Goal: Task Accomplishment & Management: Manage account settings

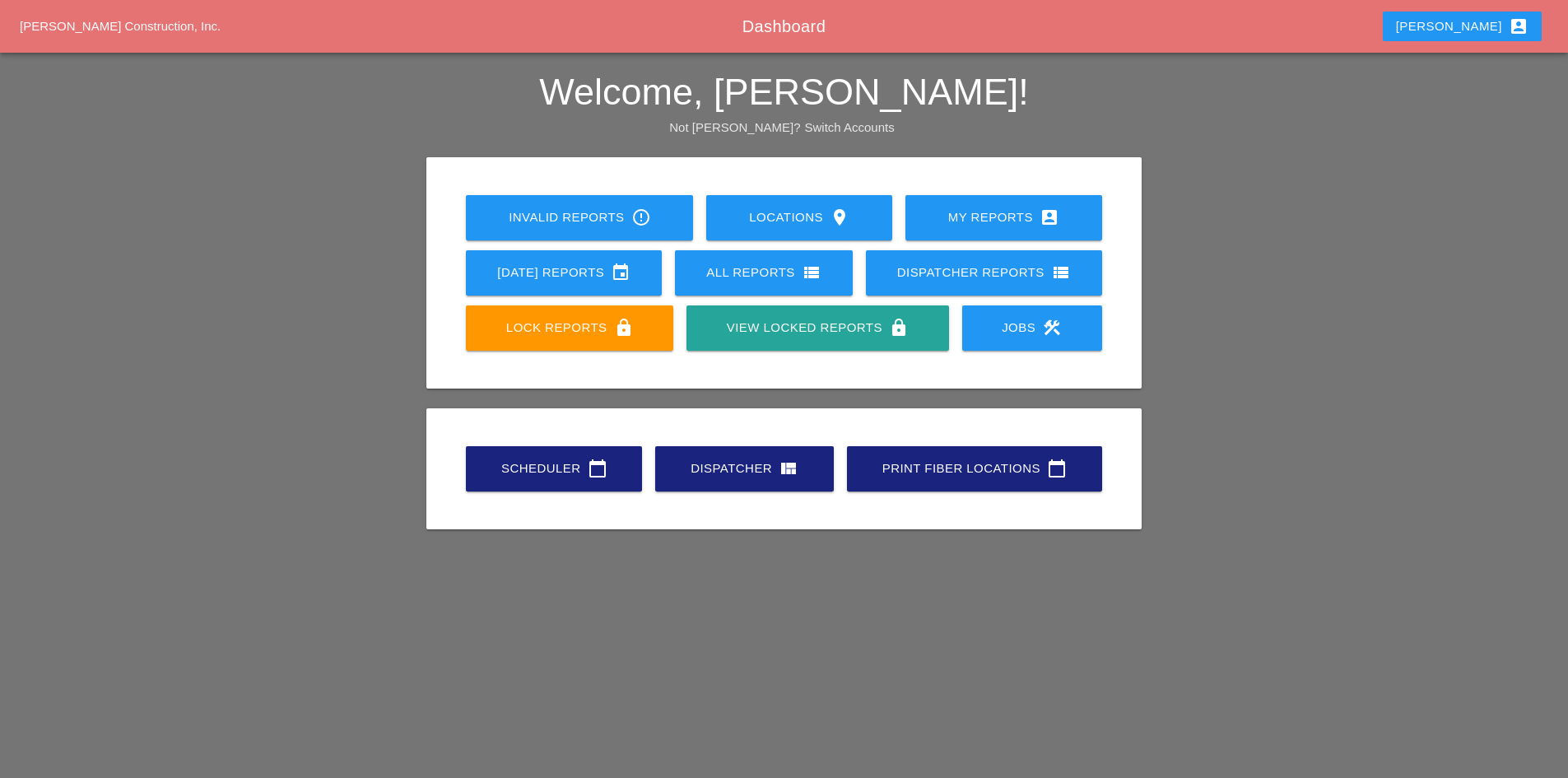
click at [546, 479] on link "Scheduler calendar_today" at bounding box center [554, 468] width 176 height 46
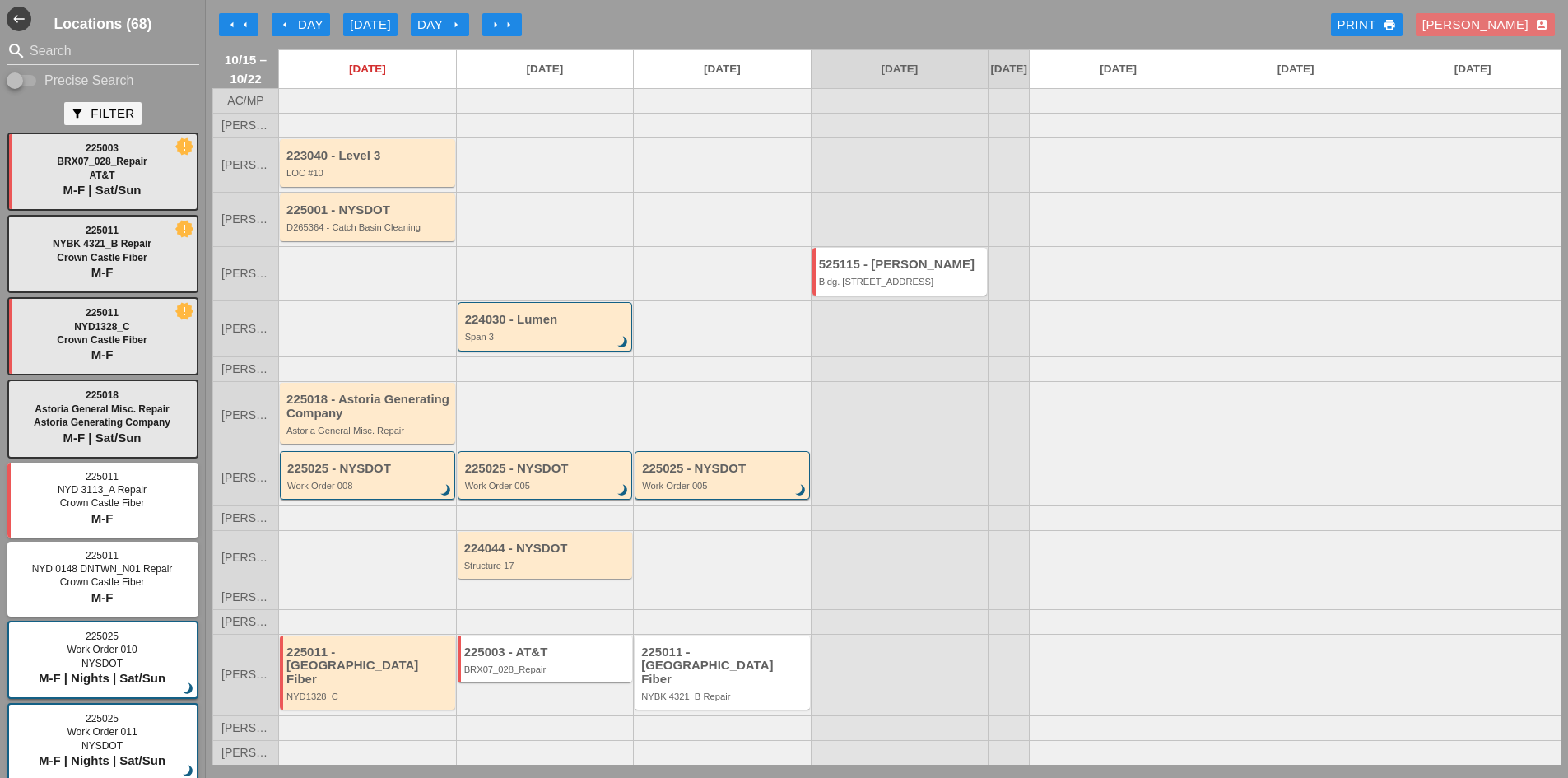
click at [281, 17] on div "arrow_left Day" at bounding box center [301, 25] width 46 height 19
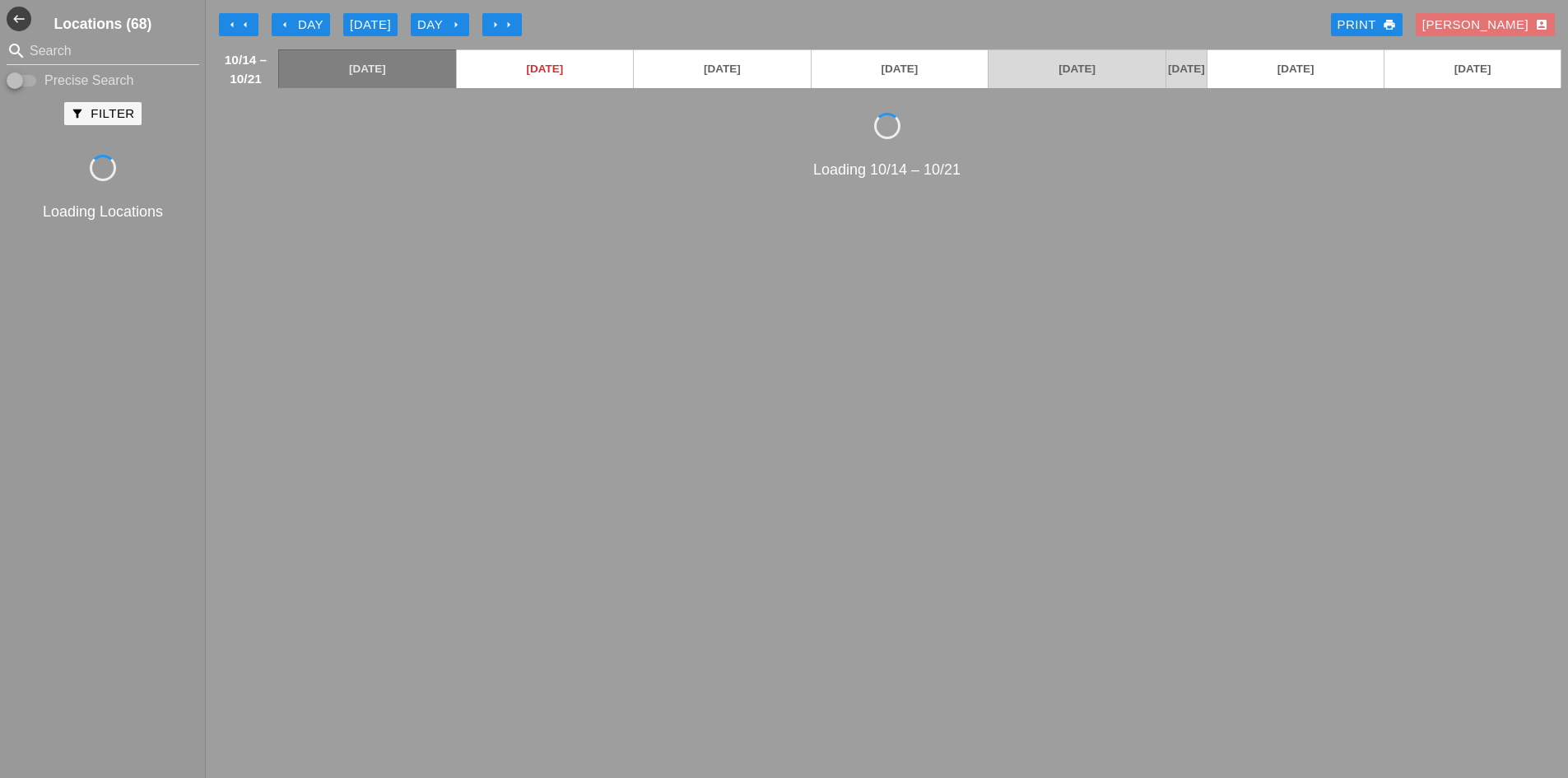
click at [281, 19] on icon "arrow_left" at bounding box center [285, 25] width 14 height 14
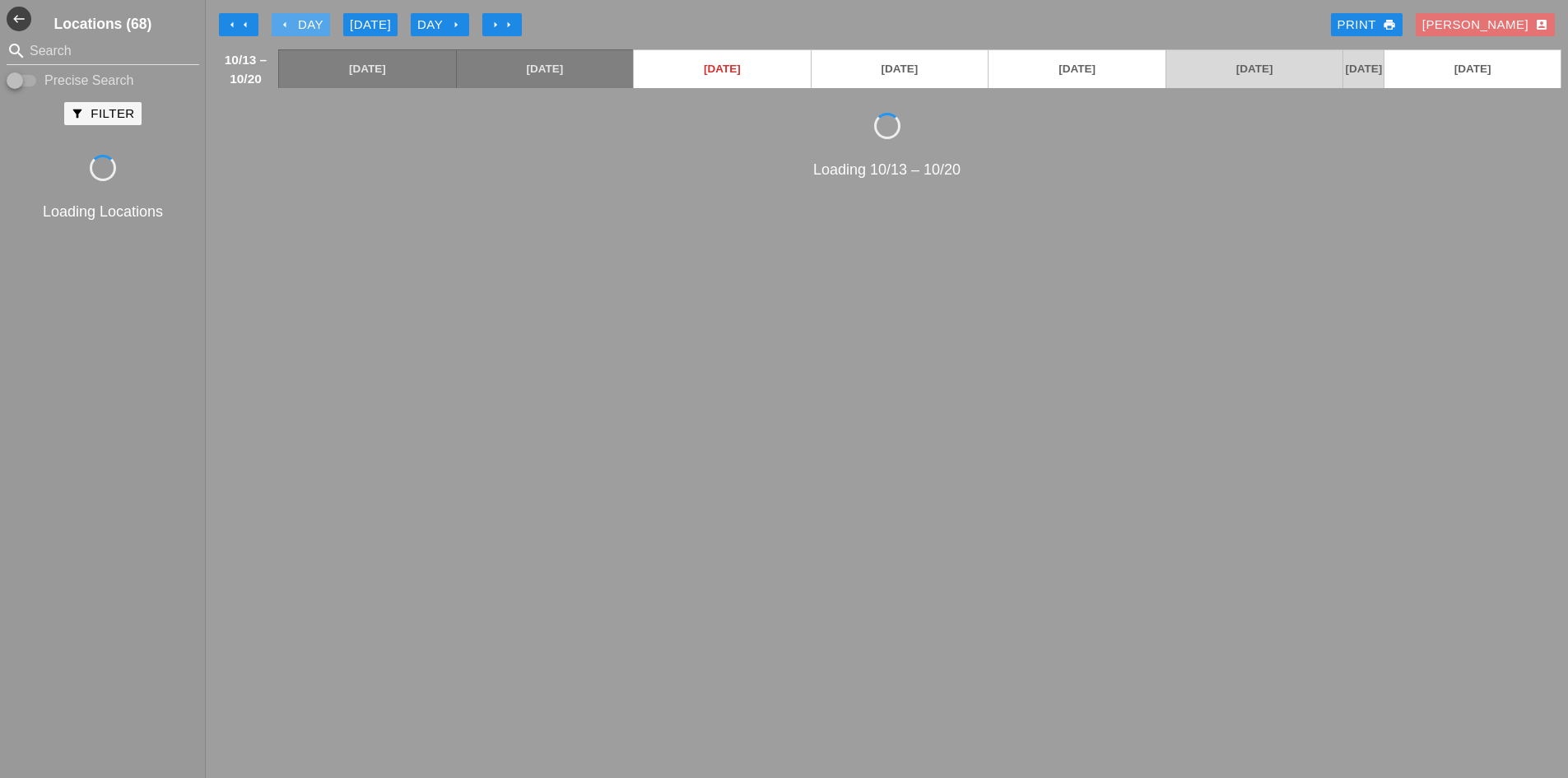
click at [281, 19] on icon "arrow_left" at bounding box center [285, 25] width 14 height 14
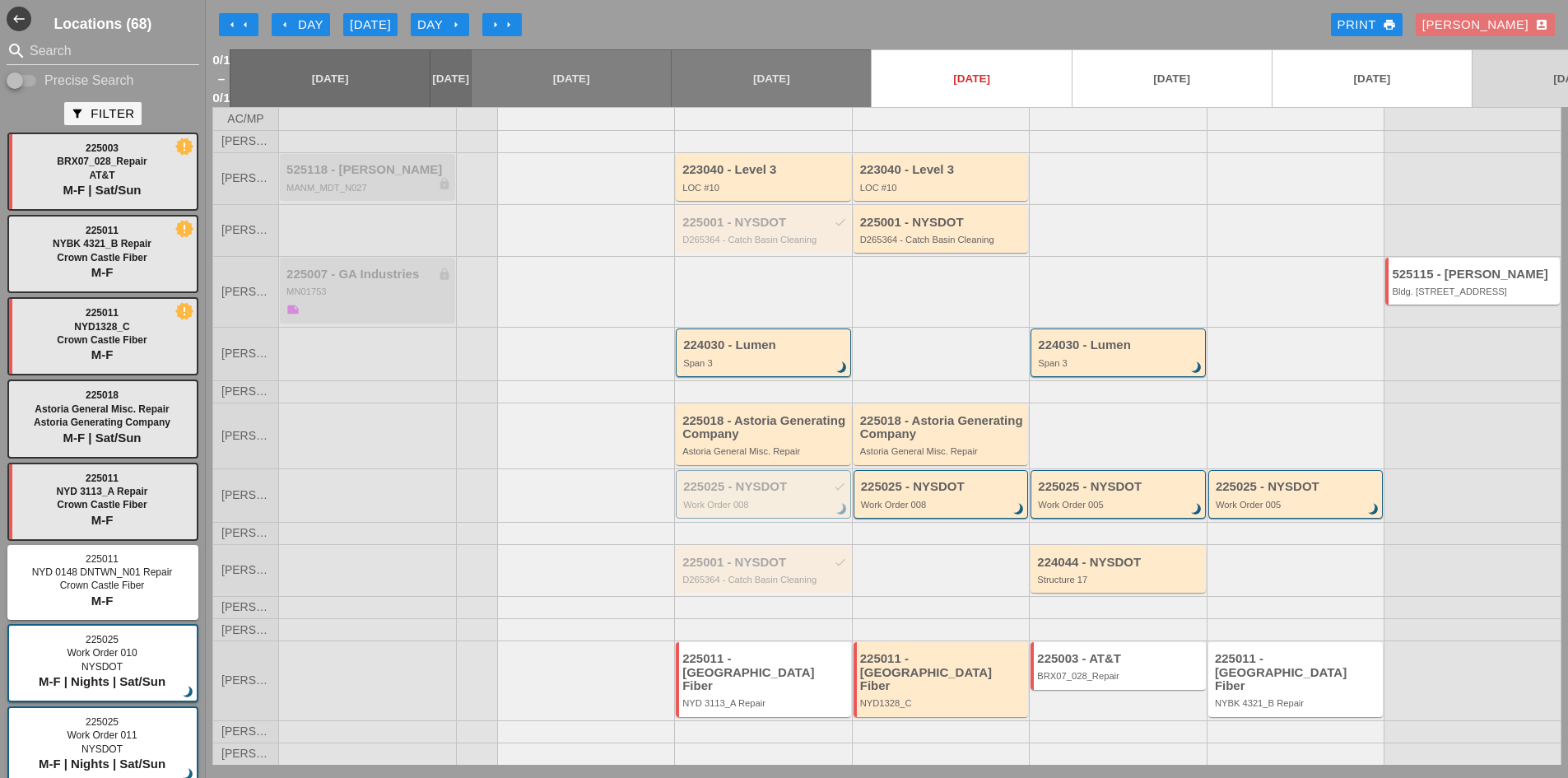
click at [384, 25] on div "[DATE]" at bounding box center [370, 25] width 41 height 19
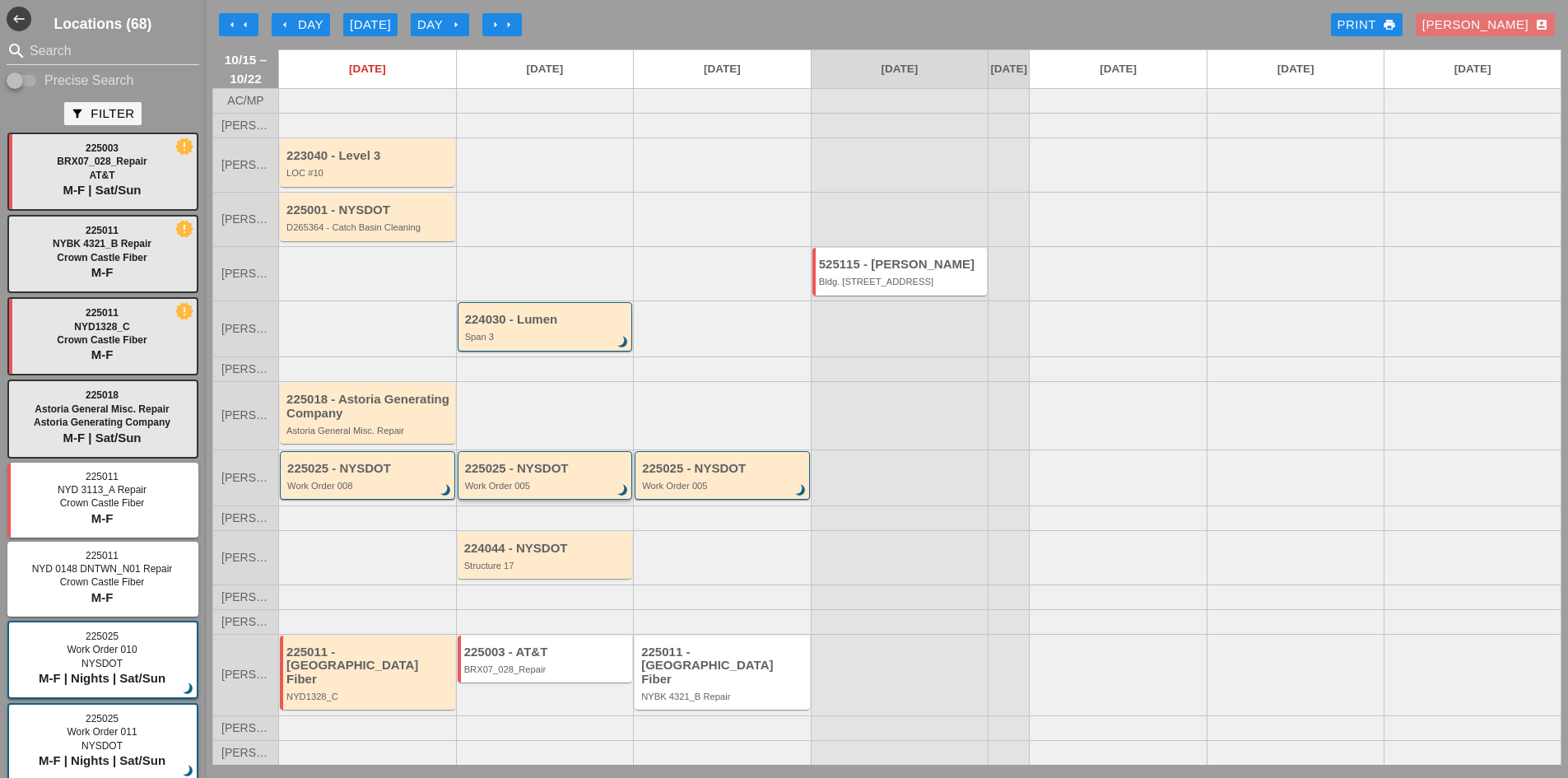
click at [564, 476] on div "225025 - NYSDOT" at bounding box center [546, 468] width 163 height 14
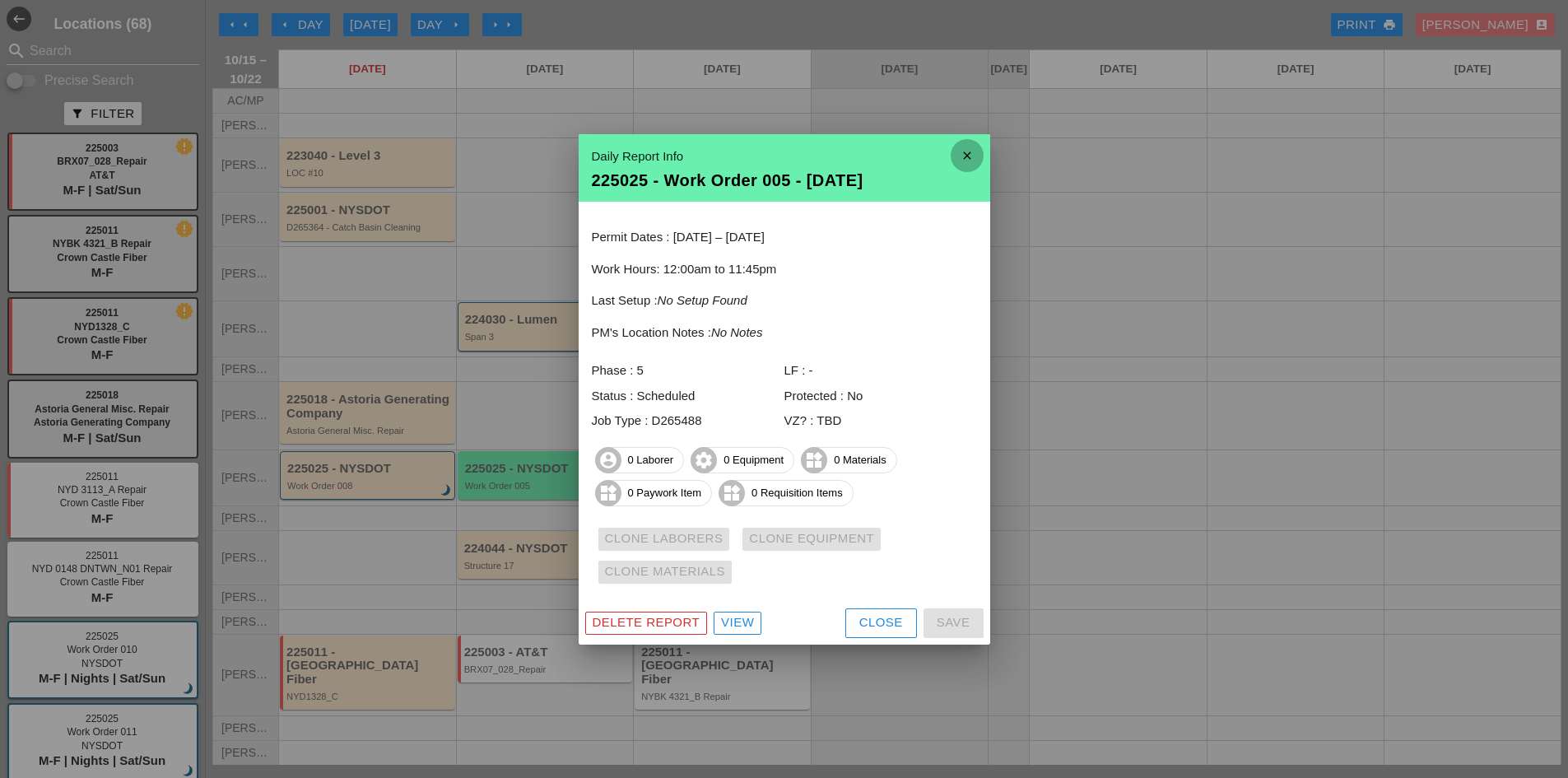
click at [970, 158] on icon "close" at bounding box center [967, 155] width 33 height 33
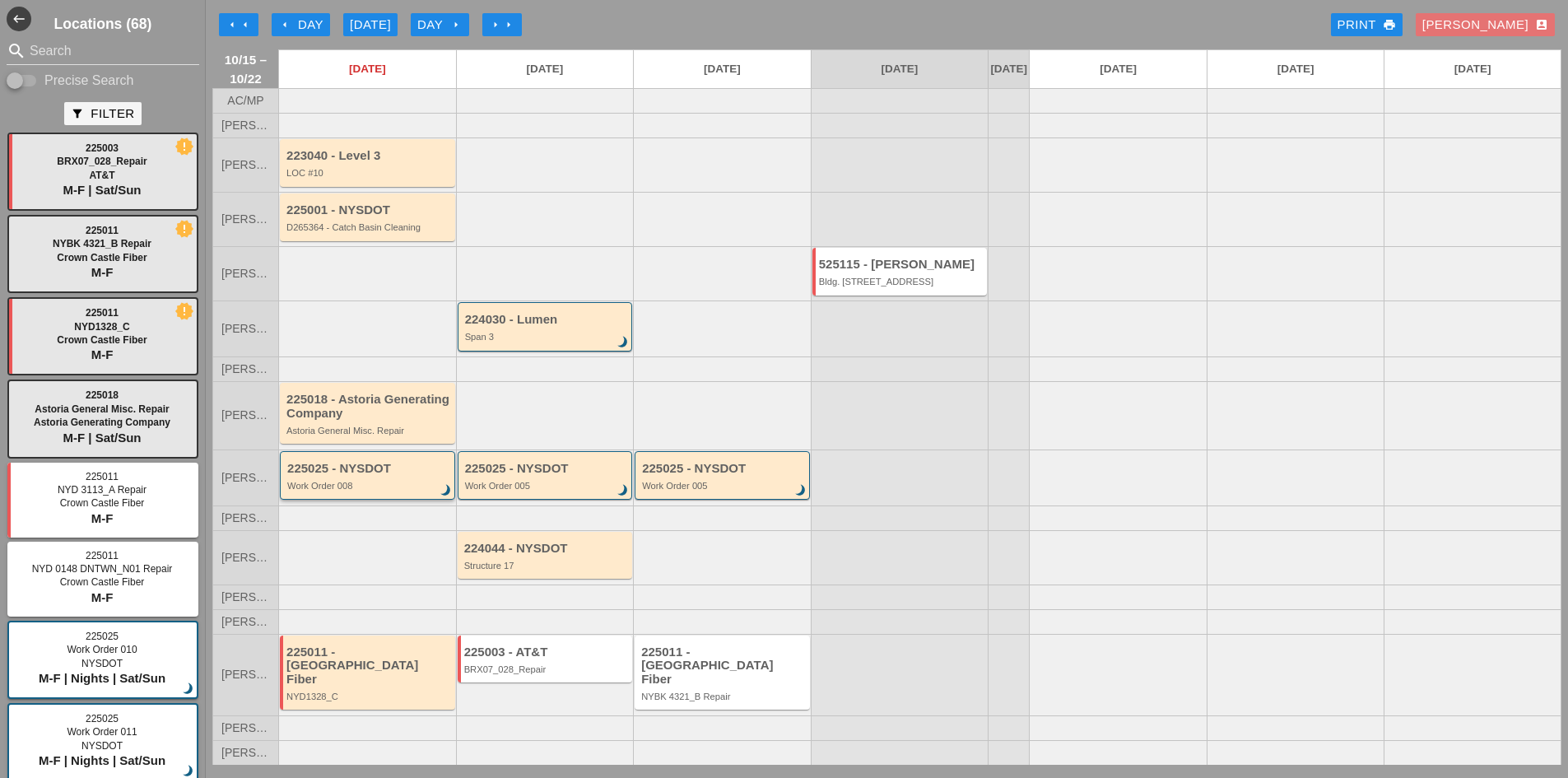
click at [358, 490] on div "Work Order 008" at bounding box center [369, 485] width 163 height 10
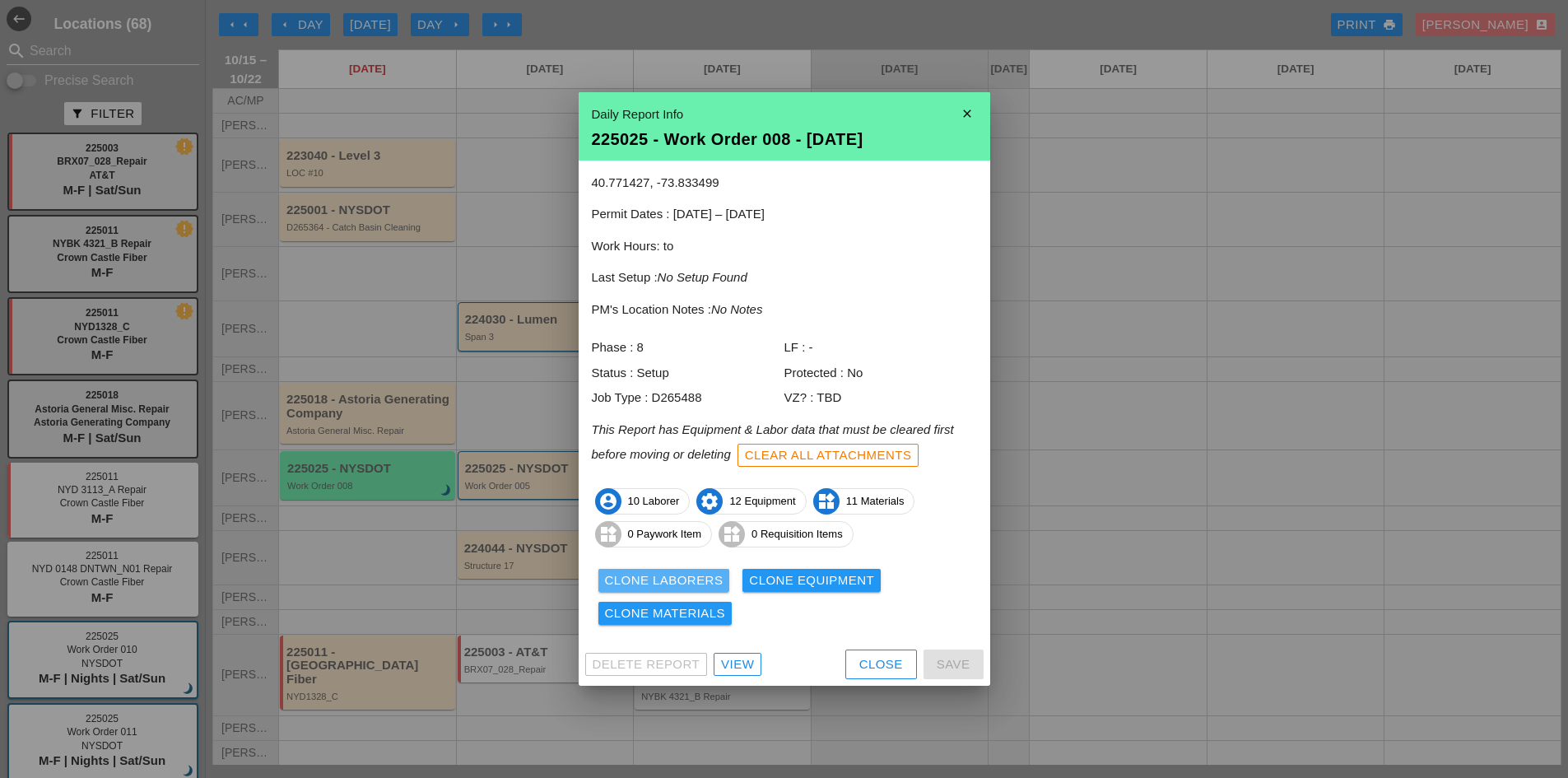
click at [667, 580] on div "Clone Laborers" at bounding box center [664, 580] width 118 height 19
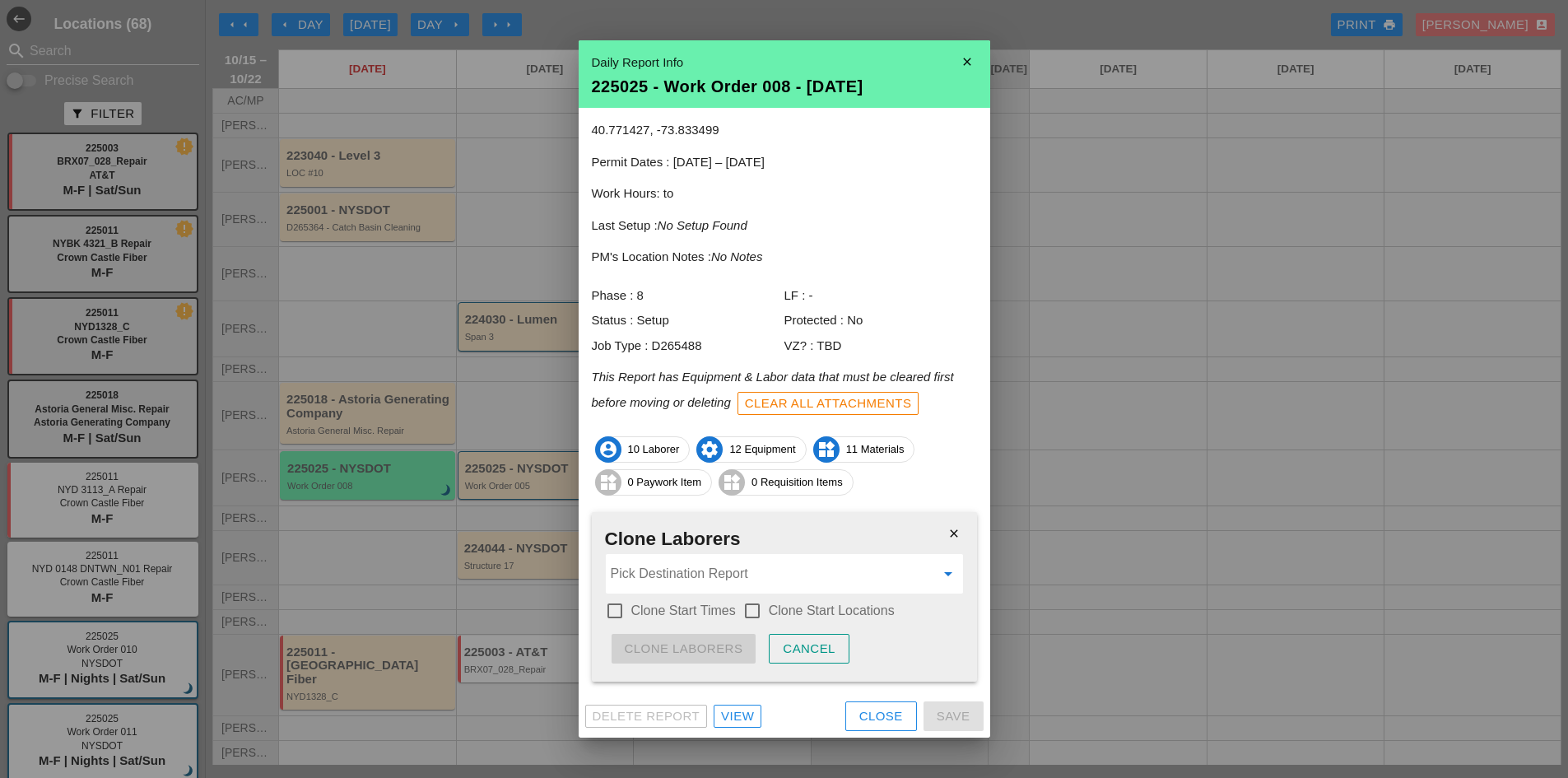
click at [837, 575] on input "Pick Destination Report" at bounding box center [772, 573] width 324 height 26
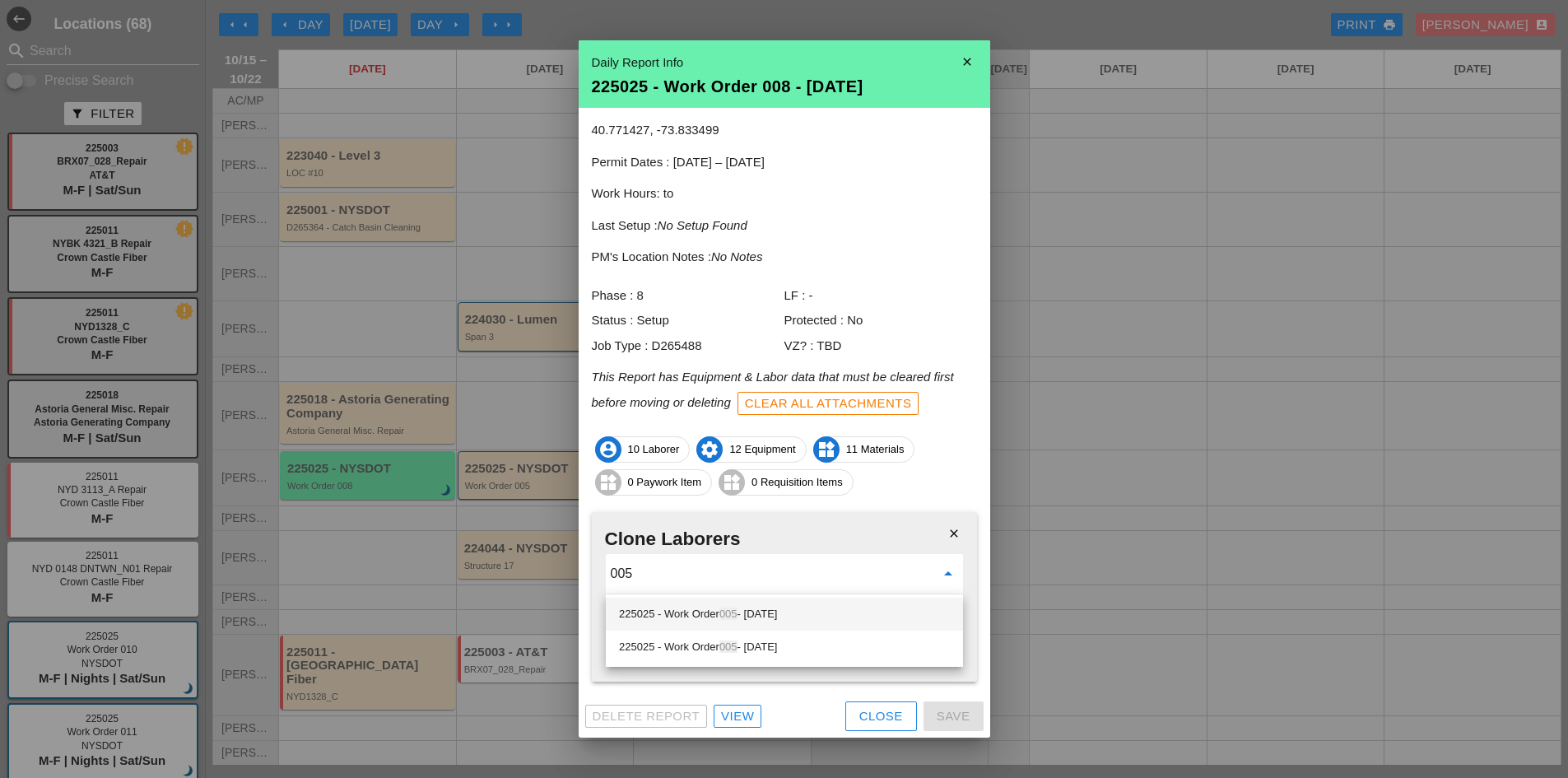
click at [814, 617] on div "225025 - Work Order 005 - 10/16/2025" at bounding box center [784, 613] width 331 height 19
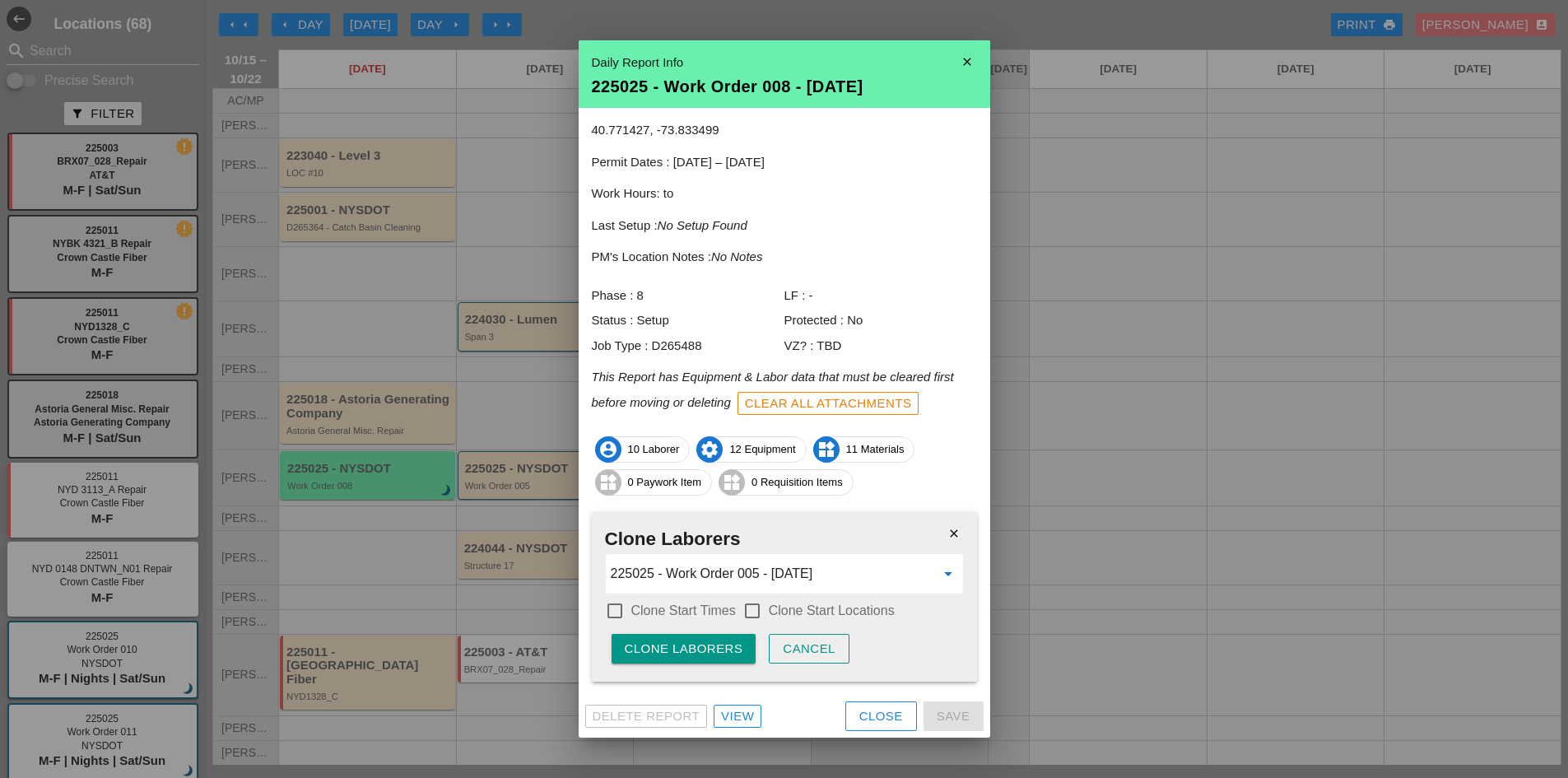
type input "225025 - Work Order 005 - 10/16/2025"
click at [612, 614] on div at bounding box center [614, 611] width 28 height 28
checkbox input "true"
click at [747, 613] on div at bounding box center [752, 611] width 28 height 28
checkbox input "true"
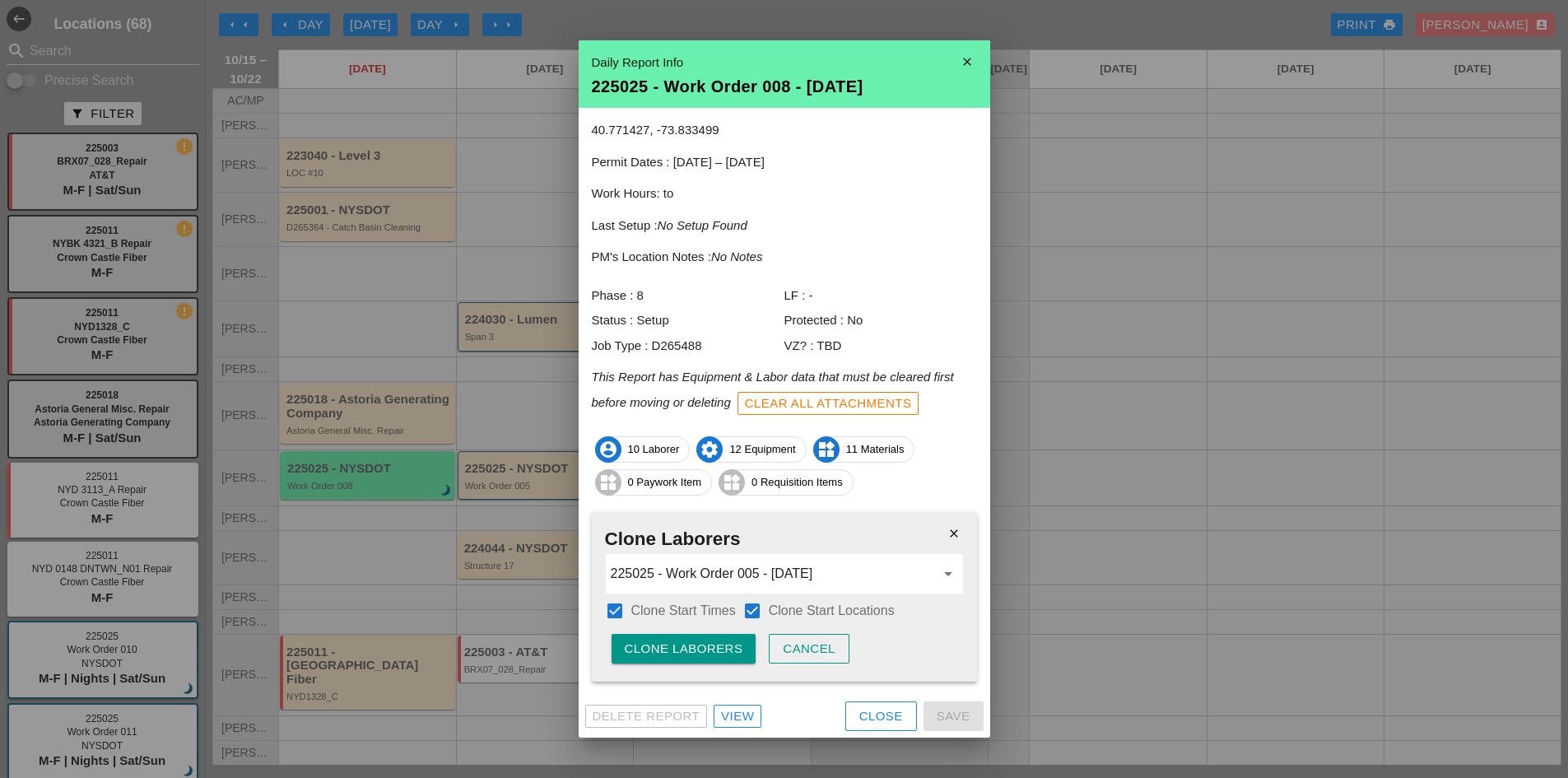
click at [731, 643] on div "Clone Laborers" at bounding box center [684, 649] width 118 height 19
click at [701, 655] on div "Are you sure?" at bounding box center [677, 649] width 105 height 19
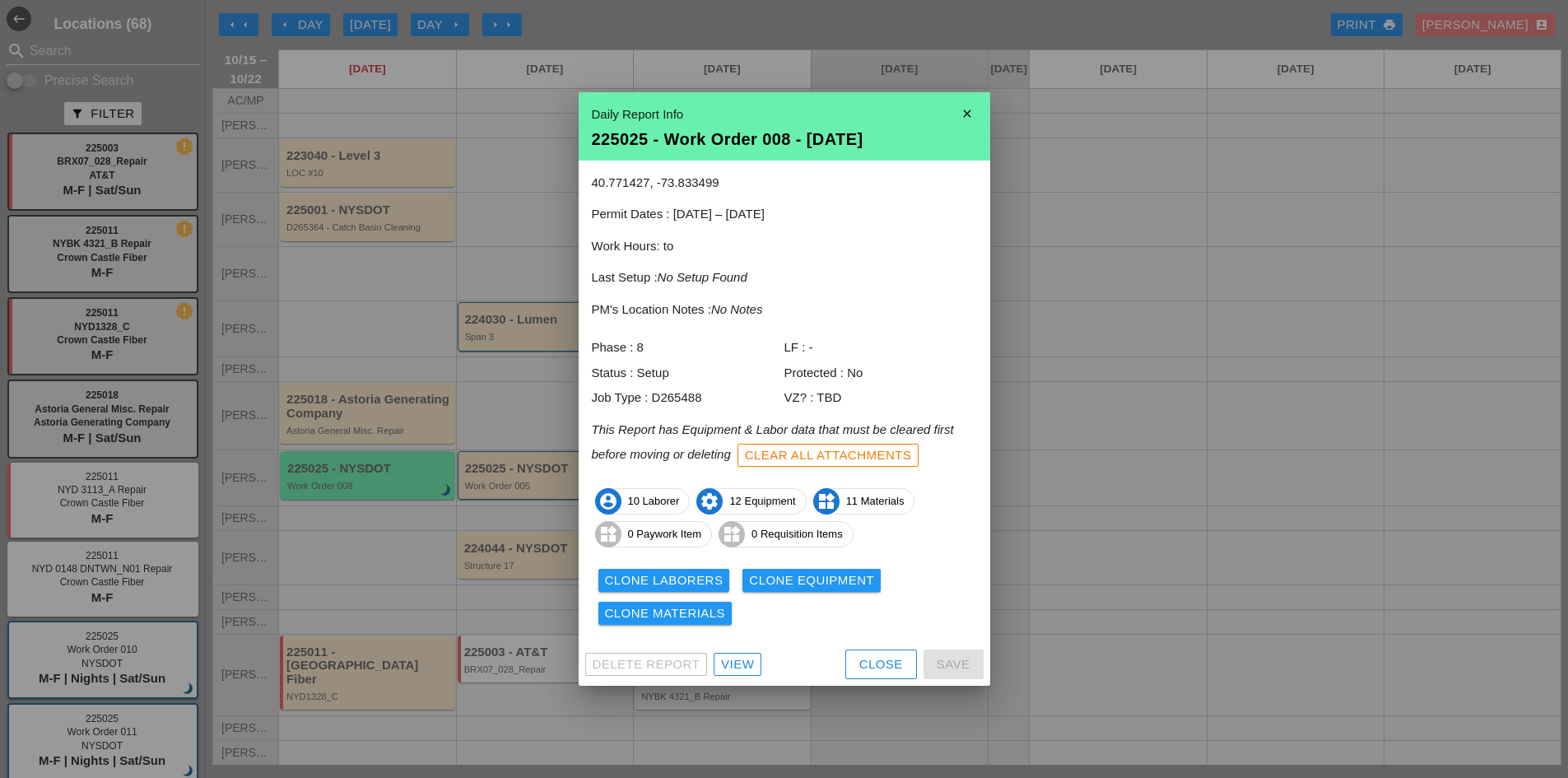
click at [695, 609] on div "Clone Materials" at bounding box center [665, 613] width 121 height 19
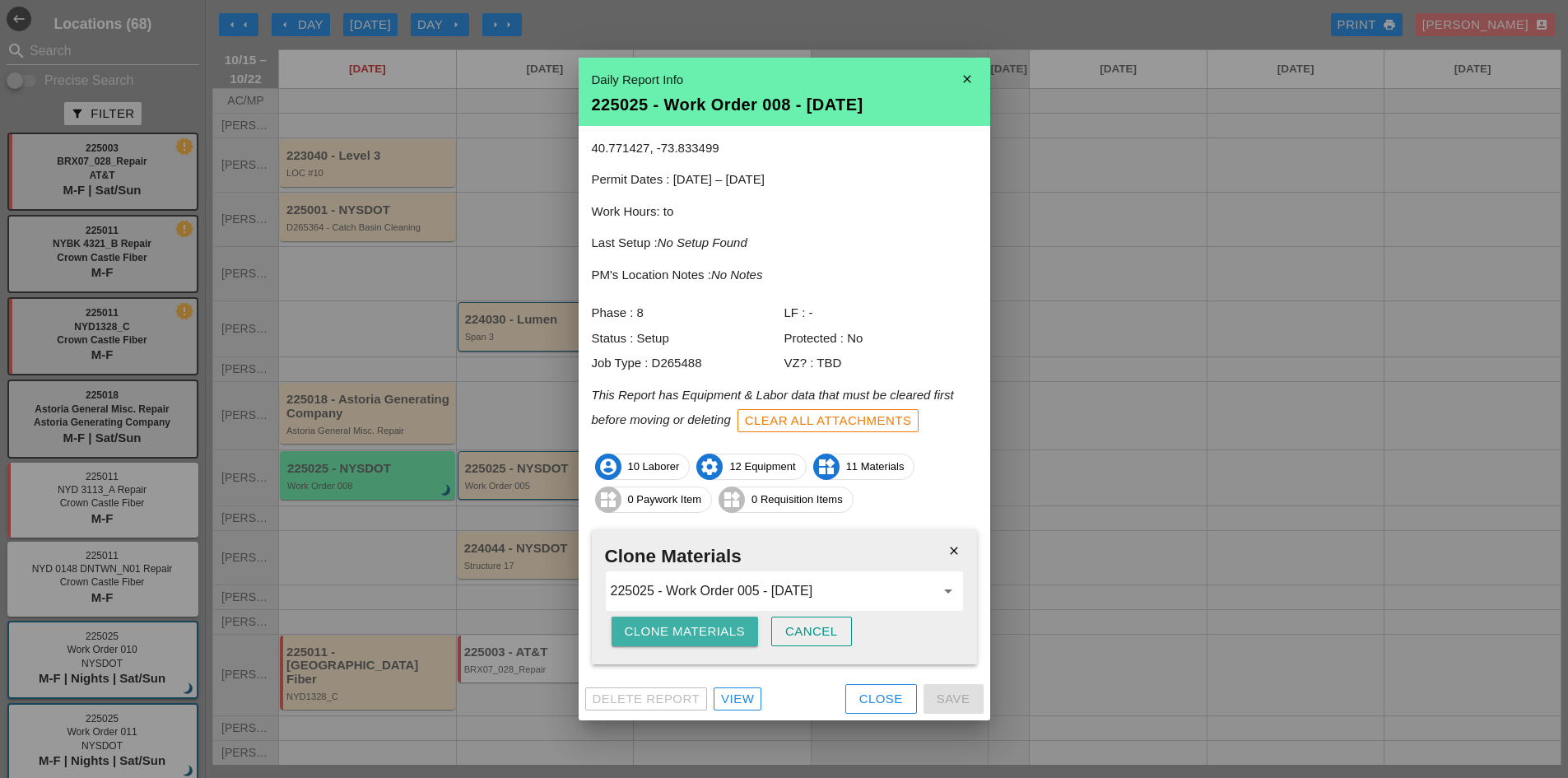
click at [705, 626] on div "Clone Materials" at bounding box center [685, 632] width 121 height 19
click at [705, 626] on div "Are you sure?" at bounding box center [677, 632] width 105 height 19
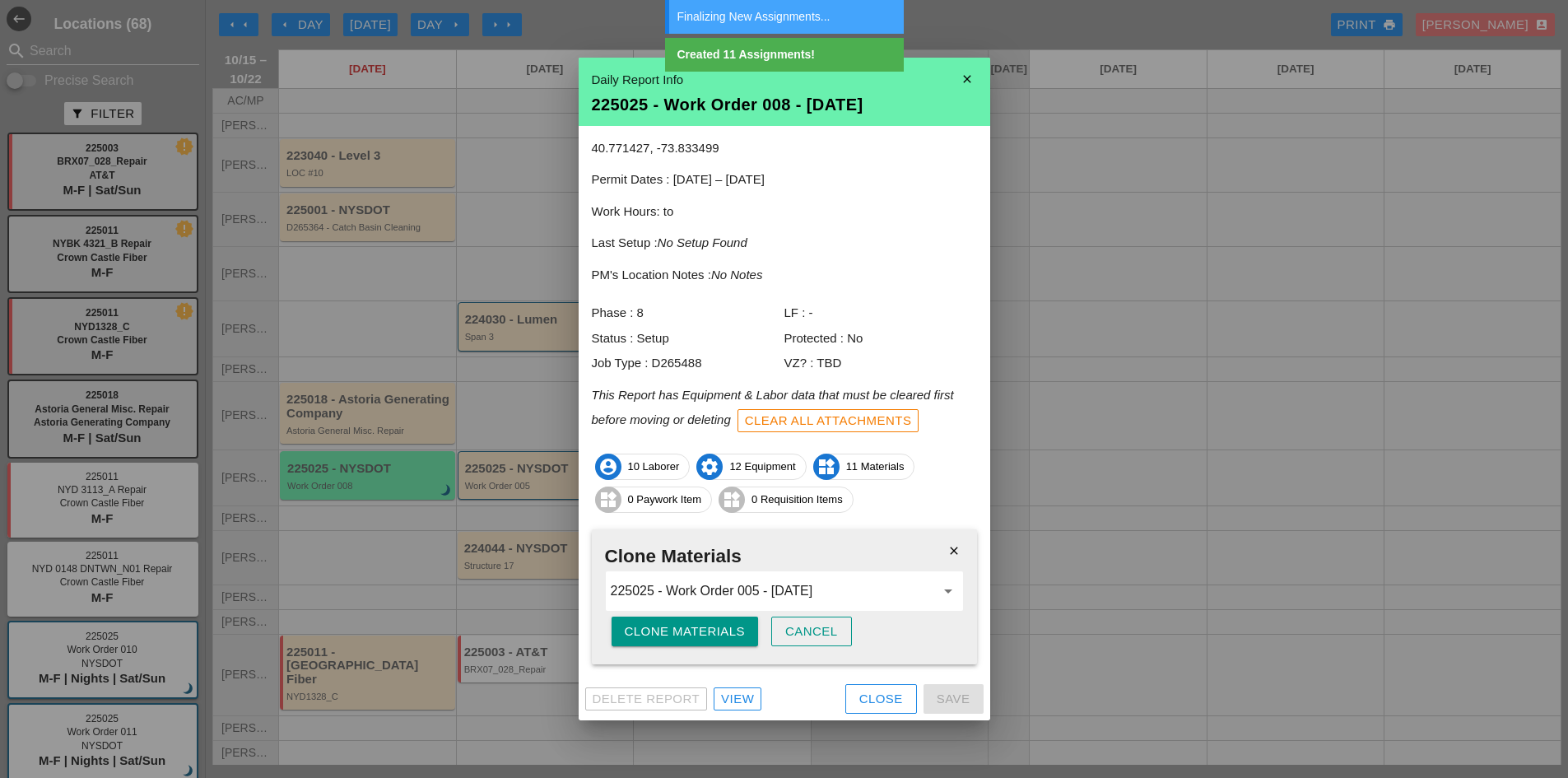
click at [798, 628] on div "Cancel" at bounding box center [811, 632] width 52 height 19
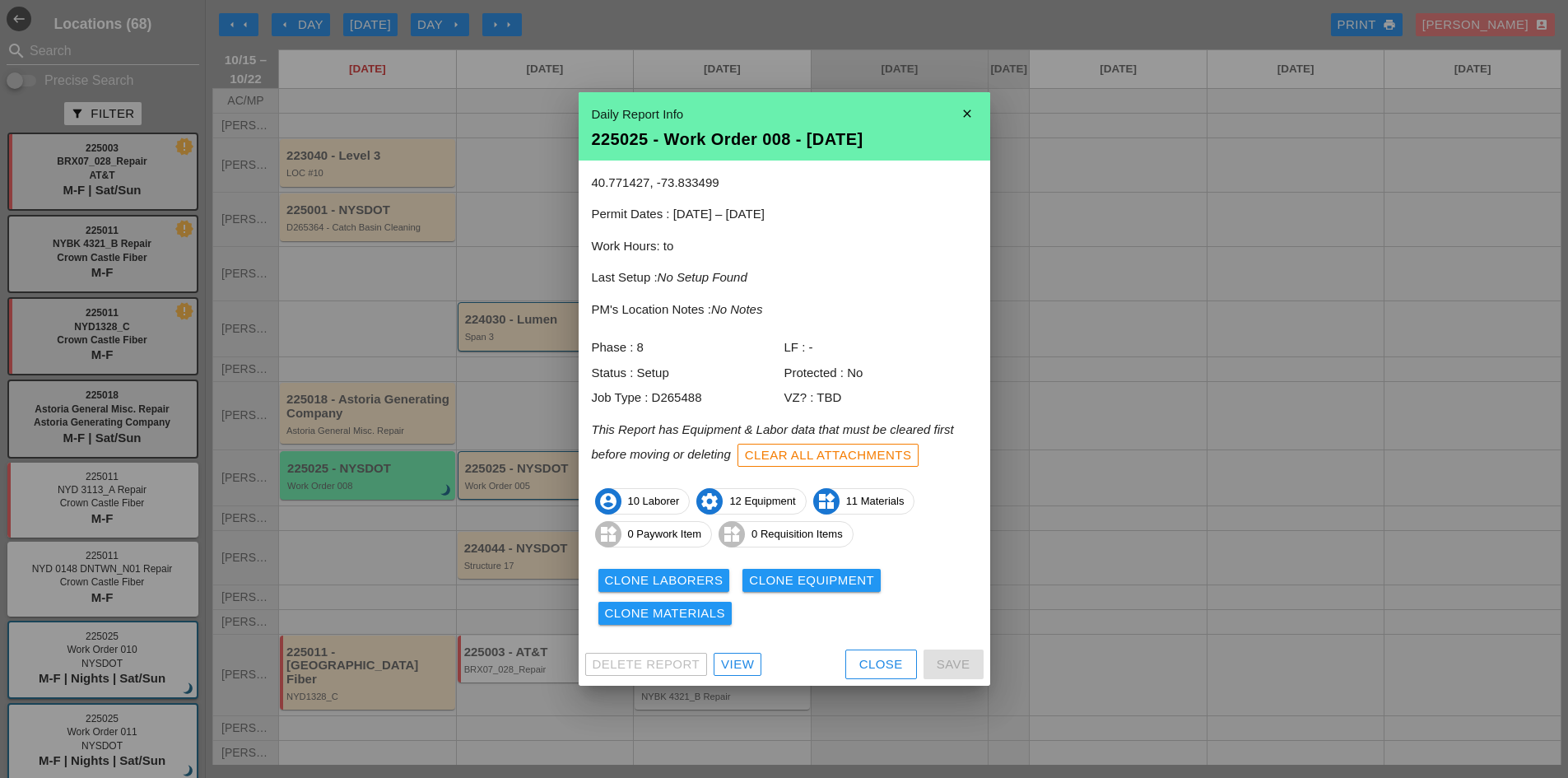
click at [778, 587] on div "Clone Equipment" at bounding box center [812, 580] width 125 height 19
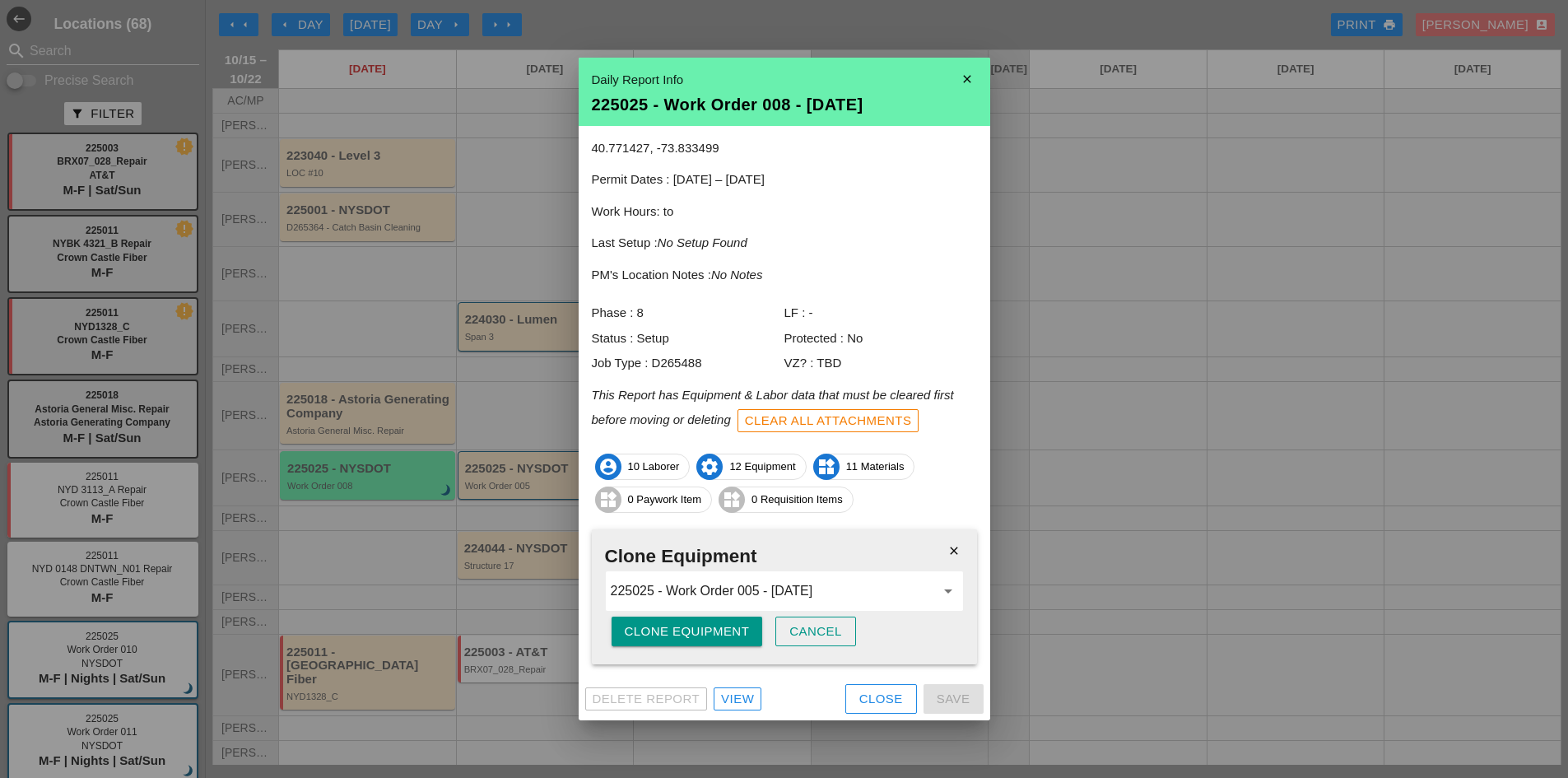
click at [721, 637] on div "Clone Equipment" at bounding box center [688, 632] width 125 height 19
click at [723, 635] on div "Are you sure?" at bounding box center [677, 632] width 105 height 19
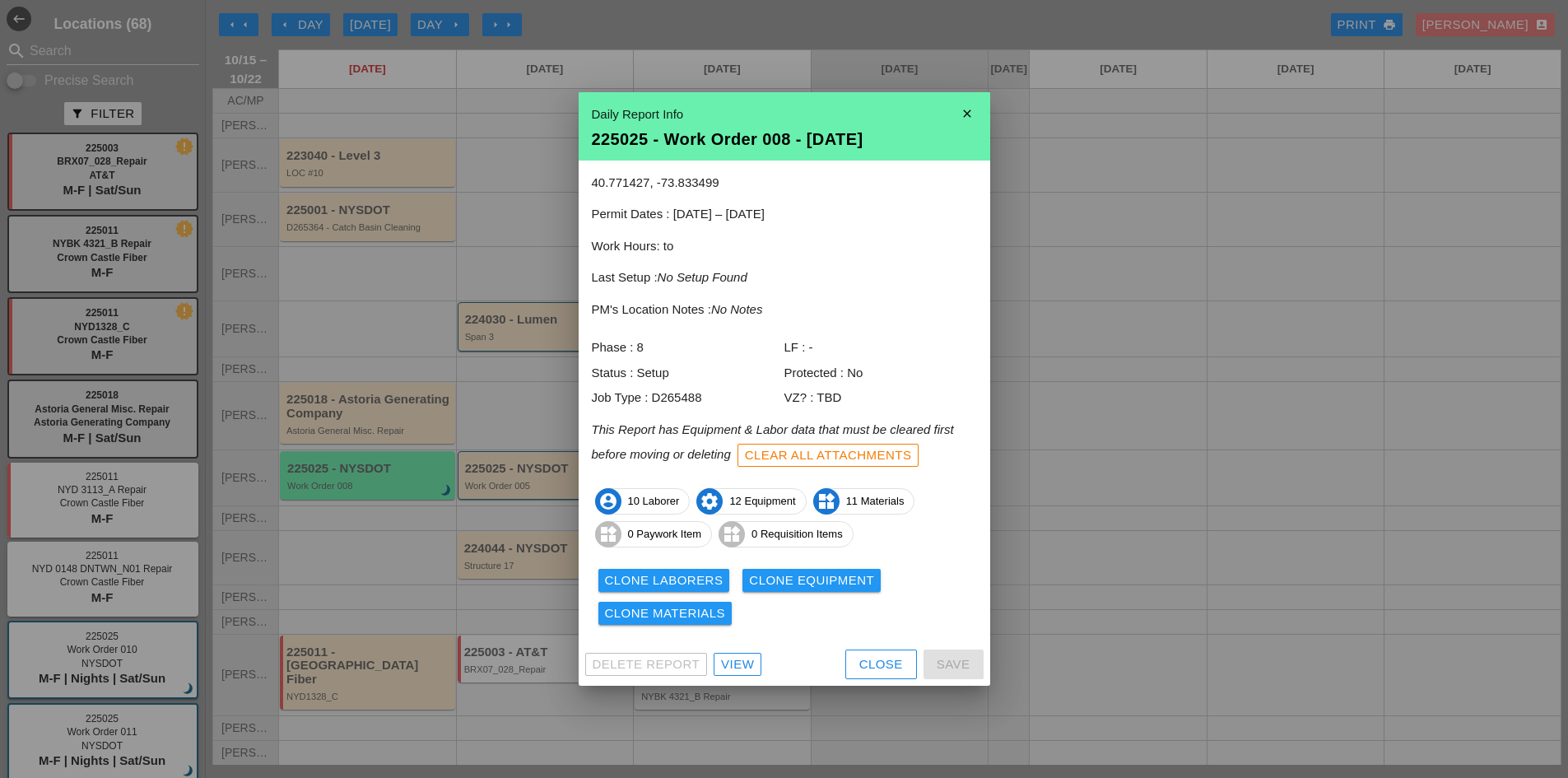
click at [328, 502] on div at bounding box center [784, 389] width 1568 height 778
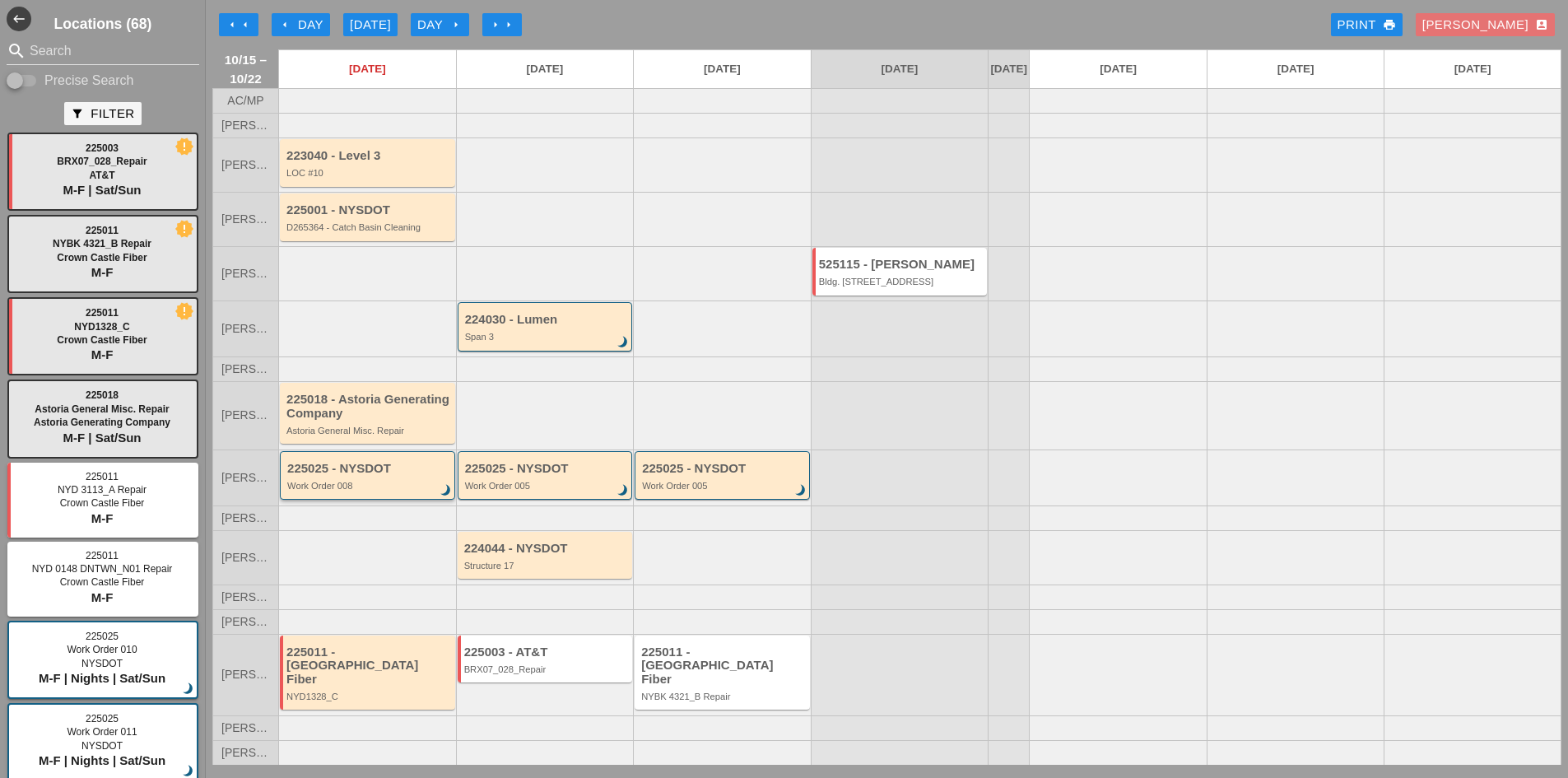
click at [388, 490] on div "Work Order 008" at bounding box center [369, 485] width 163 height 10
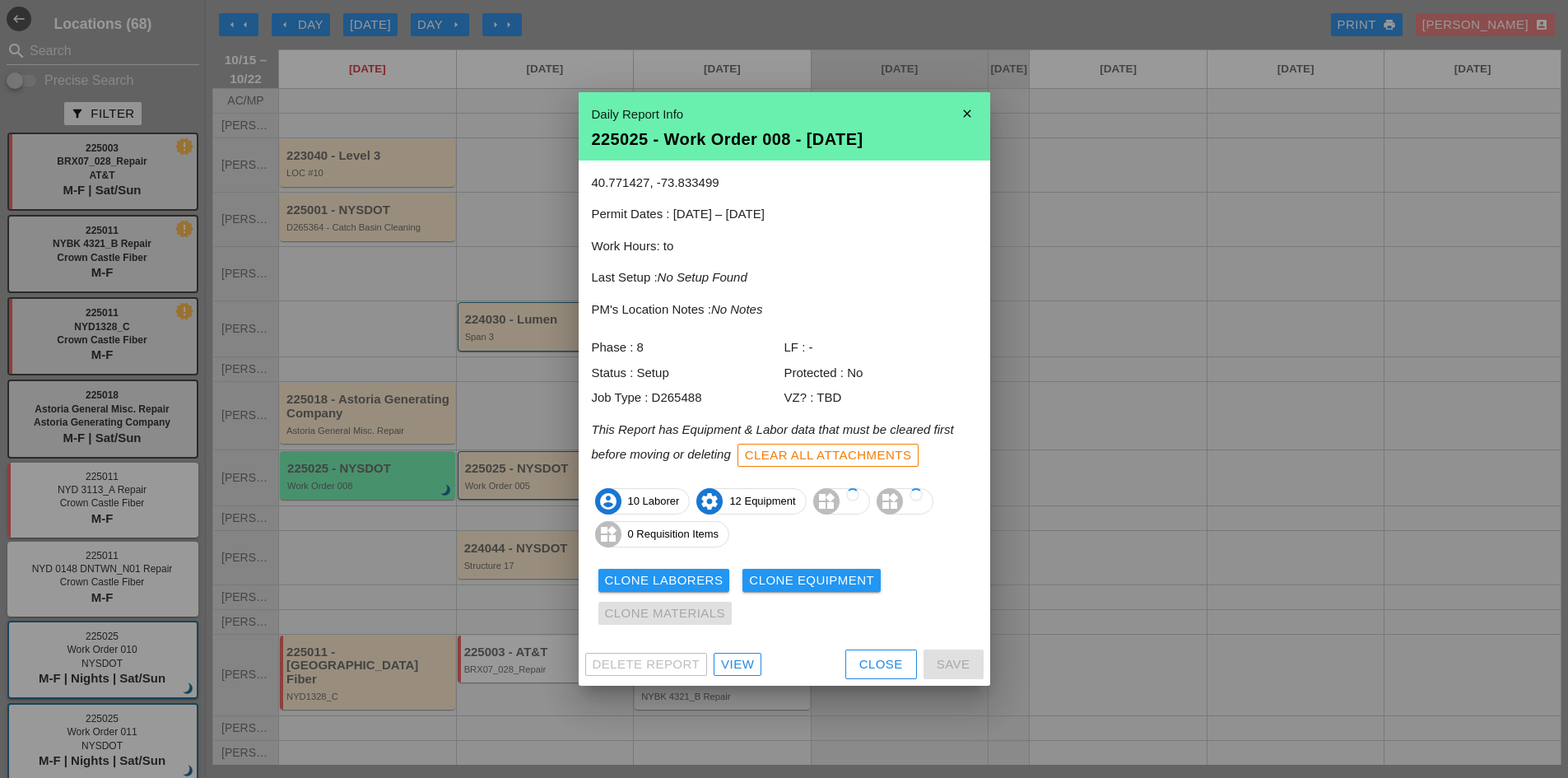
click at [474, 543] on div at bounding box center [784, 389] width 1568 height 778
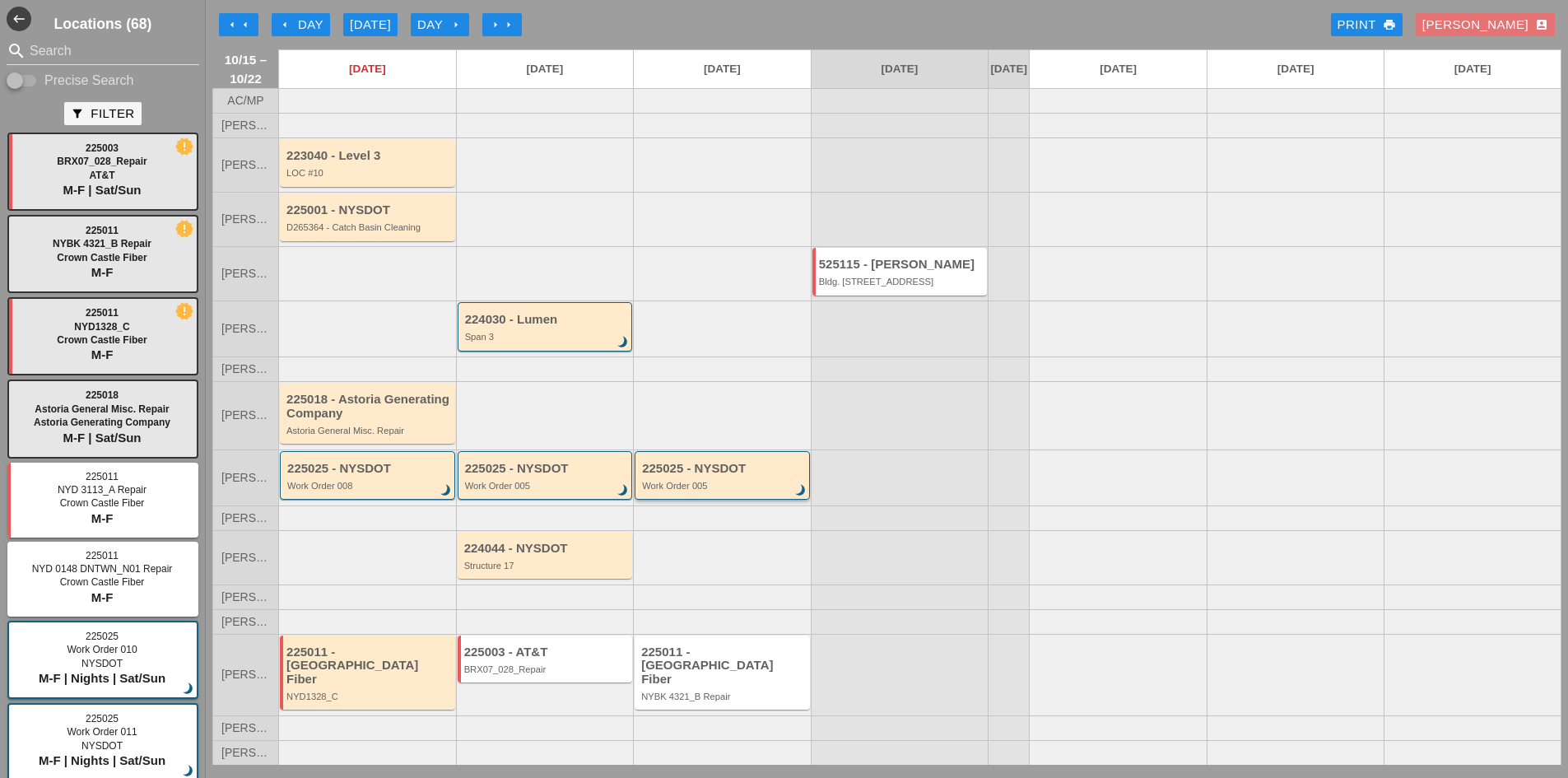
click at [669, 476] on div "225025 - NYSDOT" at bounding box center [723, 468] width 163 height 14
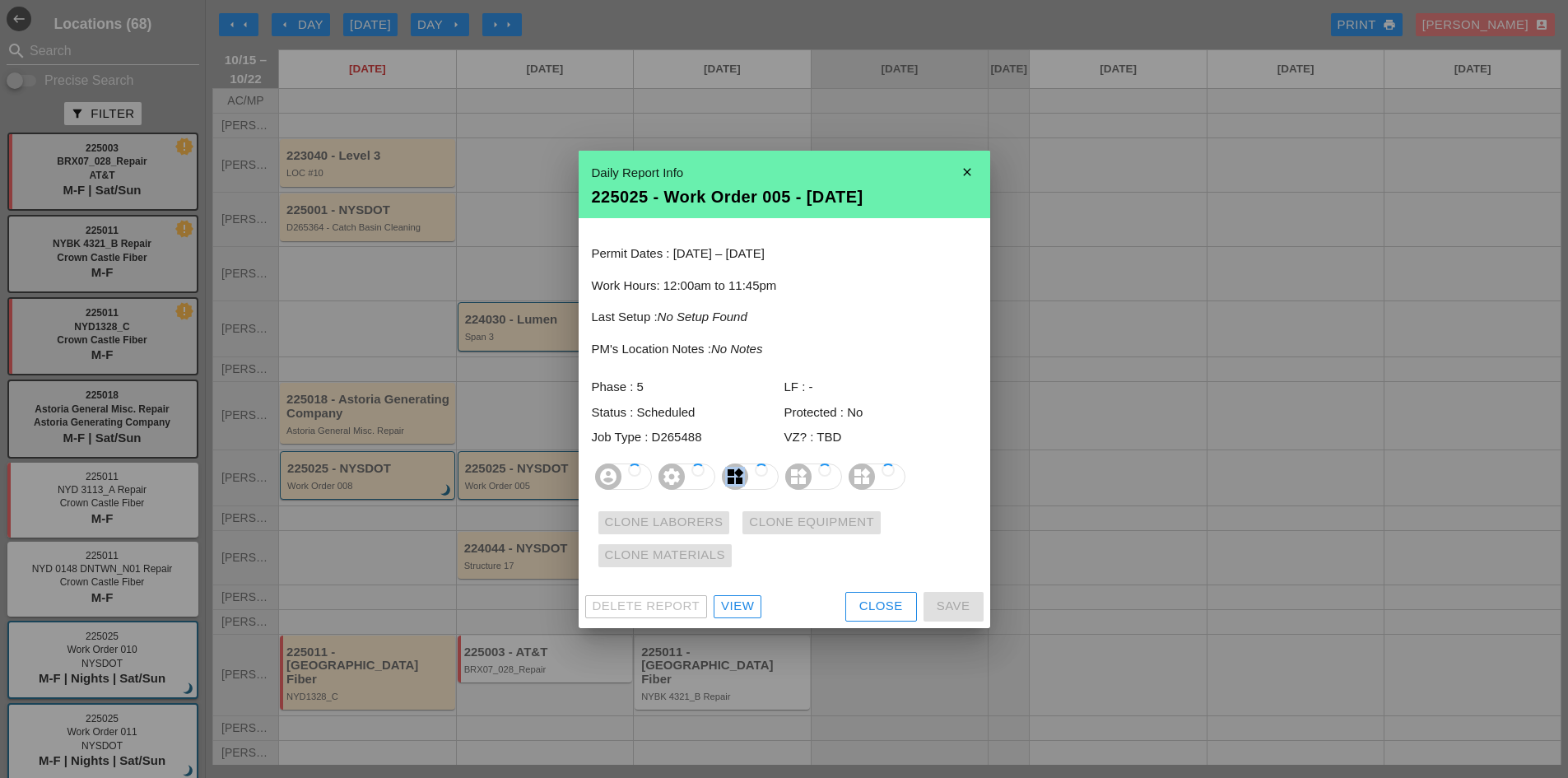
click at [669, 491] on p "account_circle settings widgets widgets widgets" at bounding box center [784, 476] width 385 height 33
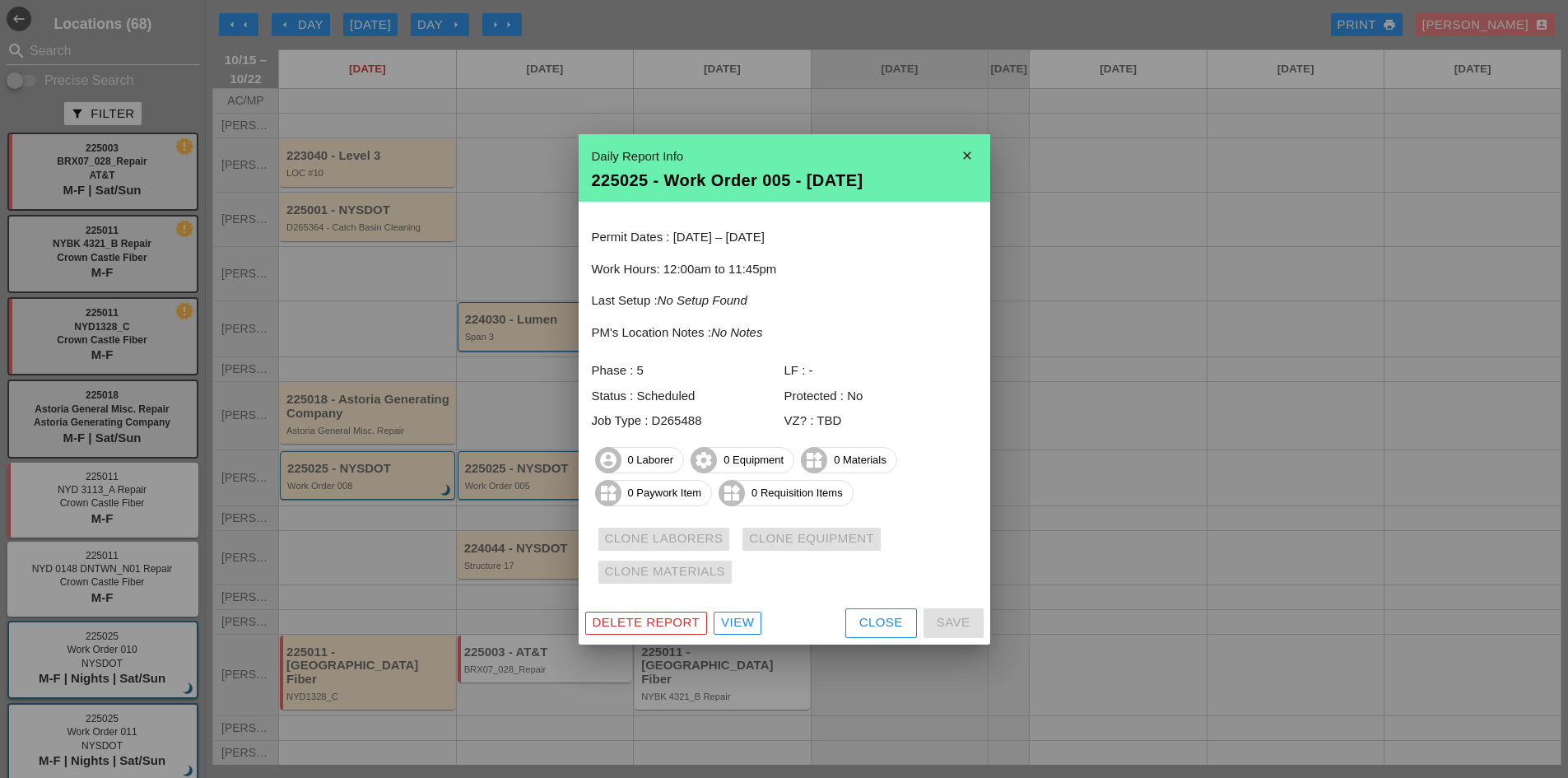
click at [802, 658] on div at bounding box center [784, 389] width 1568 height 778
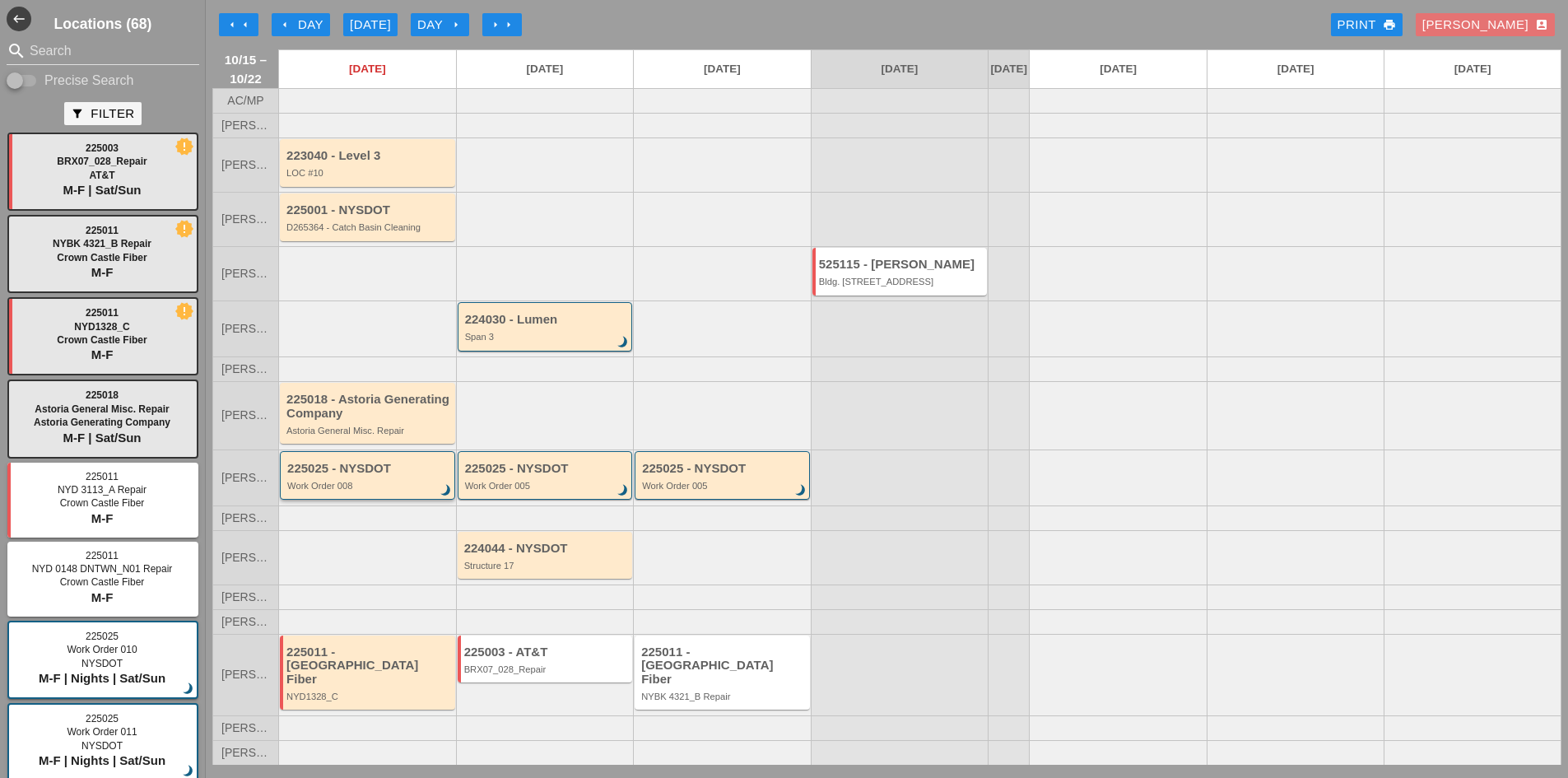
click at [333, 500] on div "225025 - NYSDOT Work Order 008 brightness_3" at bounding box center [367, 474] width 175 height 48
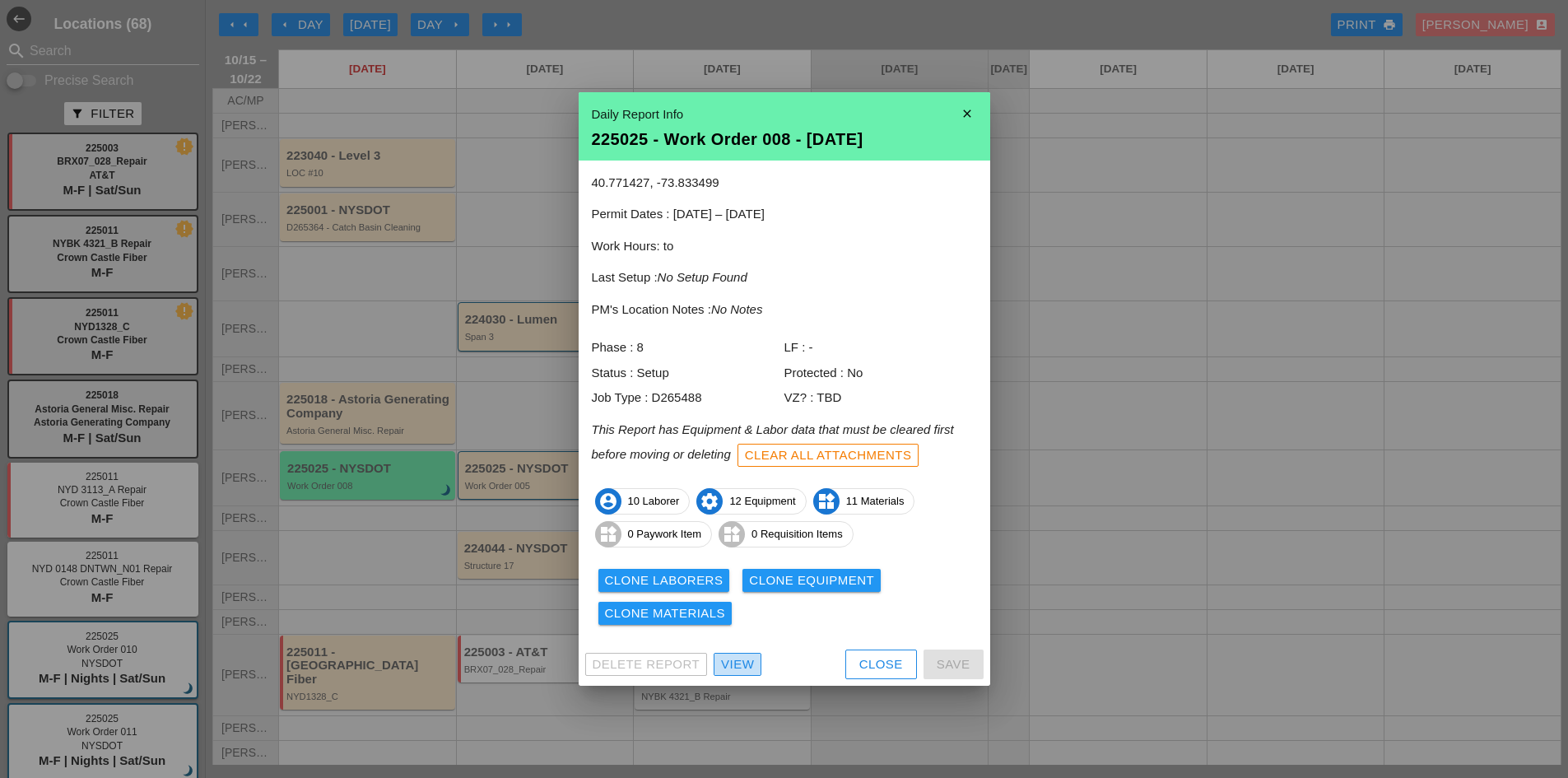
click at [754, 659] on link "View" at bounding box center [737, 664] width 47 height 23
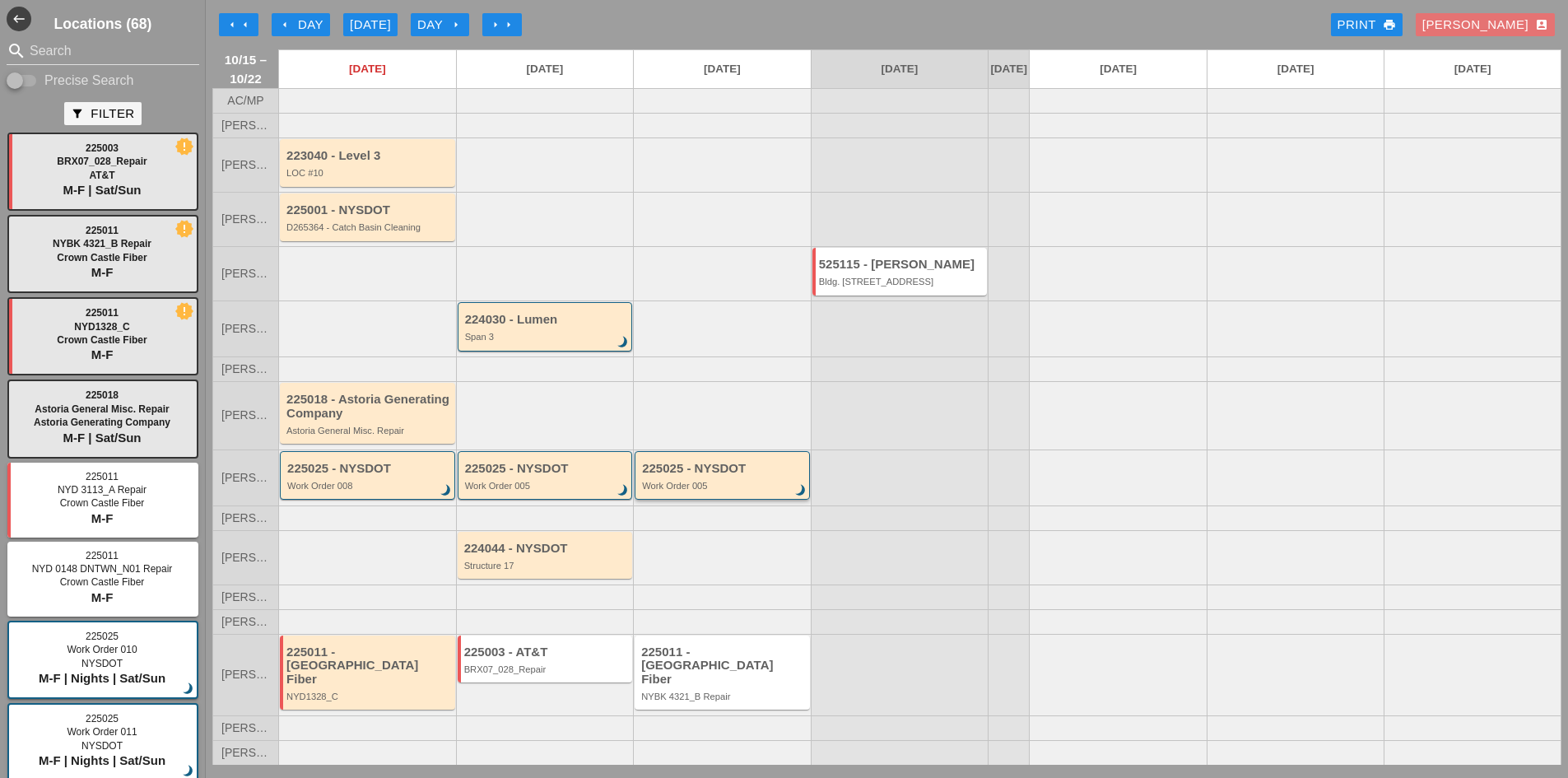
click at [757, 491] on div "225025 - NYSDOT Work Order 005 brightness_3" at bounding box center [723, 476] width 163 height 30
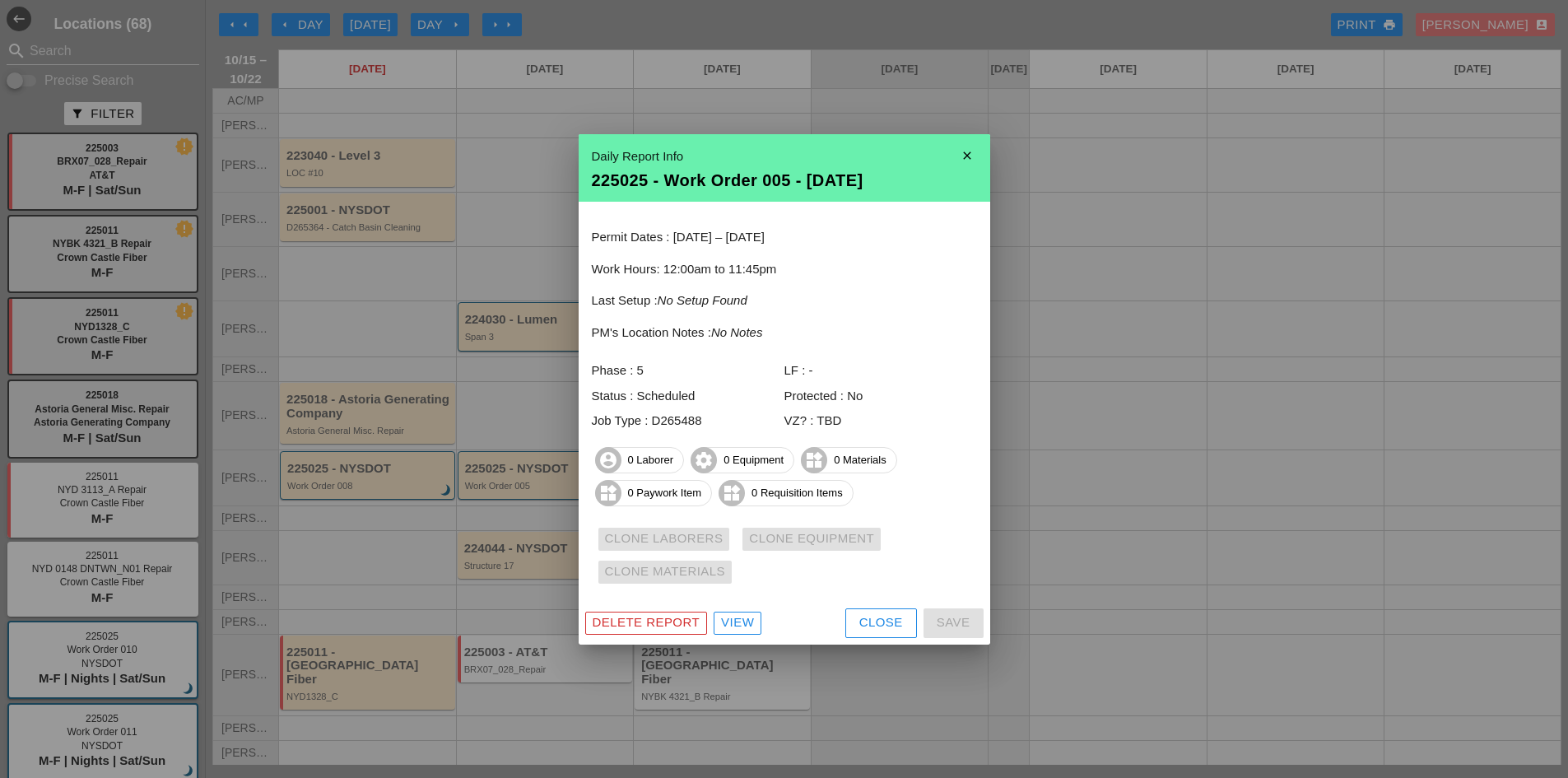
click at [967, 147] on icon "close" at bounding box center [967, 155] width 33 height 33
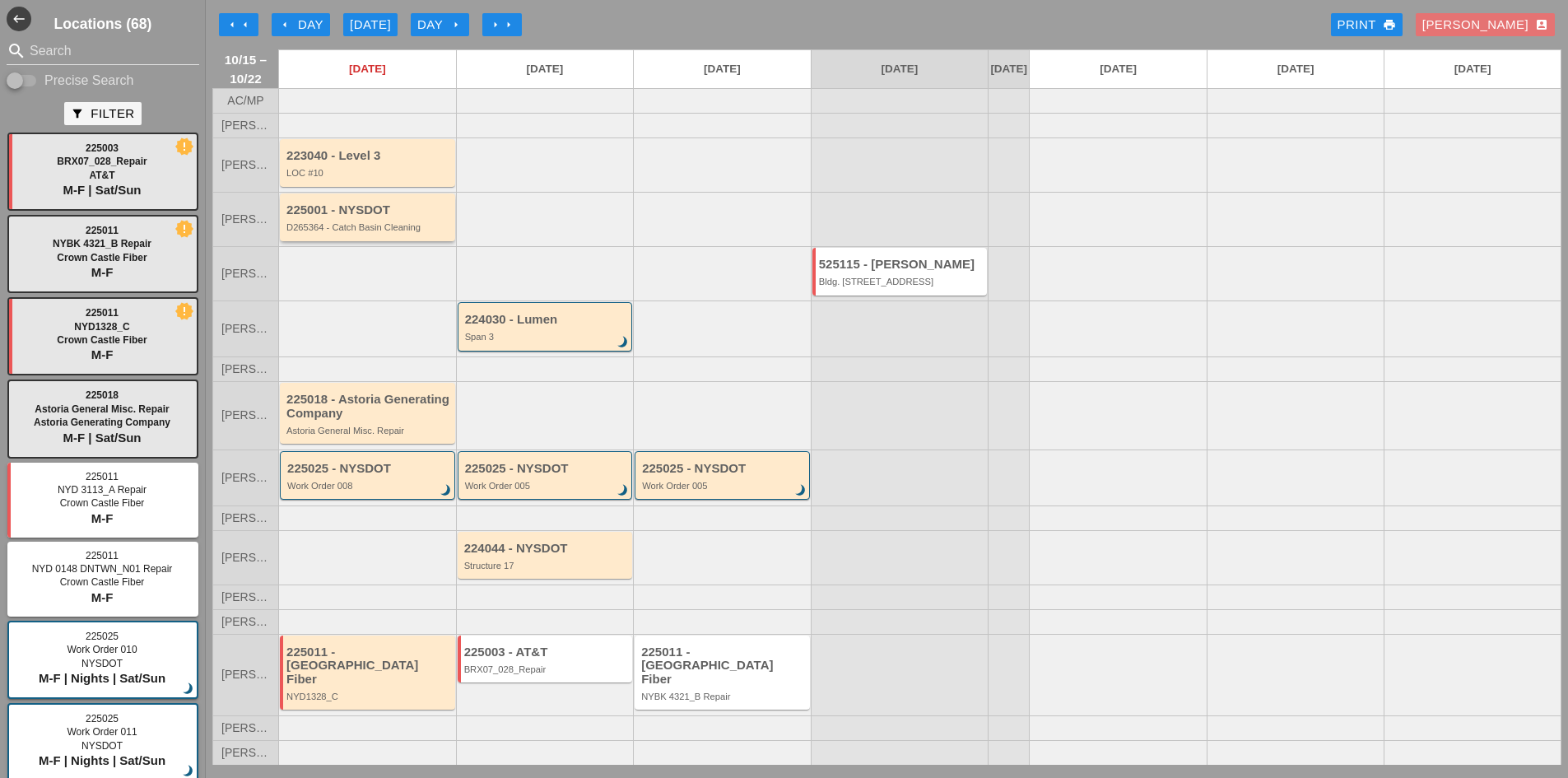
click at [342, 233] on div "225001 - NYSDOT D265364 - Catch Basin Cleaning" at bounding box center [369, 217] width 165 height 30
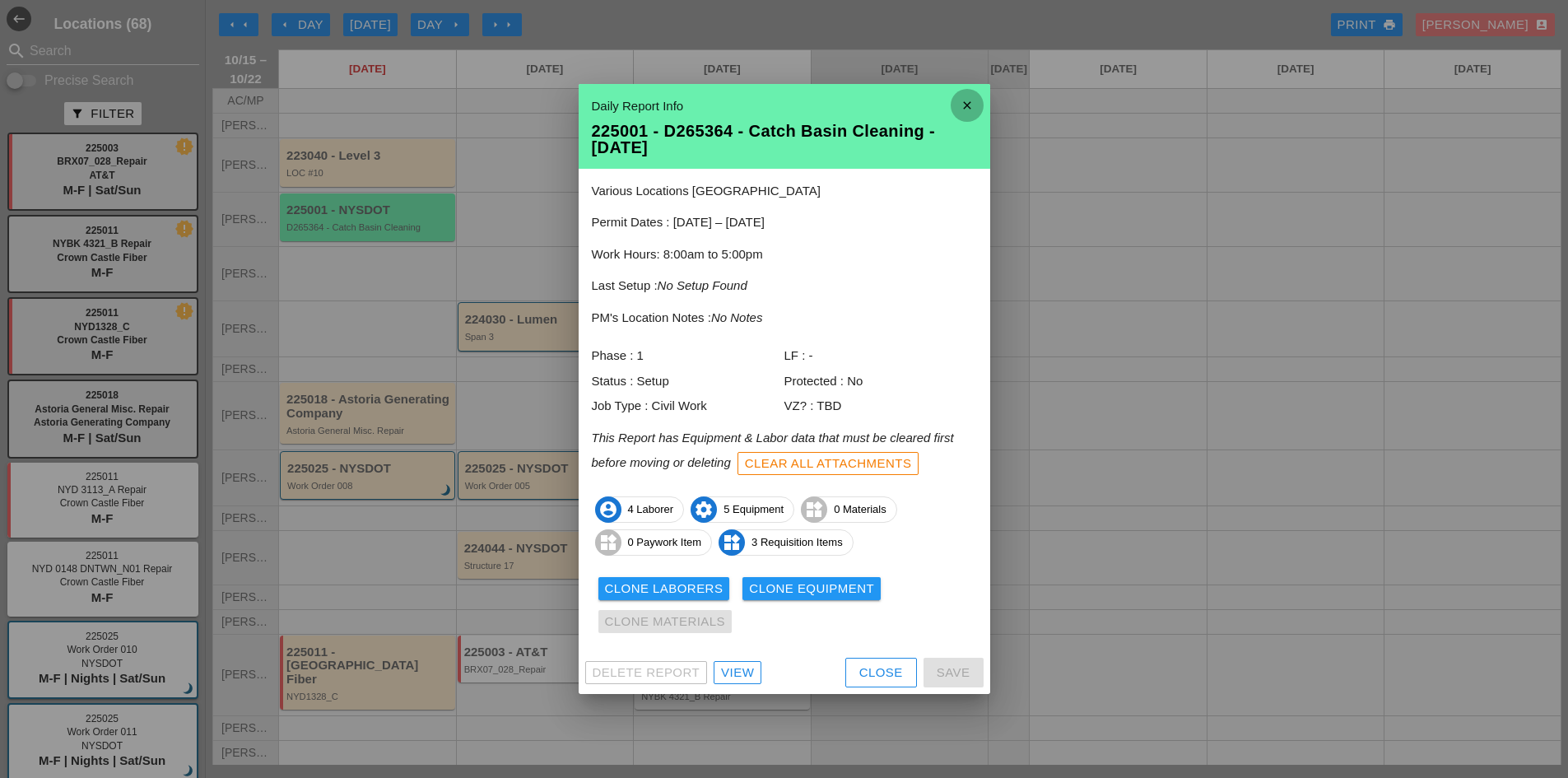
click at [981, 96] on icon "close" at bounding box center [967, 105] width 33 height 33
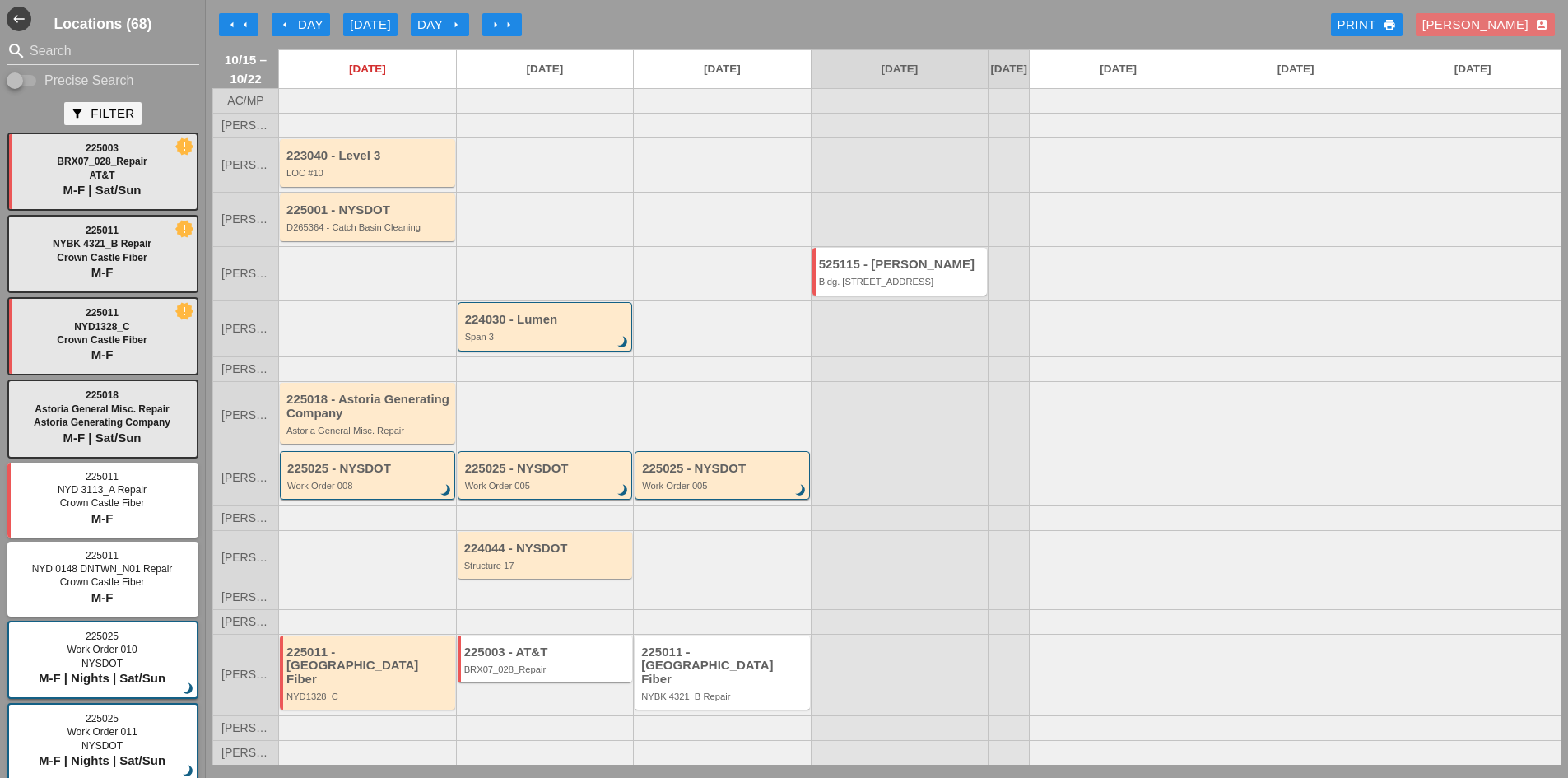
click at [505, 244] on div at bounding box center [545, 219] width 178 height 54
click at [501, 230] on div at bounding box center [545, 219] width 178 height 54
click at [48, 44] on input "Search" at bounding box center [102, 51] width 146 height 26
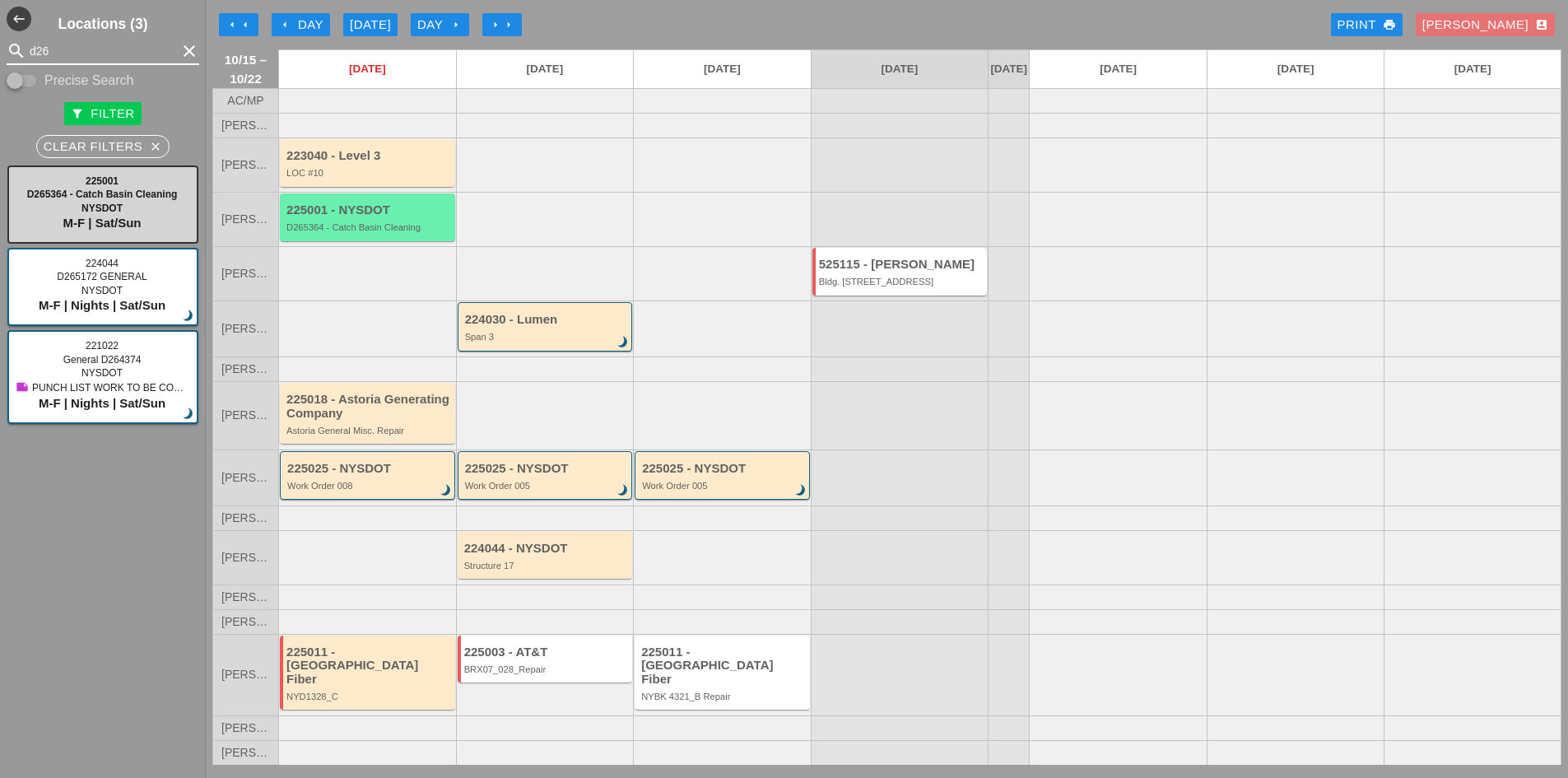
type input "d26"
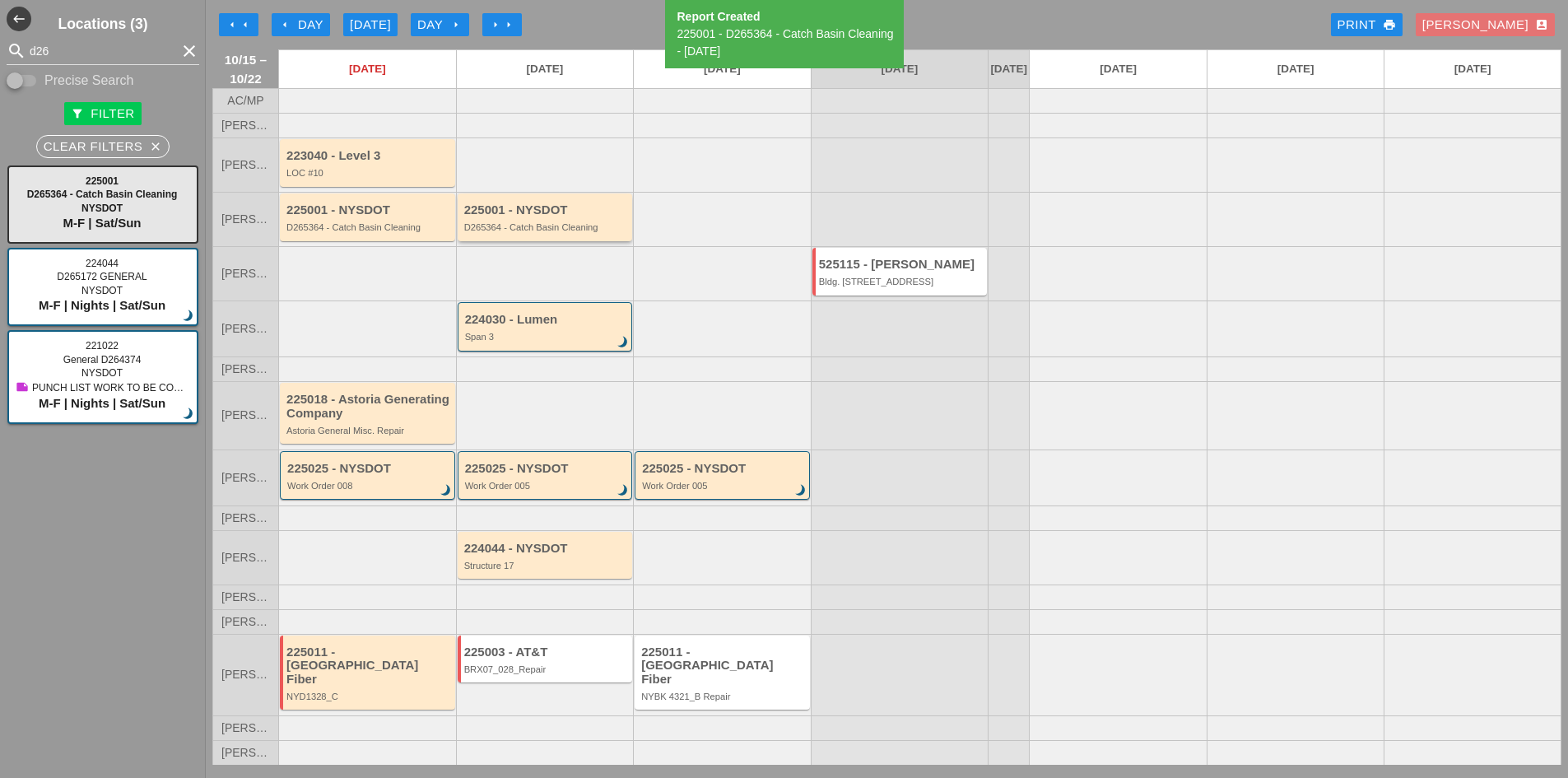
click at [542, 217] on div "225001 - NYSDOT" at bounding box center [546, 210] width 165 height 14
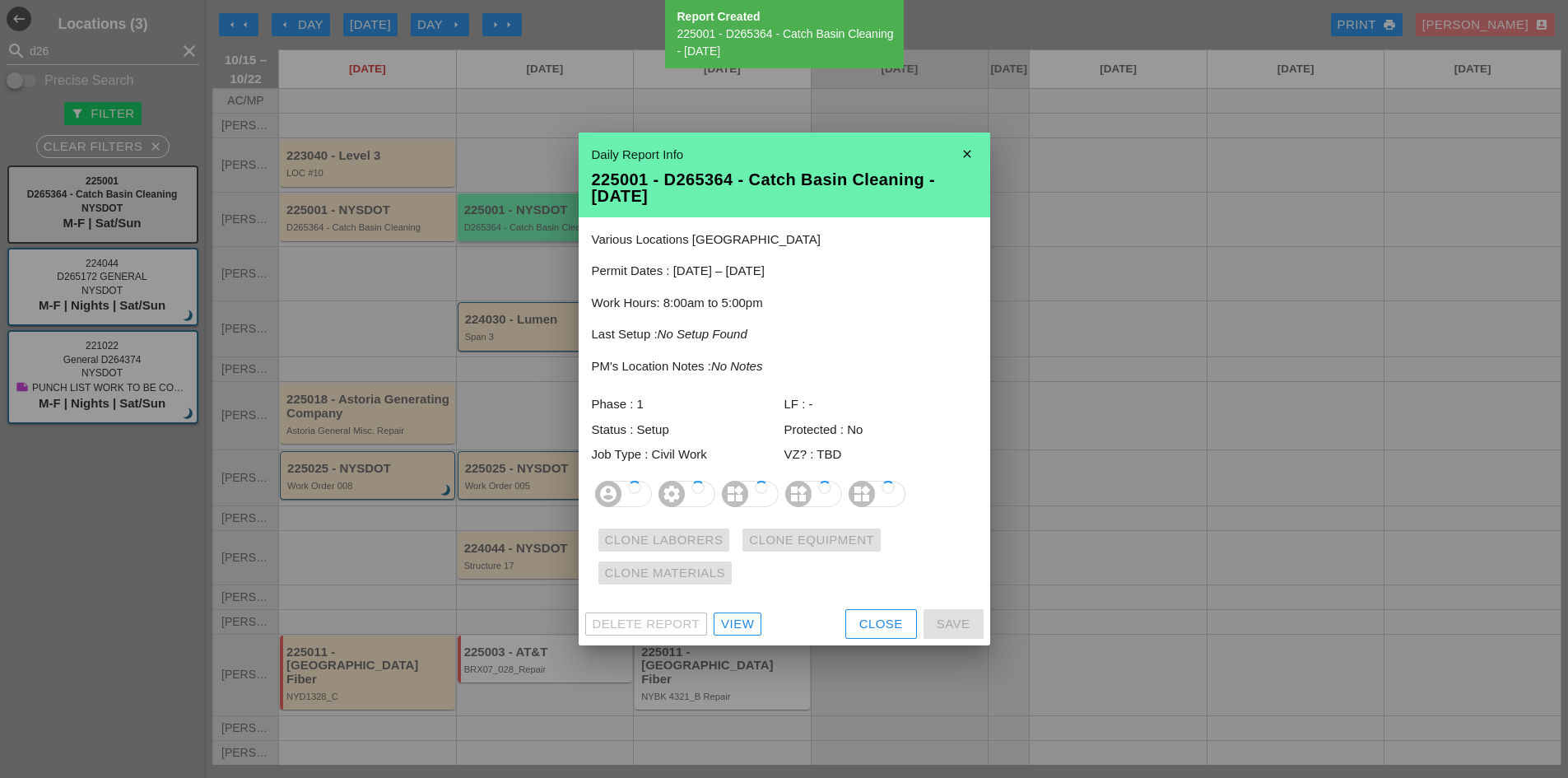
click at [542, 231] on div at bounding box center [784, 389] width 1568 height 778
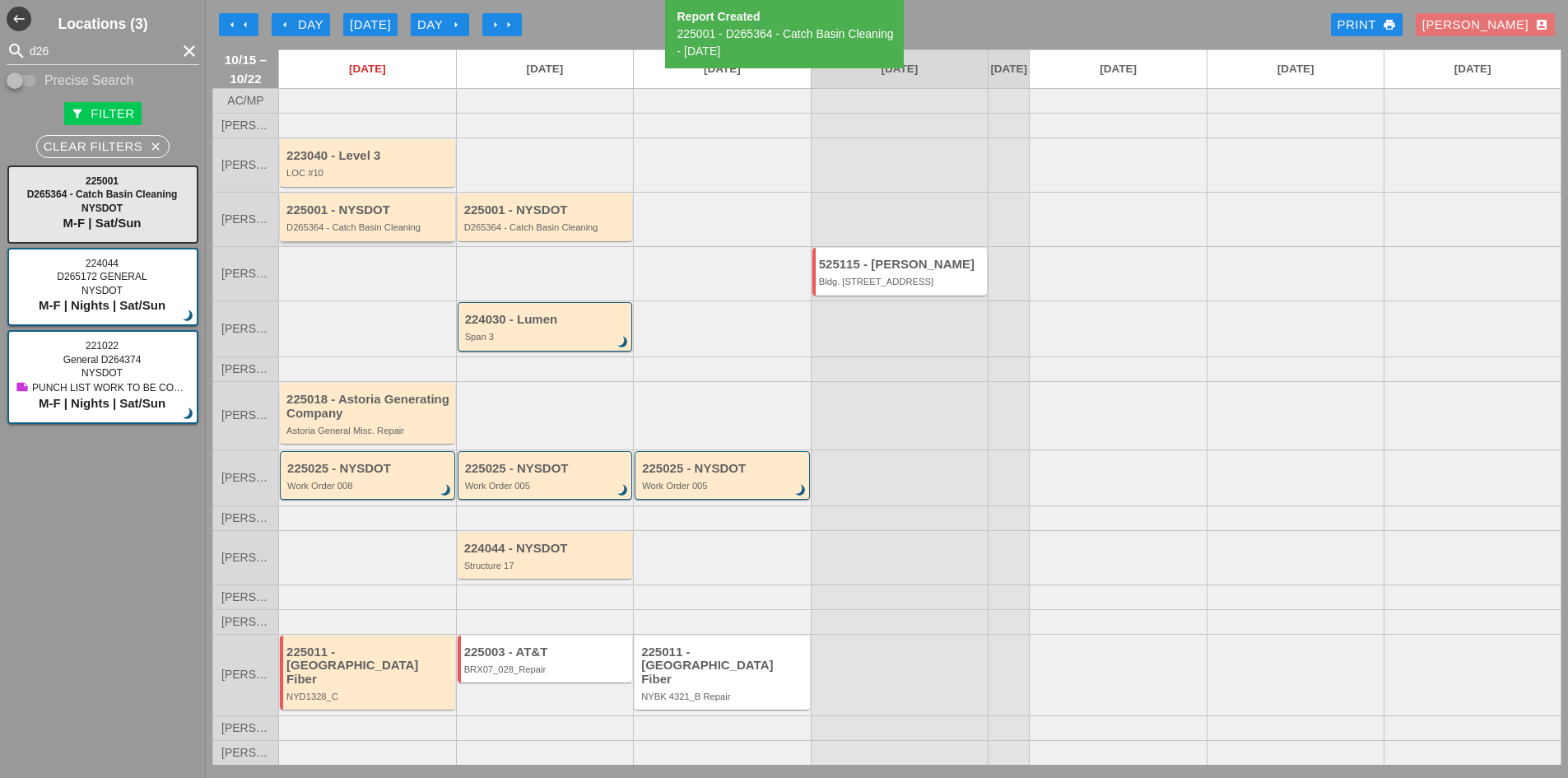
click at [314, 232] on div "D265364 - Catch Basin Cleaning" at bounding box center [369, 227] width 165 height 10
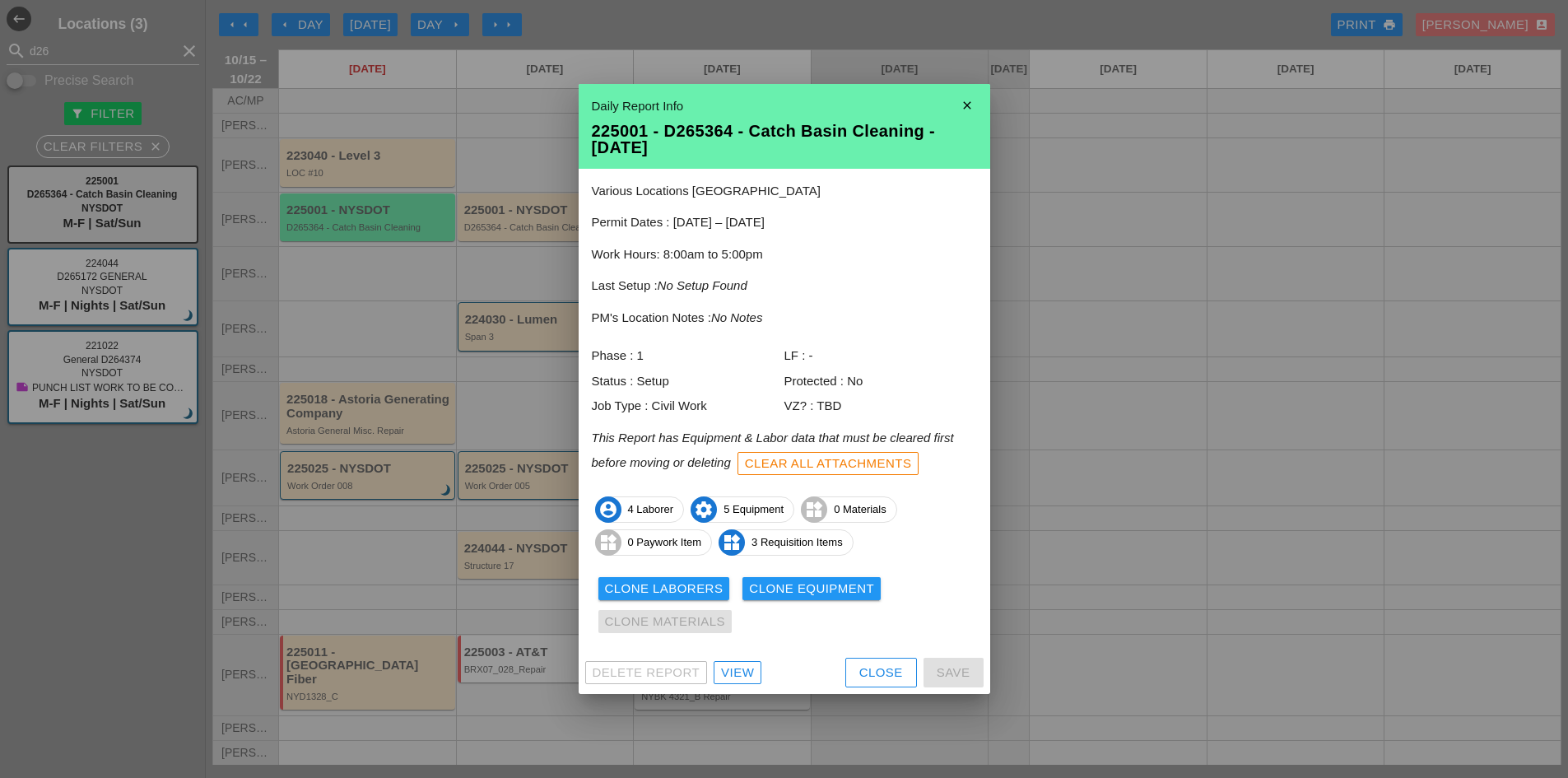
click at [675, 583] on div "Clone Laborers" at bounding box center [664, 589] width 118 height 19
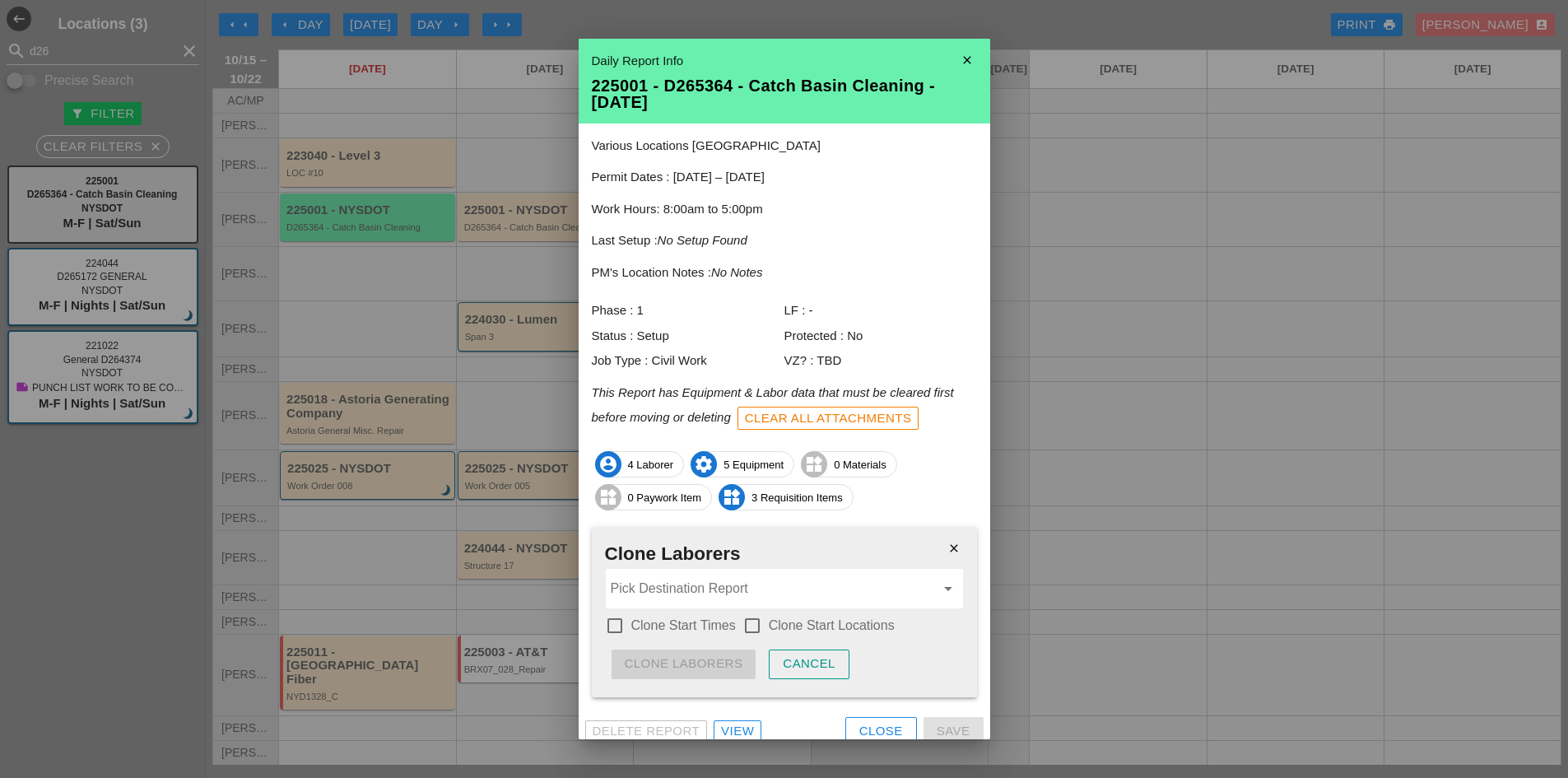
click at [614, 627] on div at bounding box center [614, 625] width 28 height 28
click at [750, 618] on div at bounding box center [752, 625] width 28 height 28
click at [714, 591] on input "Pick Destination Report" at bounding box center [772, 588] width 324 height 26
click at [759, 624] on div "225001 - D26 5364 - Catch Basin Cleaning - 10/16/2025" at bounding box center [778, 628] width 319 height 19
type input "225001 - D265364 - Catch Basin Cleaning - 10/16/2025"
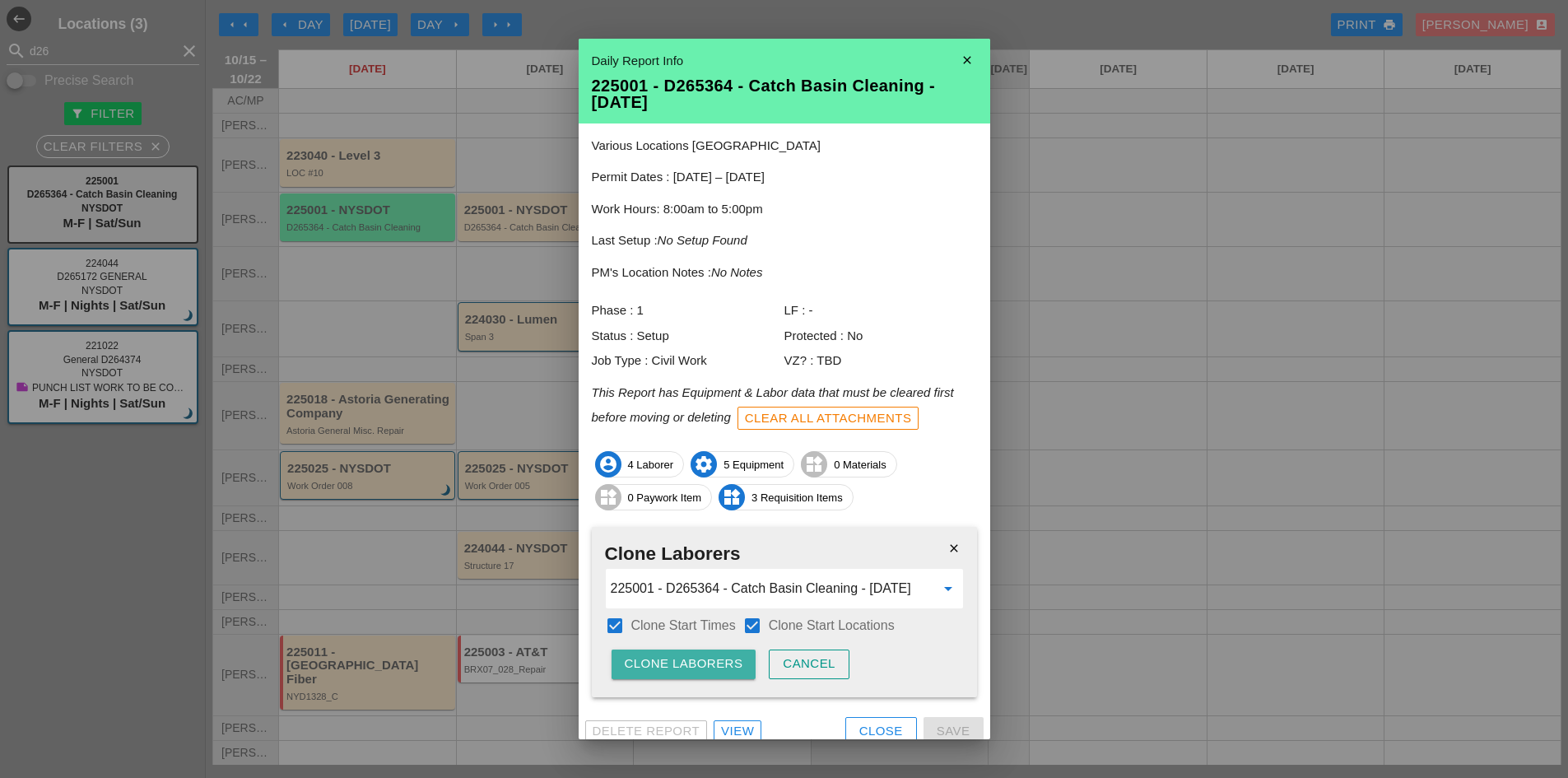
click at [726, 658] on div "Clone Laborers" at bounding box center [684, 664] width 118 height 19
click at [725, 659] on div "Are you sure?" at bounding box center [677, 664] width 105 height 19
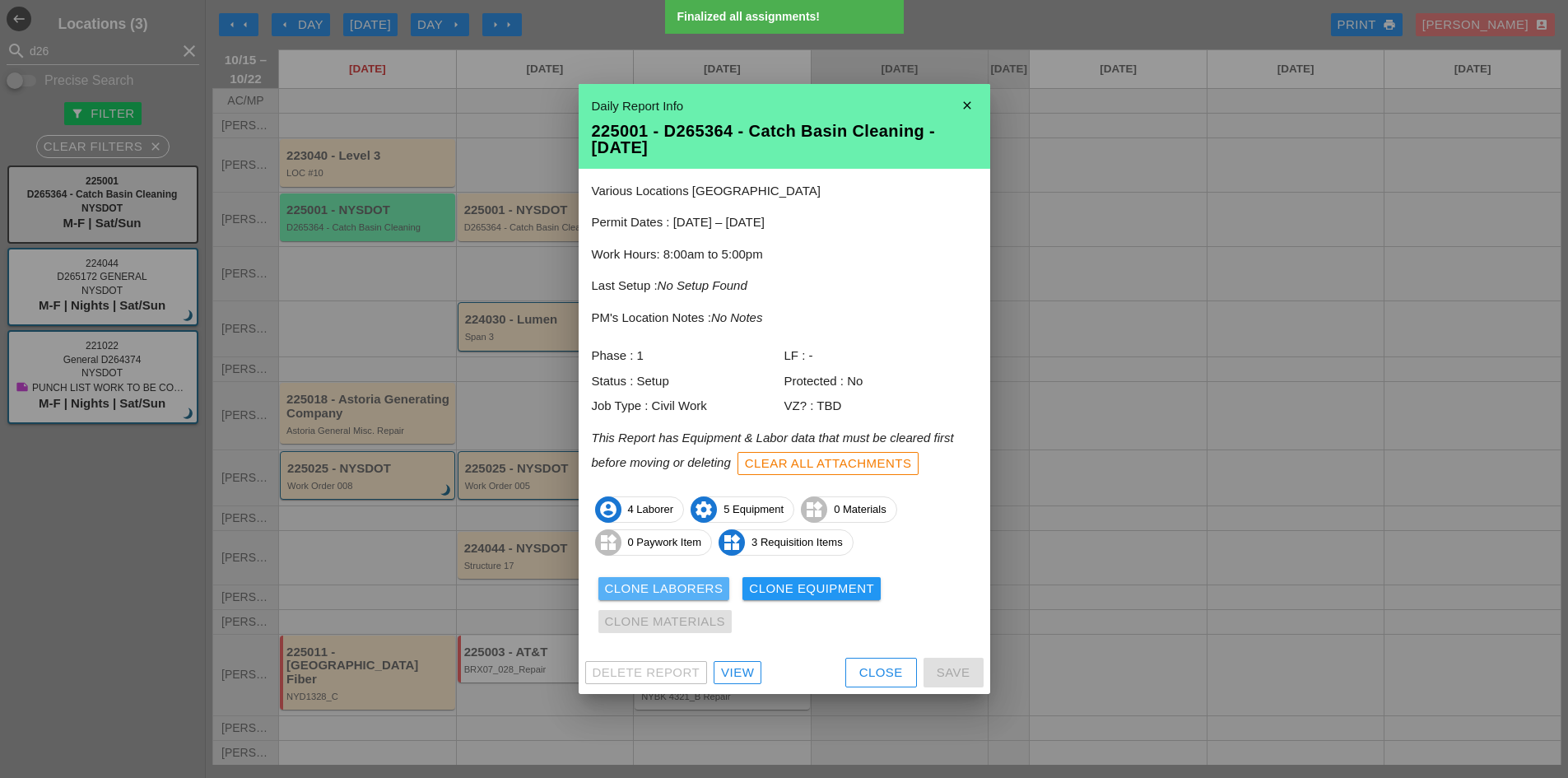
click at [693, 590] on div "Clone Laborers" at bounding box center [664, 589] width 118 height 19
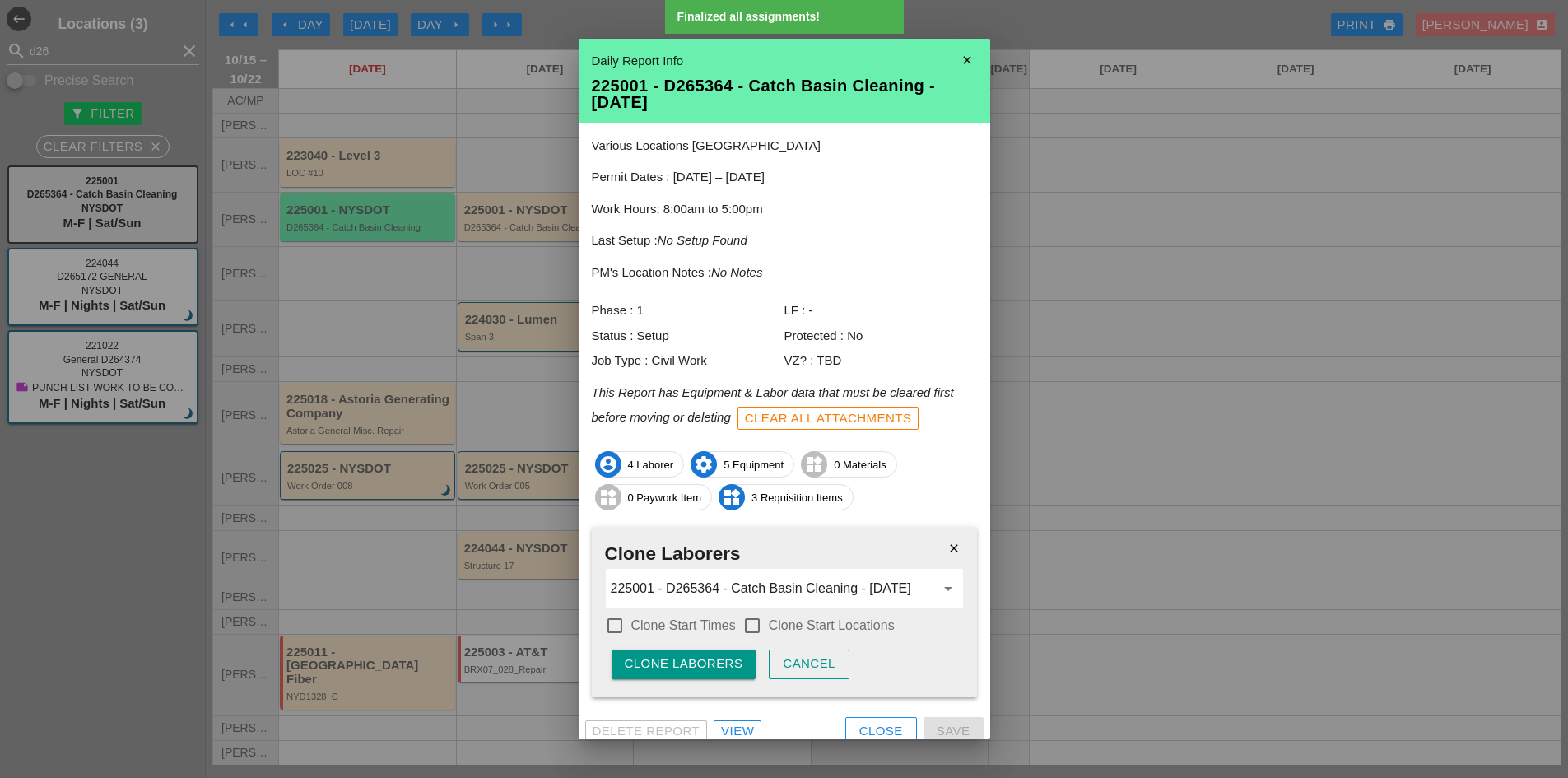
click at [729, 665] on div "Clone Laborers" at bounding box center [684, 664] width 118 height 19
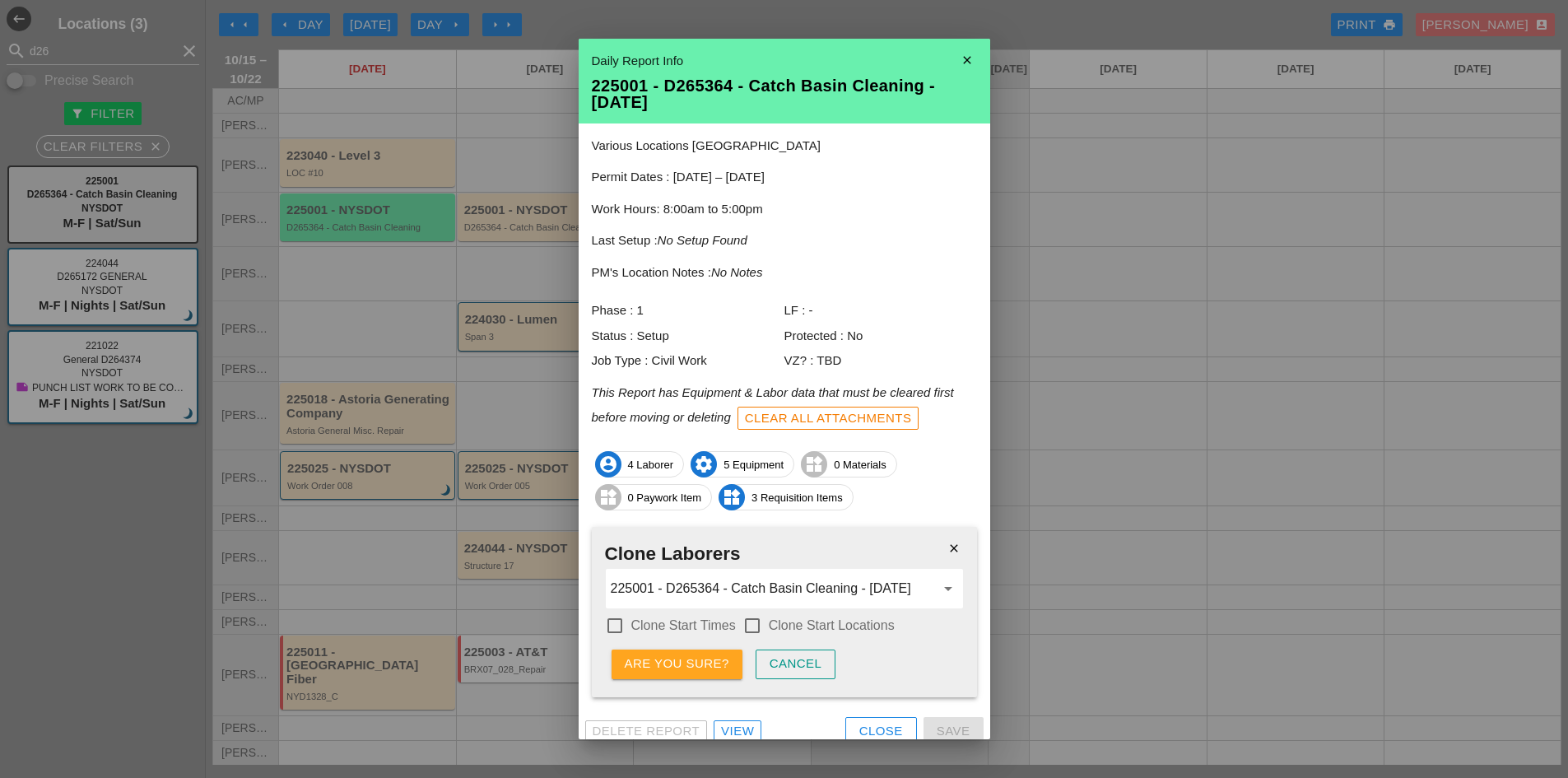
click at [727, 665] on div "Are you sure?" at bounding box center [677, 664] width 105 height 19
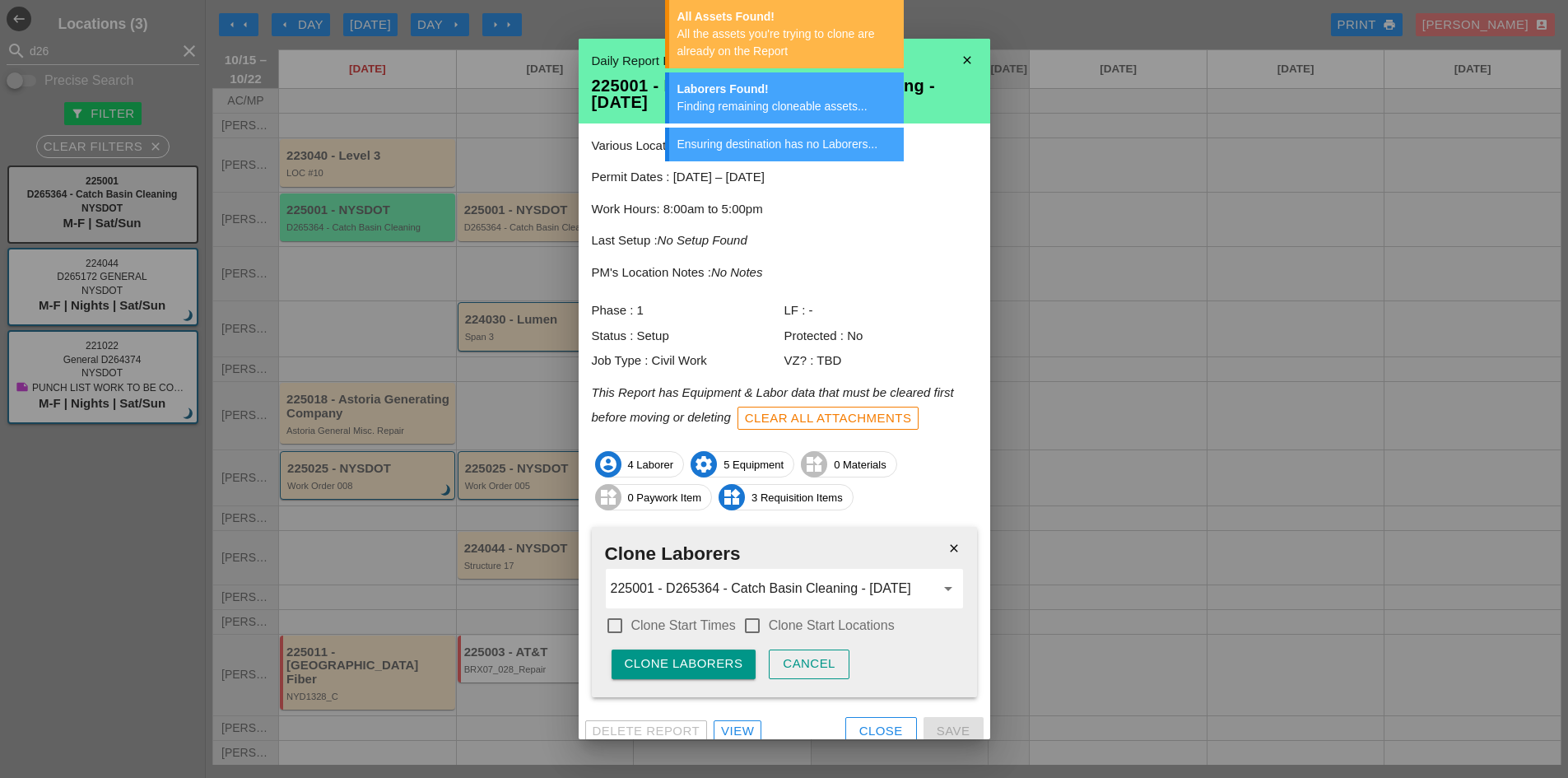
click at [598, 616] on div "close Clone Laborers 225001 - D265364 - Catch Basin Cleaning - 10/16/2025 arrow…" at bounding box center [784, 611] width 385 height 169
click at [606, 624] on div at bounding box center [614, 625] width 28 height 28
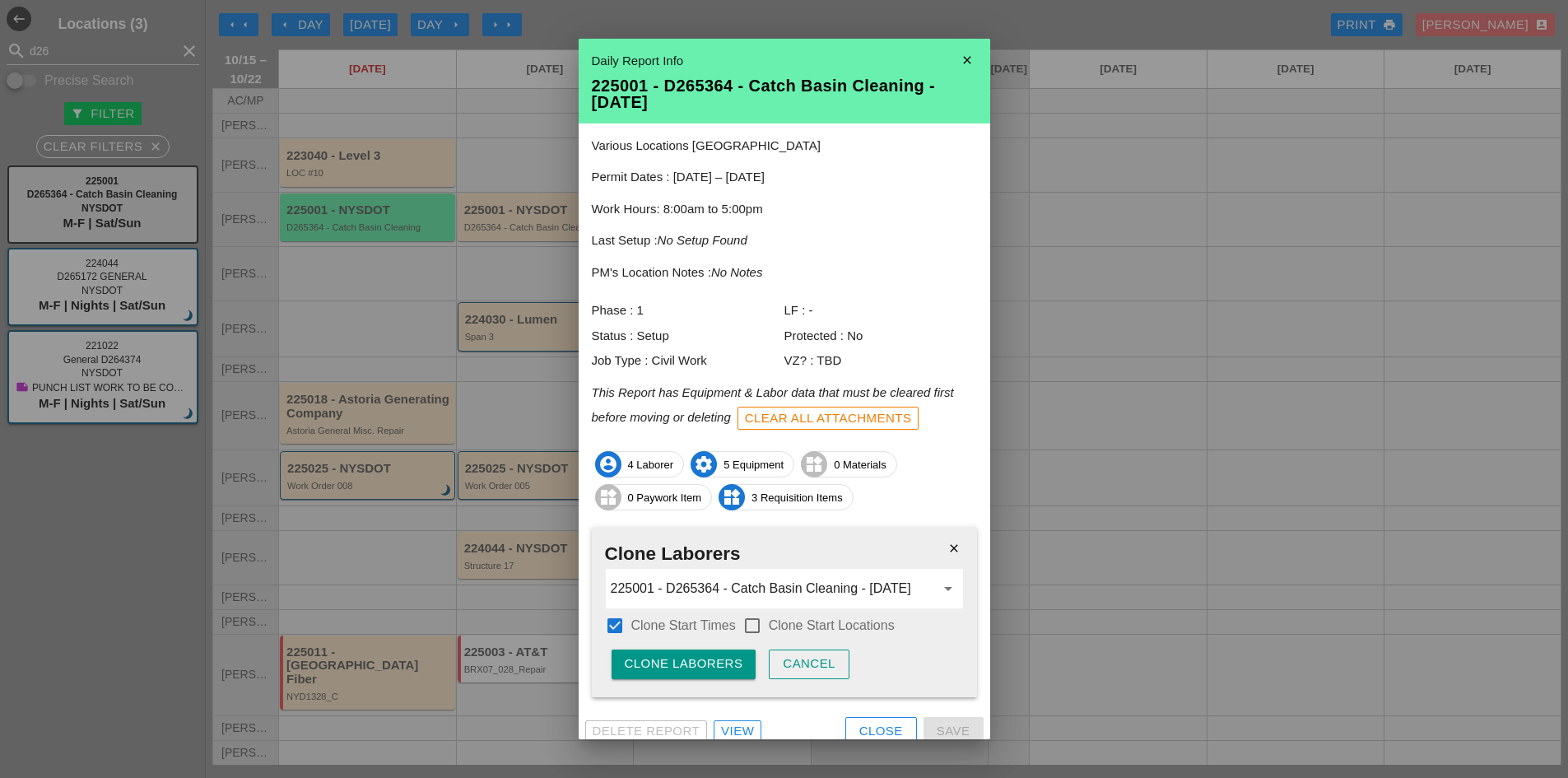
click at [740, 619] on div at bounding box center [752, 625] width 28 height 28
click at [937, 554] on icon "close" at bounding box center [953, 548] width 33 height 33
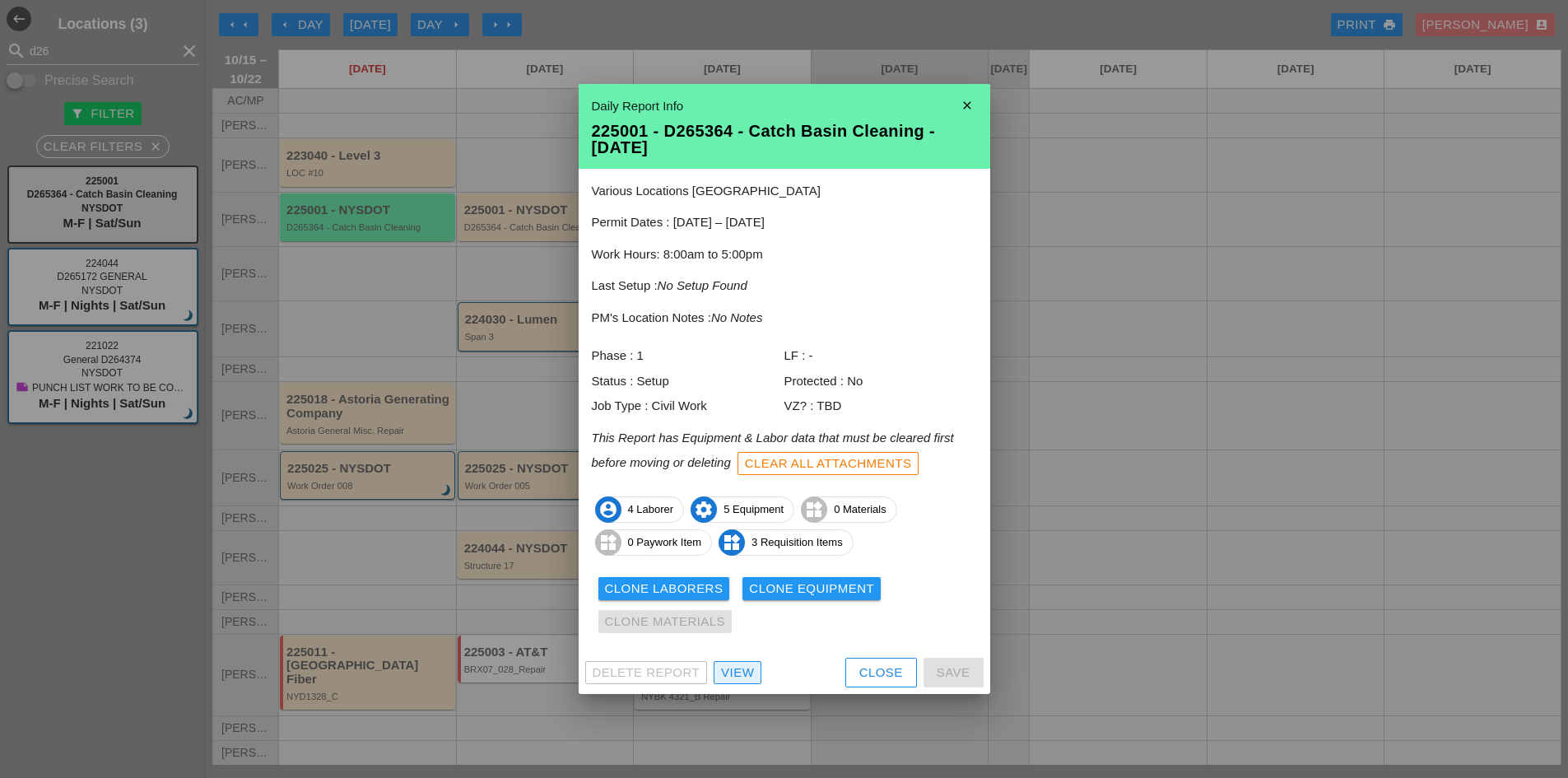
click at [750, 665] on div "View" at bounding box center [737, 672] width 33 height 19
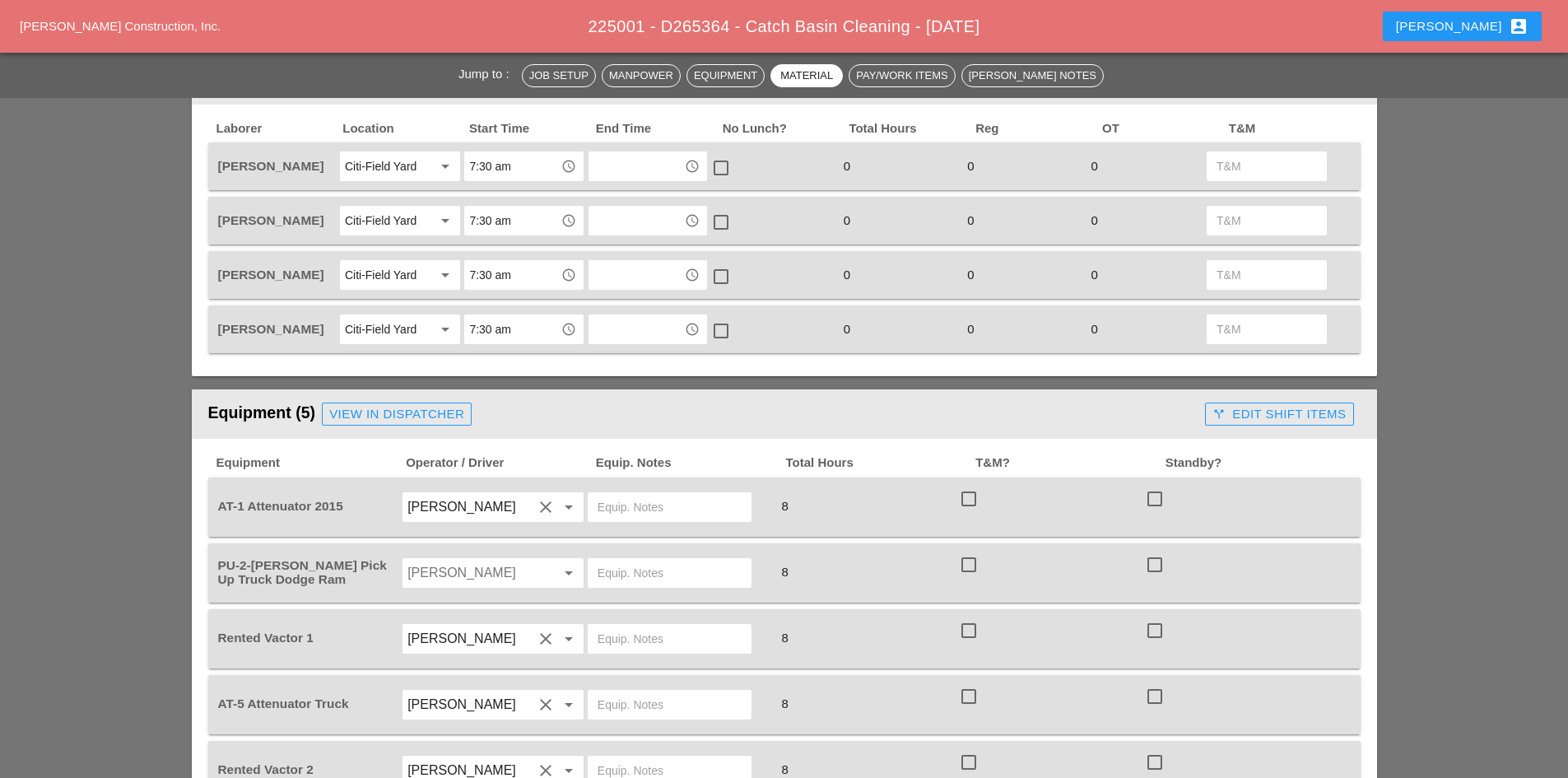
scroll to position [741, 0]
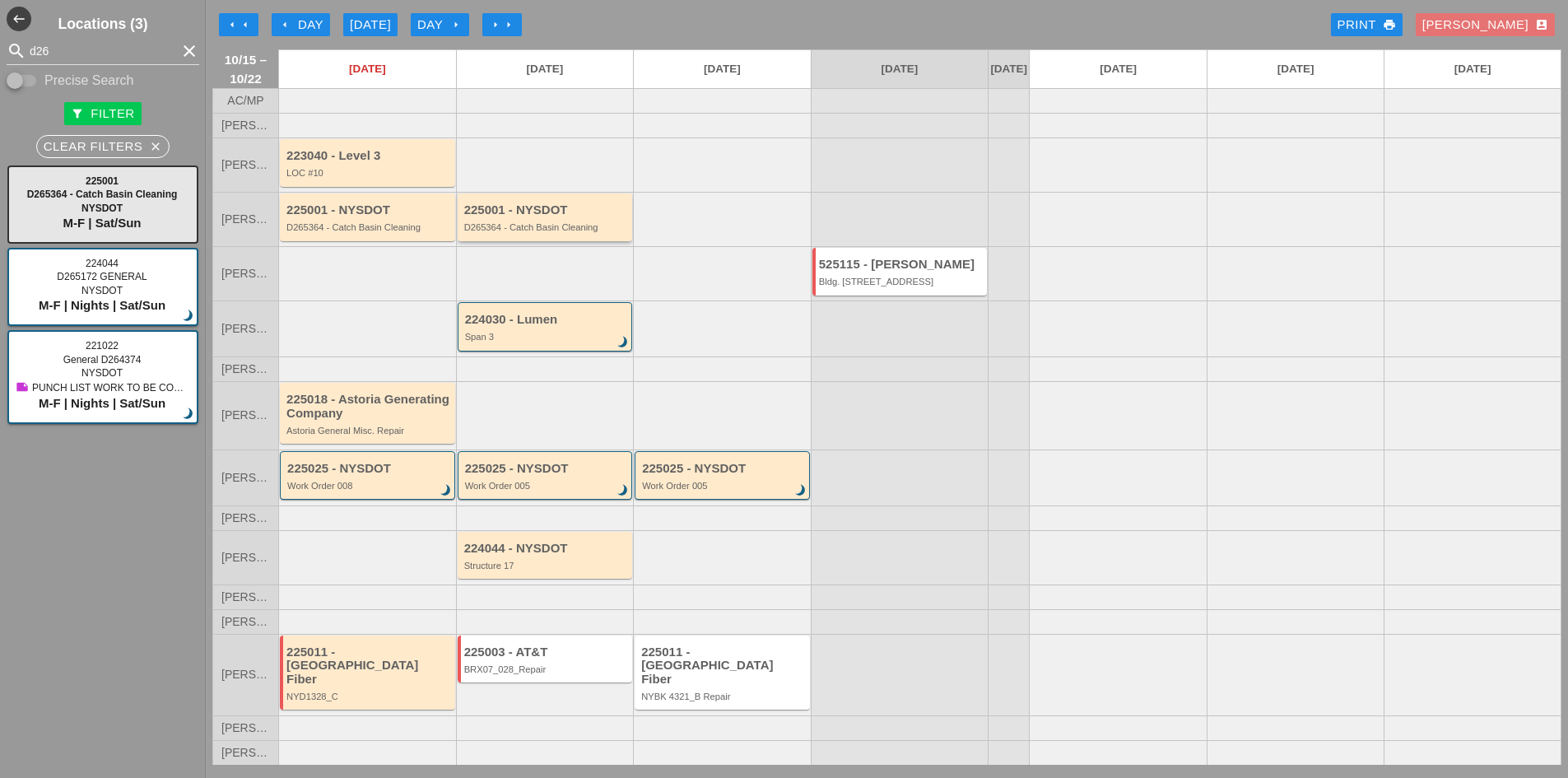
click at [572, 232] on div "D265364 - Catch Basin Cleaning" at bounding box center [546, 227] width 165 height 10
click at [554, 233] on div "225001 - NYSDOT D265364 - Catch Basin Cleaning" at bounding box center [546, 217] width 165 height 30
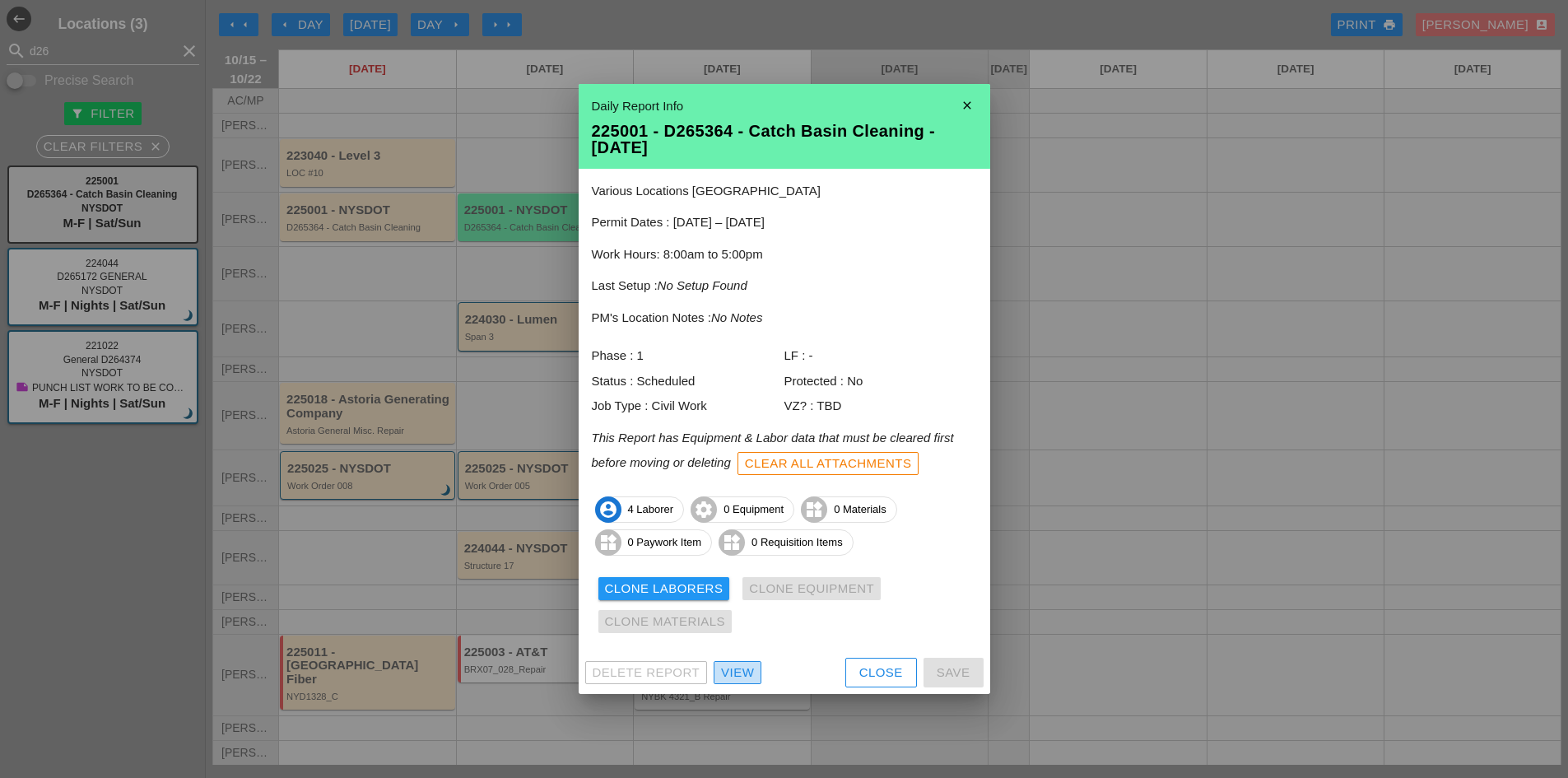
click at [720, 661] on link "View" at bounding box center [737, 671] width 47 height 23
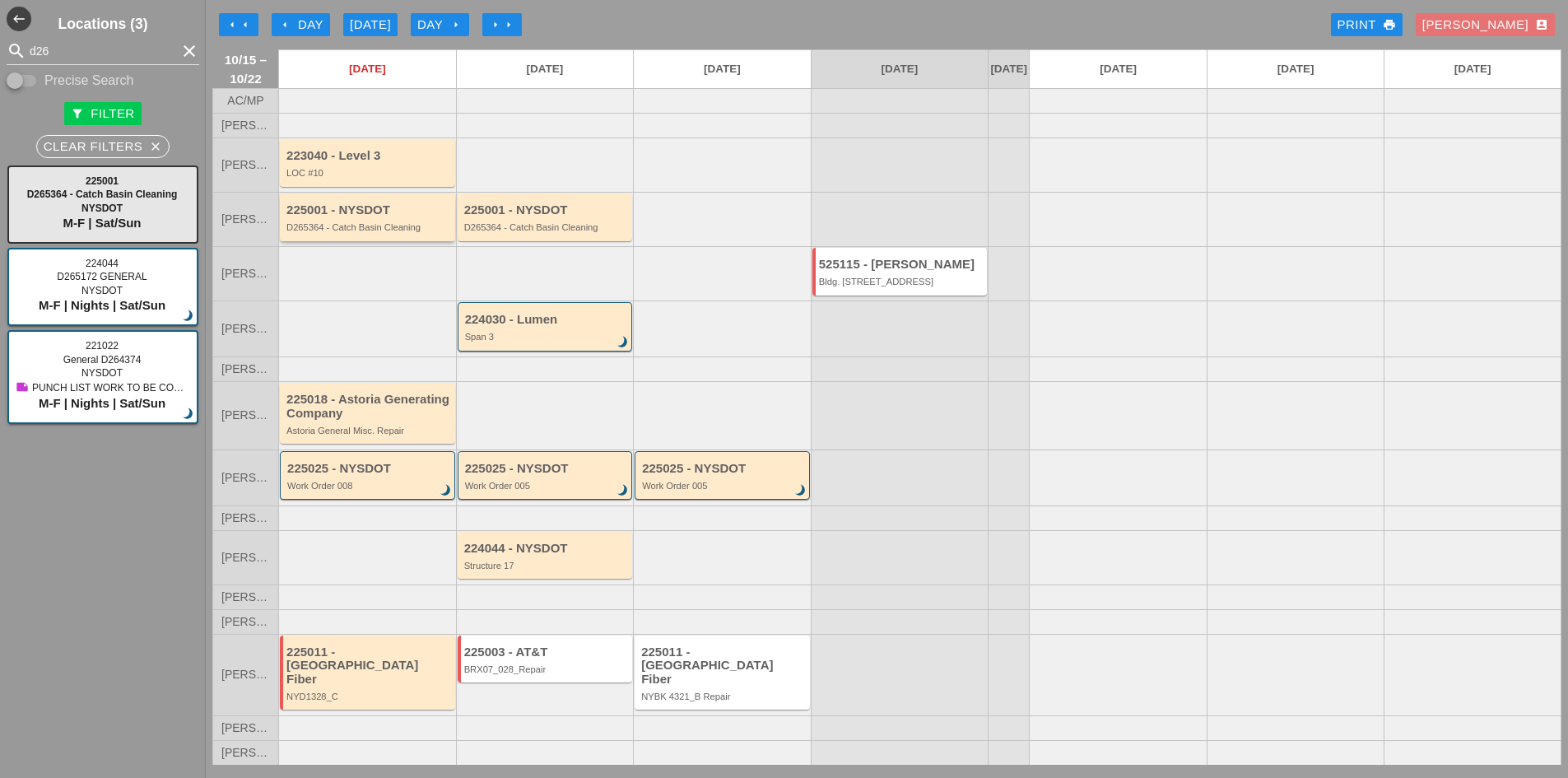
click at [412, 217] on div "225001 - NYSDOT" at bounding box center [369, 210] width 165 height 14
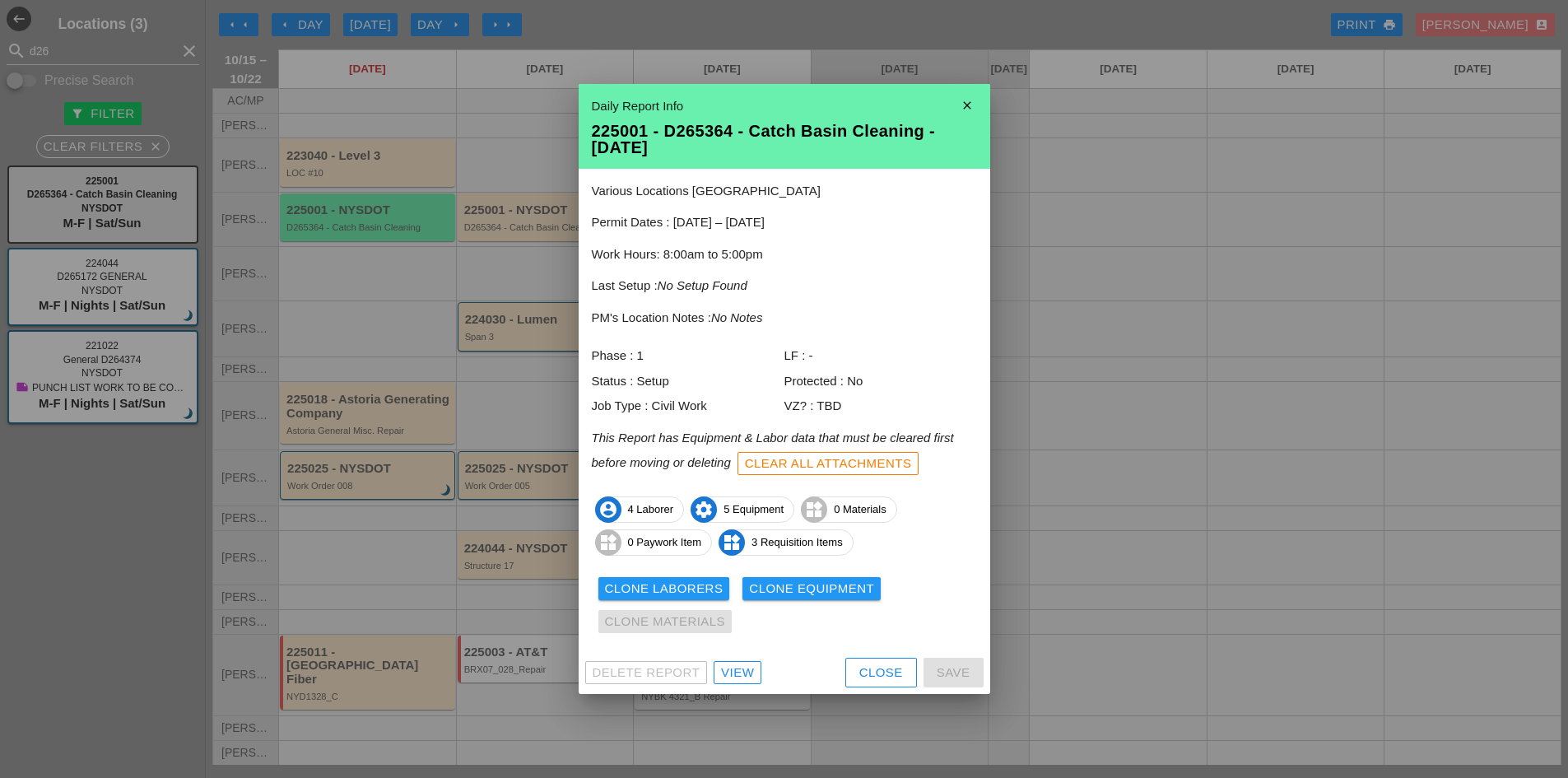
click at [825, 585] on div "Clone Equipment" at bounding box center [812, 589] width 125 height 19
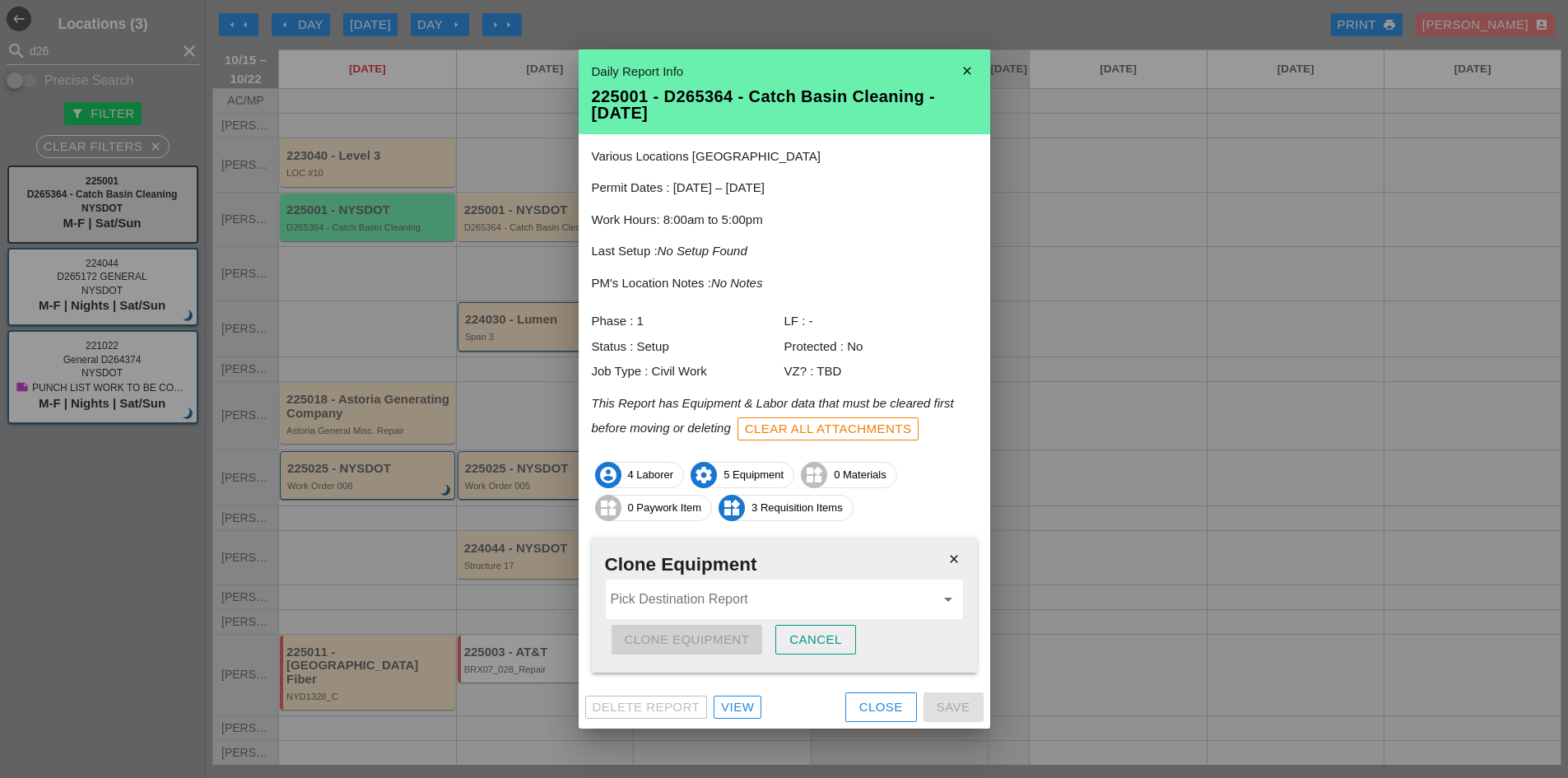
click at [811, 602] on input "Pick Destination Report" at bounding box center [772, 599] width 324 height 26
click at [880, 634] on div "225001 - D26 5364 - Catch Basin Cleaning - 10/16/2025" at bounding box center [784, 638] width 331 height 19
type input "225001 - D265364 - Catch Basin Cleaning - 10/16/2025"
click at [629, 646] on div "Clone Equipment" at bounding box center [688, 639] width 125 height 19
click at [705, 646] on div "Are you sure?" at bounding box center [677, 639] width 105 height 19
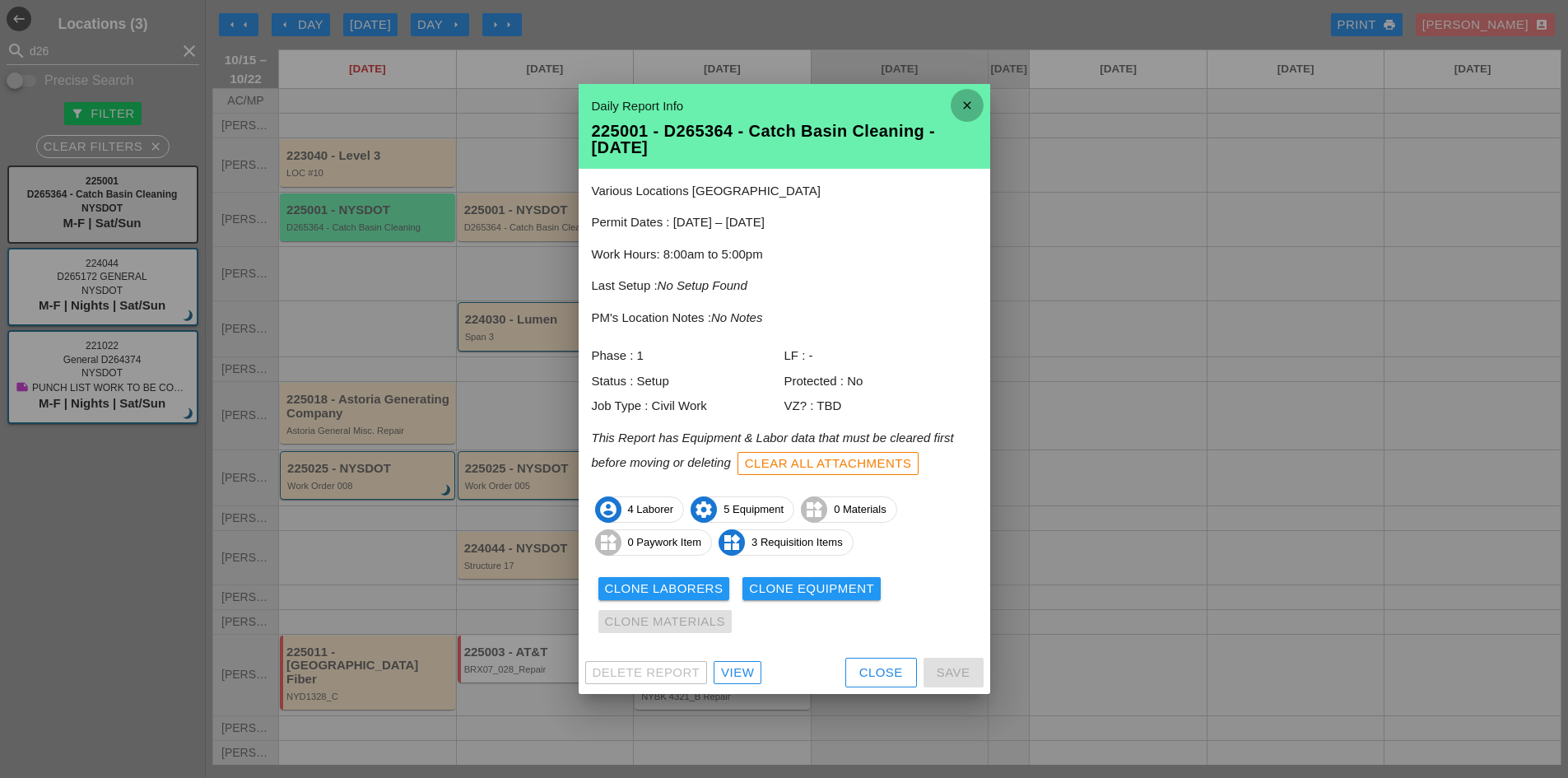
click at [968, 104] on icon "close" at bounding box center [967, 105] width 33 height 33
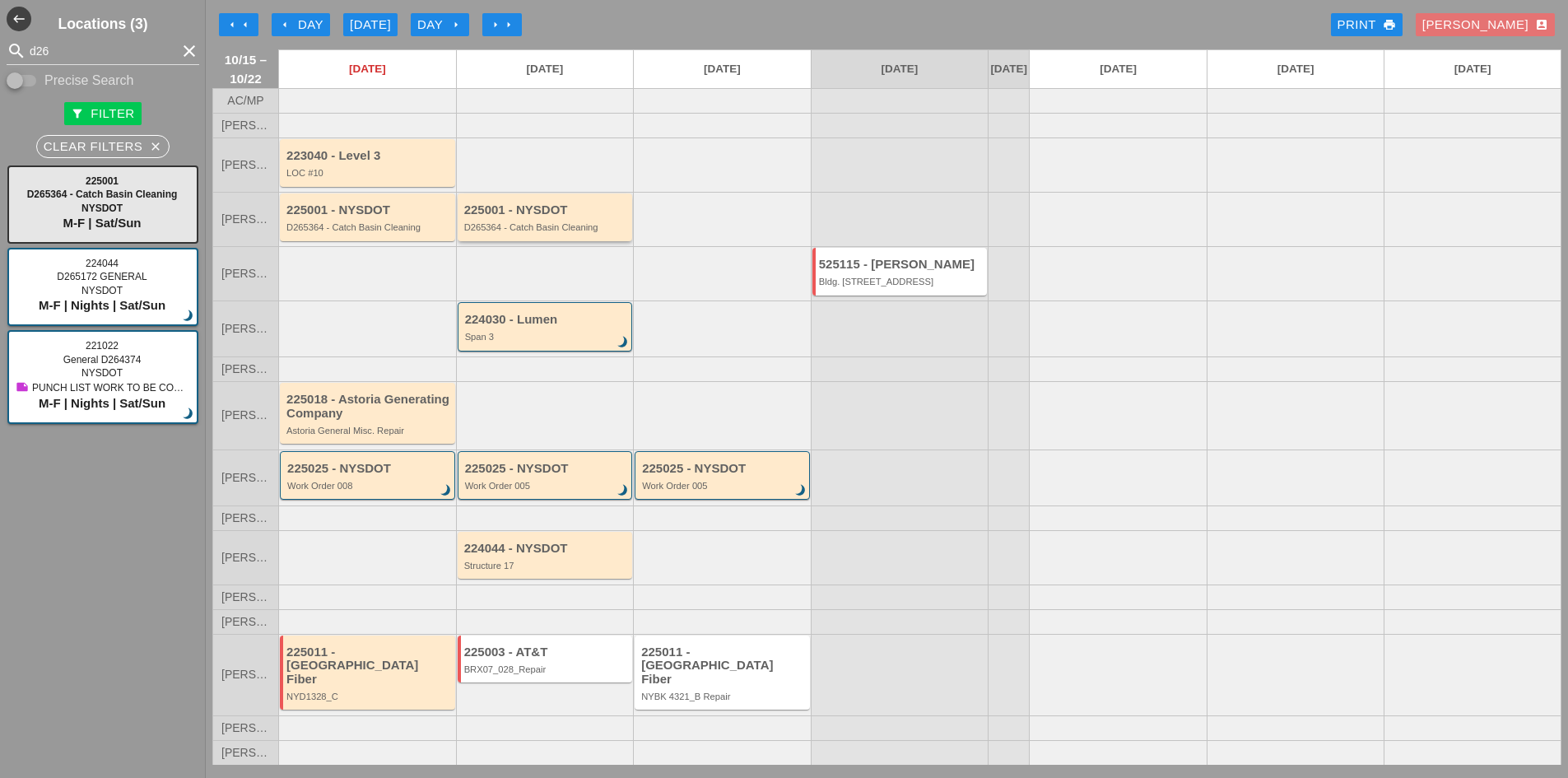
click at [547, 217] on div "225001 - NYSDOT" at bounding box center [546, 210] width 165 height 14
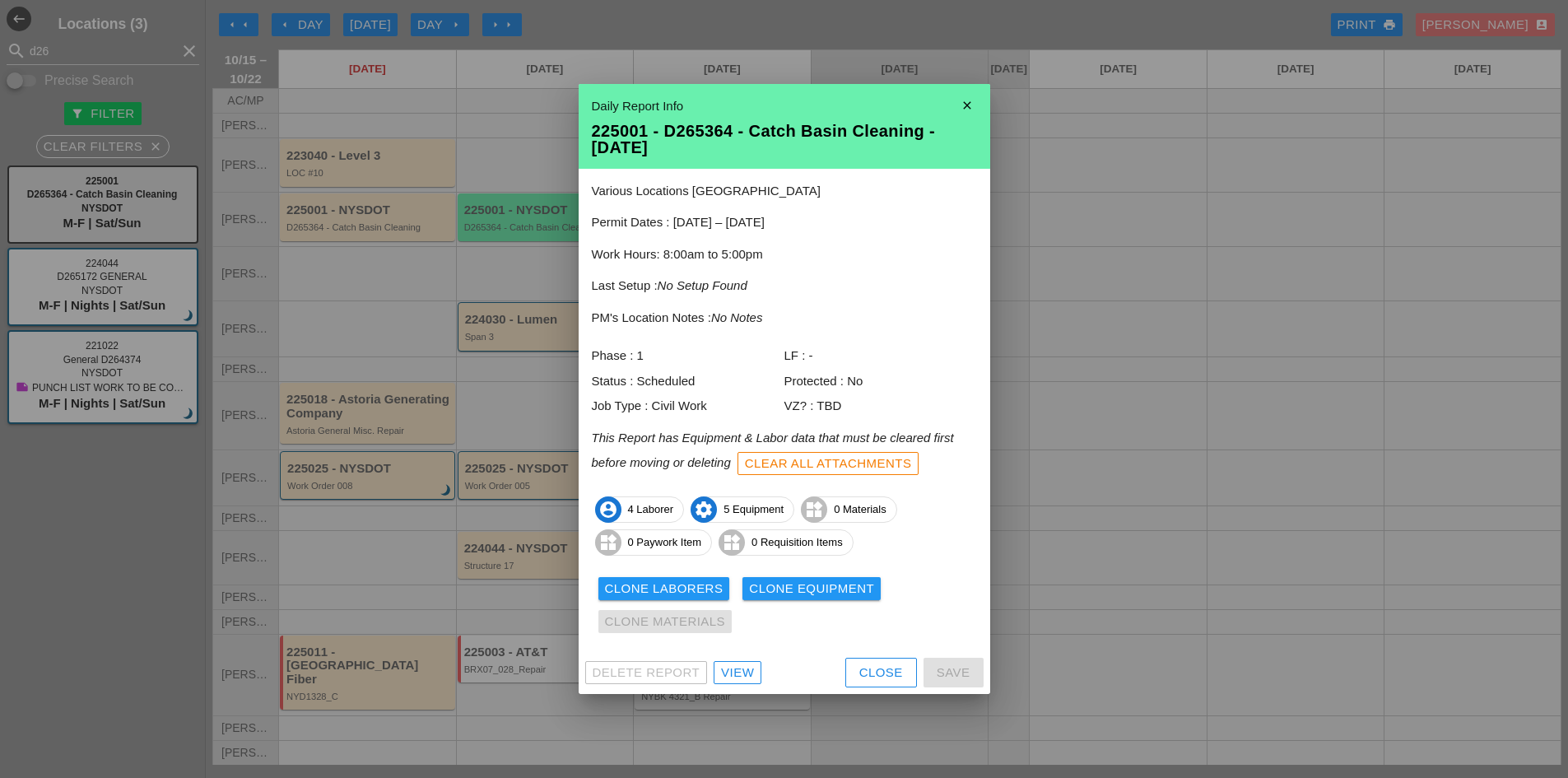
click at [735, 660] on div "Delete Report View Close Save" at bounding box center [784, 672] width 412 height 43
click at [743, 675] on div "View" at bounding box center [737, 672] width 33 height 19
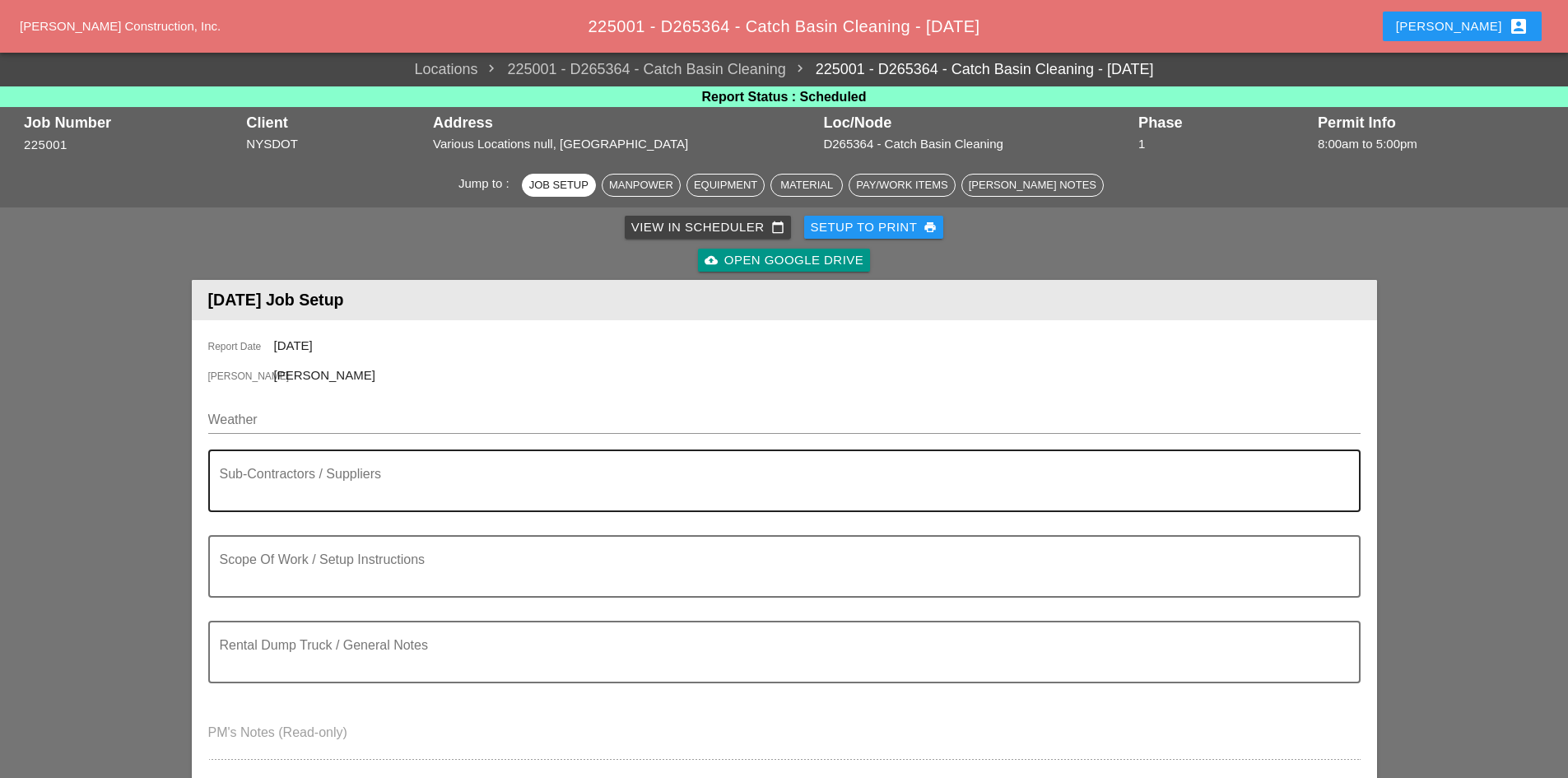
scroll to position [82, 0]
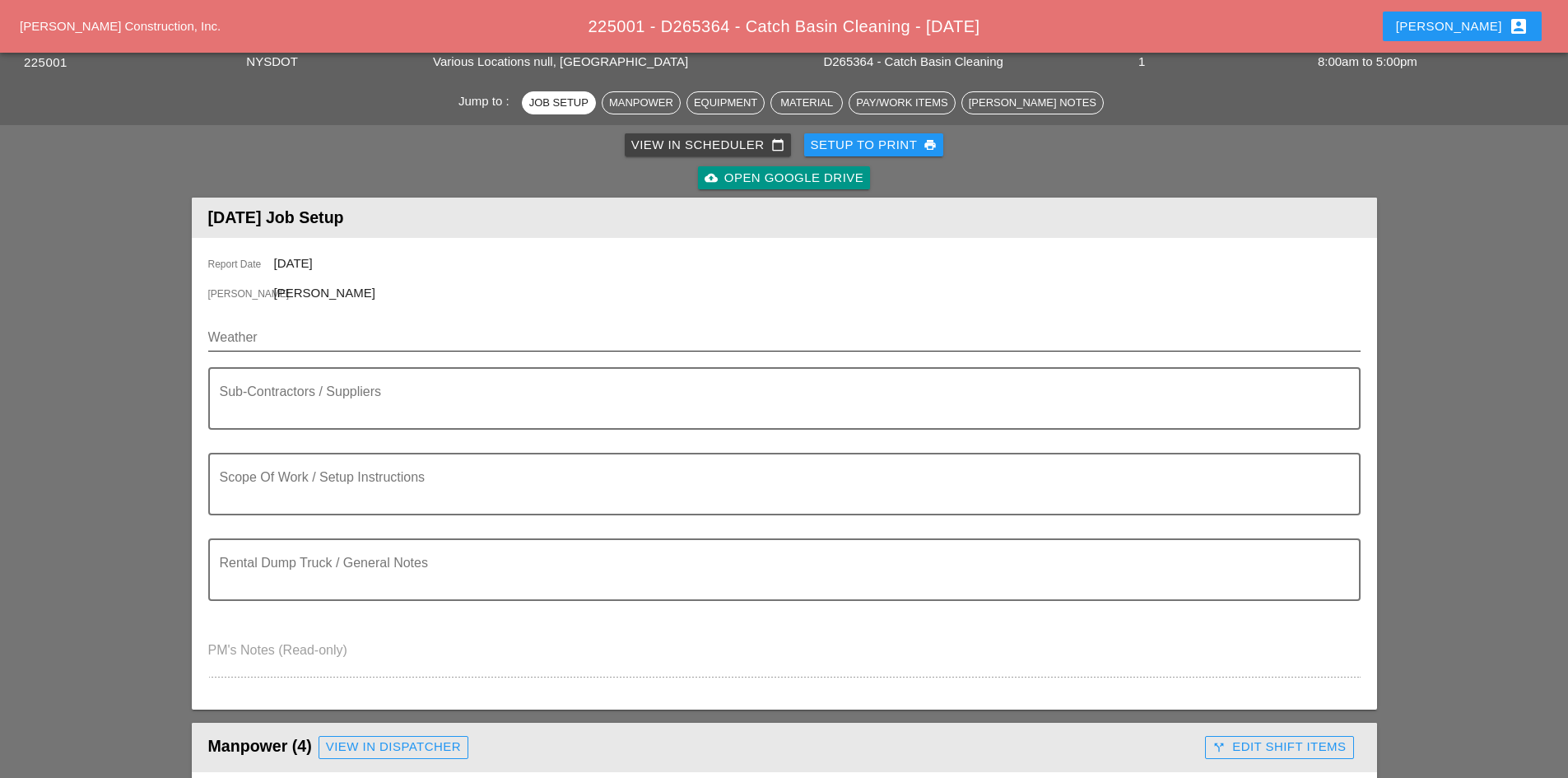
click at [332, 338] on input "Weather" at bounding box center [772, 337] width 1129 height 26
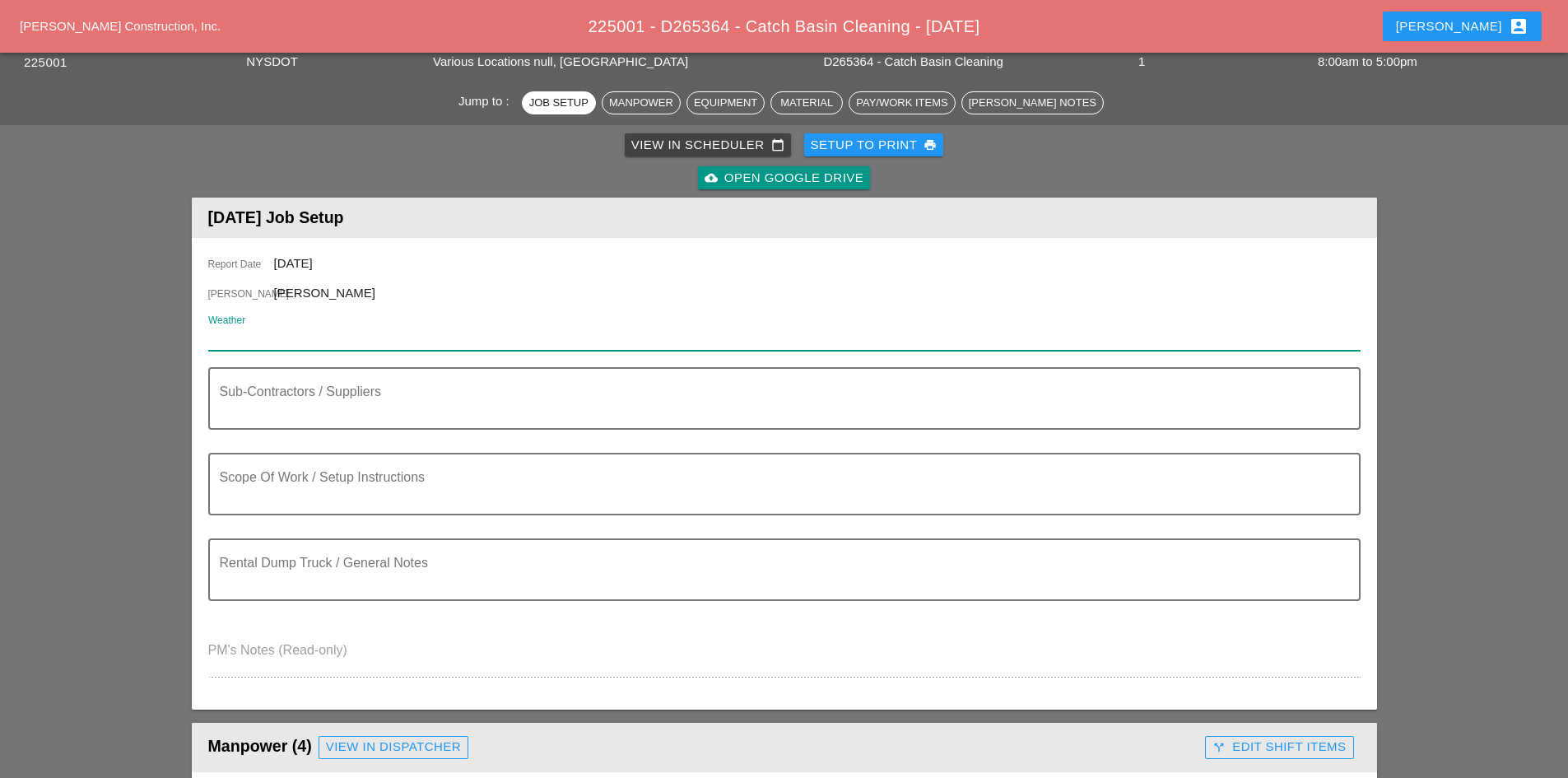
paste input "Thu 16 Day 59° 2% NNW 16 mph Partly cloudy skies. High 59F. Winds NNW at 10 to …"
type input "Thu 16 Day 59° 2% NNW 16 mph Partly cloudy skies. High 59F. Winds NNW at 10 to …"
click at [463, 400] on textarea "Sub-Contractors / Suppliers" at bounding box center [778, 408] width 1116 height 40
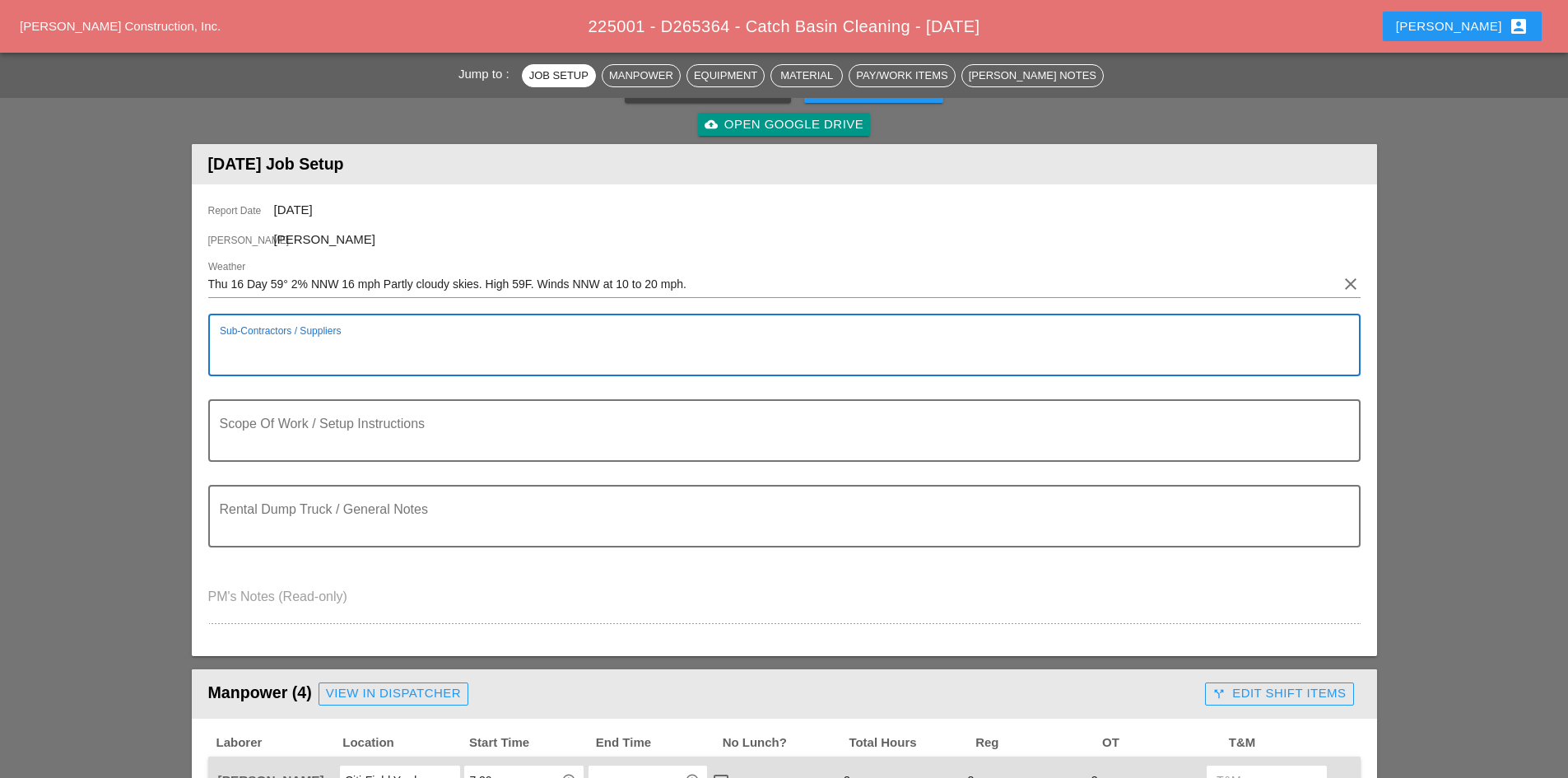
scroll to position [165, 0]
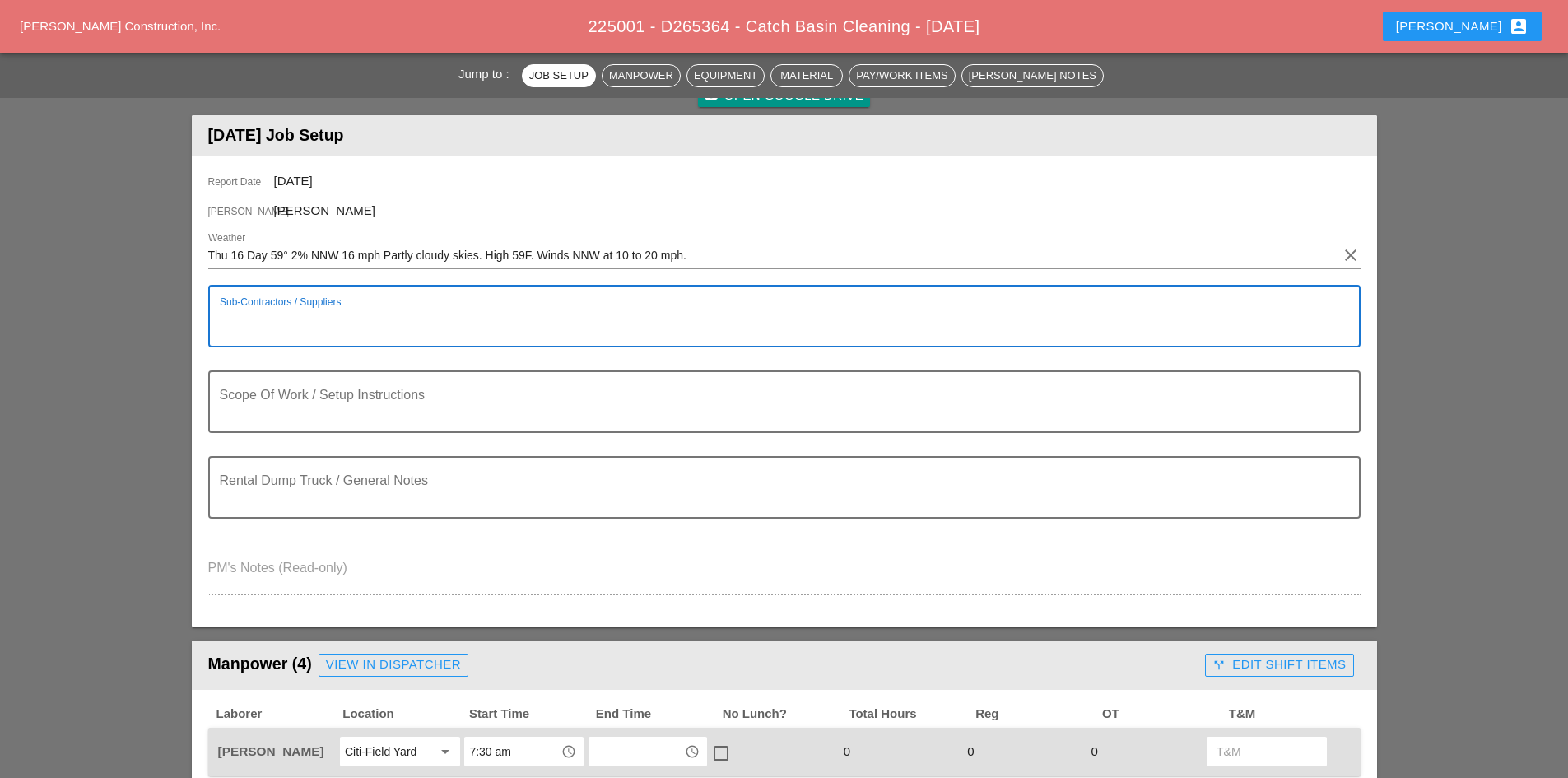
click at [463, 400] on textarea "Scope Of Work / Setup Instructions" at bounding box center [778, 411] width 1116 height 40
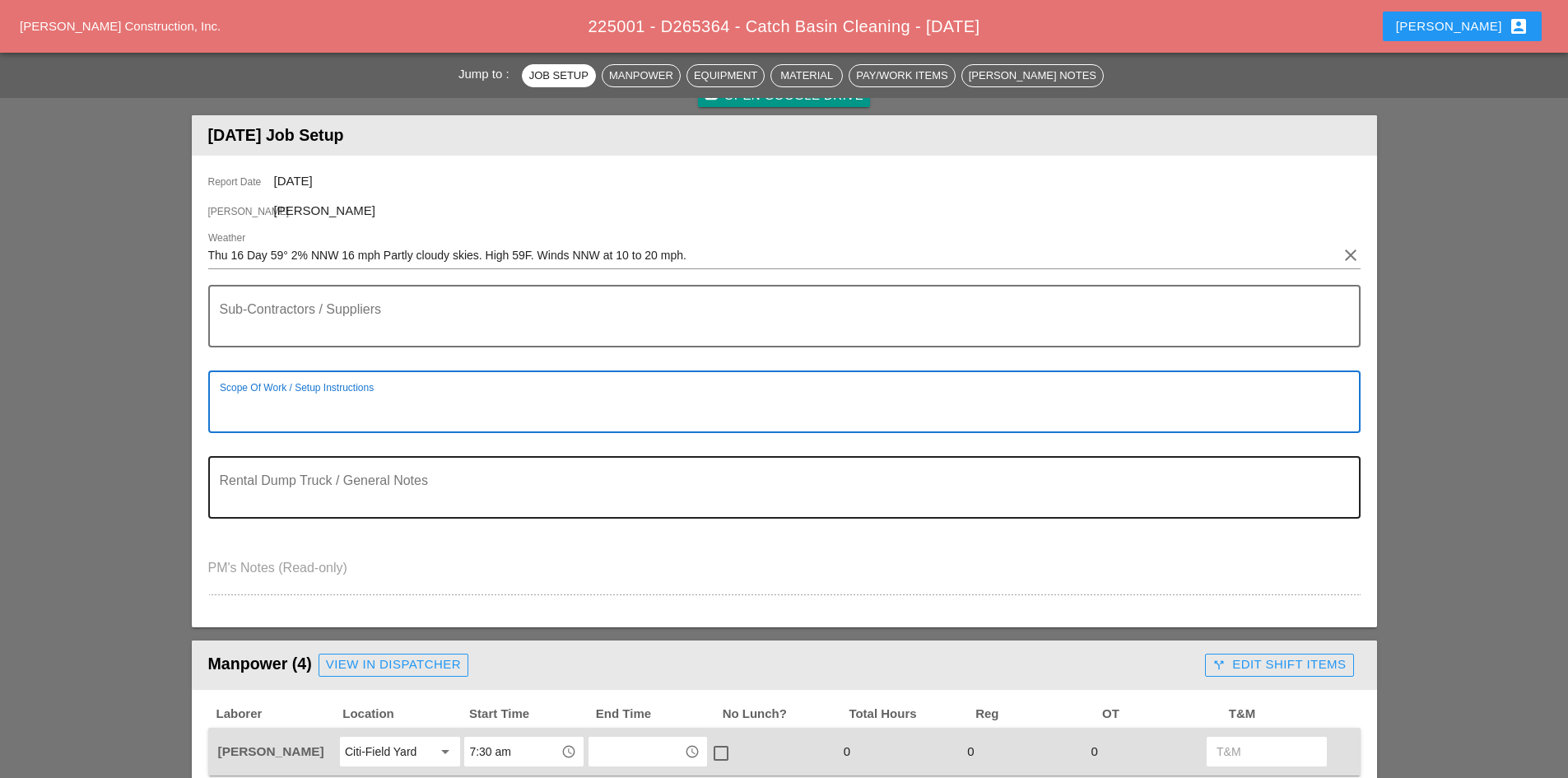
click at [462, 474] on div "Rental Dump Truck / General Notes" at bounding box center [778, 487] width 1116 height 59
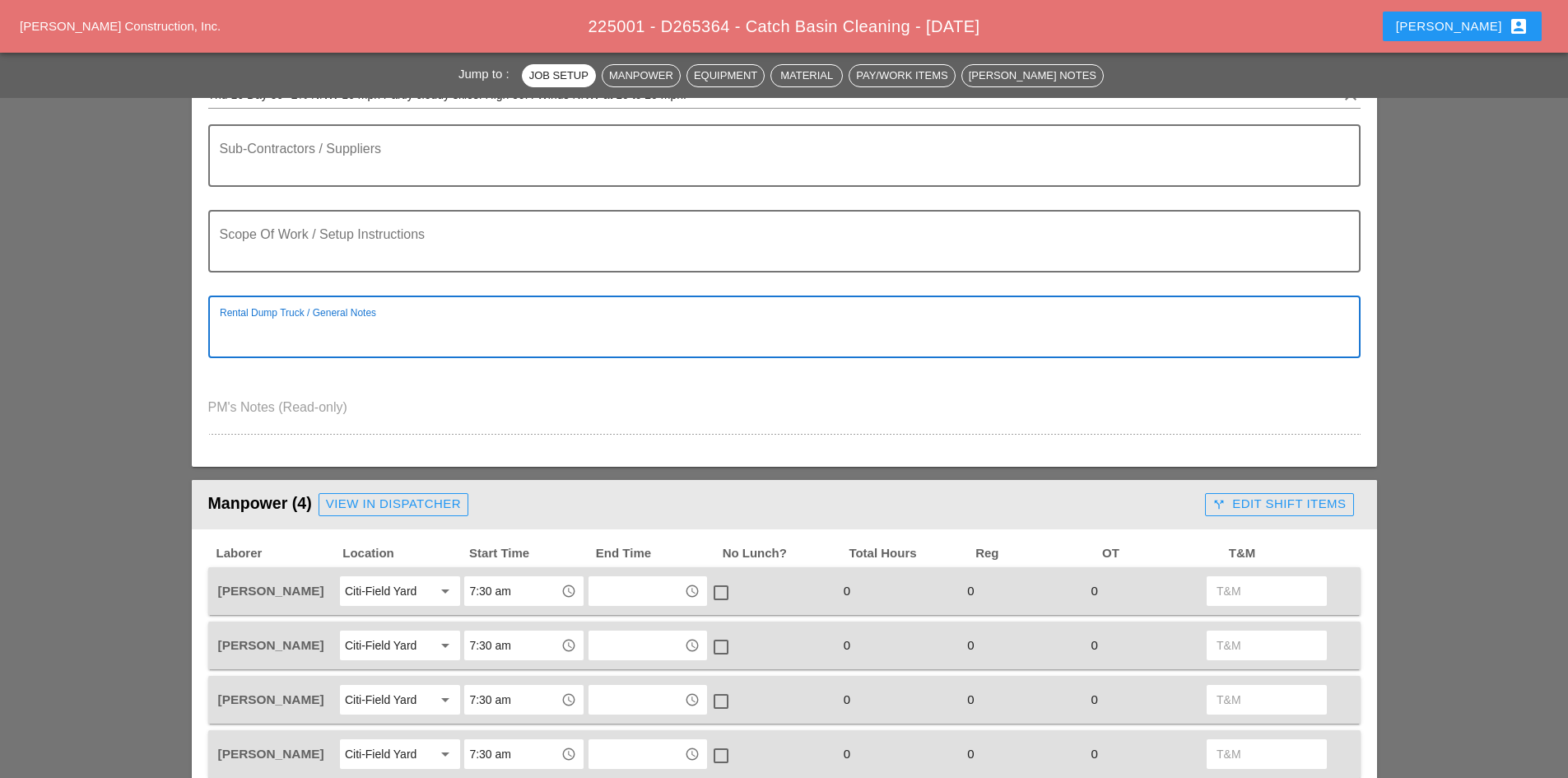
scroll to position [329, 0]
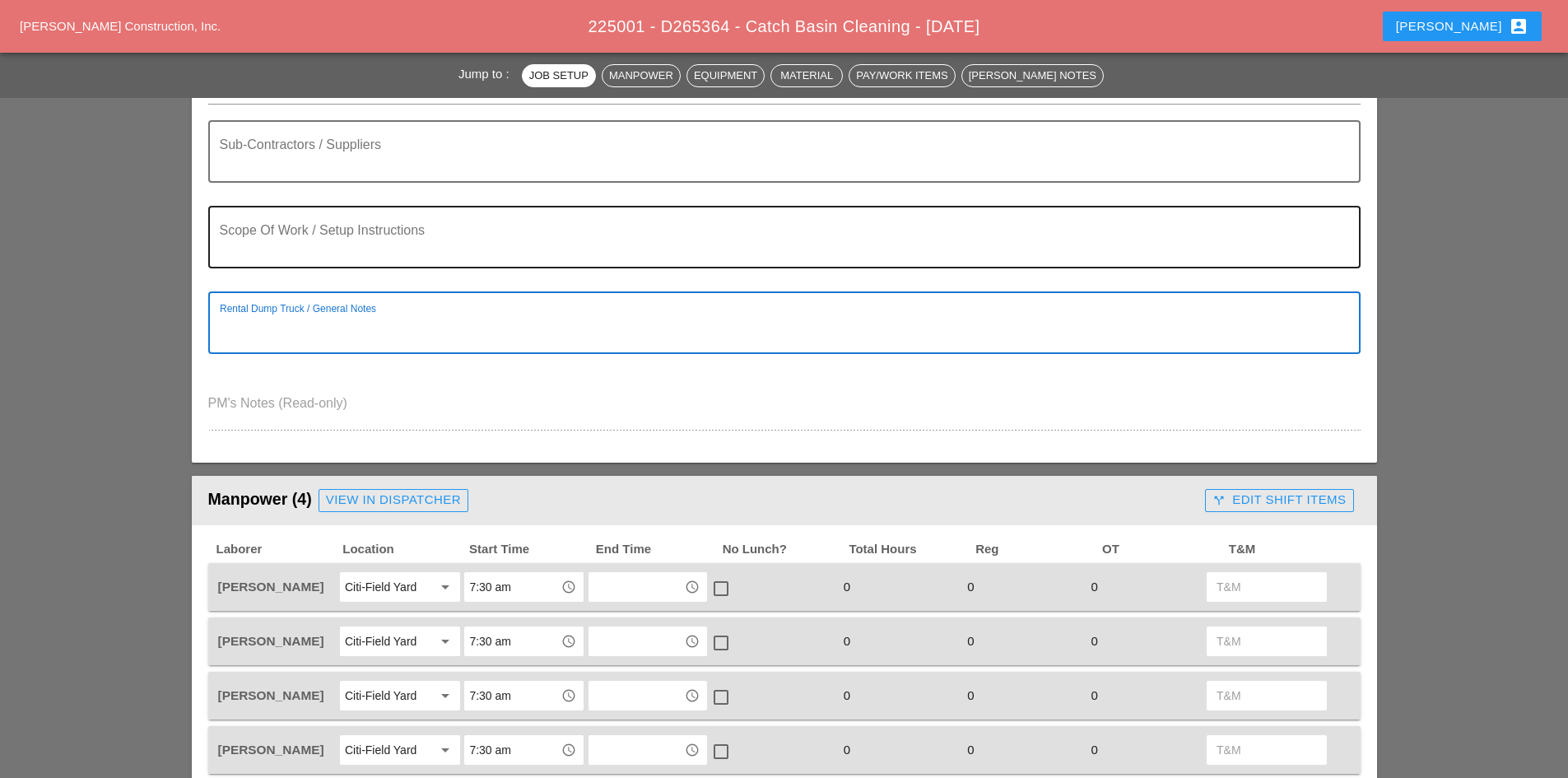
click at [405, 248] on textarea "Scope Of Work / Setup Instructions" at bounding box center [778, 247] width 1116 height 40
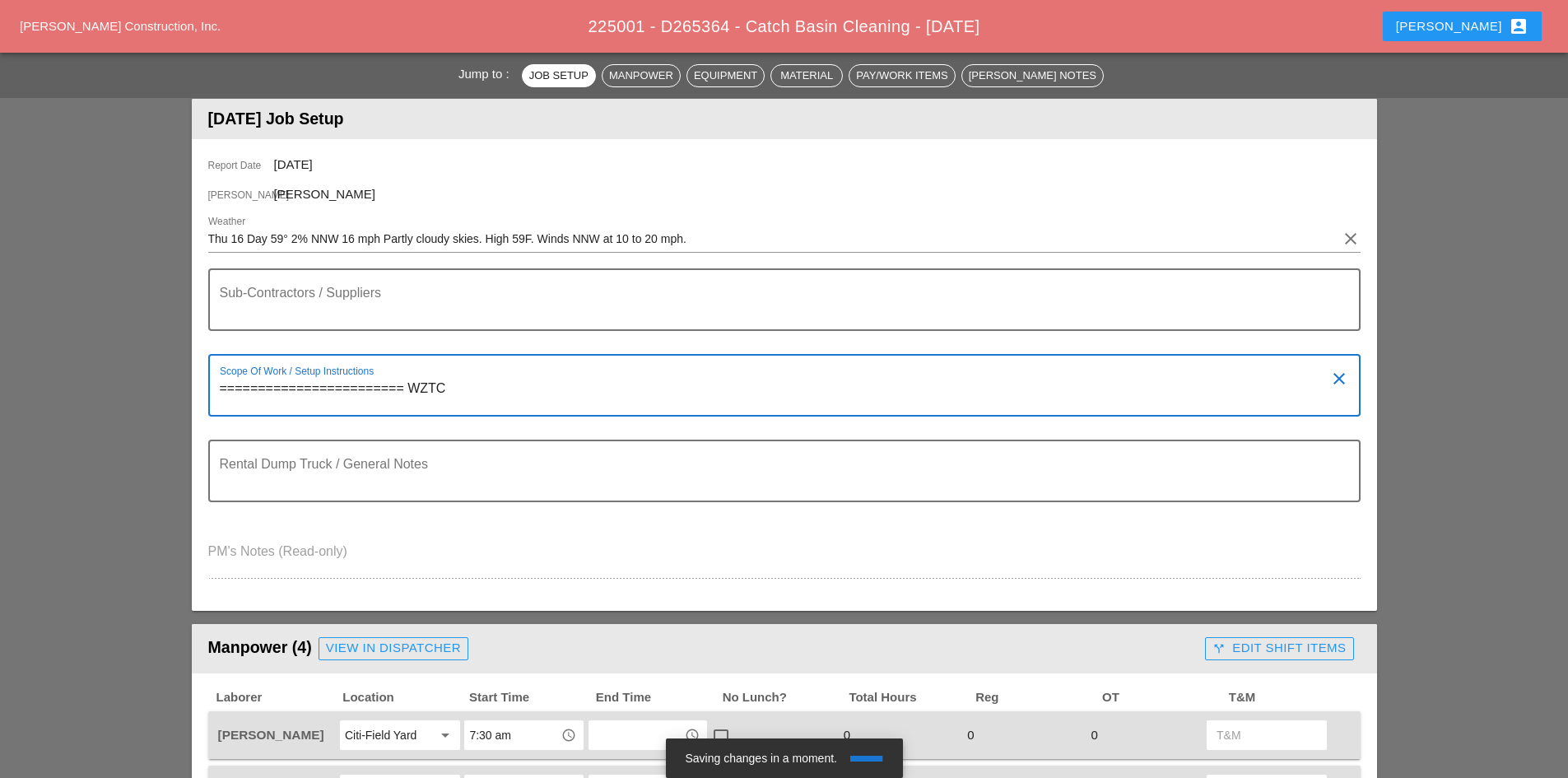
scroll to position [186, 0]
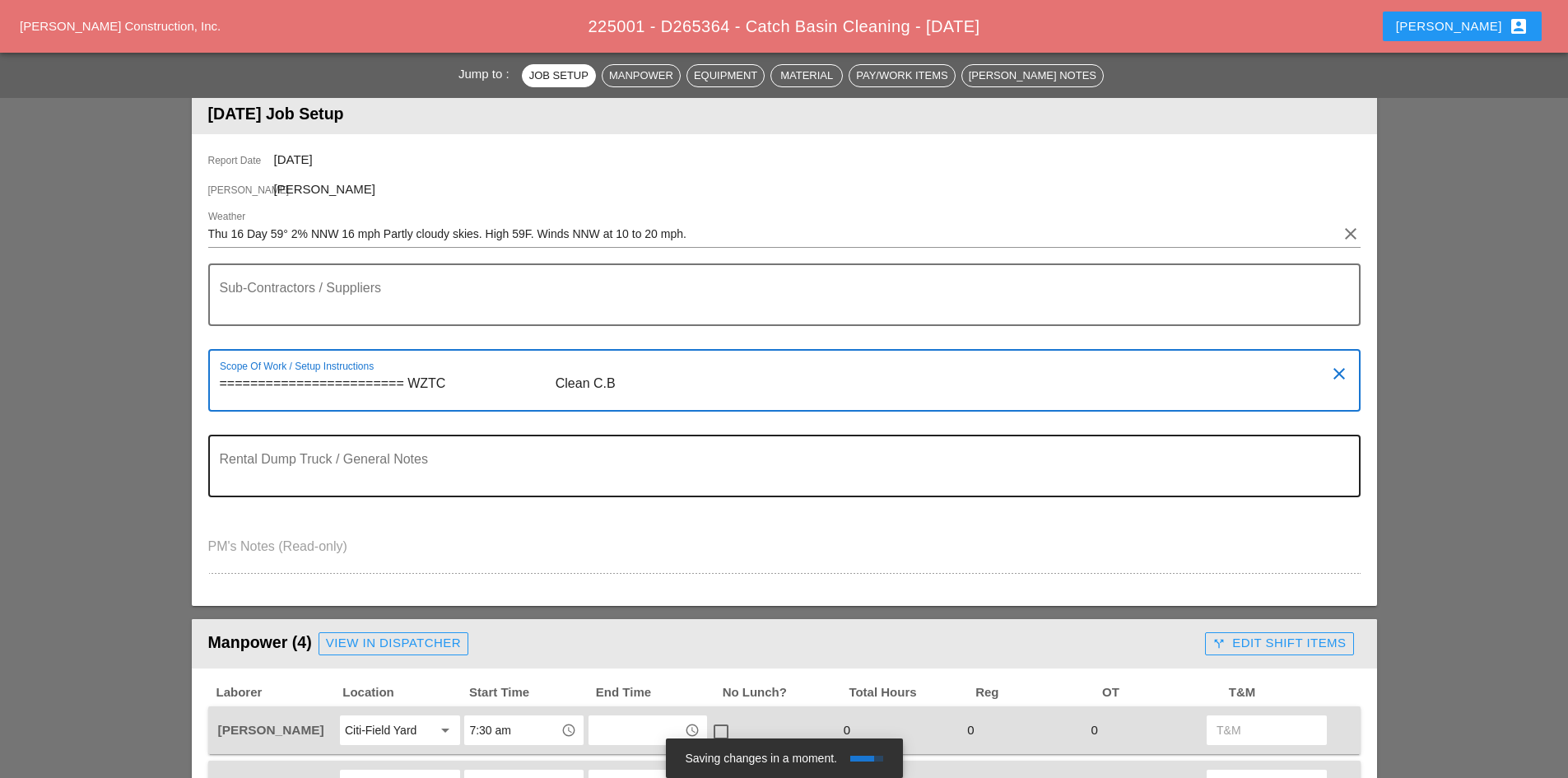
type textarea "======================== WZTC Clean C.B"
click at [737, 492] on textarea "Rental Dump Truck / General Notes" at bounding box center [778, 475] width 1116 height 40
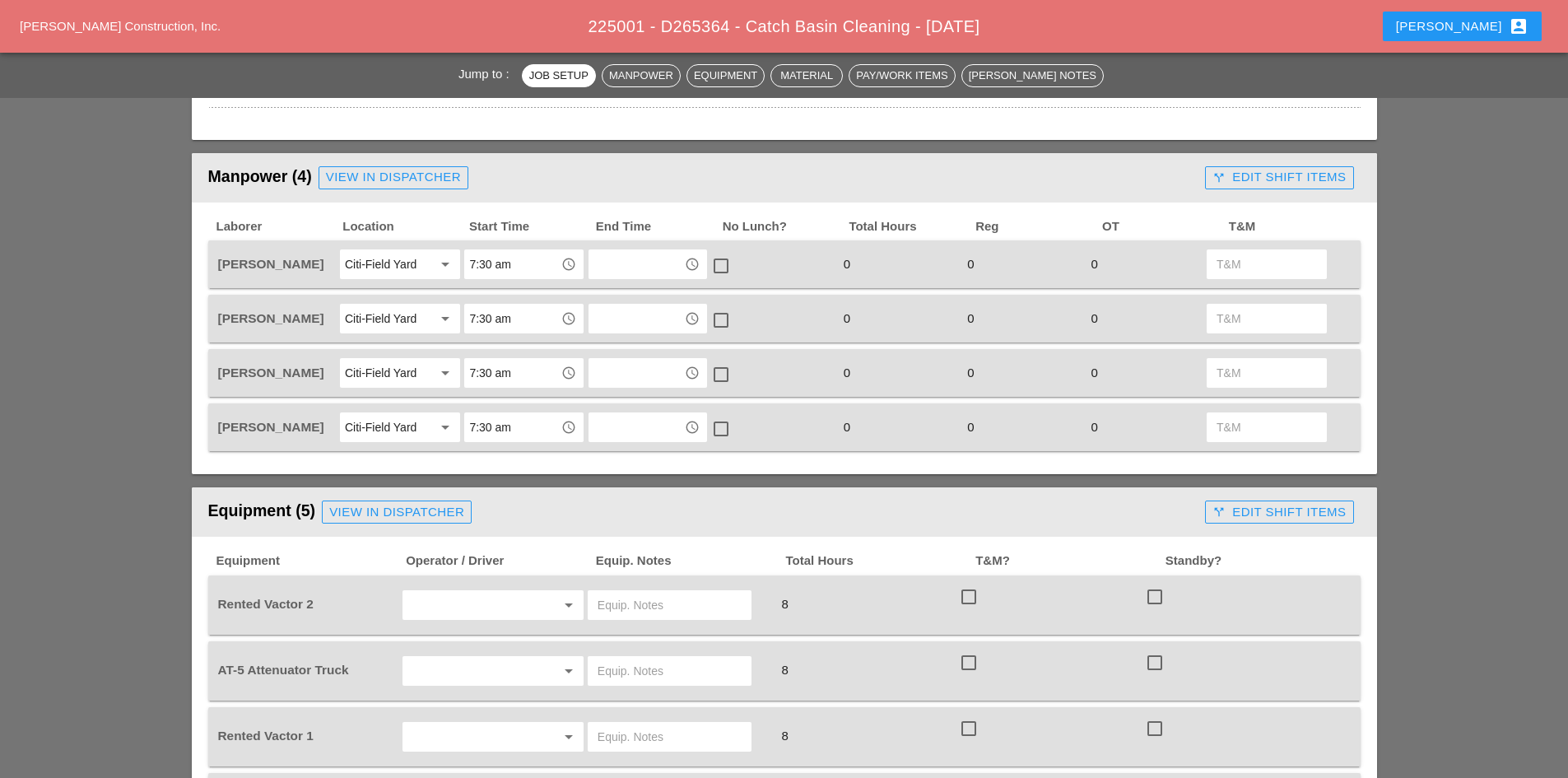
scroll to position [680, 0]
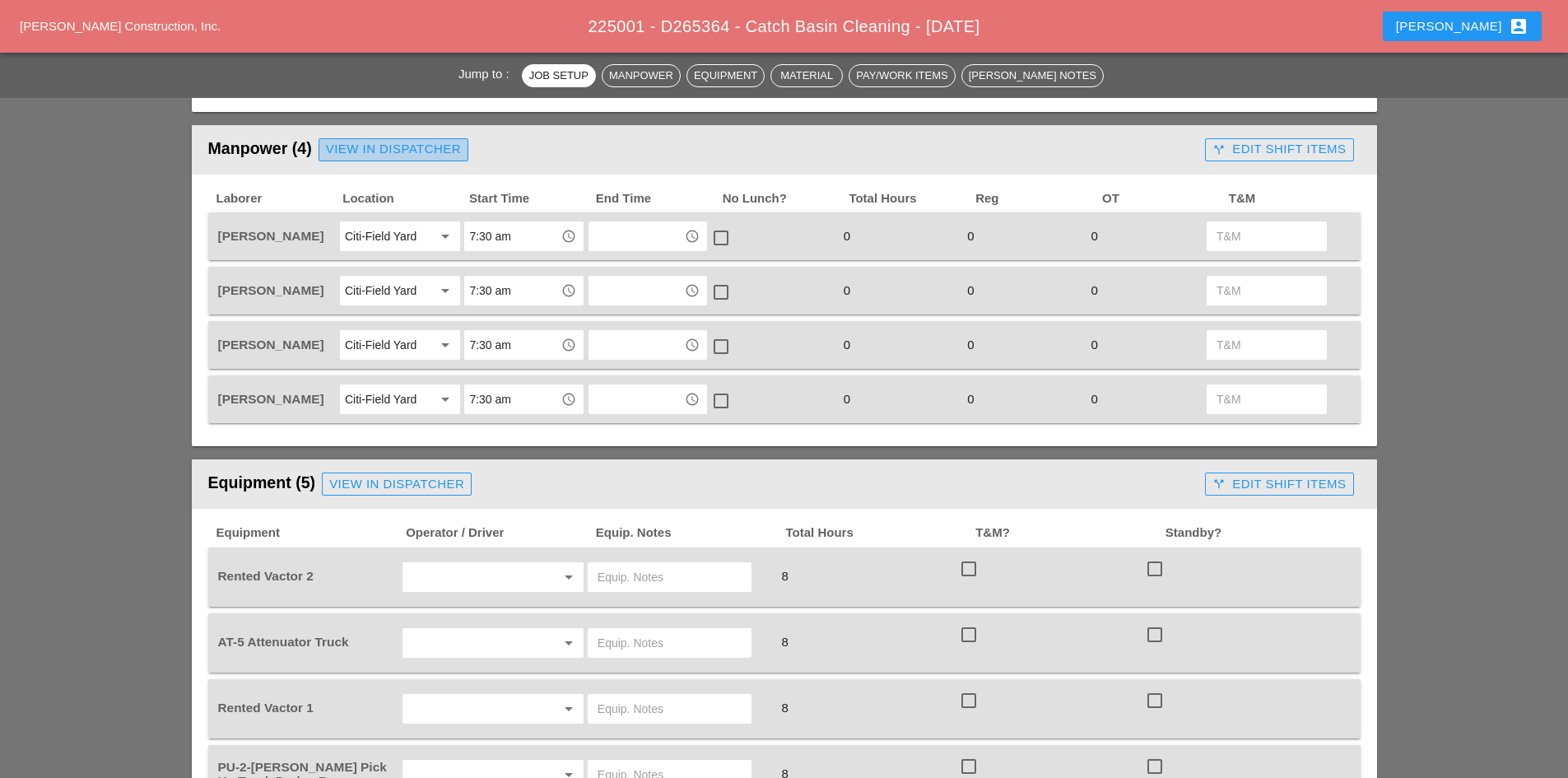
click at [367, 156] on div "View in Dispatcher" at bounding box center [393, 149] width 135 height 19
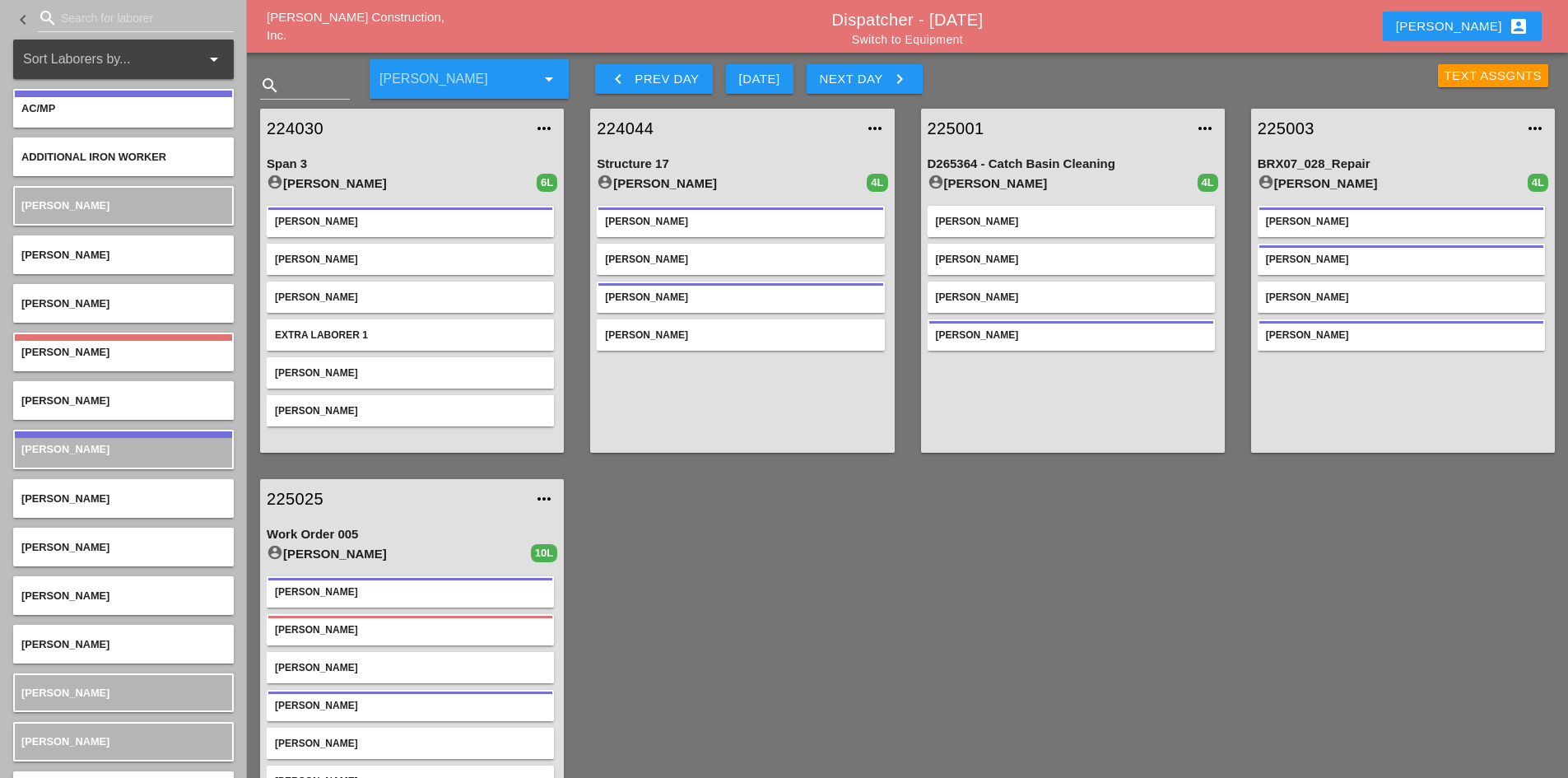
click at [986, 219] on div "Jose Ventura" at bounding box center [1072, 222] width 271 height 15
click at [1029, 293] on div "Nick Mattheos" at bounding box center [1072, 298] width 271 height 15
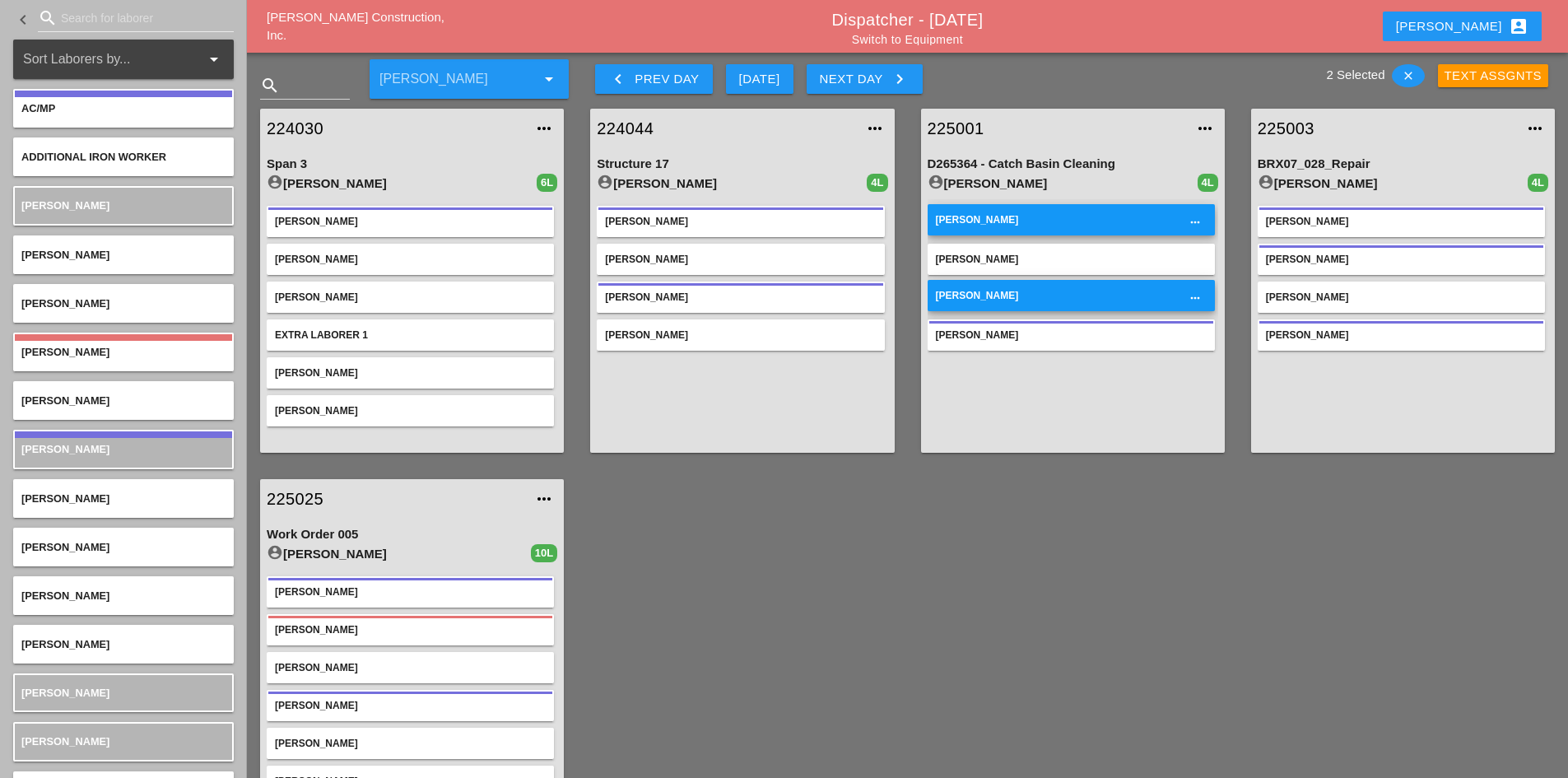
click at [1015, 265] on div "Joseph Hill" at bounding box center [1072, 260] width 271 height 15
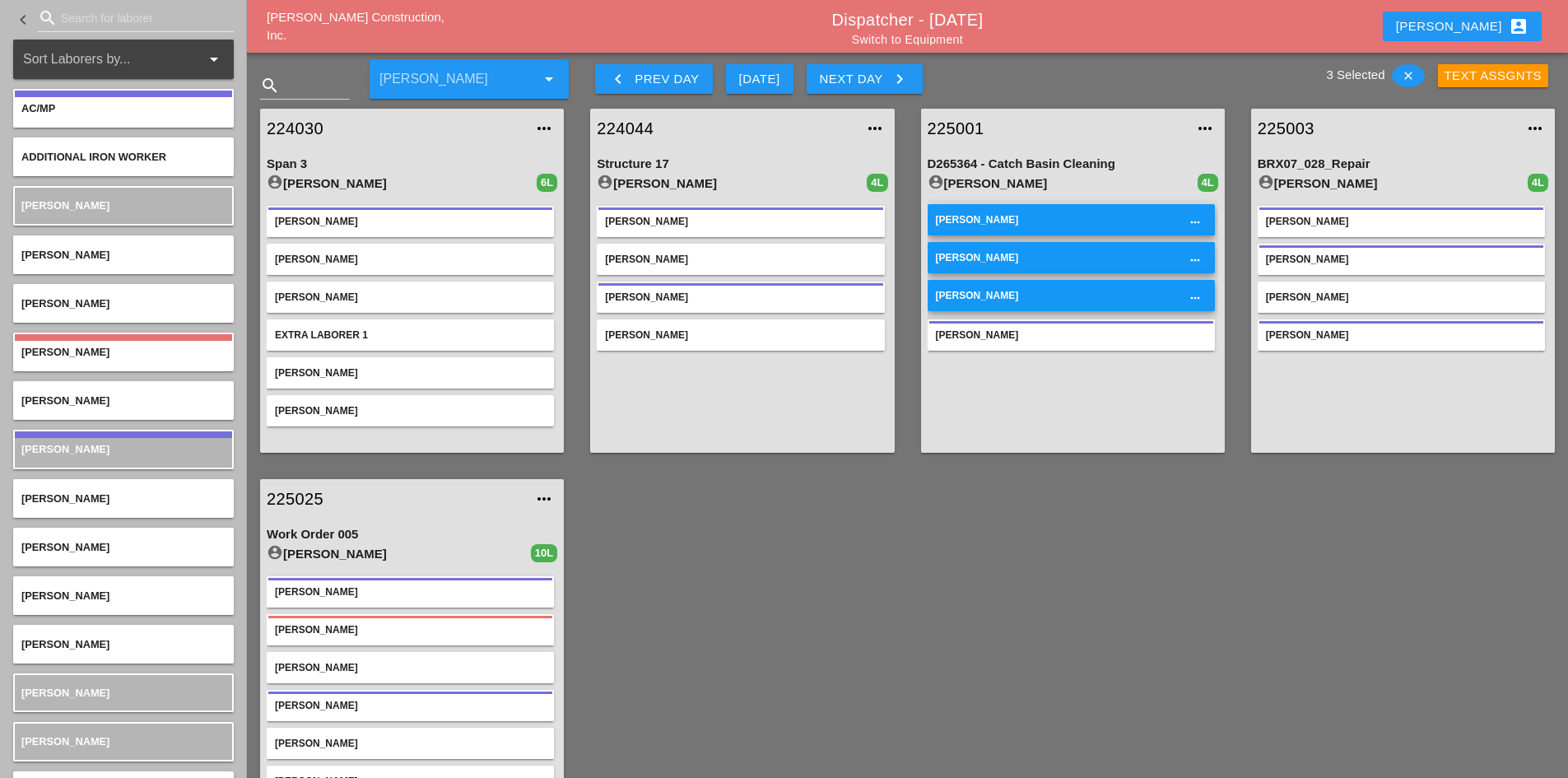
click at [1017, 332] on div "[PERSON_NAME]" at bounding box center [1072, 335] width 271 height 15
click at [72, 31] on div "search" at bounding box center [136, 18] width 196 height 26
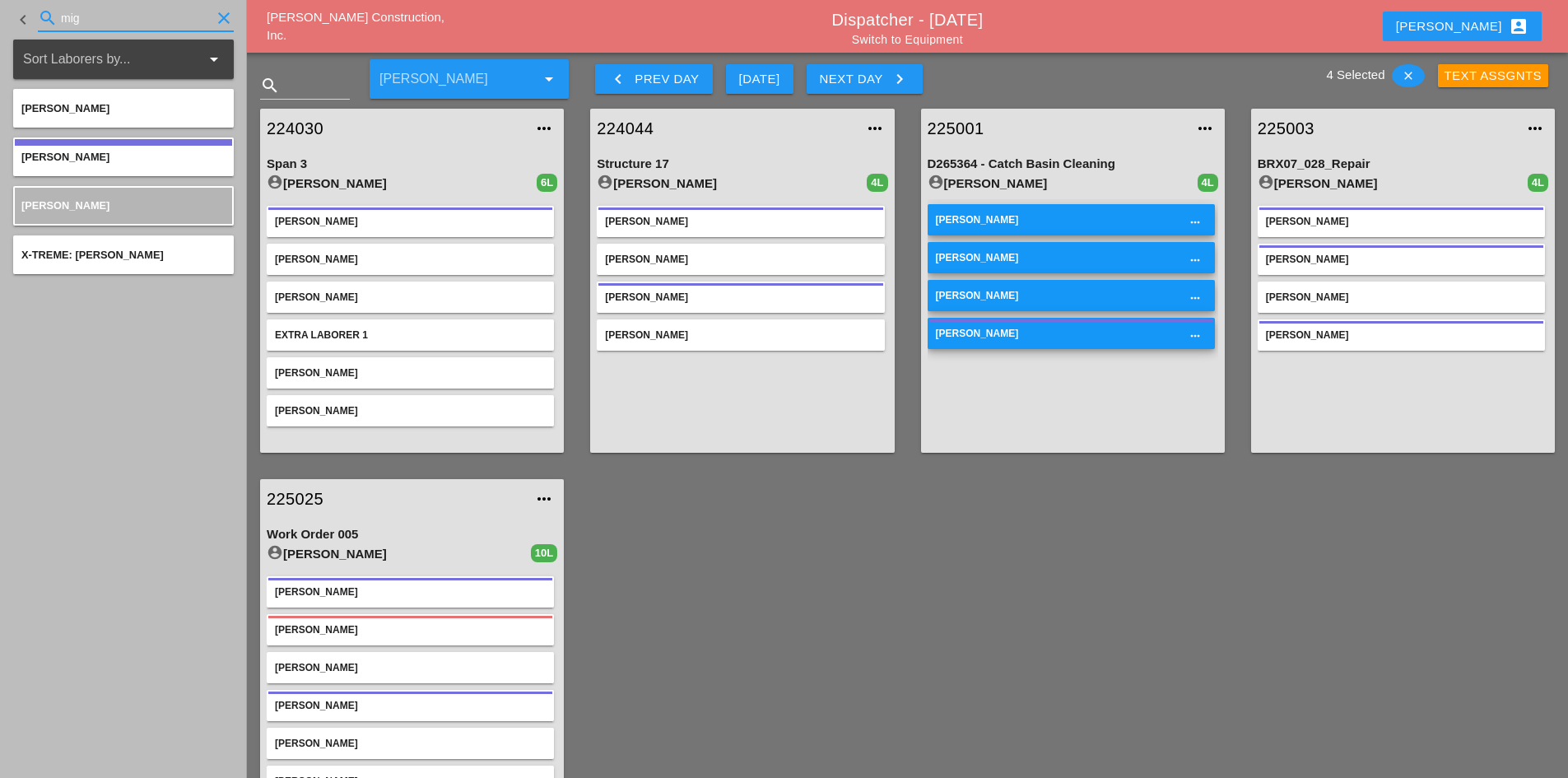
type input "mig"
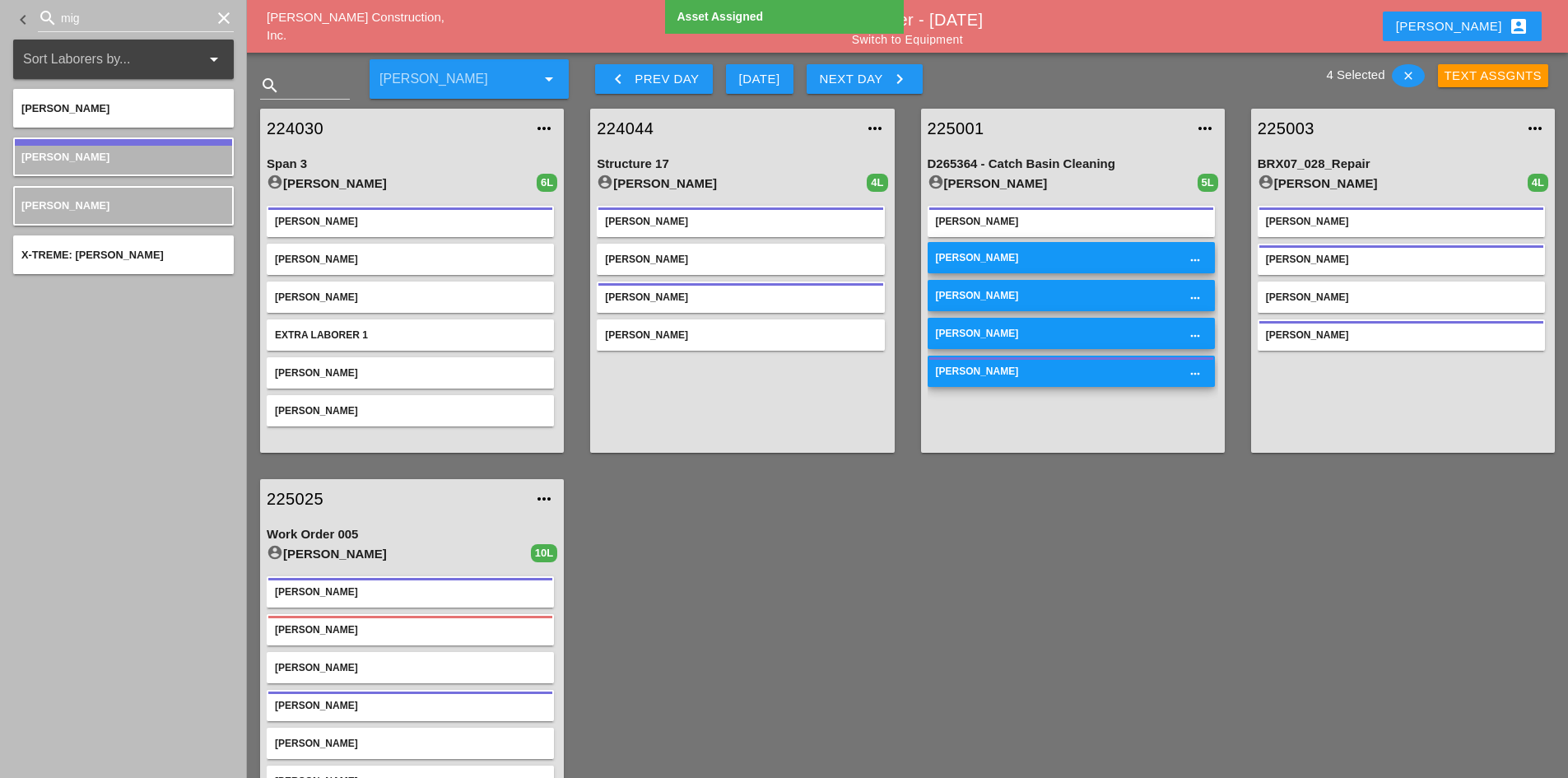
click at [1037, 213] on div "[PERSON_NAME]" at bounding box center [1072, 221] width 288 height 31
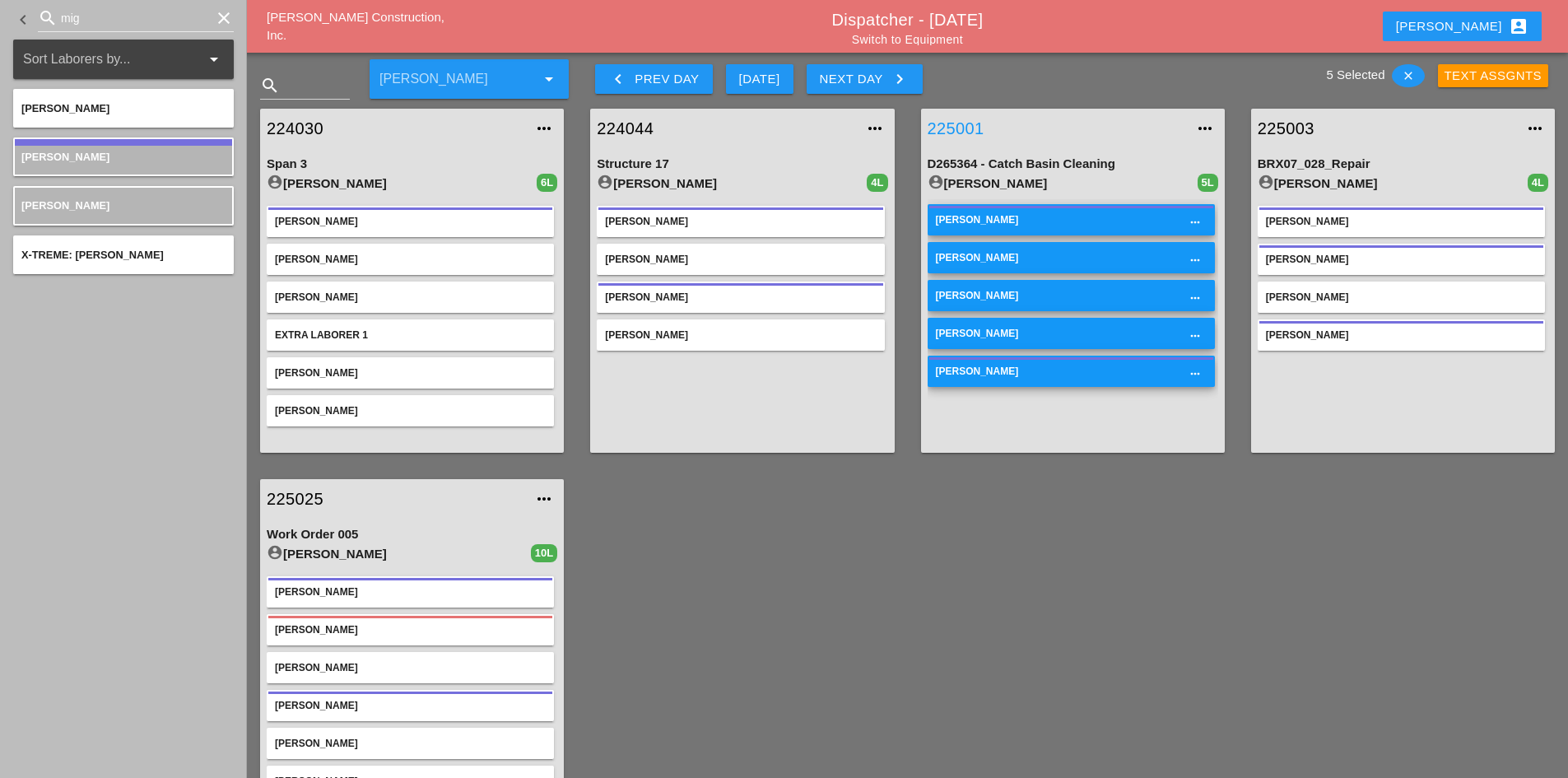
click at [955, 120] on link "225001" at bounding box center [1056, 128] width 258 height 25
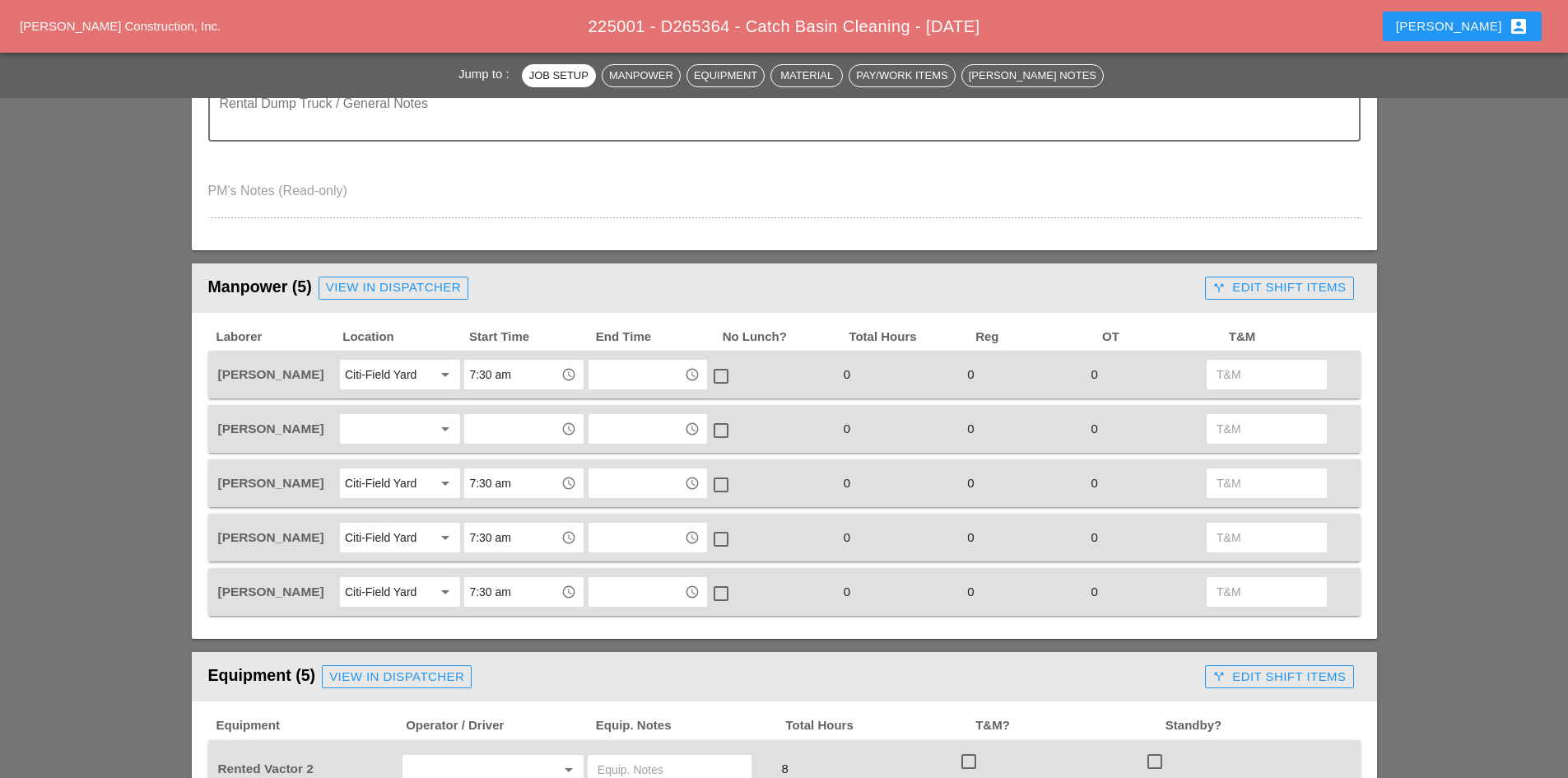
scroll to position [576, 0]
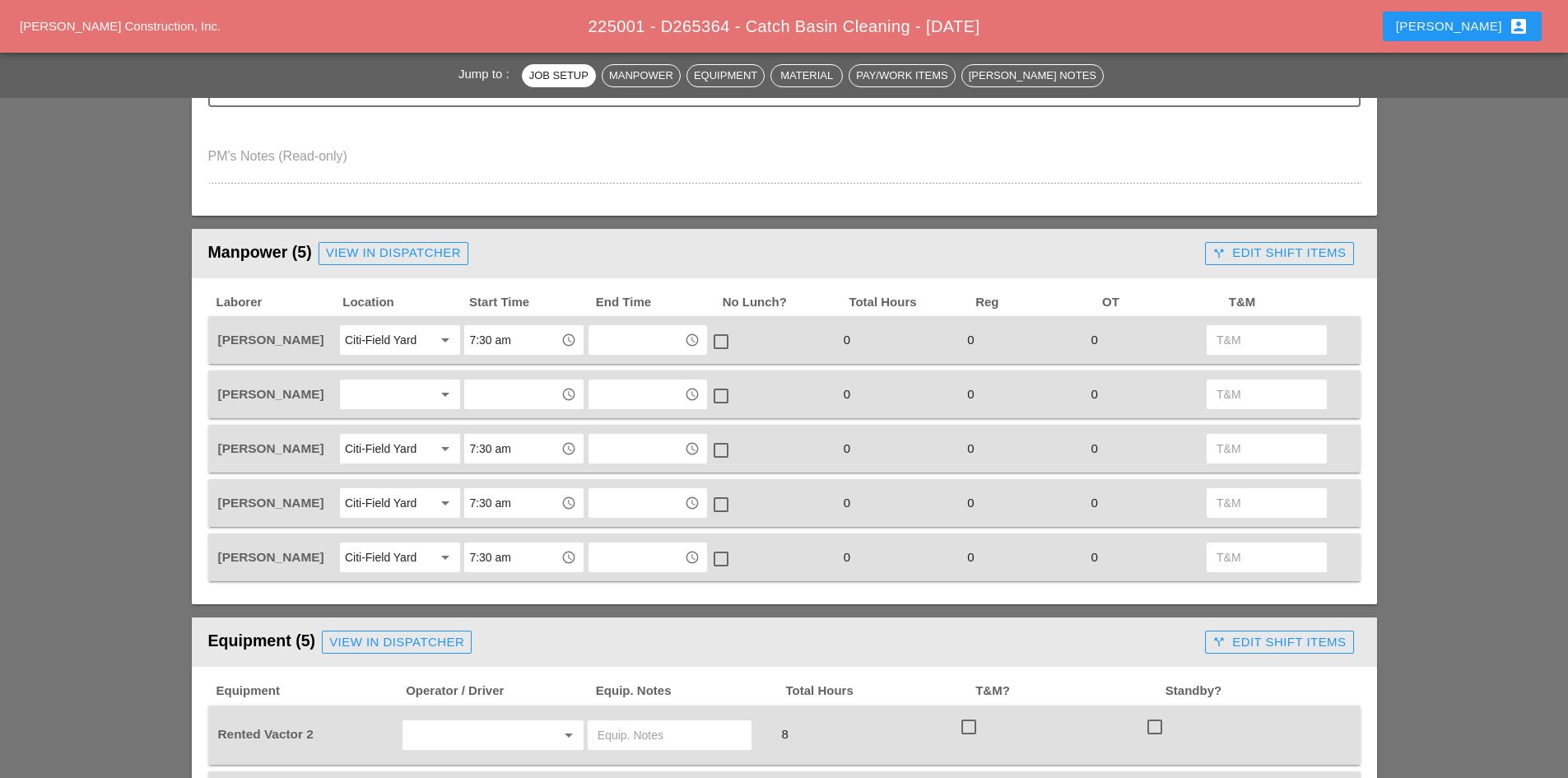
click at [442, 398] on icon "arrow_drop_down" at bounding box center [445, 393] width 19 height 19
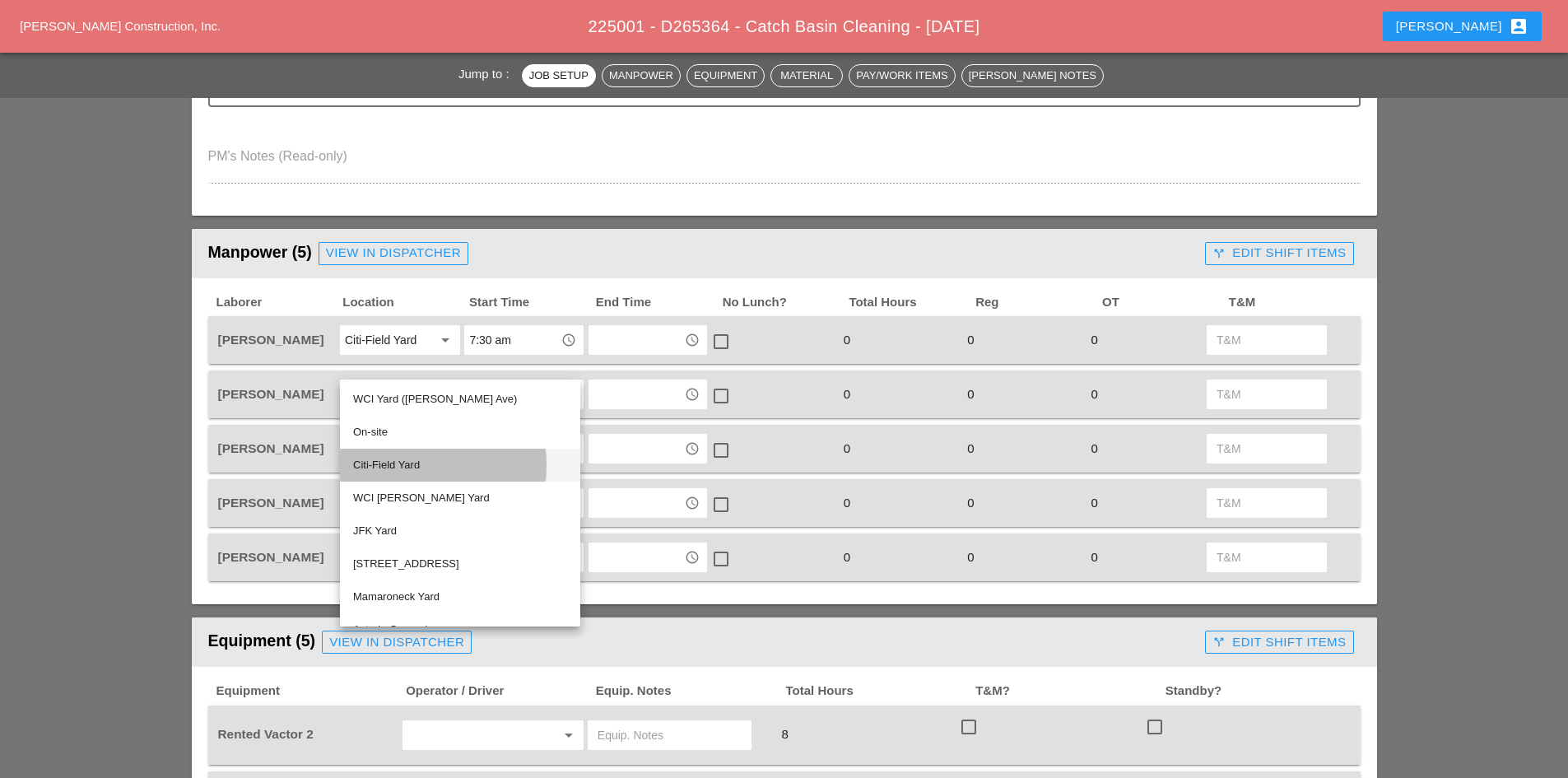
click at [430, 468] on div "Citi-Field Yard" at bounding box center [459, 464] width 214 height 19
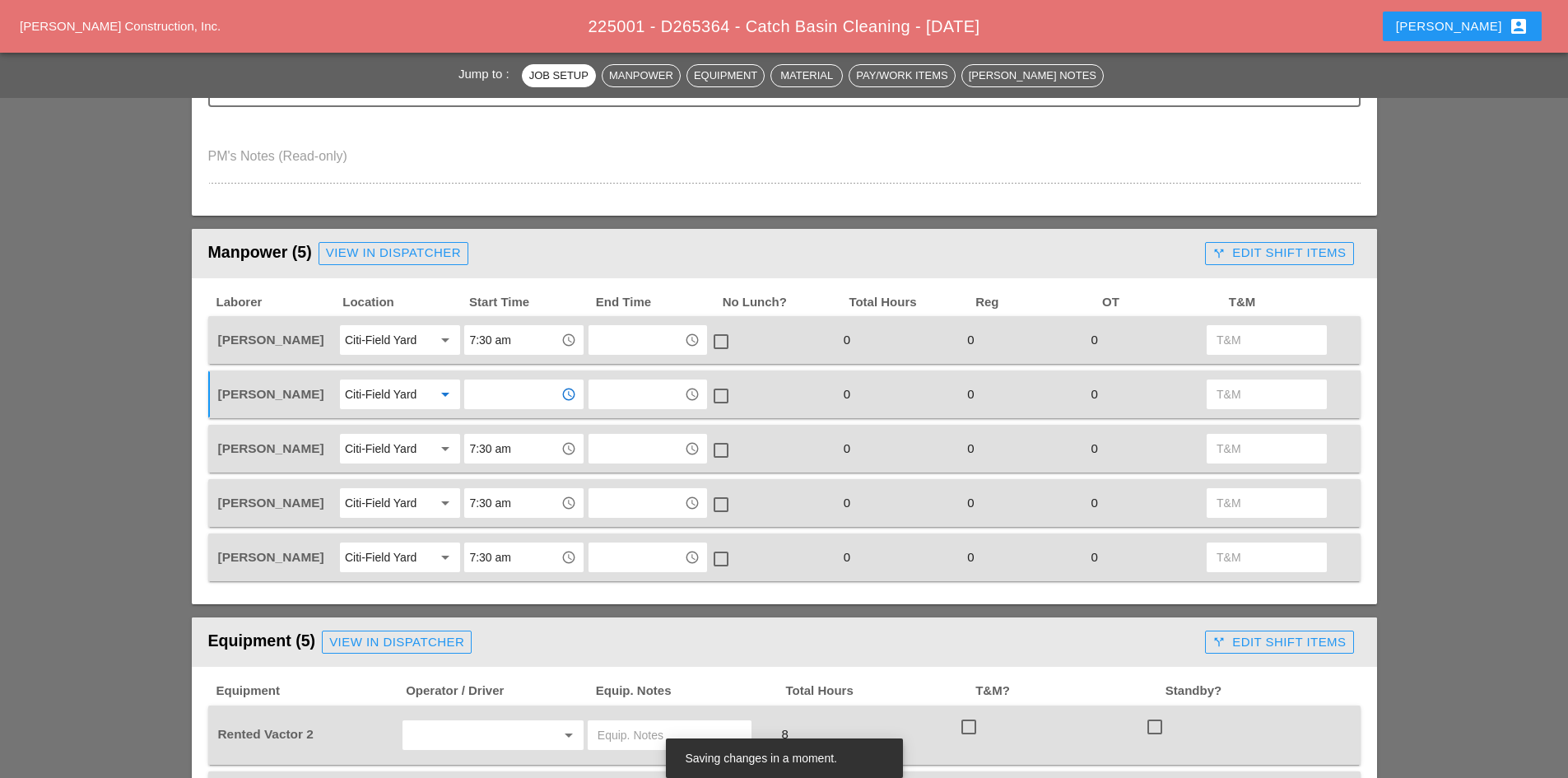
click at [500, 384] on input "text" at bounding box center [512, 394] width 85 height 26
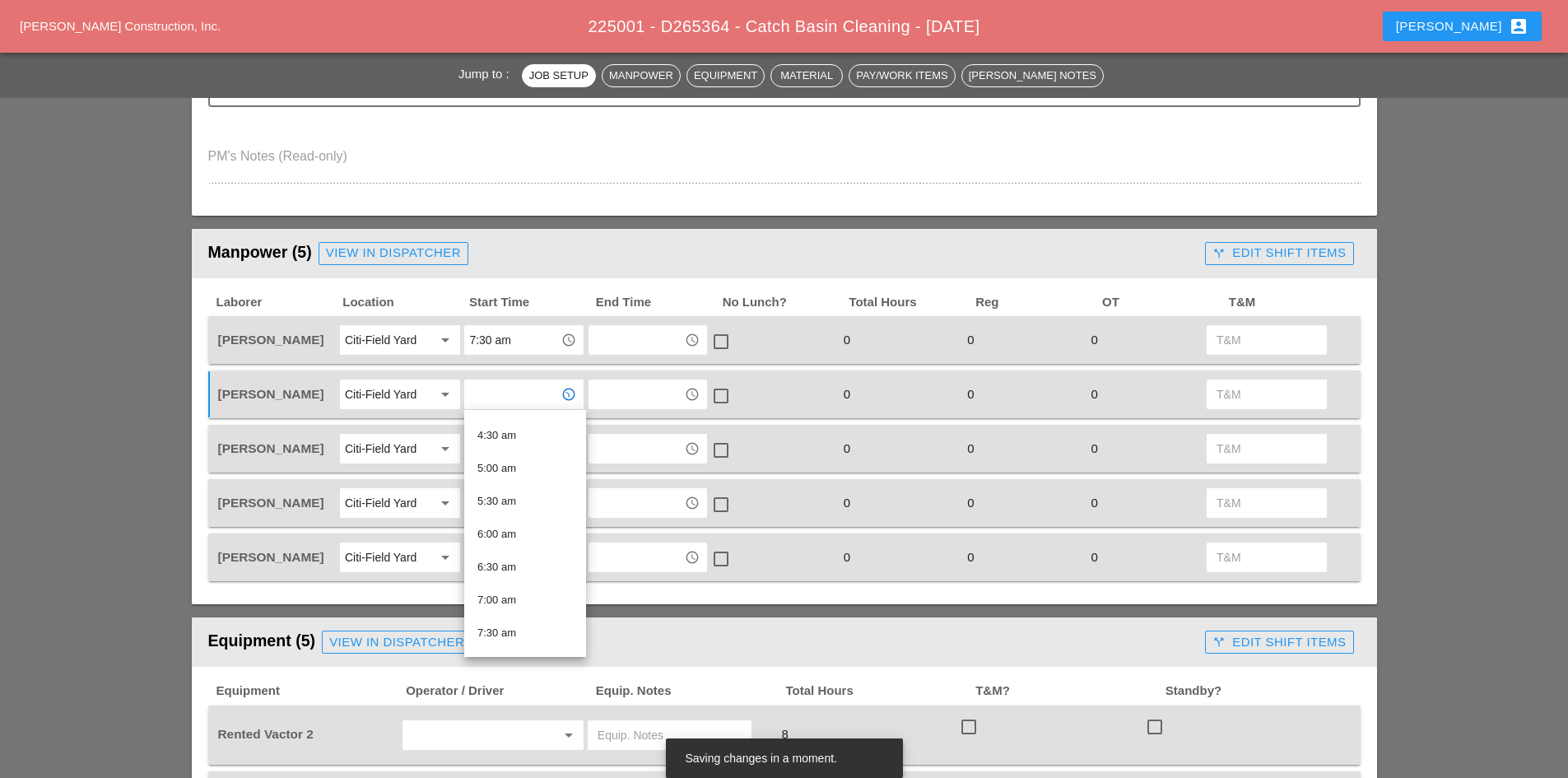
scroll to position [329, 0]
click at [498, 592] on div "7:30 am" at bounding box center [524, 594] width 96 height 19
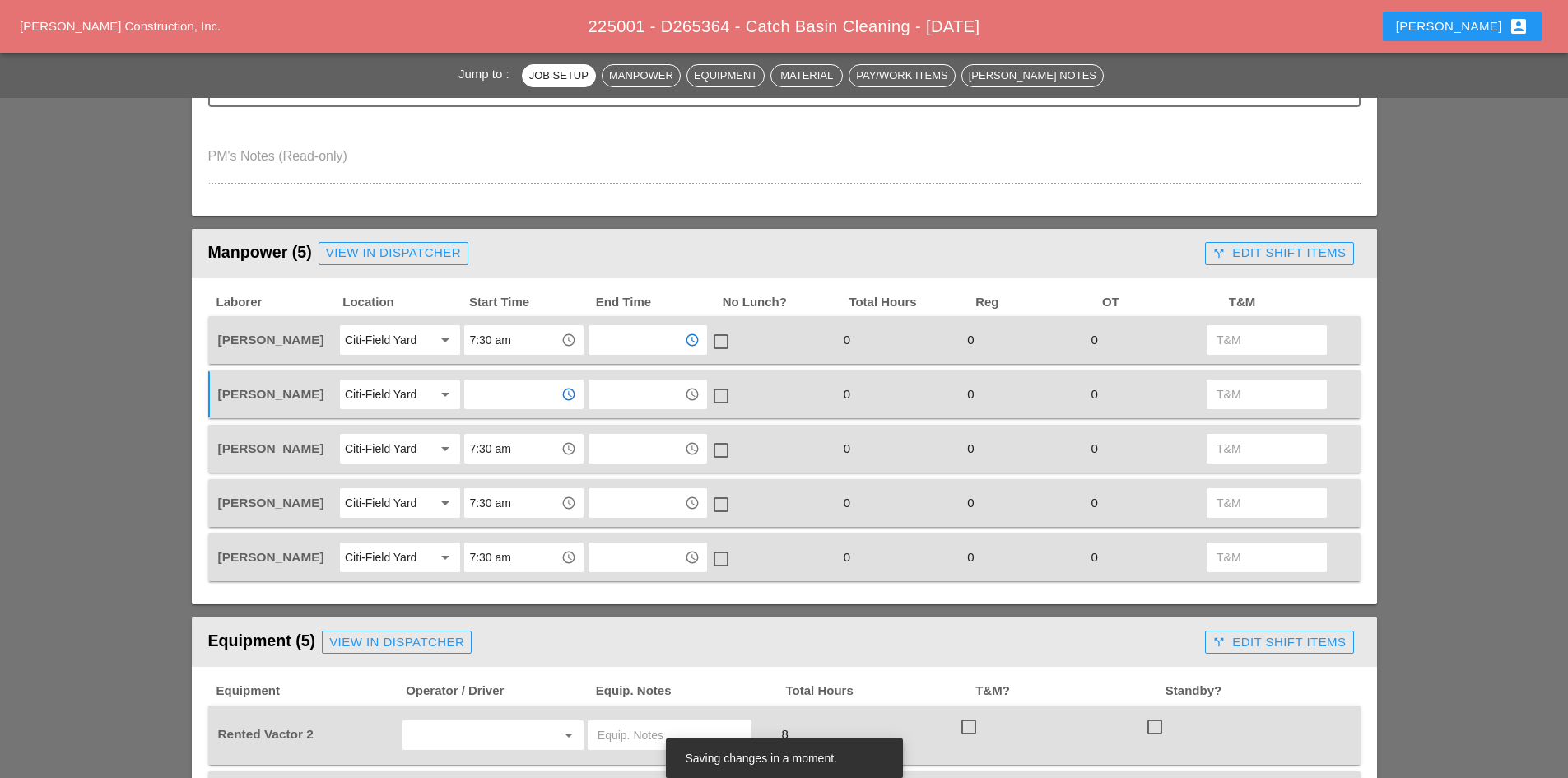
click at [635, 349] on input "text" at bounding box center [636, 339] width 85 height 26
click at [711, 291] on div "Laborer Location Start Time End Time No Lunch? Total Hours Reg OT T&M Ricardo C…" at bounding box center [784, 441] width 1185 height 326
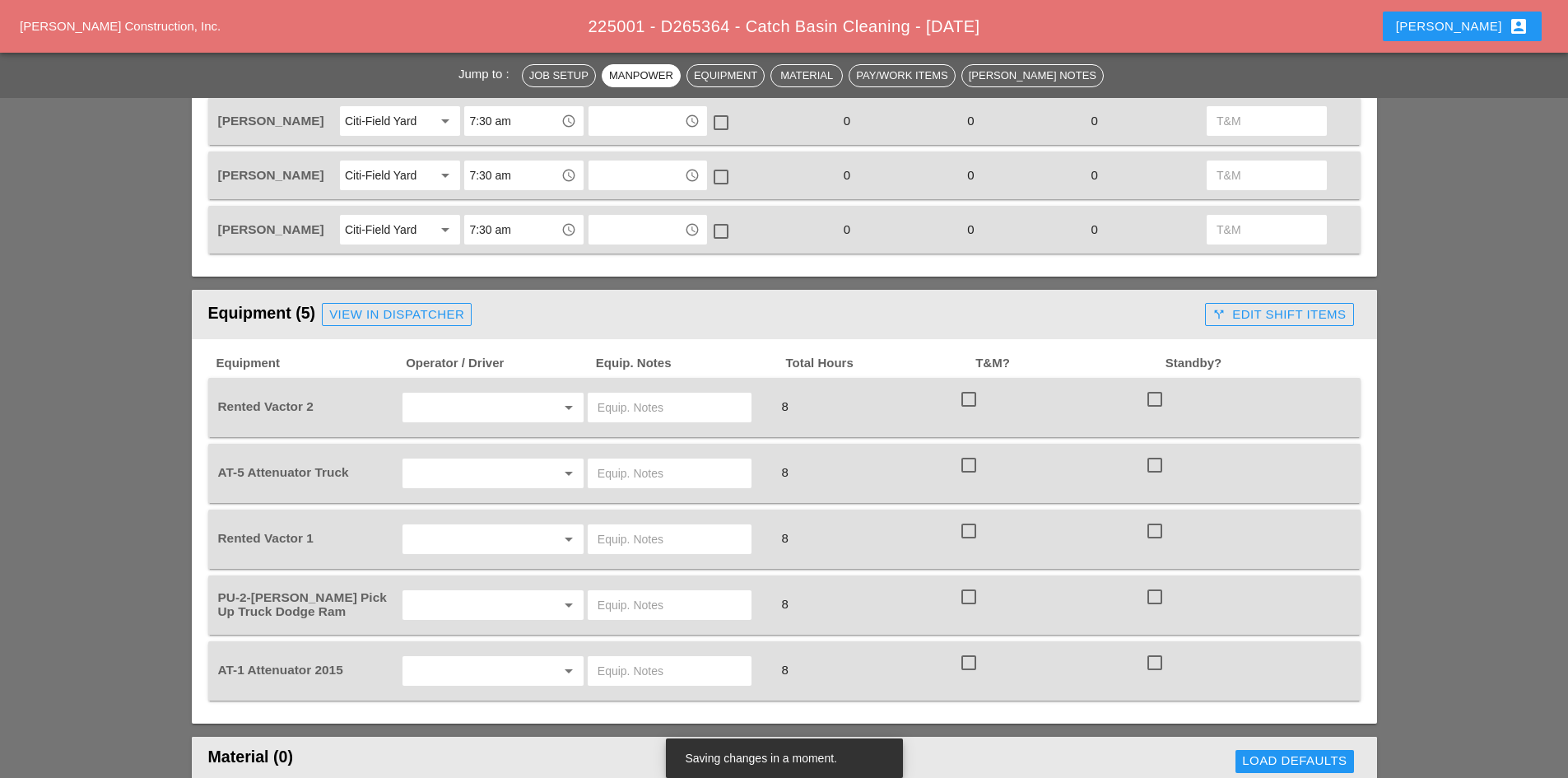
scroll to position [906, 0]
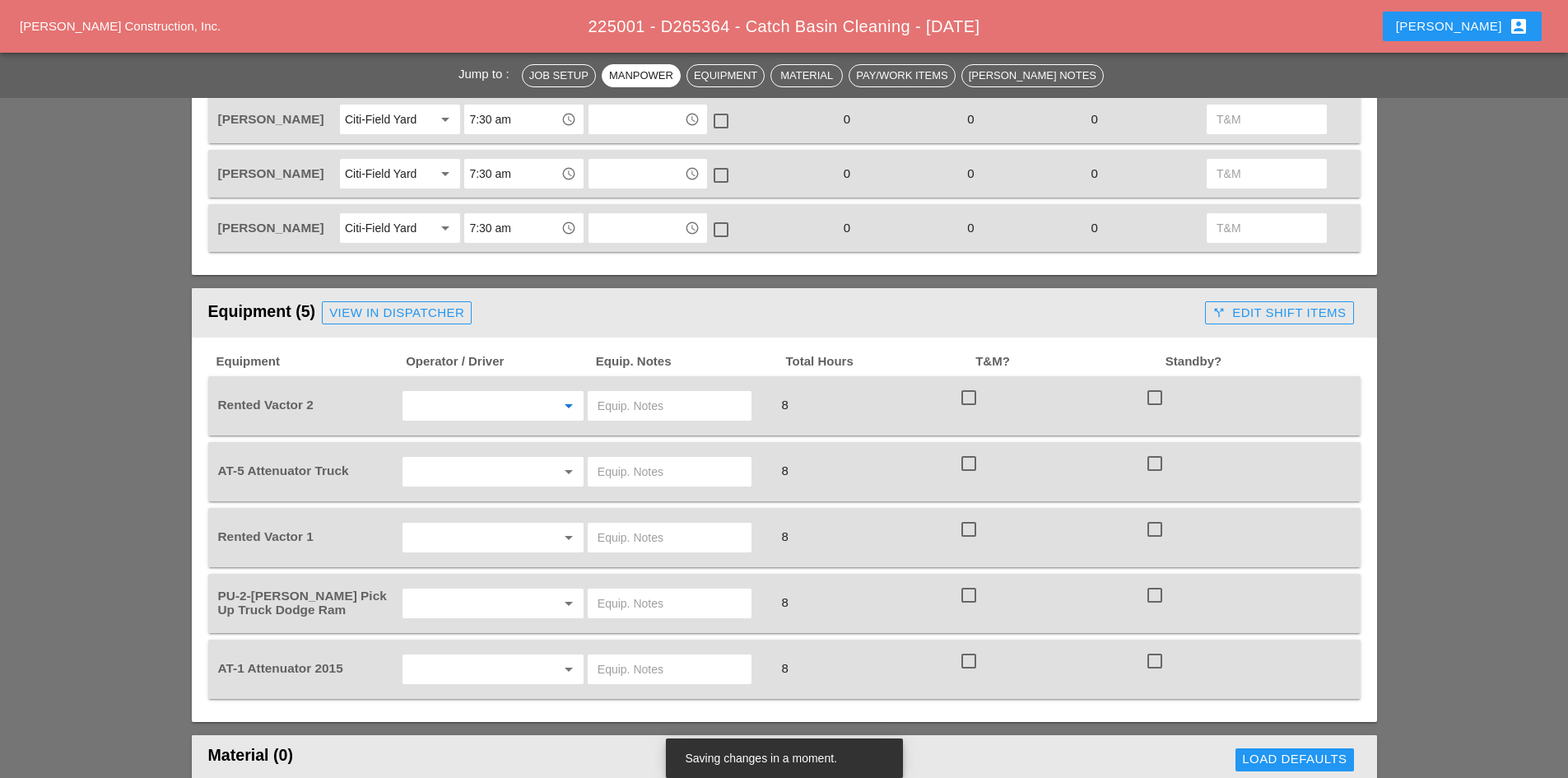
click at [462, 414] on input "text" at bounding box center [470, 405] width 125 height 26
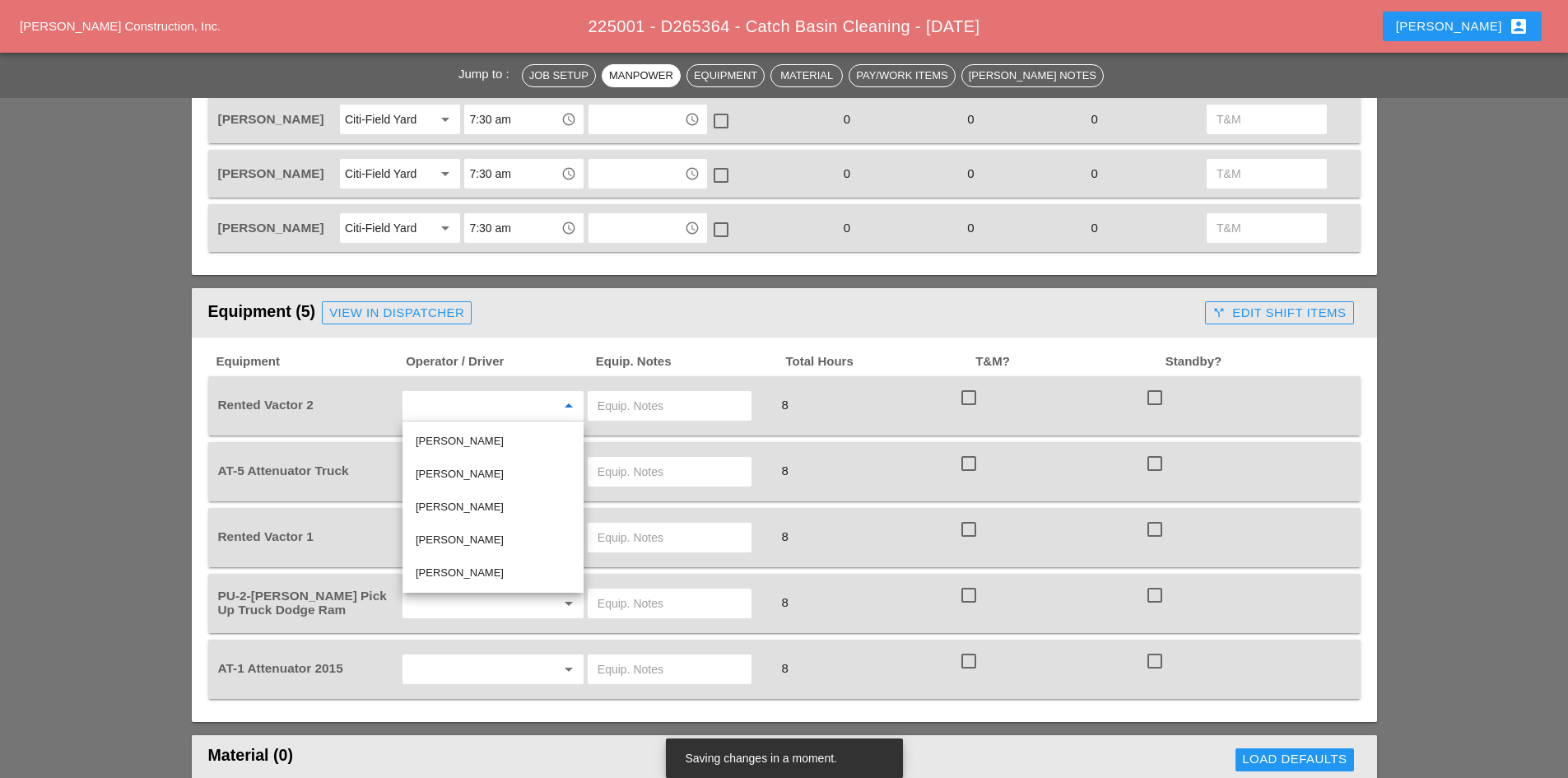
click at [521, 347] on div "Equipment Operator / Driver Equip. Notes Total Hours T&M? Standby? Rented Vacto…" at bounding box center [784, 529] width 1185 height 384
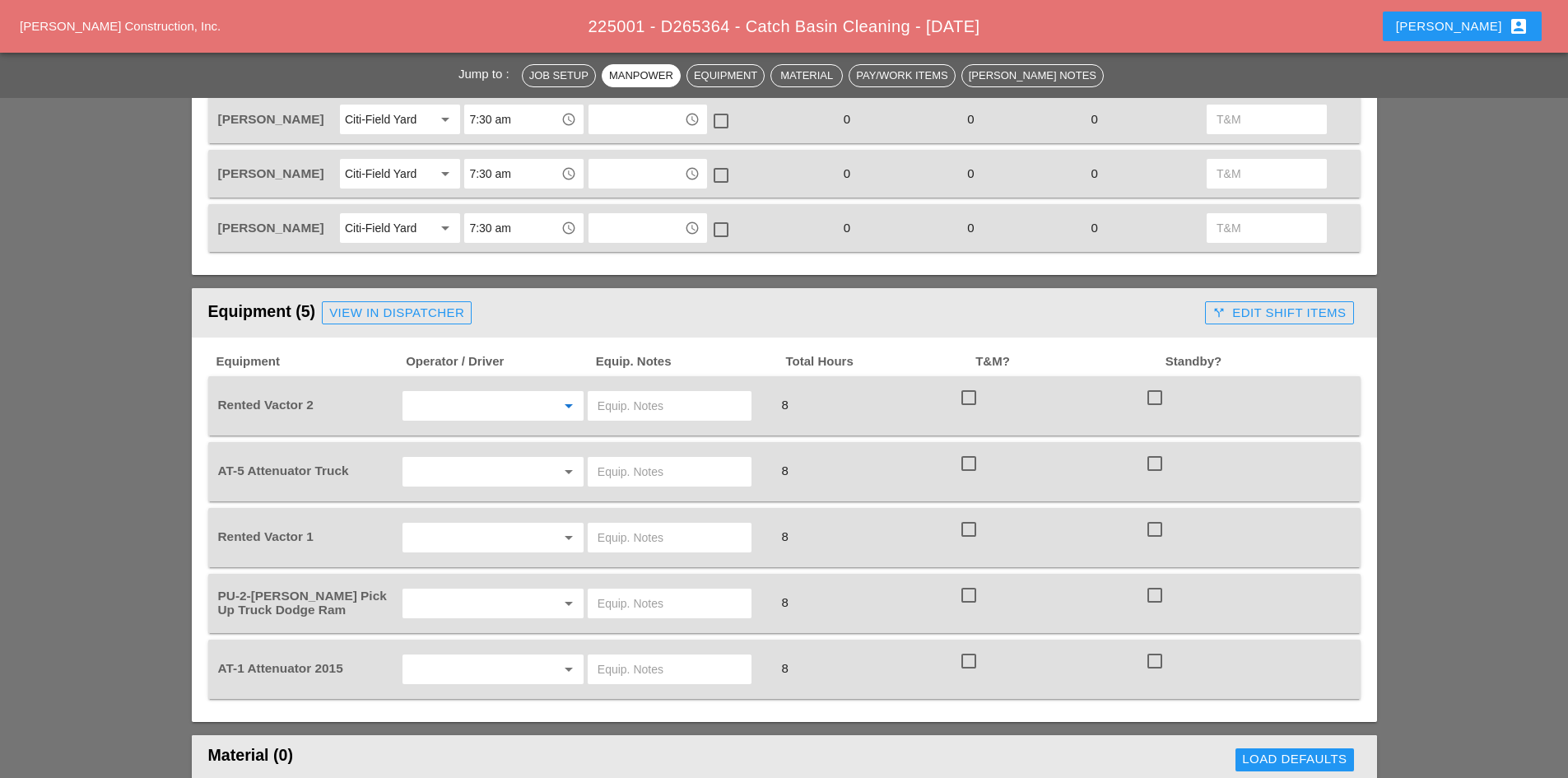
click at [452, 417] on input "text" at bounding box center [470, 405] width 125 height 26
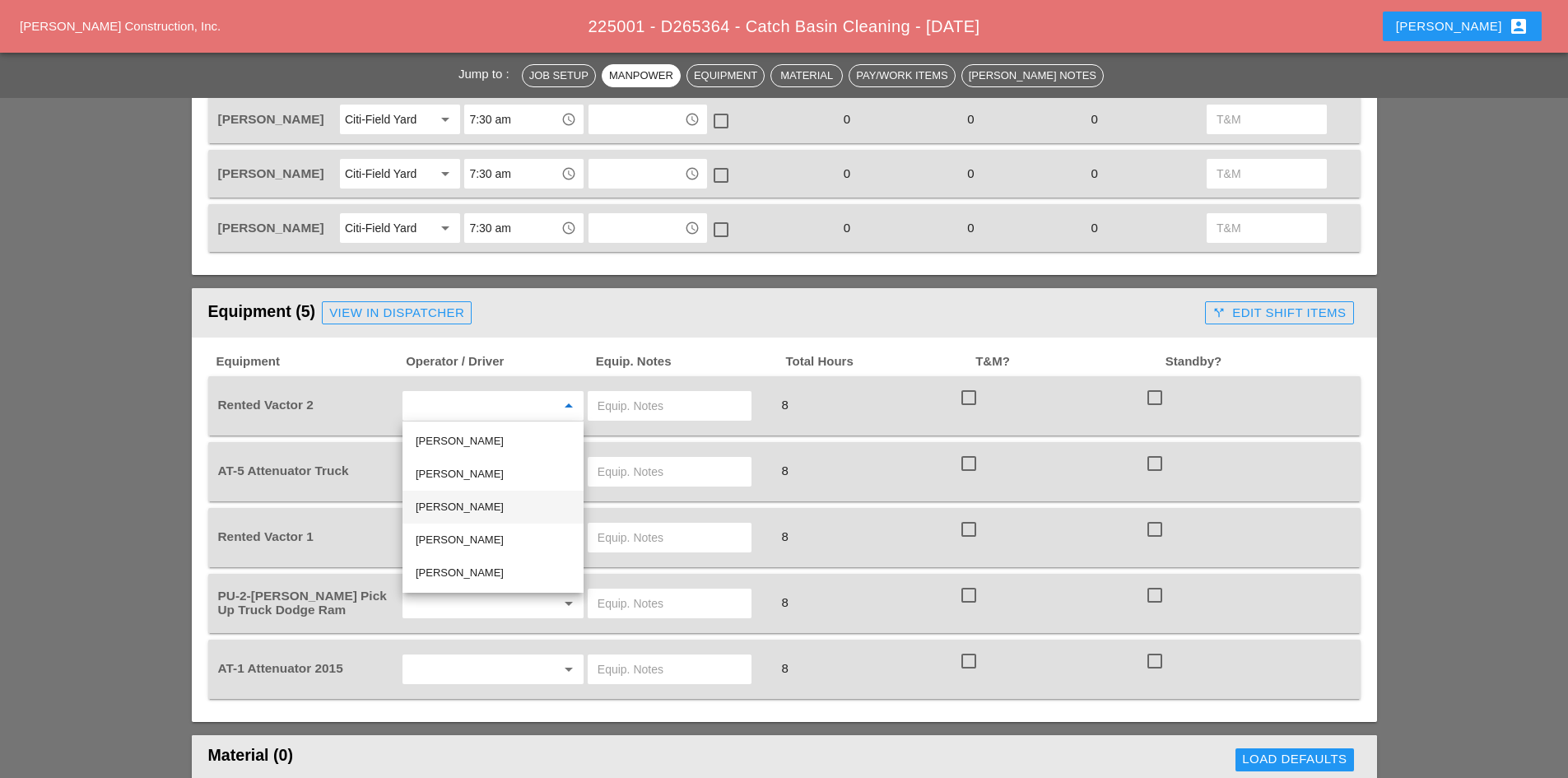
click at [466, 505] on div "Joseph Hill" at bounding box center [492, 507] width 155 height 19
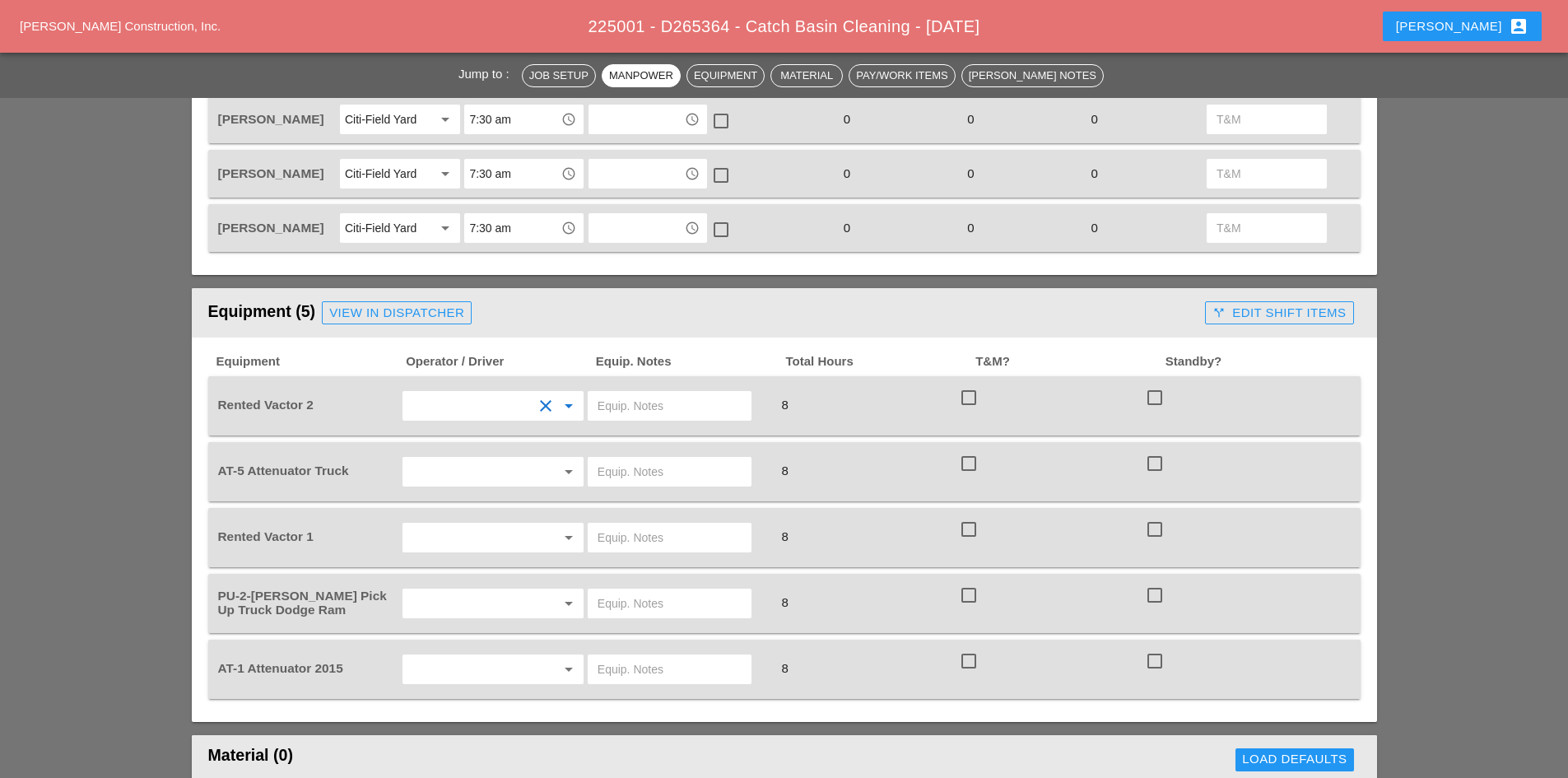
click at [453, 476] on input "text" at bounding box center [470, 471] width 125 height 26
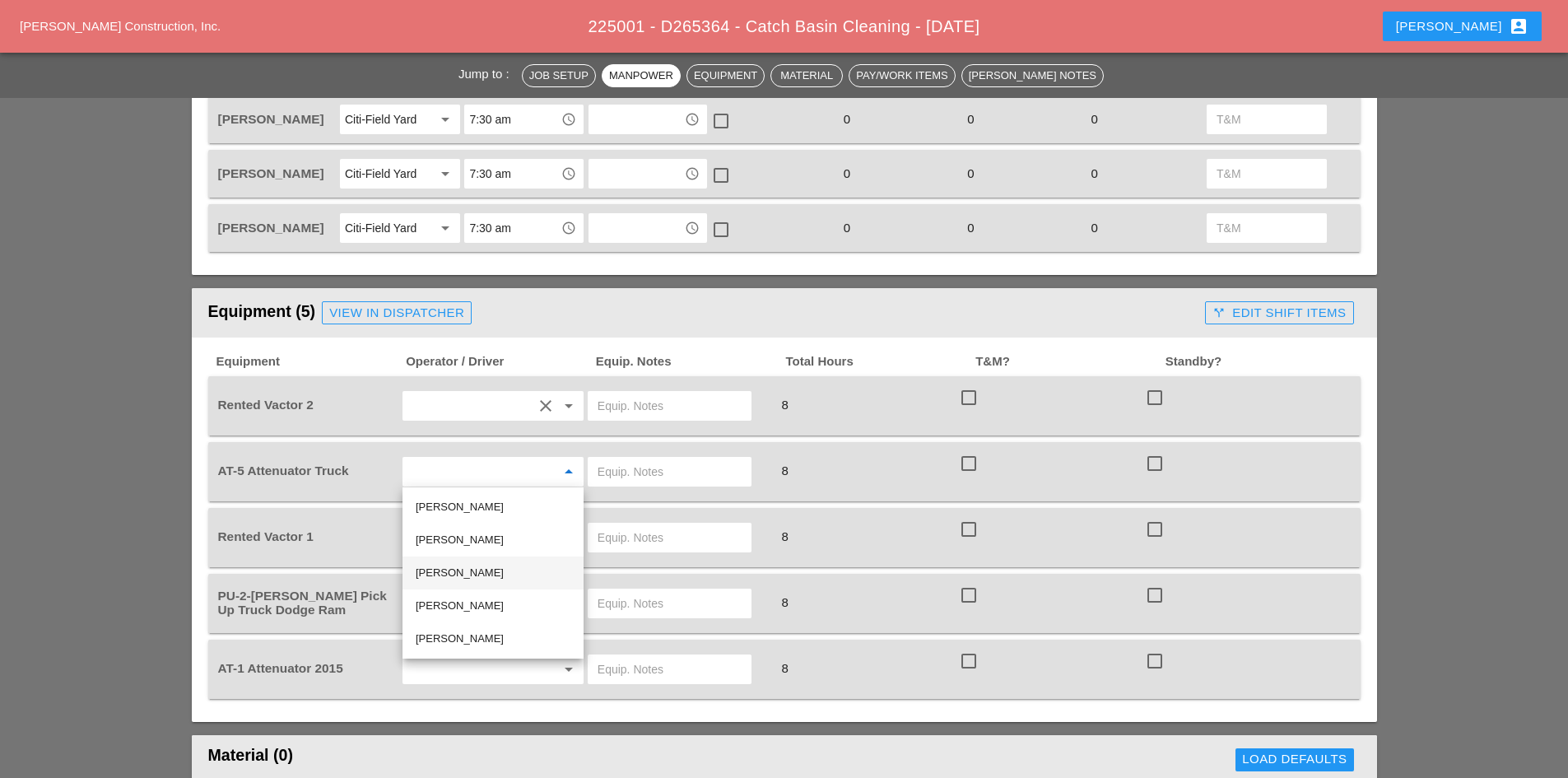
click at [471, 571] on div "Joseph Hill" at bounding box center [492, 573] width 155 height 19
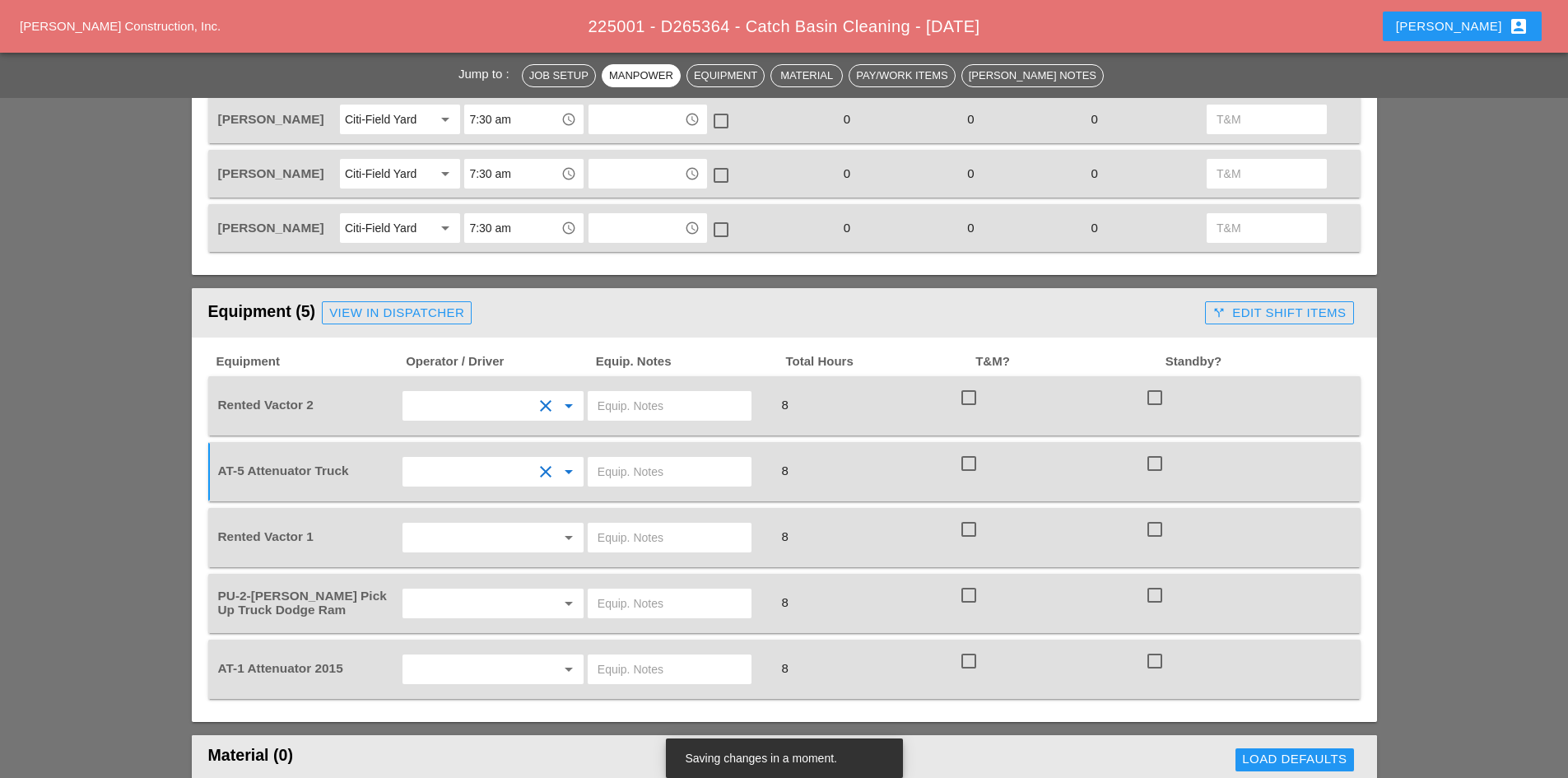
click at [494, 403] on input "Joseph Hill" at bounding box center [470, 405] width 125 height 26
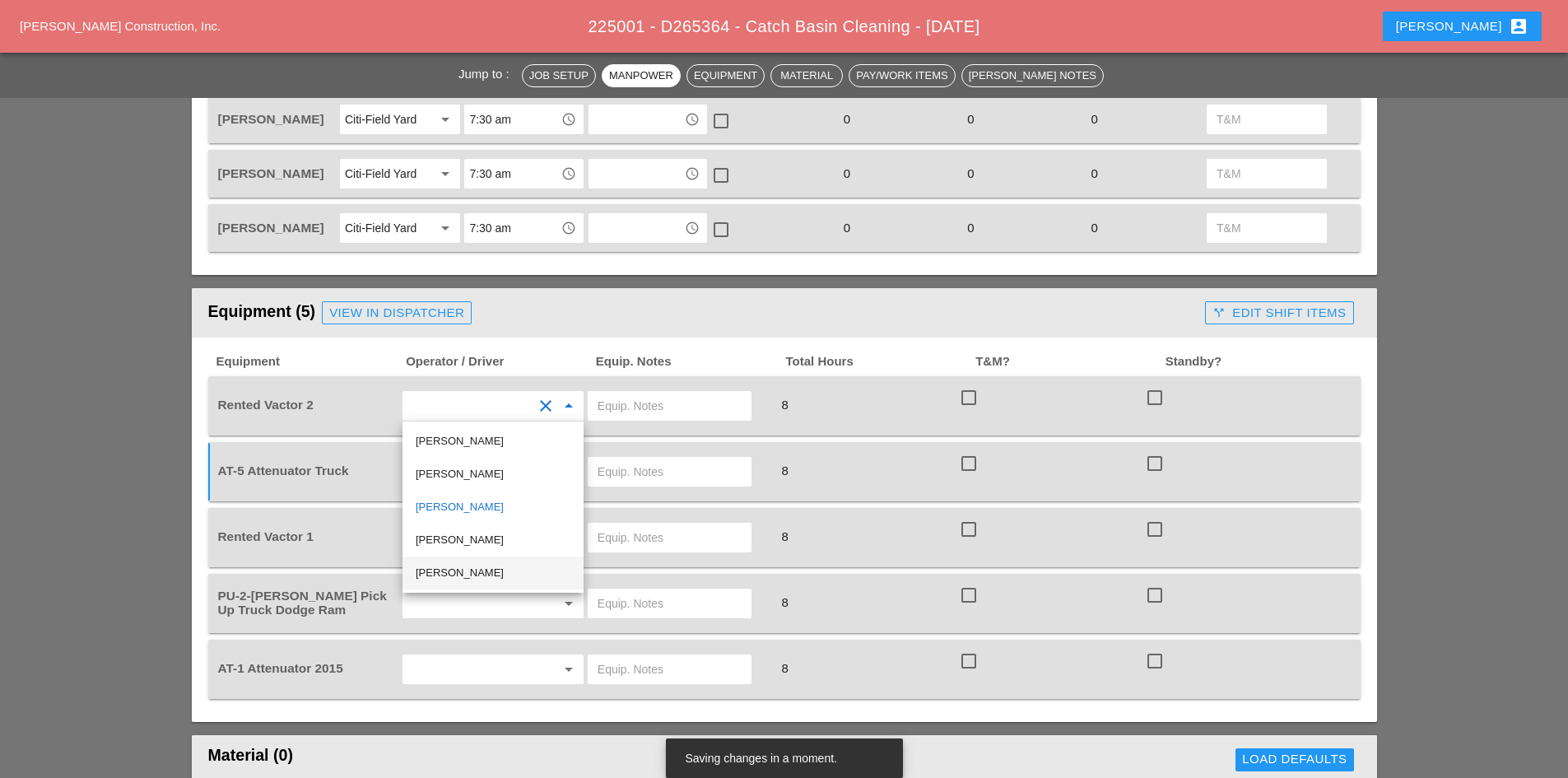
click at [453, 567] on div "Jose Ventura" at bounding box center [492, 573] width 155 height 19
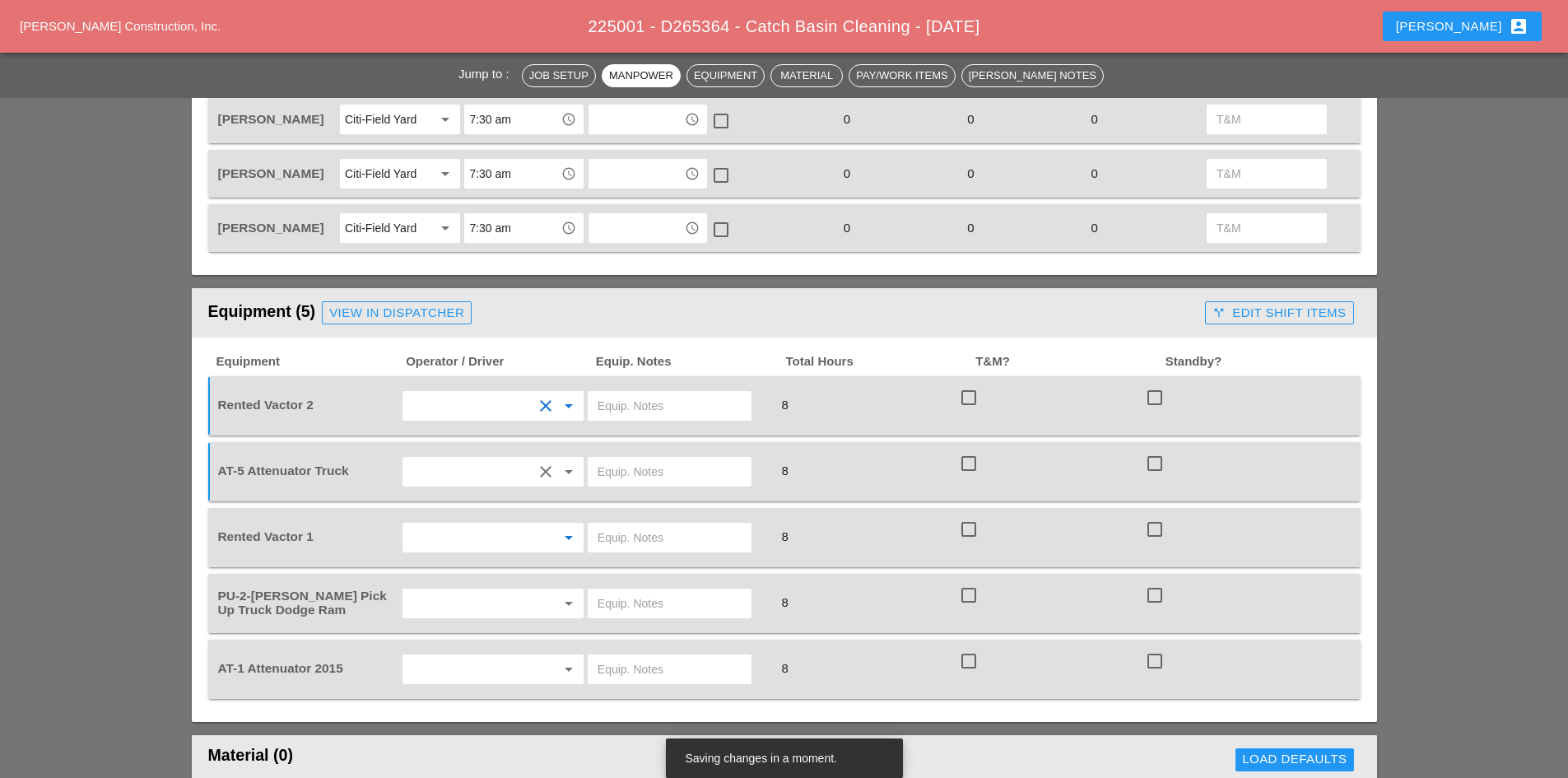
click at [436, 539] on input "text" at bounding box center [470, 537] width 125 height 26
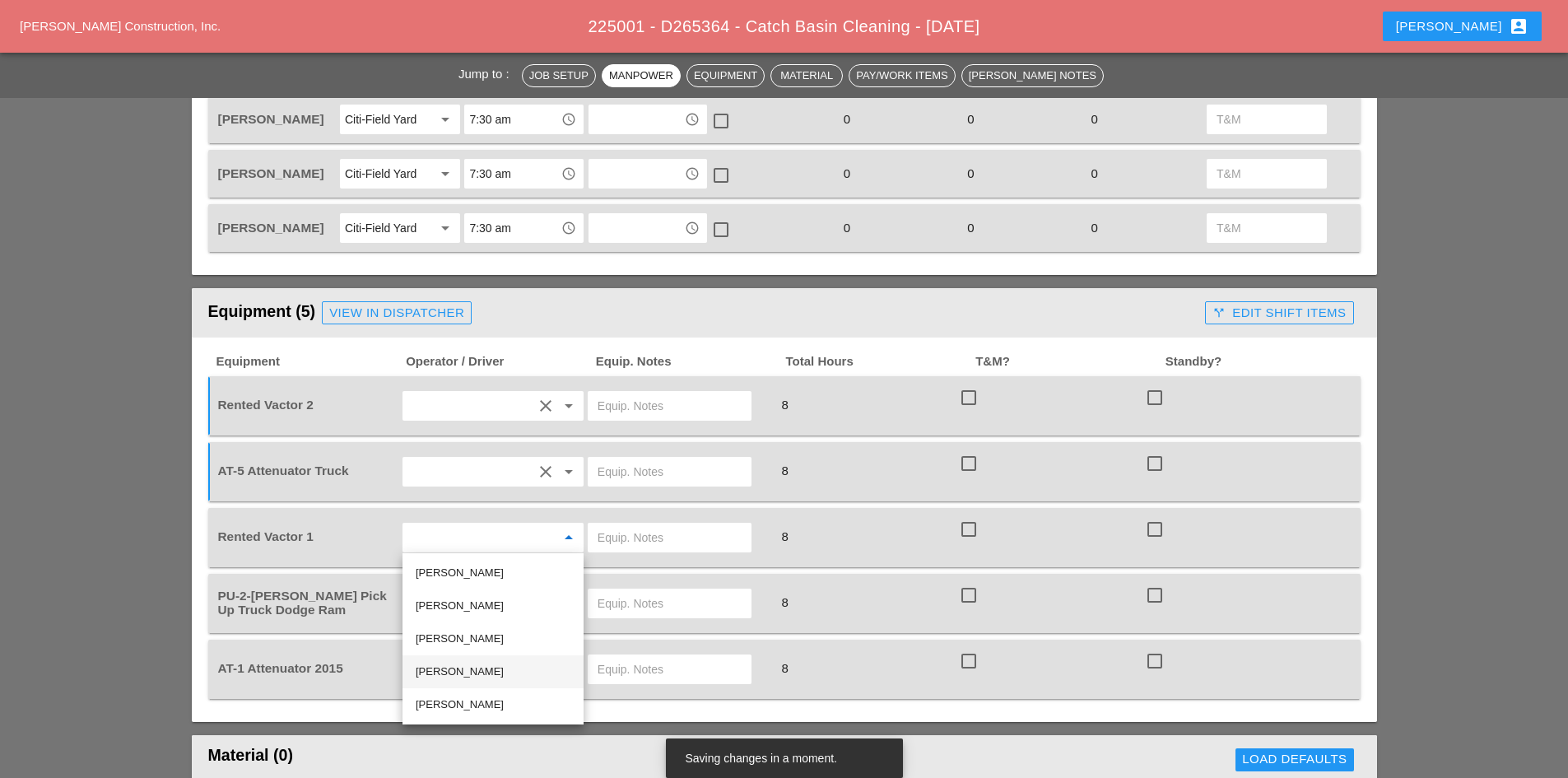
click at [476, 660] on div "Nick Mattheos" at bounding box center [492, 671] width 155 height 33
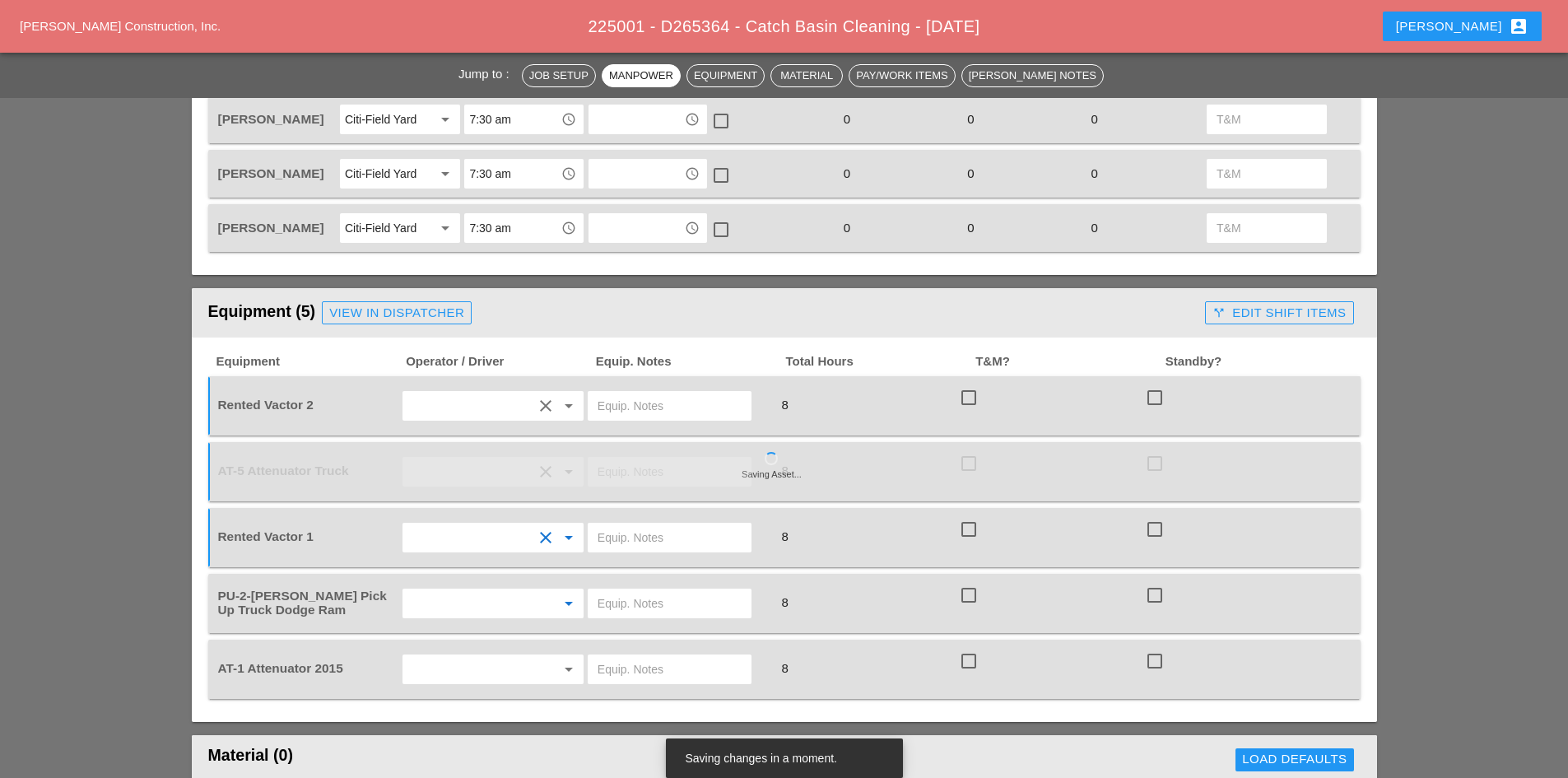
click at [469, 598] on input "text" at bounding box center [470, 603] width 125 height 26
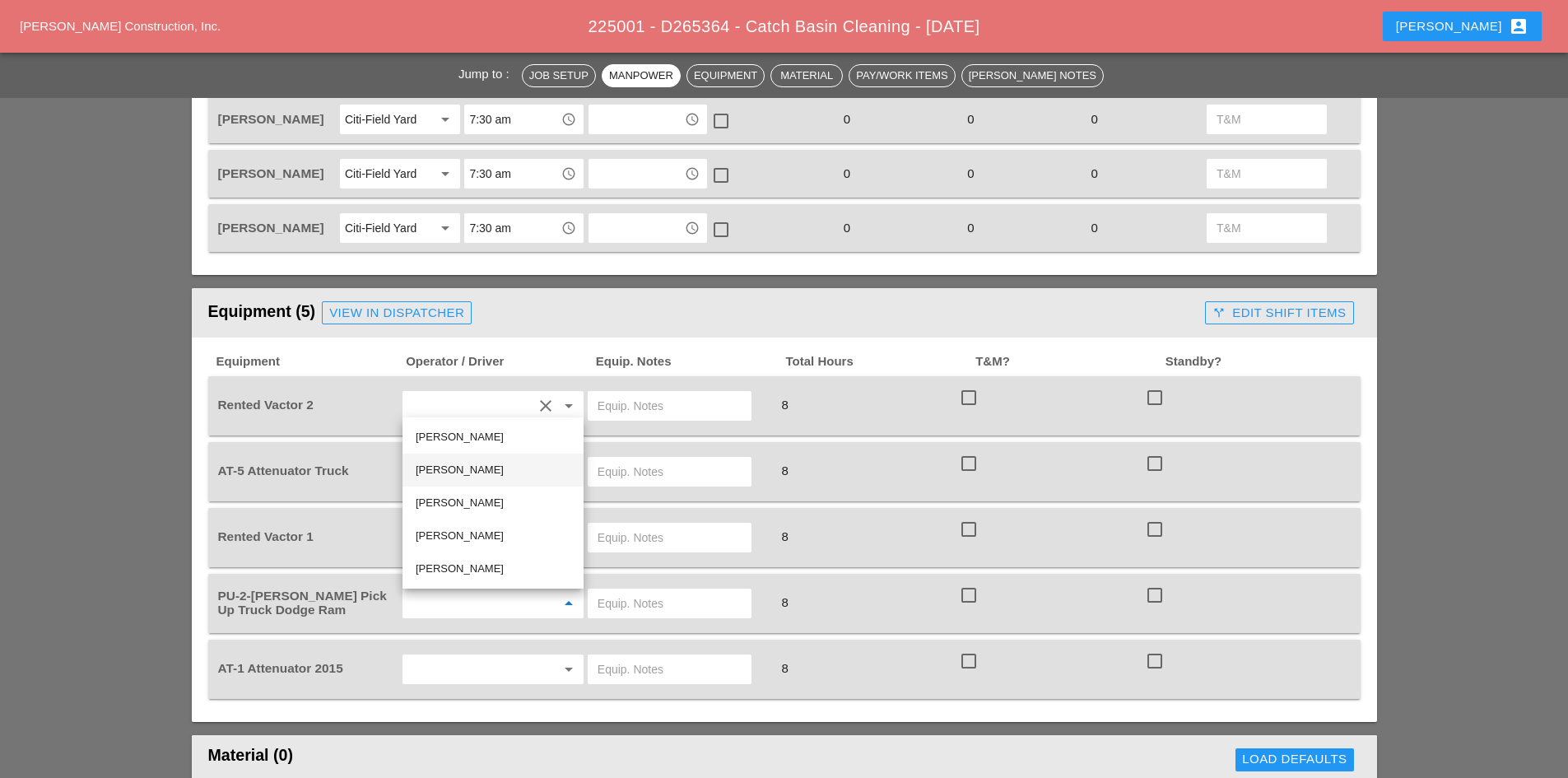
click at [448, 460] on div "[PERSON_NAME]" at bounding box center [492, 469] width 155 height 19
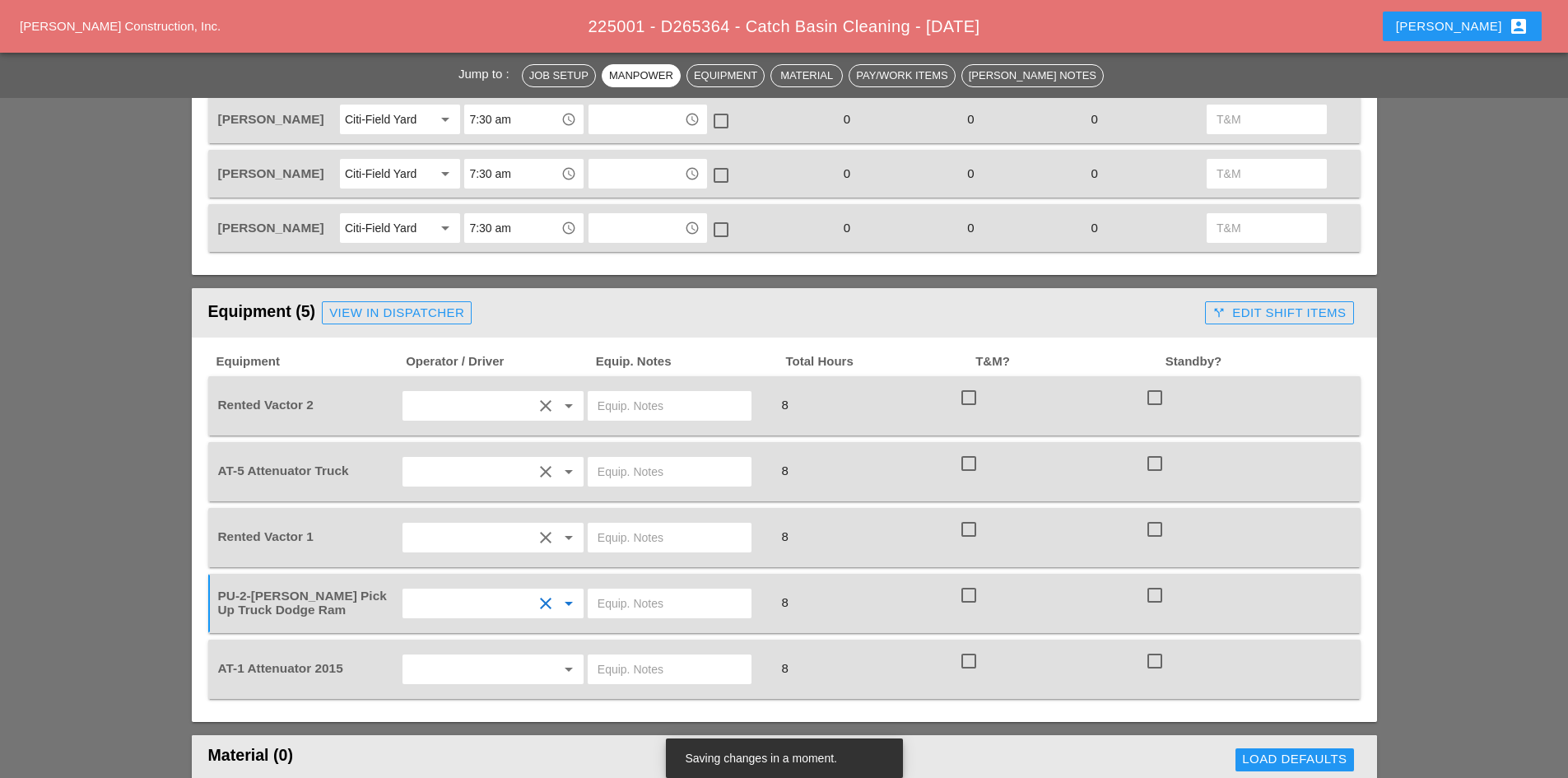
click at [462, 666] on input "text" at bounding box center [470, 669] width 125 height 26
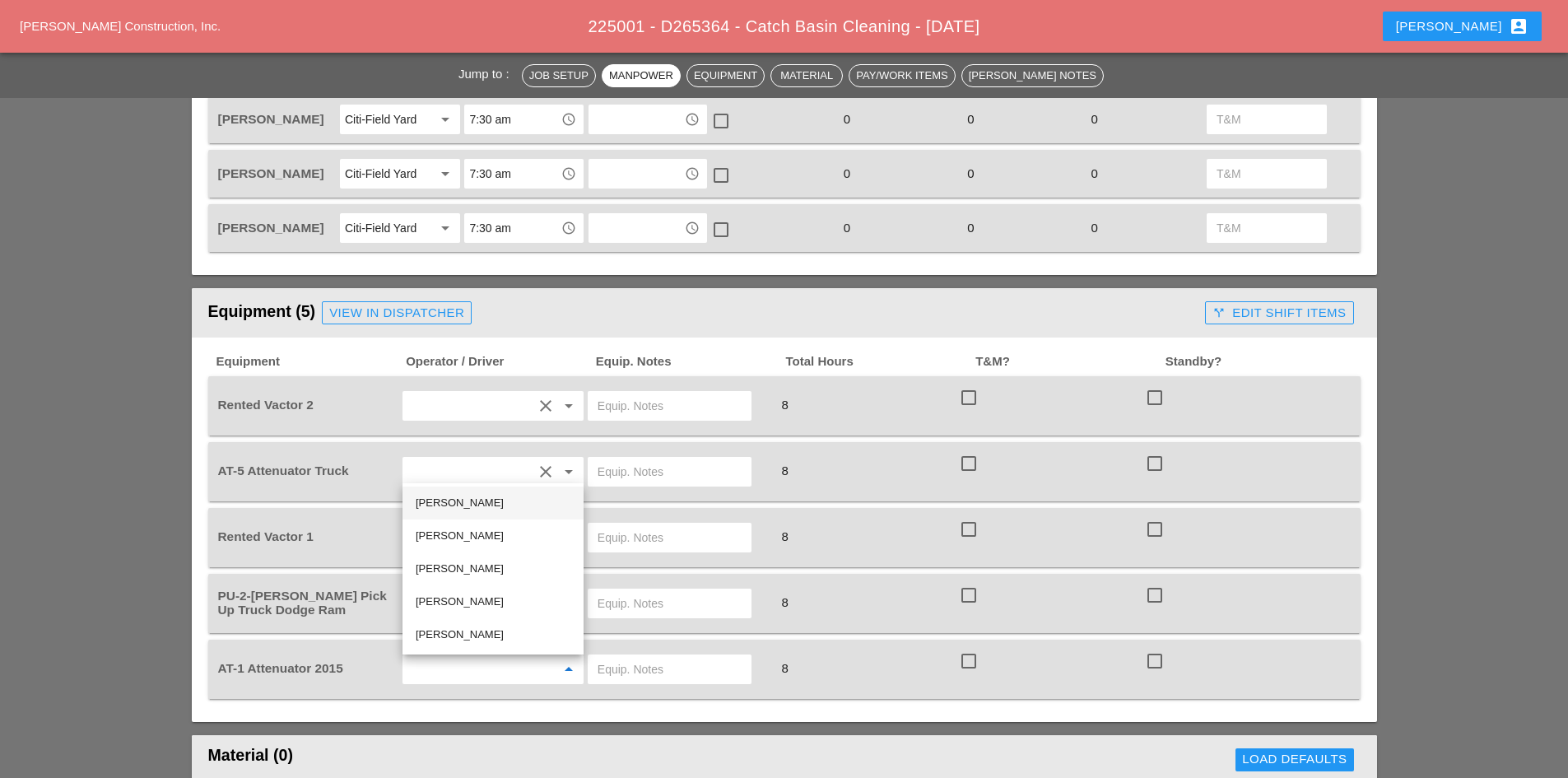
click at [456, 507] on div "[PERSON_NAME]" at bounding box center [492, 502] width 155 height 19
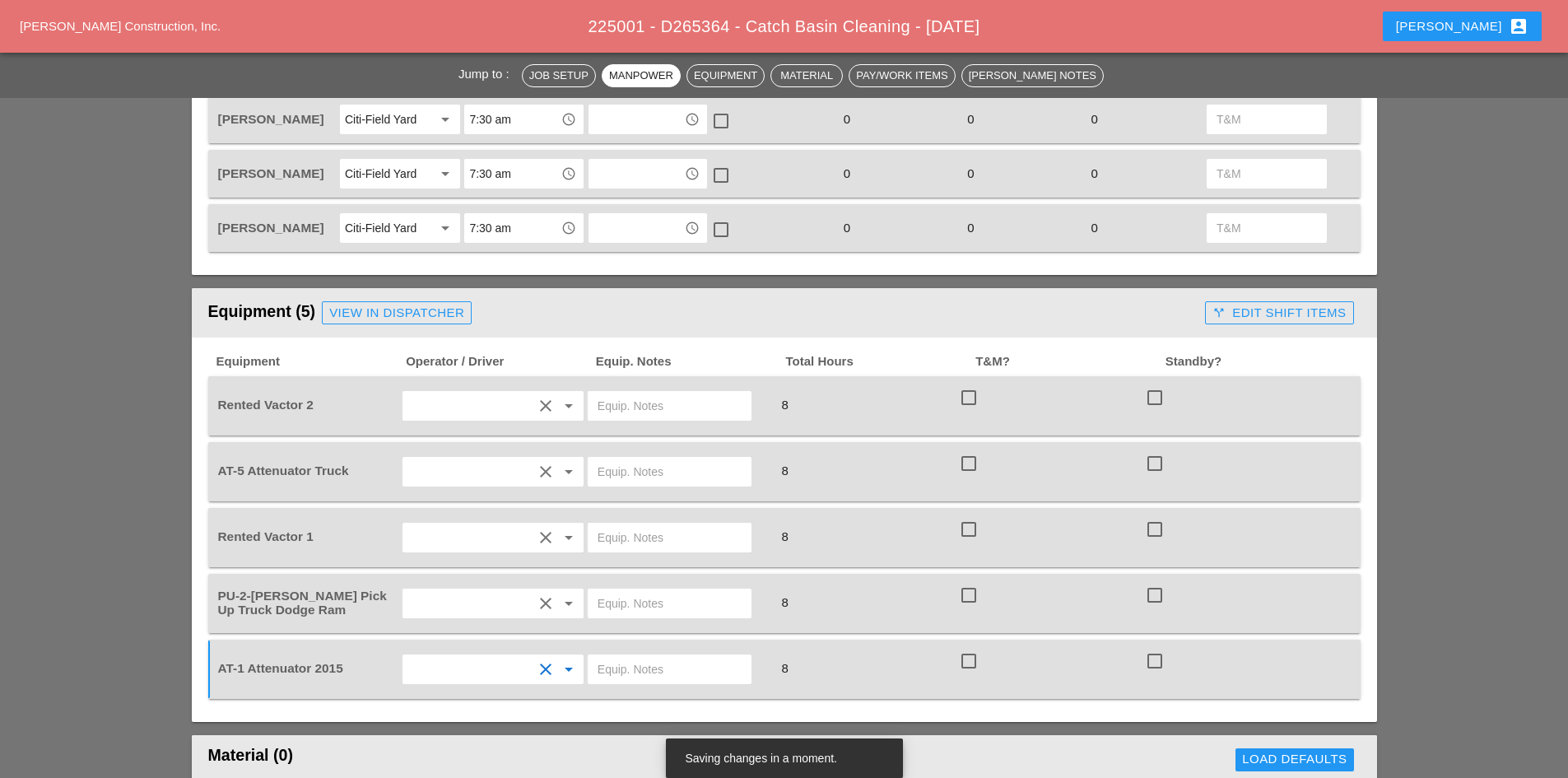
click at [644, 391] on div at bounding box center [670, 405] width 164 height 30
click at [617, 478] on input "text" at bounding box center [670, 471] width 144 height 26
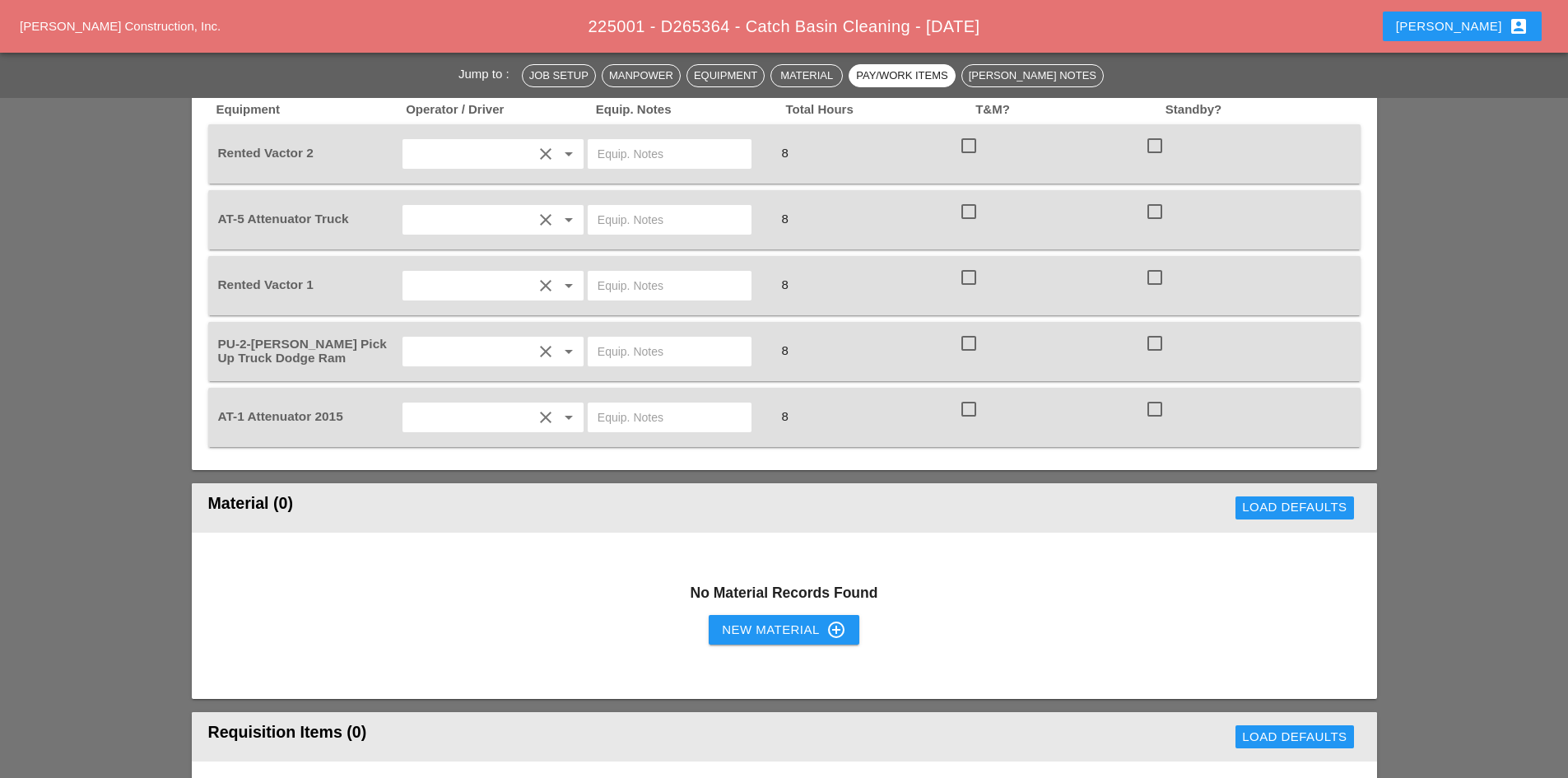
scroll to position [1033, 0]
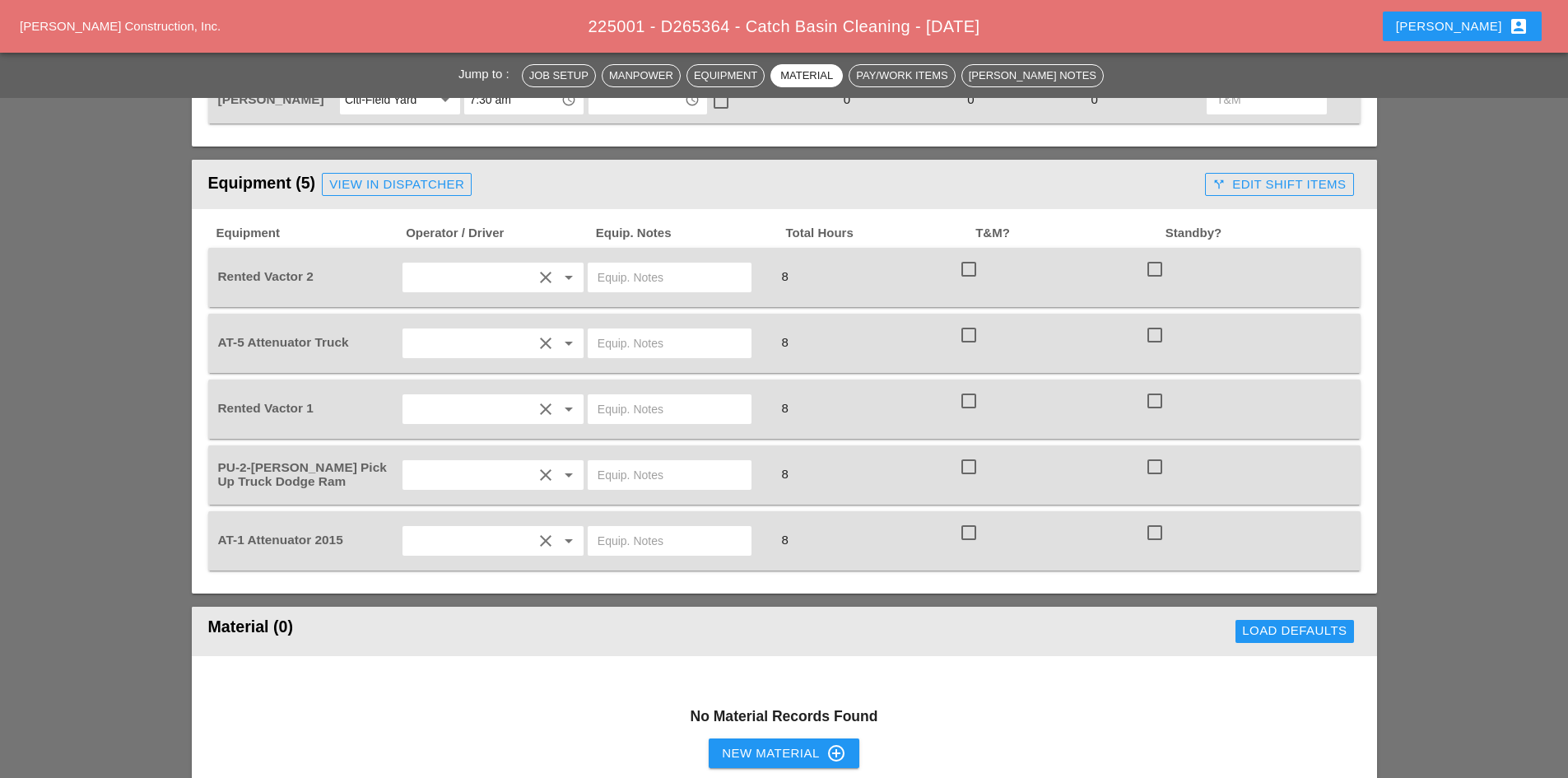
click at [1461, 22] on div "Abigail account_box" at bounding box center [1462, 25] width 133 height 19
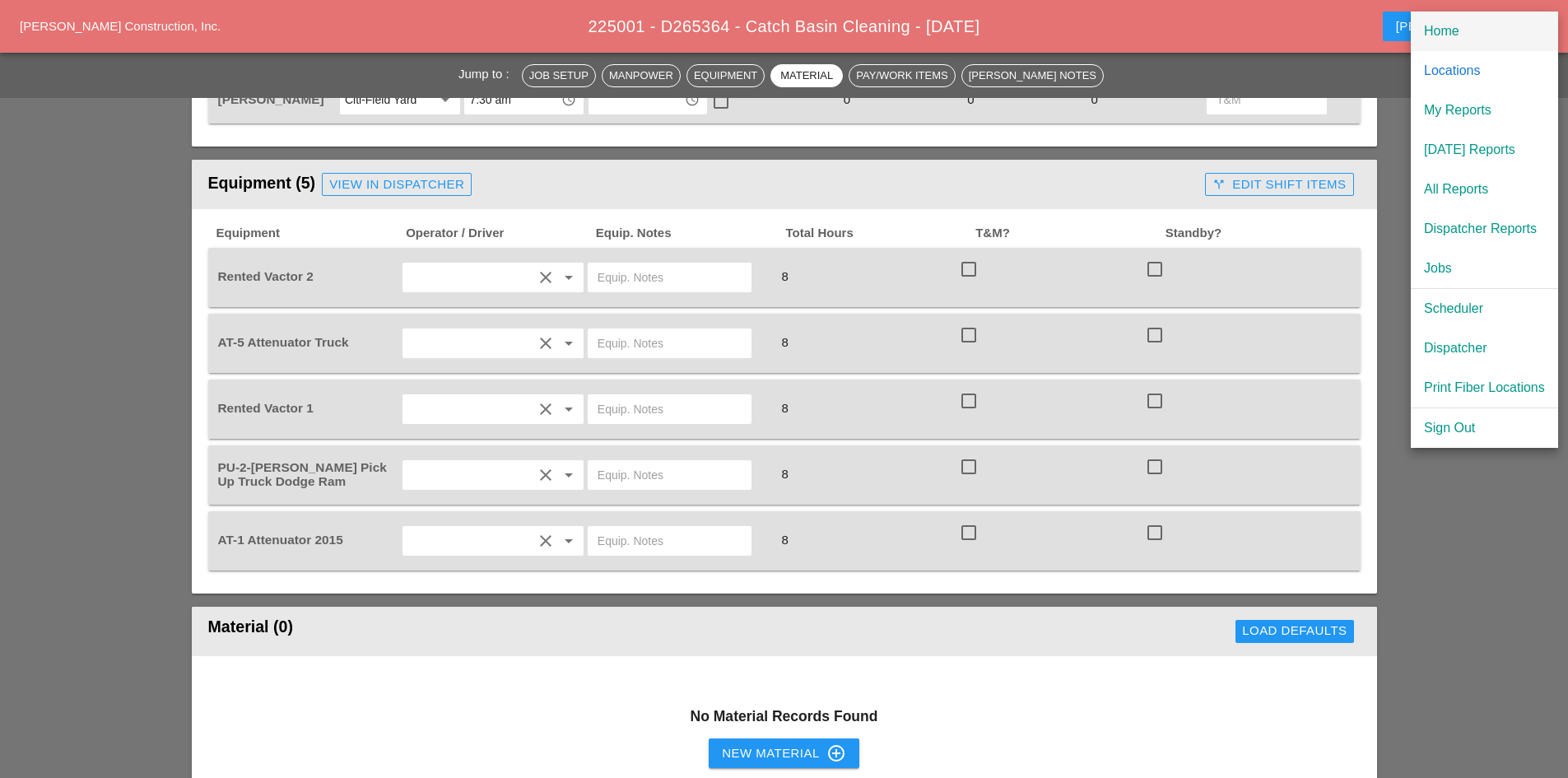
click at [1439, 33] on div "Home" at bounding box center [1484, 30] width 121 height 19
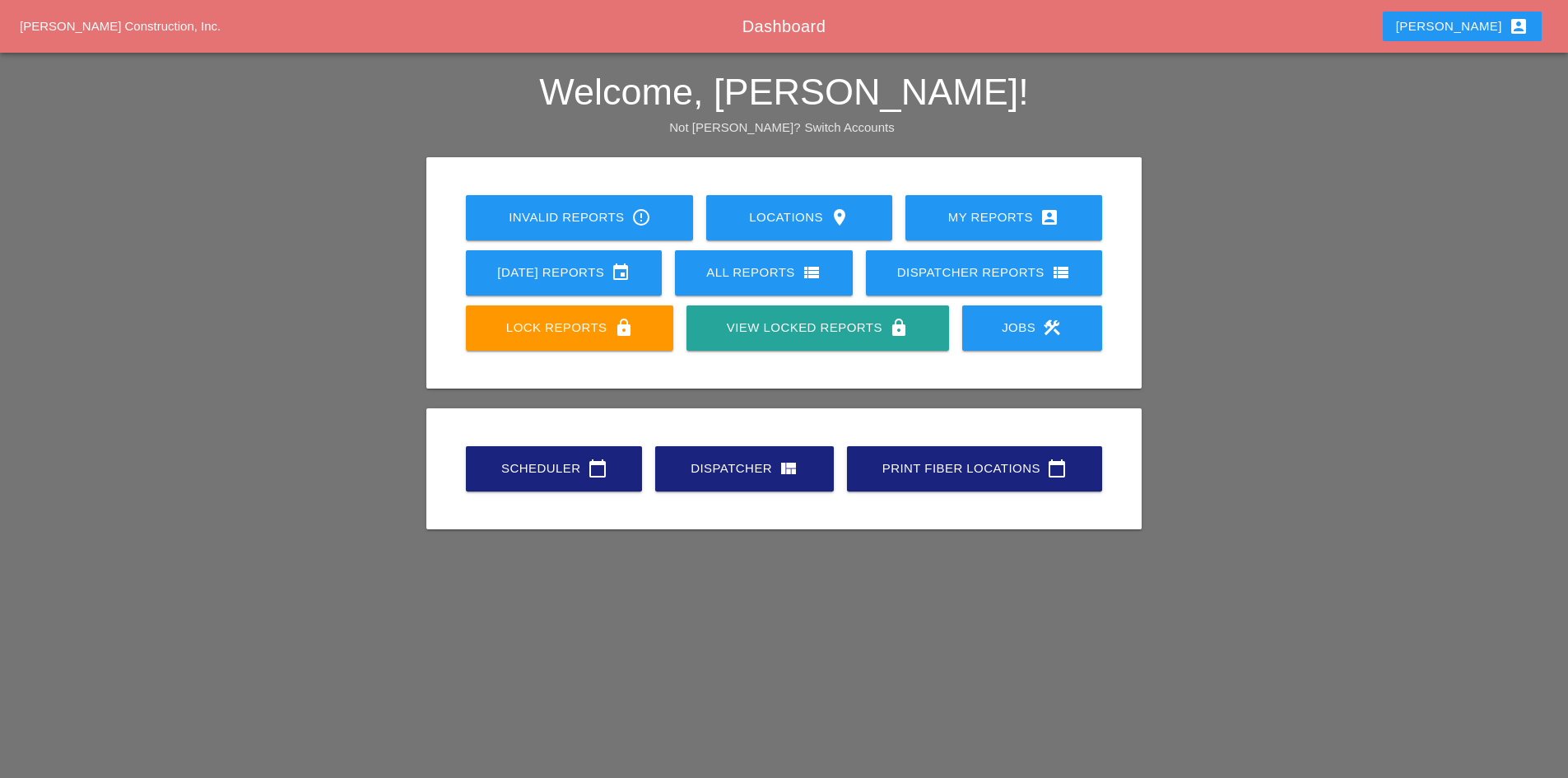
click at [581, 449] on link "Scheduler calendar_today" at bounding box center [554, 468] width 176 height 46
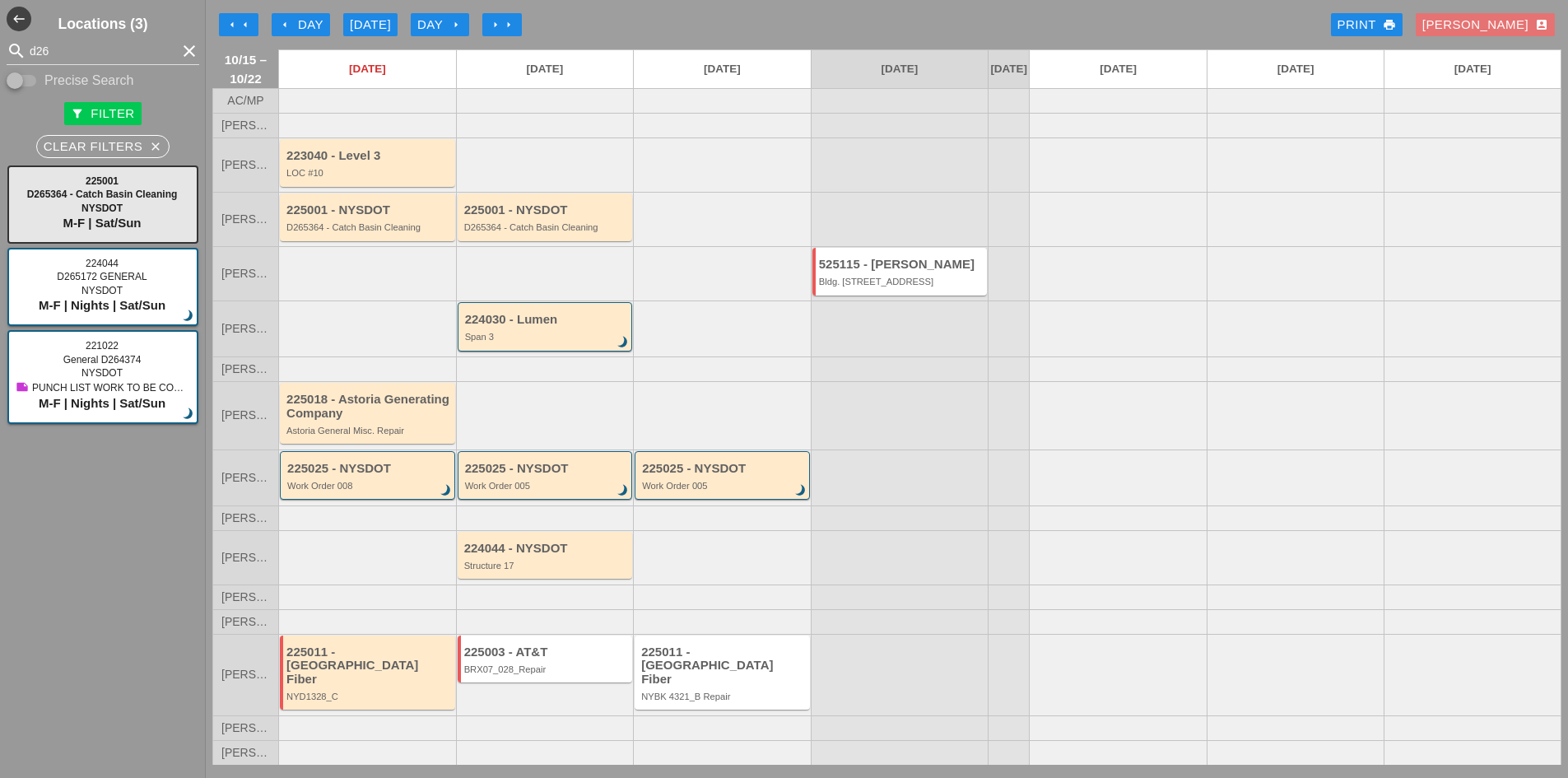
click at [376, 350] on div at bounding box center [367, 328] width 178 height 56
click at [373, 350] on div at bounding box center [367, 328] width 178 height 56
click at [361, 346] on div at bounding box center [367, 328] width 178 height 56
click at [494, 342] on div "224030 - Lumen Span 3 brightness_3" at bounding box center [546, 327] width 163 height 30
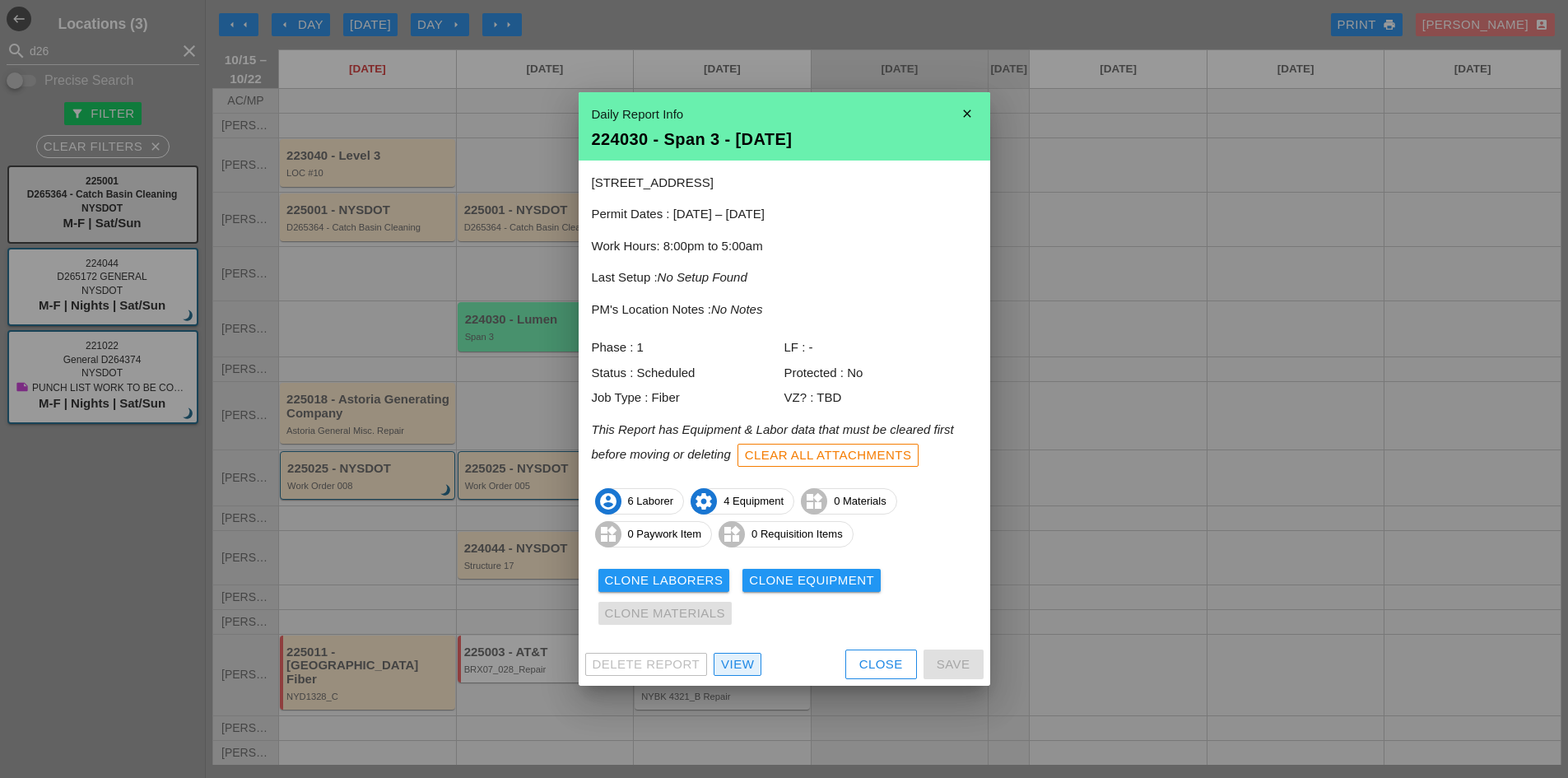
click at [728, 659] on div "View" at bounding box center [737, 665] width 33 height 19
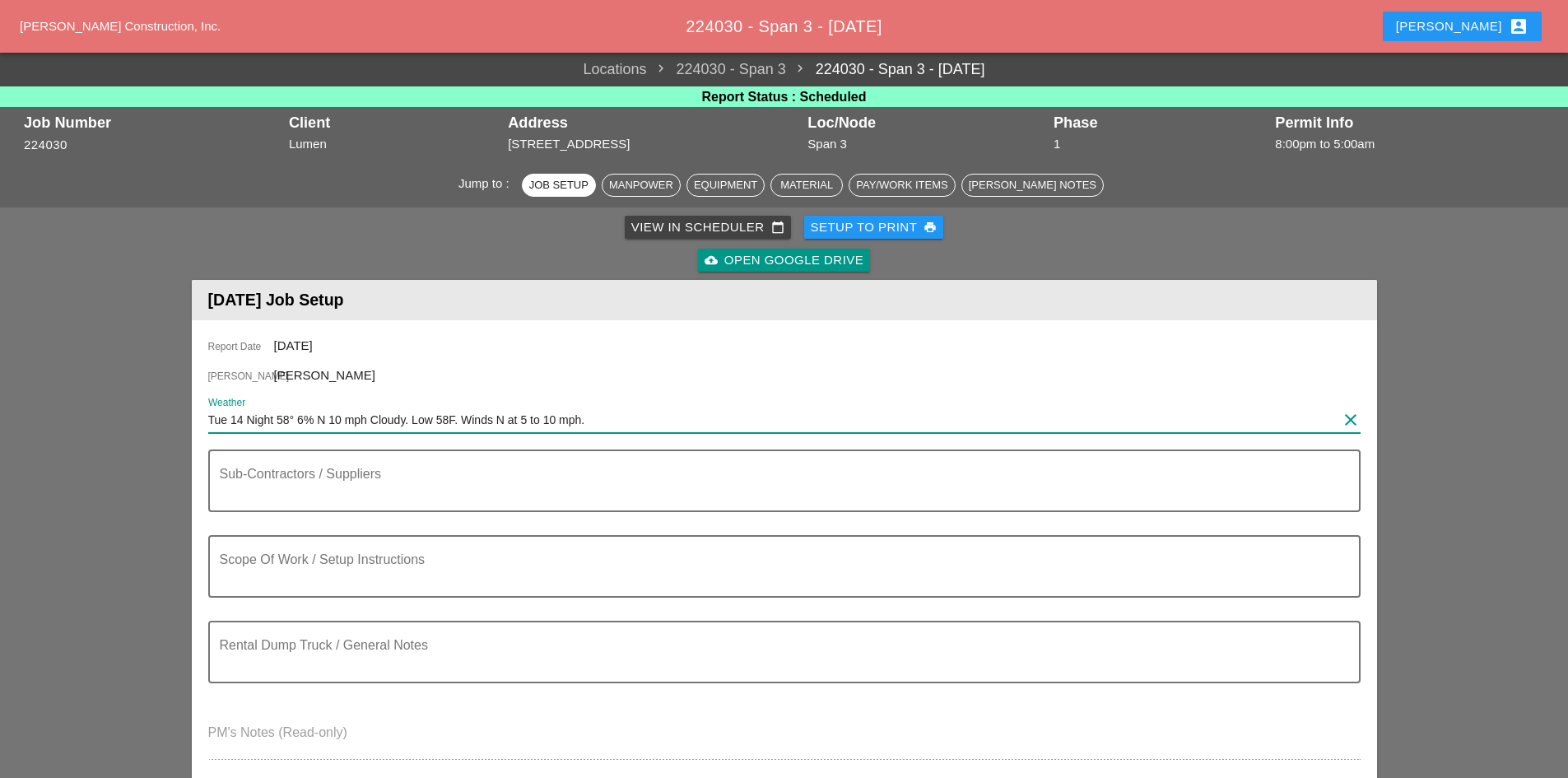
click at [607, 407] on input "Tue 14 Night 58° 6% N 10 mph Cloudy. Low 58F. Winds N at 5 to 10 mph." at bounding box center [772, 419] width 1129 height 26
drag, startPoint x: 606, startPoint y: 416, endPoint x: 260, endPoint y: 421, distance: 346.0
click at [260, 421] on input "Tue 14 Night 58° 6% N 10 mph Cloudy. Low 58F. Winds N at 5 to 10 mph." at bounding box center [772, 419] width 1129 height 26
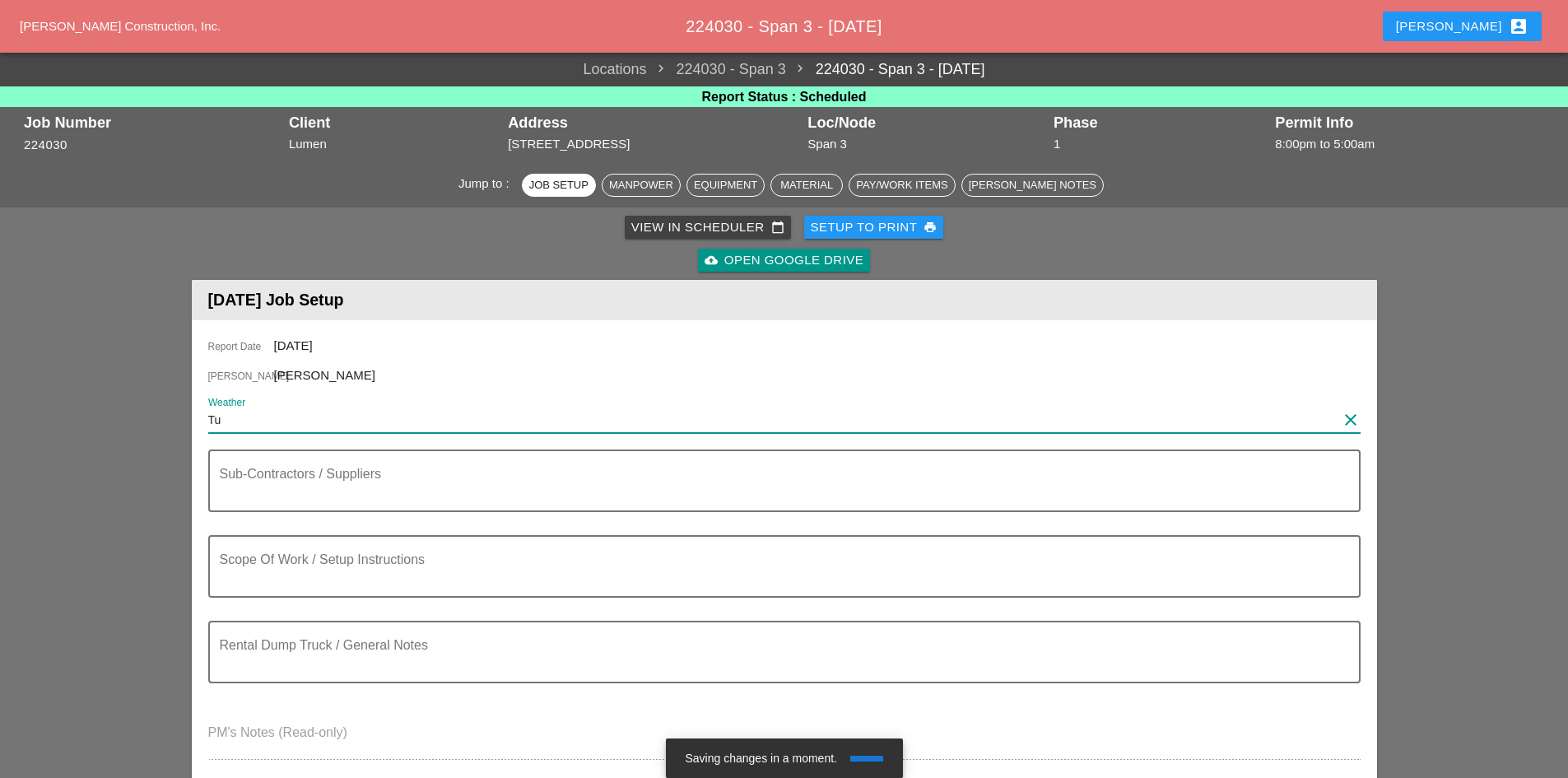
type input "T"
drag, startPoint x: 256, startPoint y: 416, endPoint x: 549, endPoint y: 336, distance: 303.7
click at [549, 336] on div "Report Date 10/16/2025 Foreman Anthony DeGeorge Weather Sub-Contractors / Suppl…" at bounding box center [784, 556] width 1185 height 472
paste input "45° 4% N 12 mph Clear to partly cloudy. Low near 45F. Winds N at 10 to 15 mph."
click at [209, 420] on input "45° 4% N 12 mph Clear to partly cloudy. Low near 45F. Winds N at 10 to 15 mph." at bounding box center [772, 419] width 1129 height 26
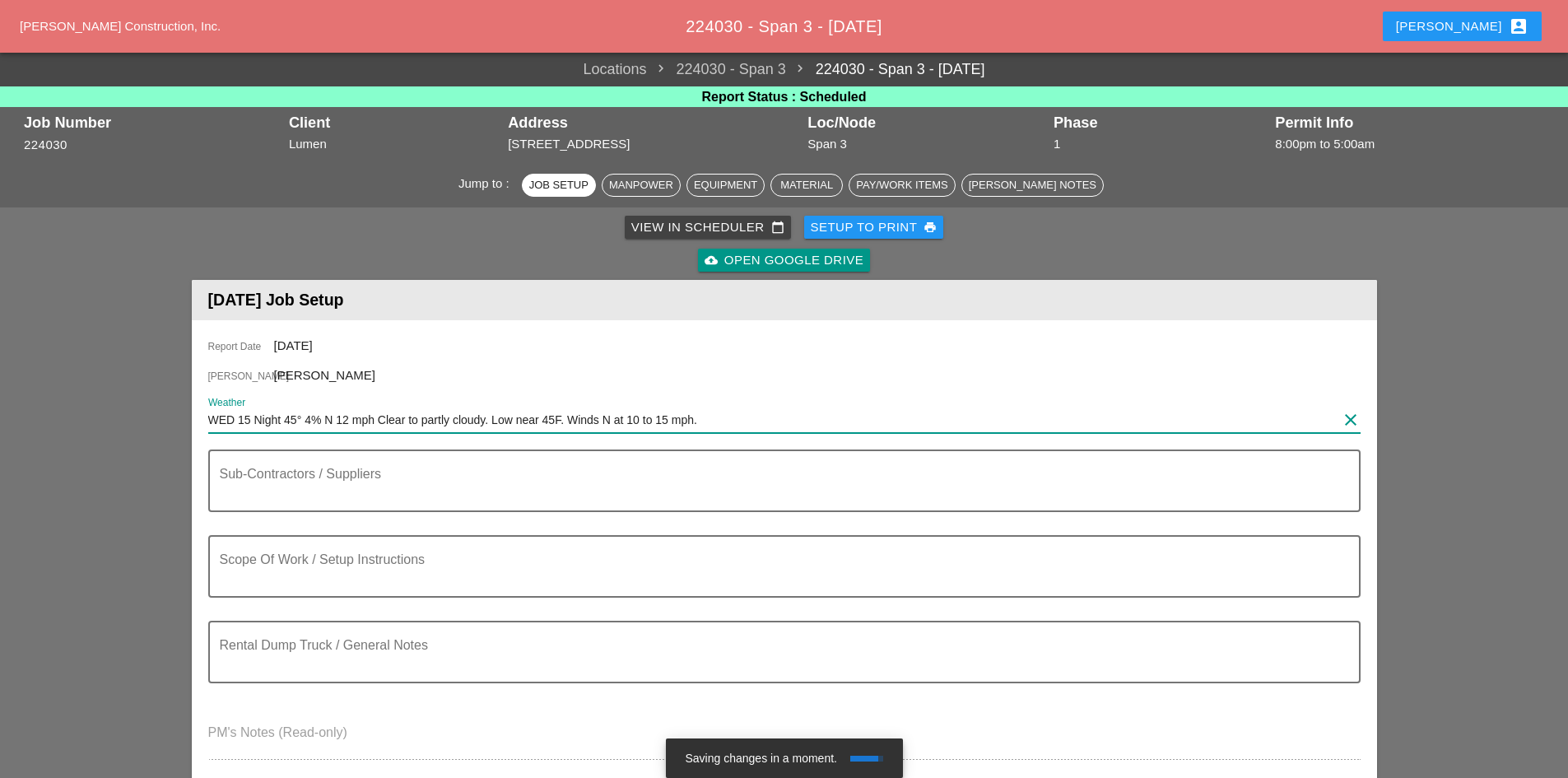
click at [710, 415] on input "WED 15 Night 45° 4% N 12 mph Clear to partly cloudy. Low near 45F. Winds N at 1…" at bounding box center [772, 419] width 1129 height 26
type input "WED 15 Night 45° 4% N 12 mph Clear to partly cloudy. Low near 45F. Winds N at 1…"
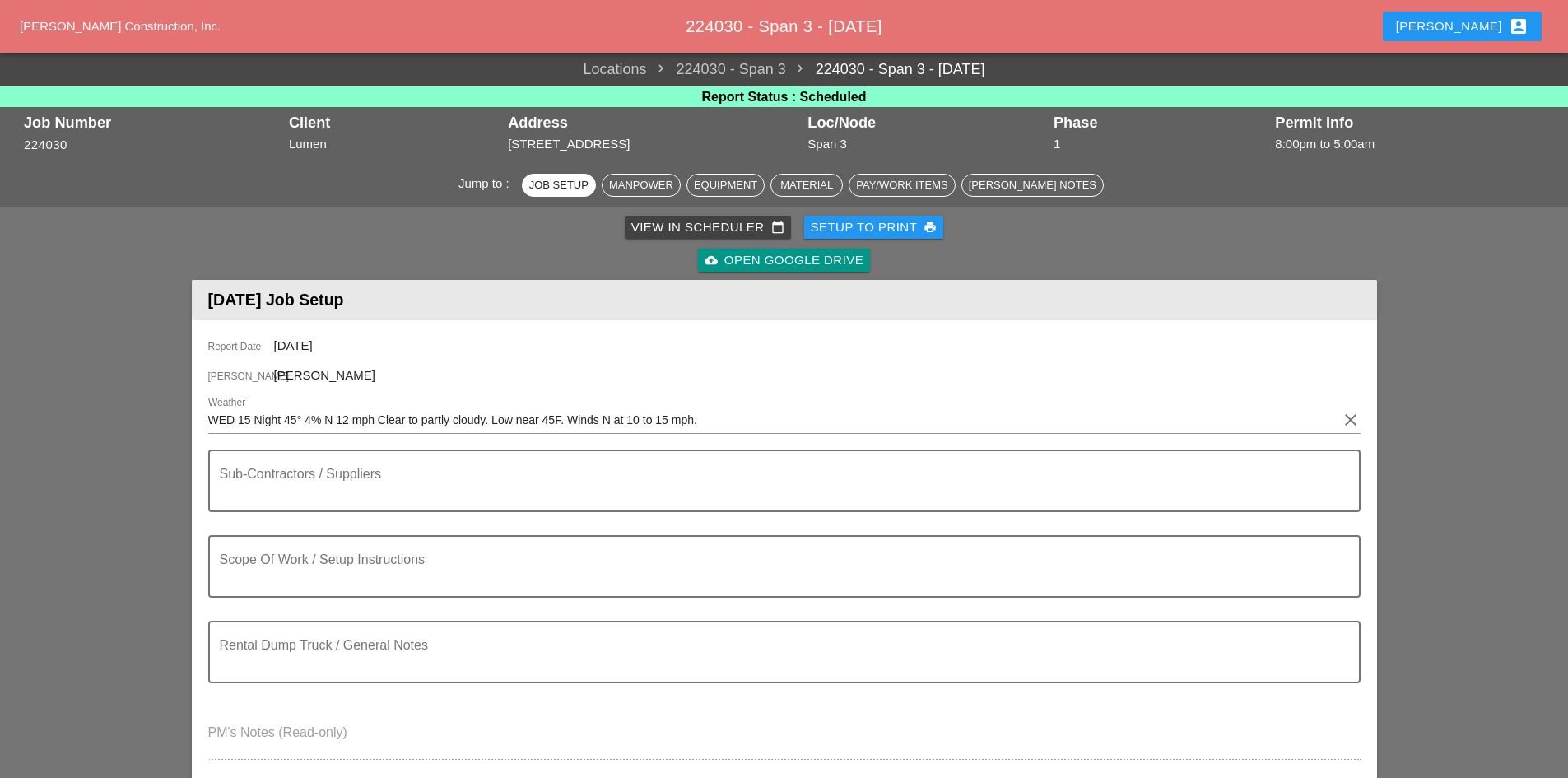
click at [1453, 12] on button "Abigail account_box" at bounding box center [1462, 26] width 159 height 30
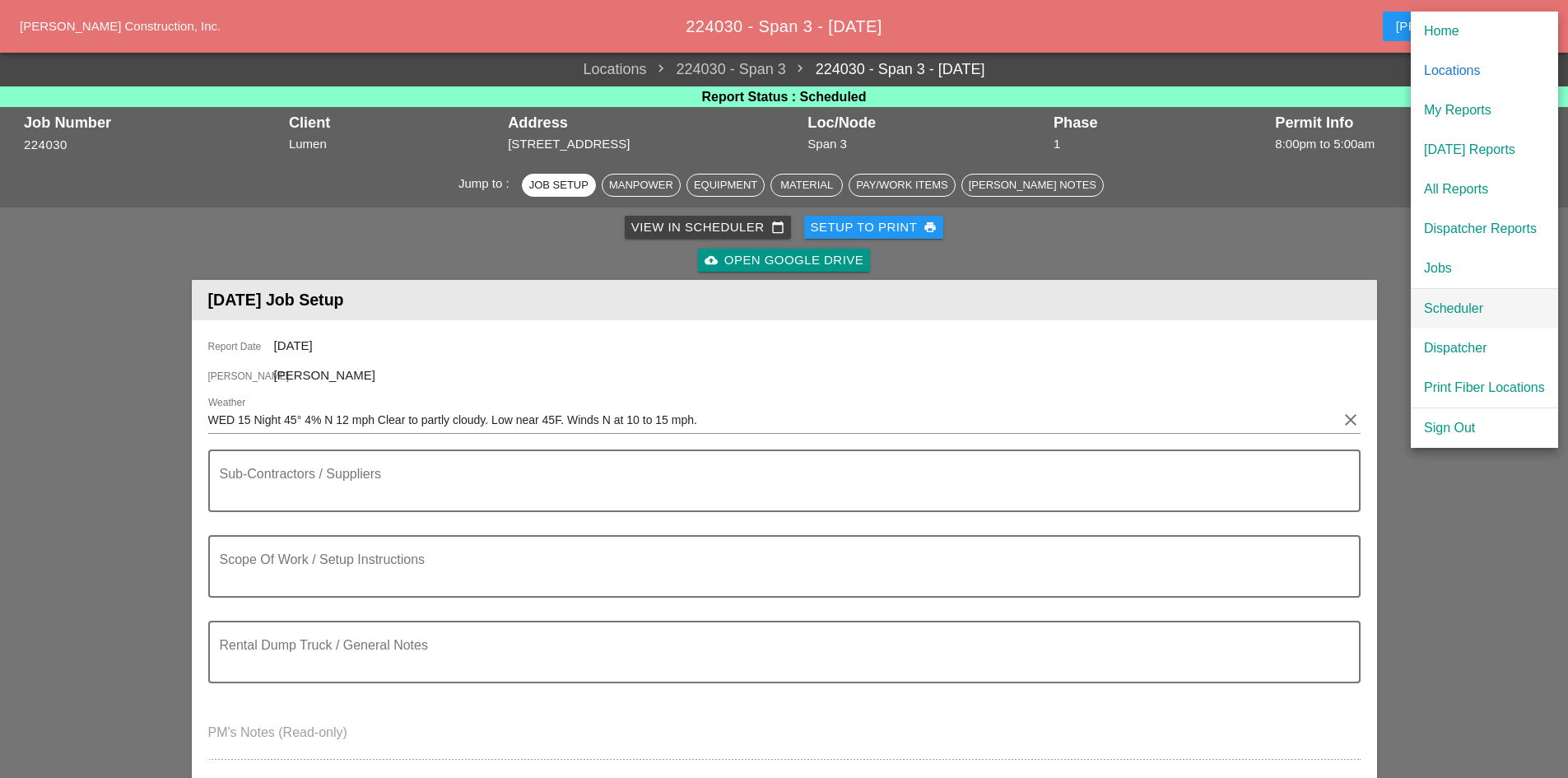
click at [1461, 306] on div "Scheduler" at bounding box center [1484, 308] width 121 height 19
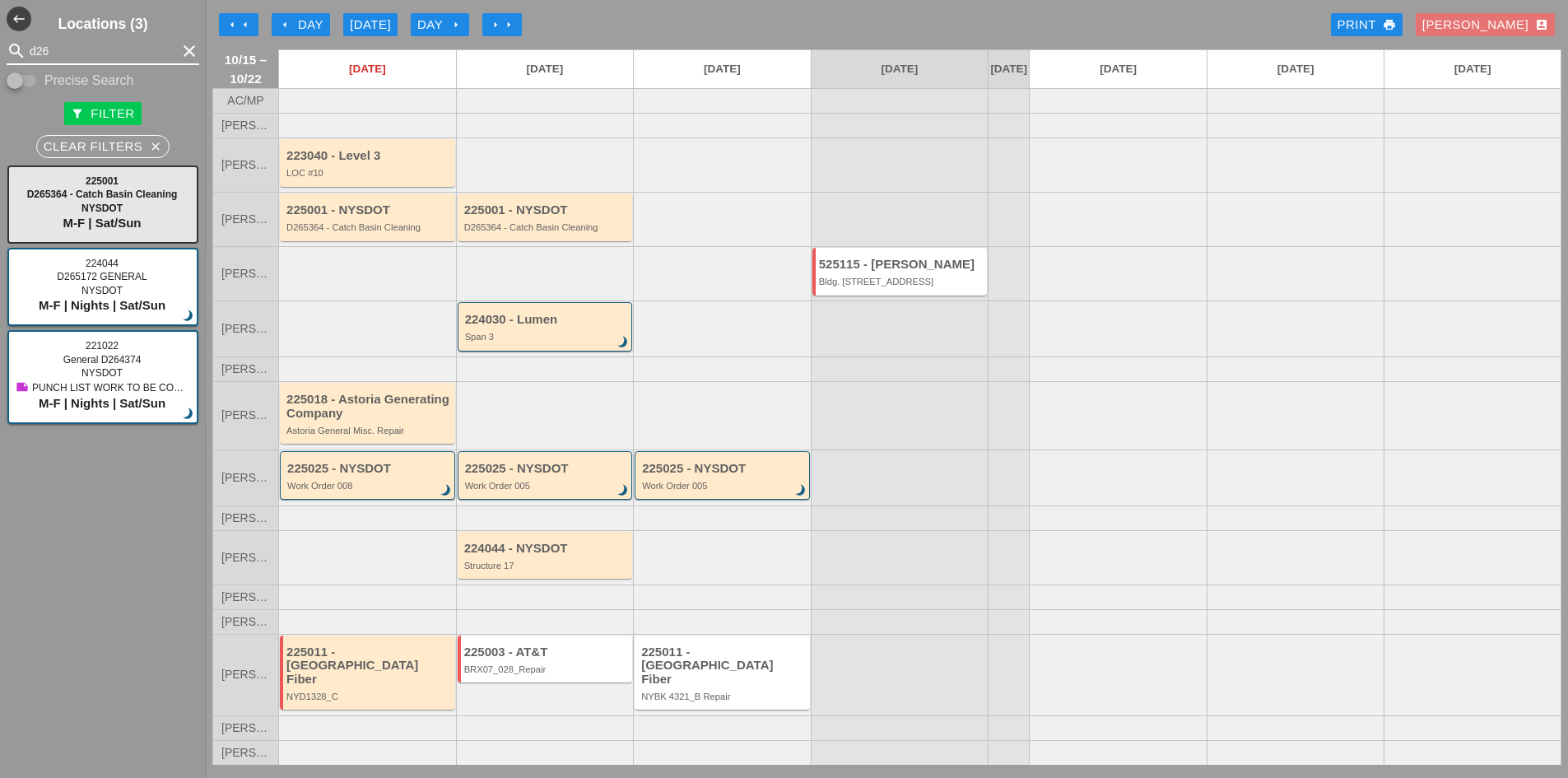
click at [83, 38] on input "d26" at bounding box center [102, 51] width 146 height 26
type input "d"
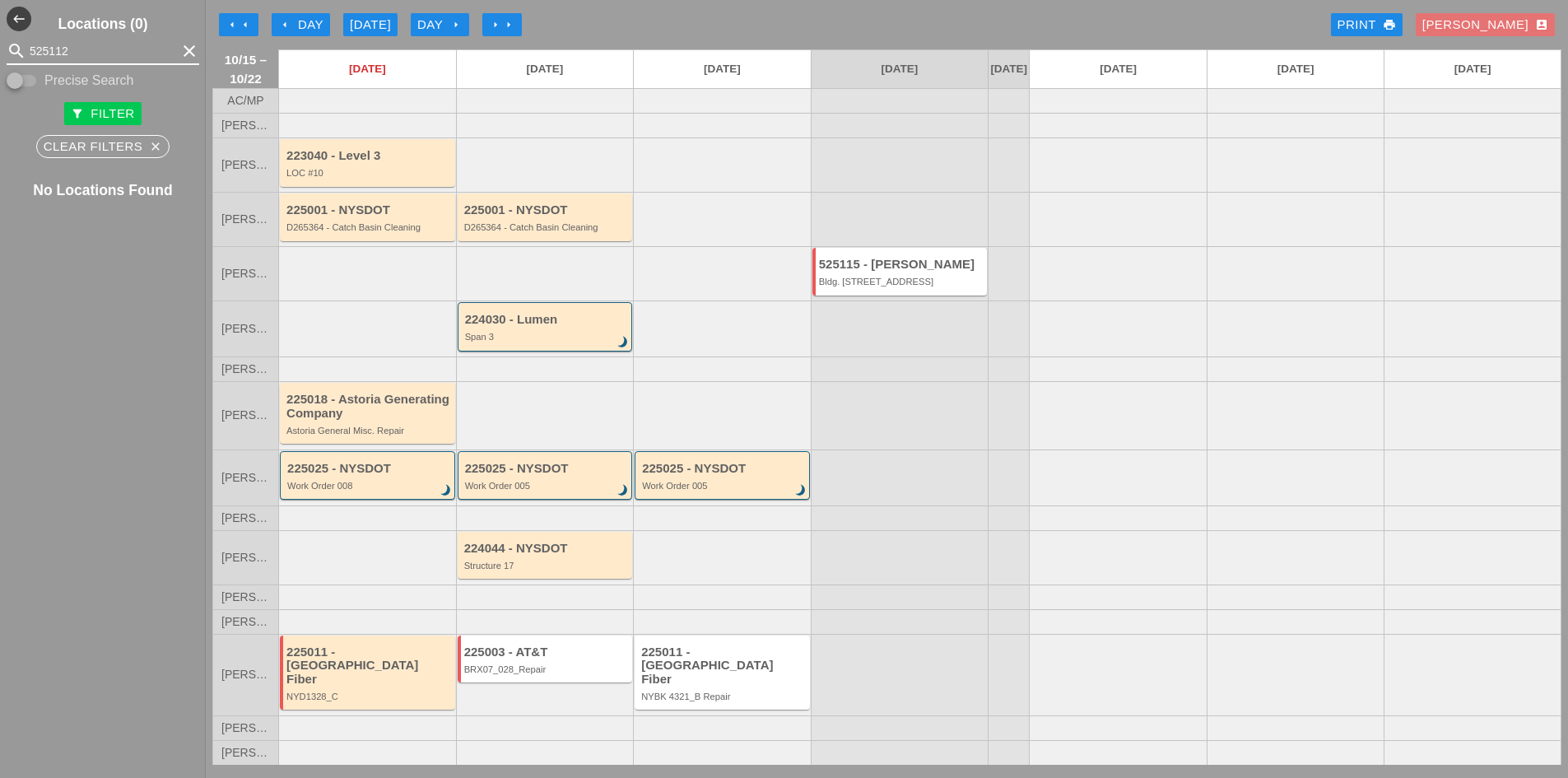
click at [47, 52] on input "525112" at bounding box center [102, 51] width 146 height 26
click at [52, 47] on input "525112" at bounding box center [102, 51] width 146 height 26
click at [47, 49] on input "525112" at bounding box center [102, 51] width 146 height 26
type input "525112"
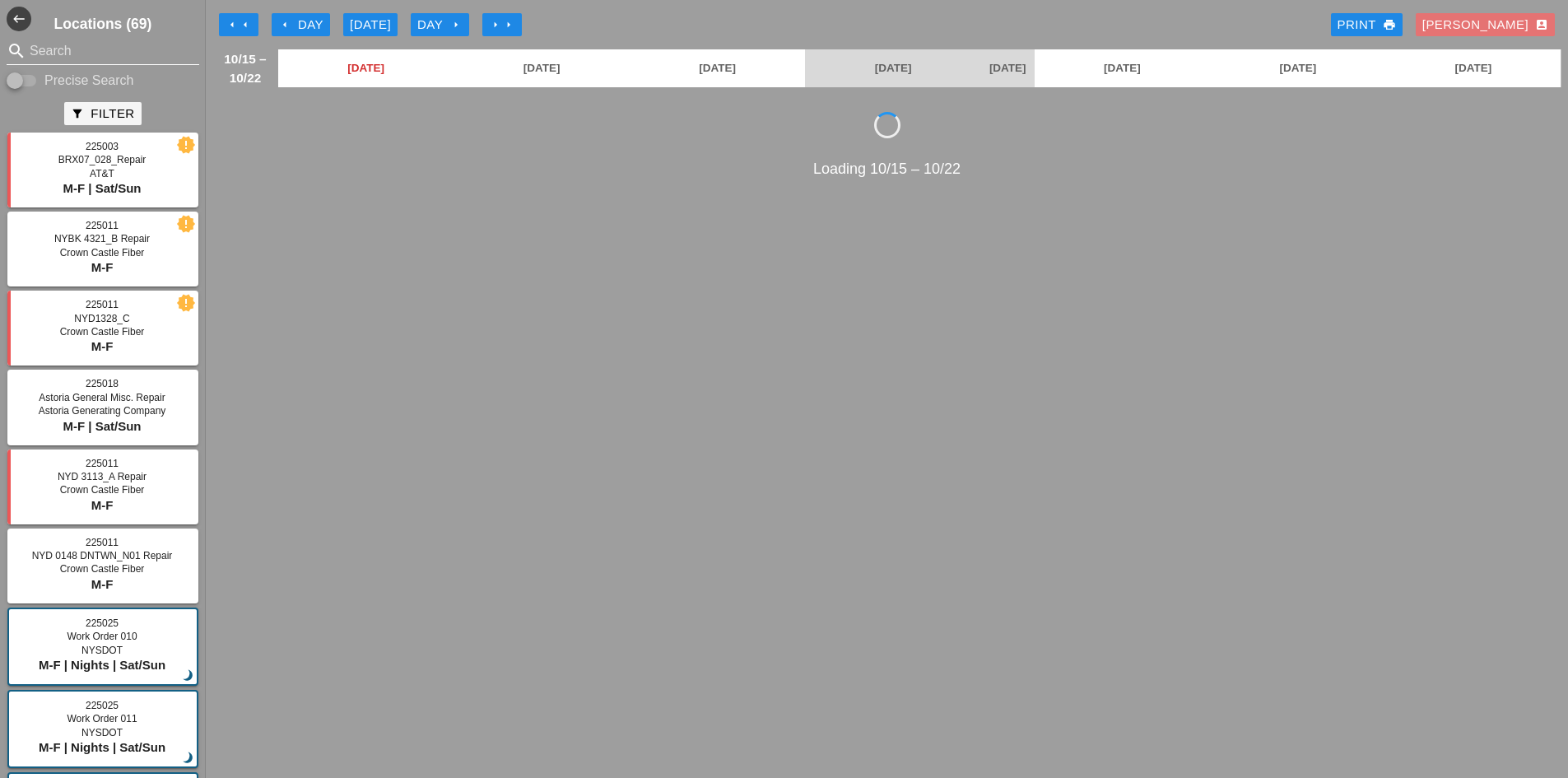
click at [52, 47] on input "Search" at bounding box center [102, 51] width 146 height 26
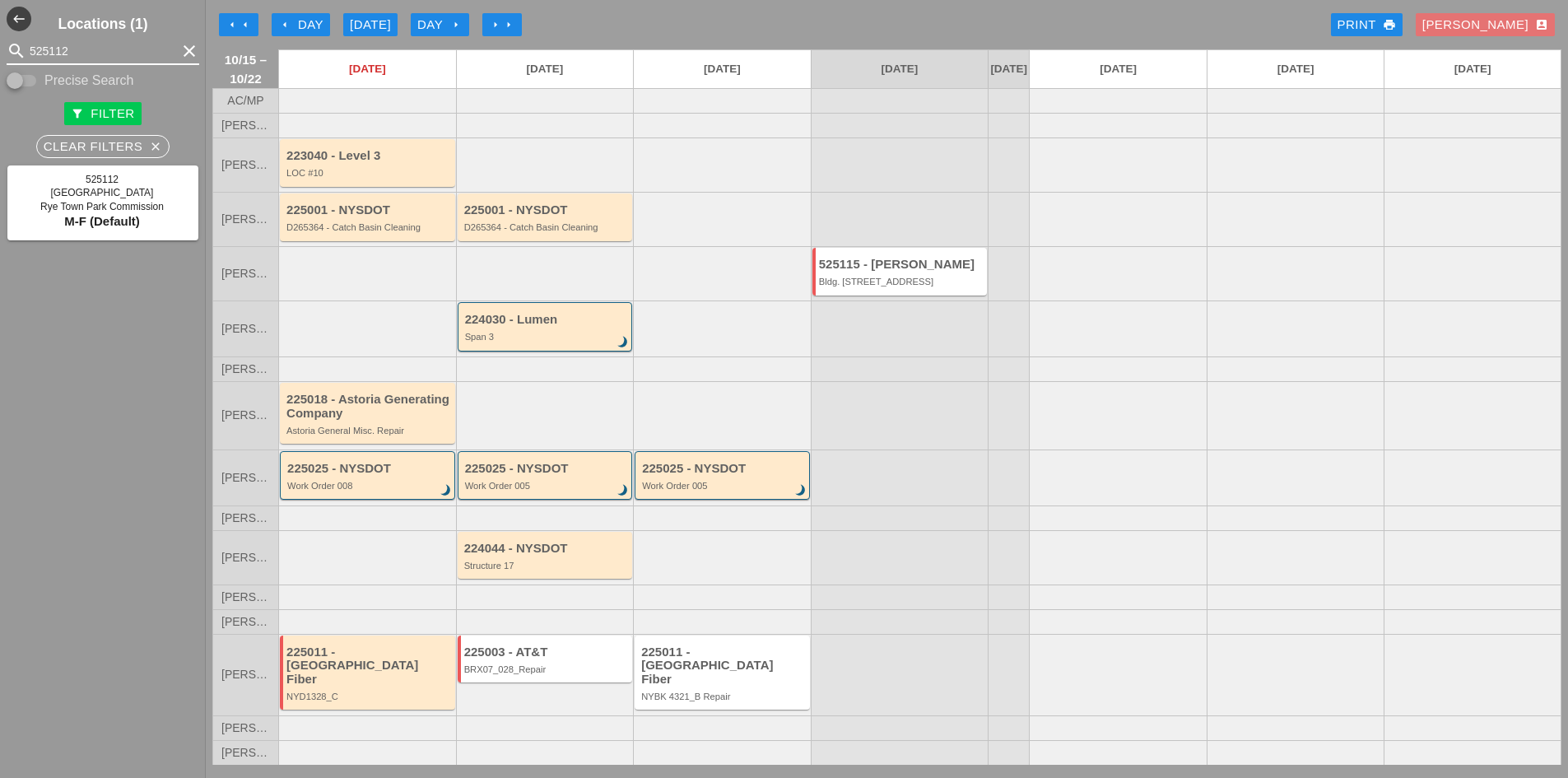
type input "525112"
click at [140, 212] on div "525112 Rye Town Park Rye Town Park Commission M-F (Default)" at bounding box center [103, 203] width 191 height 75
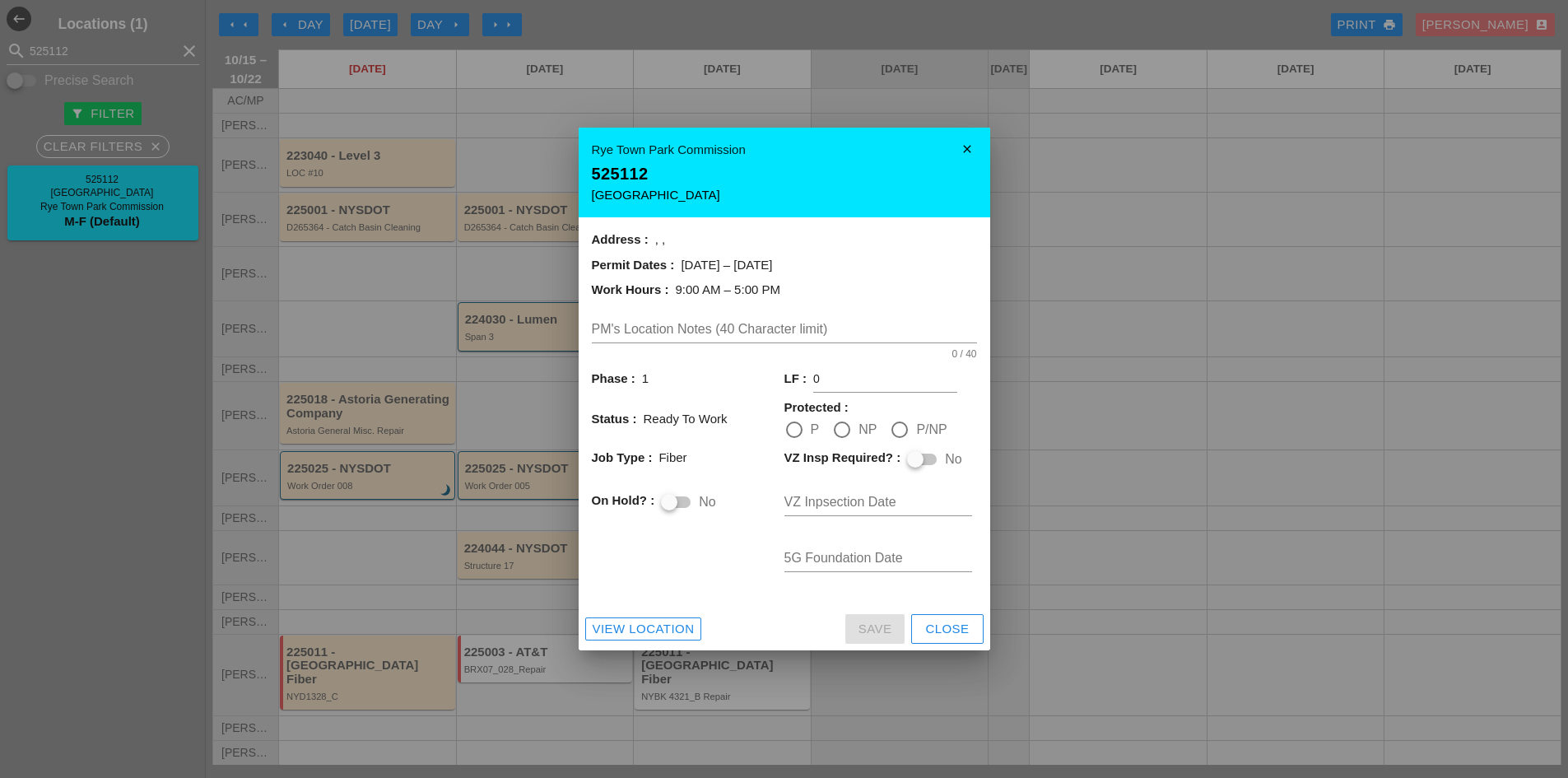
click at [967, 143] on icon "close" at bounding box center [967, 149] width 33 height 33
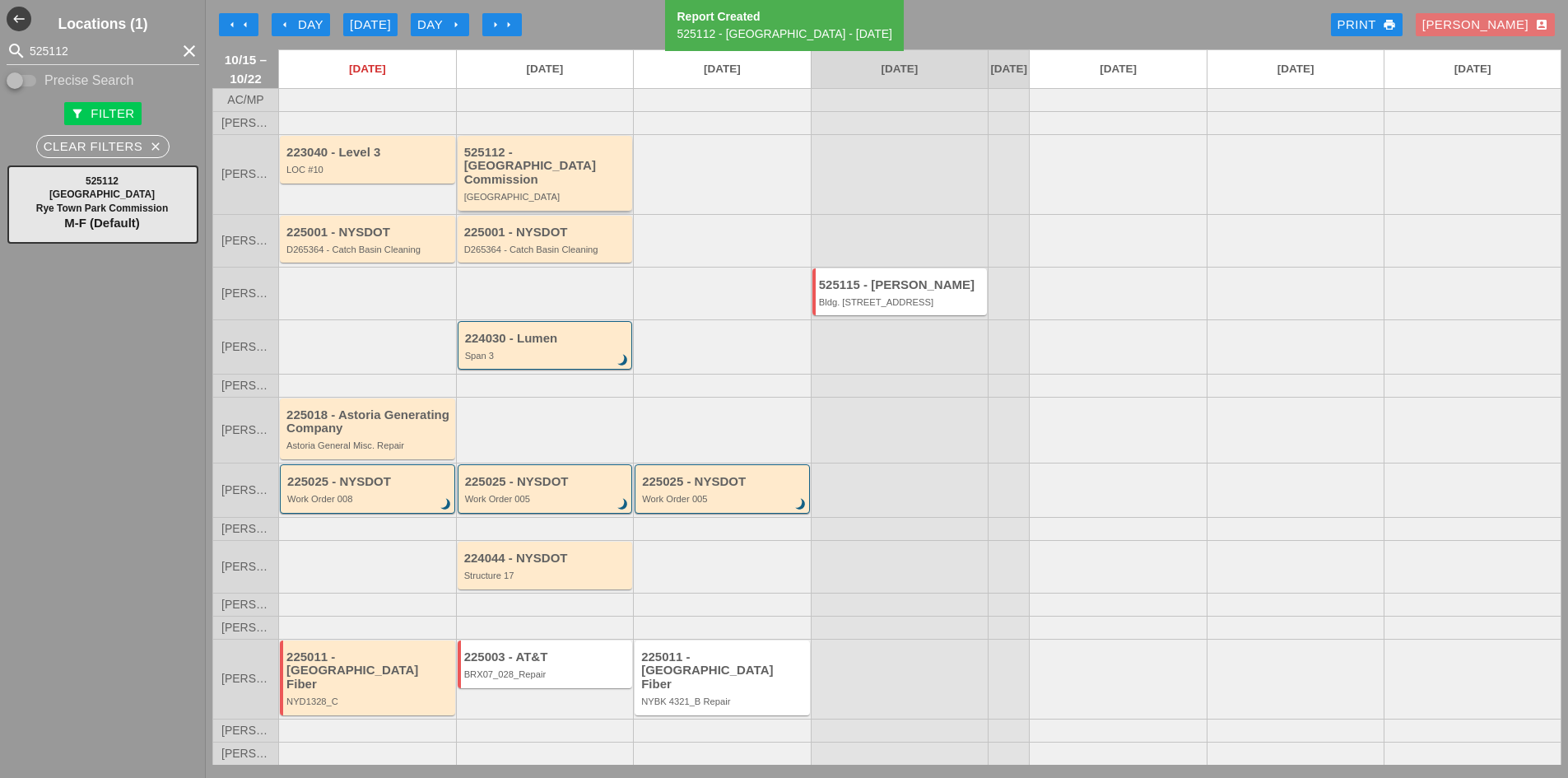
click at [573, 173] on div "525112 - Rye Town Park Commission" at bounding box center [546, 166] width 165 height 41
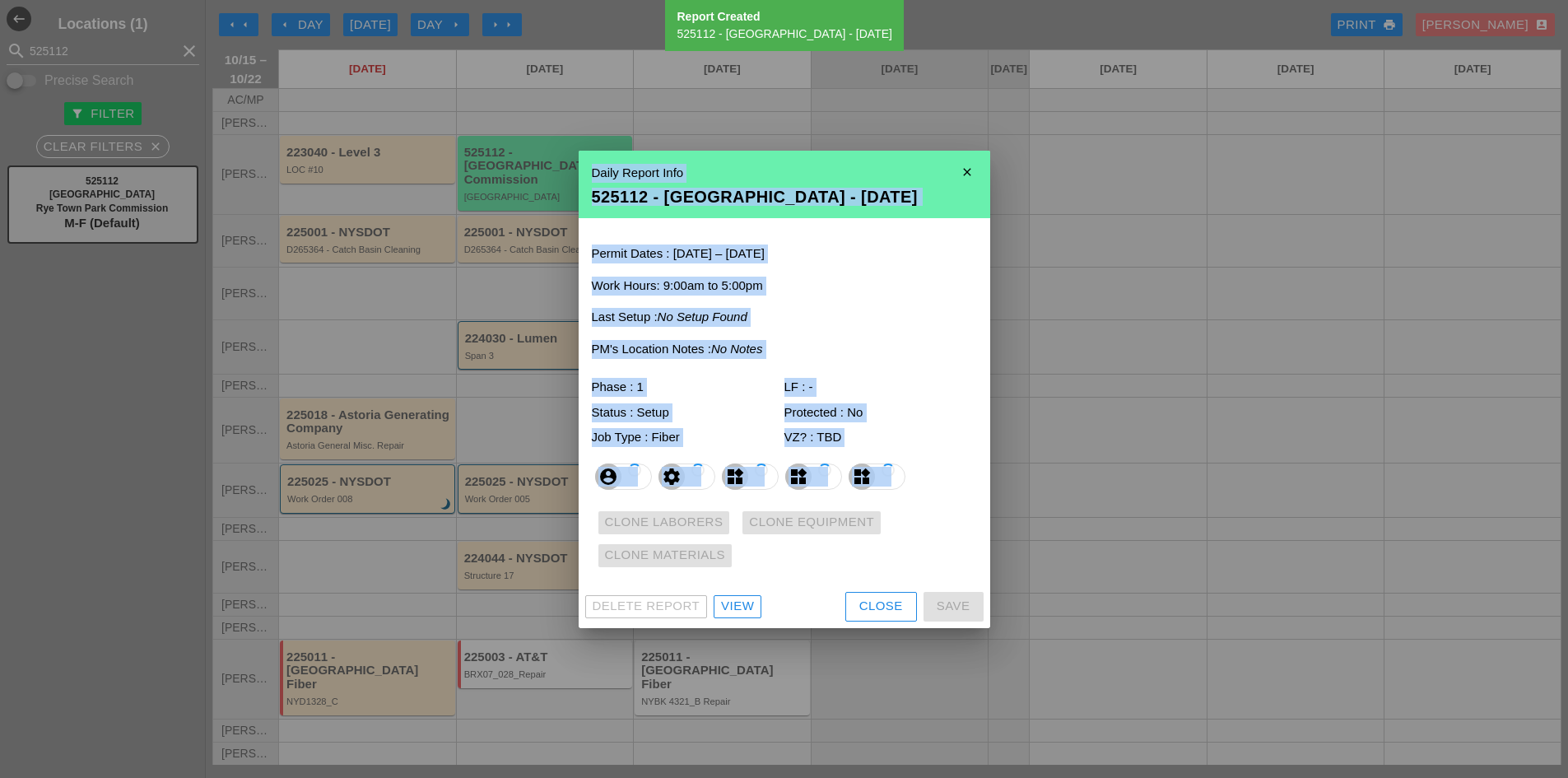
click at [573, 173] on div at bounding box center [784, 389] width 1568 height 778
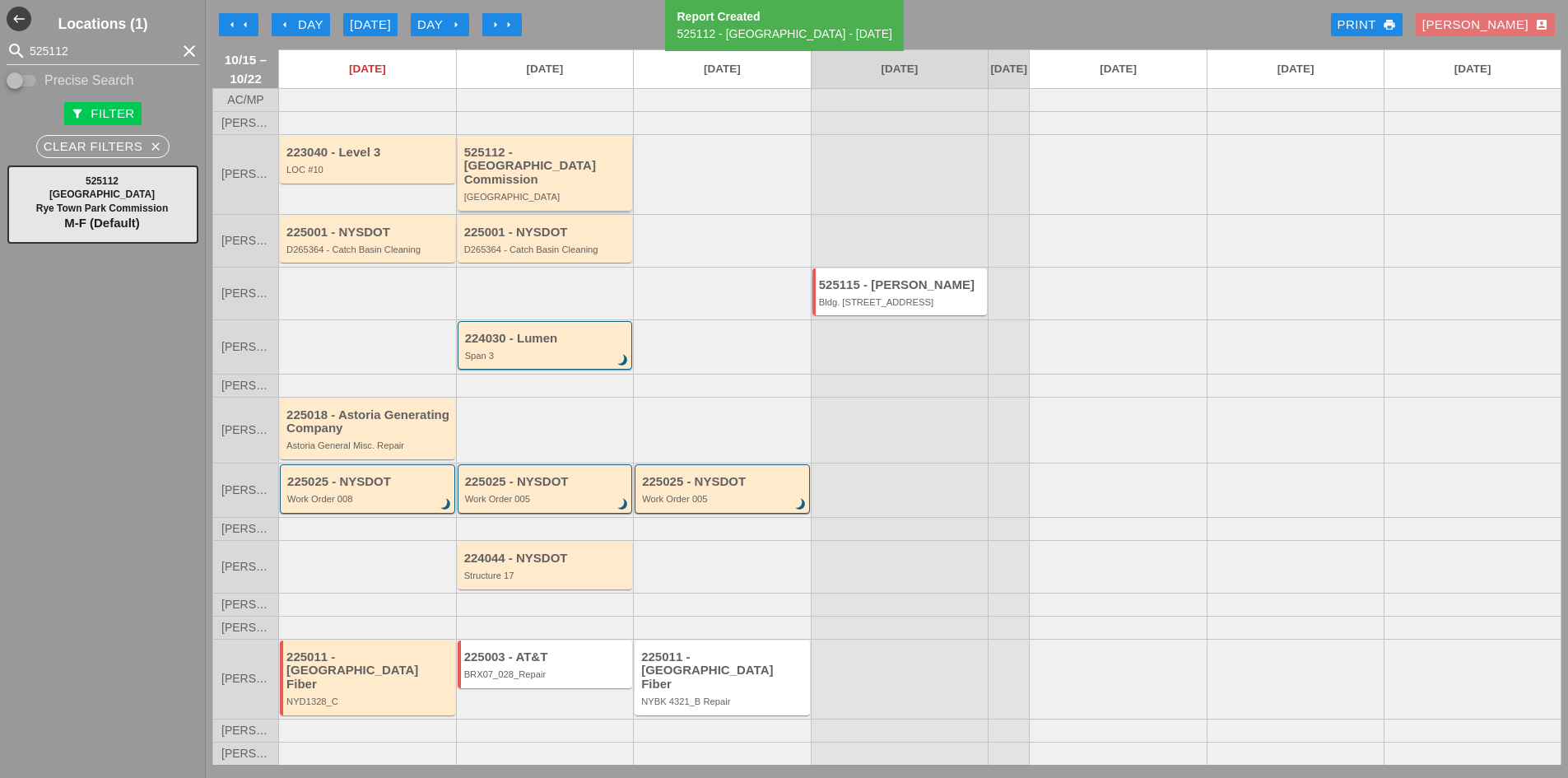
click at [566, 184] on div "525112 - Rye Town Park Commission" at bounding box center [546, 166] width 165 height 41
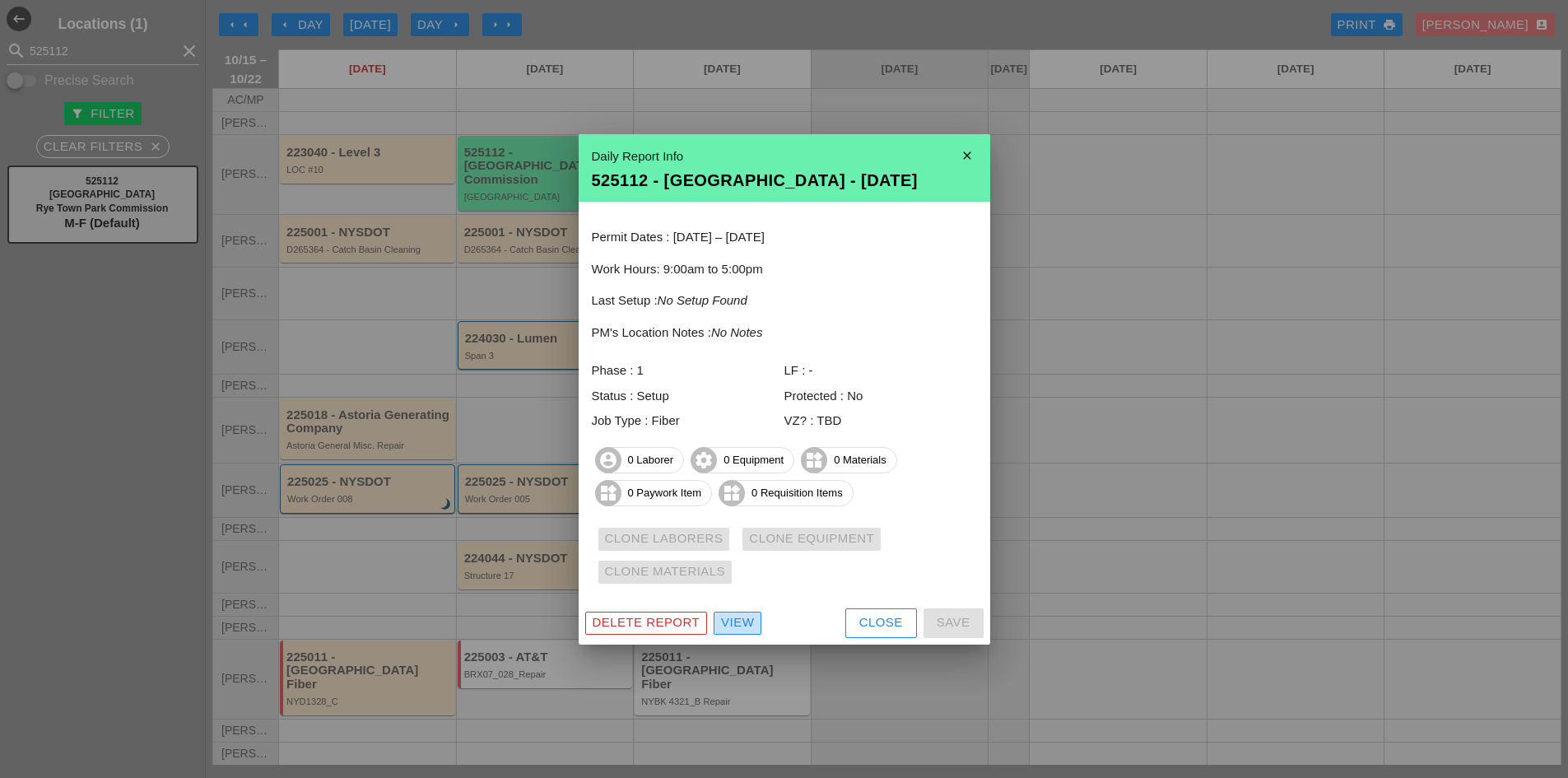
click at [736, 616] on div "View" at bounding box center [737, 622] width 33 height 19
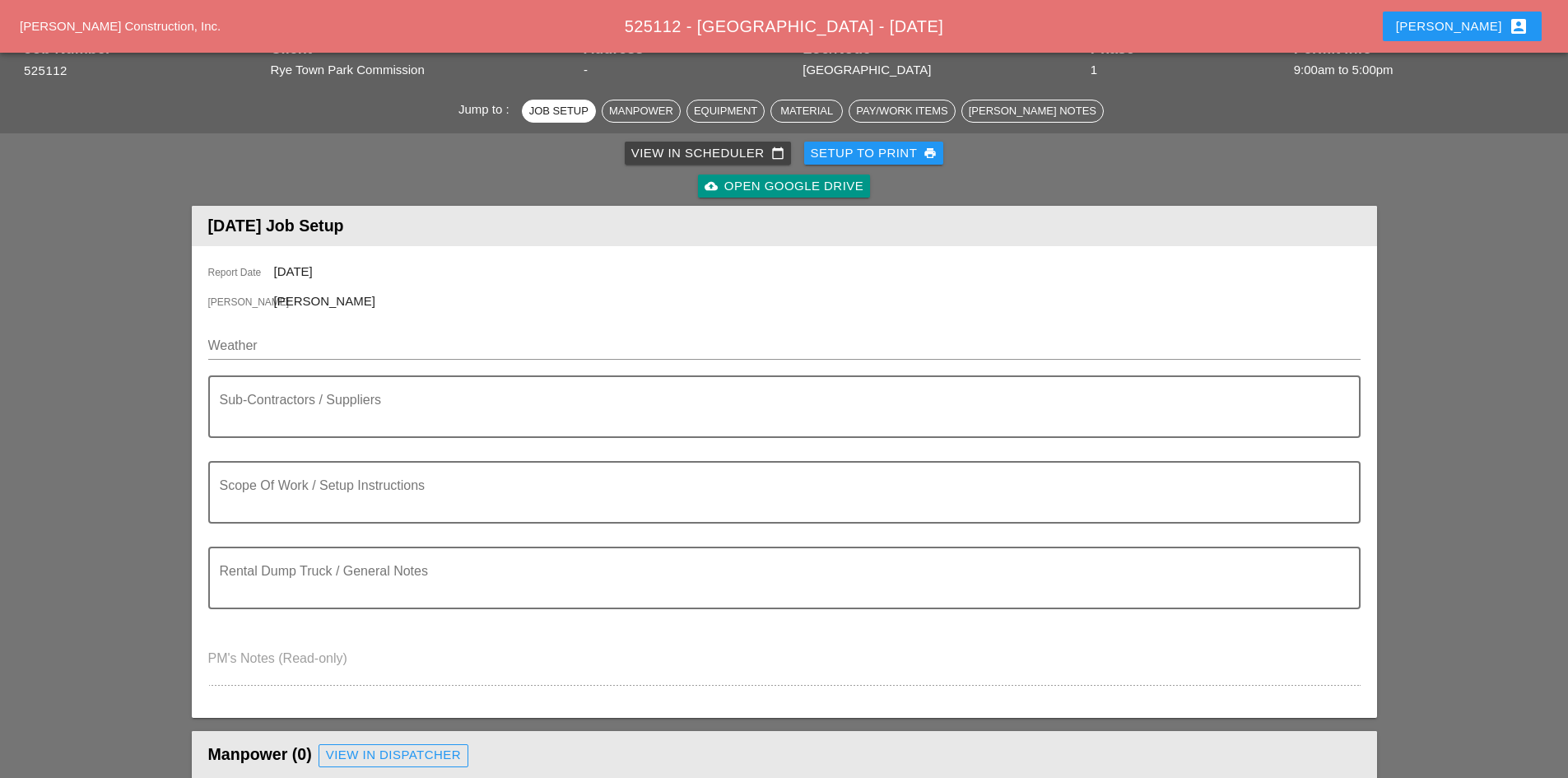
scroll to position [165, 0]
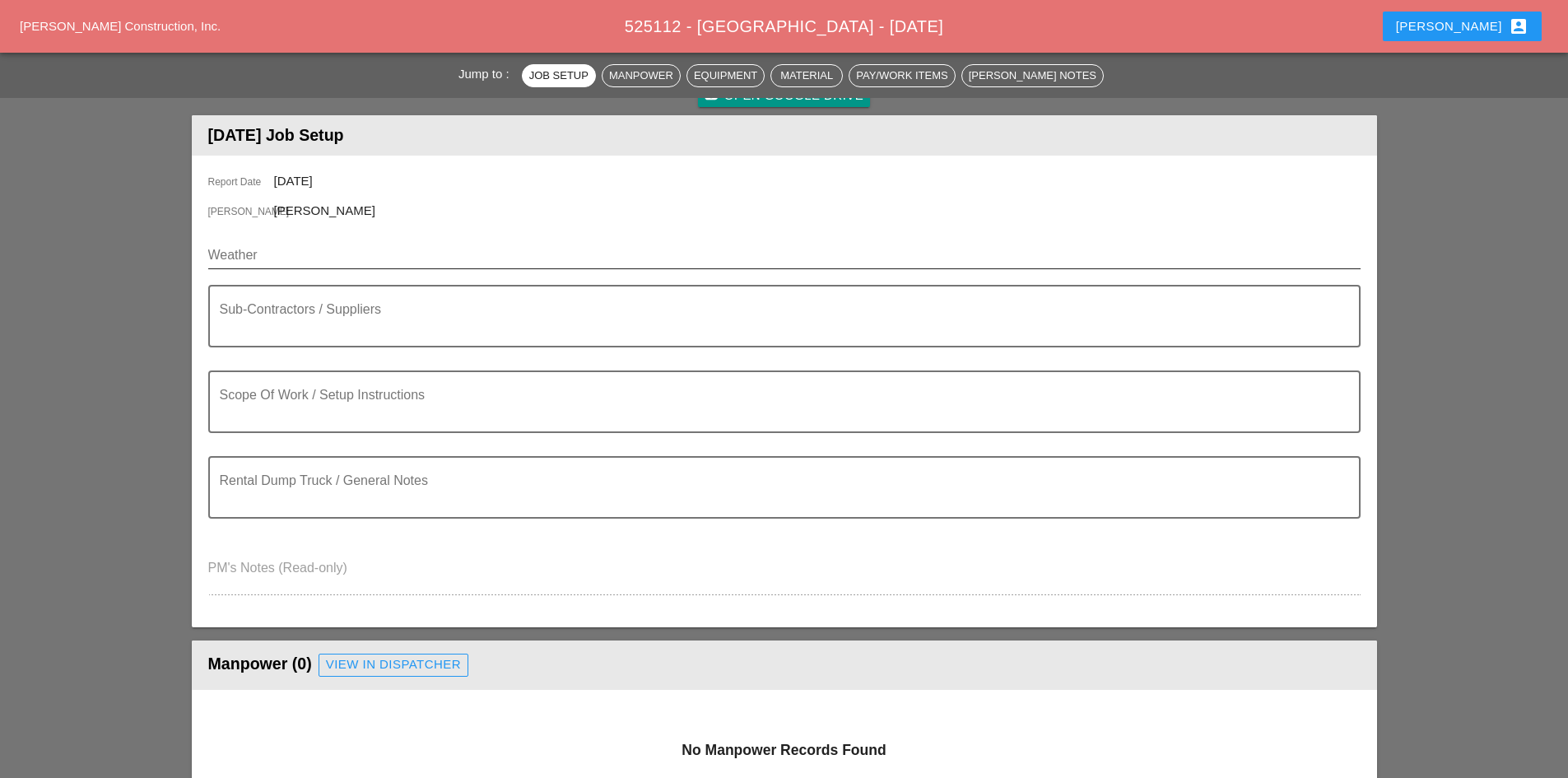
click at [359, 266] on input "Weather" at bounding box center [772, 255] width 1129 height 26
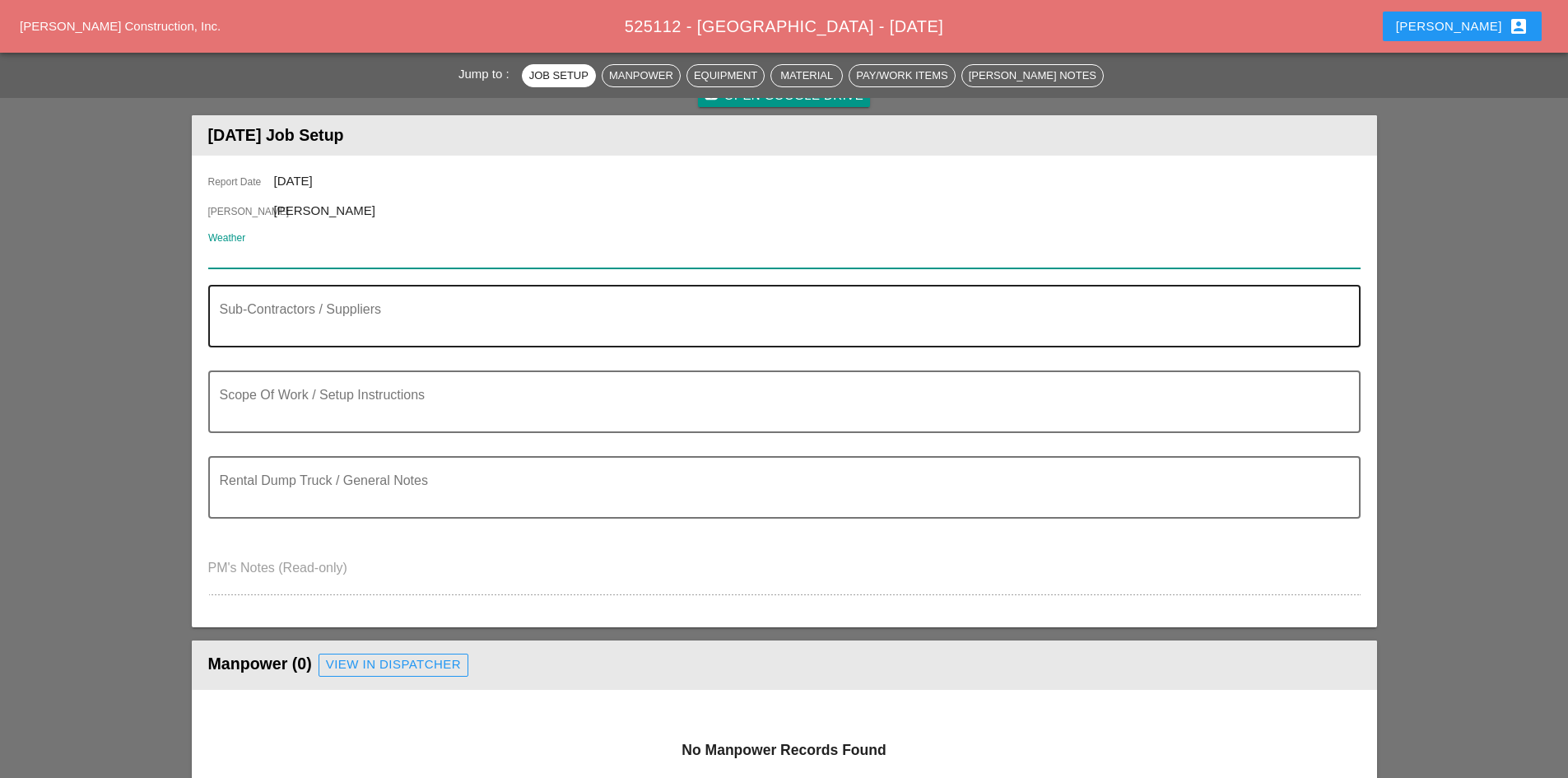
click at [469, 299] on div "Sub-Contractors / Suppliers" at bounding box center [778, 316] width 1116 height 59
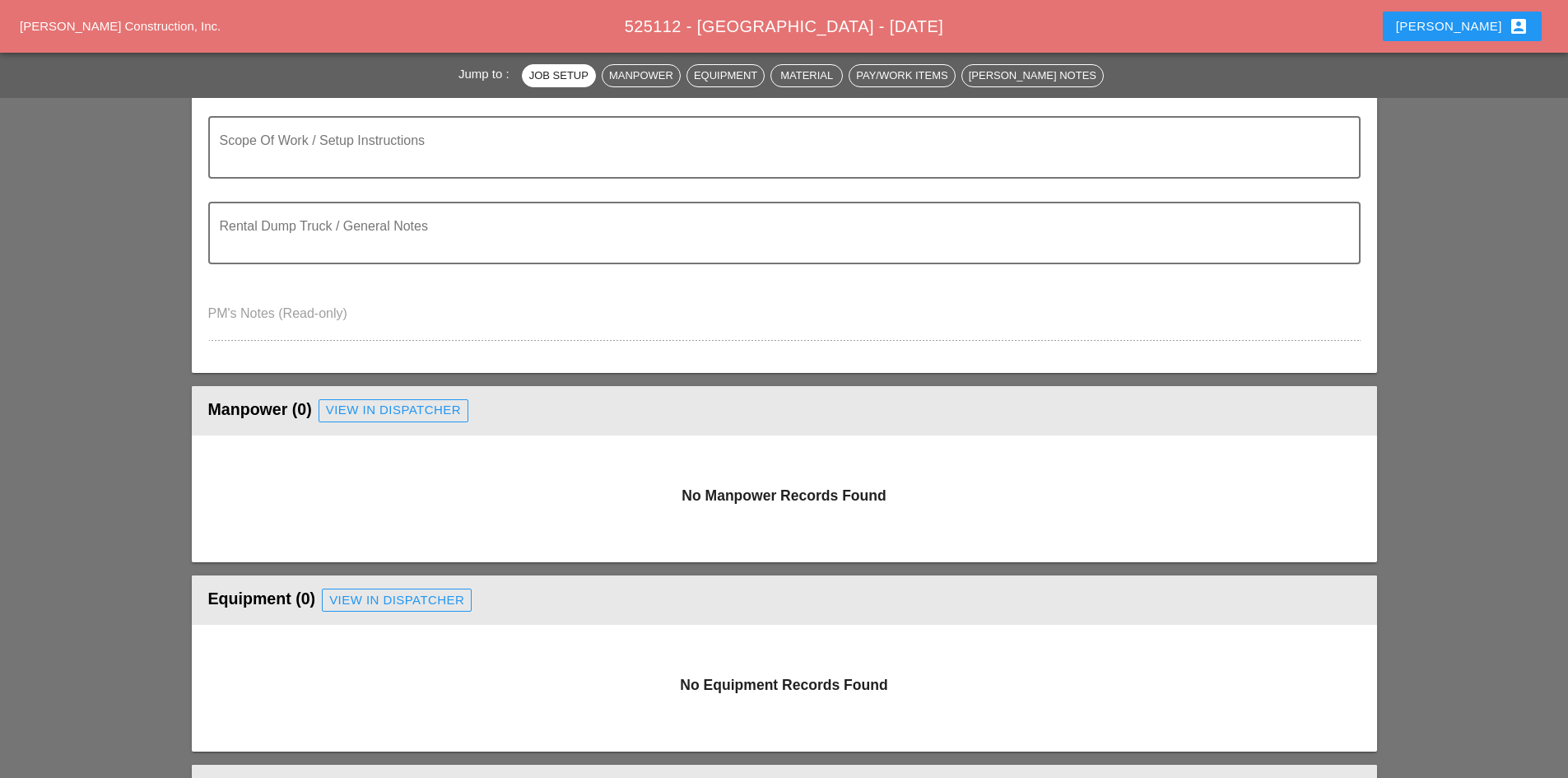
scroll to position [412, 0]
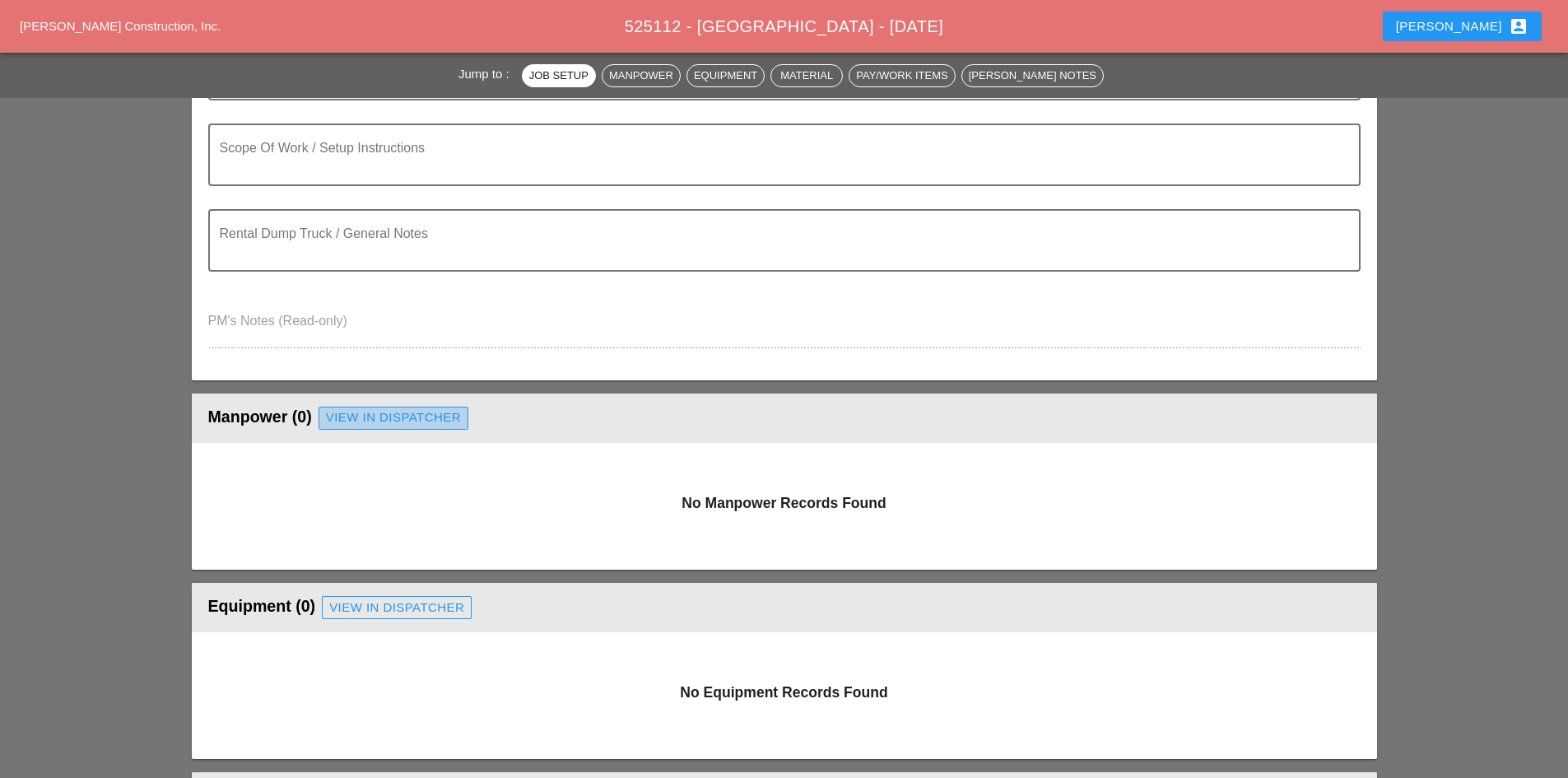
click at [414, 418] on div "View in Dispatcher" at bounding box center [393, 418] width 135 height 19
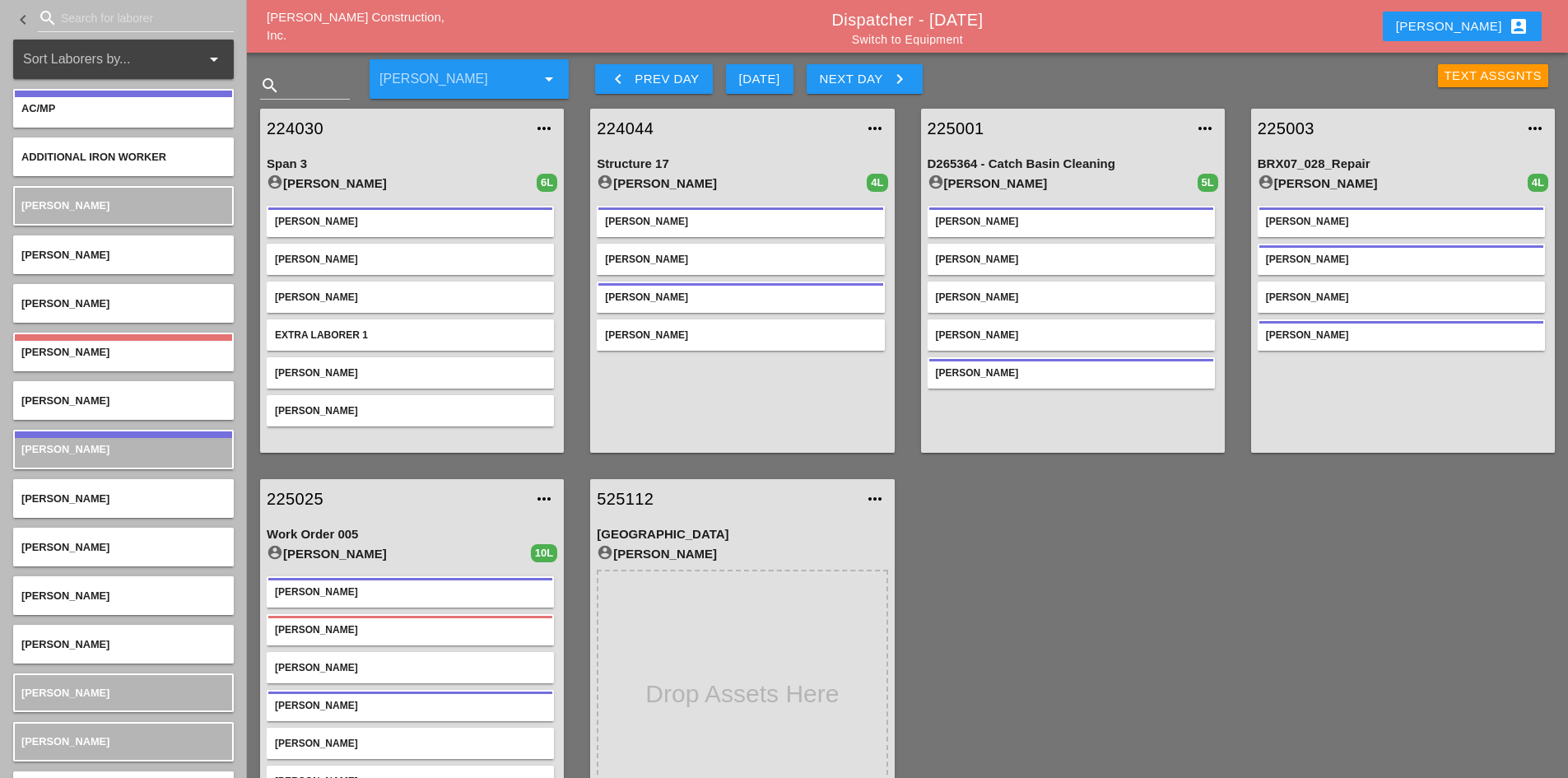
click at [73, 62] on div at bounding box center [100, 58] width 155 height 26
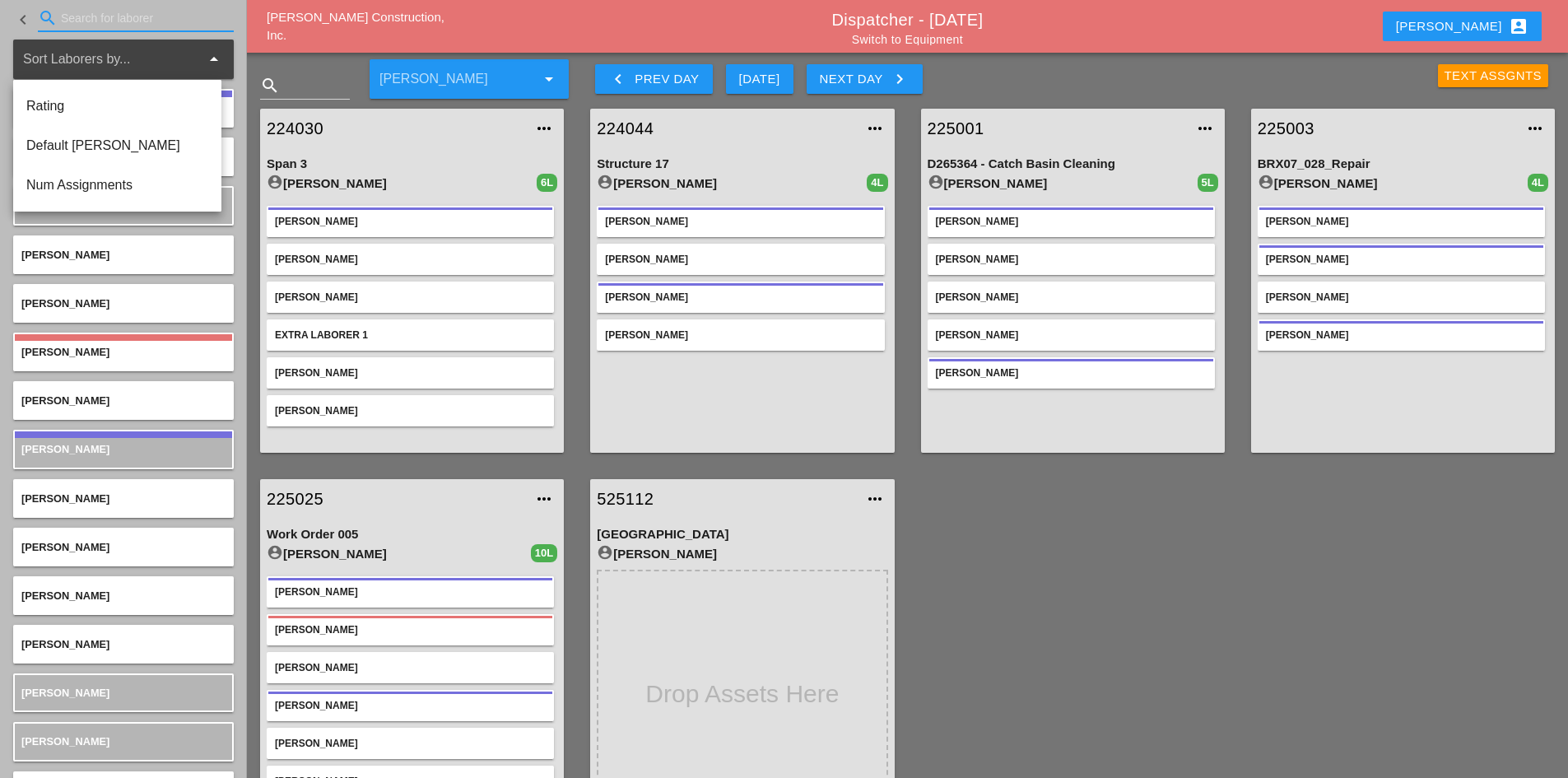
click at [91, 25] on input "Search for laborer" at bounding box center [135, 18] width 150 height 26
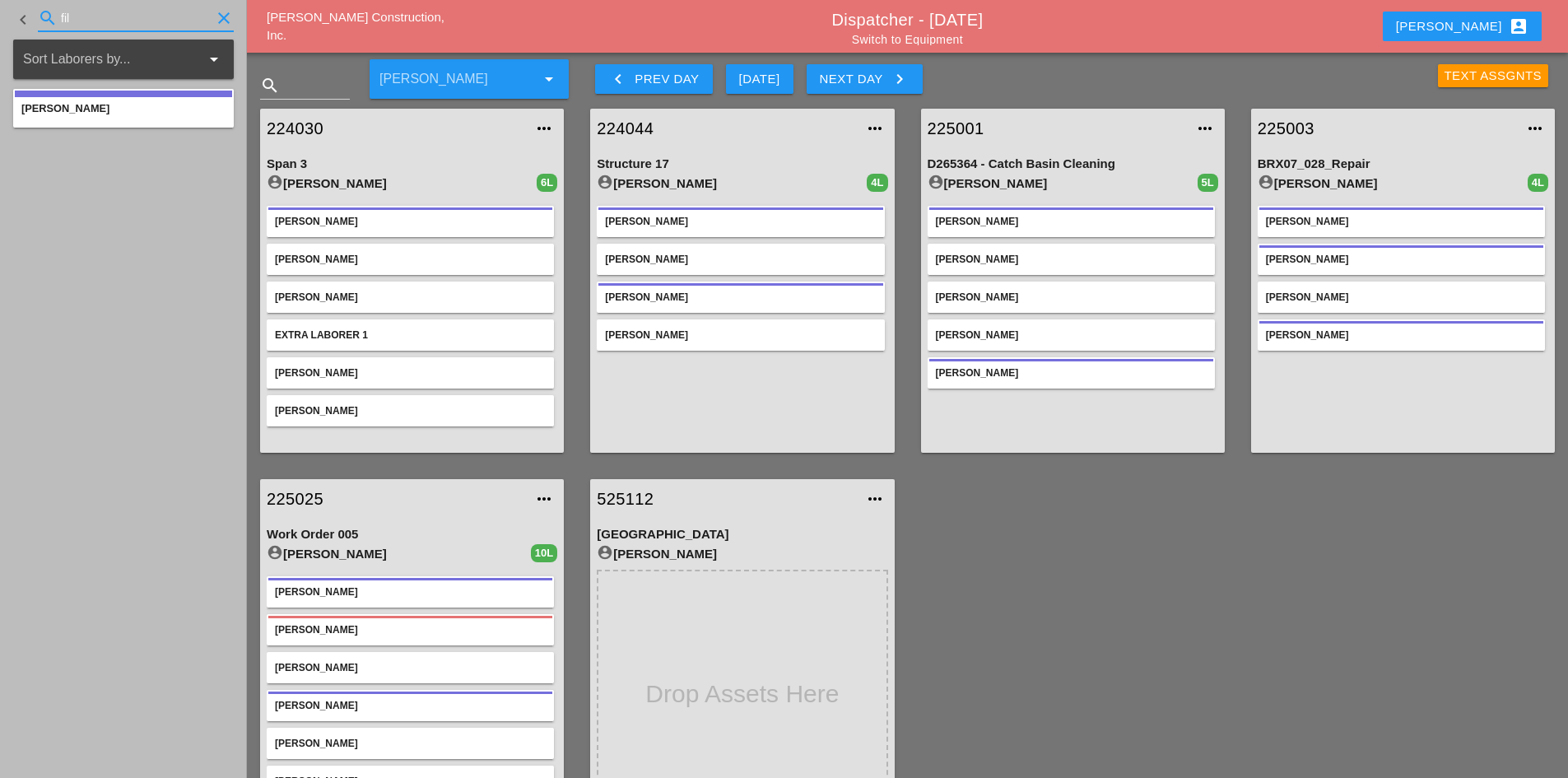
type input "fil"
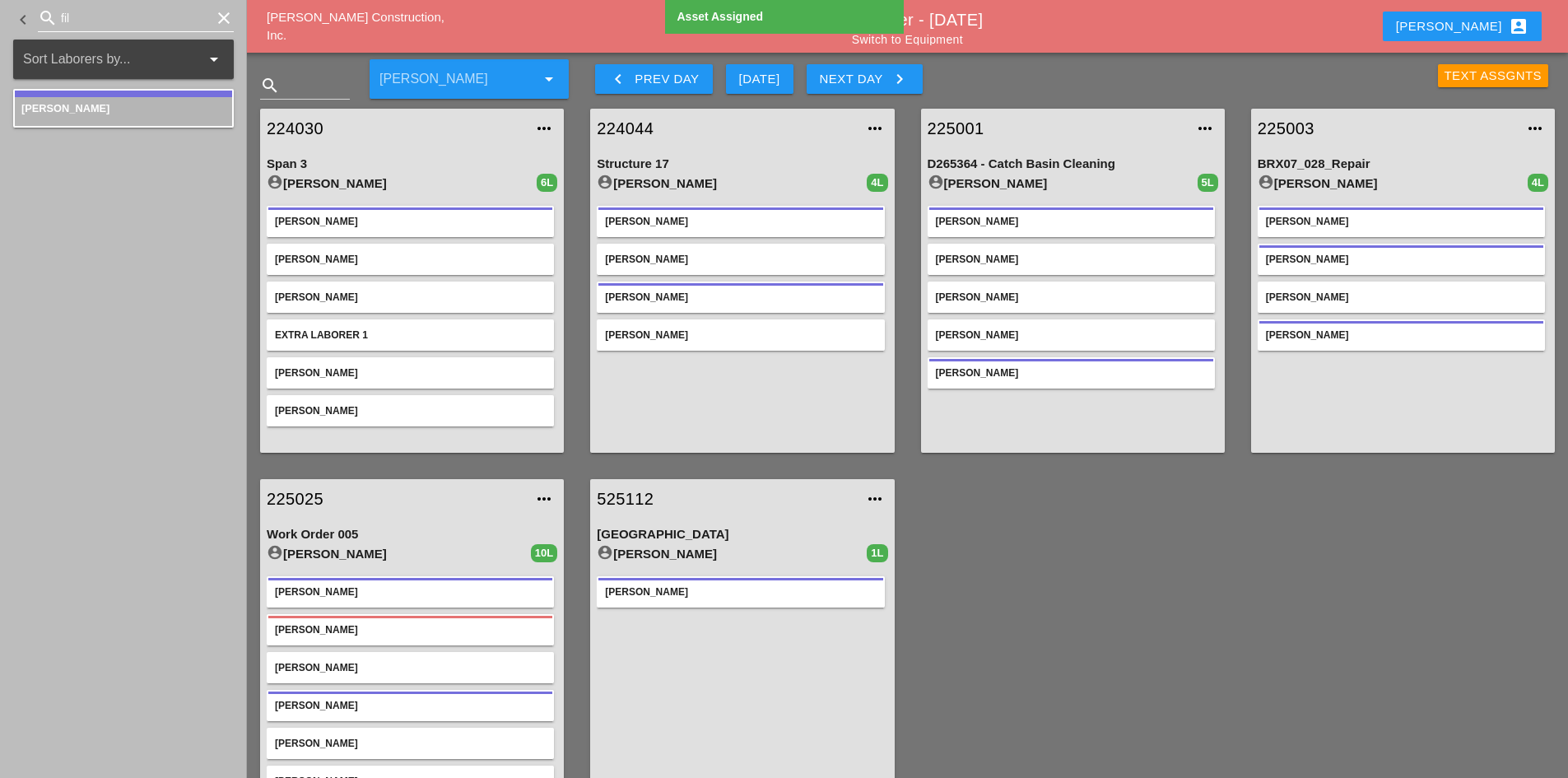
click at [215, 19] on icon "clear" at bounding box center [223, 18] width 19 height 19
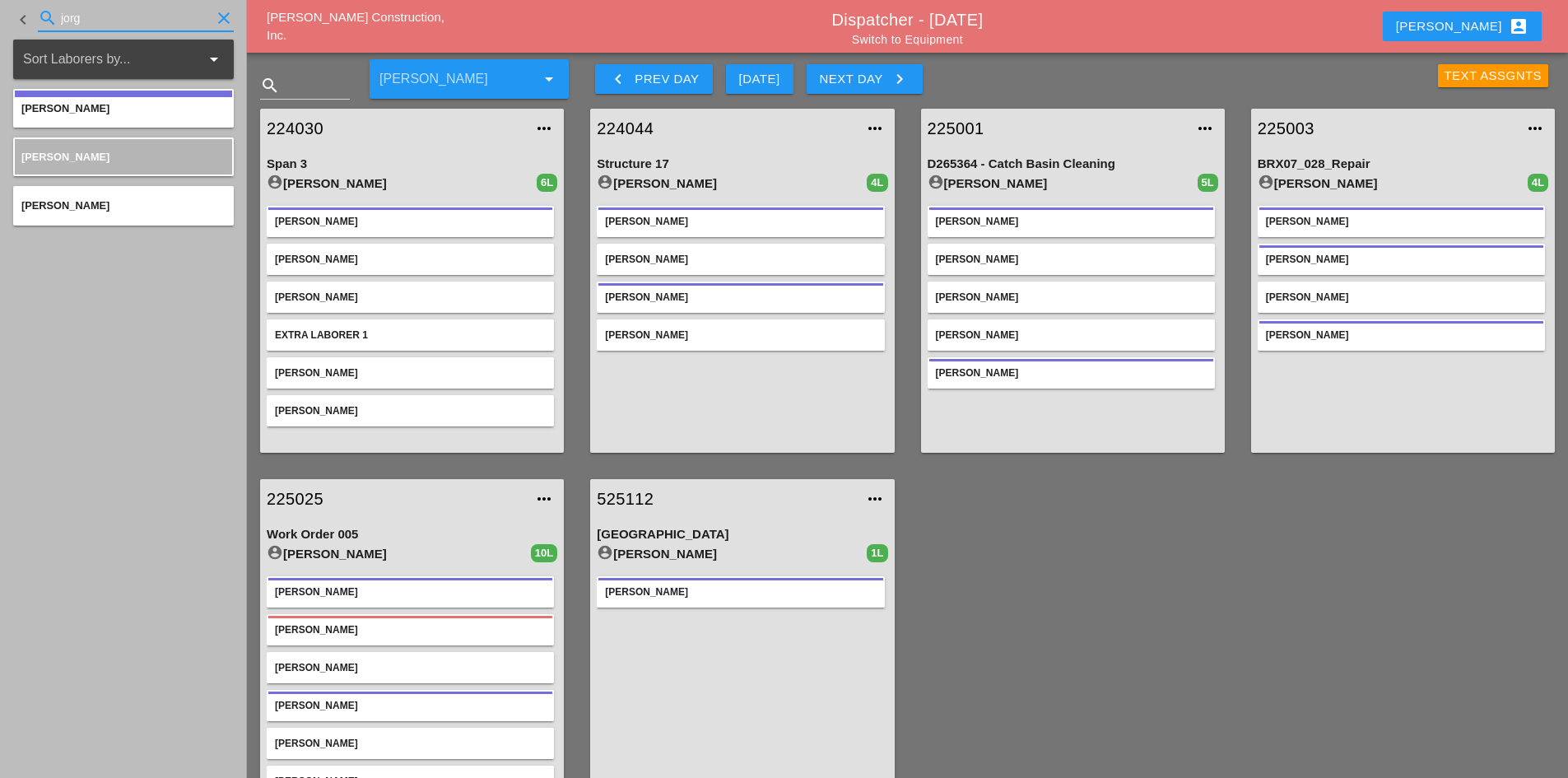
type input "jorg"
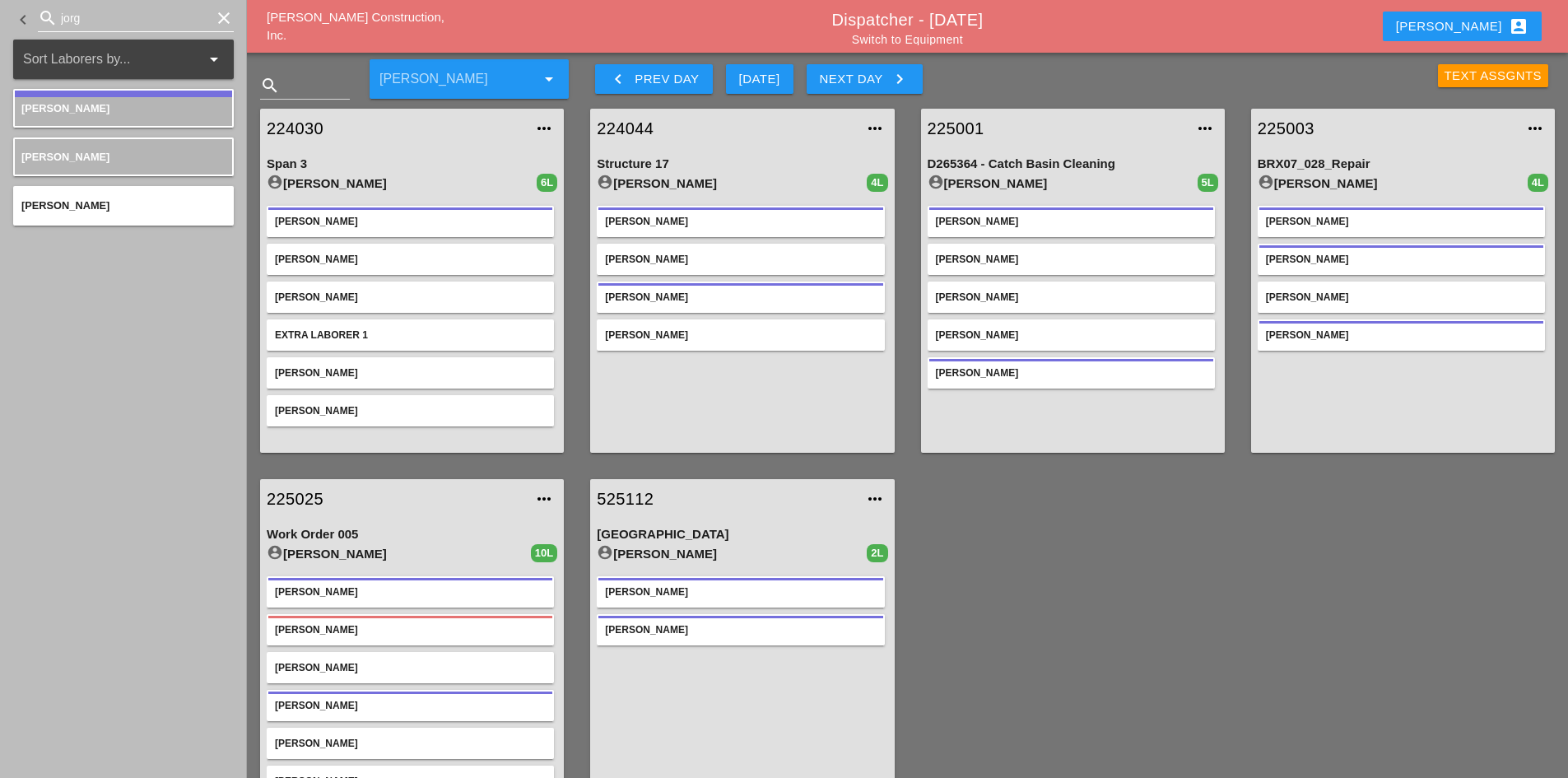
scroll to position [58, 0]
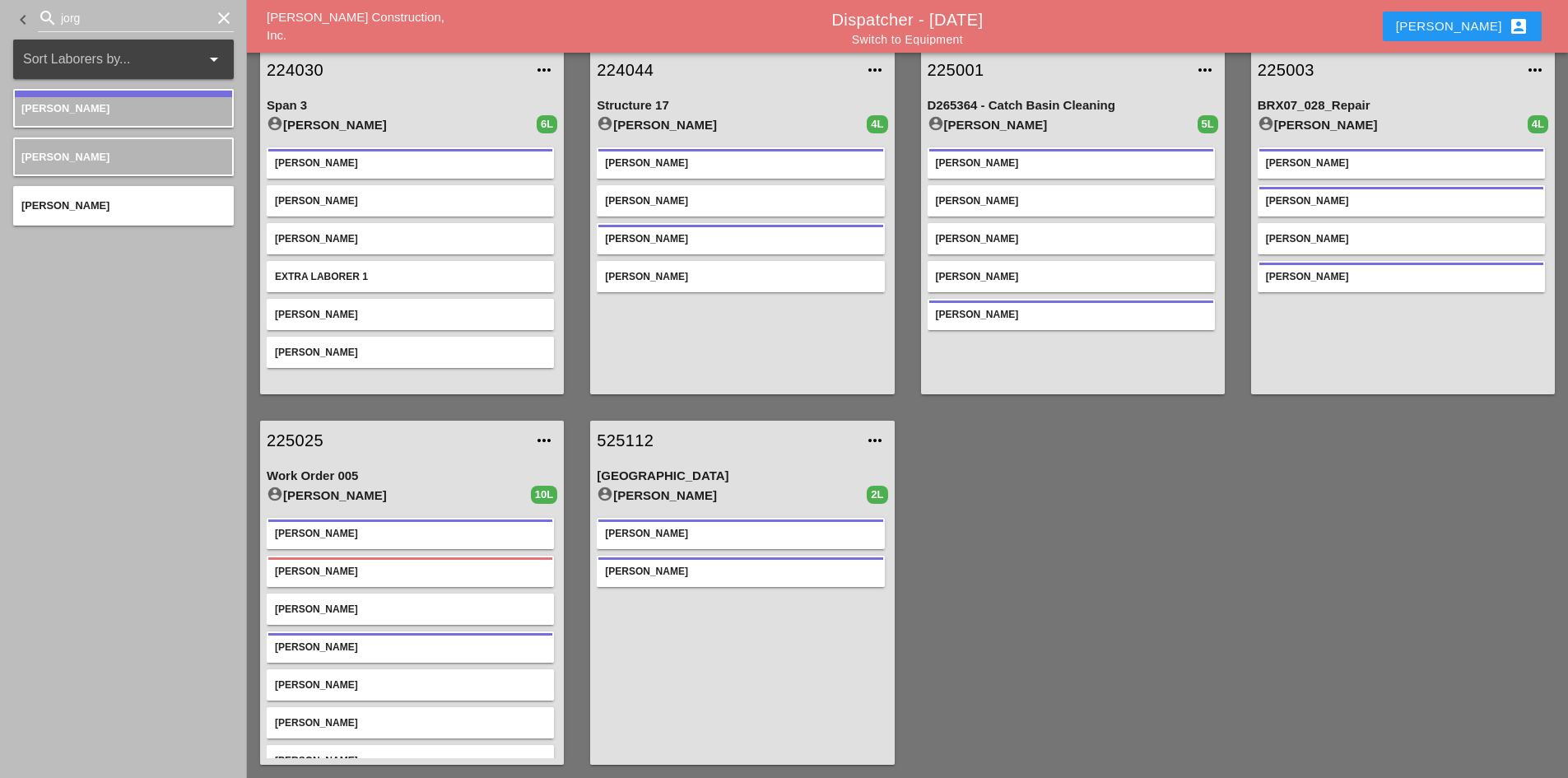
drag, startPoint x: 222, startPoint y: 7, endPoint x: 222, endPoint y: 16, distance: 9.0
click at [222, 7] on div "search jorg clear" at bounding box center [136, 18] width 196 height 26
click at [222, 24] on icon "clear" at bounding box center [223, 18] width 19 height 19
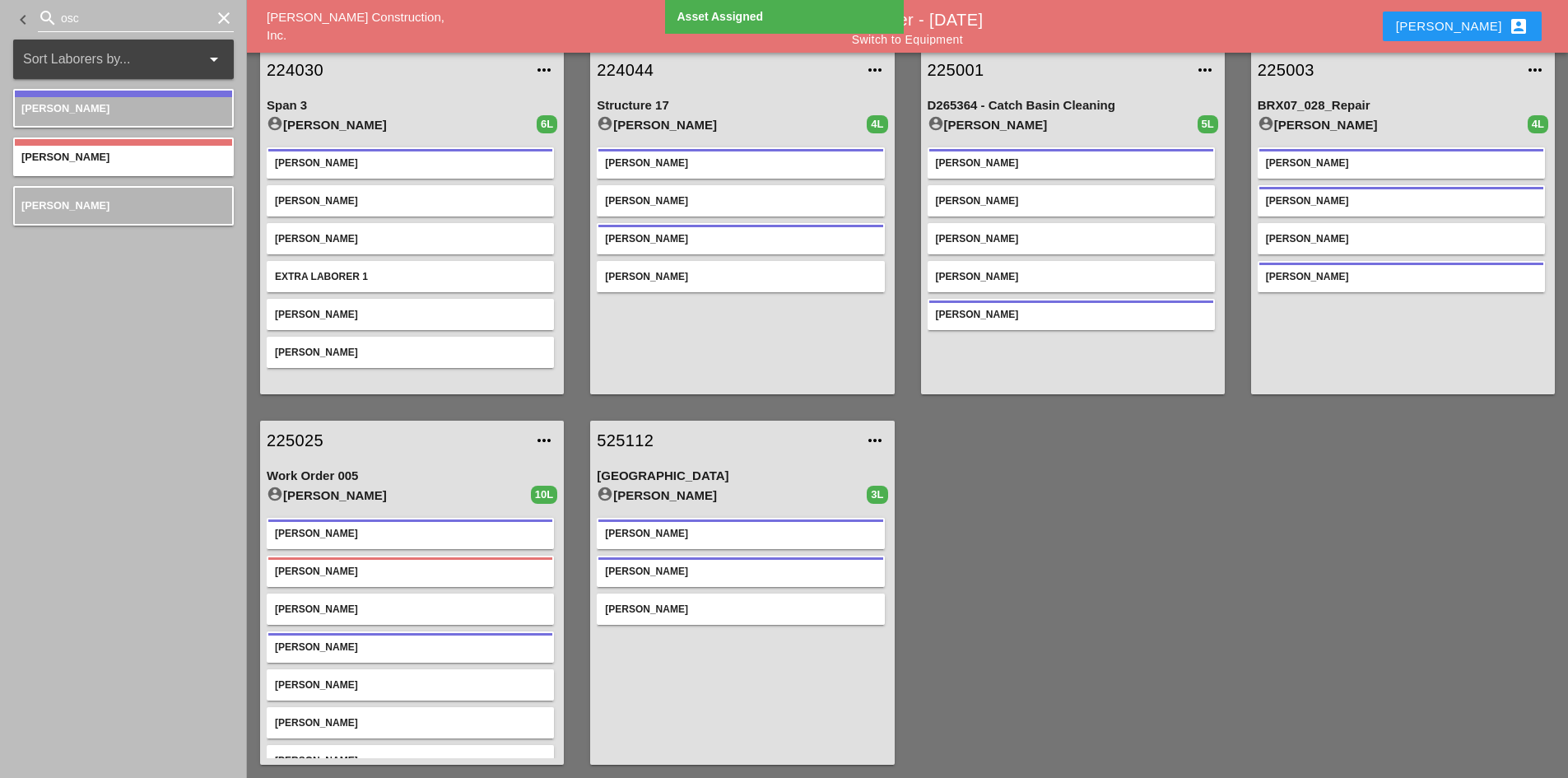
click at [128, 15] on input "osc" at bounding box center [135, 18] width 150 height 26
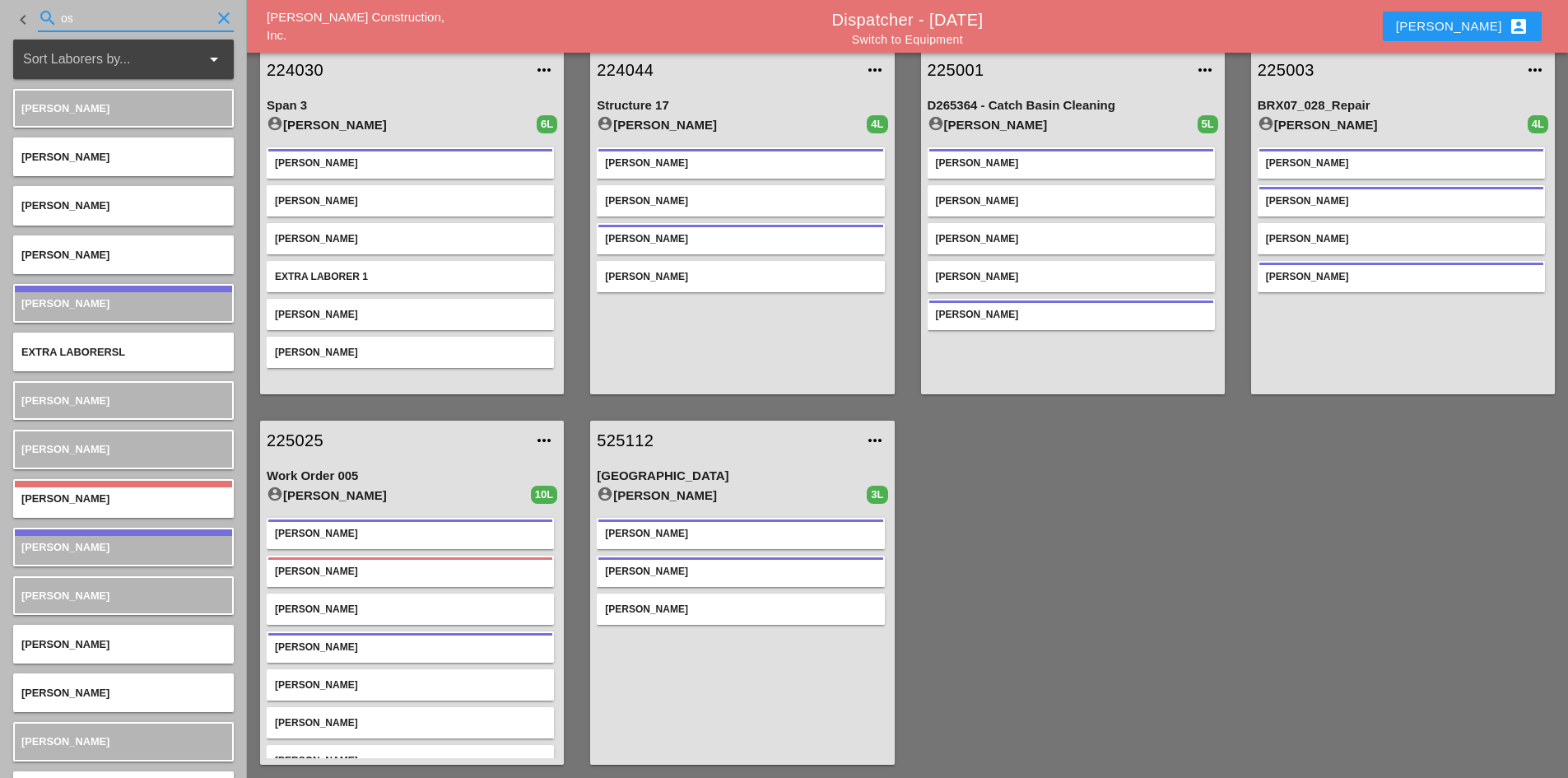
type input "o"
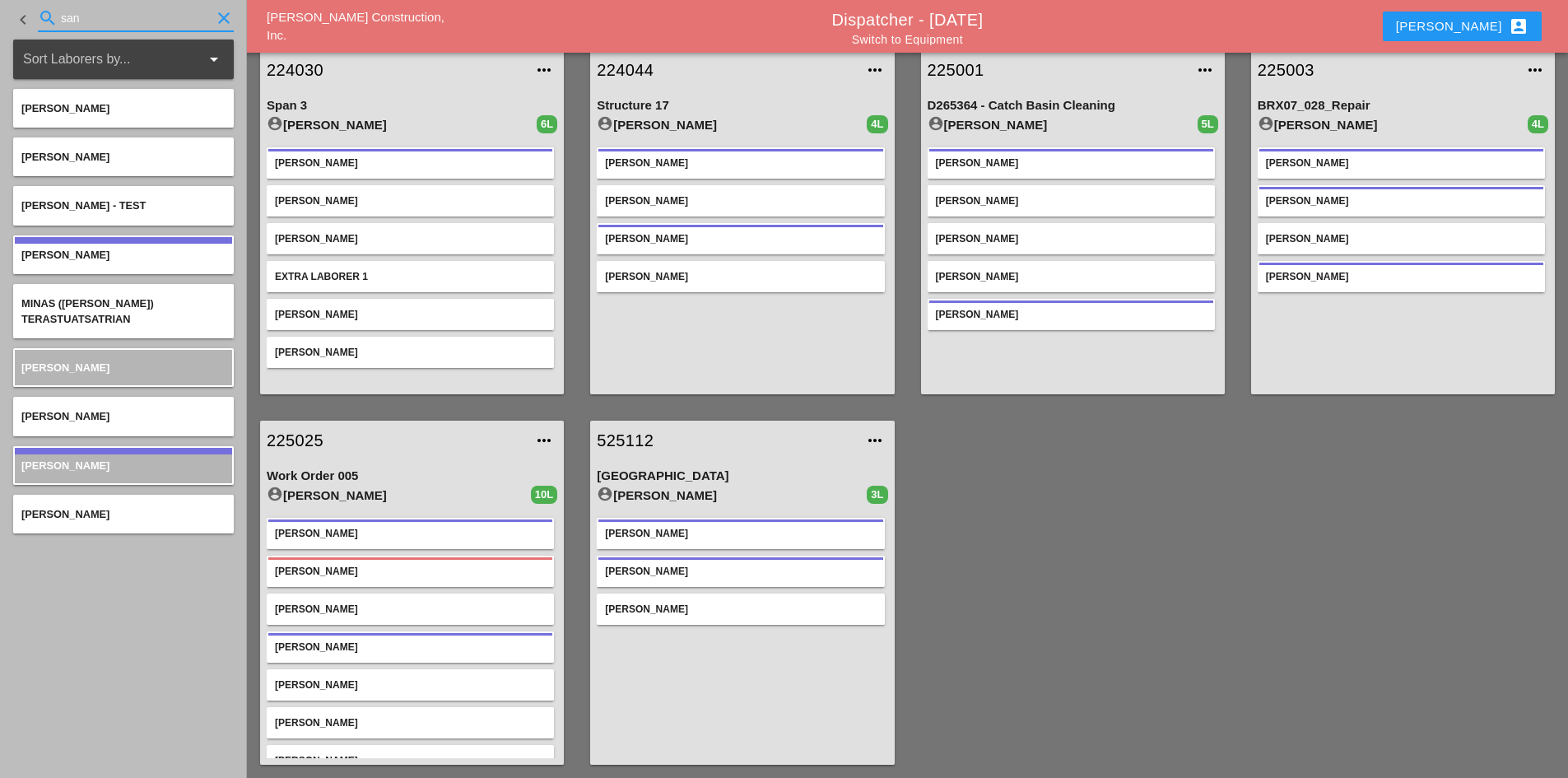
type input "san"
click at [222, 14] on icon "clear" at bounding box center [223, 18] width 19 height 19
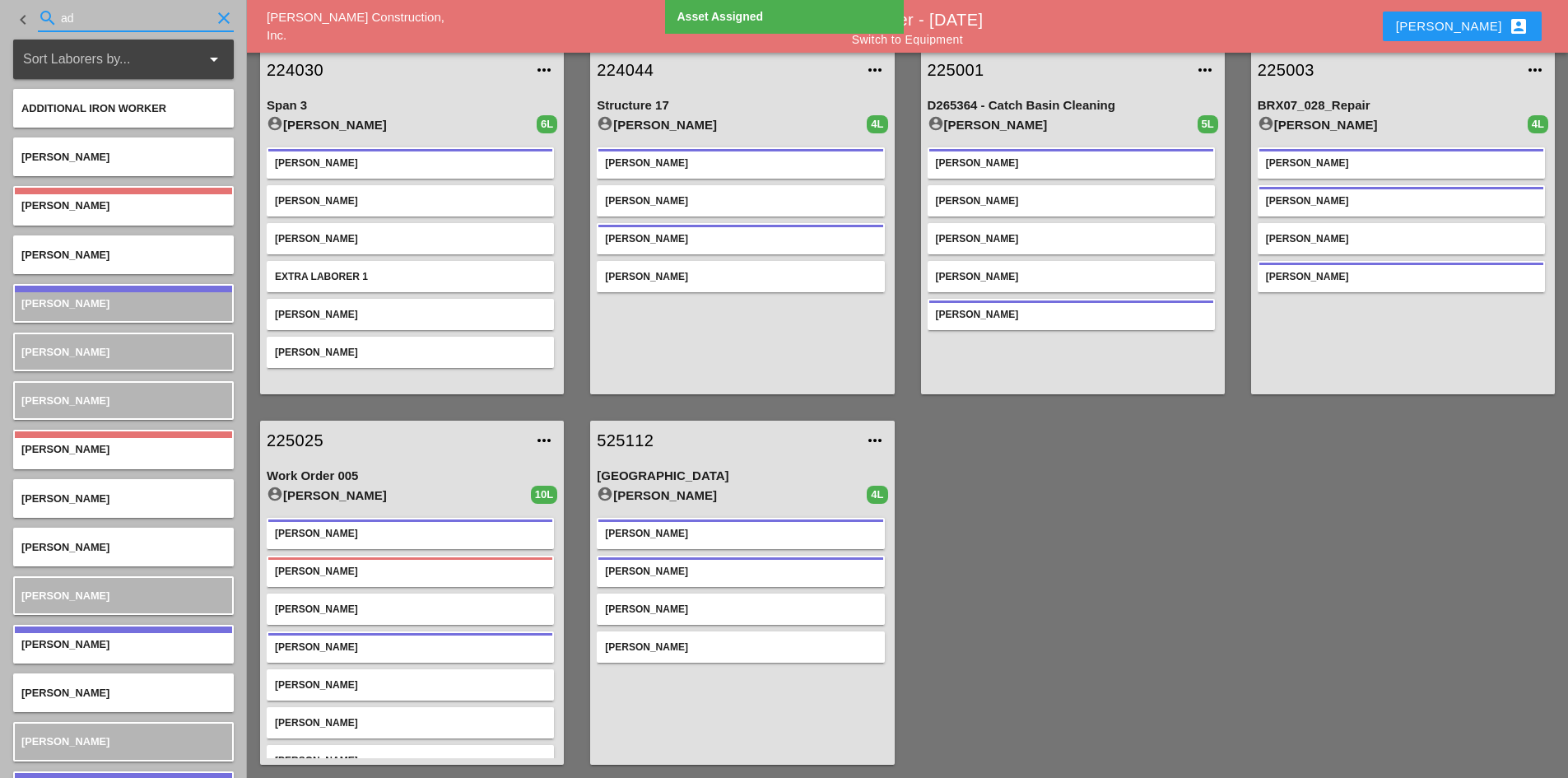
type input "ad"
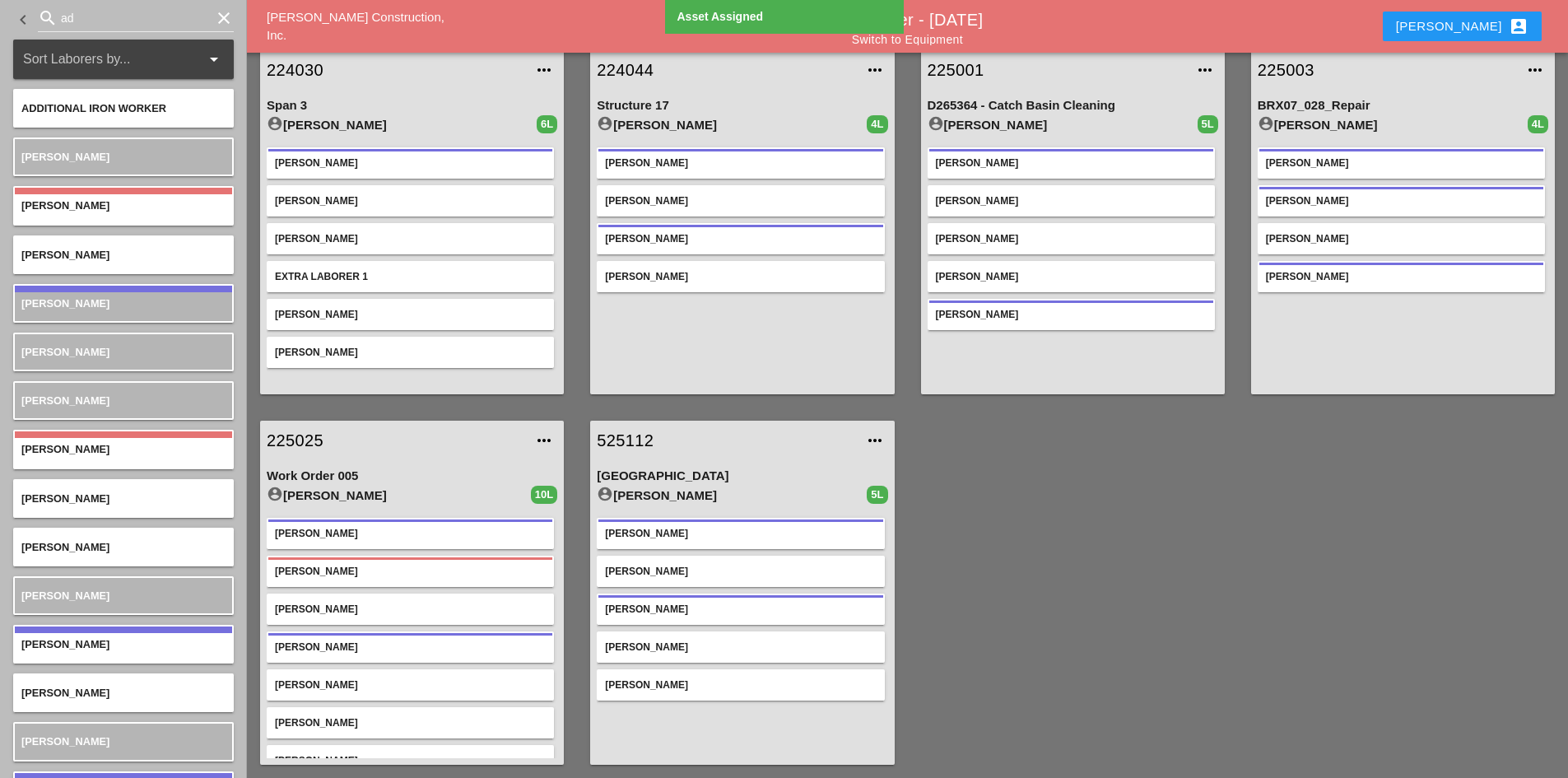
click at [214, 19] on icon "clear" at bounding box center [223, 18] width 19 height 19
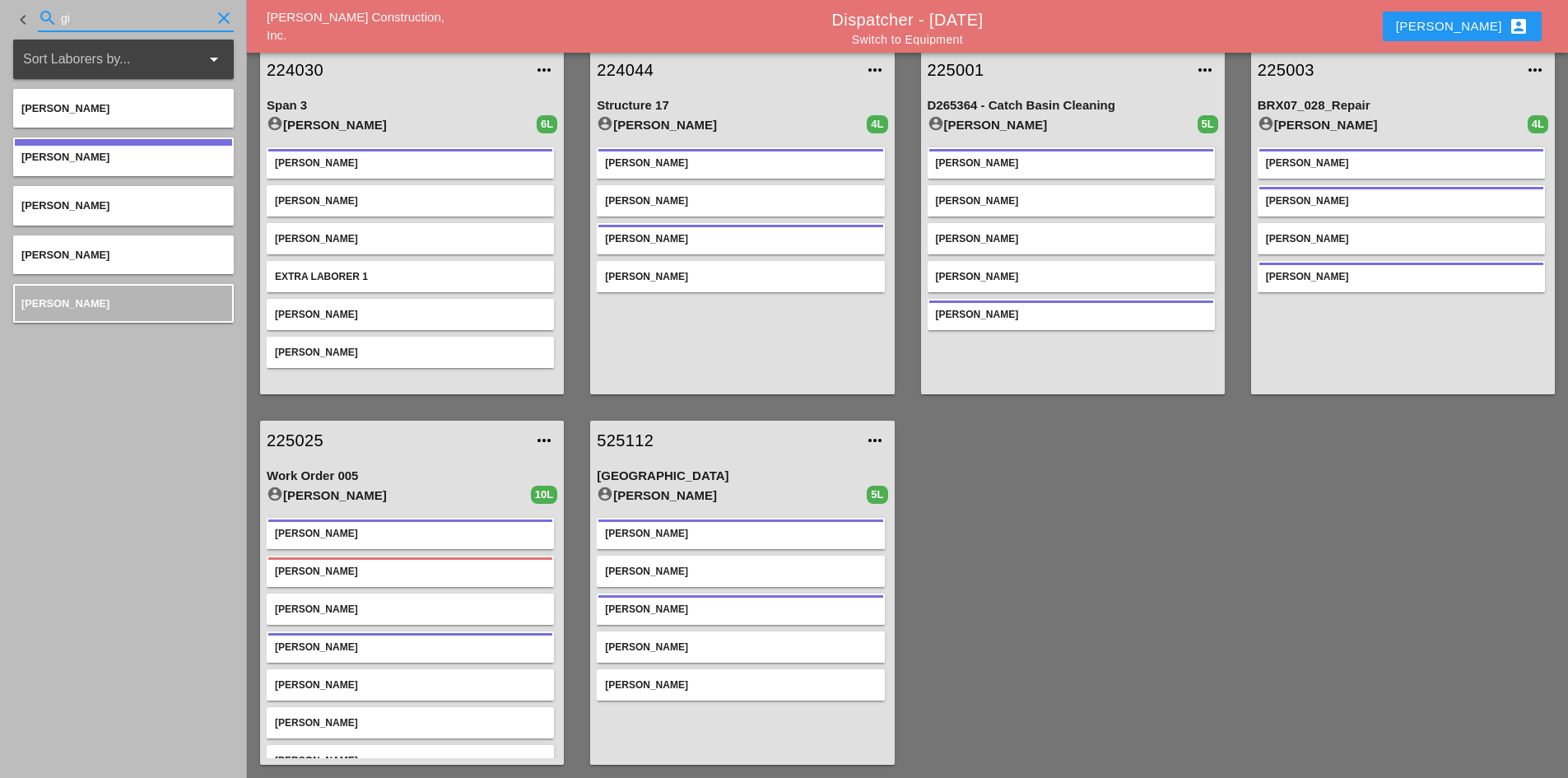
type input "gi"
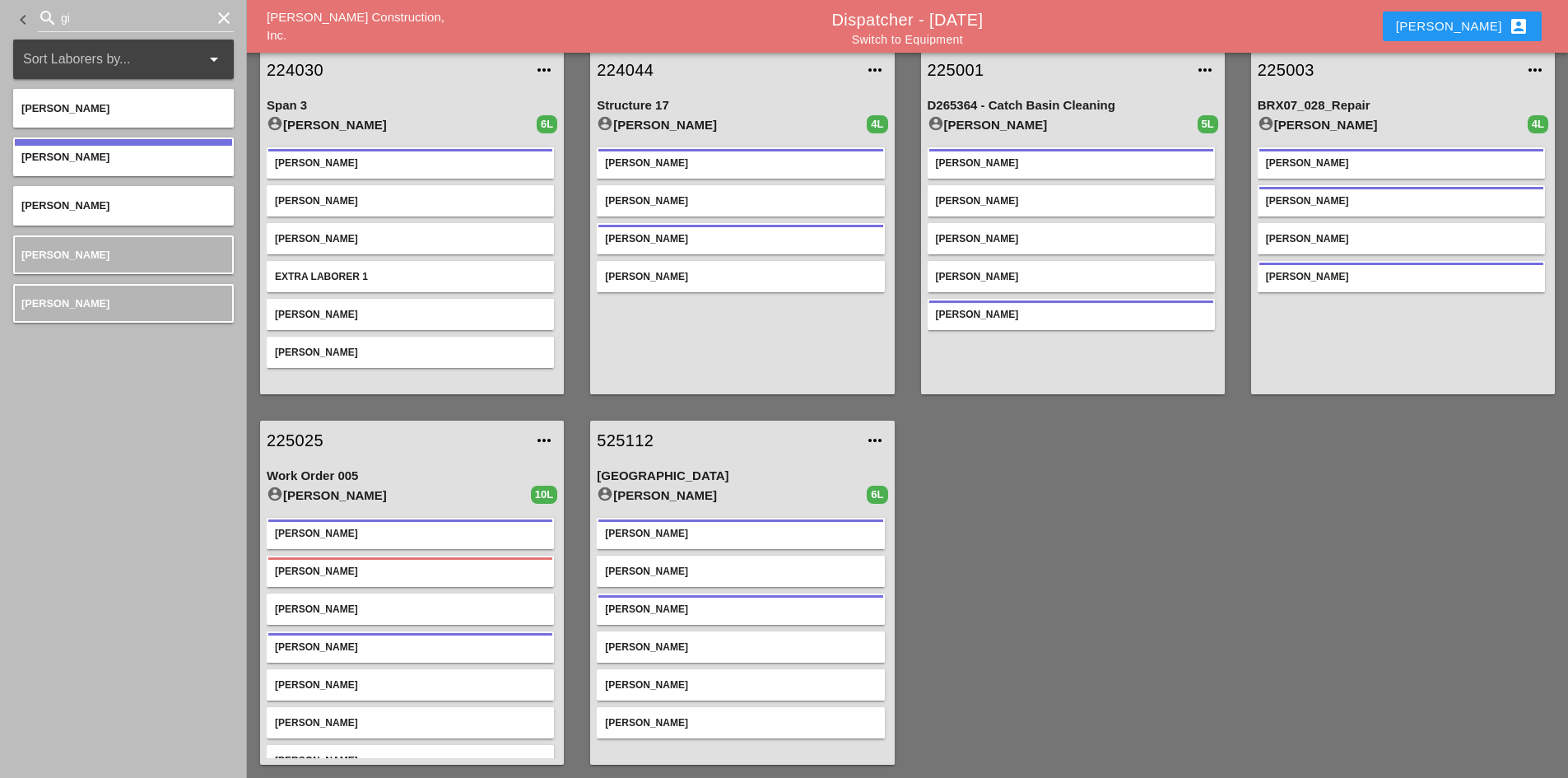
click at [220, 15] on icon "clear" at bounding box center [223, 18] width 19 height 19
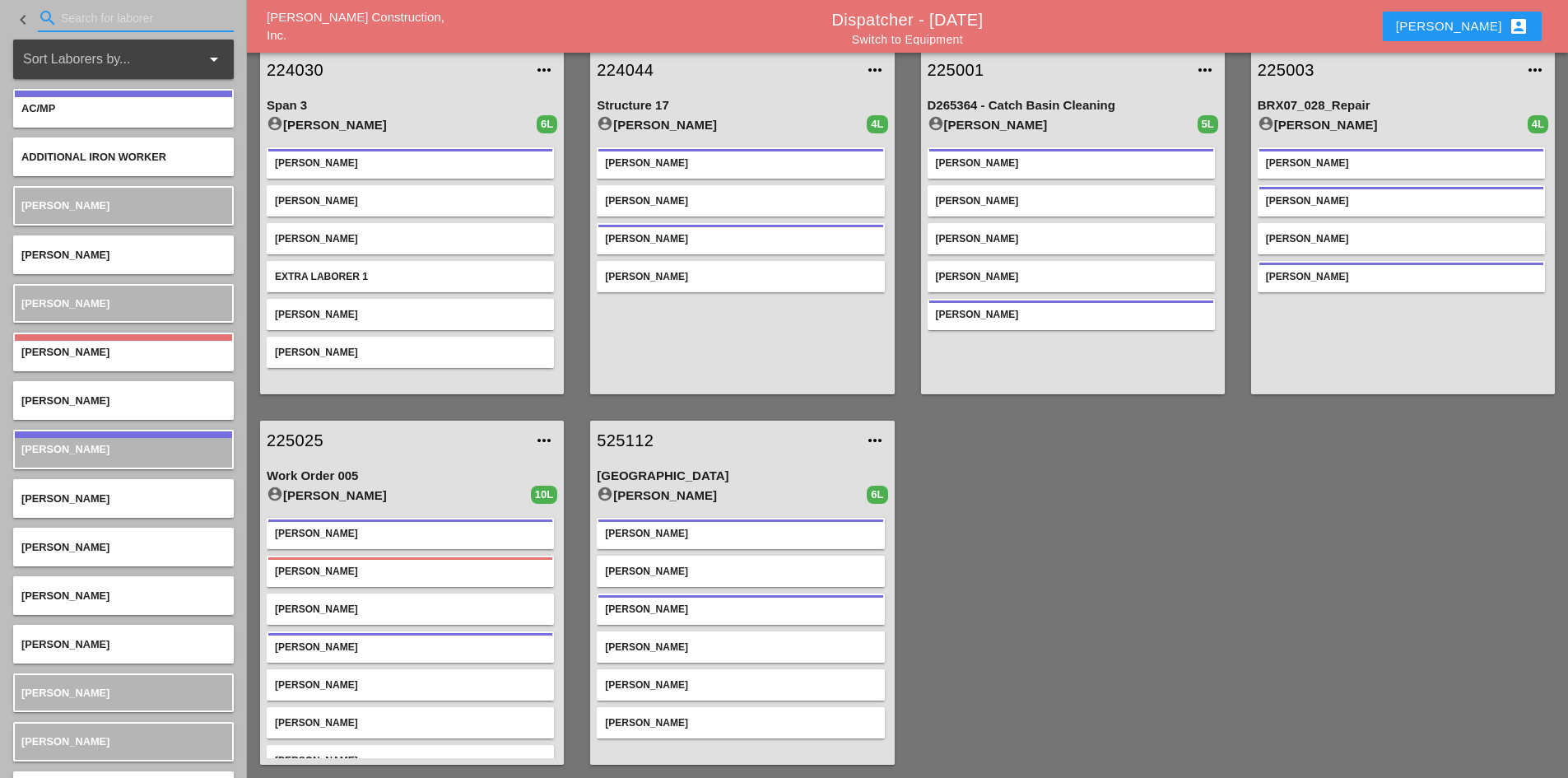
click at [128, 19] on input "Search for laborer" at bounding box center [135, 18] width 150 height 26
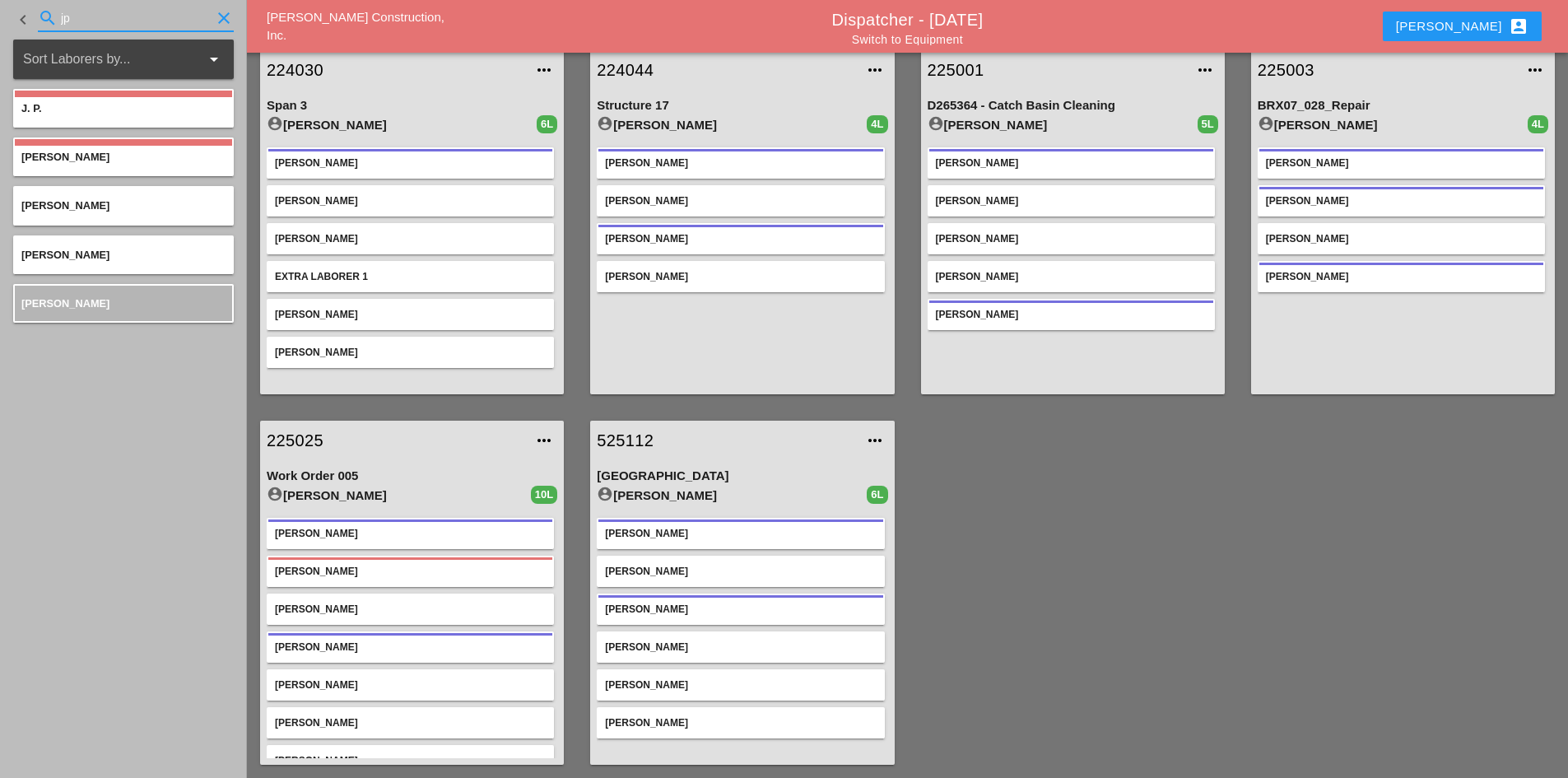
type input "jp"
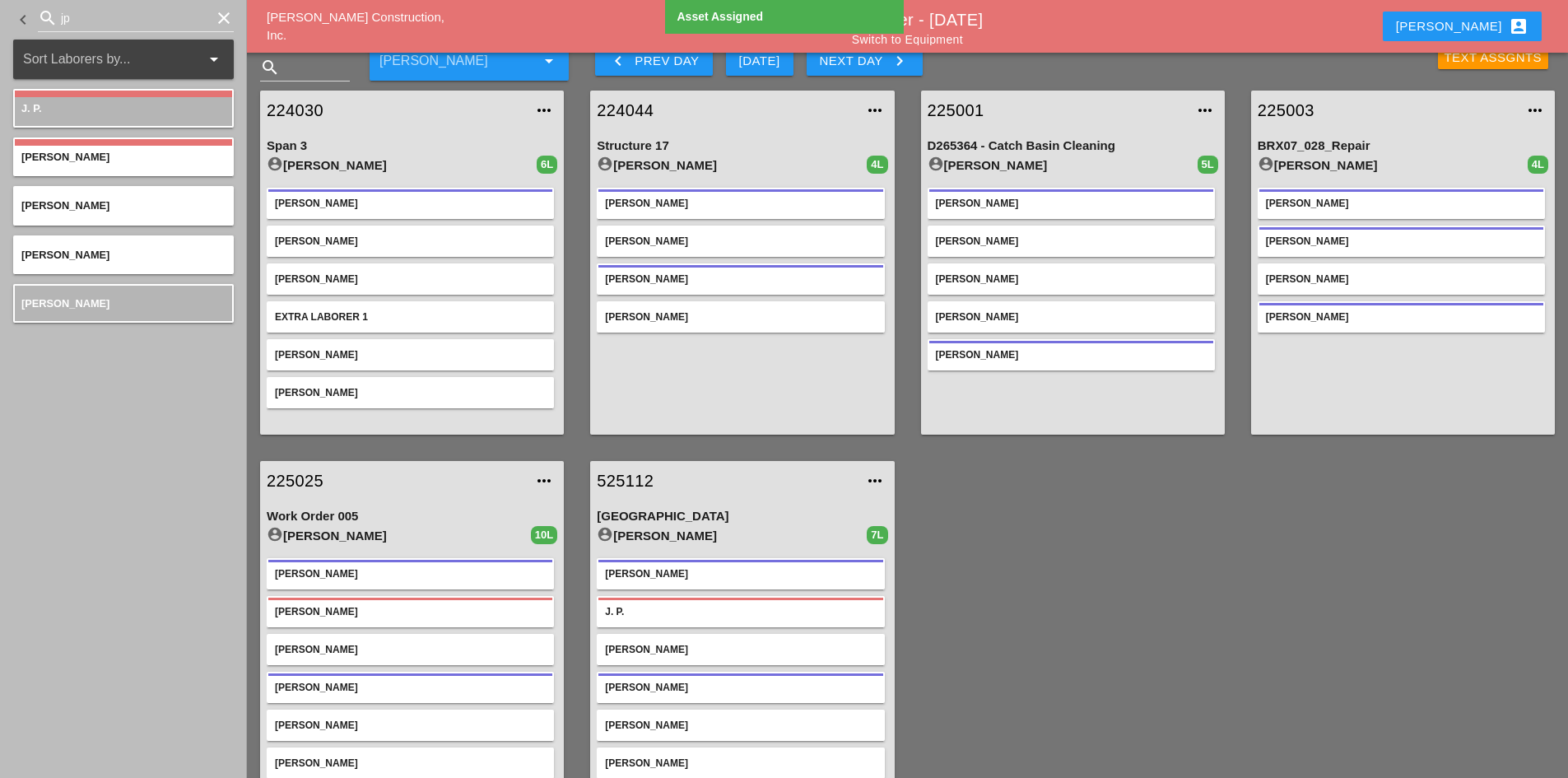
scroll to position [0, 0]
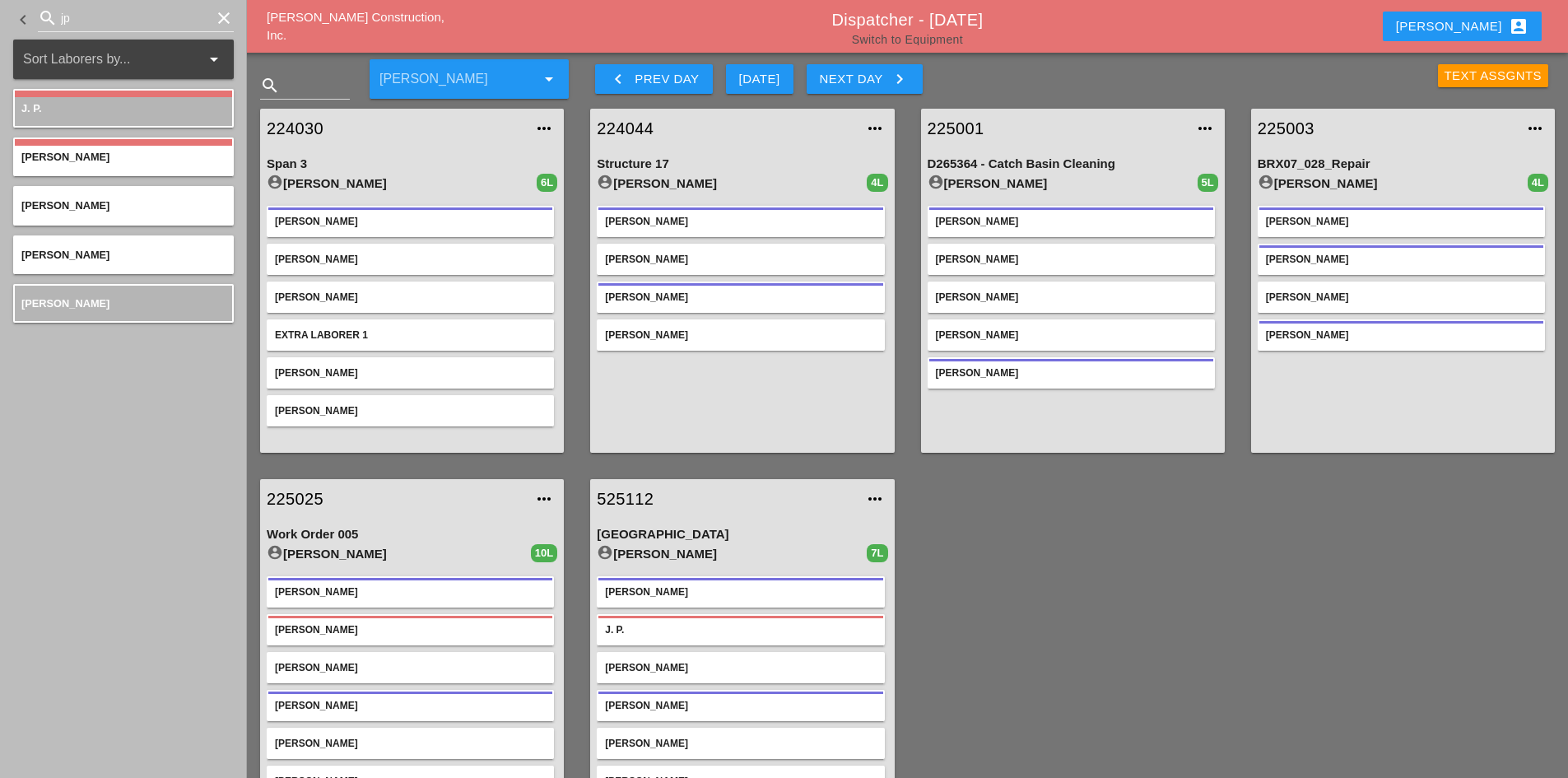
click at [936, 38] on link "Switch to Equipment" at bounding box center [907, 40] width 111 height 14
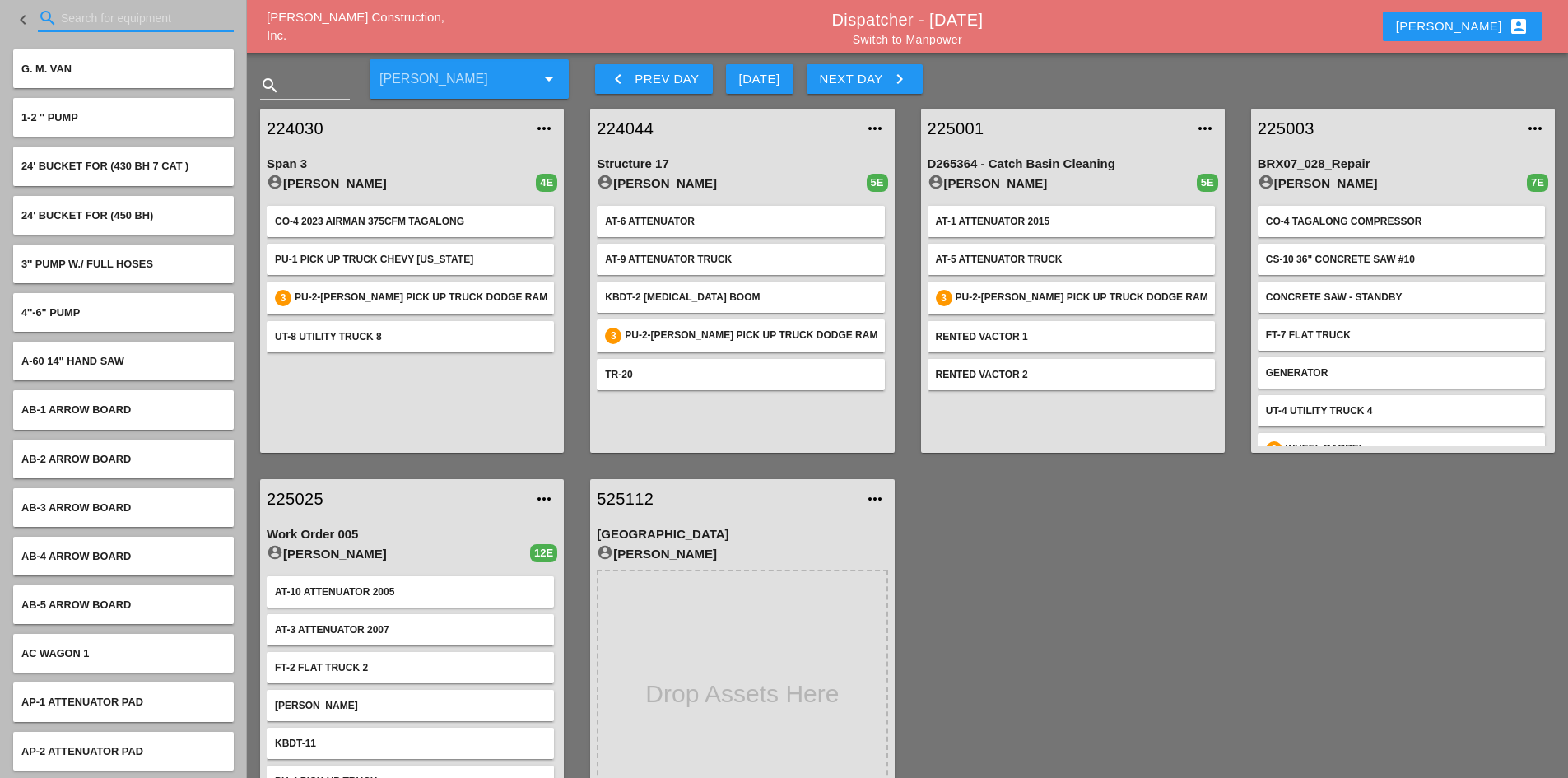
click at [130, 11] on input "Search for equipment" at bounding box center [135, 18] width 150 height 26
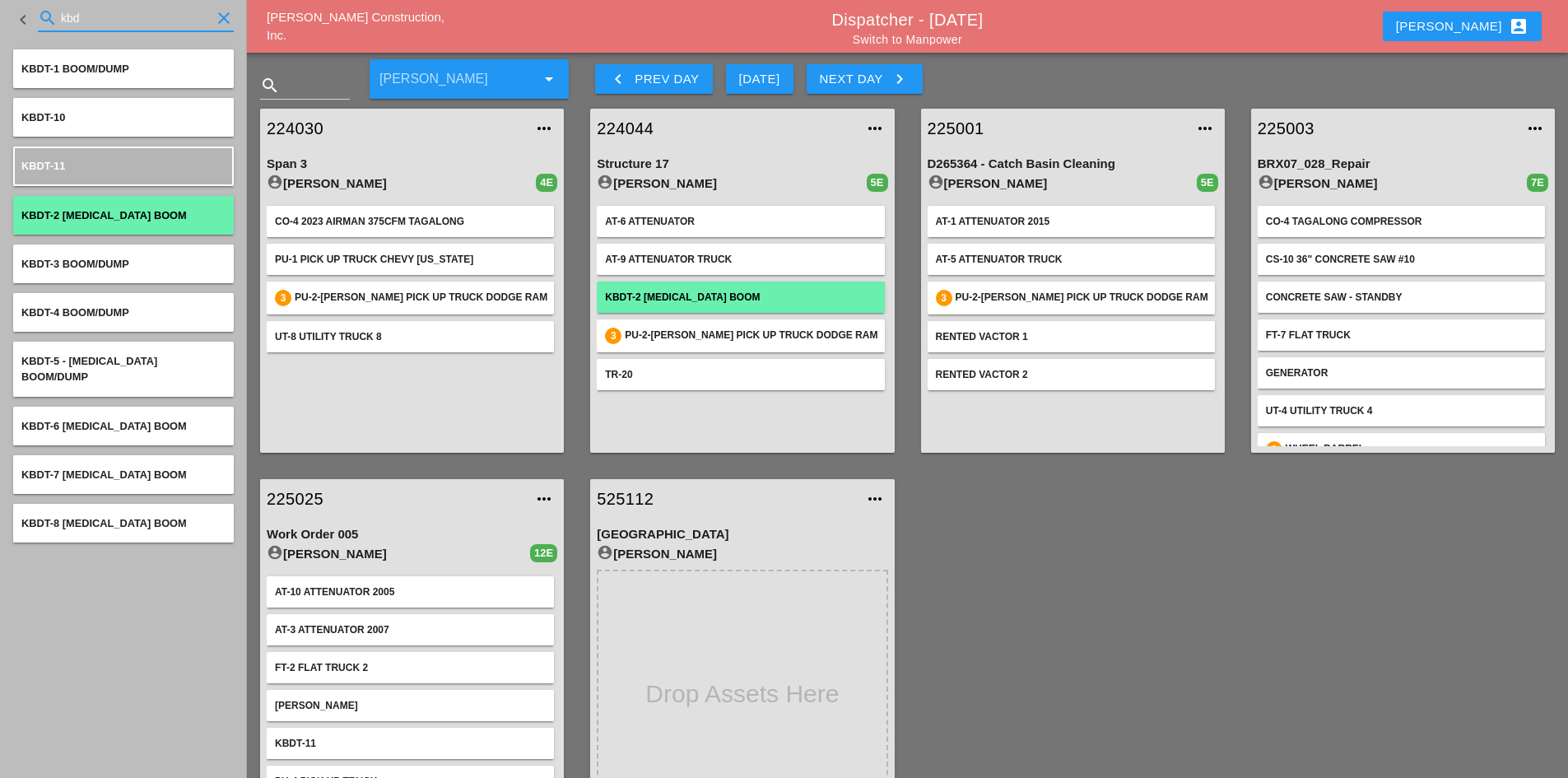
type input "kbd"
click at [151, 213] on span "KBDT-2 [MEDICAL_DATA] Boom" at bounding box center [104, 215] width 166 height 13
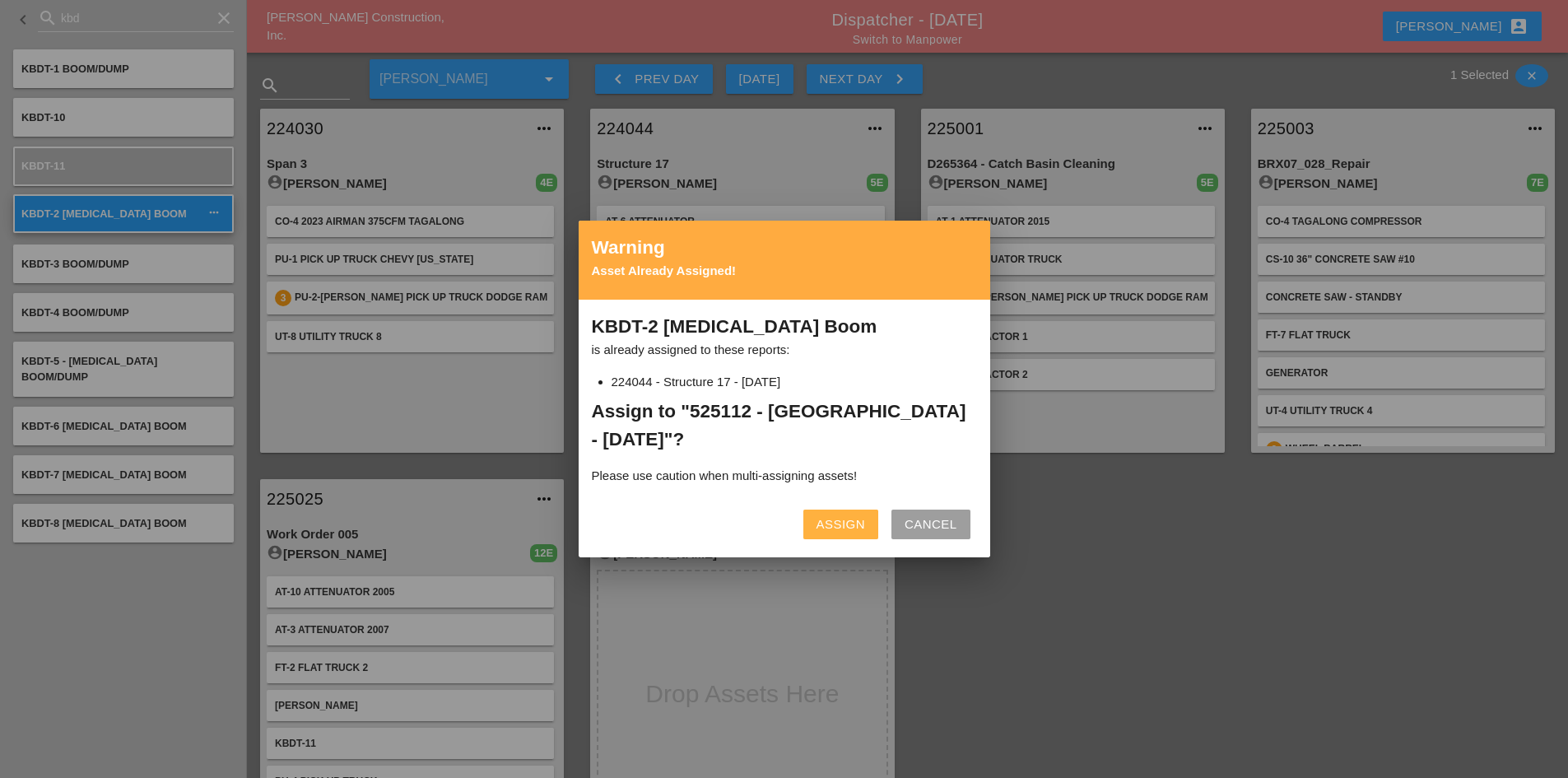
click at [846, 523] on div "Assign" at bounding box center [840, 524] width 48 height 19
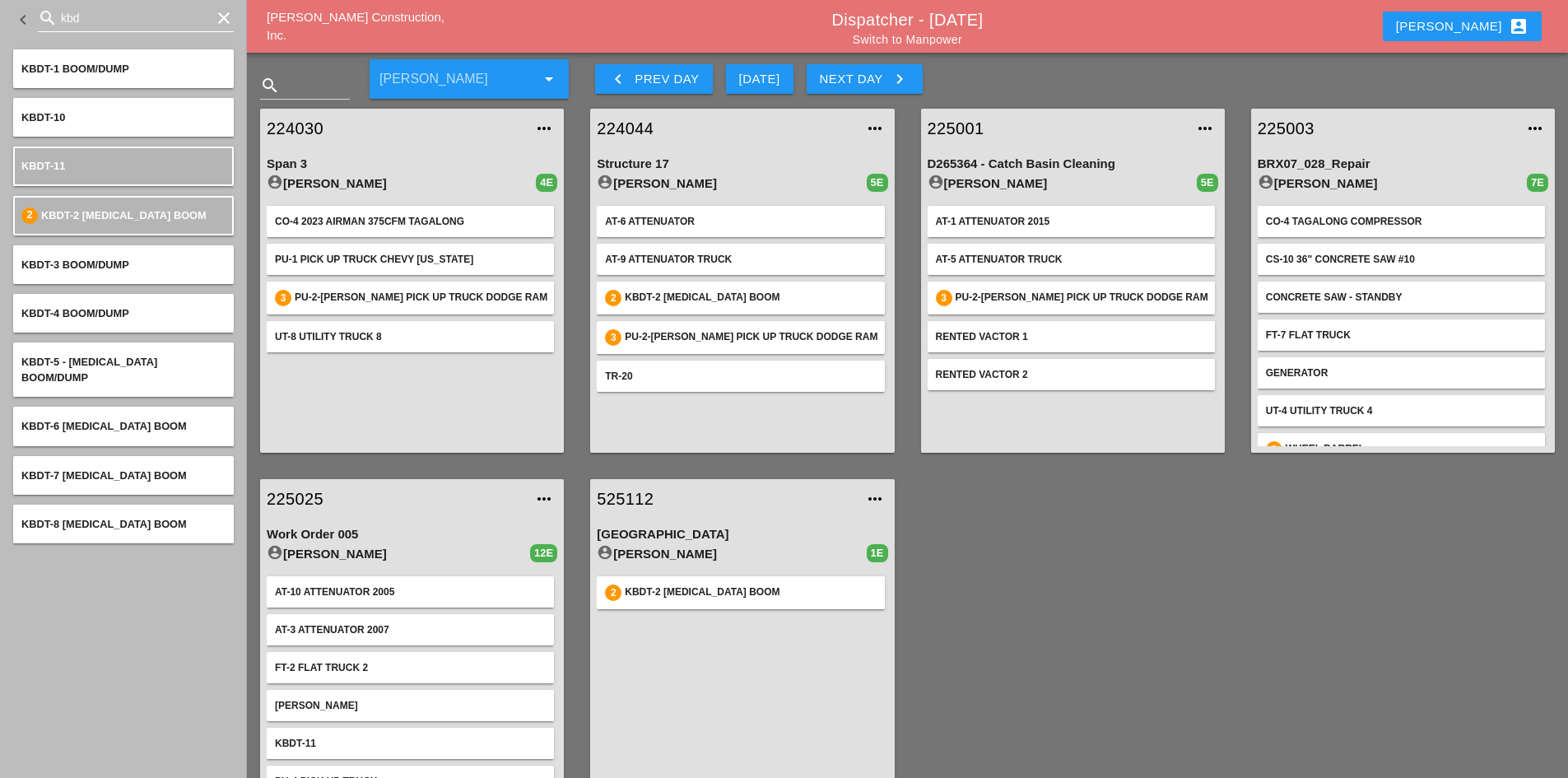
click at [220, 18] on icon "clear" at bounding box center [223, 18] width 19 height 19
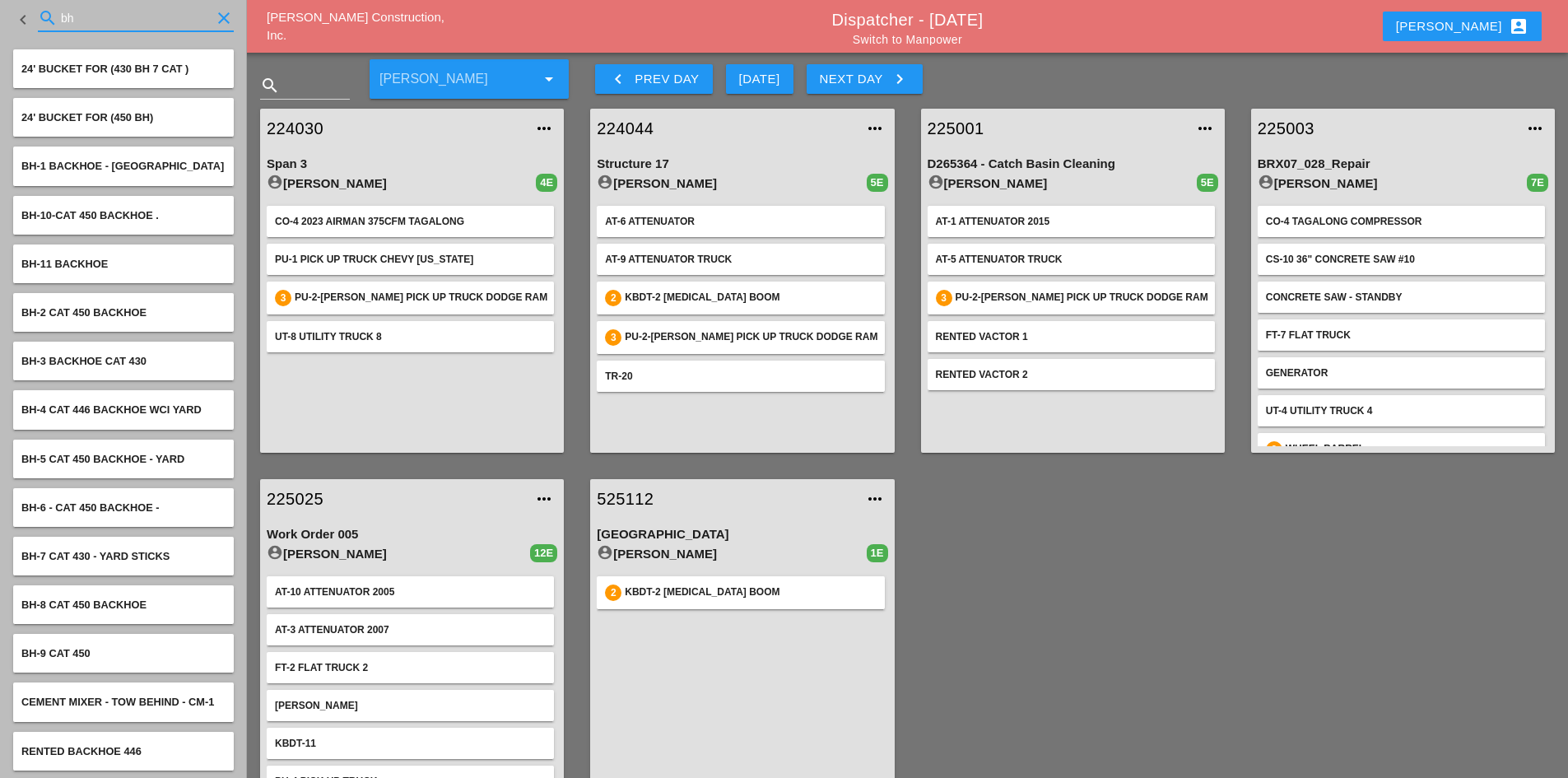
type input "bh"
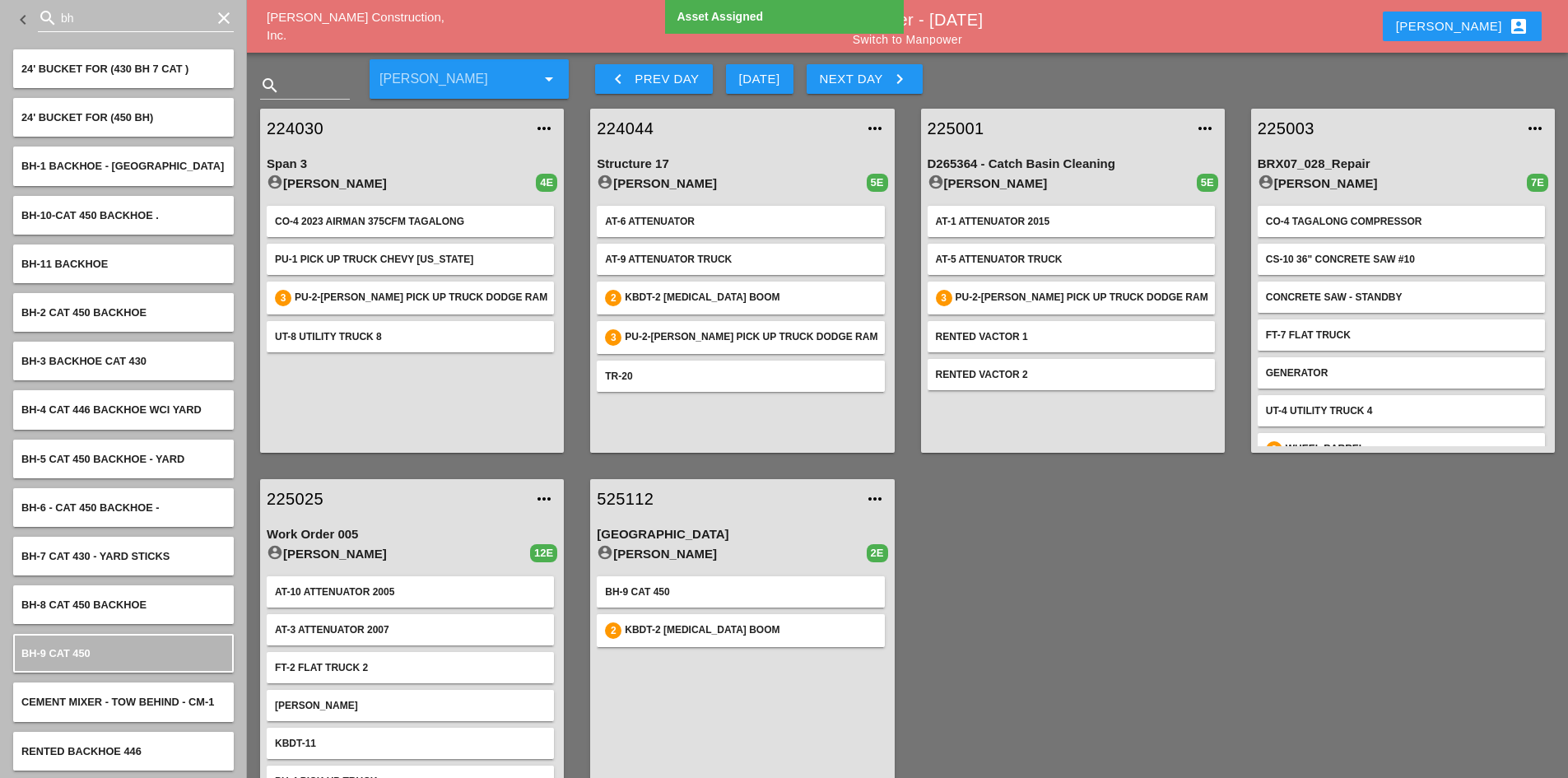
click at [214, 12] on icon "clear" at bounding box center [223, 18] width 19 height 19
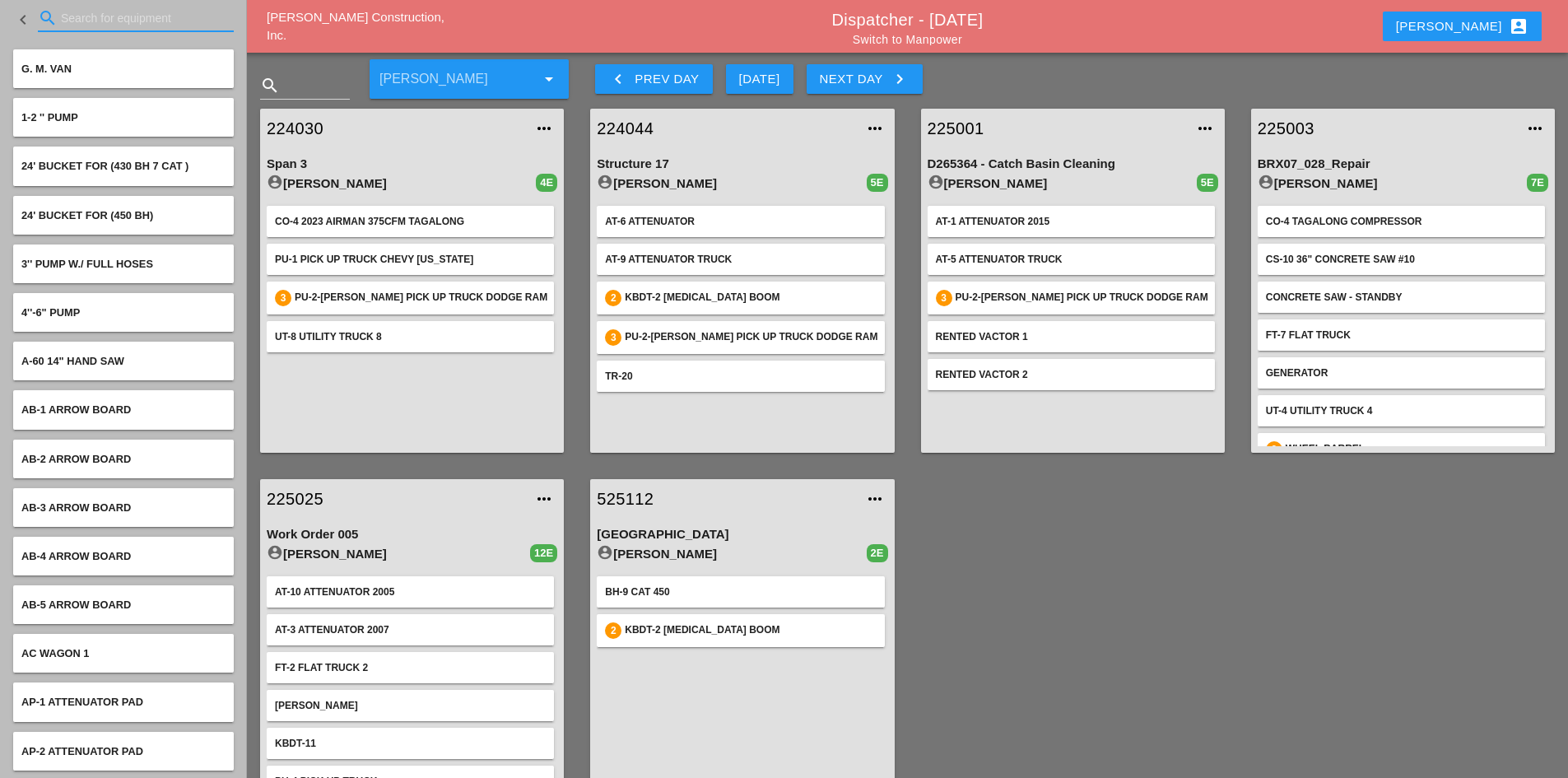
click at [1490, 33] on div "Abigail account_box" at bounding box center [1462, 25] width 133 height 19
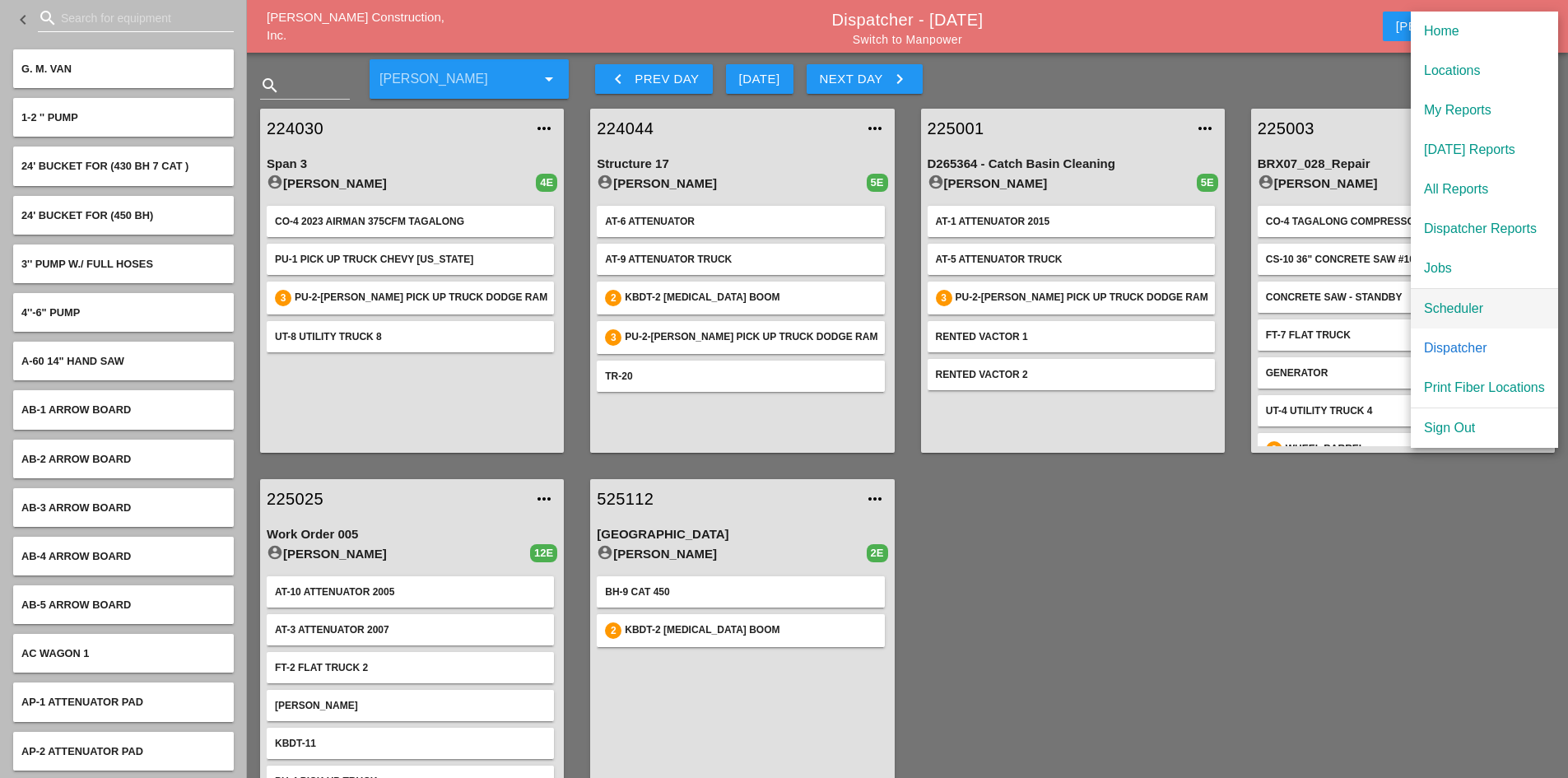
click at [1478, 316] on div "Scheduler" at bounding box center [1484, 308] width 121 height 19
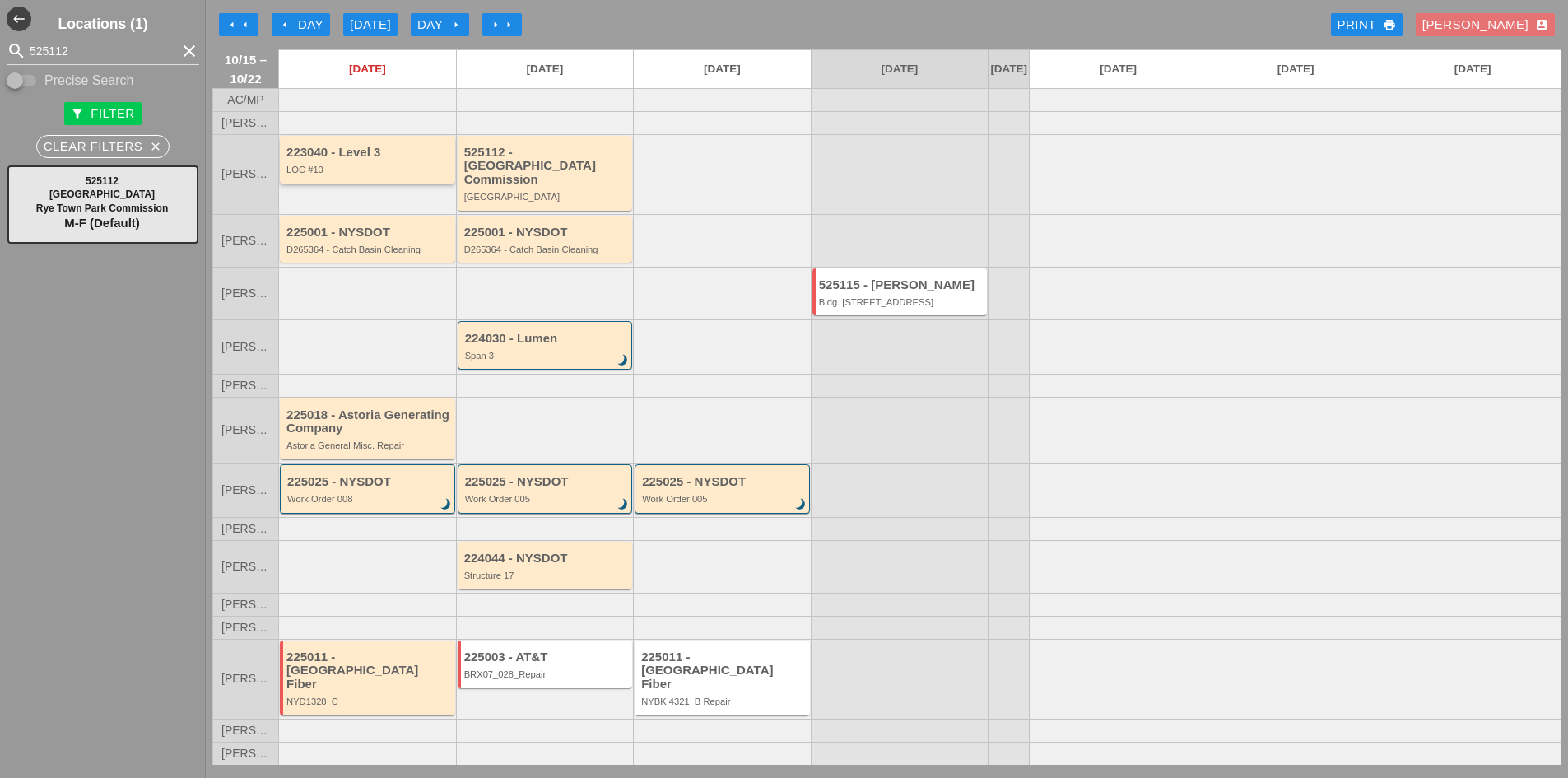
click at [357, 174] on div "LOC #10" at bounding box center [369, 170] width 165 height 10
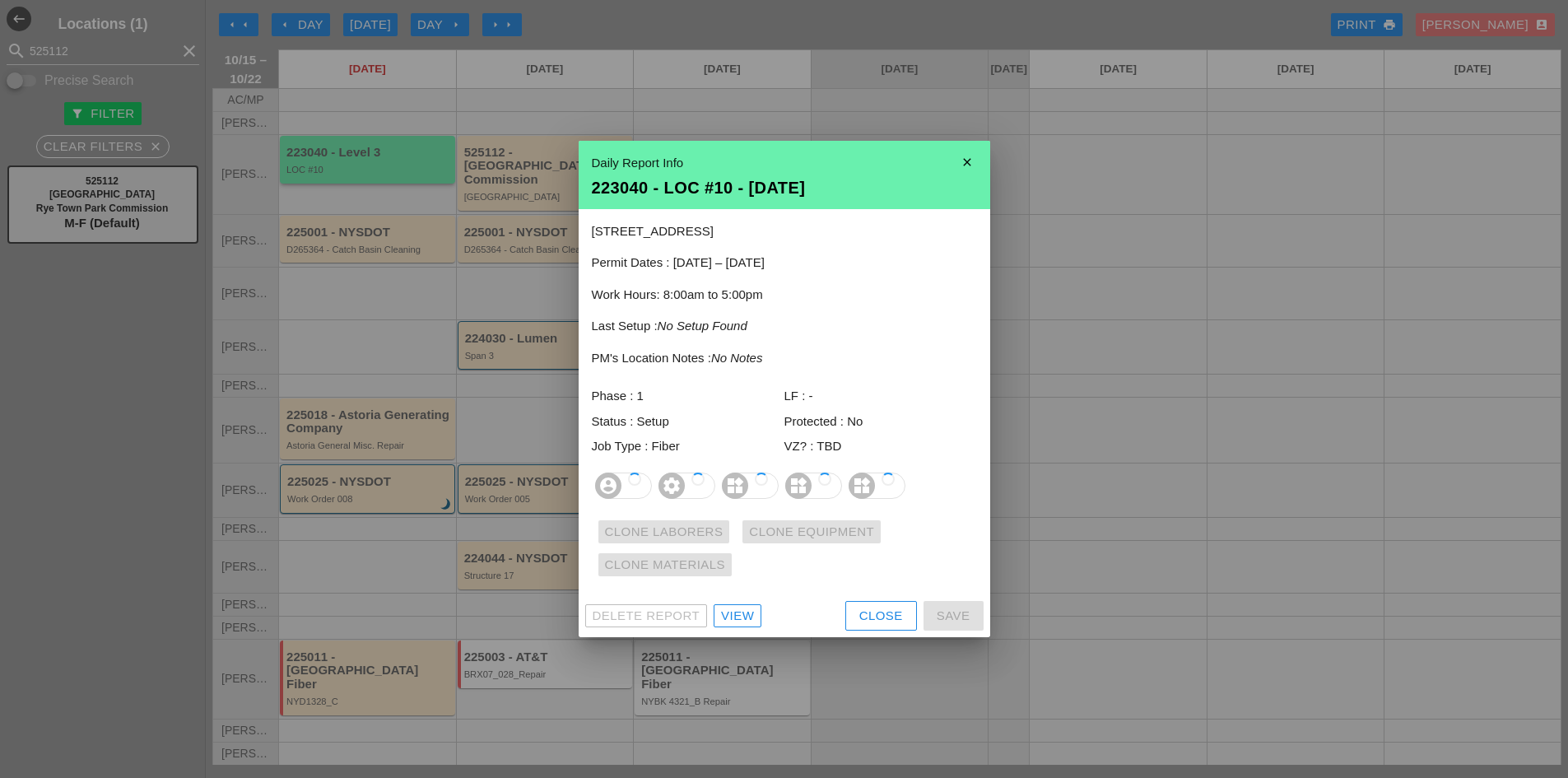
click at [357, 184] on div at bounding box center [784, 389] width 1568 height 778
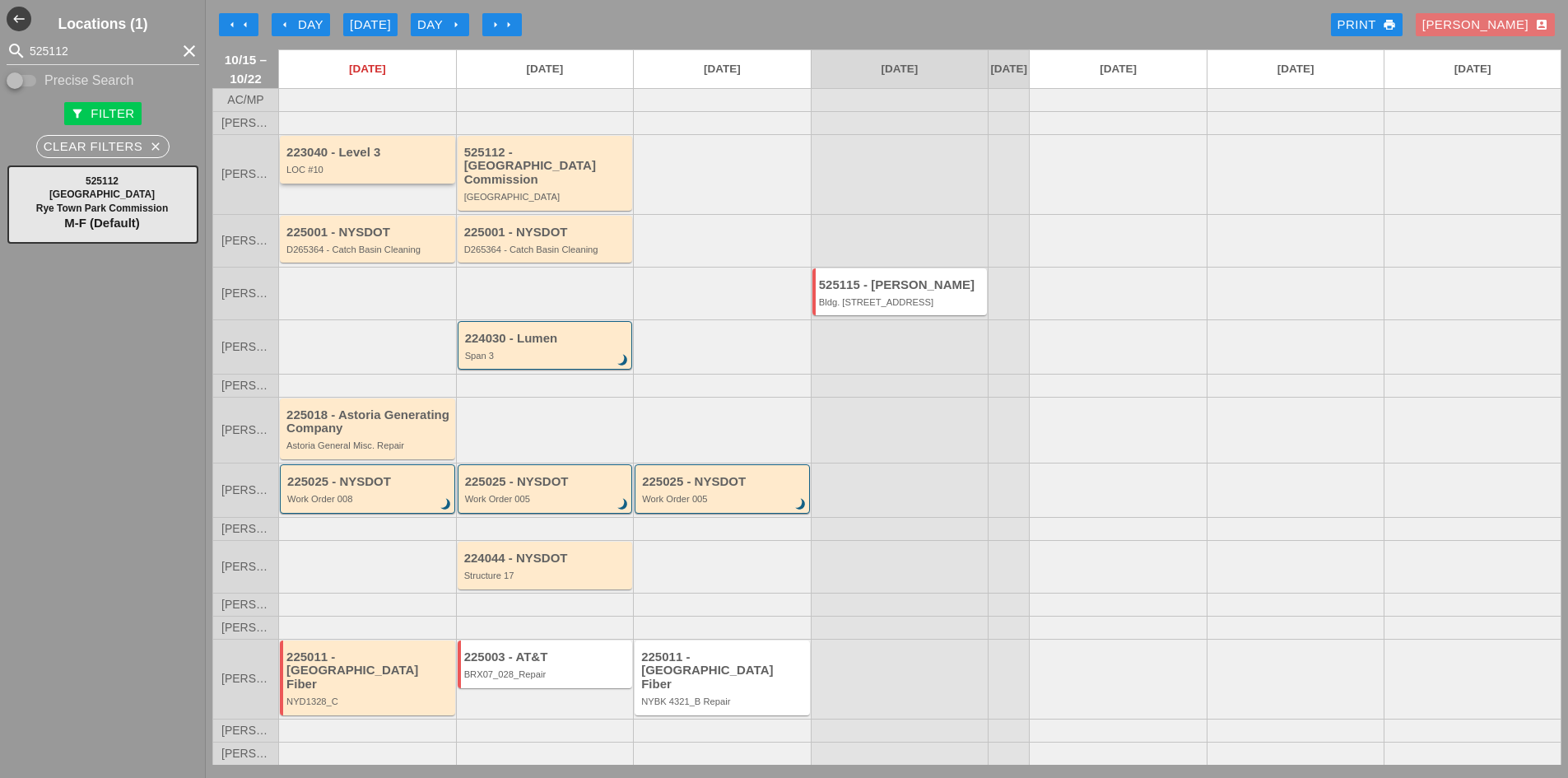
click at [357, 174] on div "LOC #10" at bounding box center [369, 170] width 165 height 10
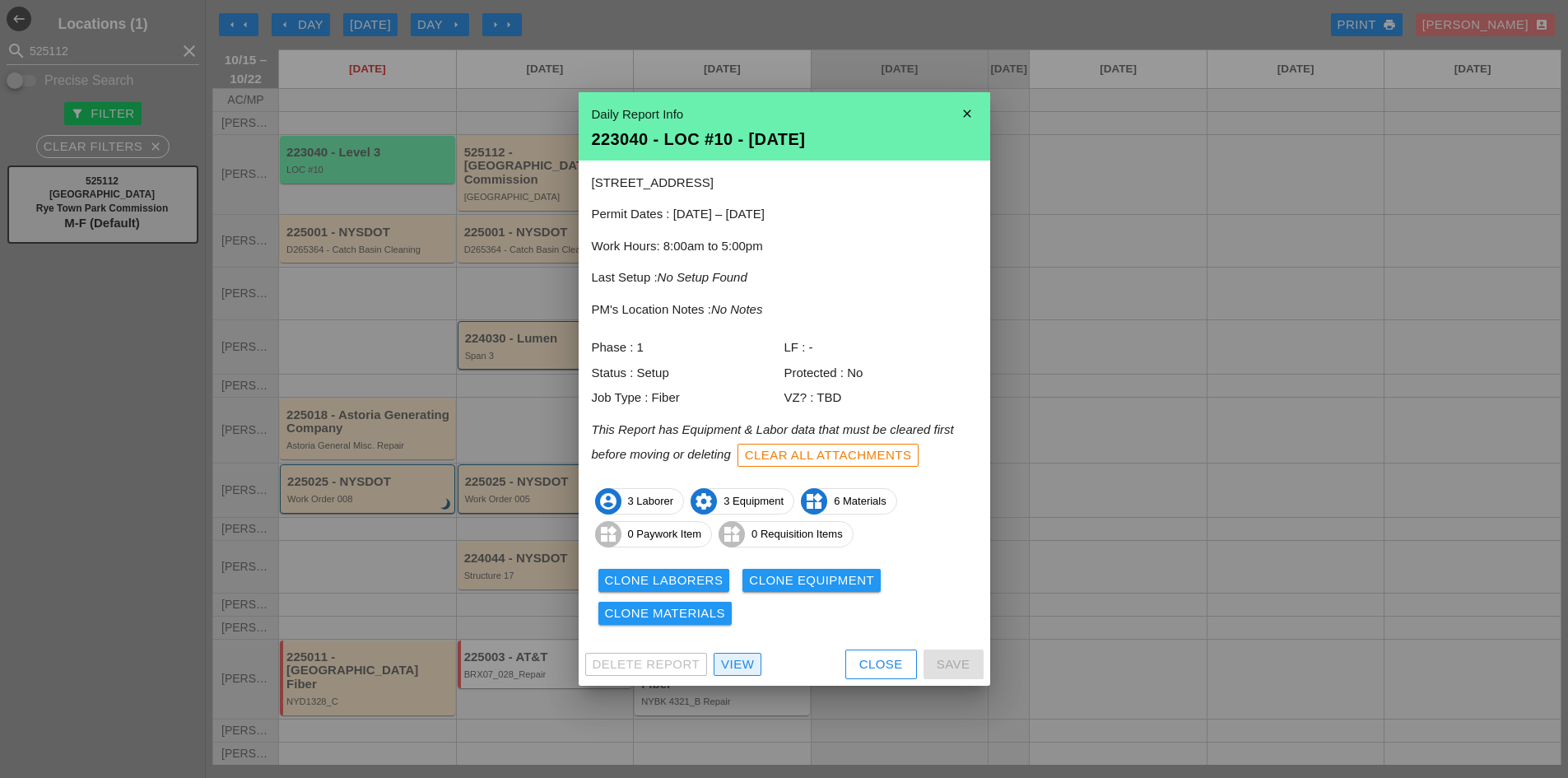
click at [721, 654] on link "View" at bounding box center [737, 664] width 47 height 23
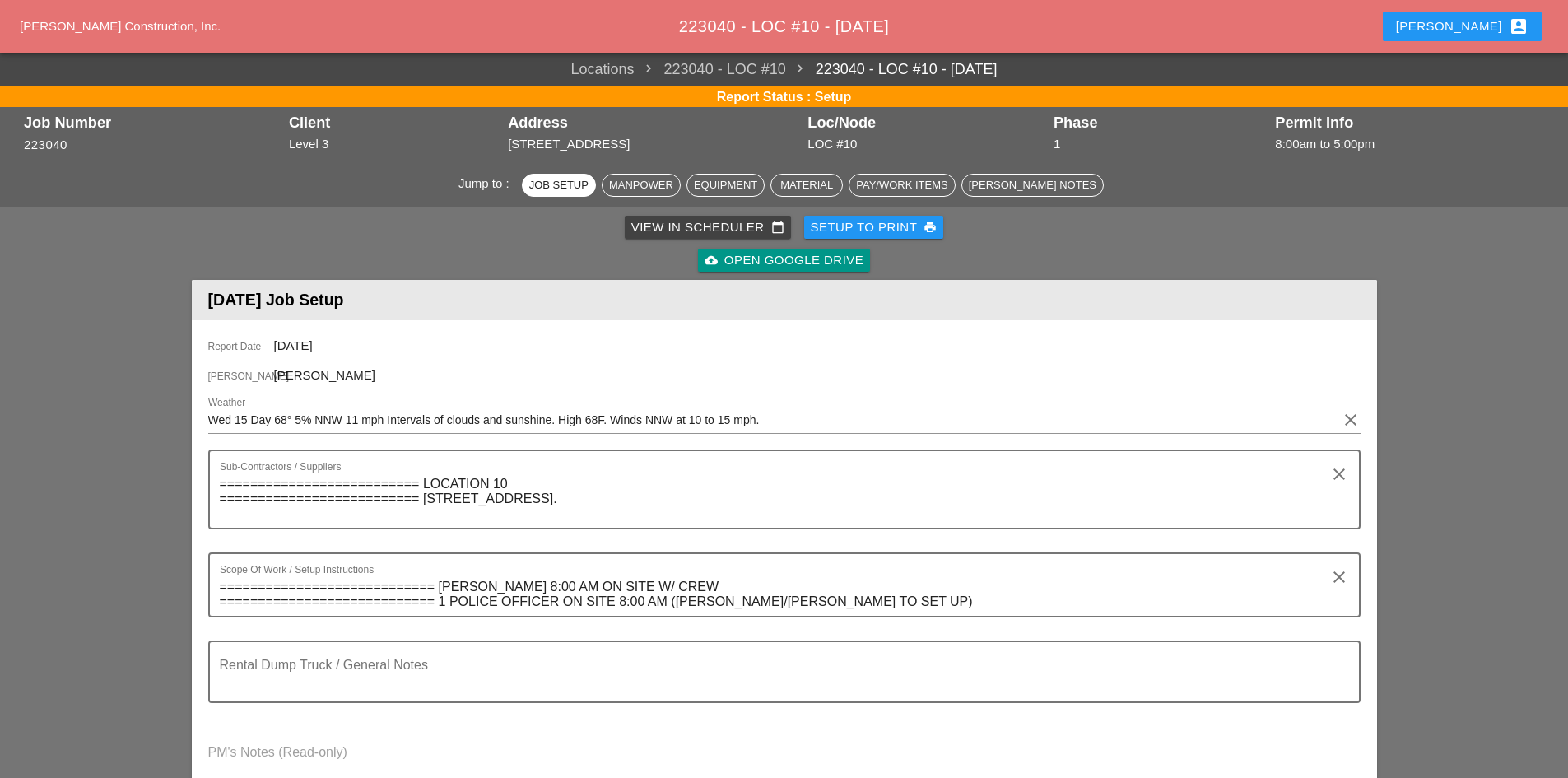
click at [1479, 35] on div "Abigail account_box" at bounding box center [1462, 25] width 133 height 19
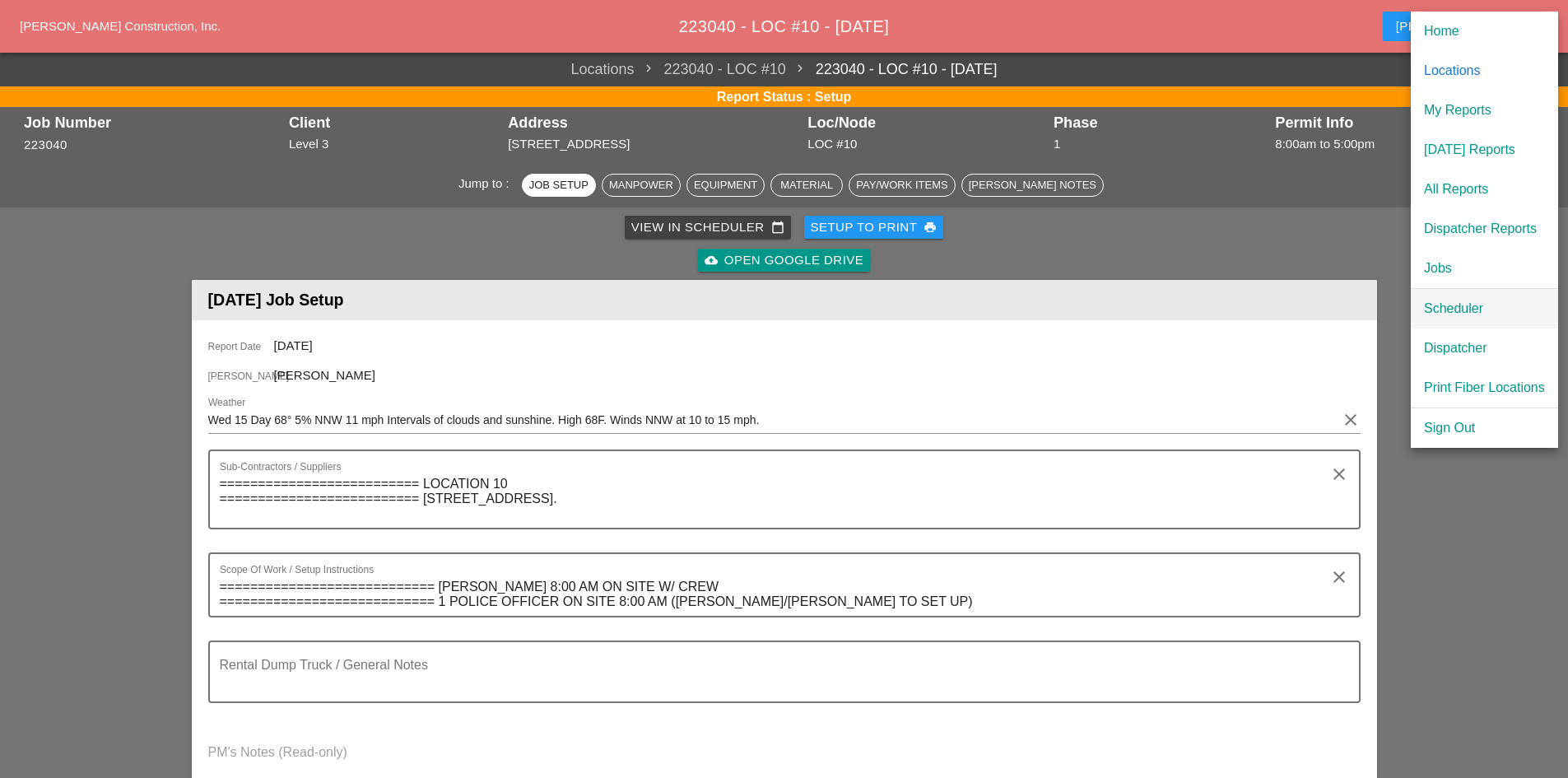
click at [1489, 313] on div "Scheduler" at bounding box center [1484, 308] width 121 height 19
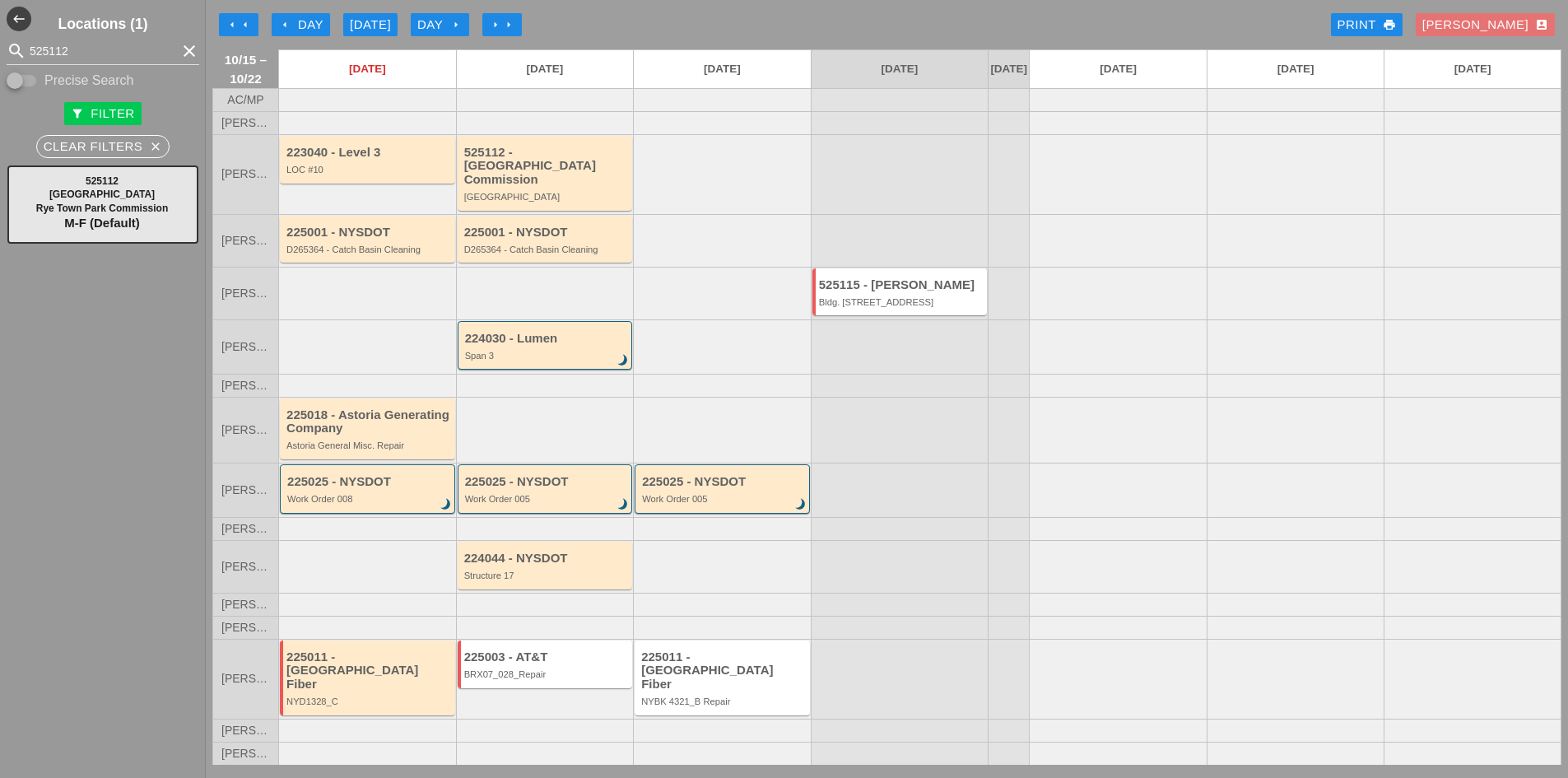
click at [567, 149] on div "525112 - Rye Town Park Commission Rye Town Park" at bounding box center [545, 174] width 178 height 79
click at [562, 170] on div "525112 - Rye Town Park Commission" at bounding box center [546, 166] width 165 height 41
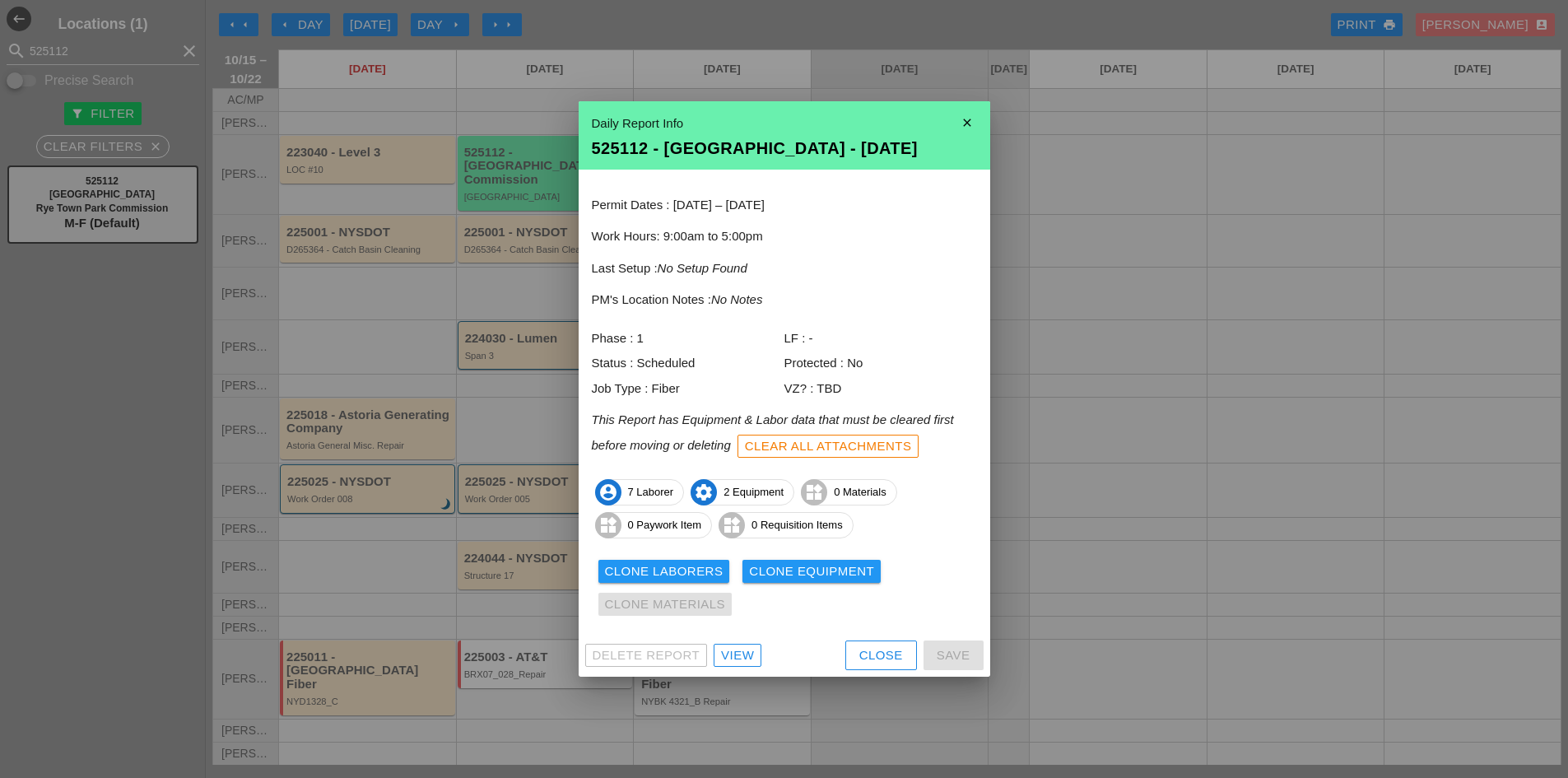
click at [735, 662] on div "View" at bounding box center [737, 655] width 33 height 19
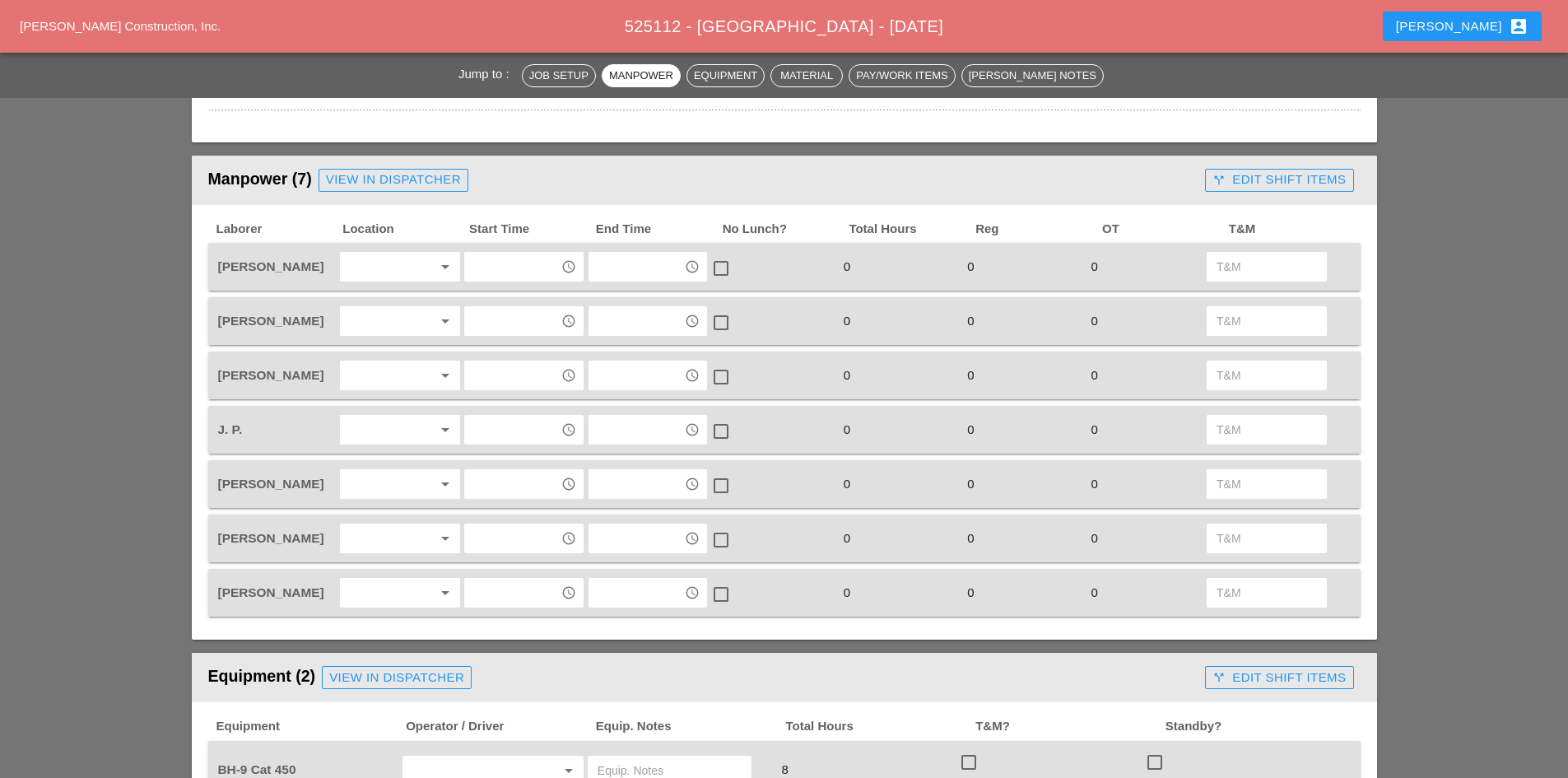
scroll to position [906, 0]
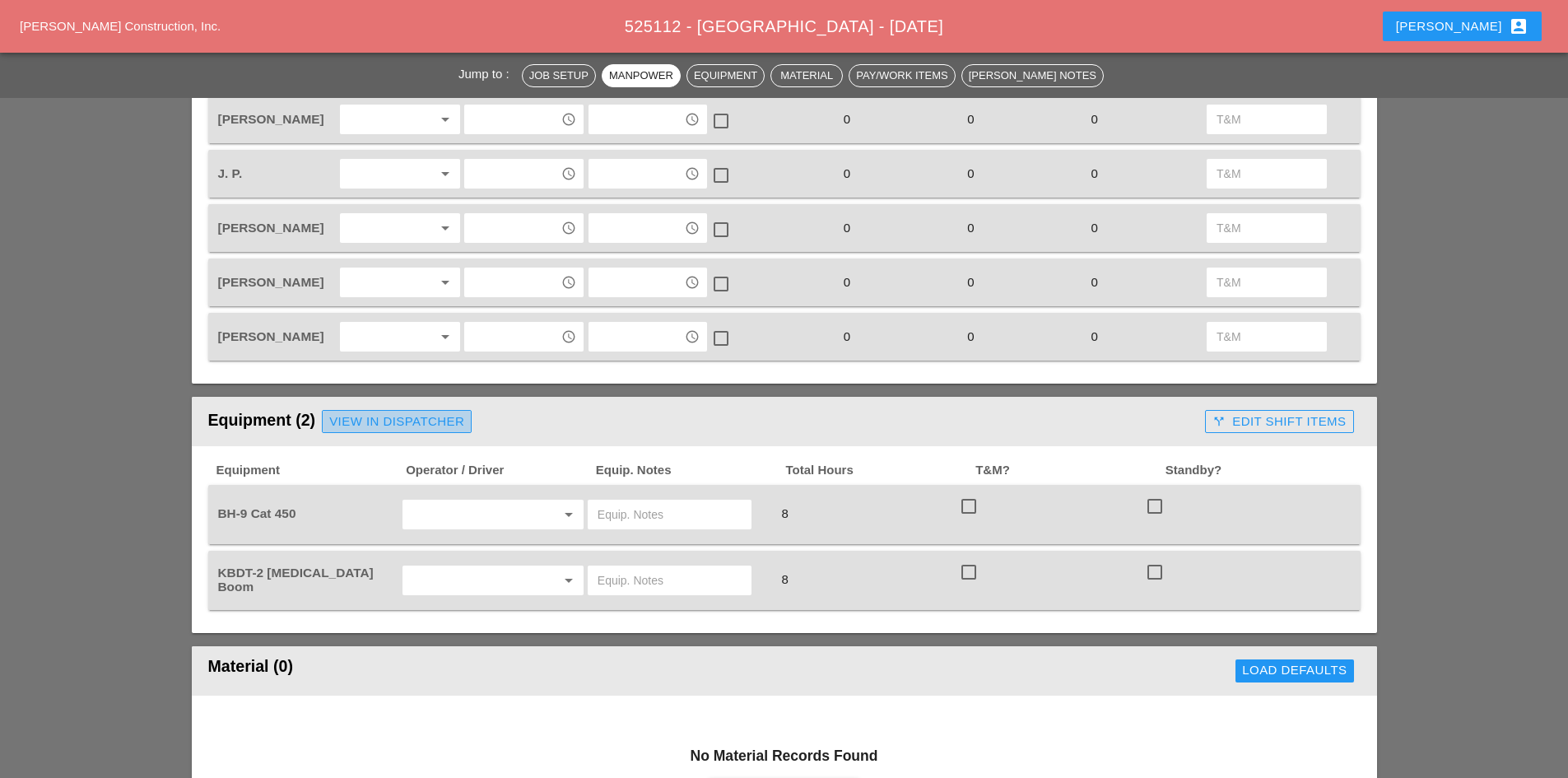
click at [388, 419] on div "View in Dispatcher" at bounding box center [397, 422] width 135 height 19
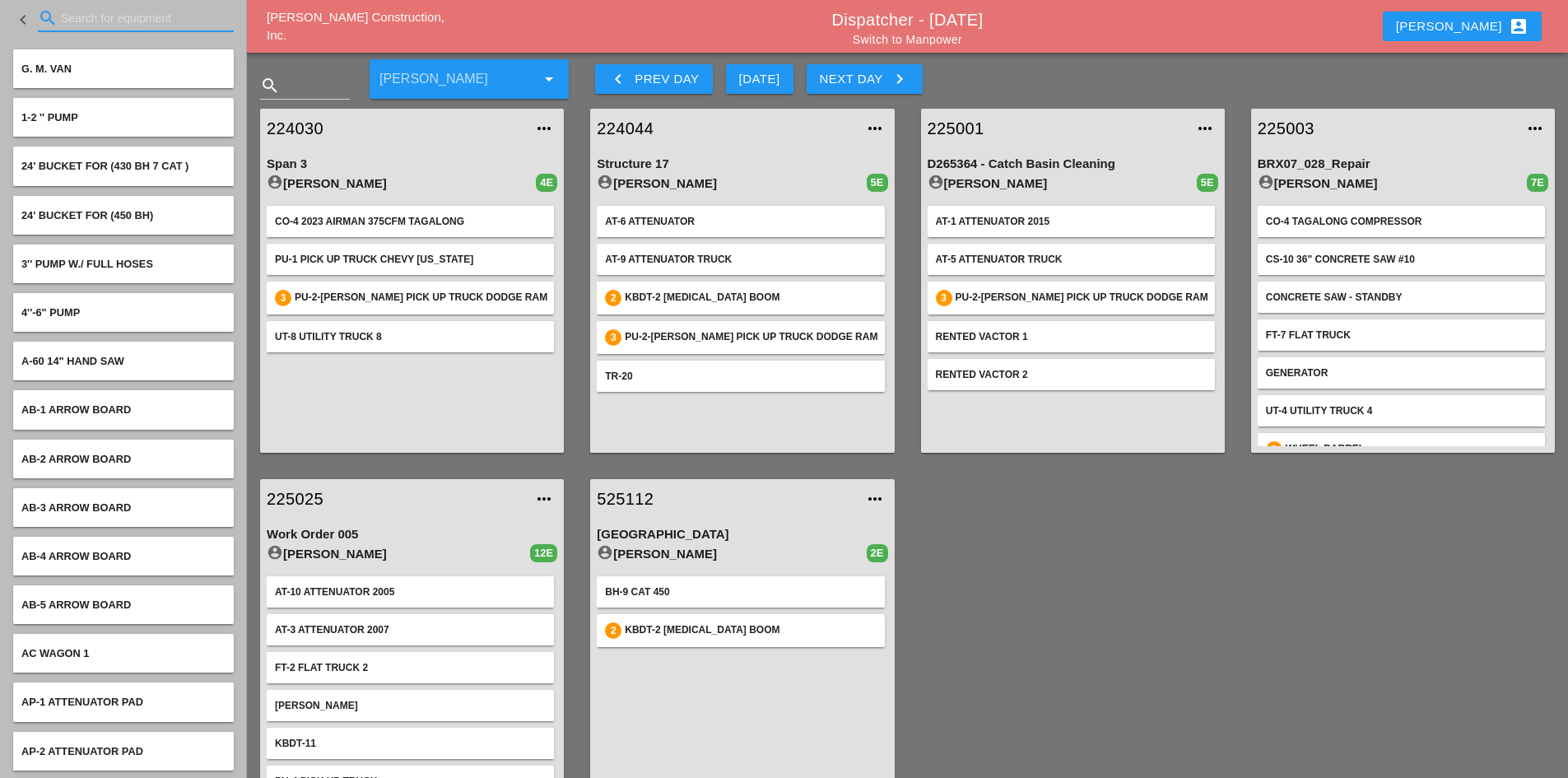
click at [140, 15] on input "Search for equipment" at bounding box center [135, 18] width 150 height 26
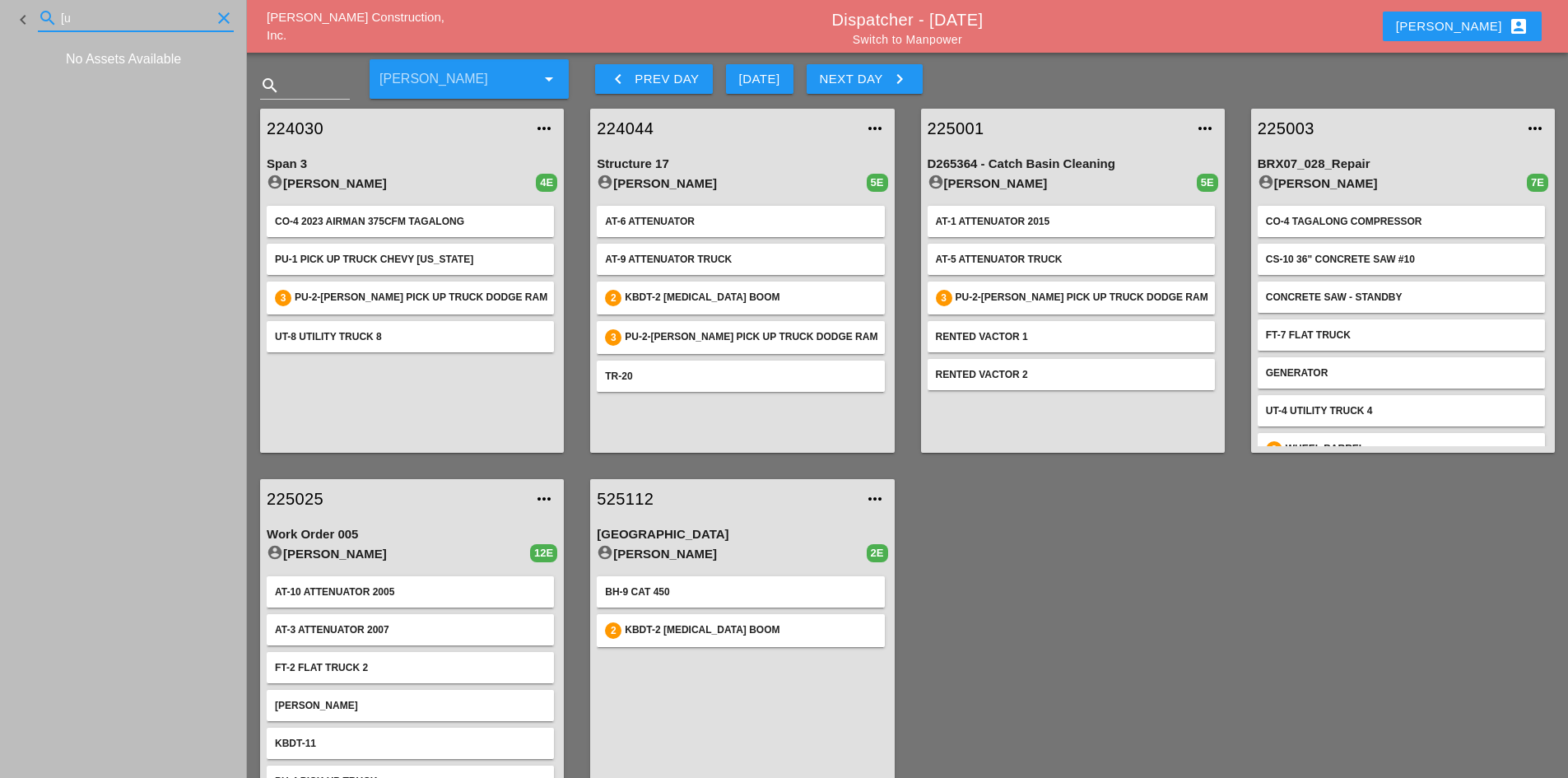
type input "["
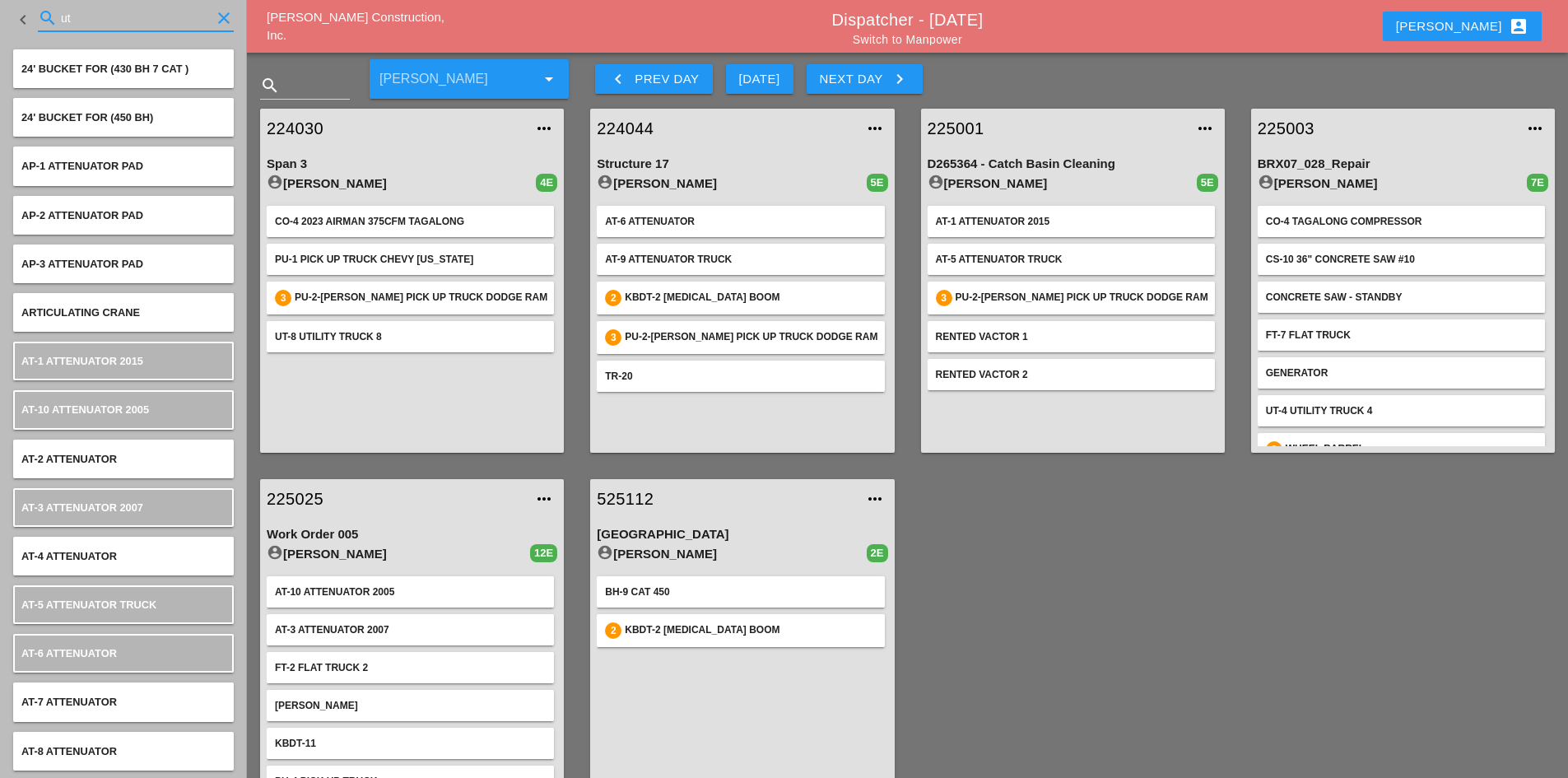
type input "u"
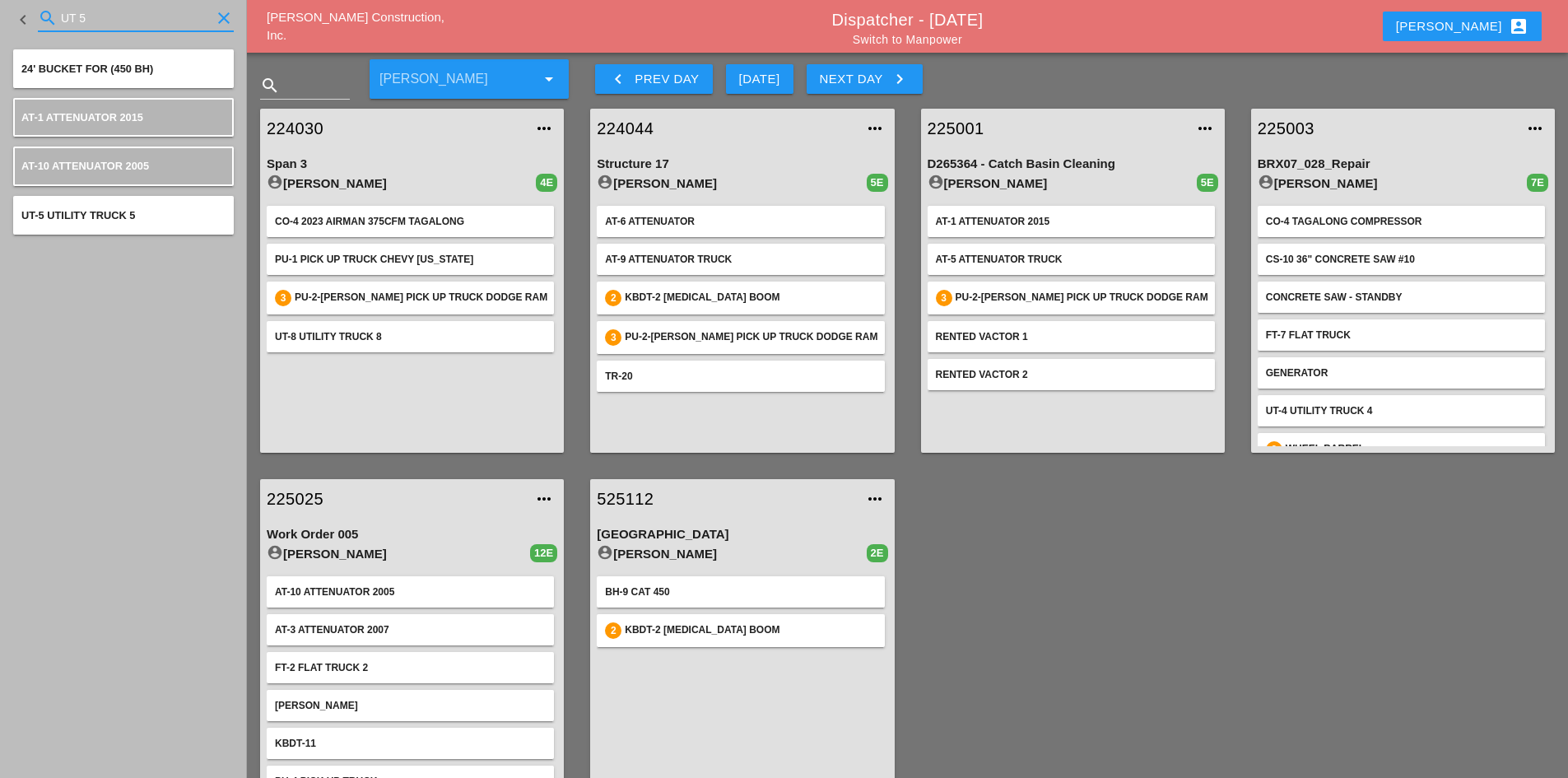
type input "UT 5"
click at [182, 3] on div "search UT 5 clear" at bounding box center [136, 21] width 196 height 52
click at [180, 17] on input "UT 5" at bounding box center [135, 18] width 150 height 26
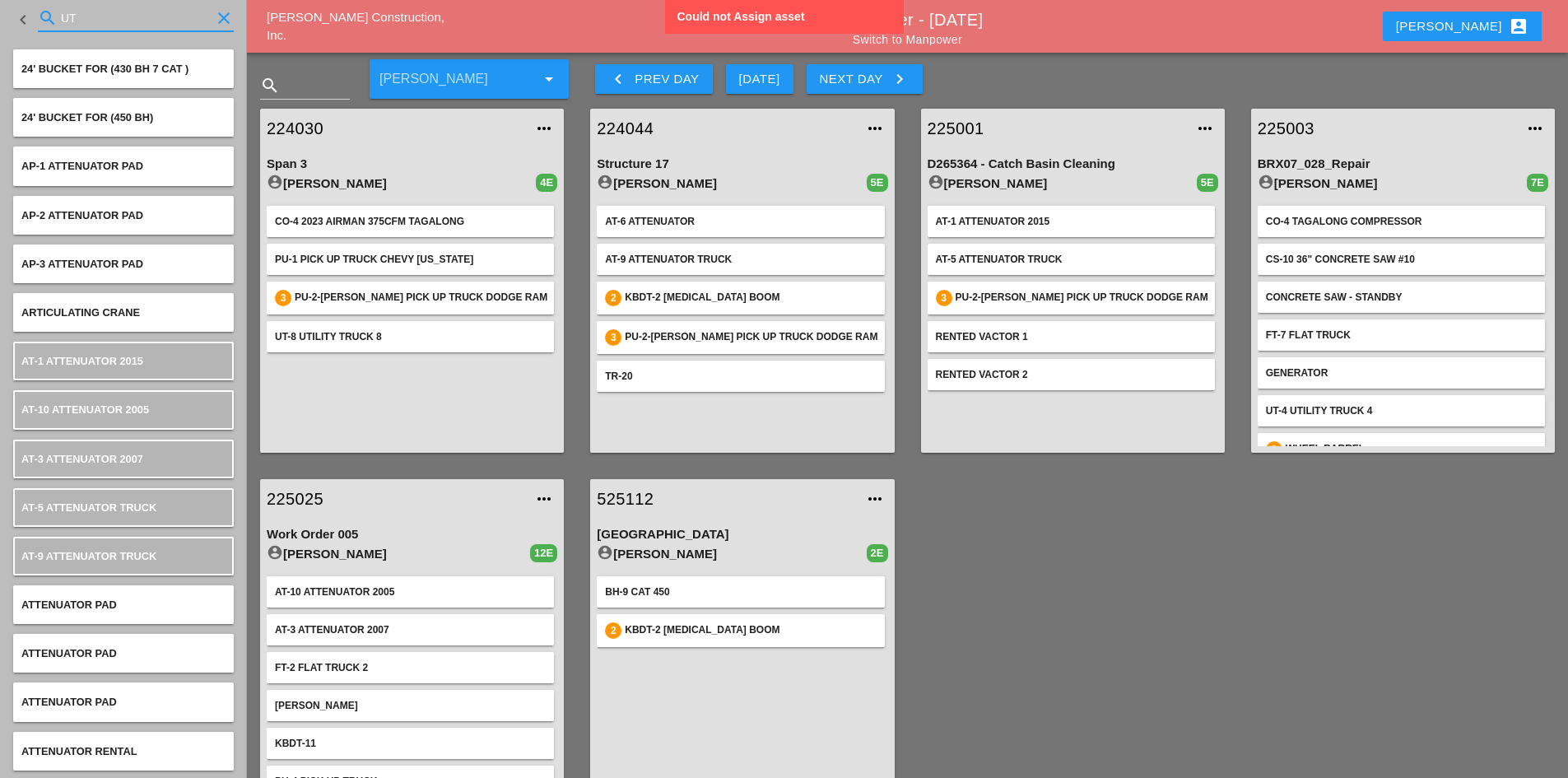
type input "U"
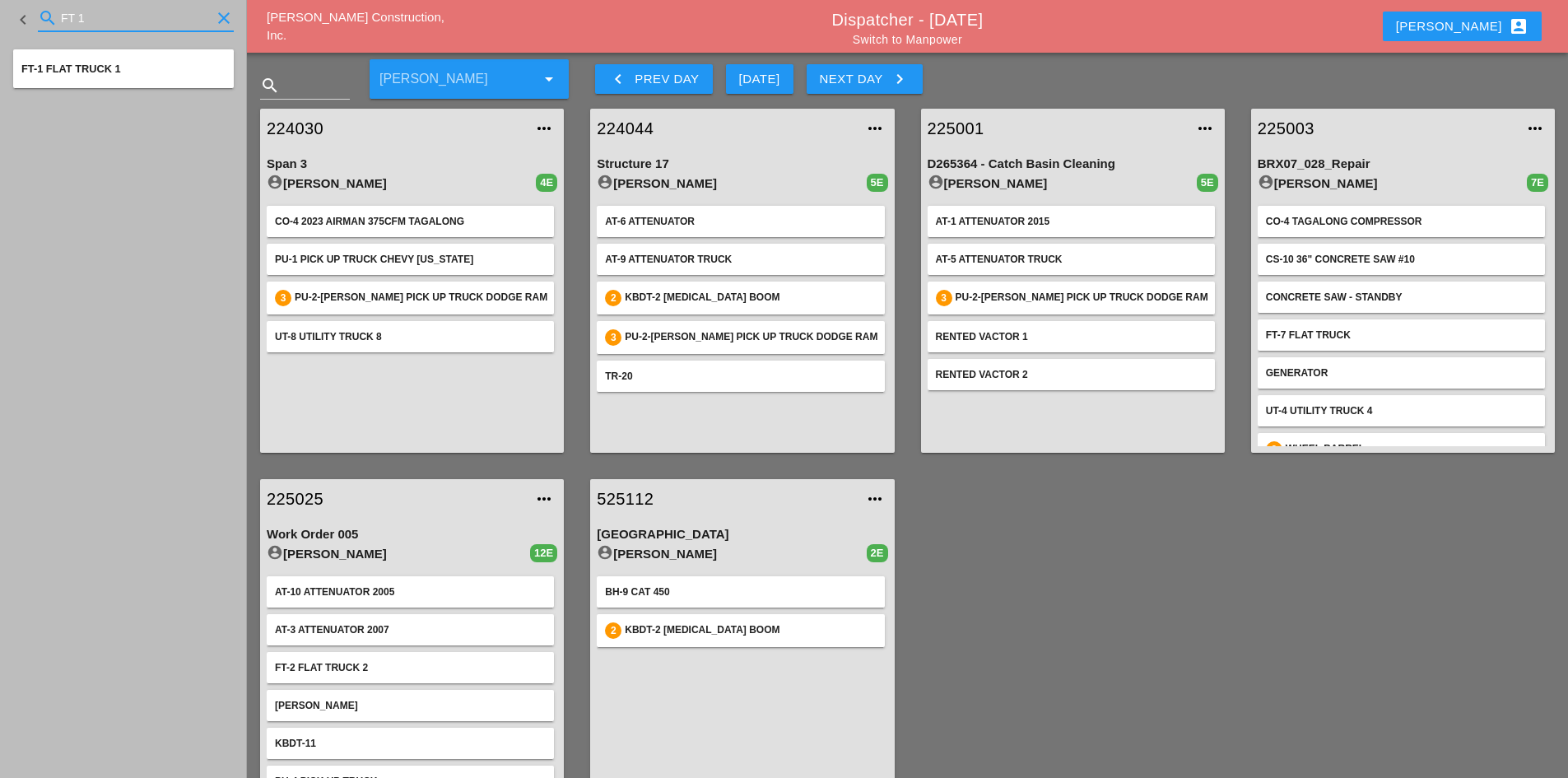
type input "FT 1"
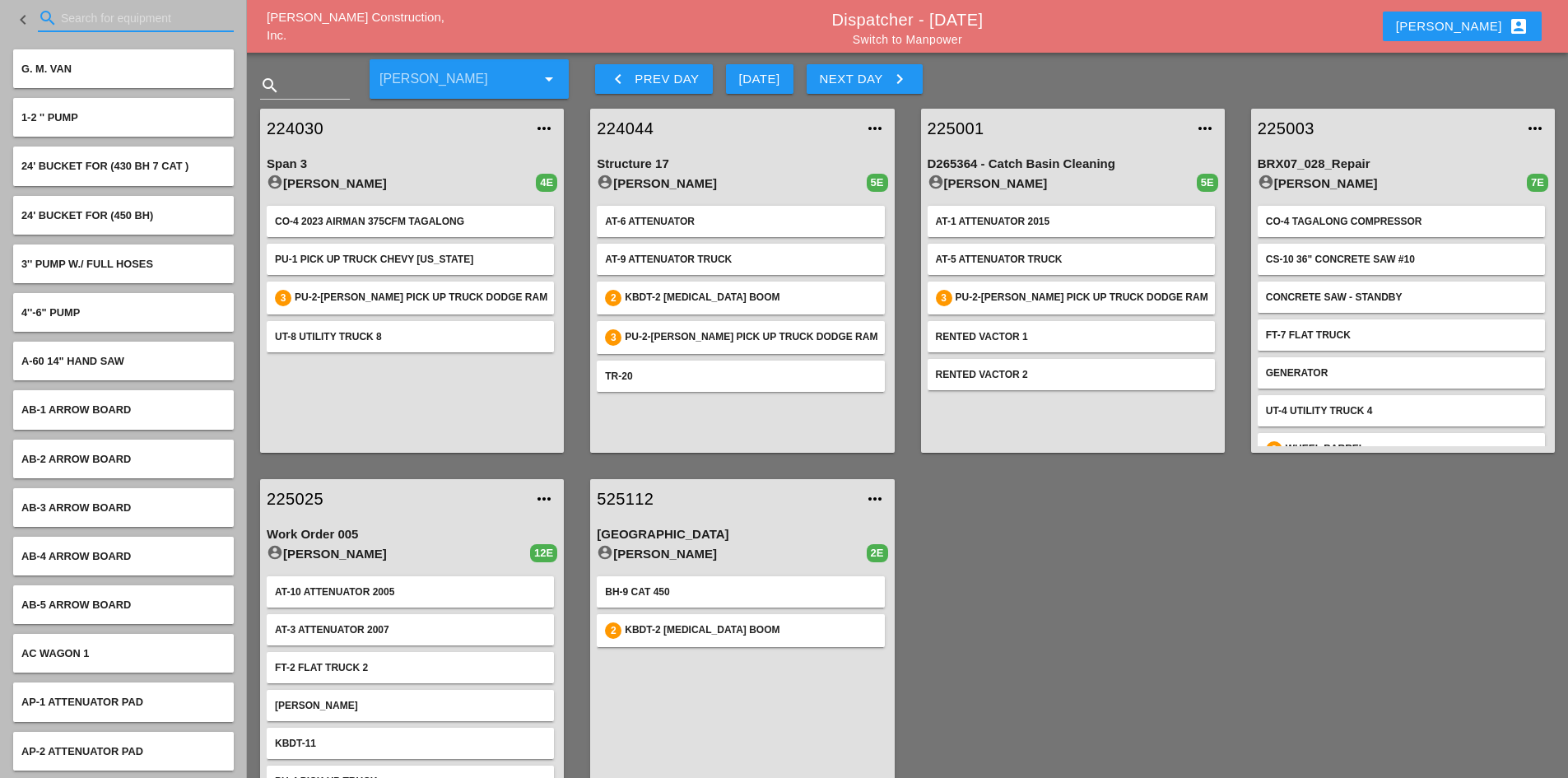
click at [112, 18] on input "Search for equipment" at bounding box center [135, 18] width 150 height 26
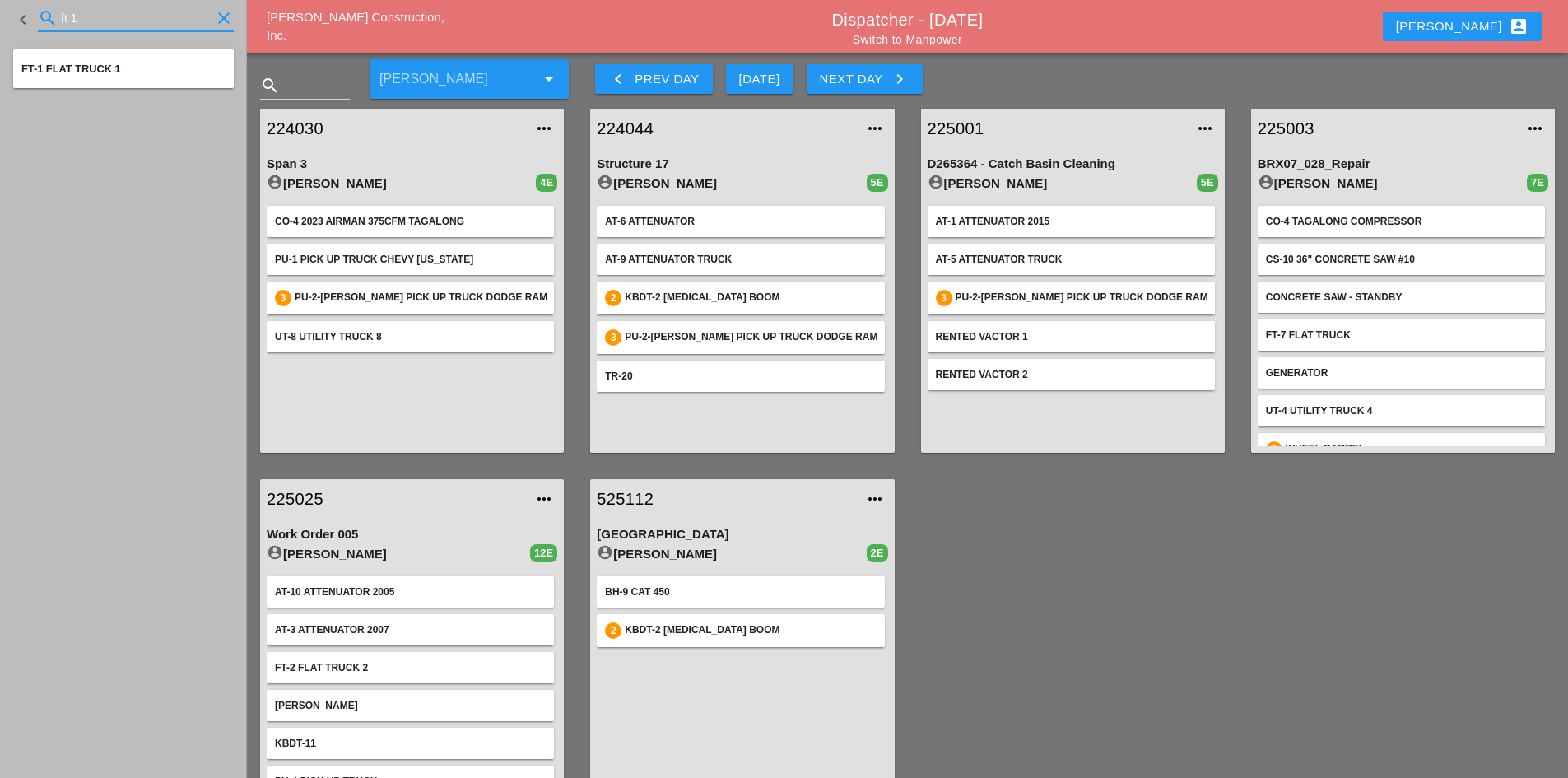
type input "ft 1"
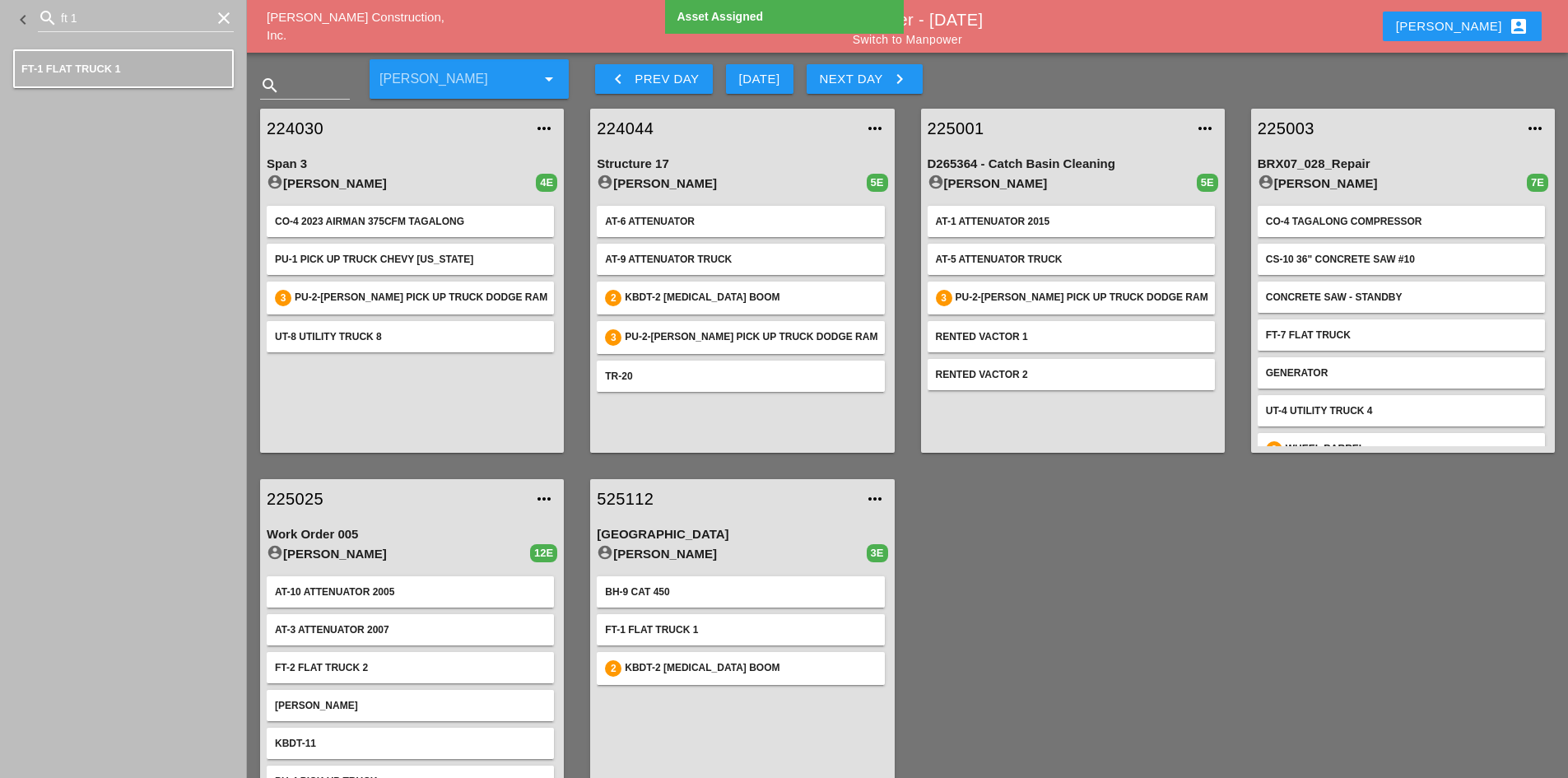
click at [231, 18] on icon "clear" at bounding box center [223, 18] width 19 height 19
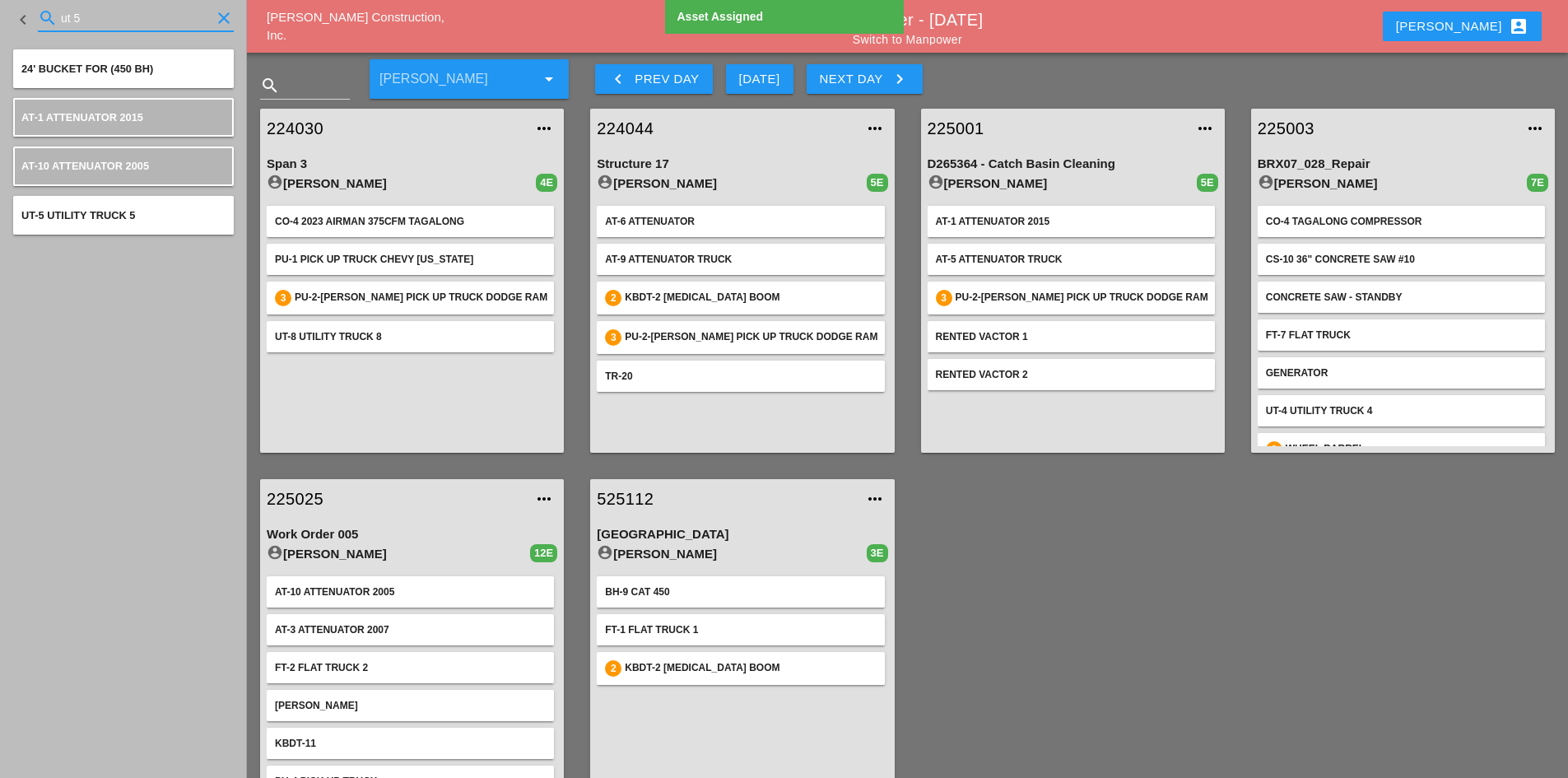
type input "ut 5"
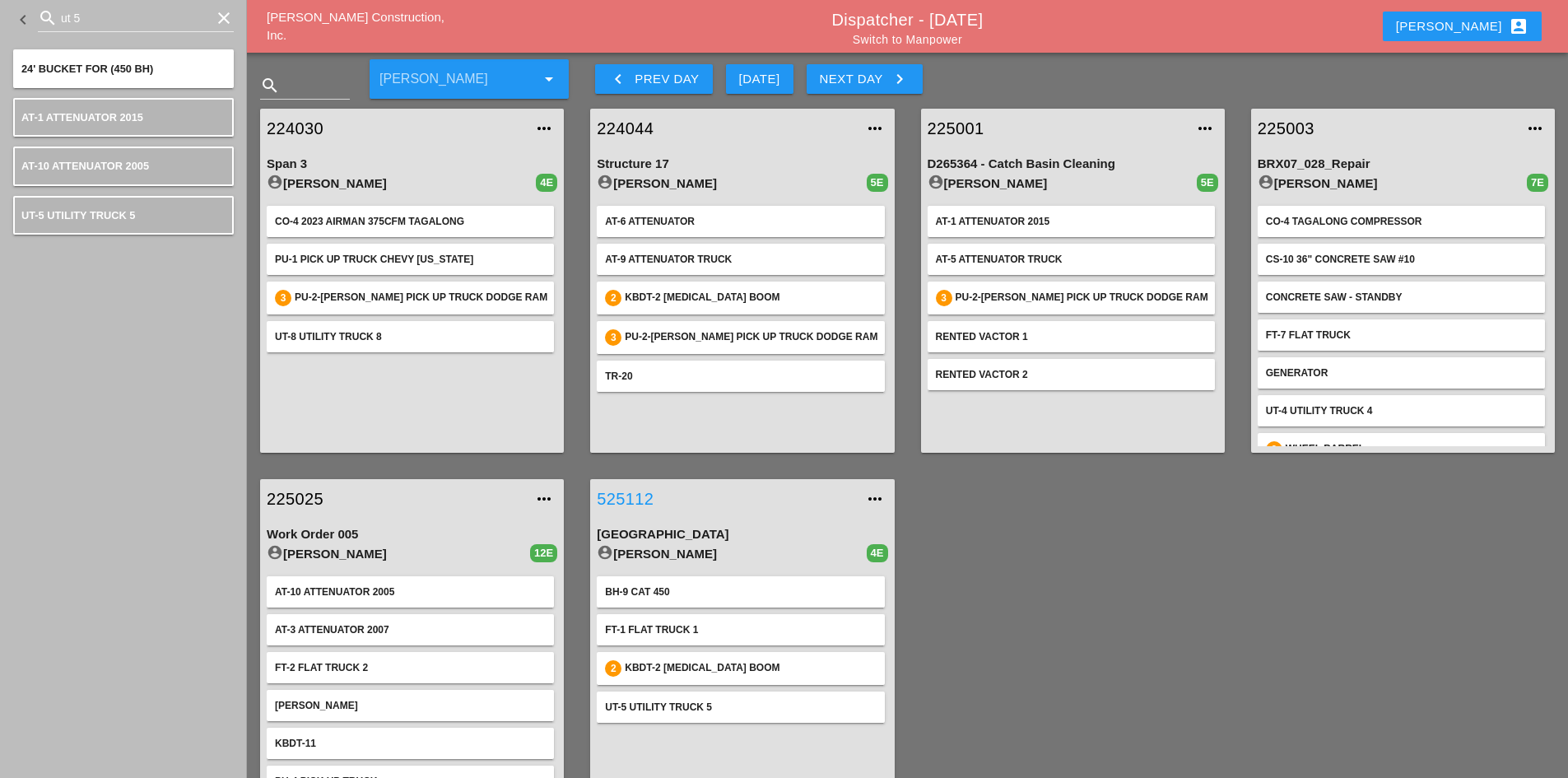
click at [639, 501] on link "525112" at bounding box center [726, 498] width 258 height 25
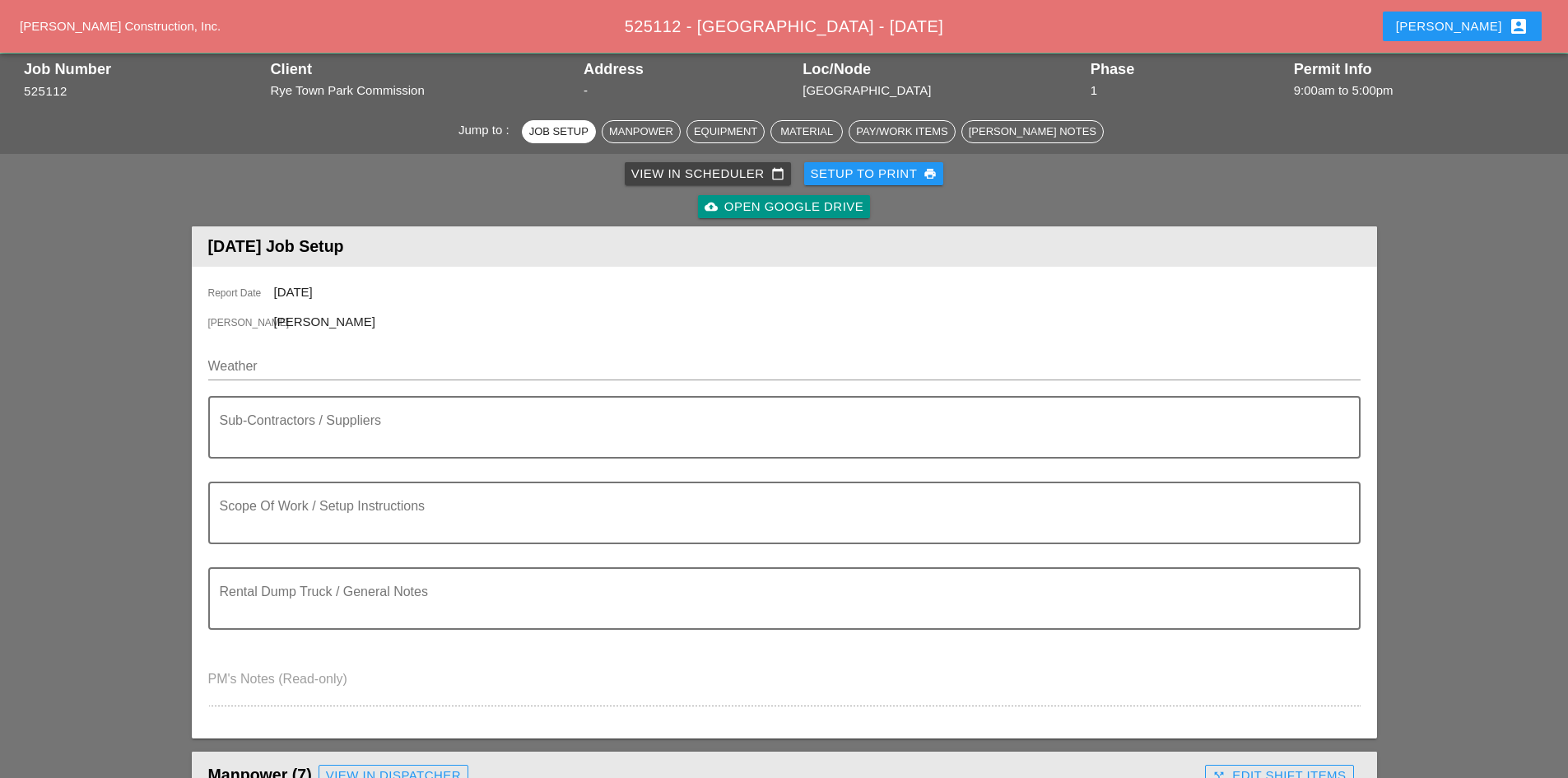
scroll to position [82, 0]
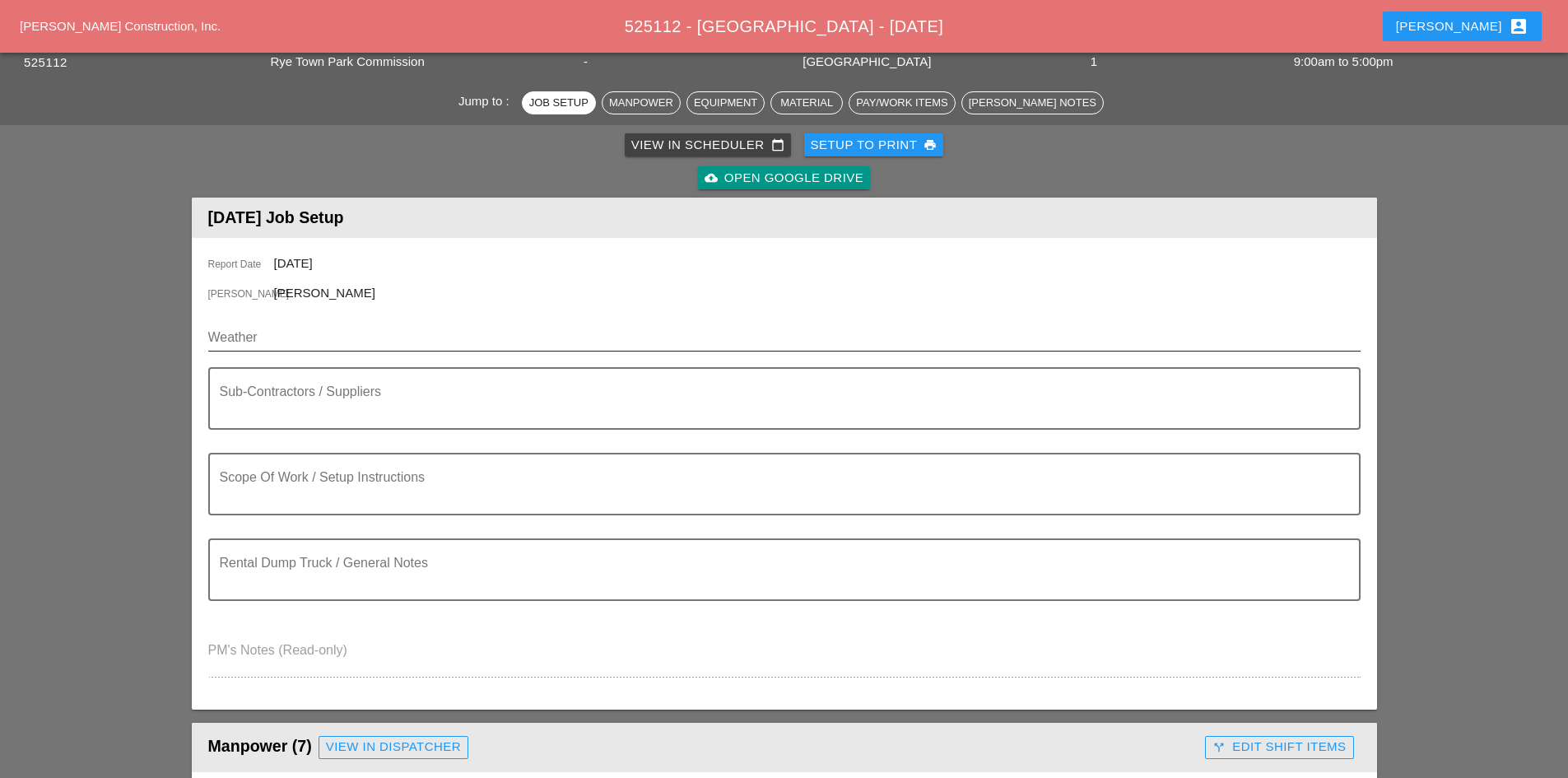
click at [398, 342] on input "Weather" at bounding box center [772, 337] width 1129 height 26
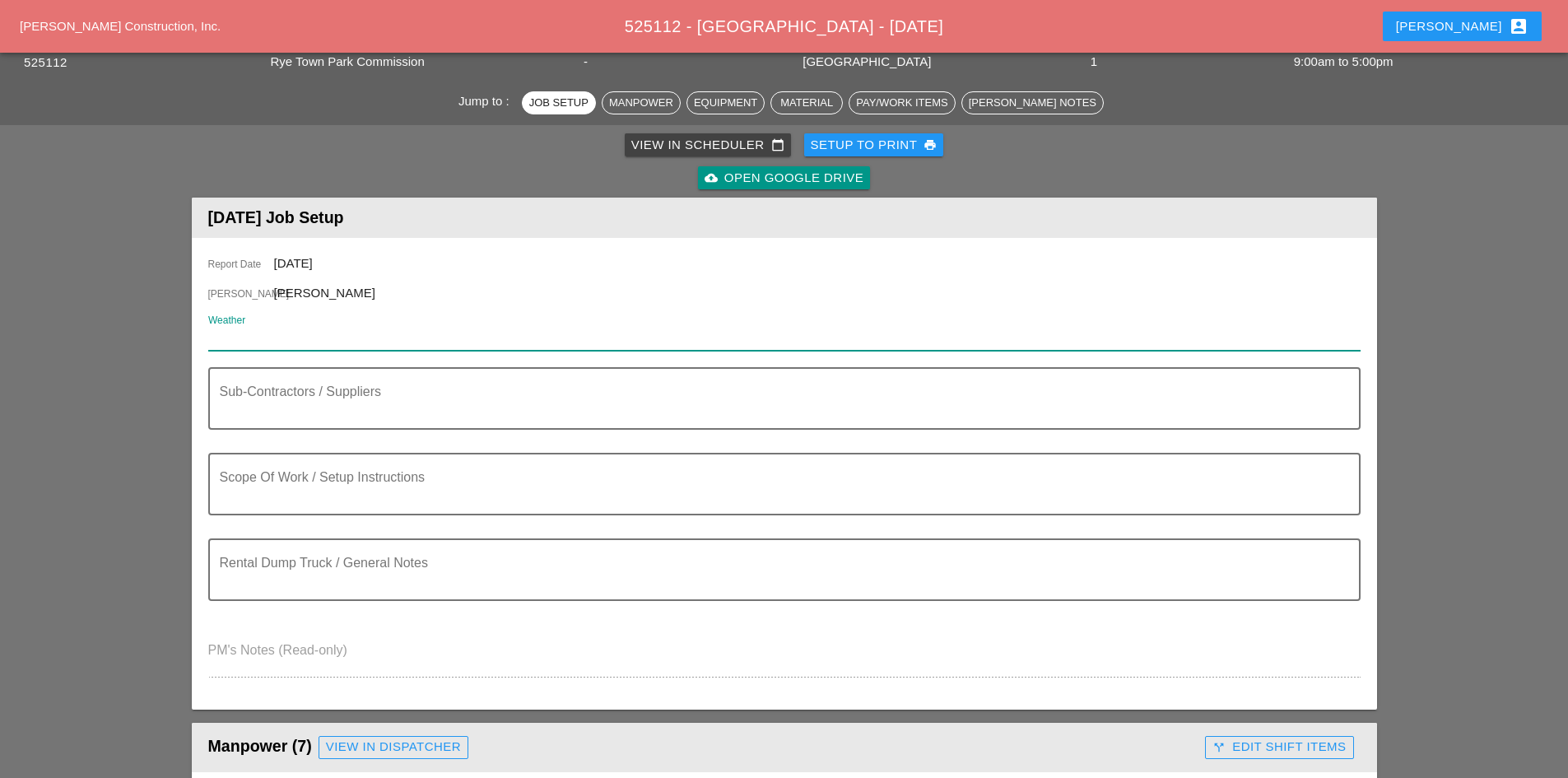
click at [388, 336] on input "Weather" at bounding box center [772, 337] width 1129 height 26
paste input "Thu 16 Day 59° 2% NNW 16 mph Partly cloudy skies. High 59F. Winds NNW at 10 to …"
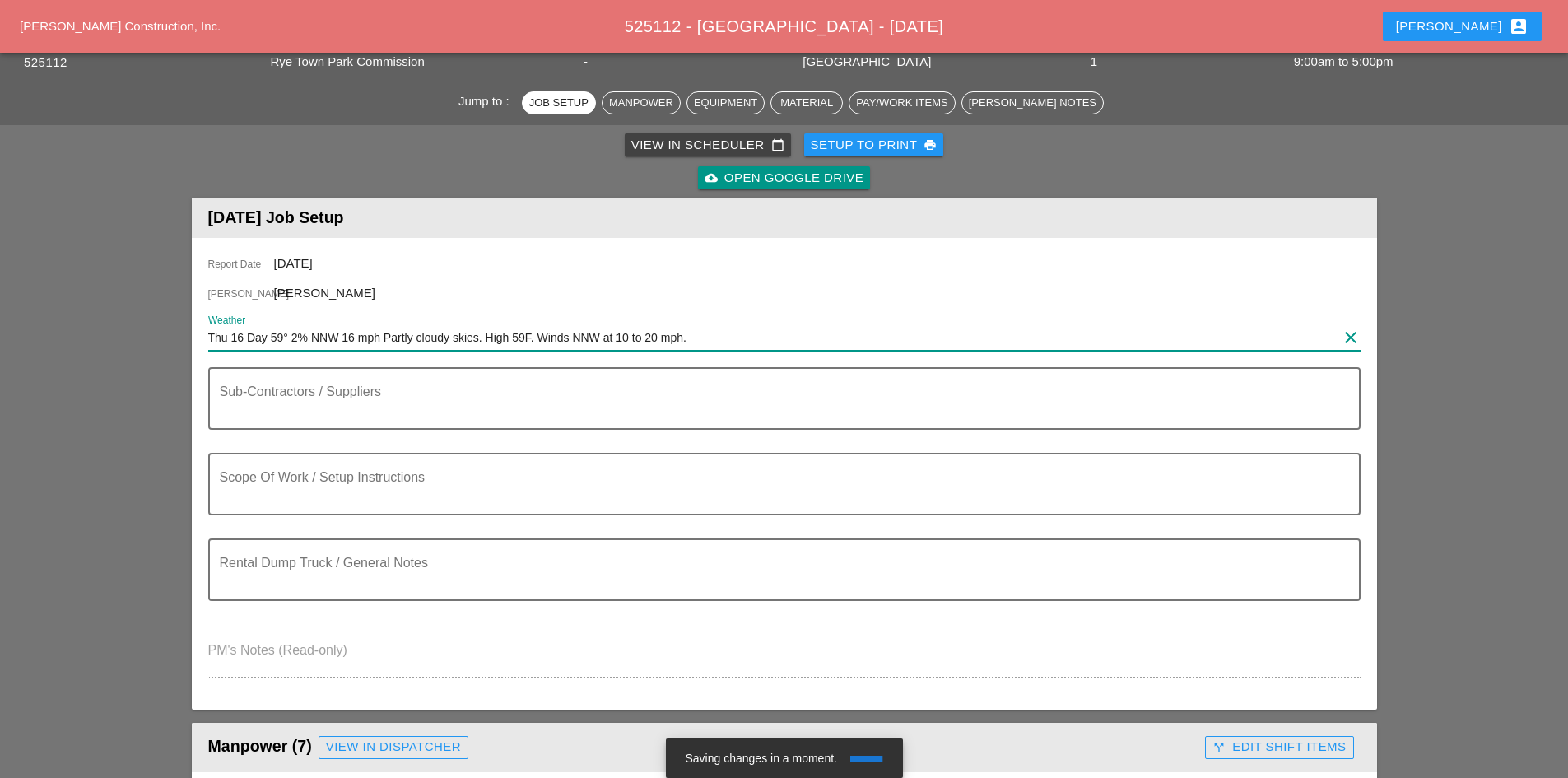
type input "Thu 16 Day 59° 2% NNW 16 mph Partly cloudy skies. High 59F. Winds NNW at 10 to …"
click at [337, 364] on div at bounding box center [784, 362] width 1152 height 10
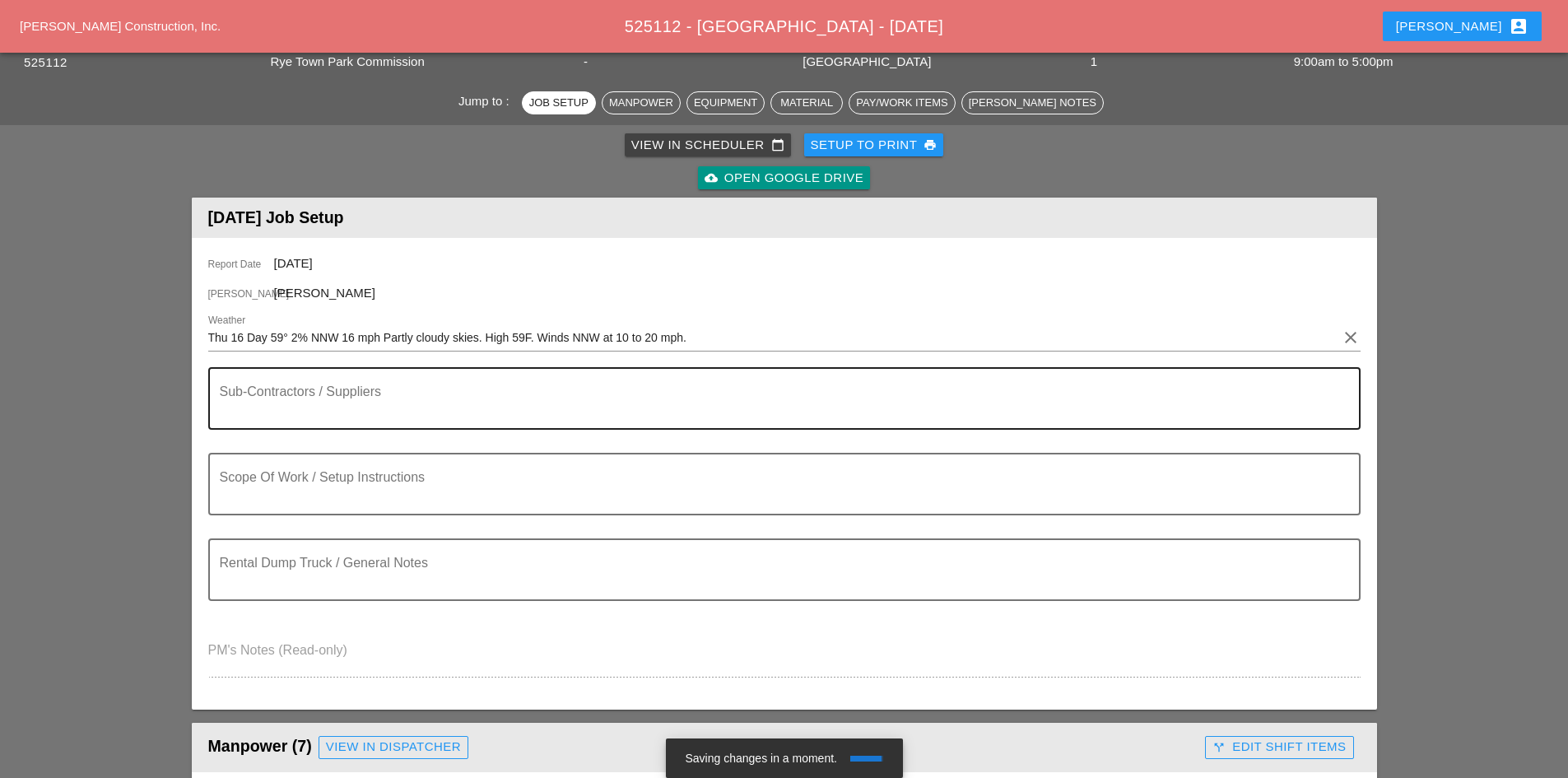
click at [397, 389] on textarea "Sub-Contractors / Suppliers" at bounding box center [778, 408] width 1116 height 40
click at [337, 500] on textarea "Scope Of Work / Setup Instructions" at bounding box center [778, 494] width 1116 height 40
click at [332, 414] on textarea "Sub-Contractors / Suppliers" at bounding box center [778, 408] width 1116 height 40
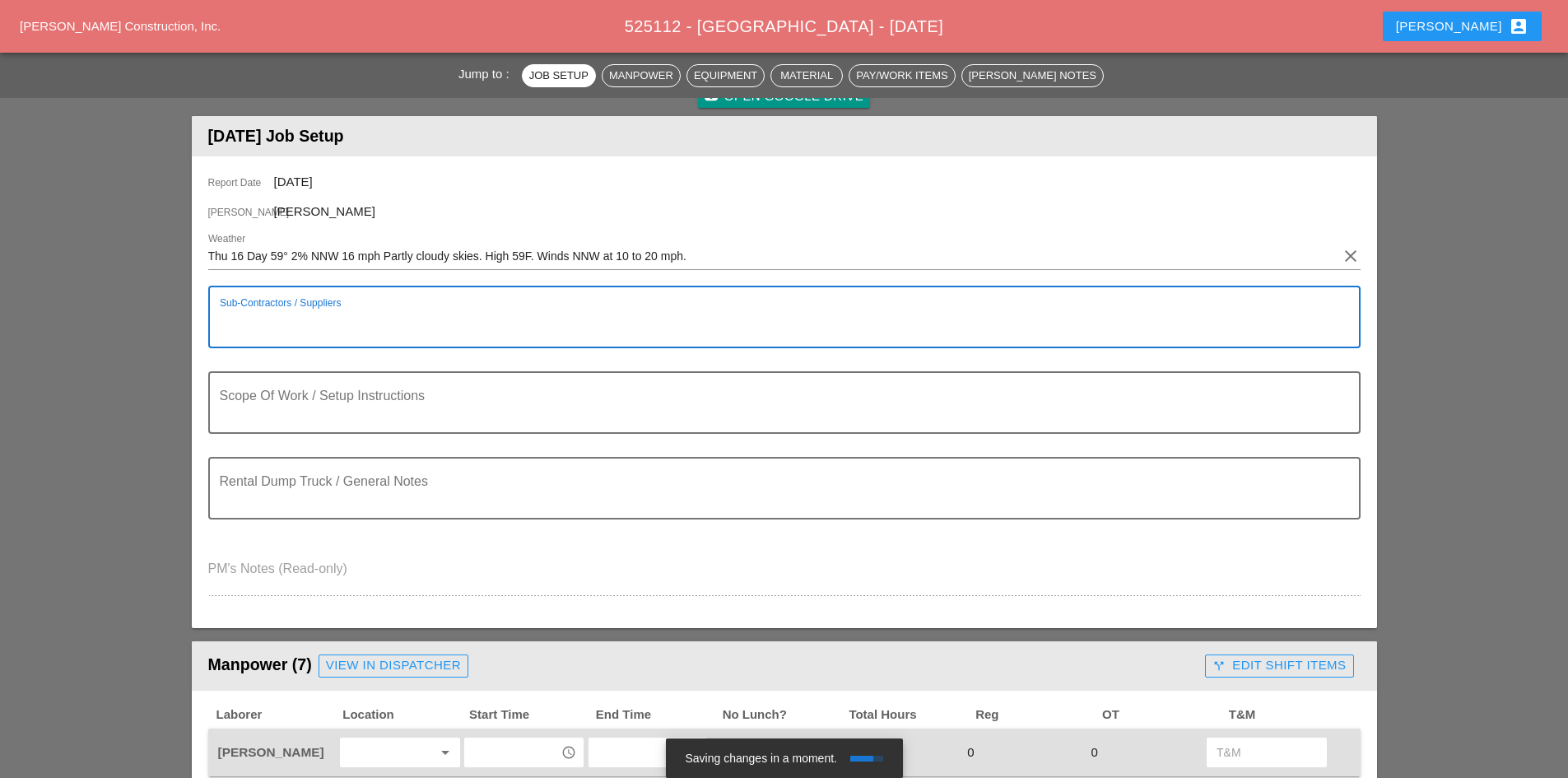
scroll to position [0, 0]
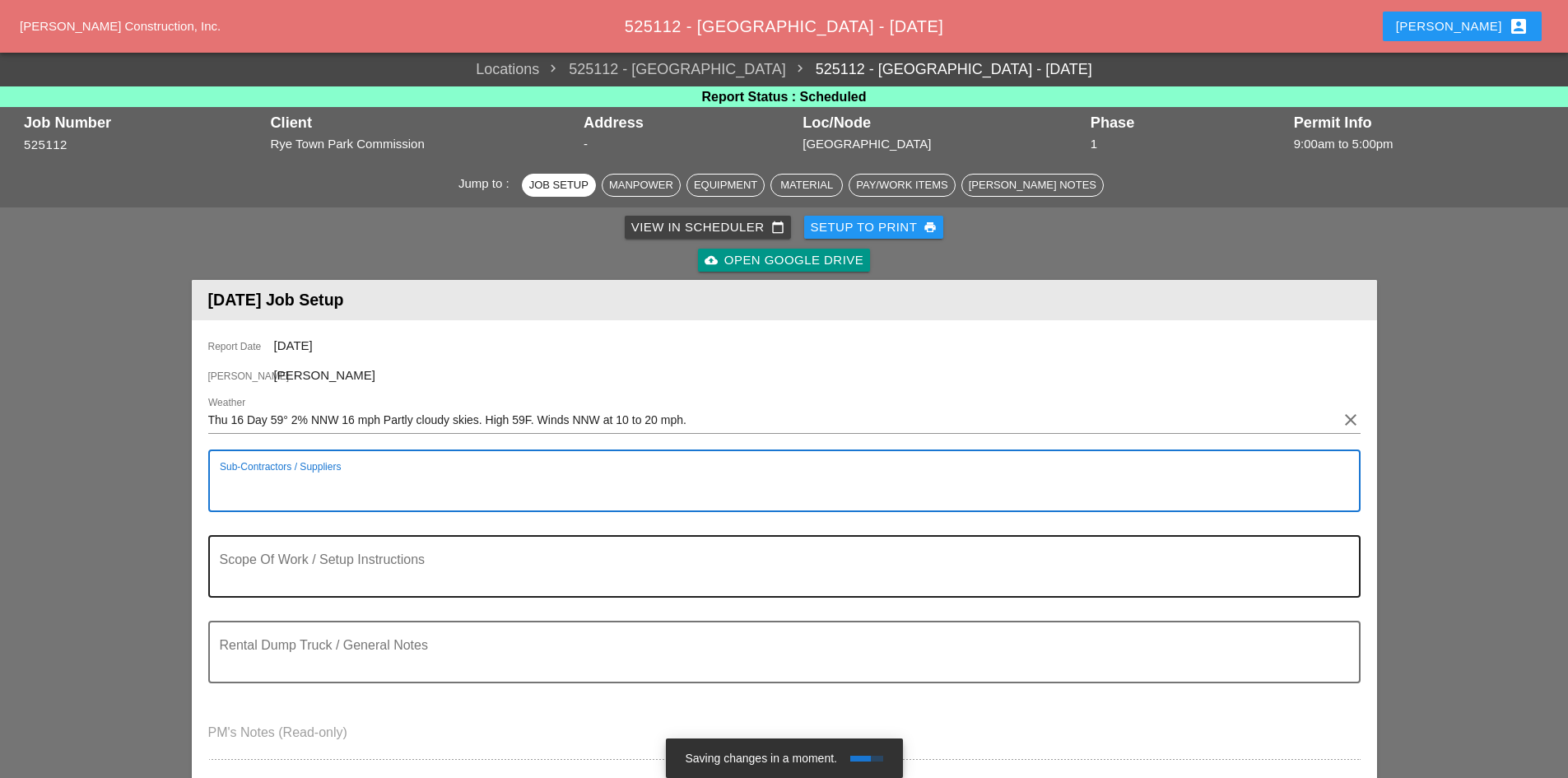
click at [338, 537] on div "Scope Of Work / Setup Instructions" at bounding box center [778, 567] width 1116 height 59
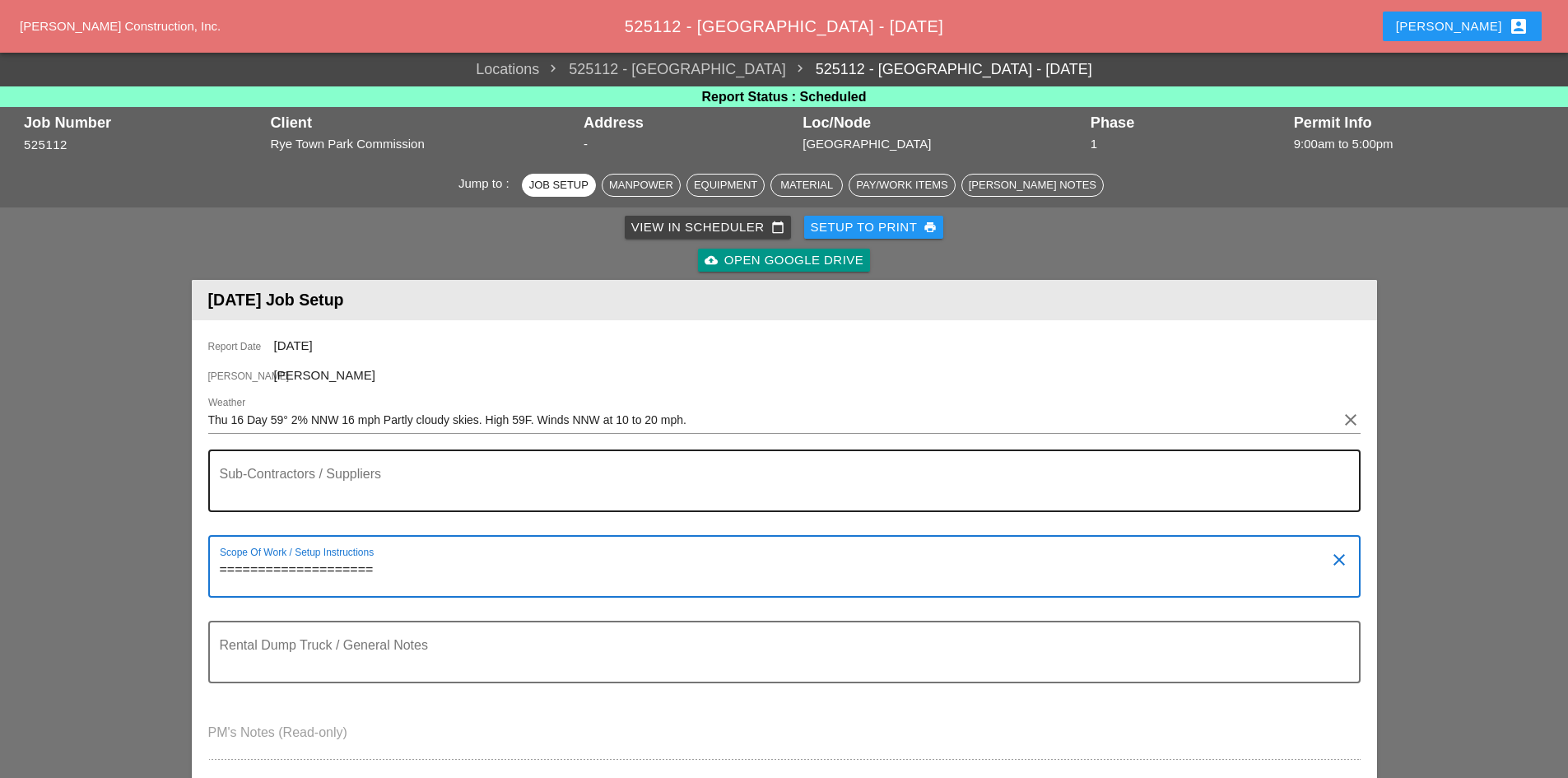
type textarea "===================="
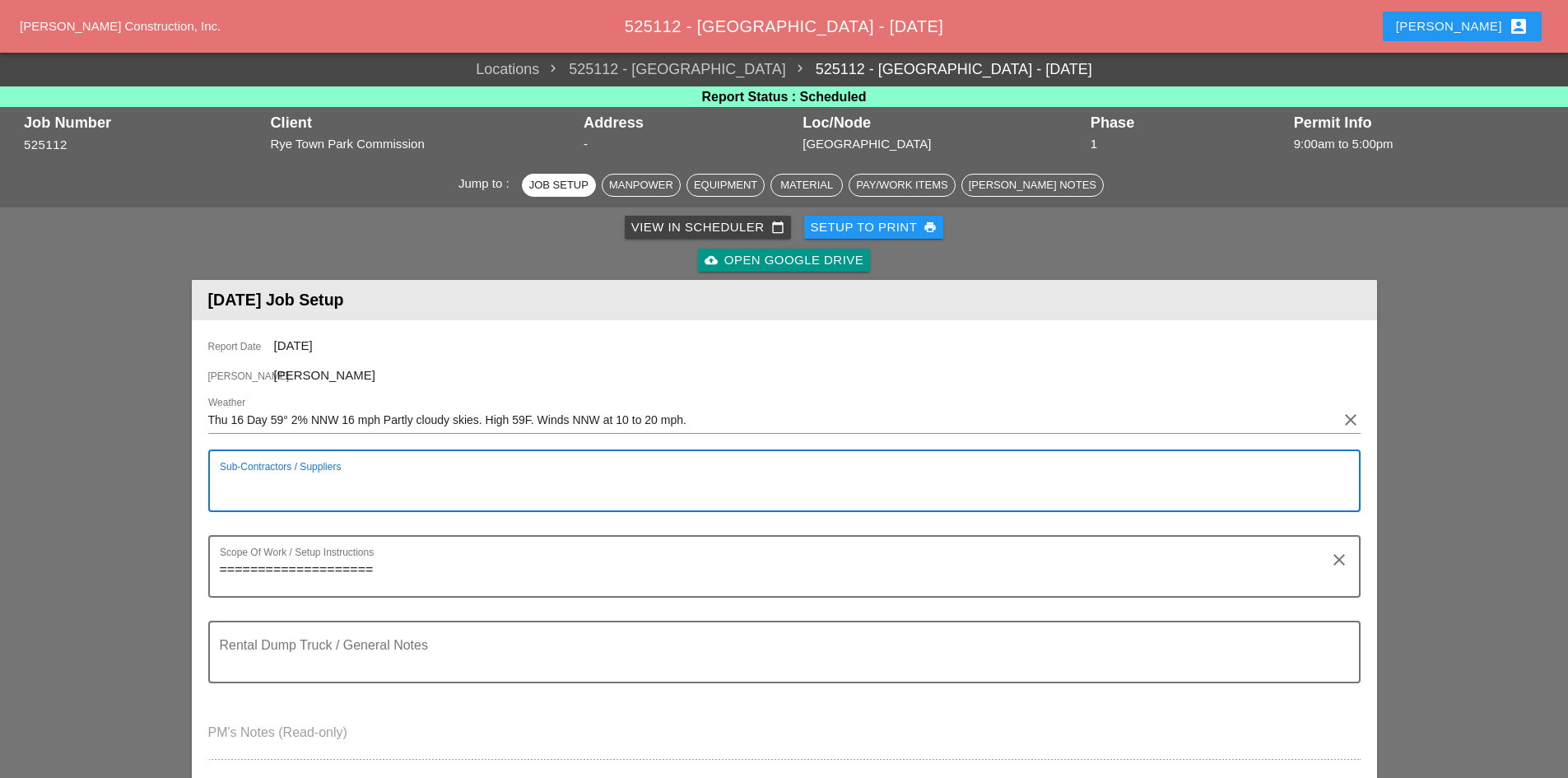
click at [326, 479] on textarea "Sub-Contractors / Suppliers" at bounding box center [778, 490] width 1116 height 40
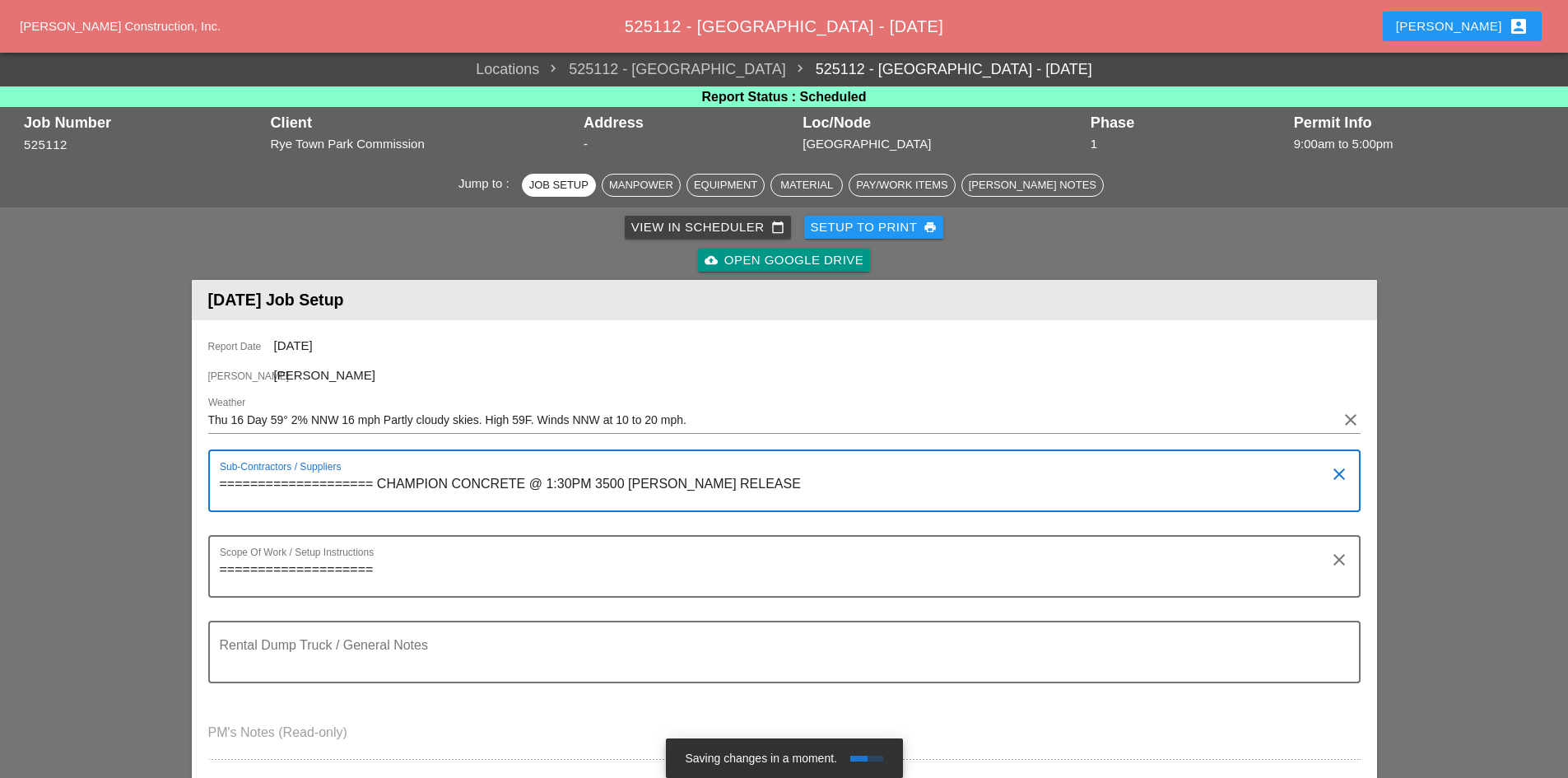
click at [699, 483] on textarea "==================== CHAMPION CONCRETE @ 1:30PM 3500 [PERSON_NAME] RELEASE" at bounding box center [778, 490] width 1116 height 40
click at [797, 483] on textarea "==================== CHAMPION CONCRETE @ 1:30PM 3500 [PERSON_NAME] TO RELEASE" at bounding box center [778, 490] width 1116 height 40
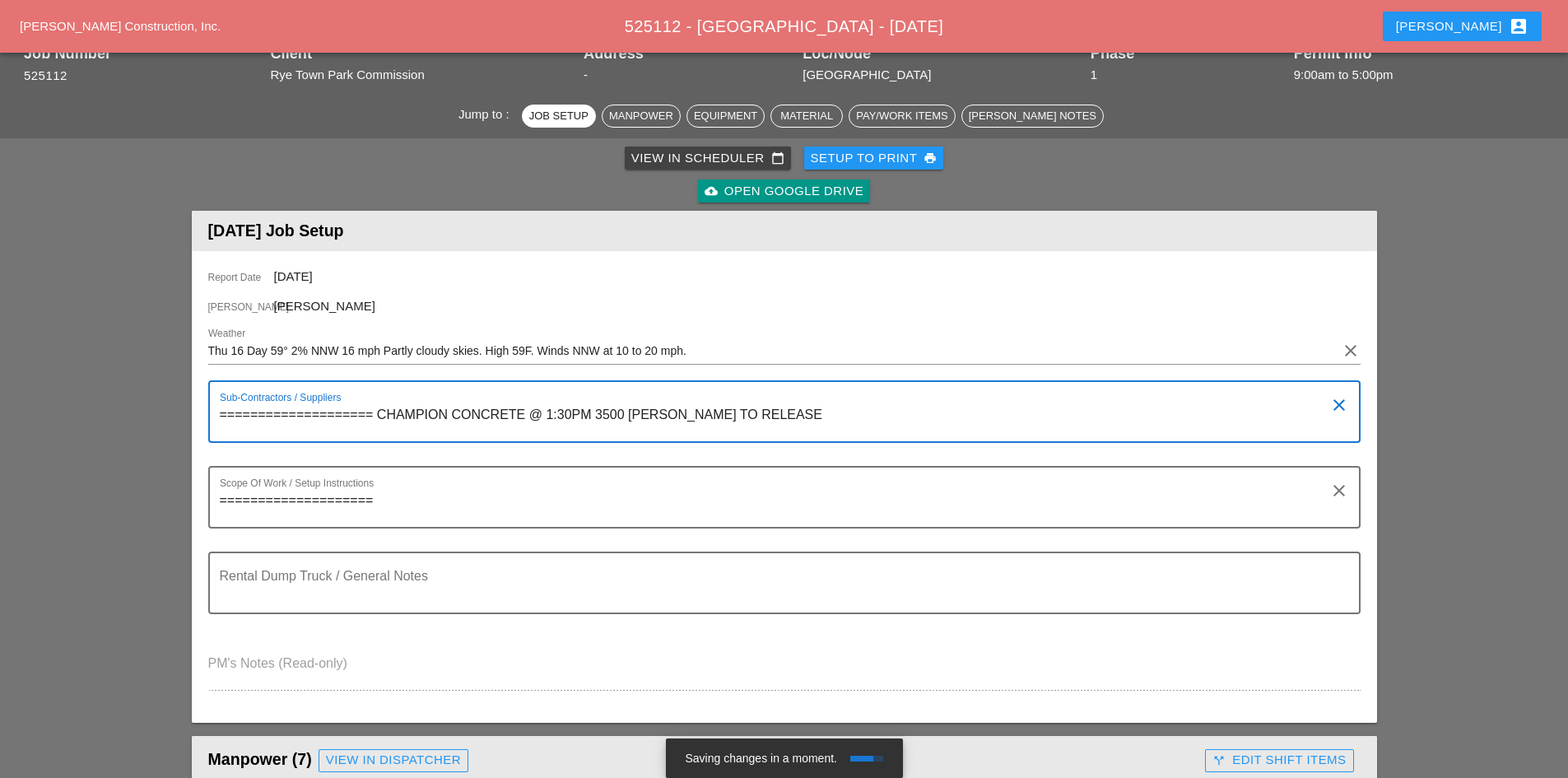
scroll to position [247, 0]
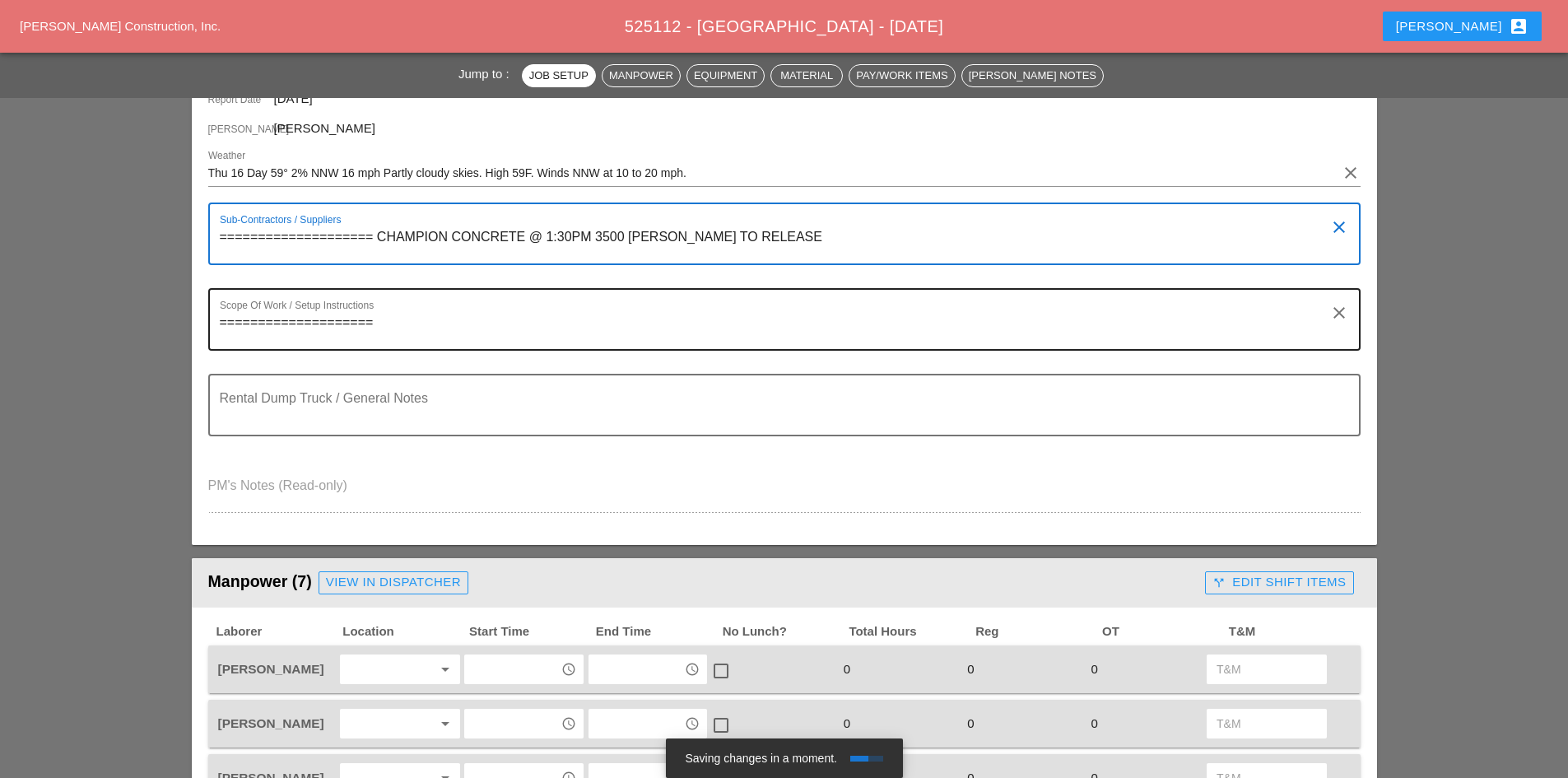
type textarea "==================== CHAMPION CONCRETE @ 1:30PM 3500 [PERSON_NAME] TO RELEASE"
click at [390, 327] on textarea "====================" at bounding box center [778, 329] width 1116 height 40
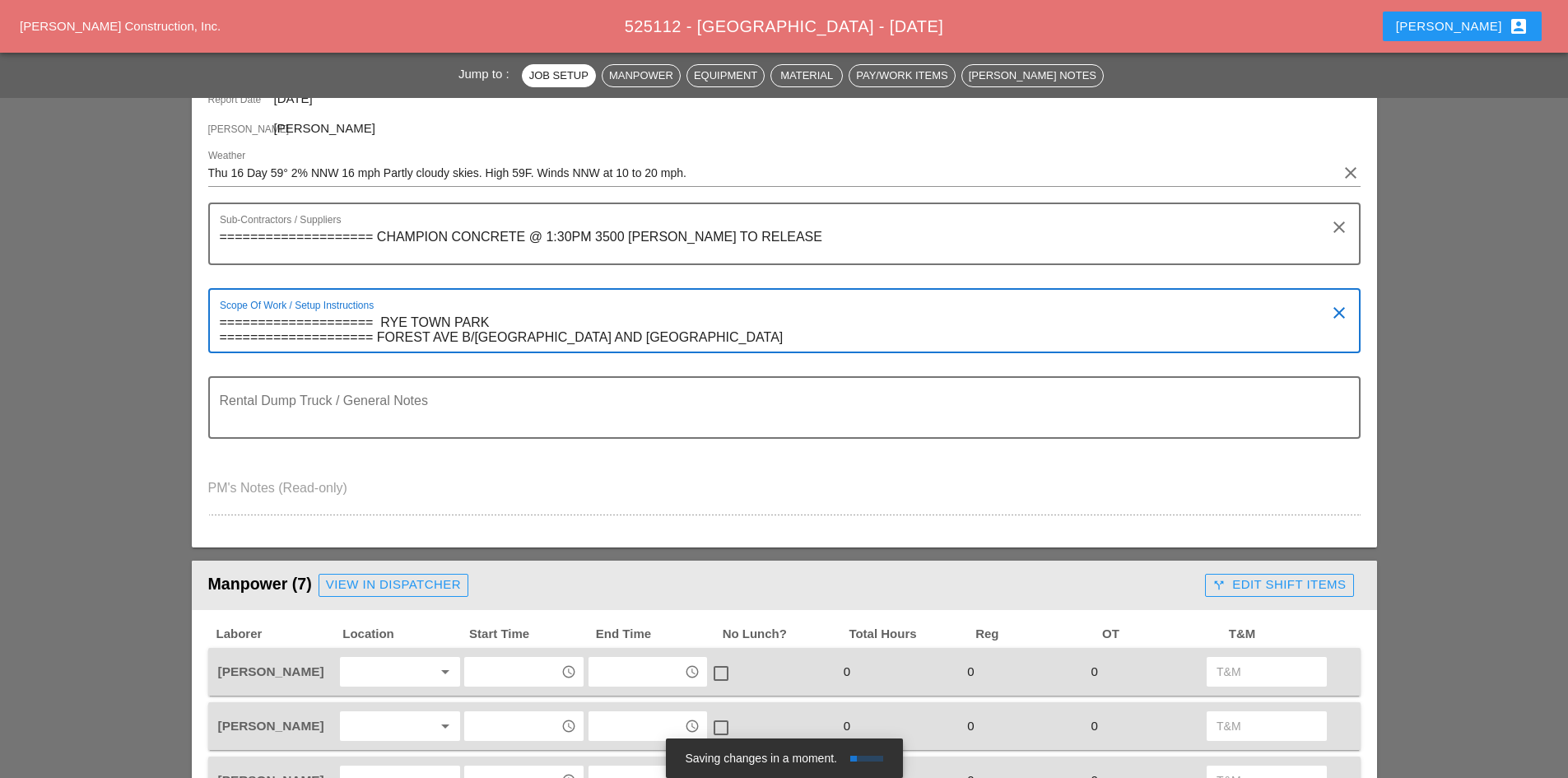
click at [513, 326] on textarea "==================== RYE TOWN PARK ==================== FOREST AVE B/[GEOGRAPHI…" at bounding box center [778, 331] width 1116 height 42
drag, startPoint x: 514, startPoint y: 345, endPoint x: 496, endPoint y: 386, distance: 44.8
click at [513, 345] on textarea "==================== RYE TOWN PARK ==================== FOREST AVE B/[GEOGRAPHI…" at bounding box center [778, 331] width 1116 height 42
click at [731, 352] on div "Scope Of Work / Setup Instructions ==================== RYE TOWN PARK =========…" at bounding box center [784, 321] width 1152 height 65
click at [742, 325] on textarea "==================== RYE TOWN PARK ==================== FOREST AVE B/[GEOGRAPHI…" at bounding box center [778, 331] width 1116 height 42
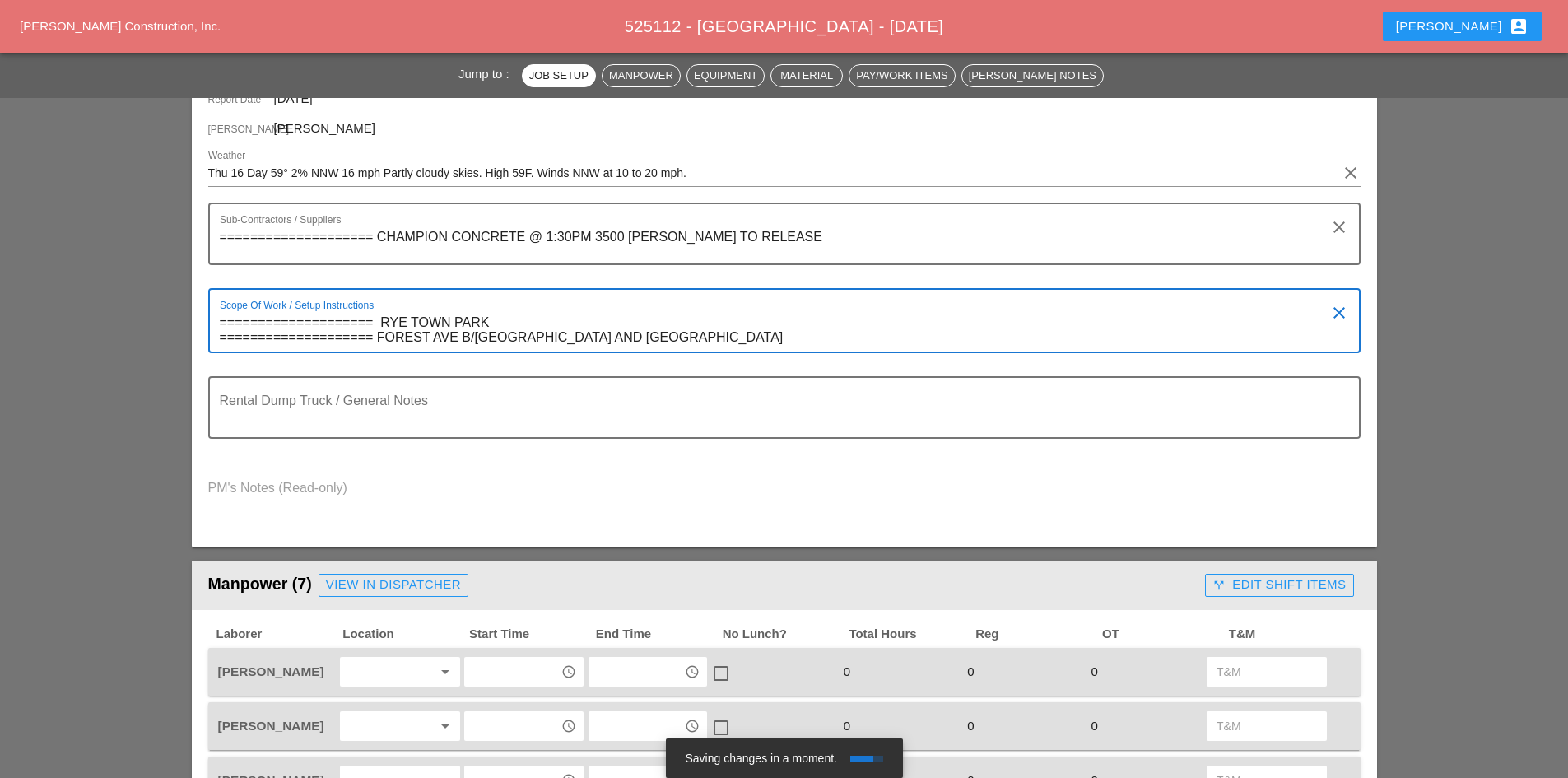
click at [743, 325] on textarea "==================== RYE TOWN PARK ==================== FOREST AVE B/[GEOGRAPHI…" at bounding box center [778, 331] width 1116 height 42
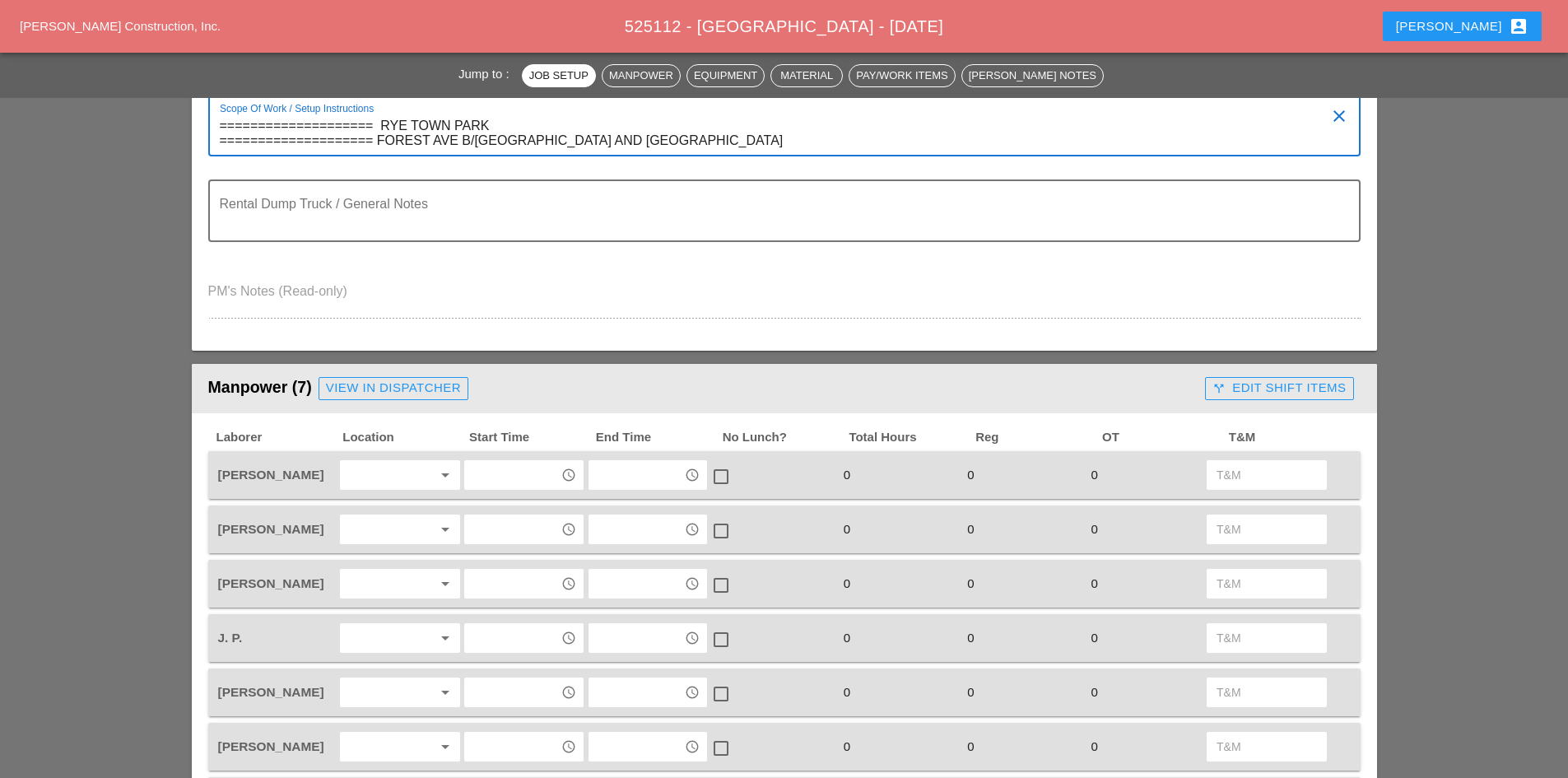
scroll to position [576, 0]
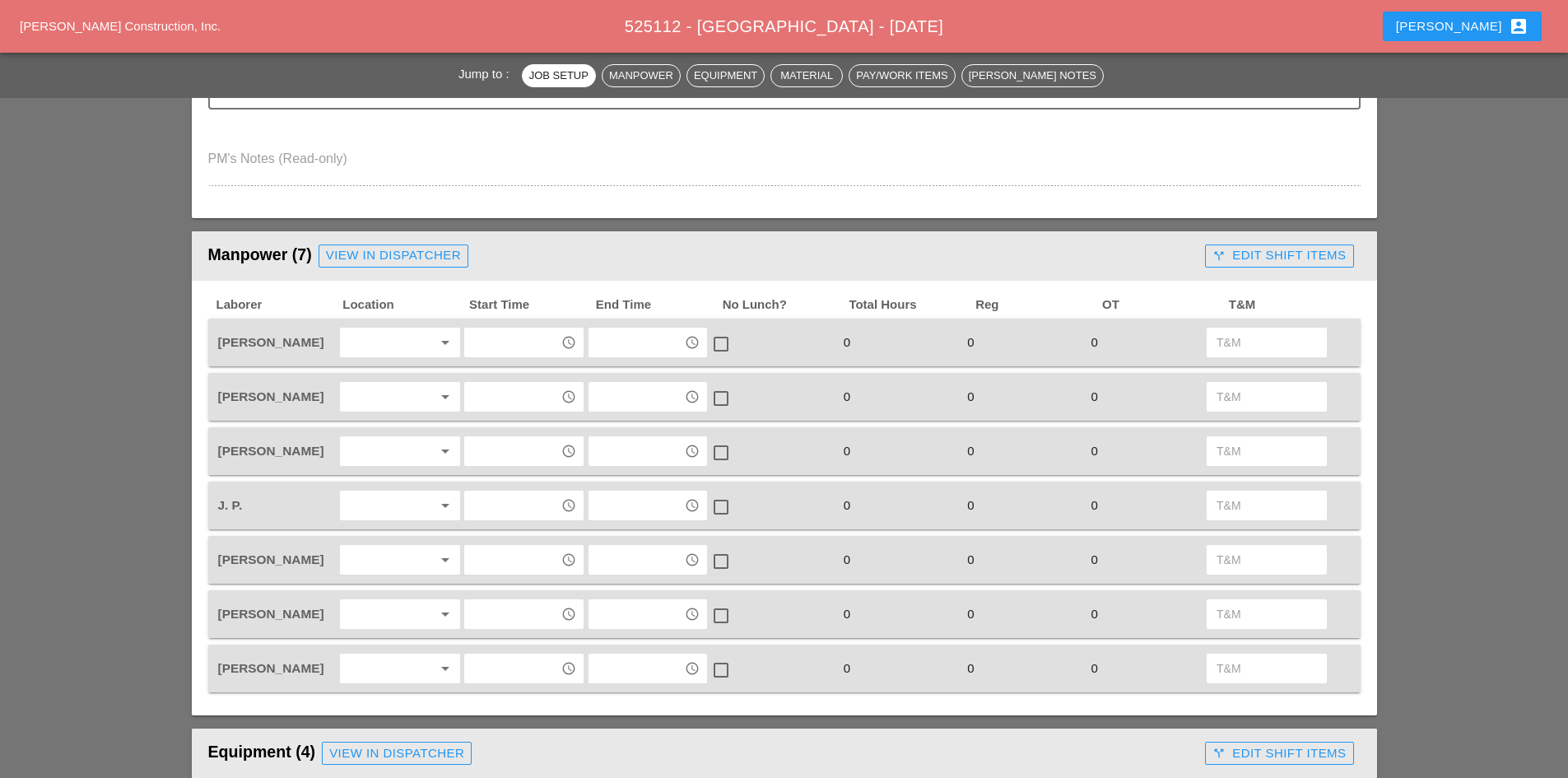
type textarea "==================== RYE TOWN PARK ==================== FOREST AVE B/[GEOGRAPHI…"
click at [434, 342] on div "arrow_drop_down" at bounding box center [443, 342] width 23 height 19
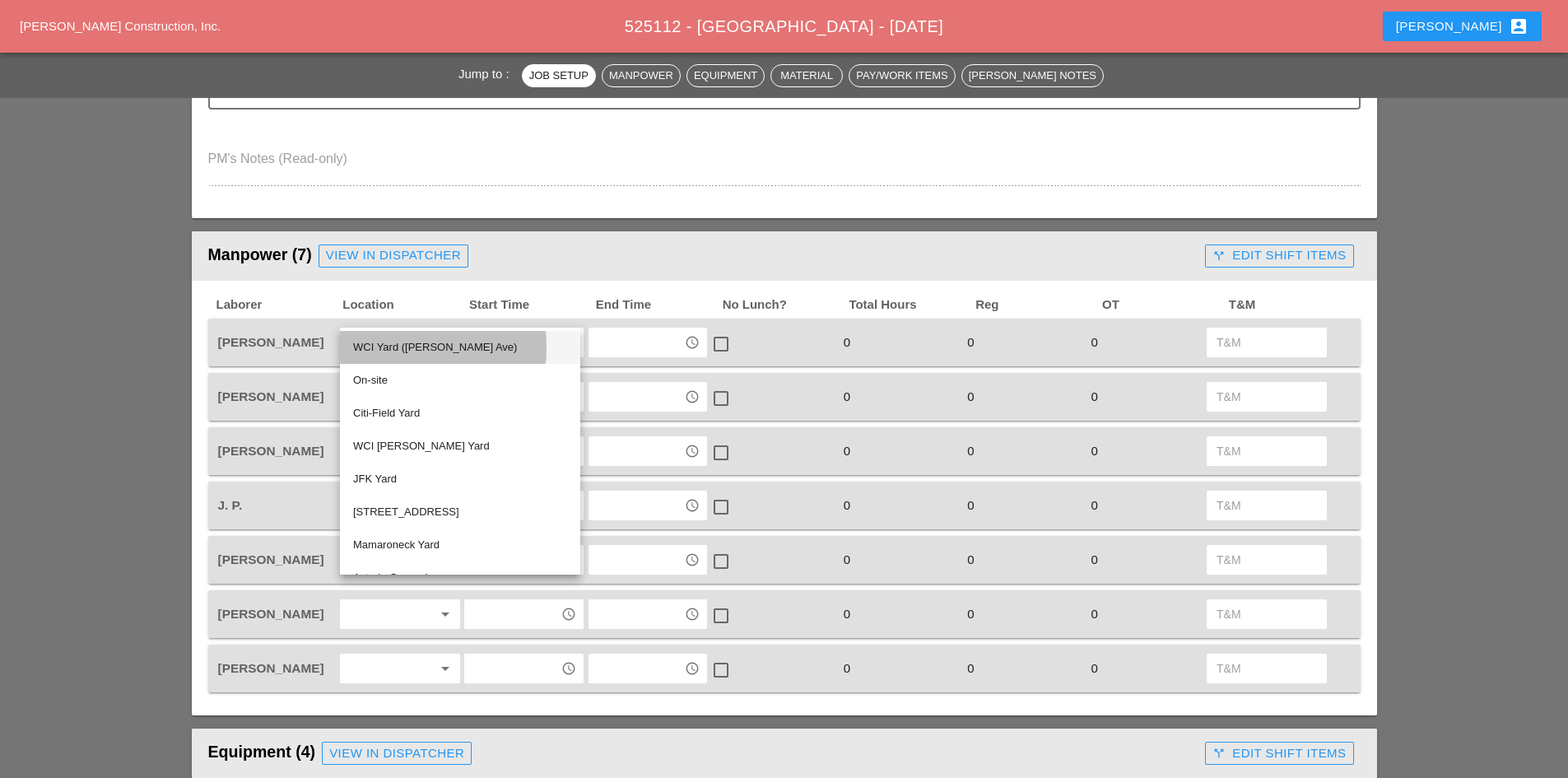
click at [427, 354] on div "WCI Yard ([PERSON_NAME] Ave)" at bounding box center [459, 347] width 214 height 19
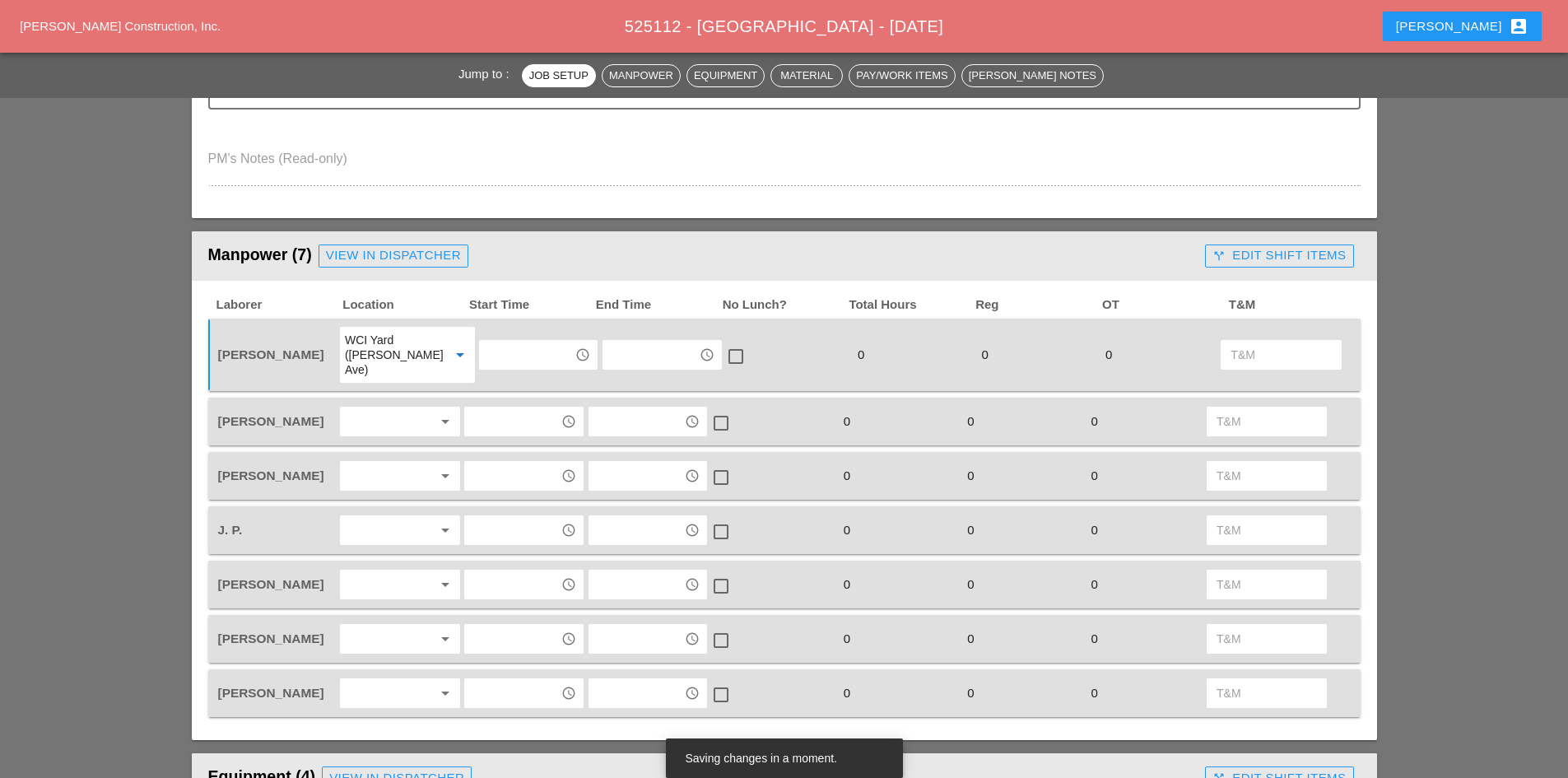
click at [427, 408] on div at bounding box center [388, 421] width 87 height 26
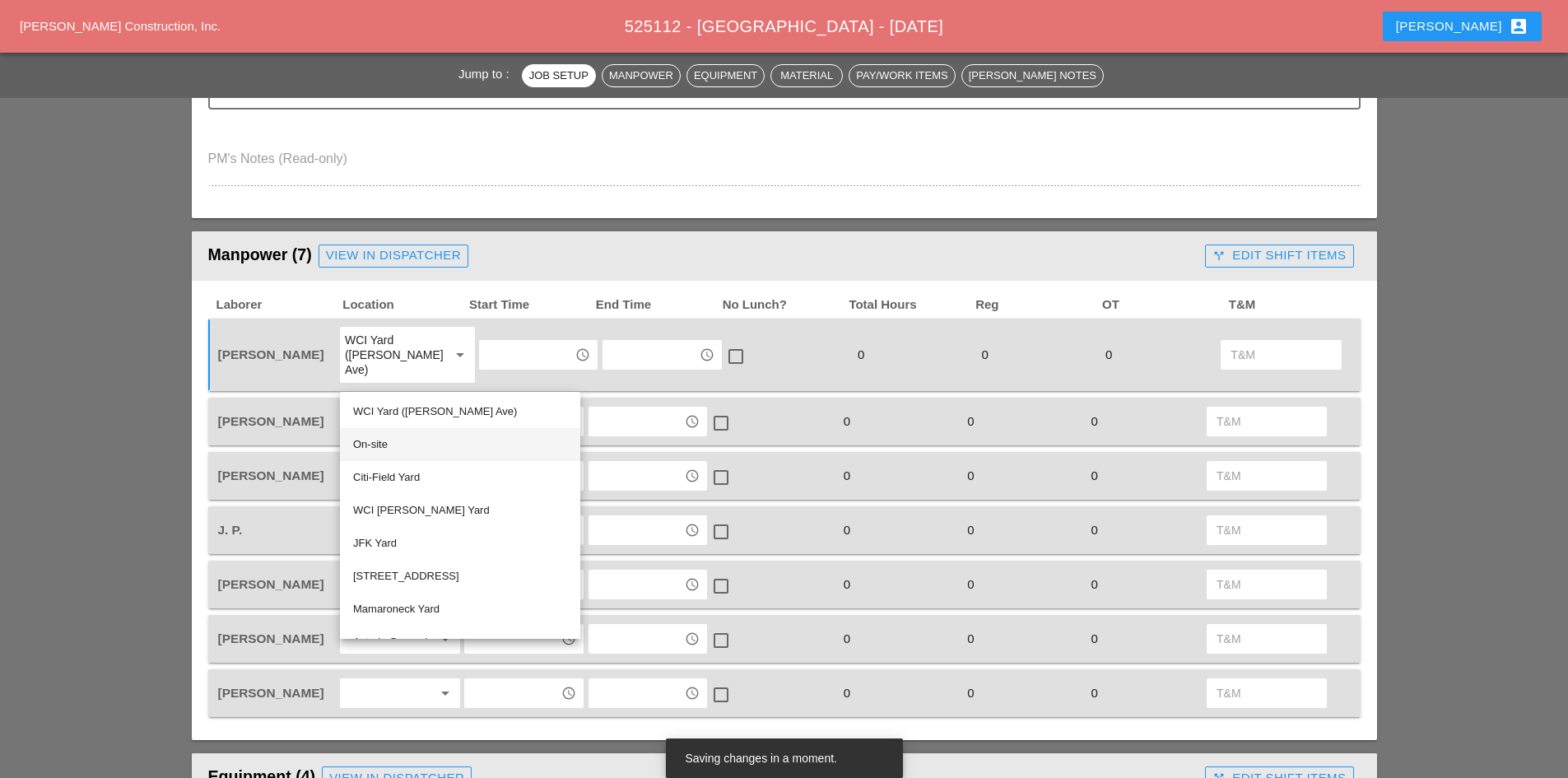
click at [425, 447] on div "On-site" at bounding box center [459, 444] width 214 height 19
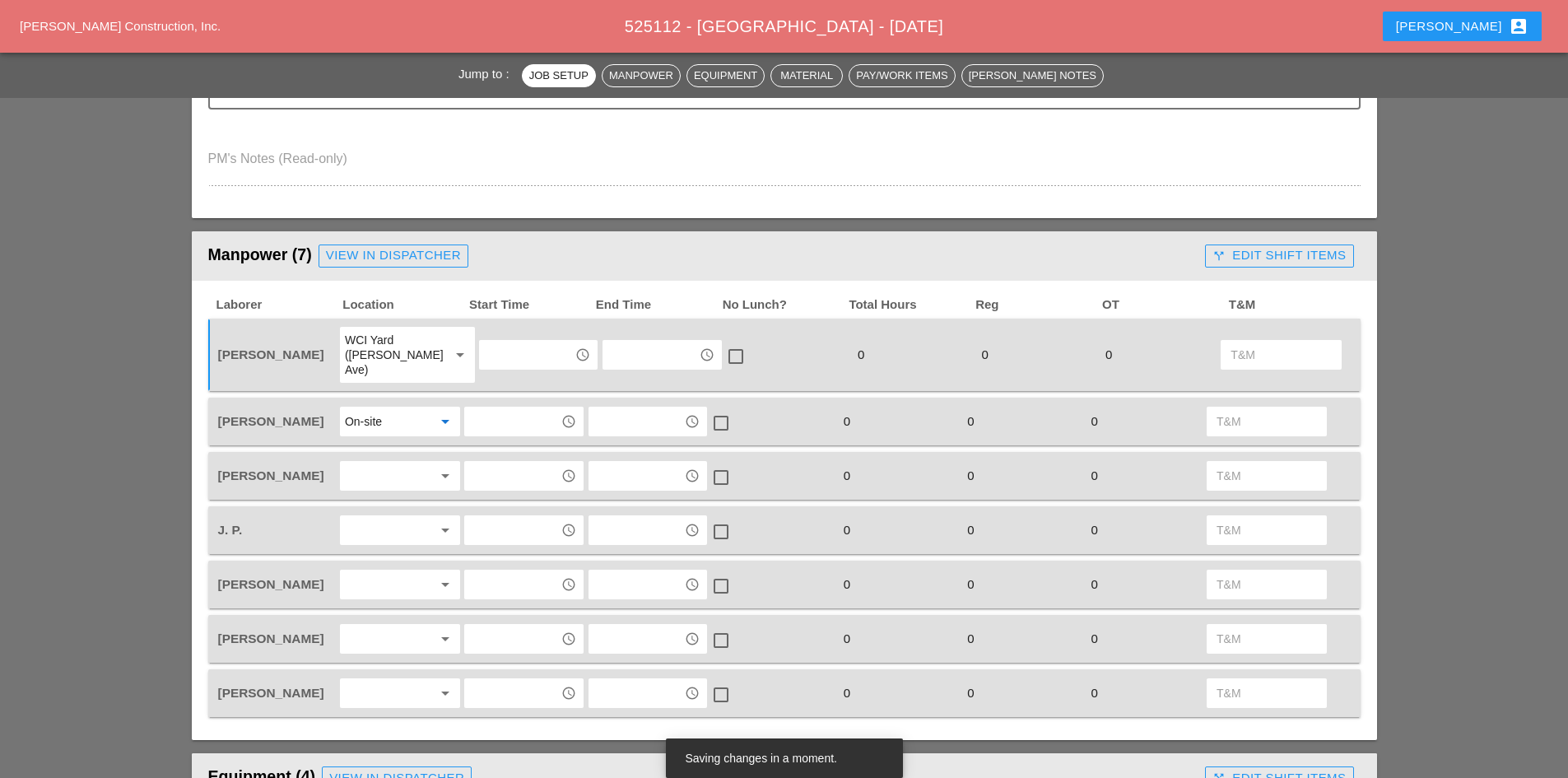
click at [425, 461] on div "arrow_drop_down" at bounding box center [400, 475] width 120 height 30
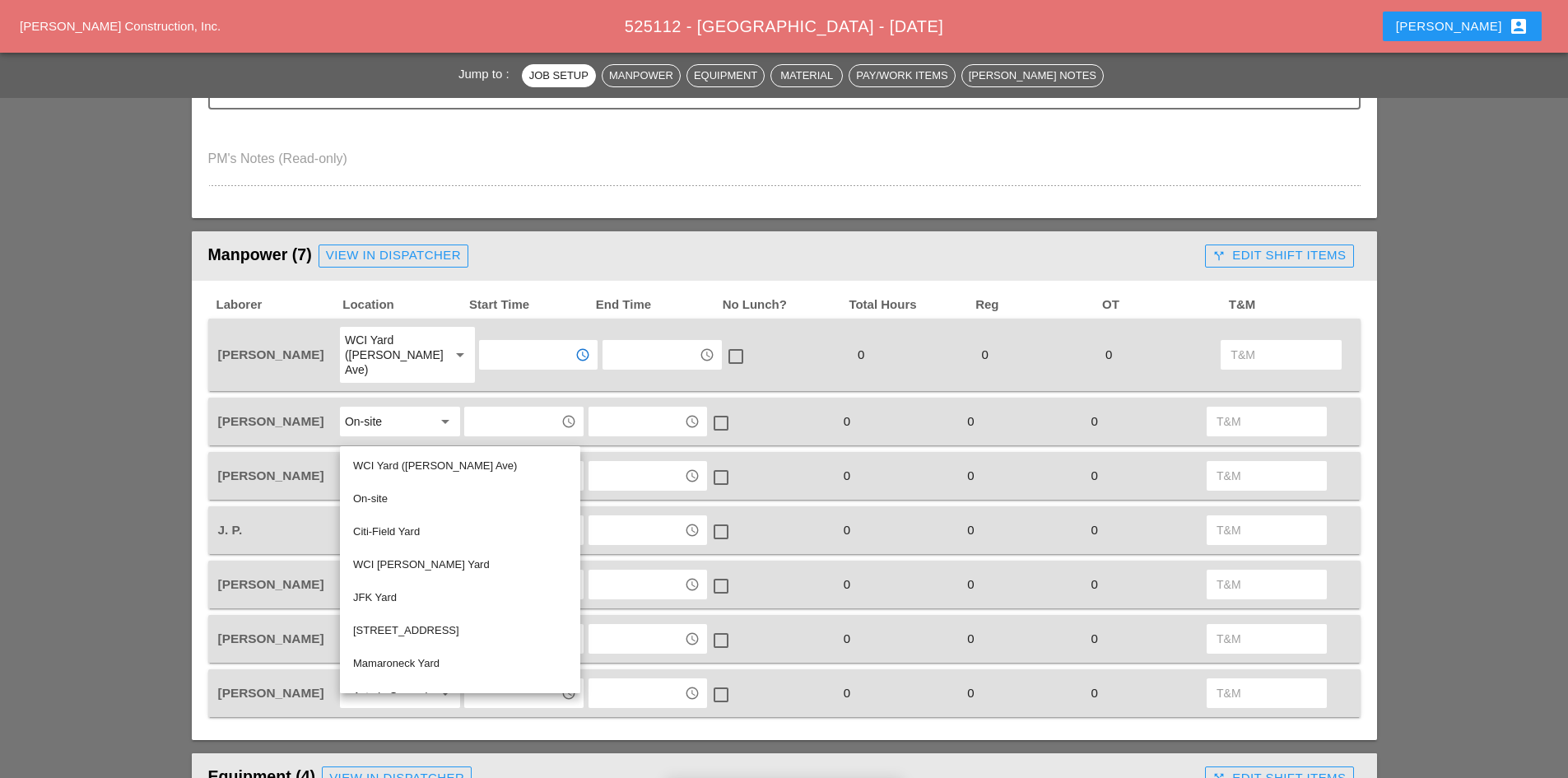
click at [487, 353] on input "text" at bounding box center [526, 354] width 85 height 26
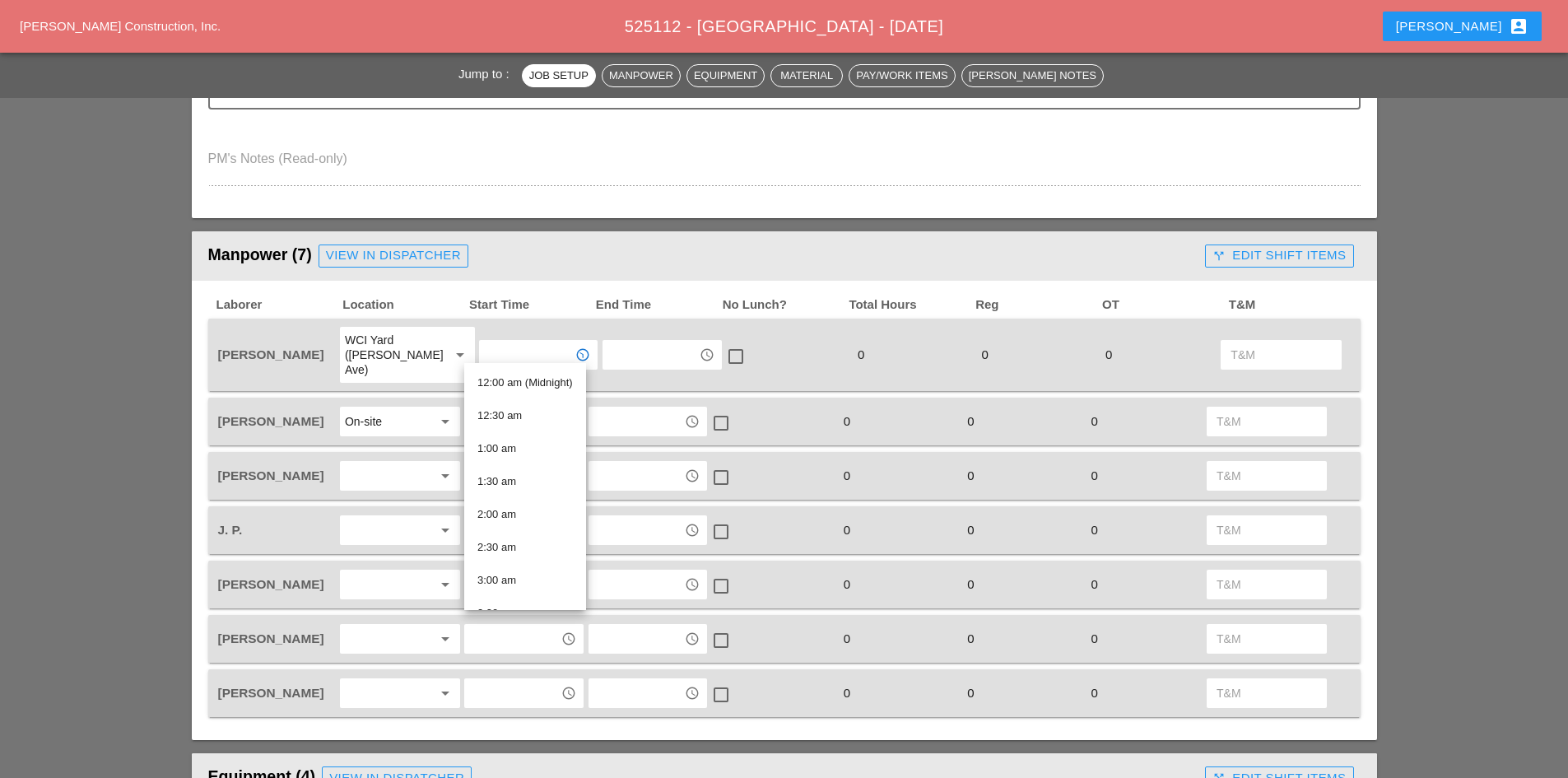
click at [381, 472] on div at bounding box center [388, 475] width 87 height 26
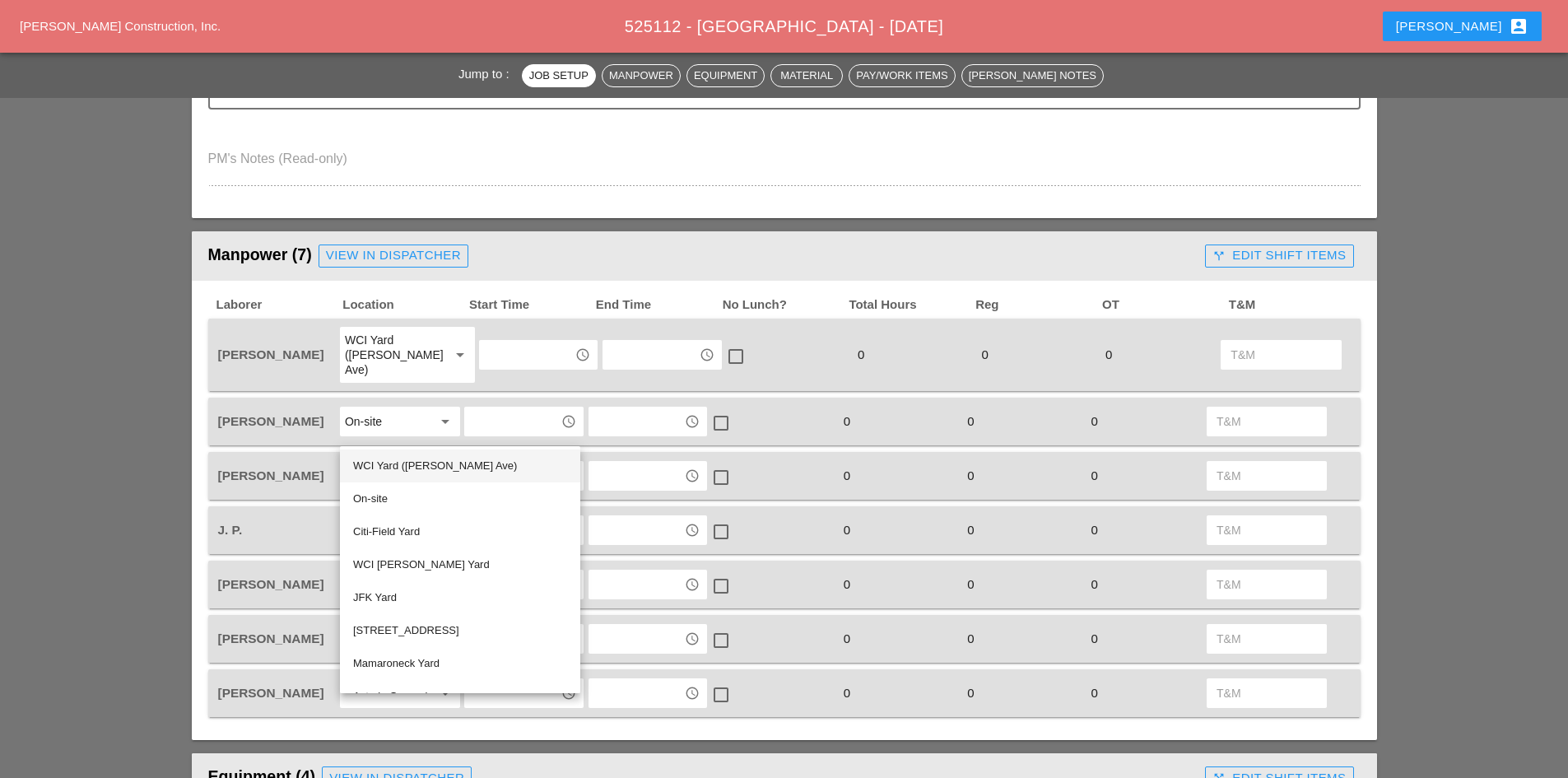
click at [407, 470] on div "WCI Yard ([PERSON_NAME] Ave)" at bounding box center [459, 465] width 214 height 19
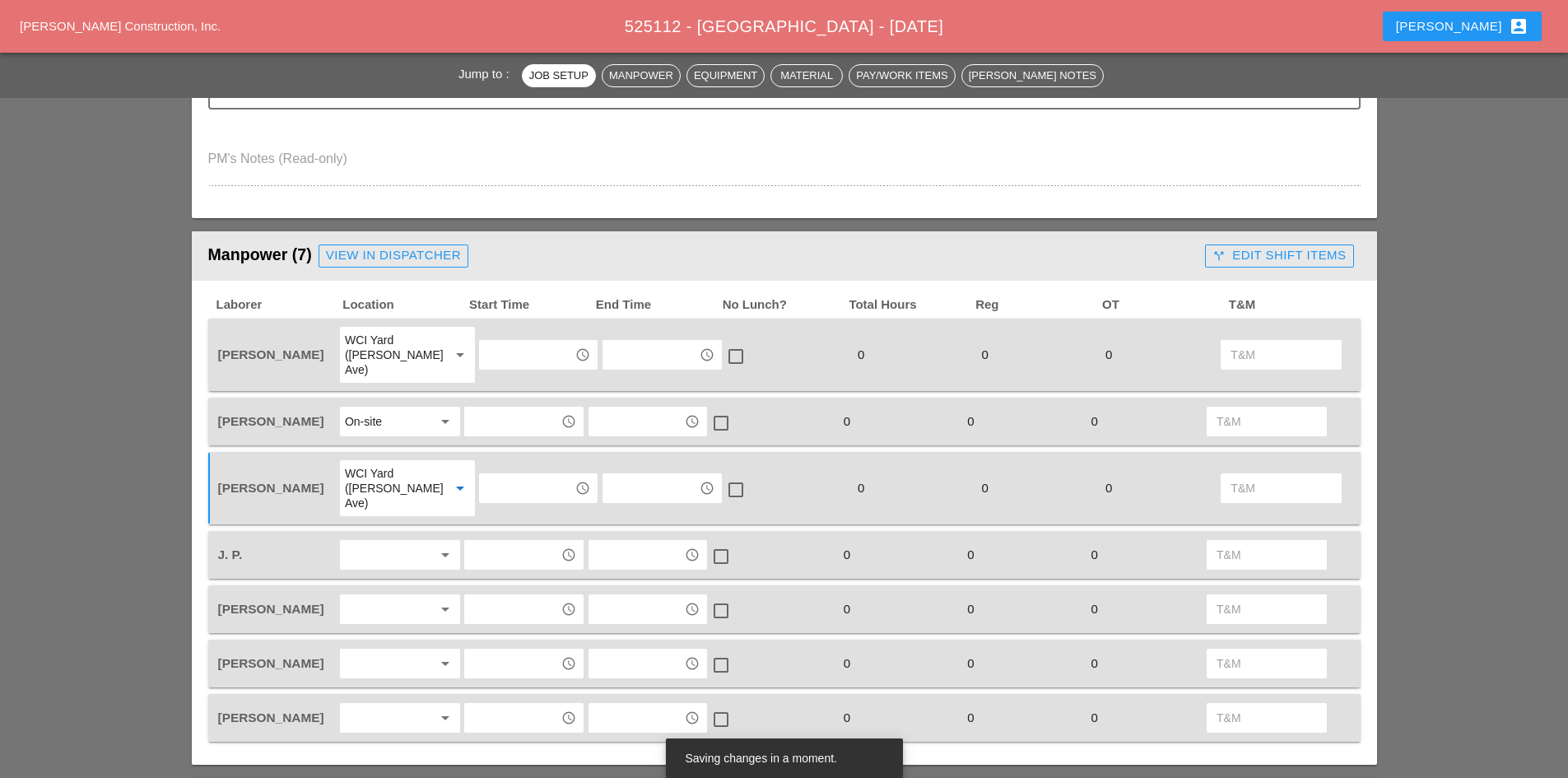
click at [435, 545] on div "arrow_drop_down" at bounding box center [443, 554] width 23 height 19
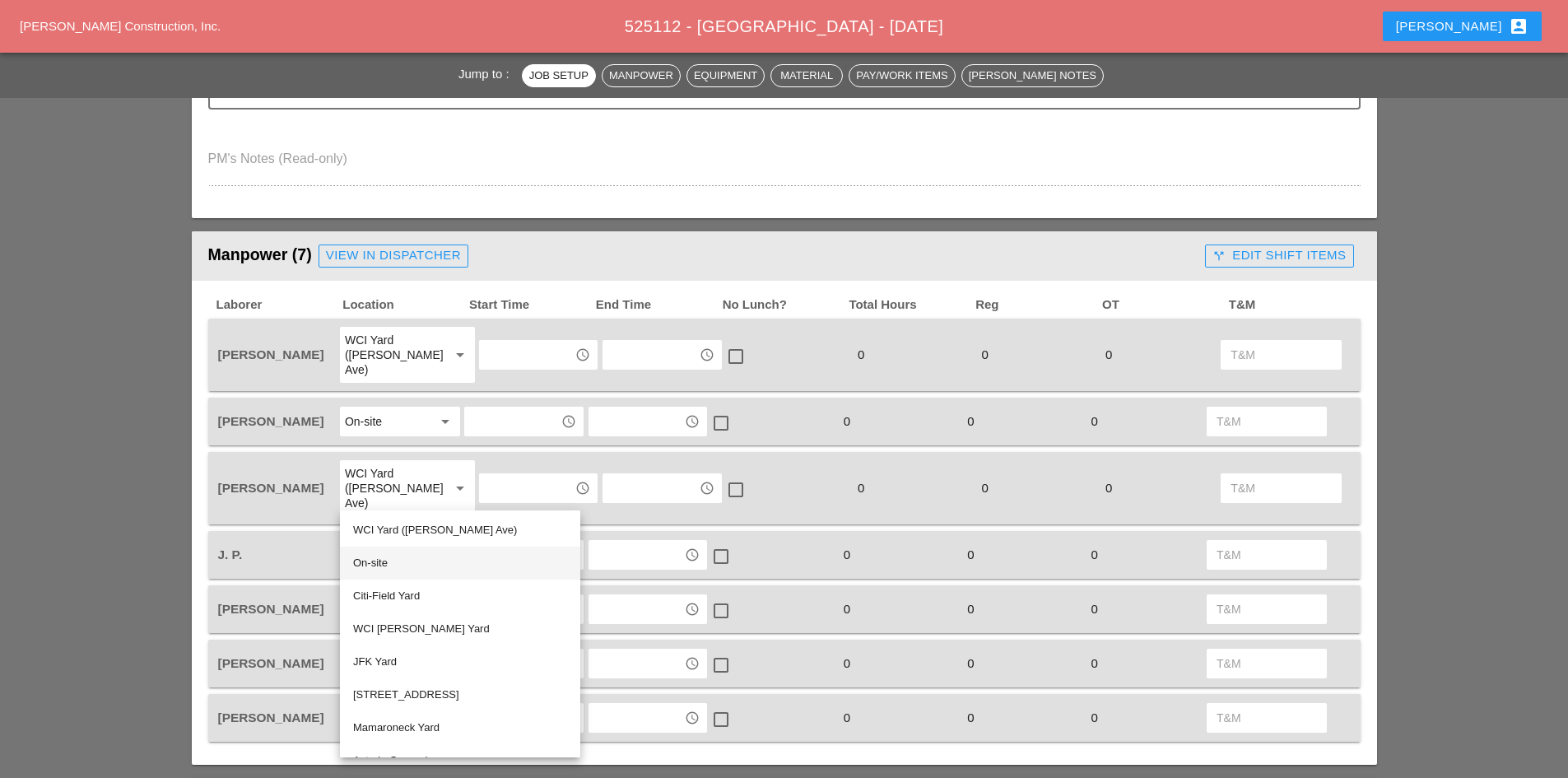
click at [387, 573] on div "On-site" at bounding box center [459, 562] width 214 height 33
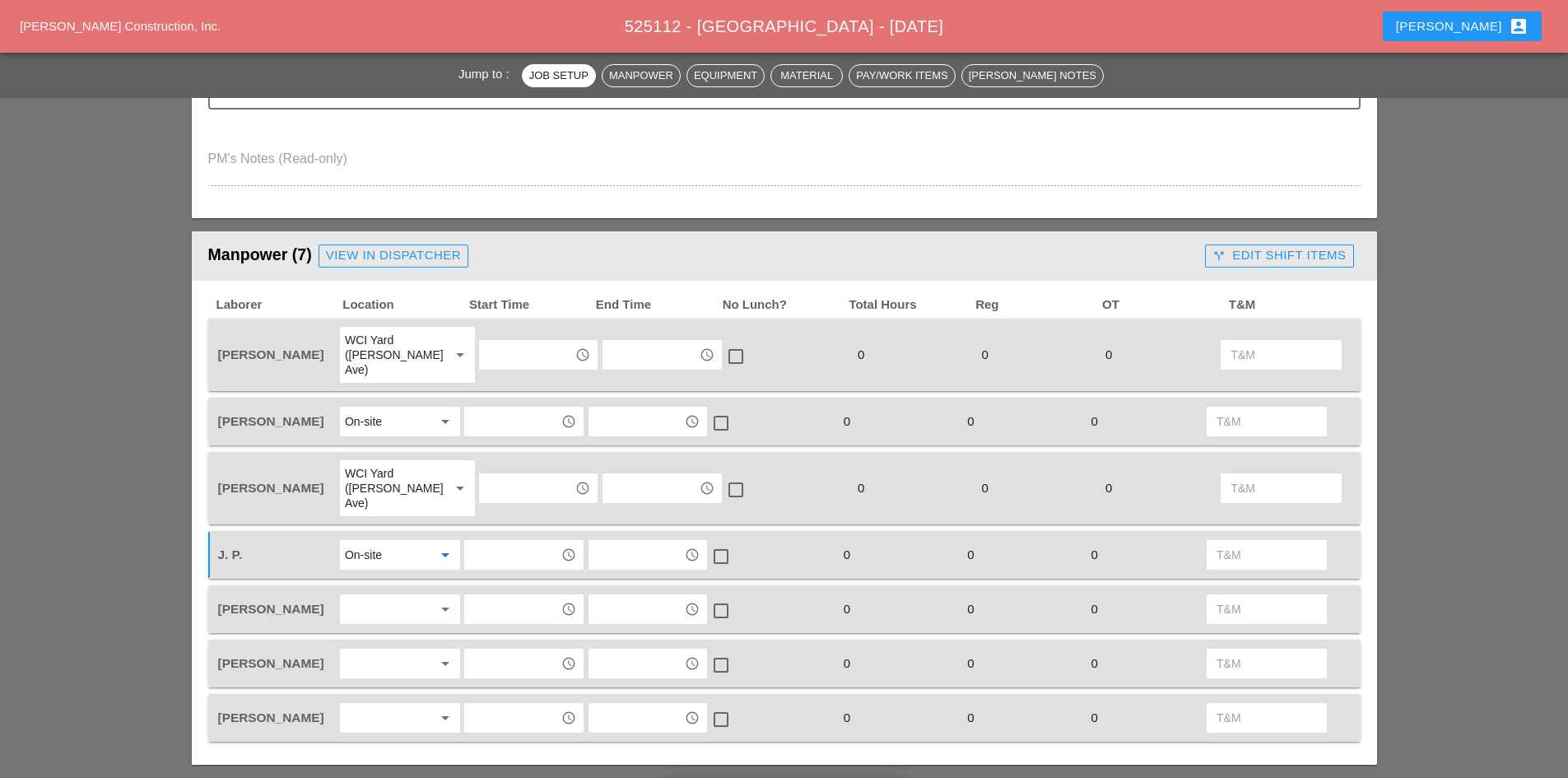
click at [378, 596] on div at bounding box center [388, 609] width 87 height 26
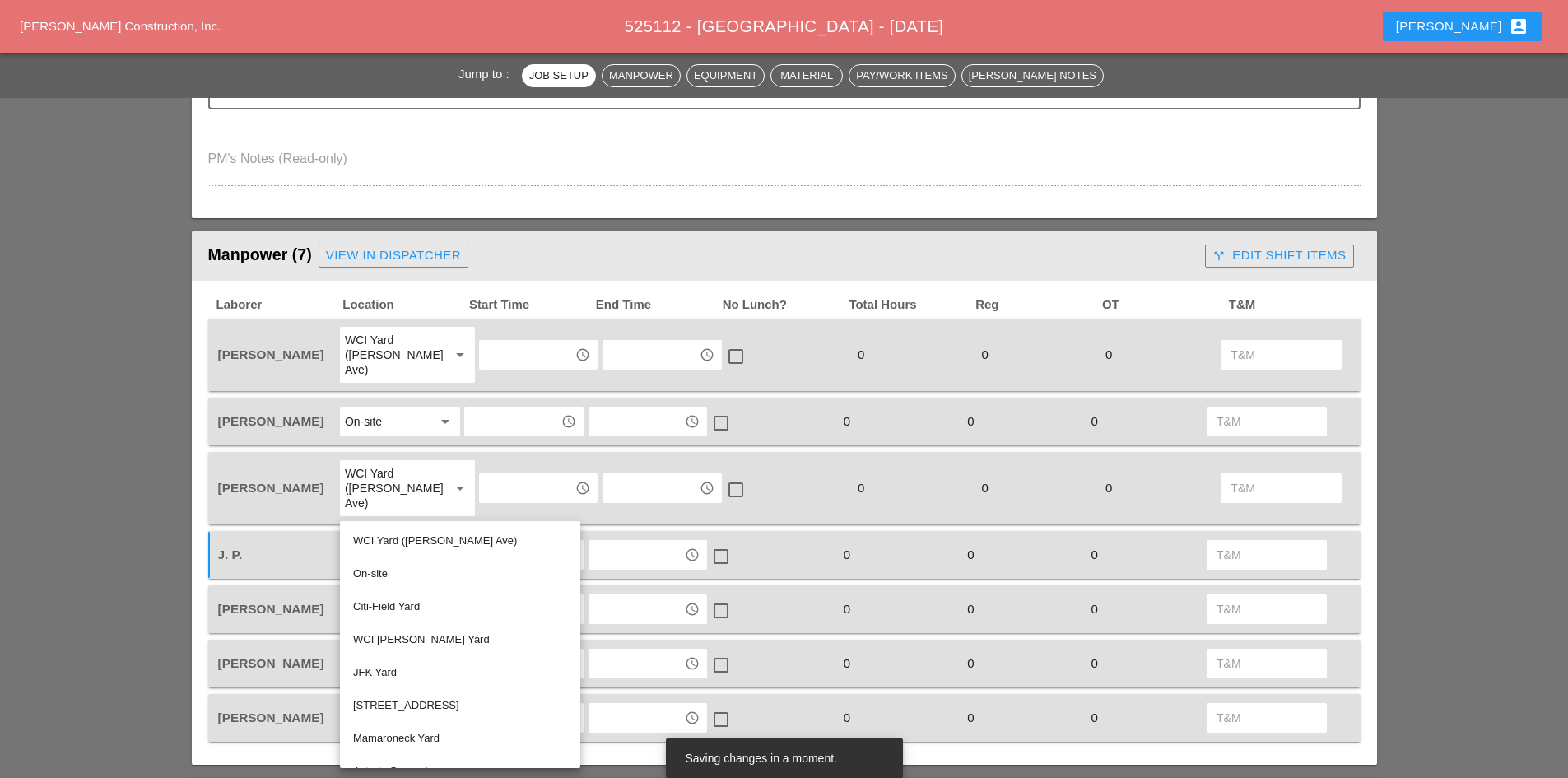
click at [307, 595] on div "[PERSON_NAME]" at bounding box center [277, 609] width 123 height 35
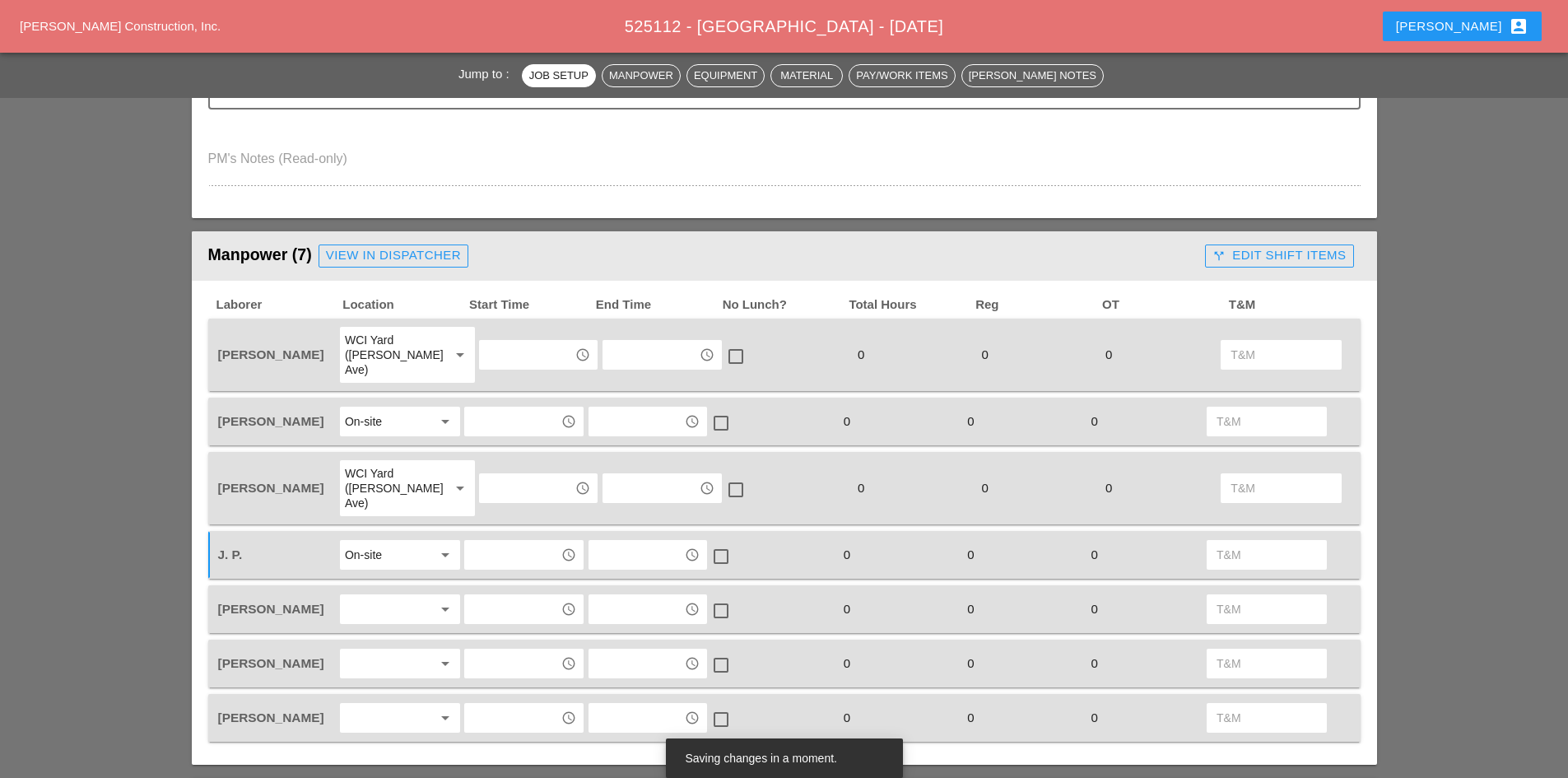
click at [384, 596] on div at bounding box center [388, 609] width 87 height 26
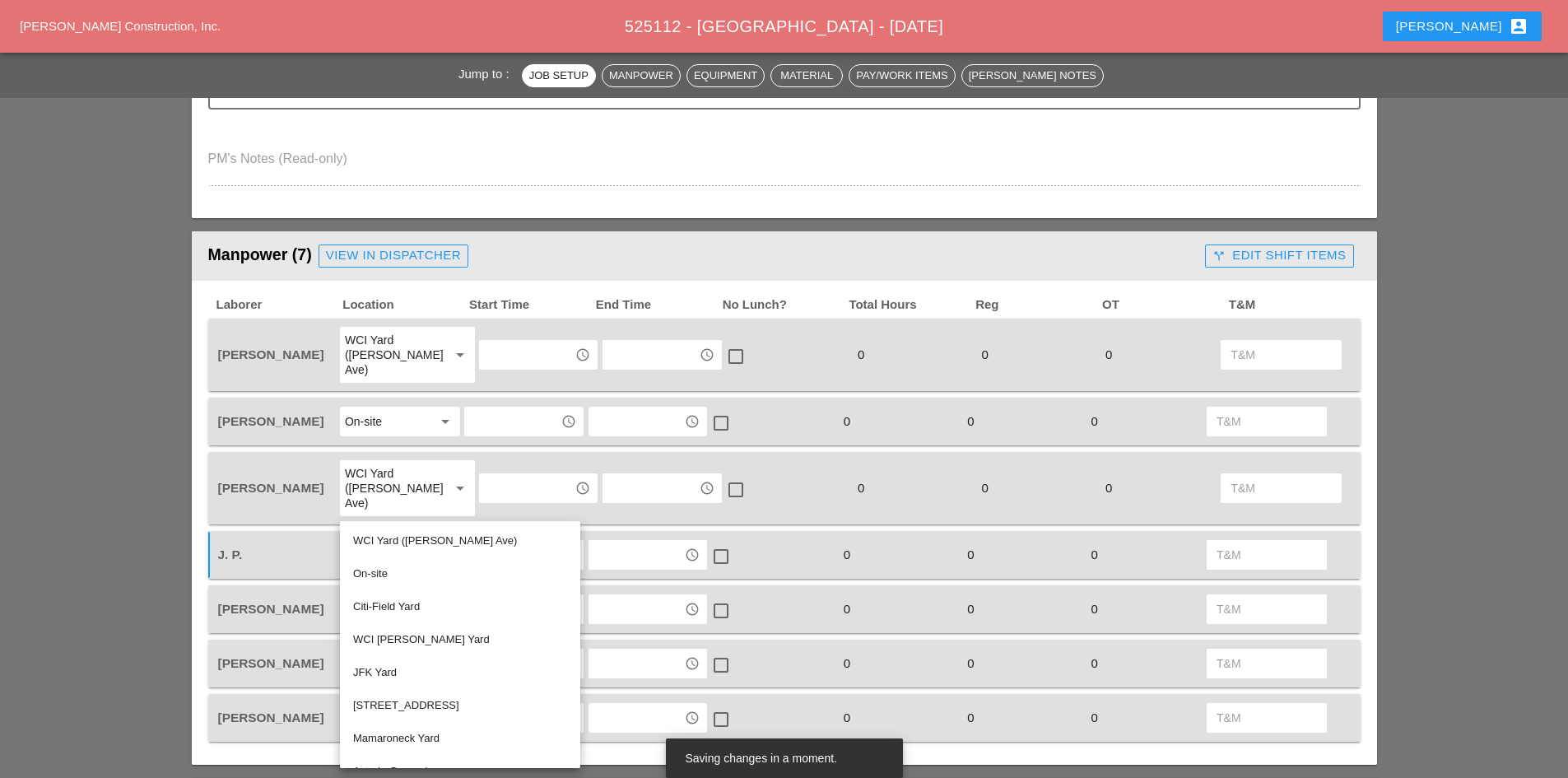
click at [279, 600] on div "[PERSON_NAME]" at bounding box center [277, 609] width 120 height 17
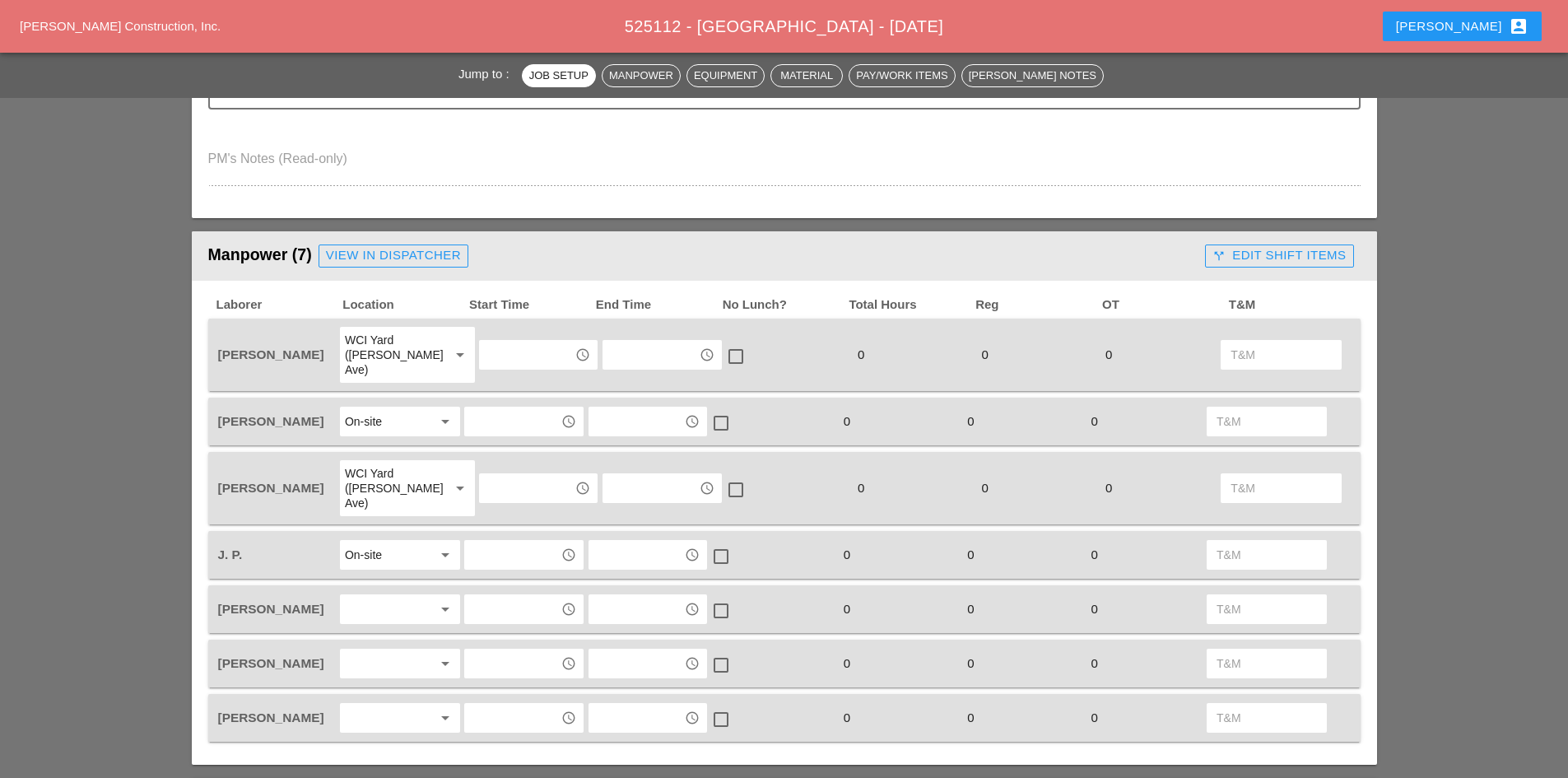
click at [405, 596] on div at bounding box center [388, 609] width 87 height 26
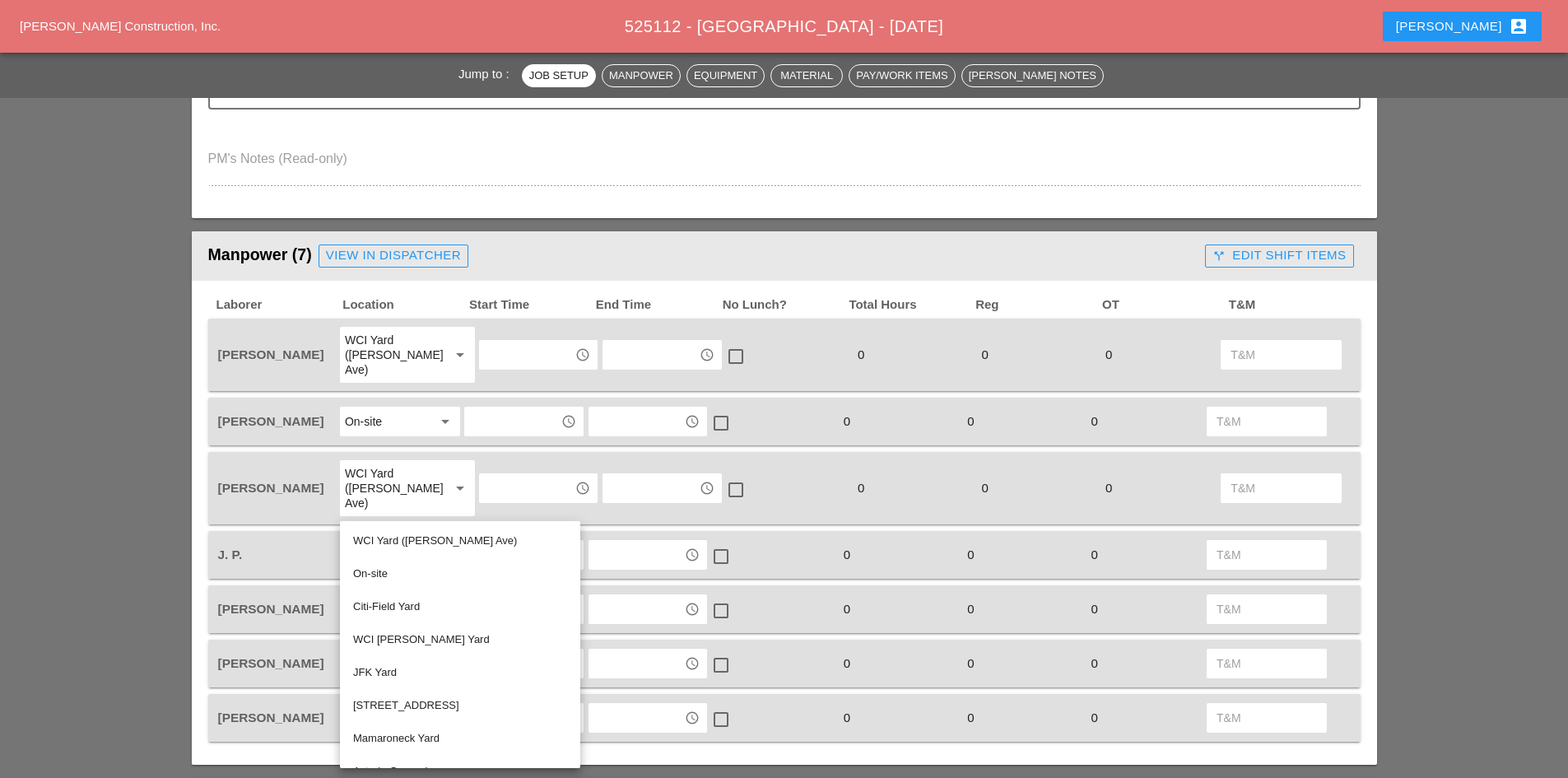
click at [432, 575] on div "On-site" at bounding box center [459, 573] width 214 height 19
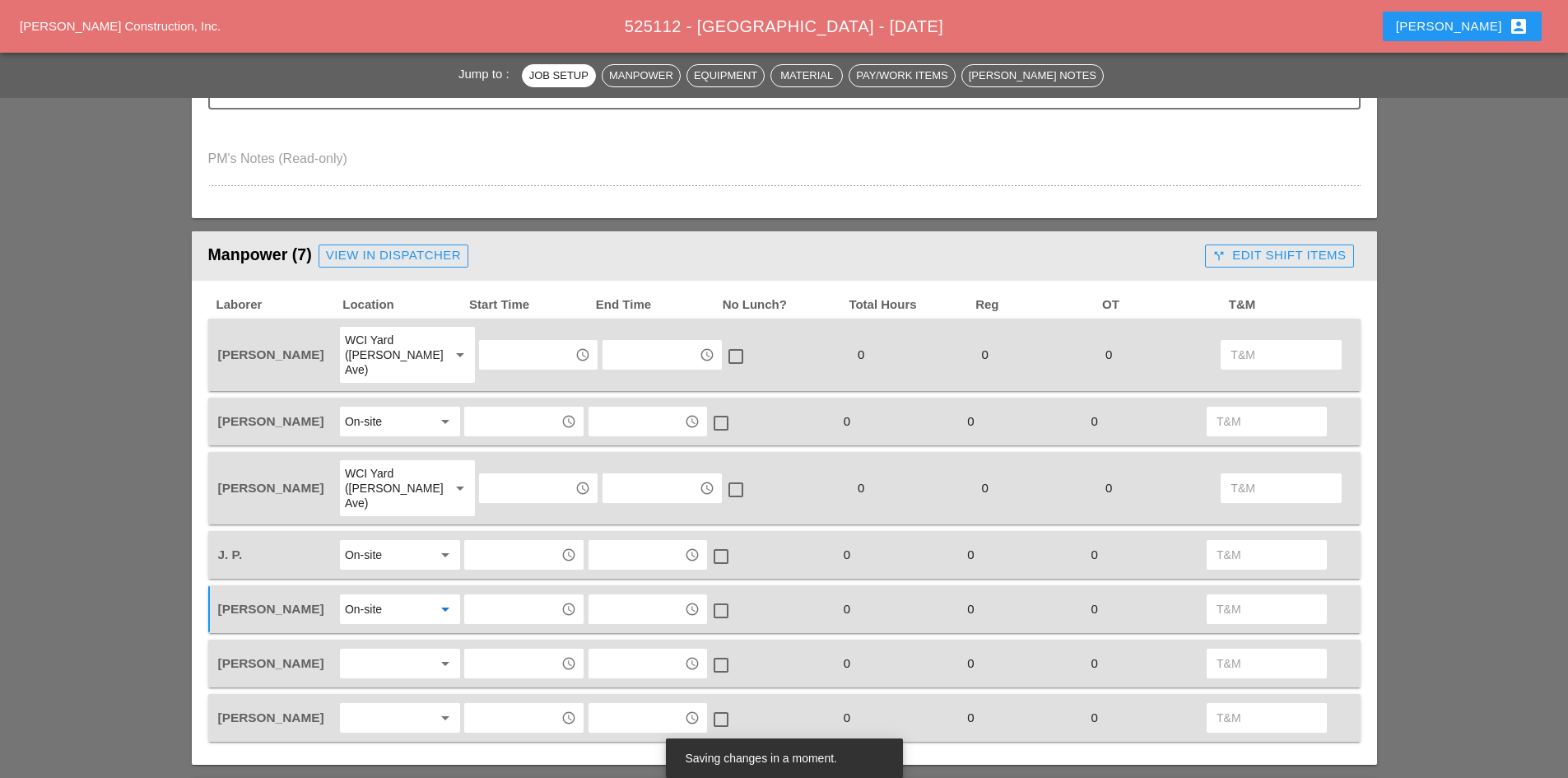
click at [424, 650] on div at bounding box center [388, 663] width 87 height 26
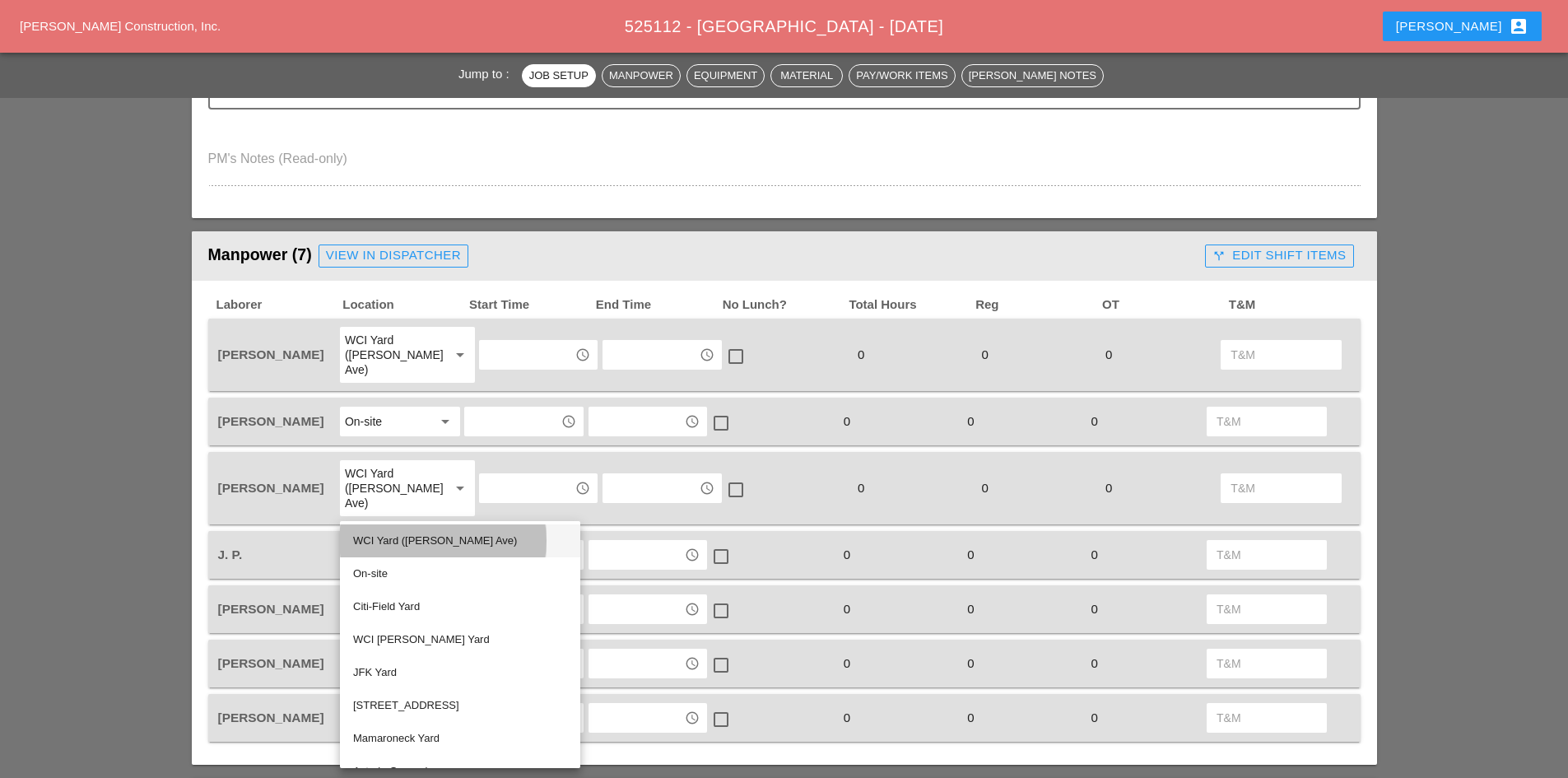
click at [423, 543] on div "WCI Yard ([PERSON_NAME] Ave)" at bounding box center [459, 540] width 214 height 19
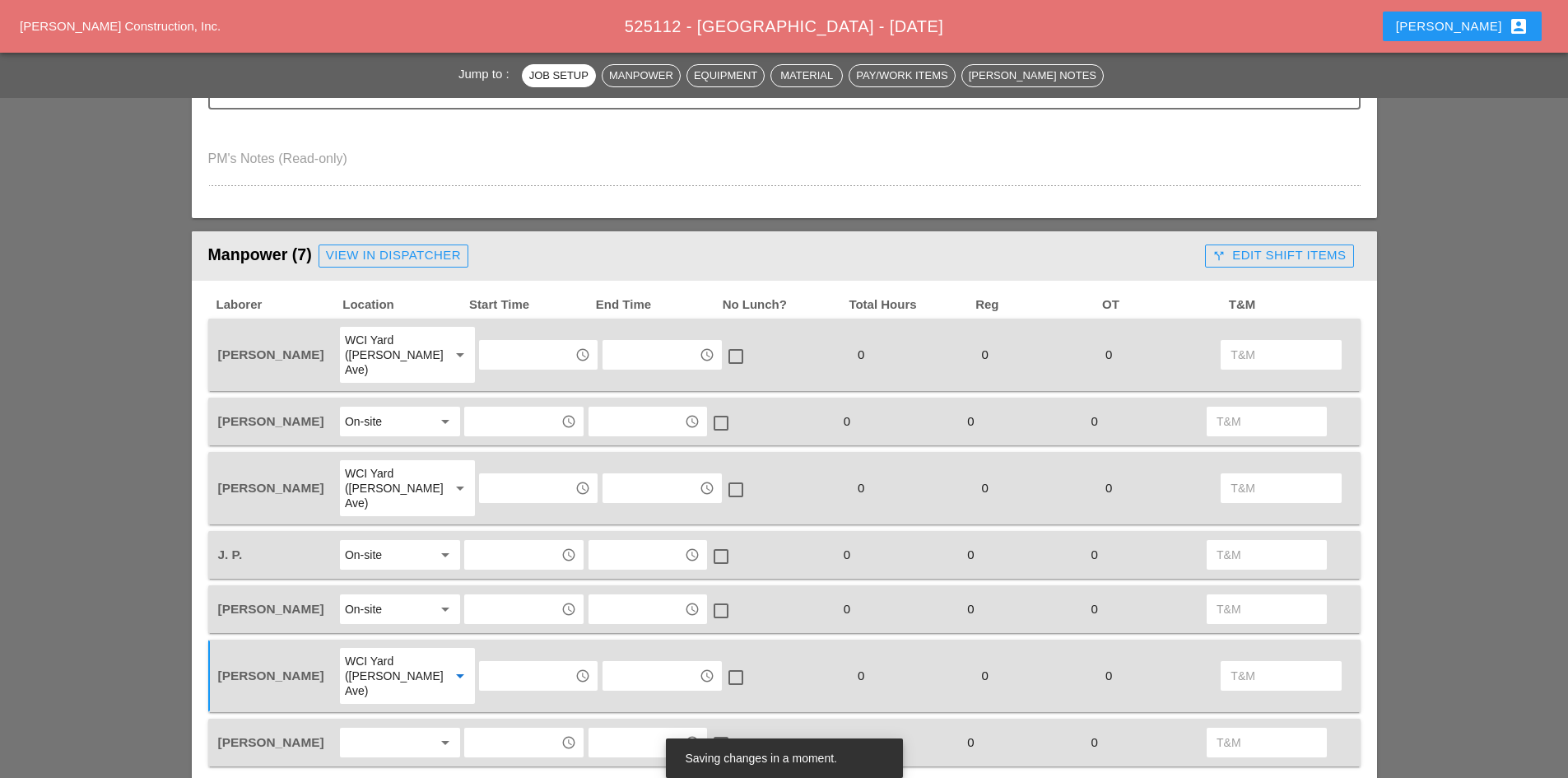
click at [414, 725] on div "arrow_drop_down" at bounding box center [400, 742] width 123 height 35
click at [414, 729] on div at bounding box center [388, 742] width 87 height 26
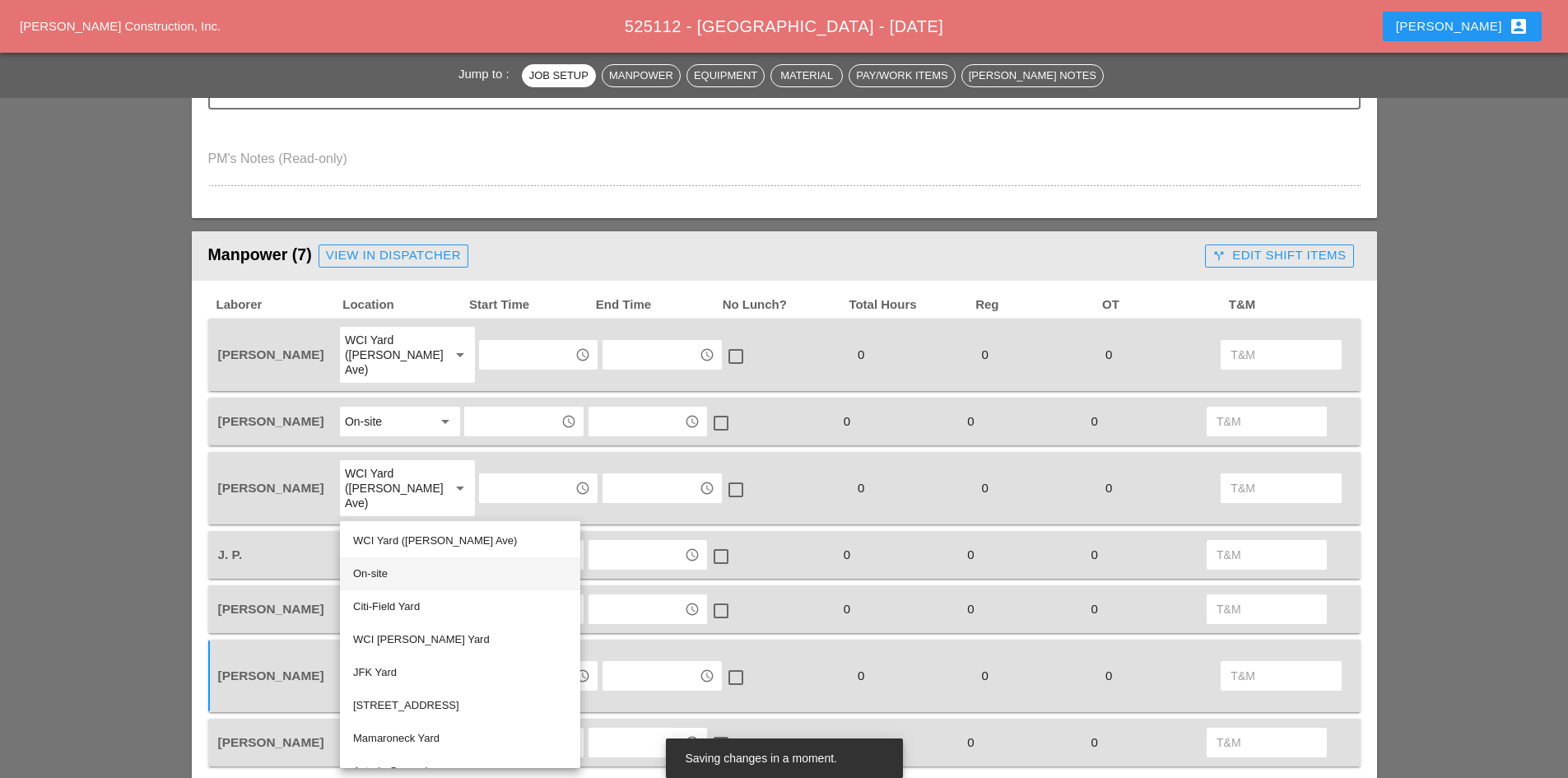
click at [436, 587] on div "On-site" at bounding box center [459, 573] width 214 height 33
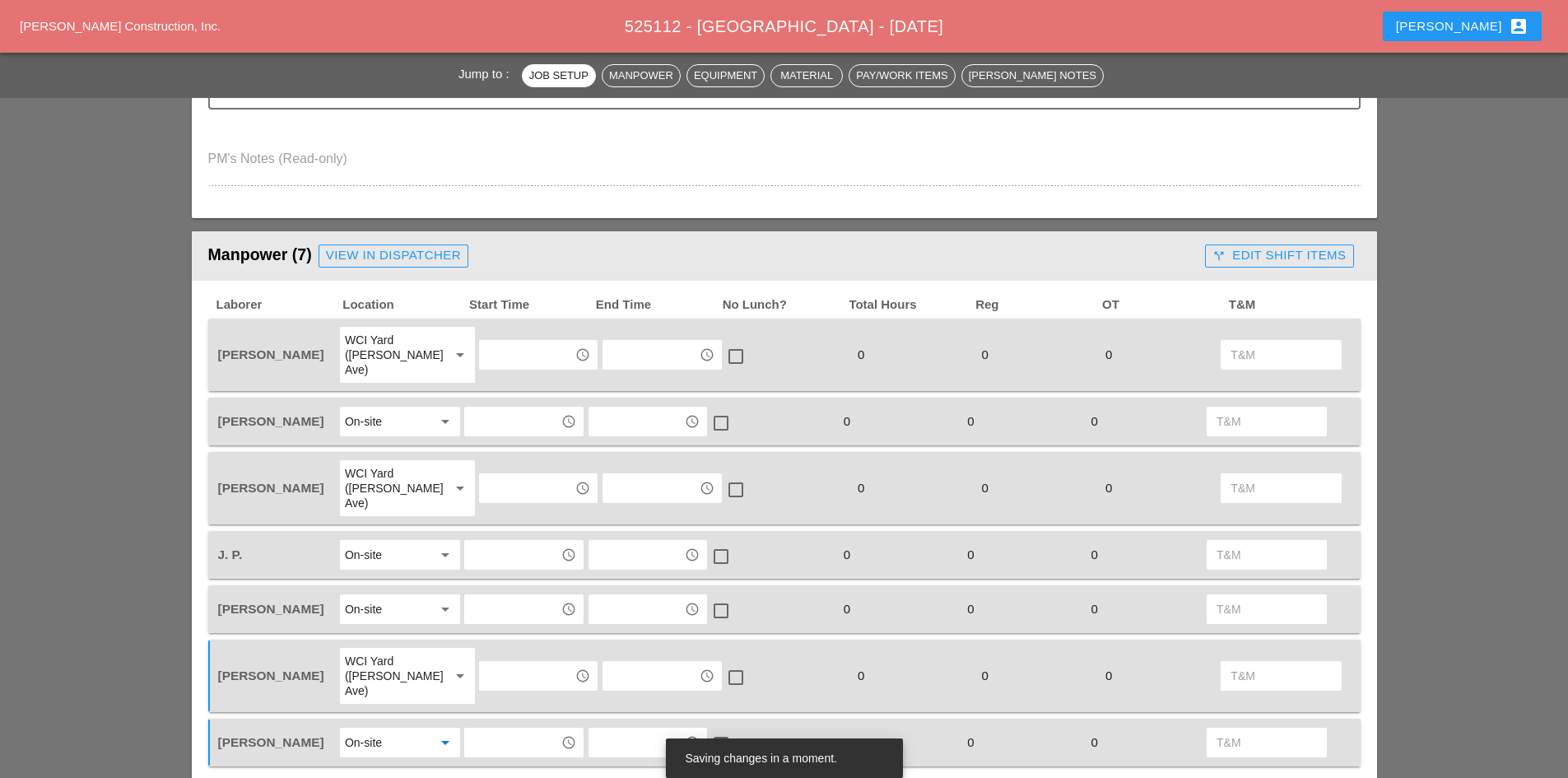
click at [529, 356] on input "text" at bounding box center [526, 354] width 85 height 26
type input "6"
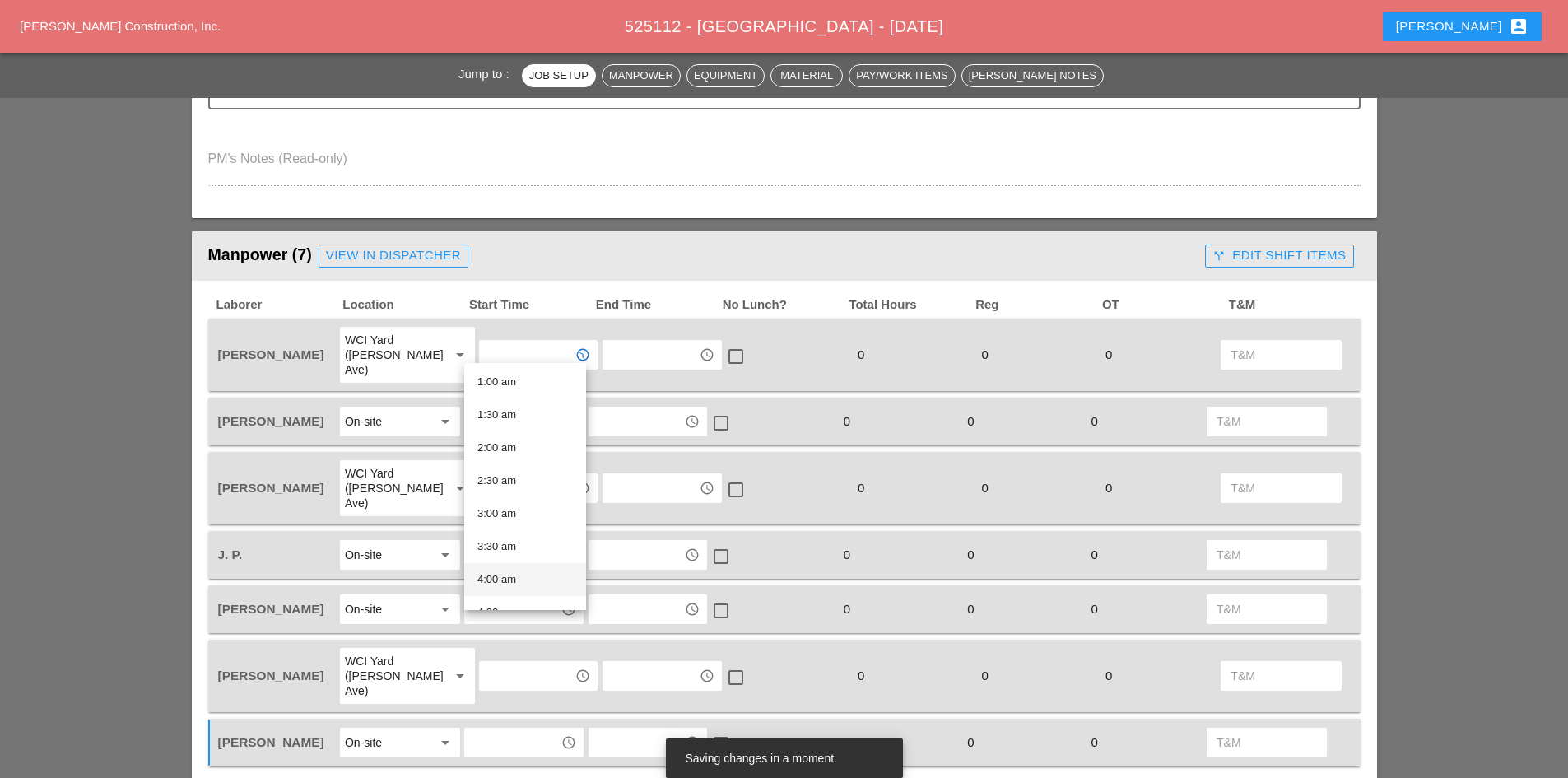
scroll to position [247, 0]
click at [533, 537] on div "6:00 am" at bounding box center [524, 530] width 96 height 19
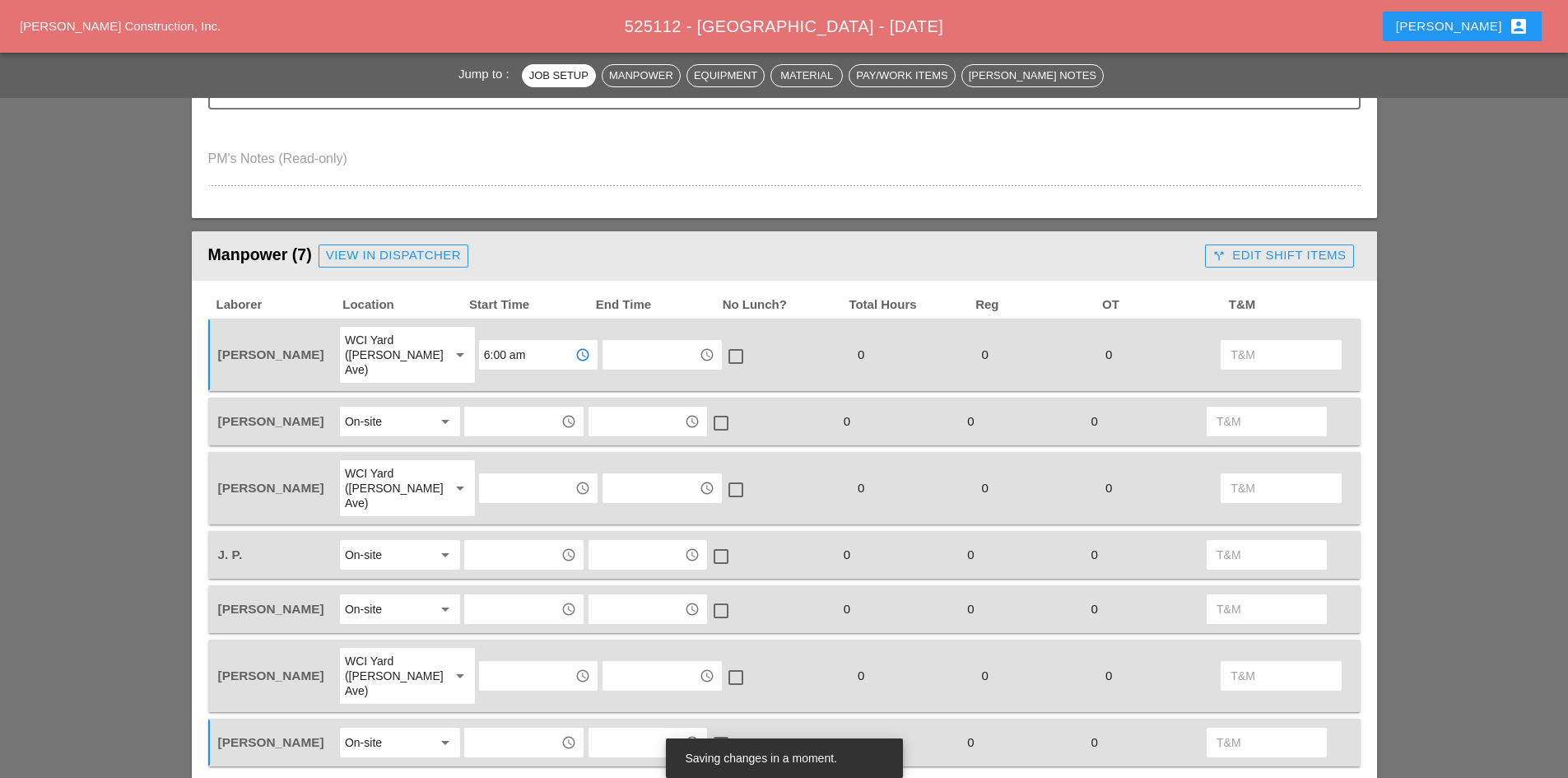
click at [540, 351] on input "6:00 am" at bounding box center [526, 354] width 85 height 26
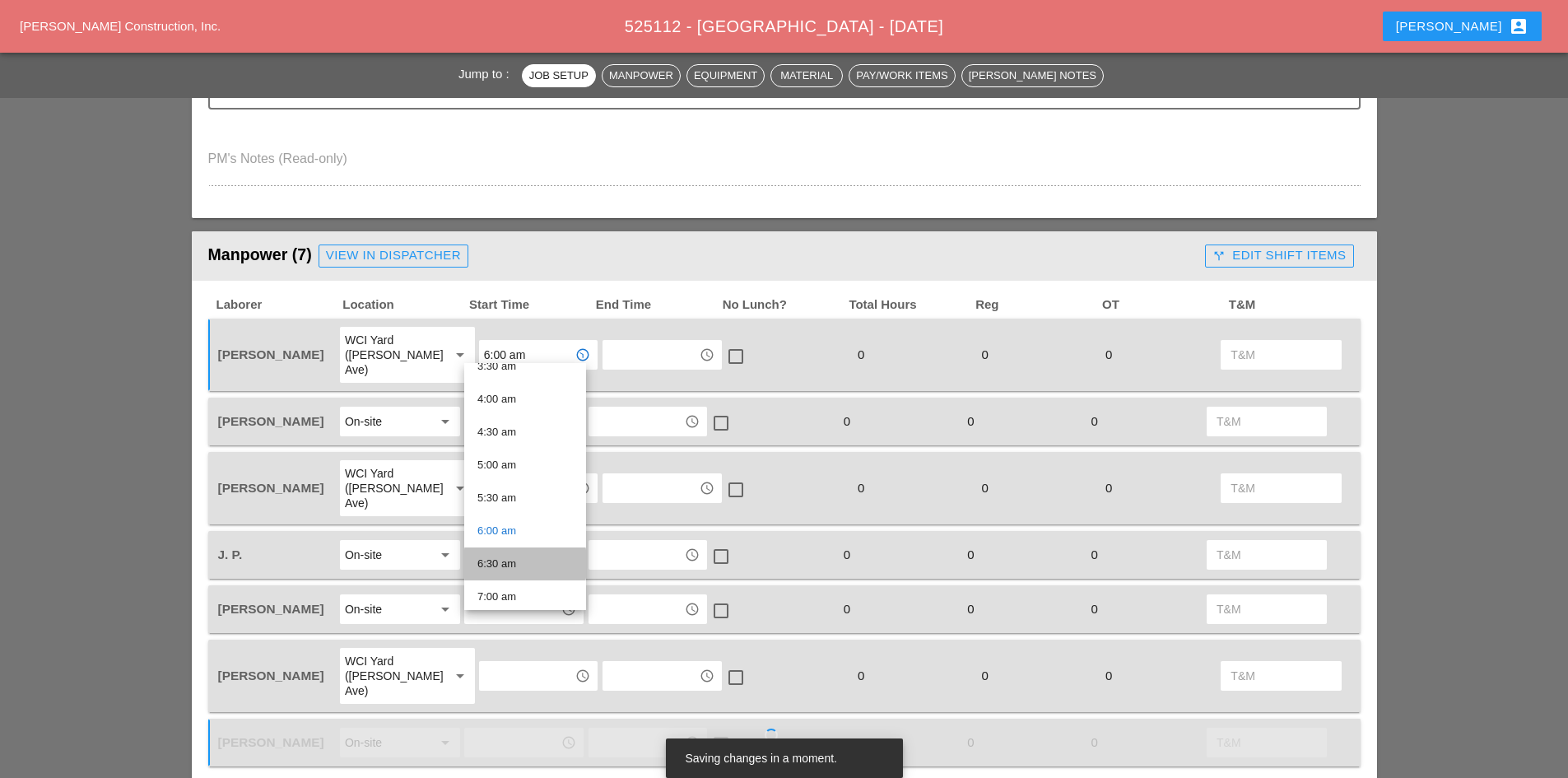
click at [514, 573] on div "6:30 am" at bounding box center [524, 563] width 96 height 19
type input "6:30 am"
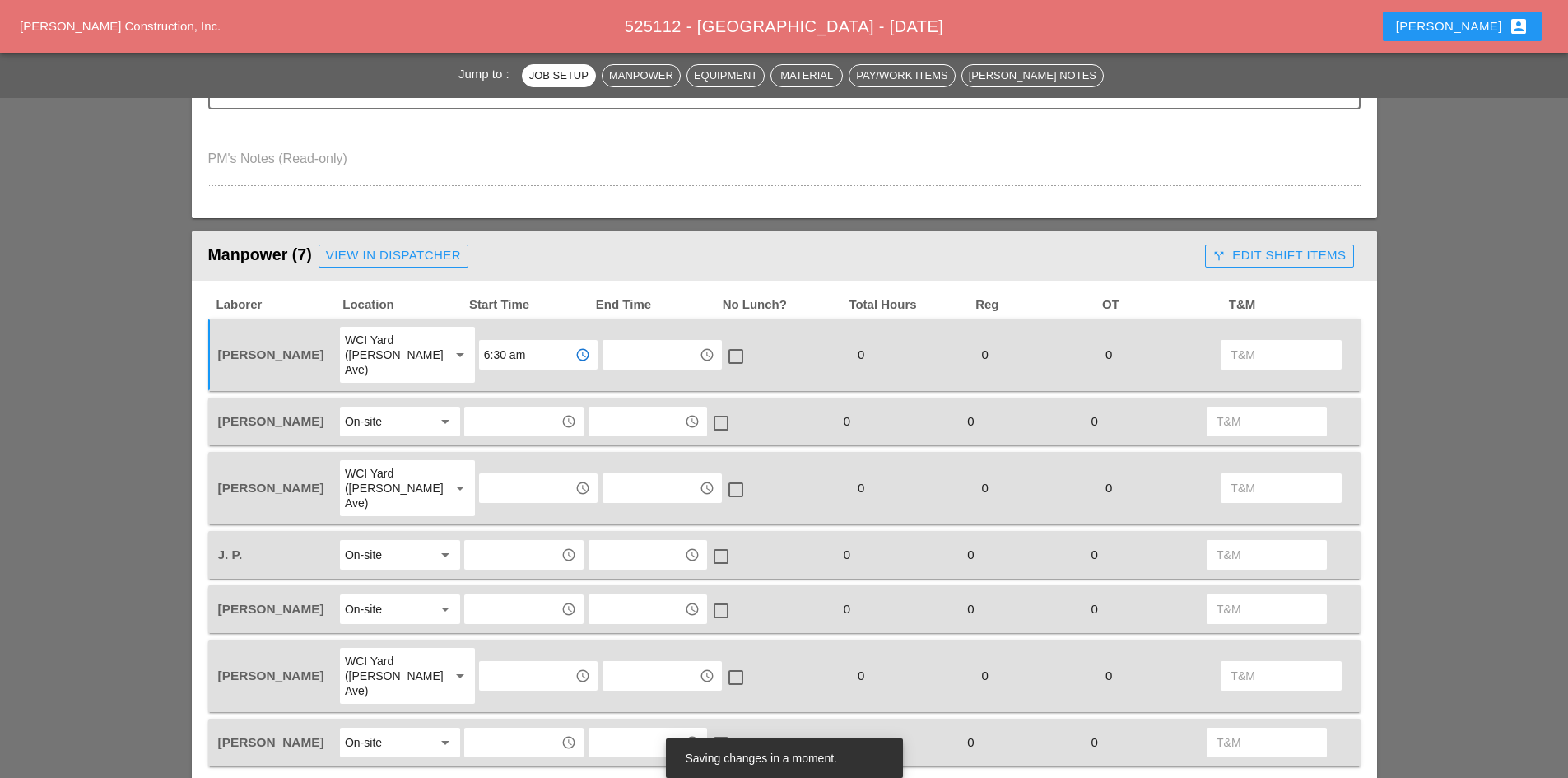
click at [507, 408] on input "text" at bounding box center [512, 421] width 85 height 26
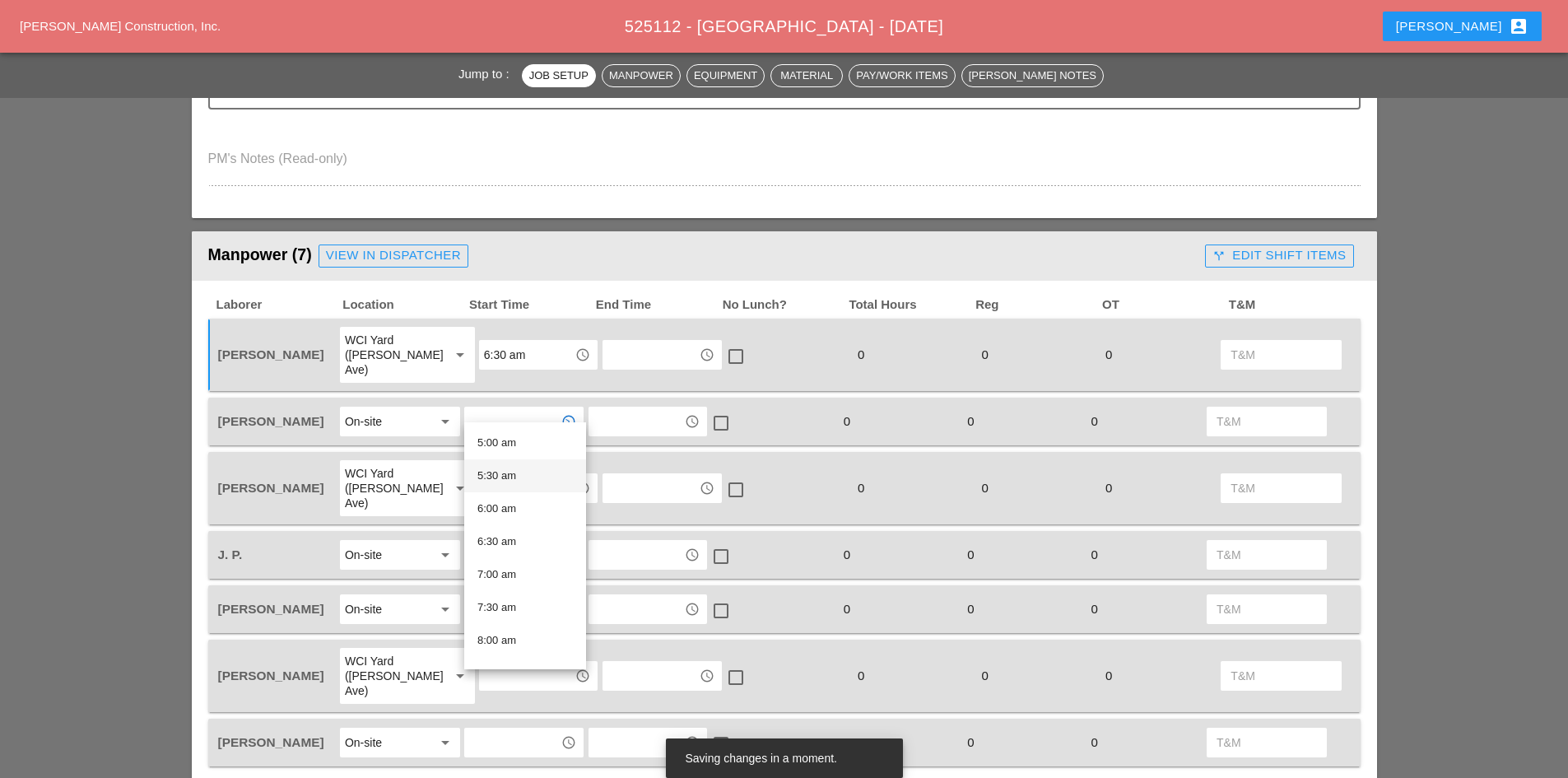
scroll to position [329, 0]
click at [503, 601] on div "7:30 am" at bounding box center [524, 606] width 96 height 19
type input "7:30 am"
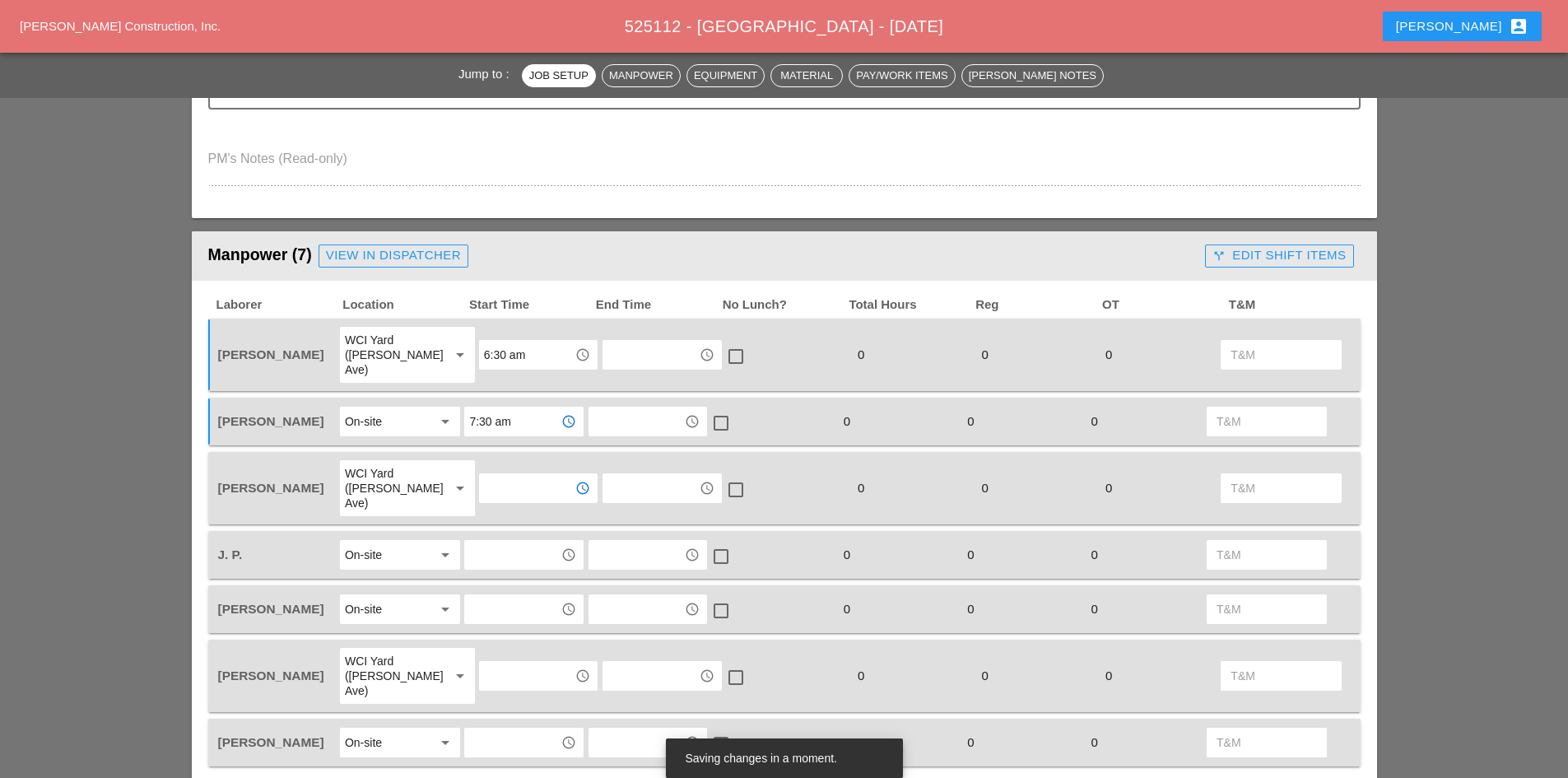
click at [504, 475] on input "text" at bounding box center [526, 488] width 85 height 26
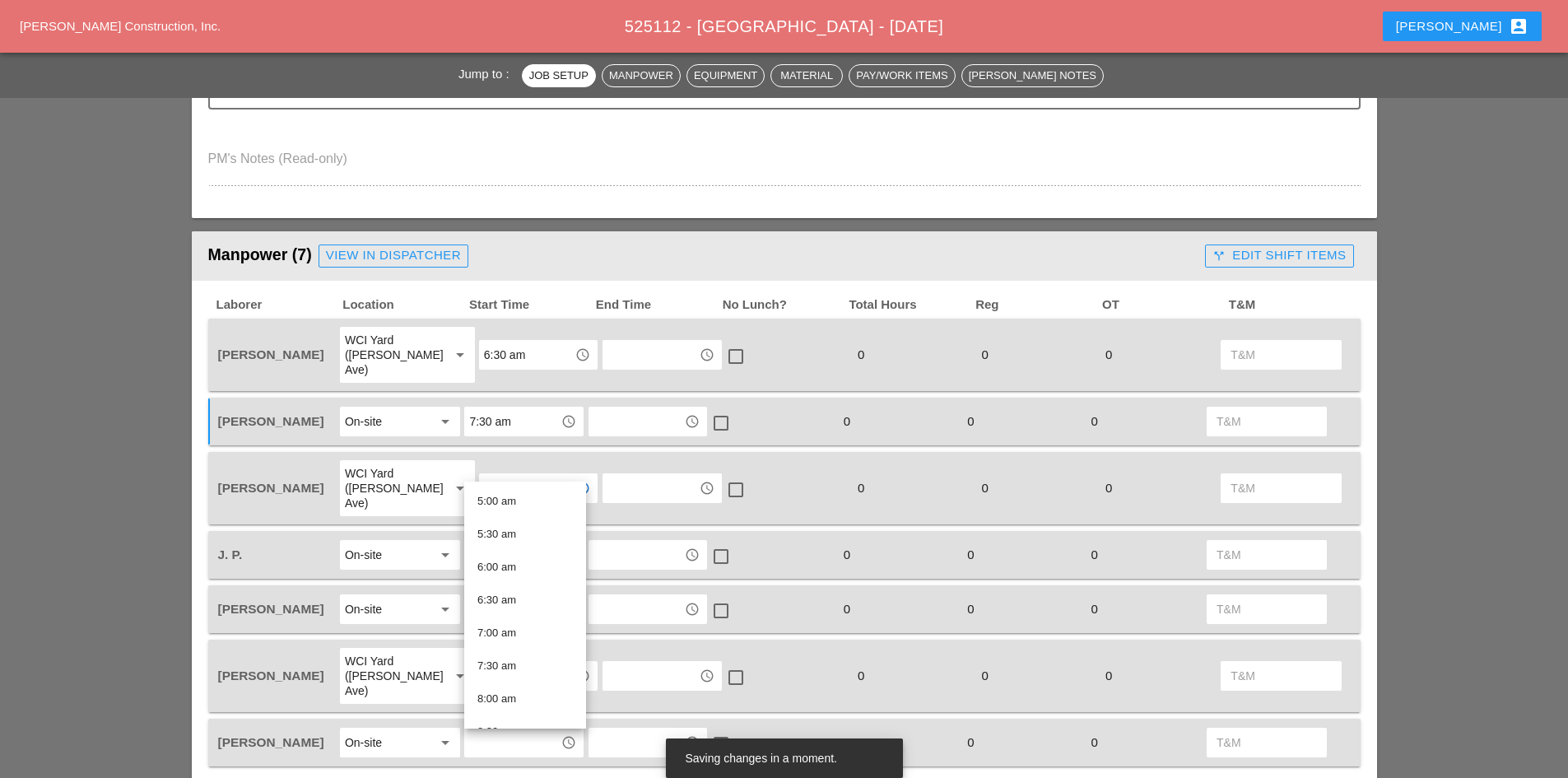
click at [497, 600] on div "6:30 am" at bounding box center [524, 600] width 96 height 19
type input "6:30 am"
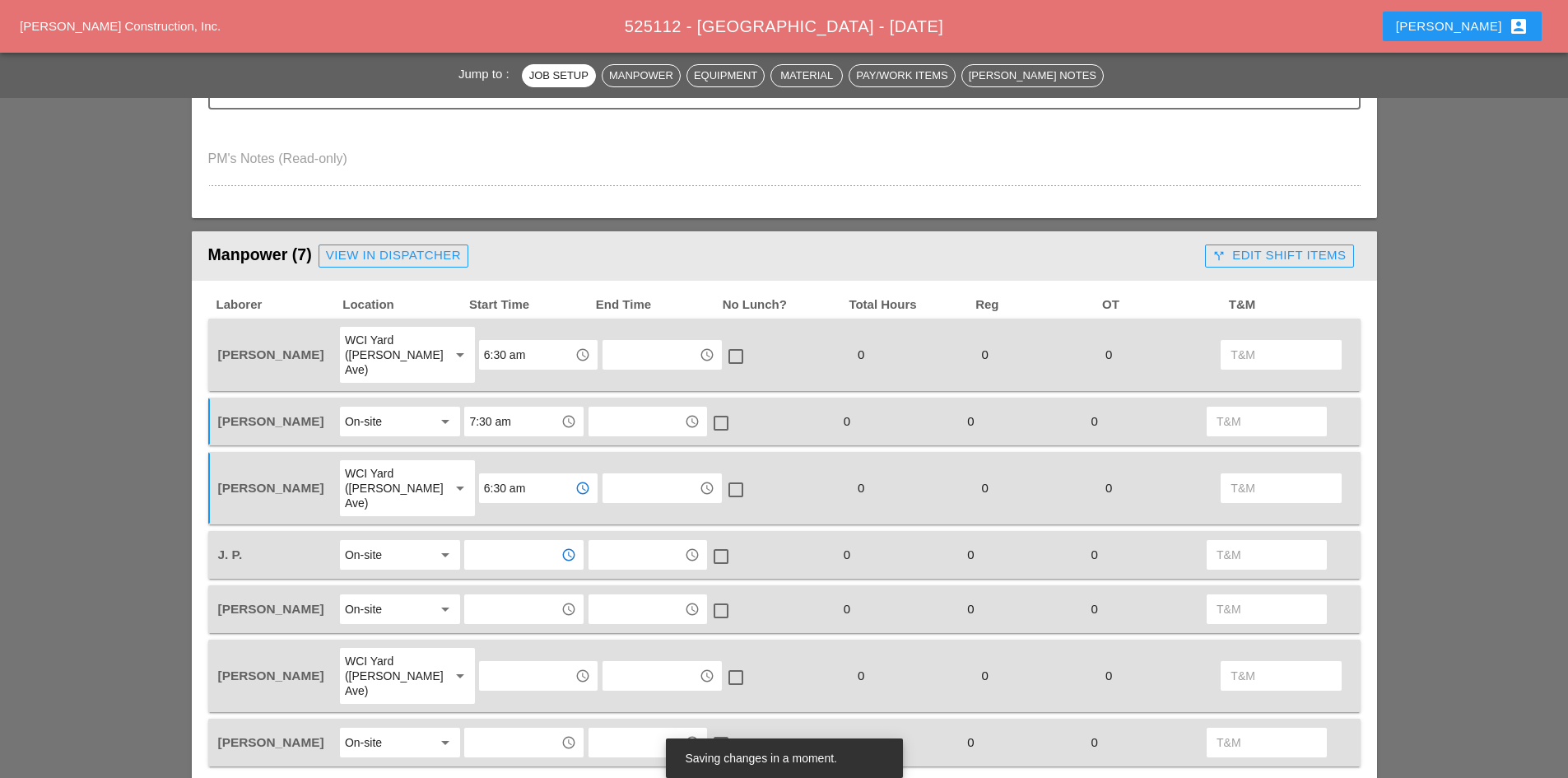
click at [507, 541] on input "text" at bounding box center [512, 554] width 85 height 26
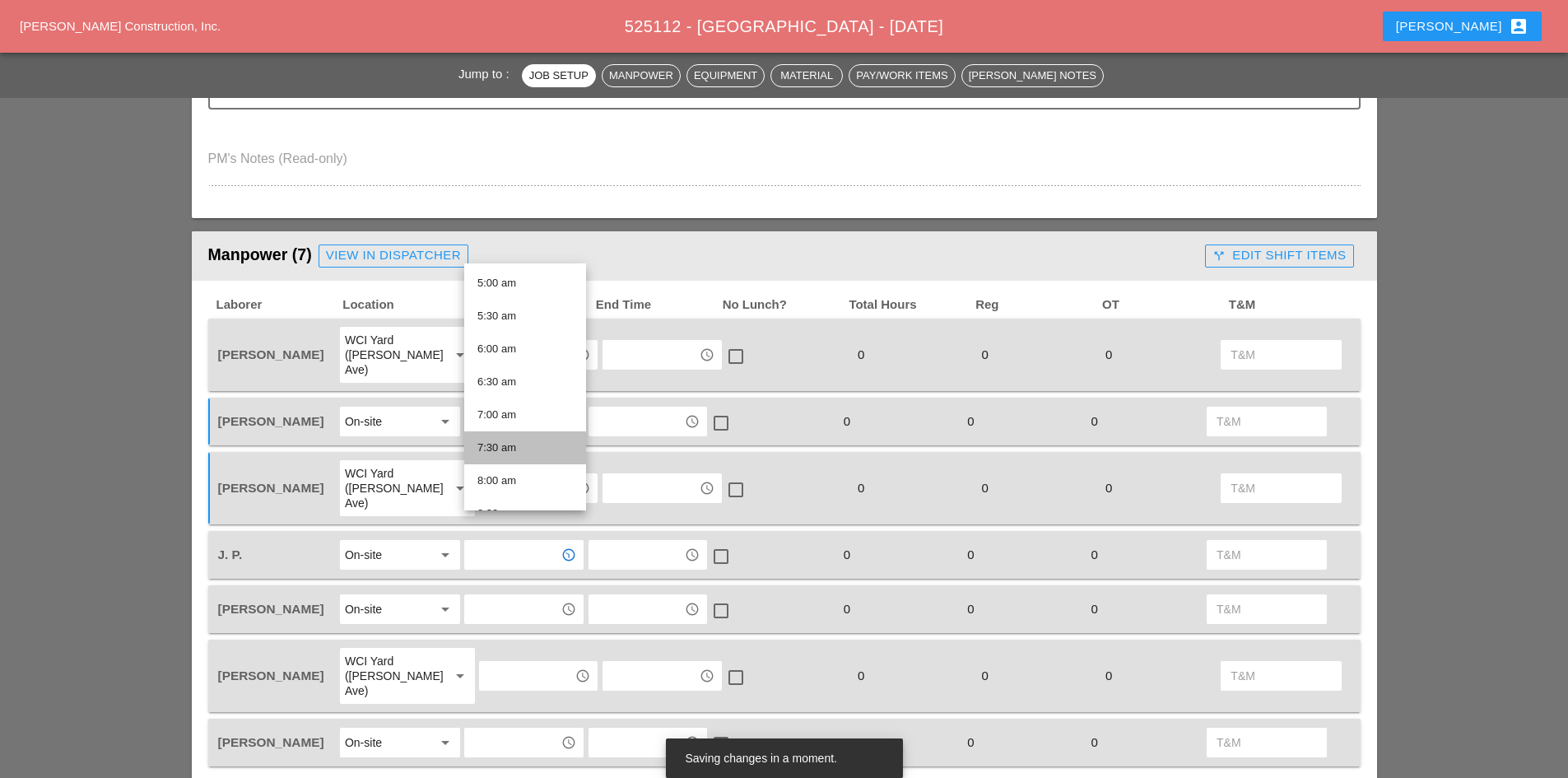
click at [507, 452] on div "7:30 am" at bounding box center [524, 447] width 96 height 19
type input "7:30 am"
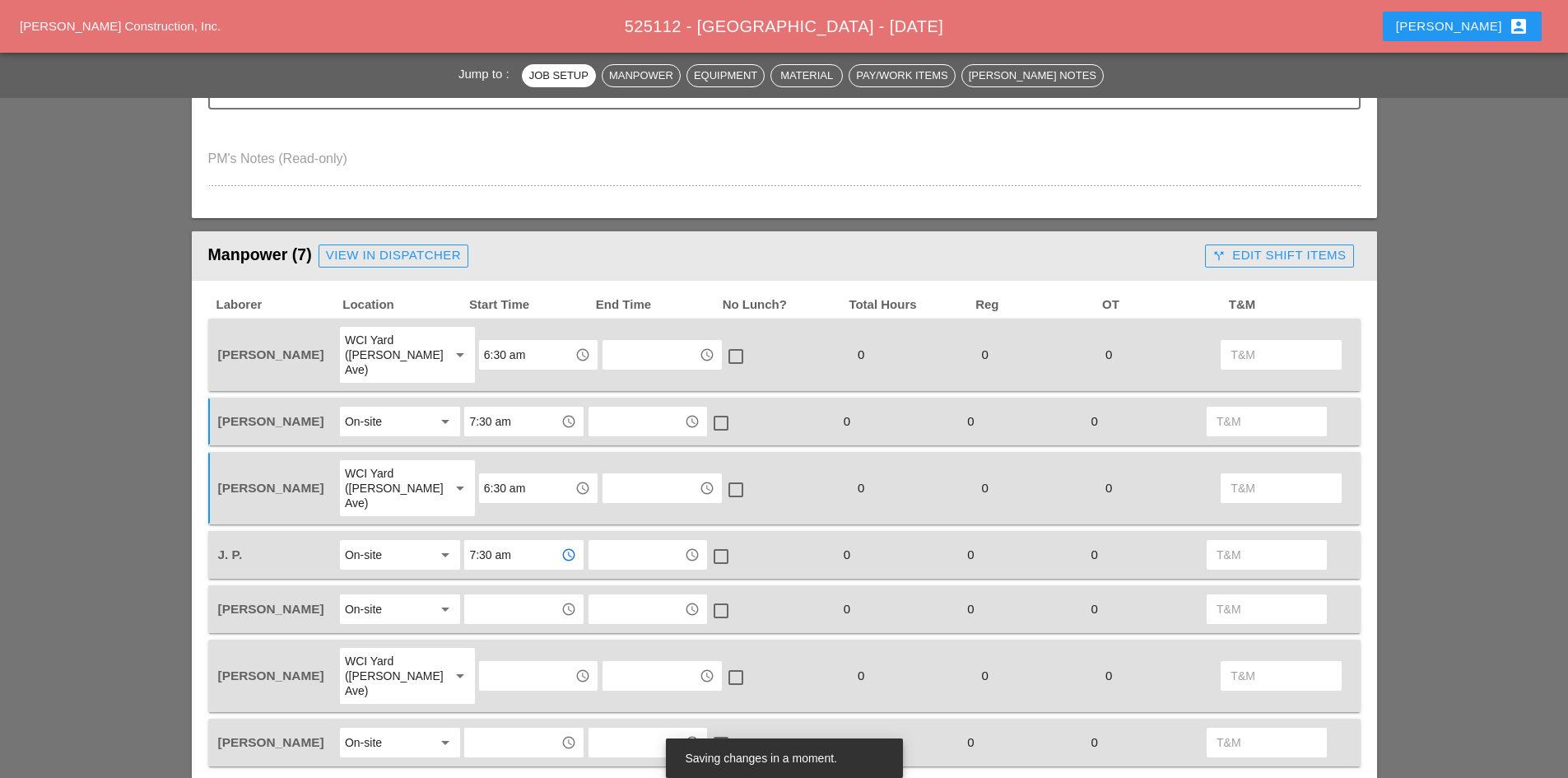
click at [511, 596] on input "text" at bounding box center [512, 609] width 85 height 26
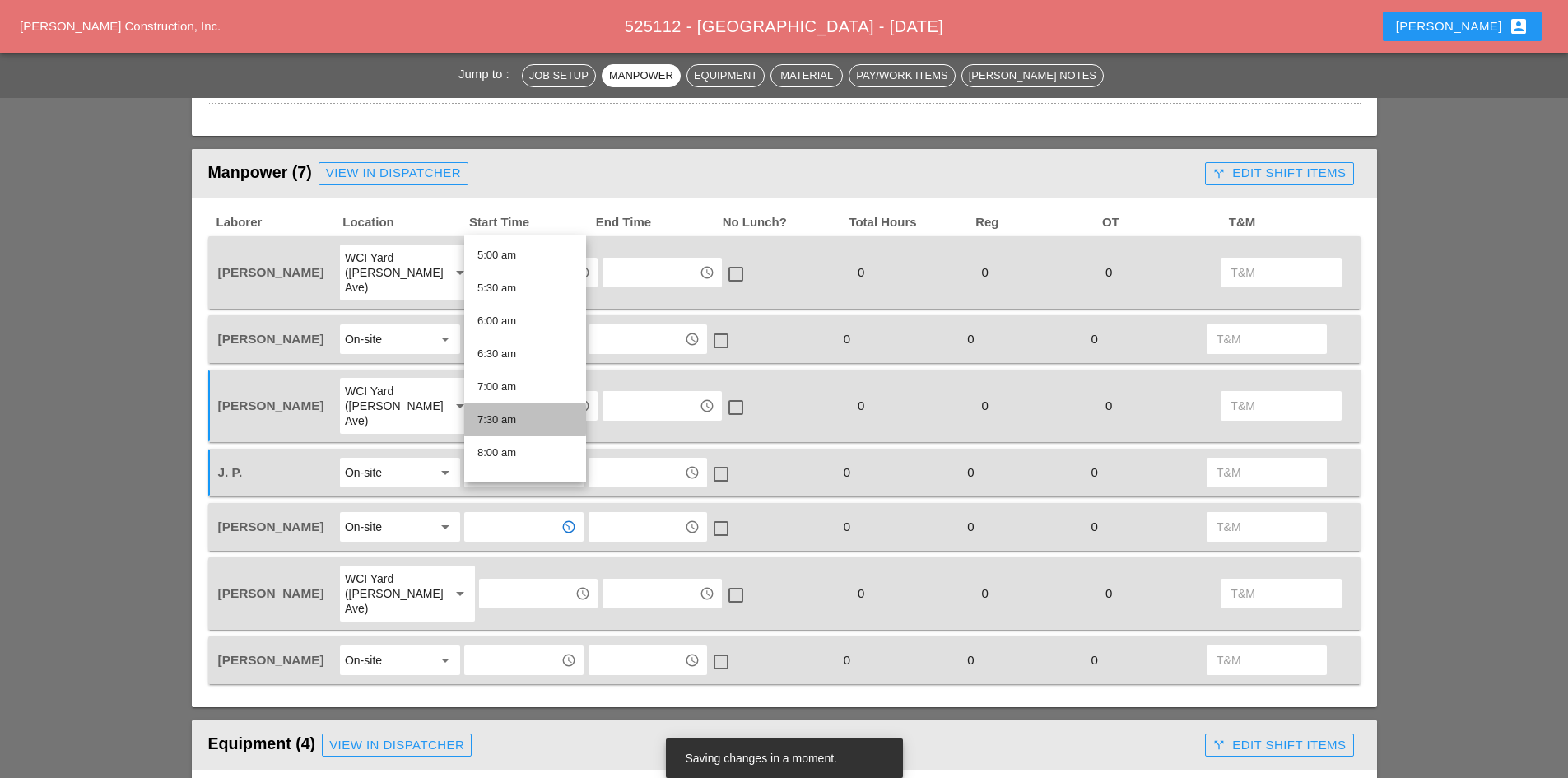
click at [498, 422] on div "7:30 am" at bounding box center [524, 419] width 96 height 19
type input "7:30 am"
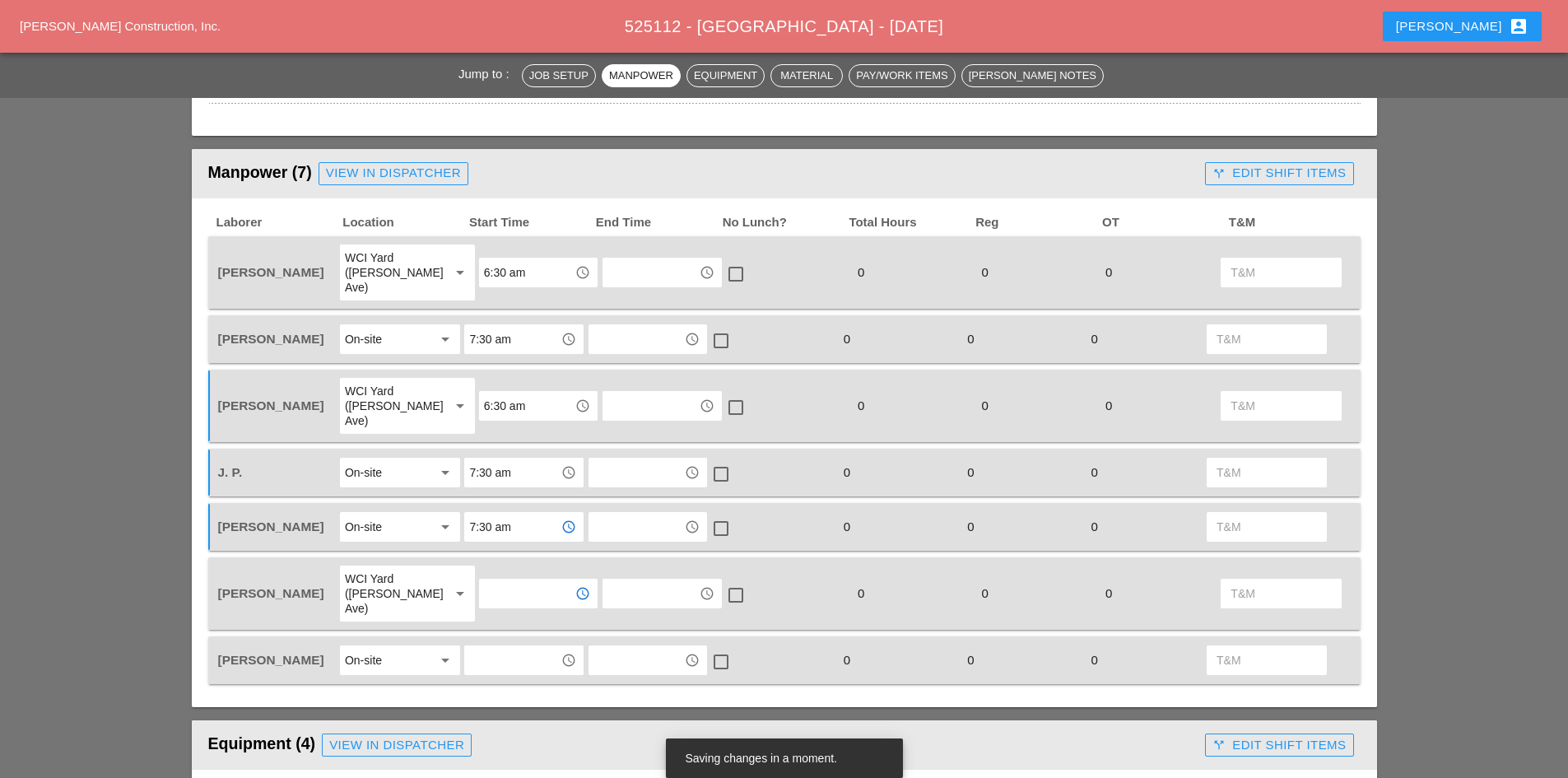
click at [519, 580] on input "text" at bounding box center [526, 593] width 85 height 26
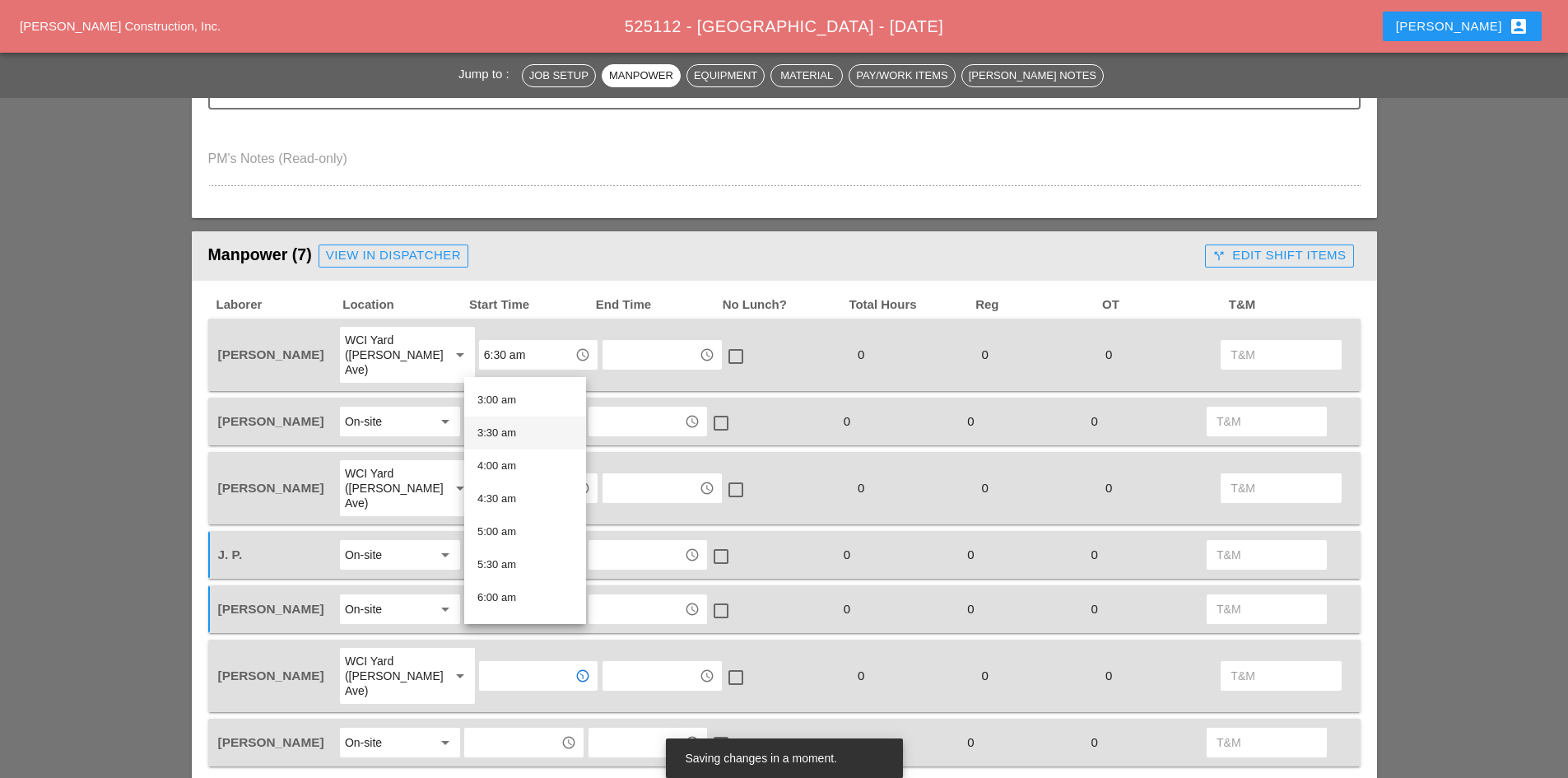
scroll to position [247, 0]
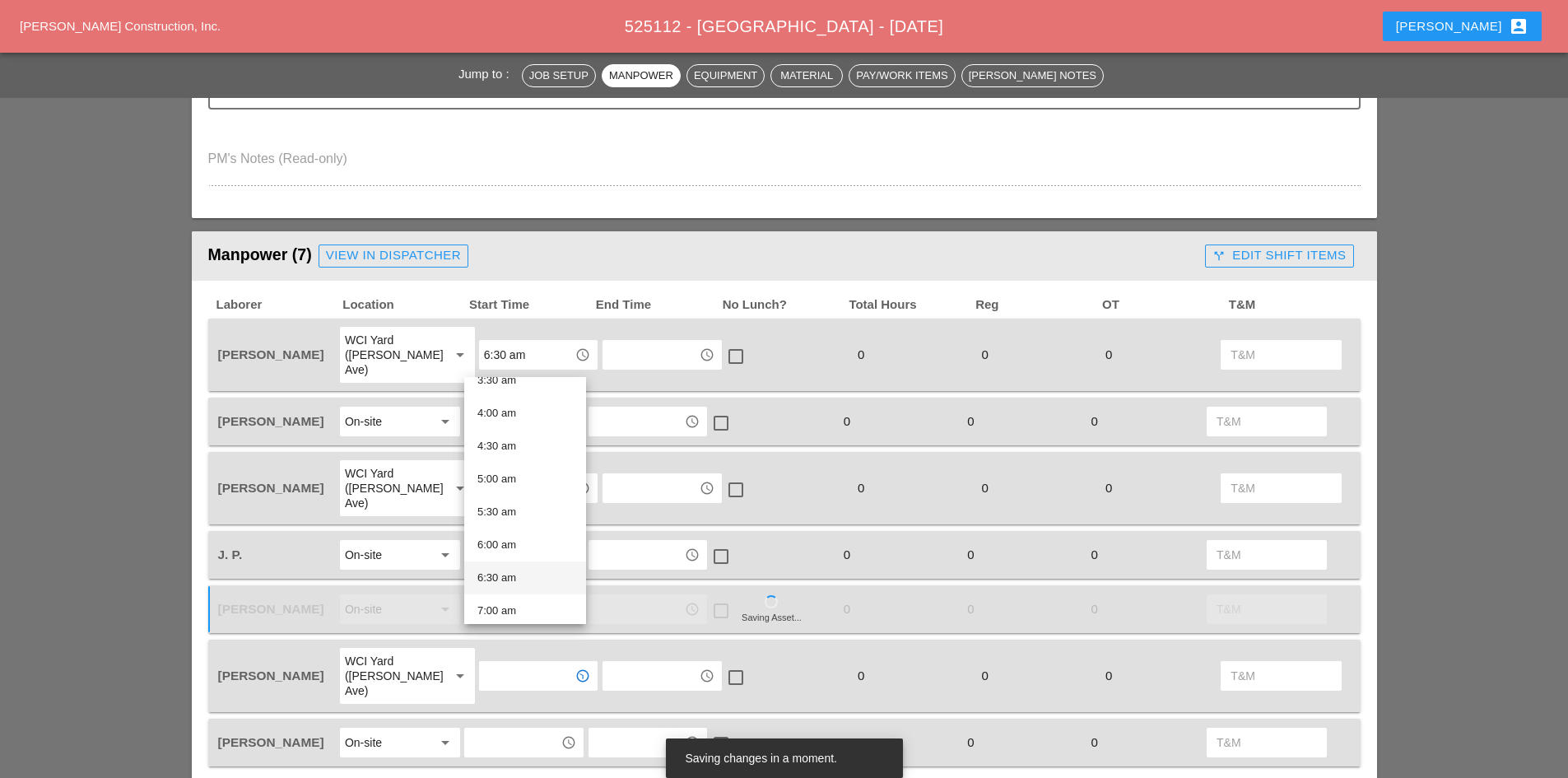
click at [544, 566] on div "6:30 am" at bounding box center [524, 578] width 96 height 33
type input "6:30 am"
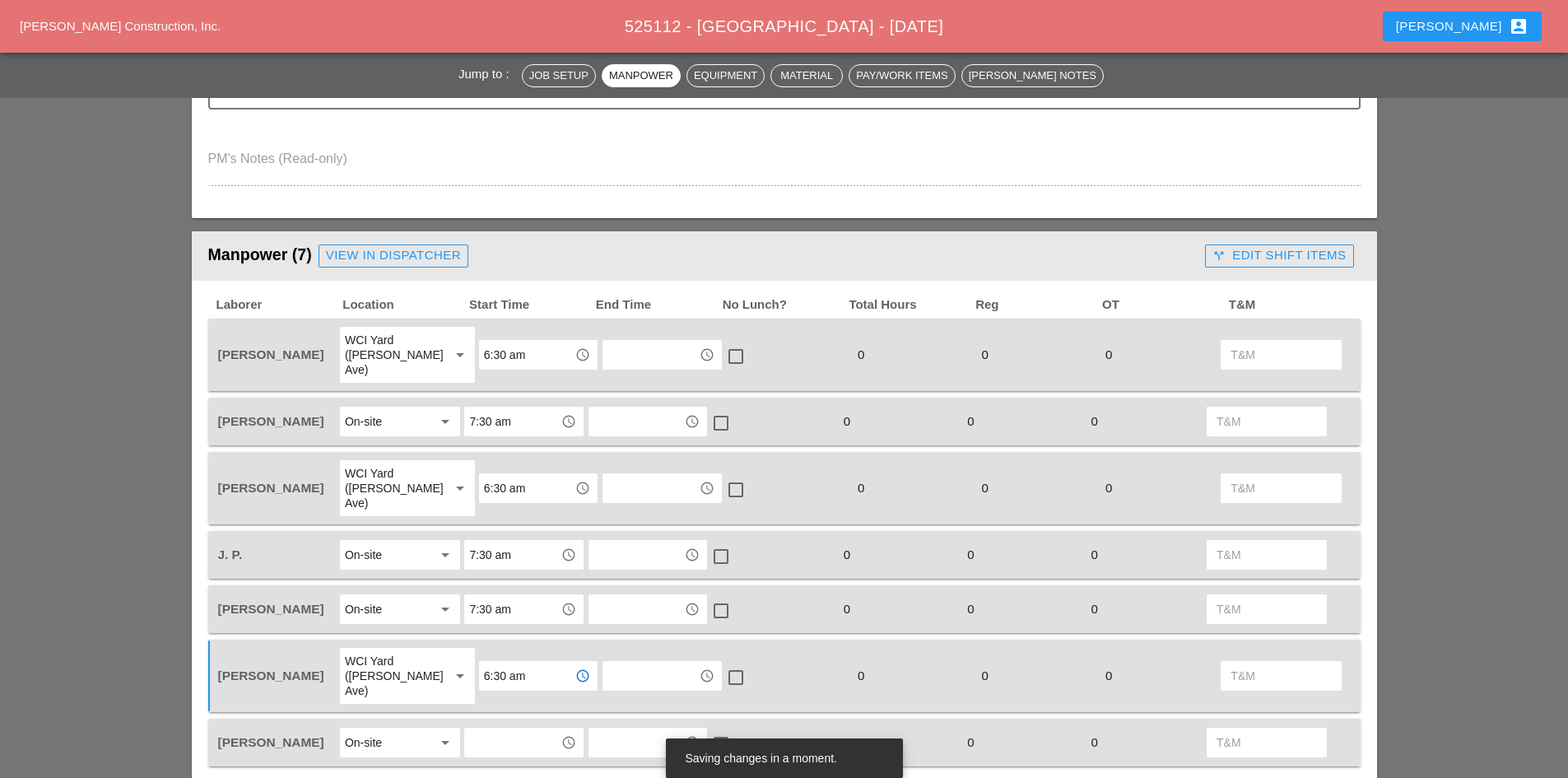
scroll to position [659, 0]
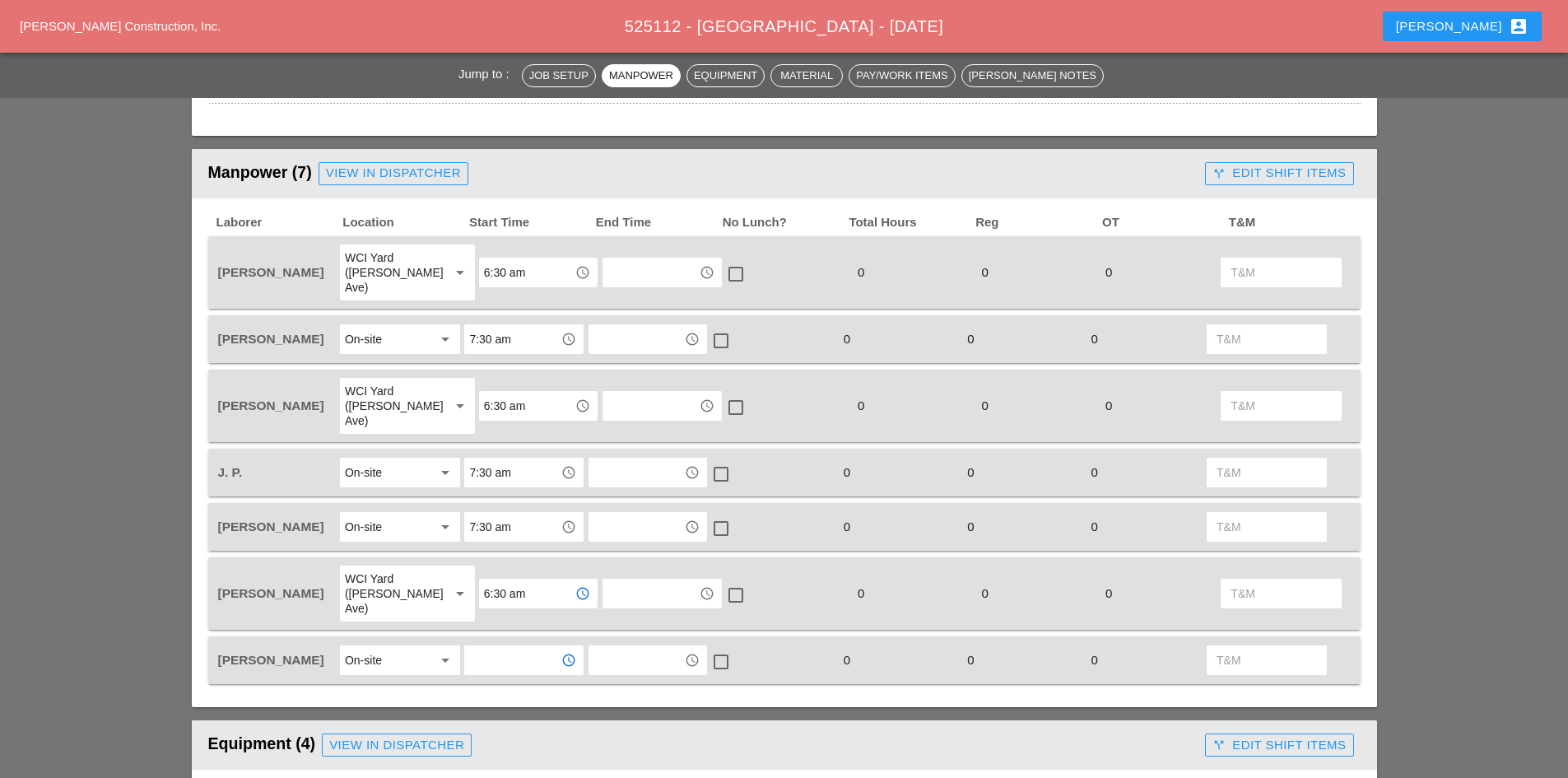
click at [504, 647] on input "text" at bounding box center [512, 660] width 85 height 26
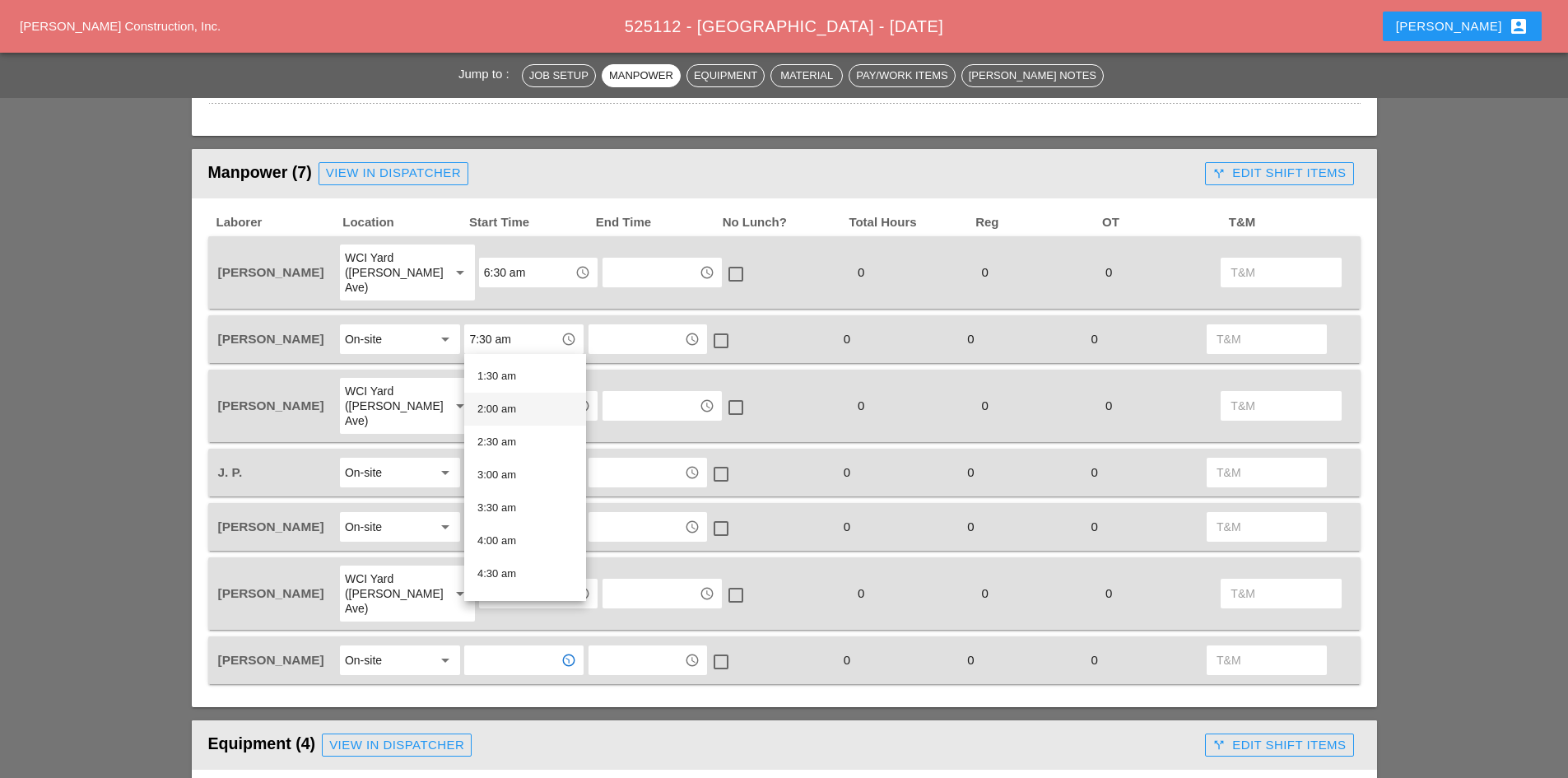
scroll to position [247, 0]
click at [505, 553] on div "6:30 am" at bounding box center [524, 554] width 96 height 19
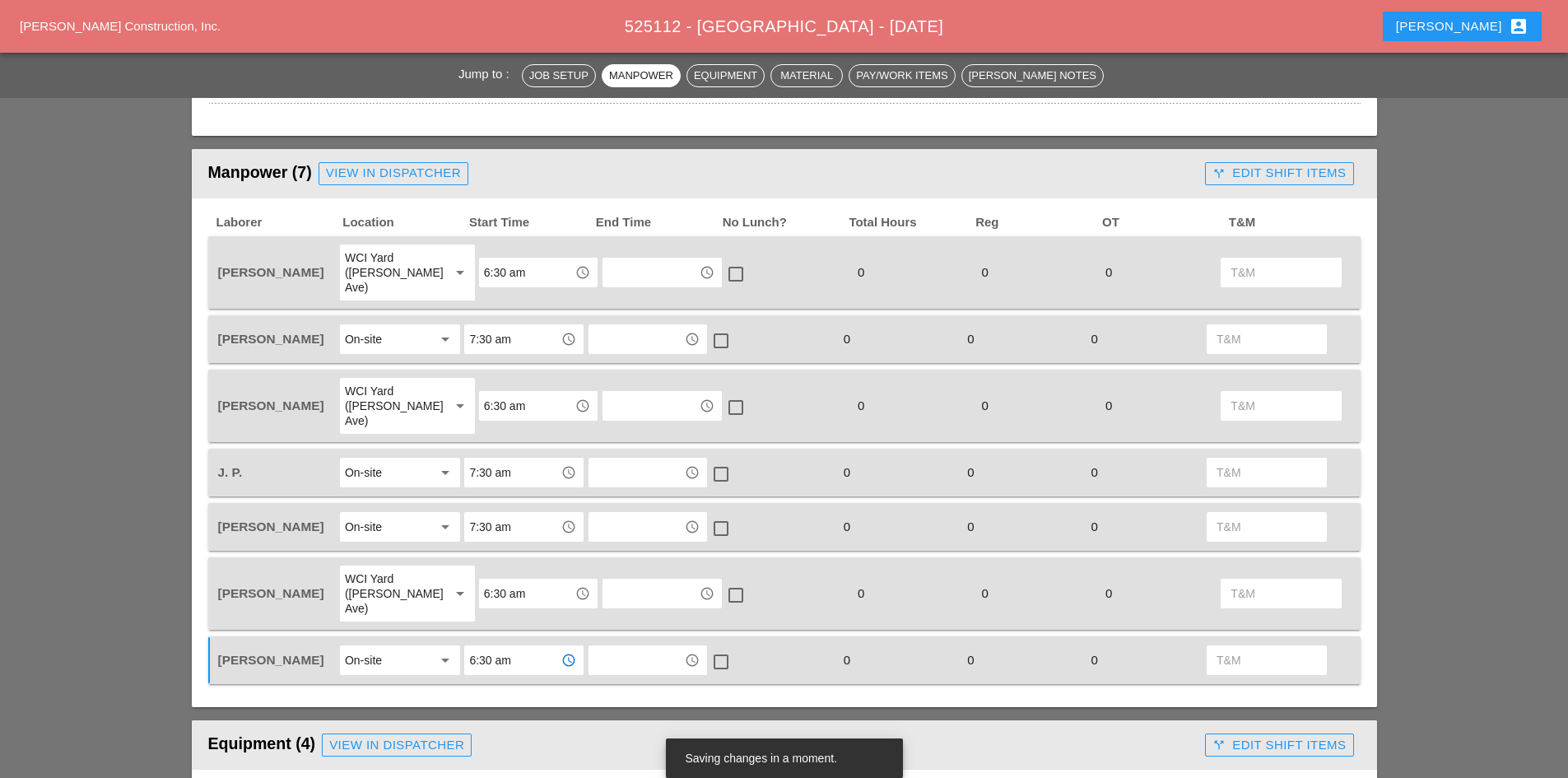
click at [518, 647] on input "6:30 am" at bounding box center [512, 660] width 85 height 26
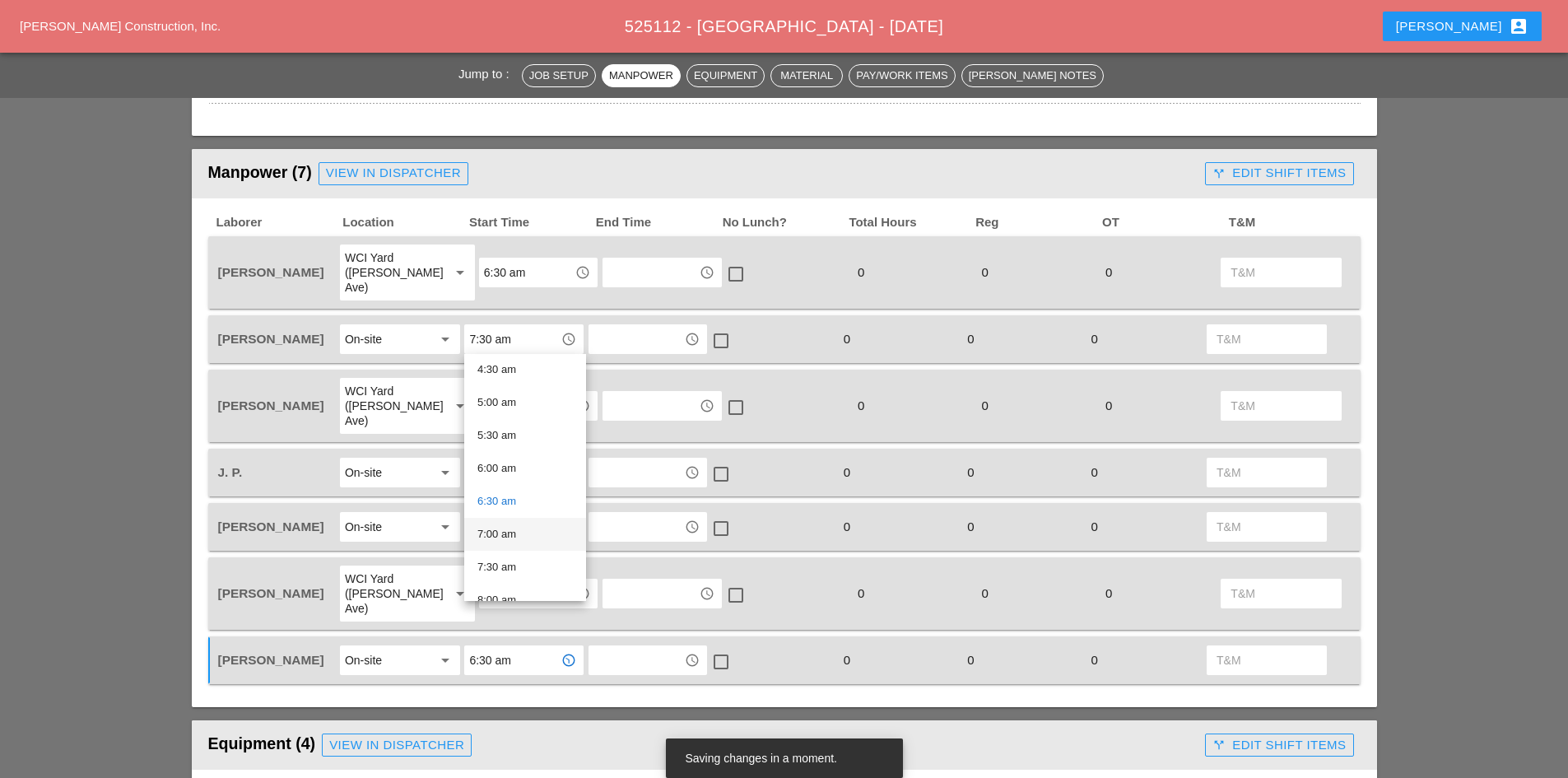
scroll to position [329, 0]
click at [518, 536] on div "7:30 am" at bounding box center [524, 538] width 96 height 19
type input "7:30 am"
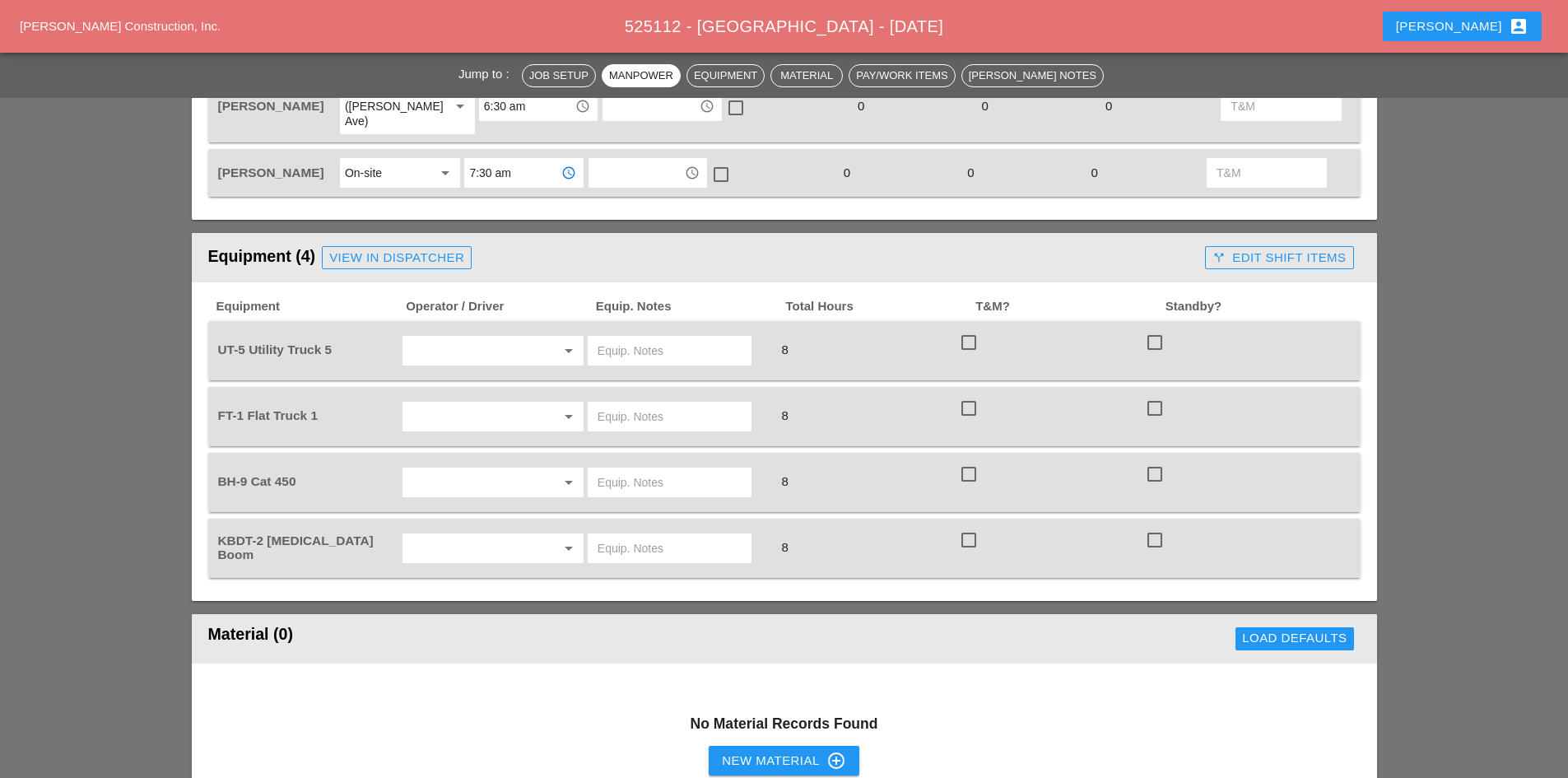
scroll to position [1152, 0]
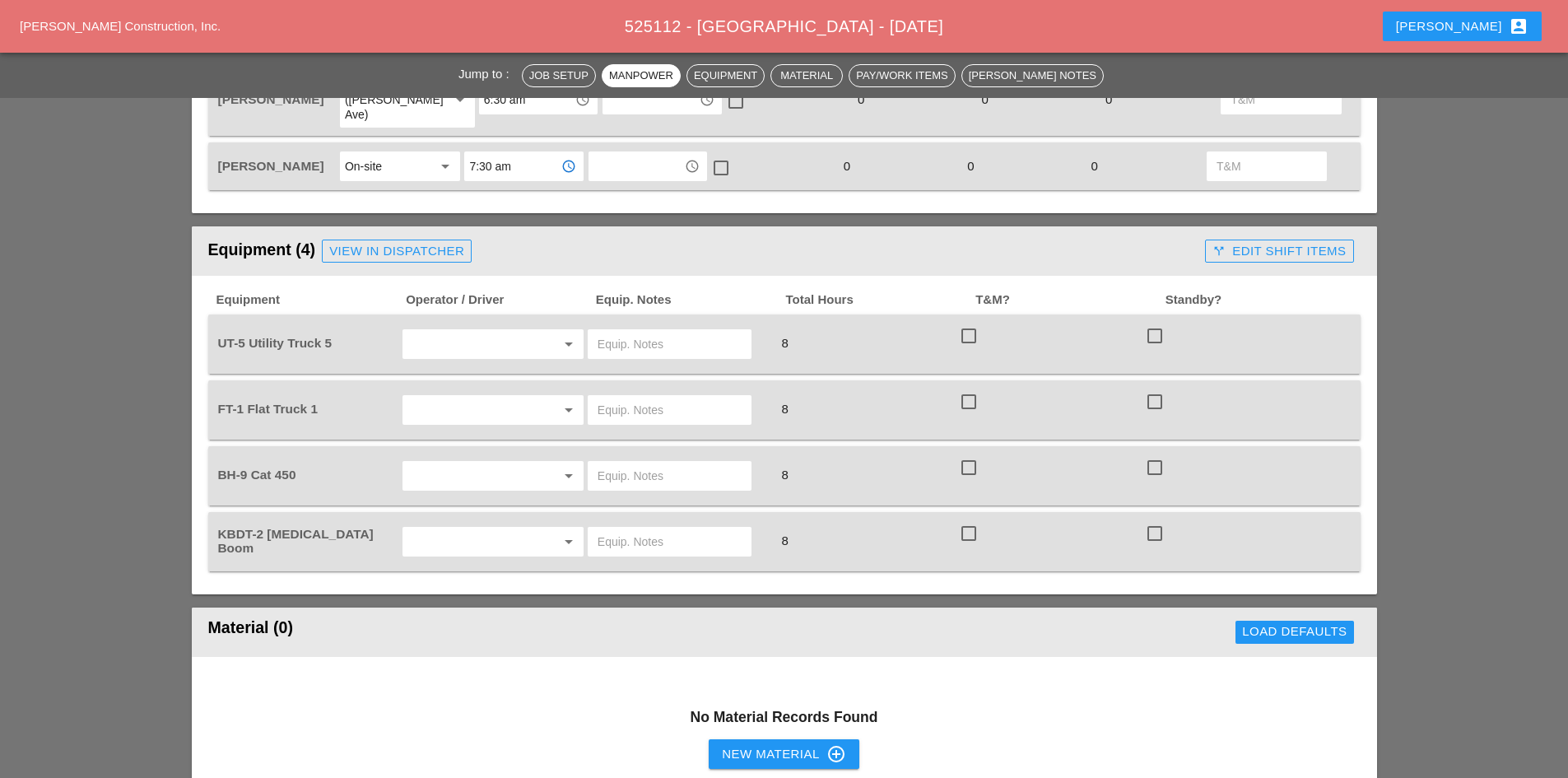
click at [516, 331] on input "text" at bounding box center [470, 343] width 125 height 26
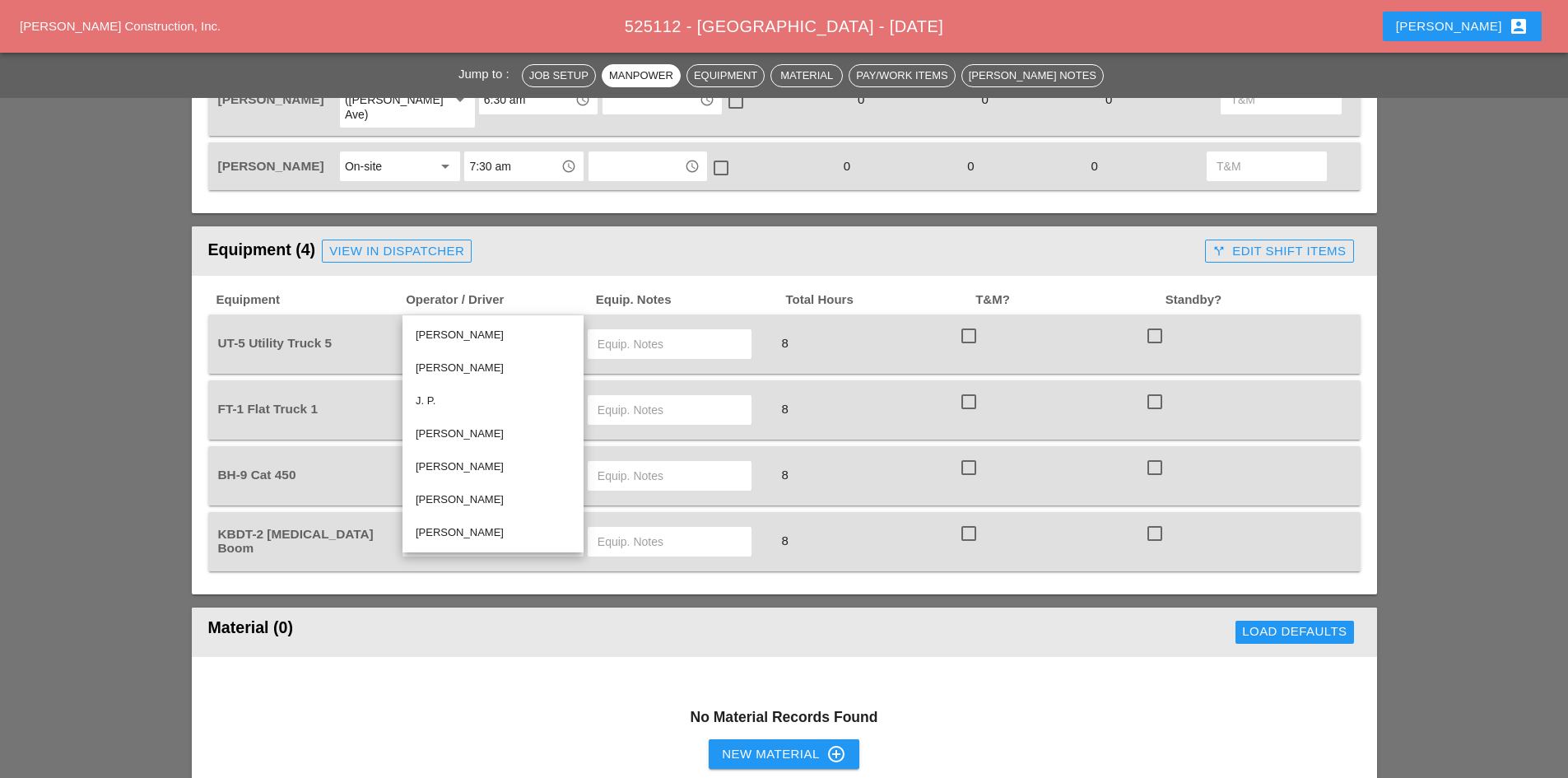
click at [478, 326] on div "[PERSON_NAME]" at bounding box center [492, 334] width 155 height 19
type input "[PERSON_NAME]"
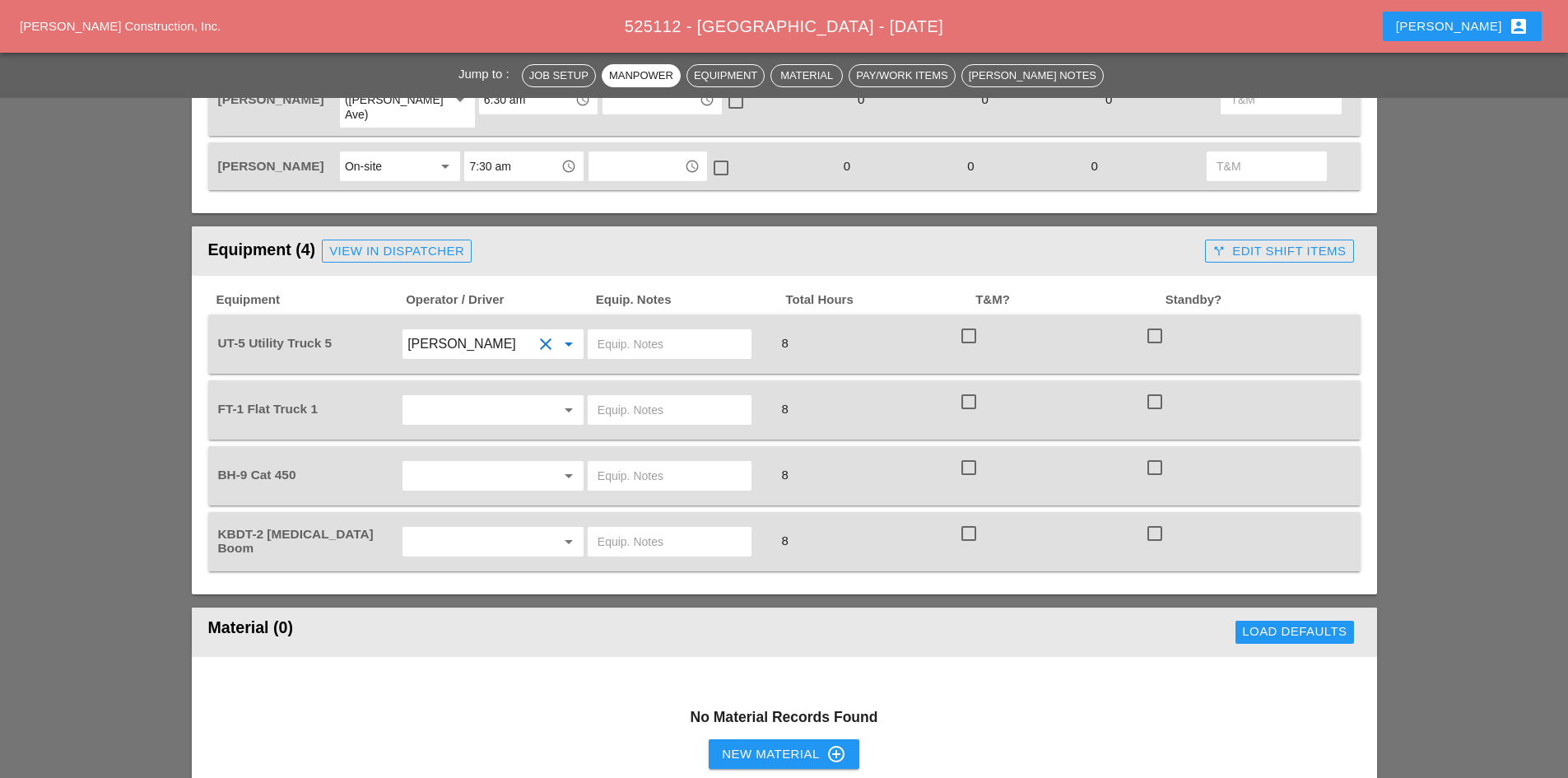
drag, startPoint x: 474, startPoint y: 341, endPoint x: 473, endPoint y: 363, distance: 22.0
click at [474, 381] on div "FT-1 Flat Truck 1 arrow_drop_down 8 check_box_outline_blank check_box_outline_b…" at bounding box center [784, 410] width 1152 height 59
click at [472, 386] on div "arrow_drop_down" at bounding box center [493, 409] width 186 height 46
click at [478, 397] on input "text" at bounding box center [470, 409] width 125 height 26
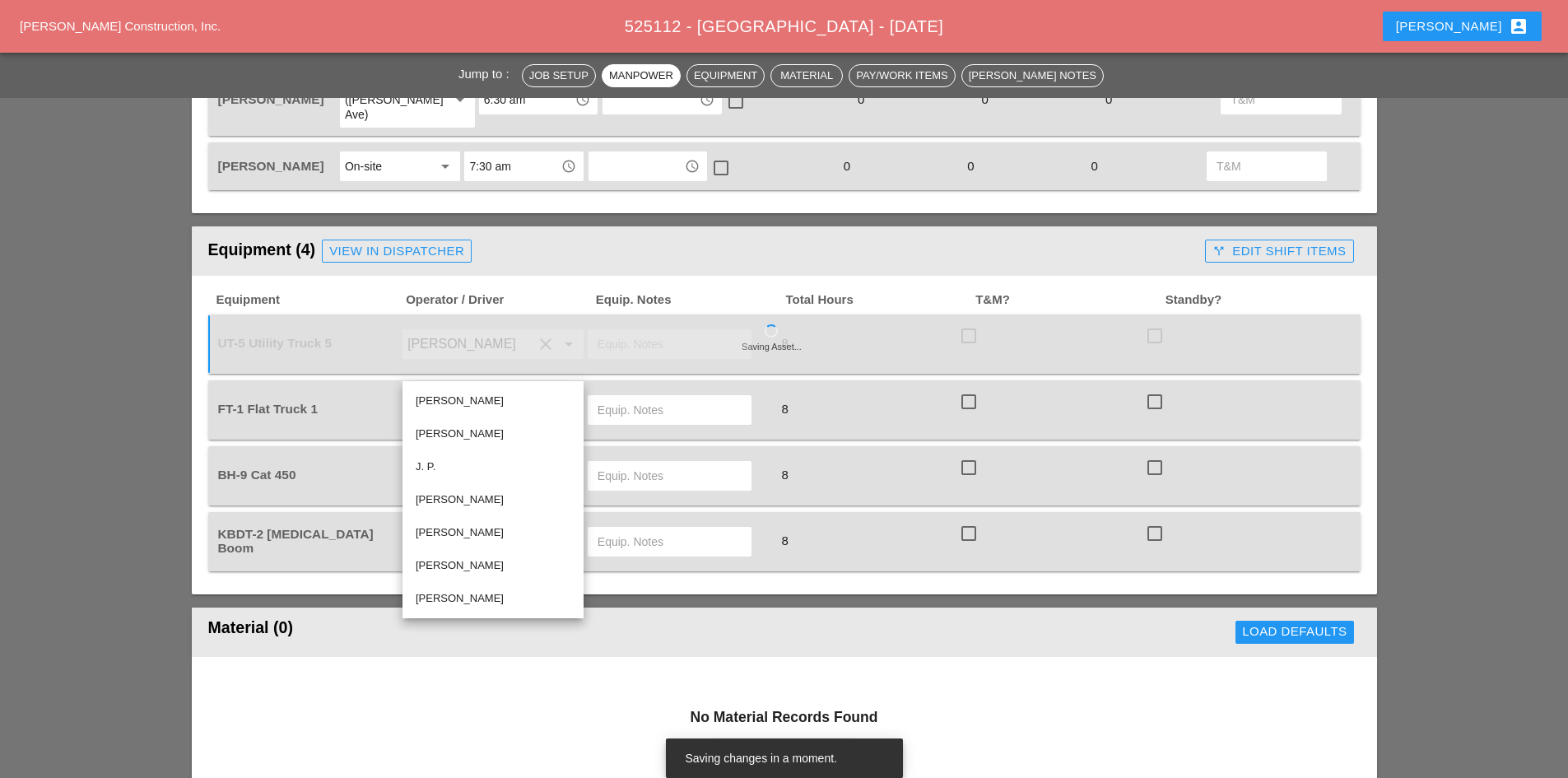
click at [496, 430] on div "[PERSON_NAME]" at bounding box center [492, 433] width 155 height 19
type input "[PERSON_NAME]"
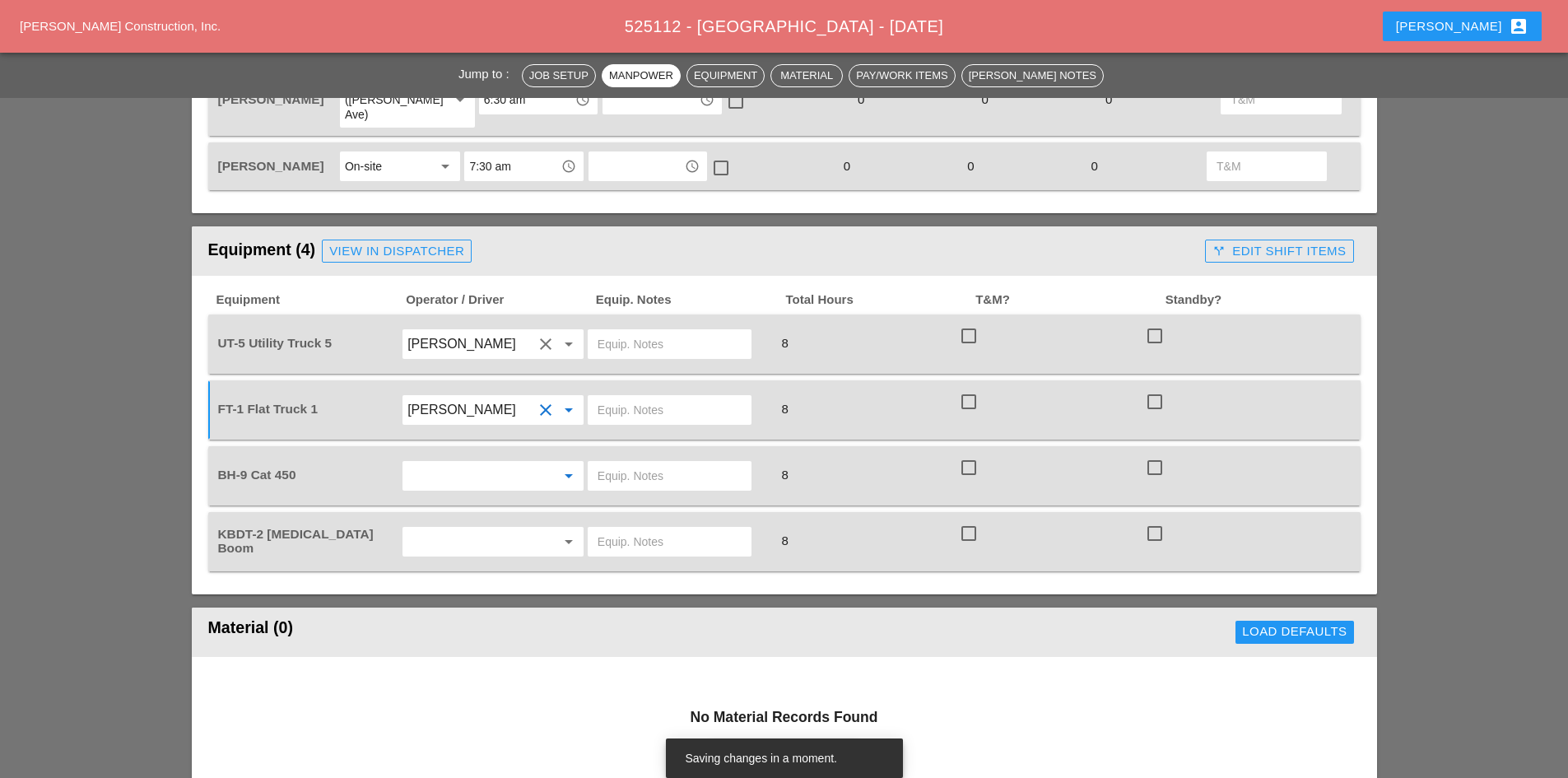
click at [456, 463] on input "text" at bounding box center [470, 475] width 125 height 26
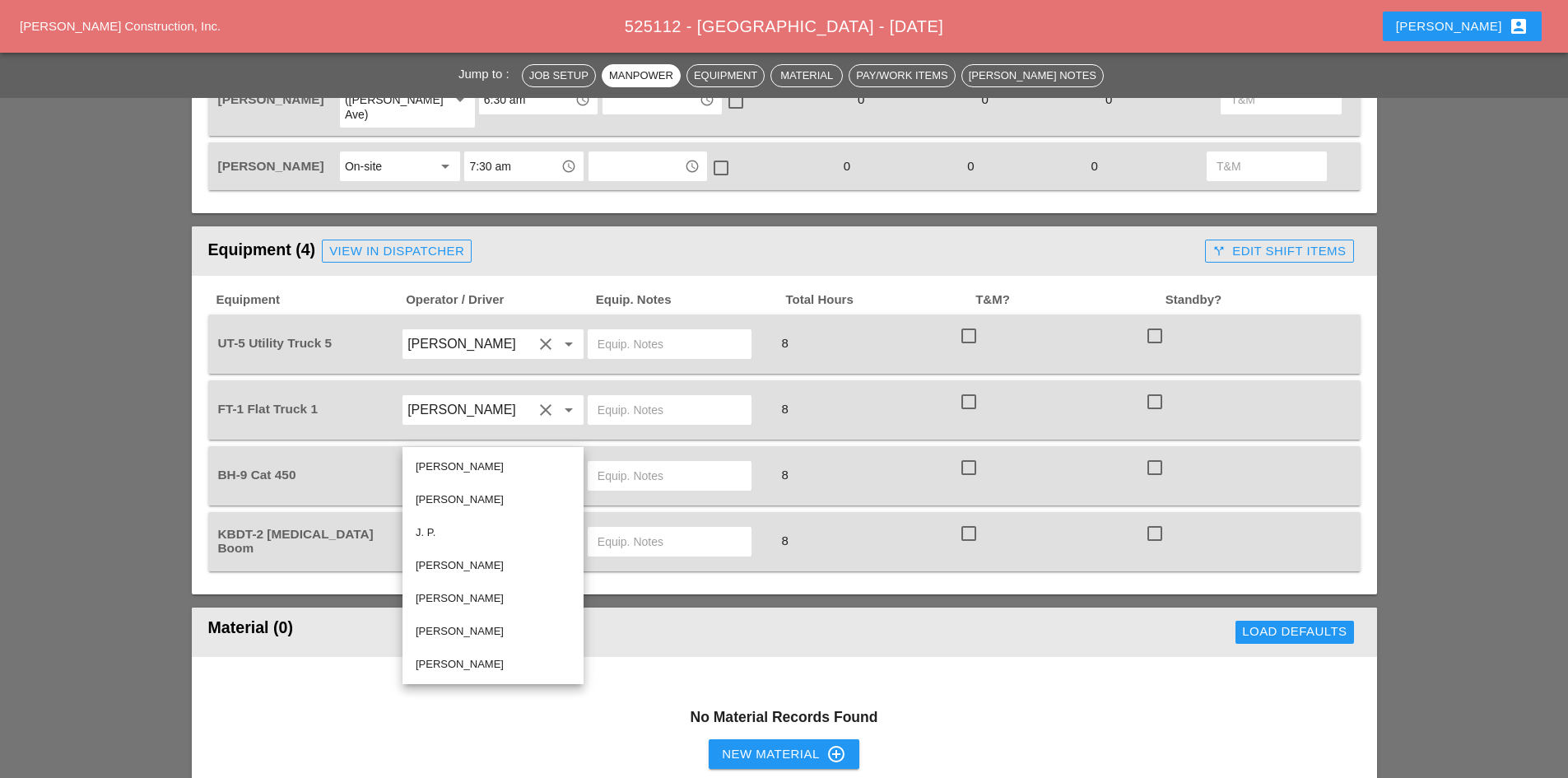
click at [378, 526] on div "KBDT-2 [MEDICAL_DATA] Boom" at bounding box center [308, 541] width 183 height 31
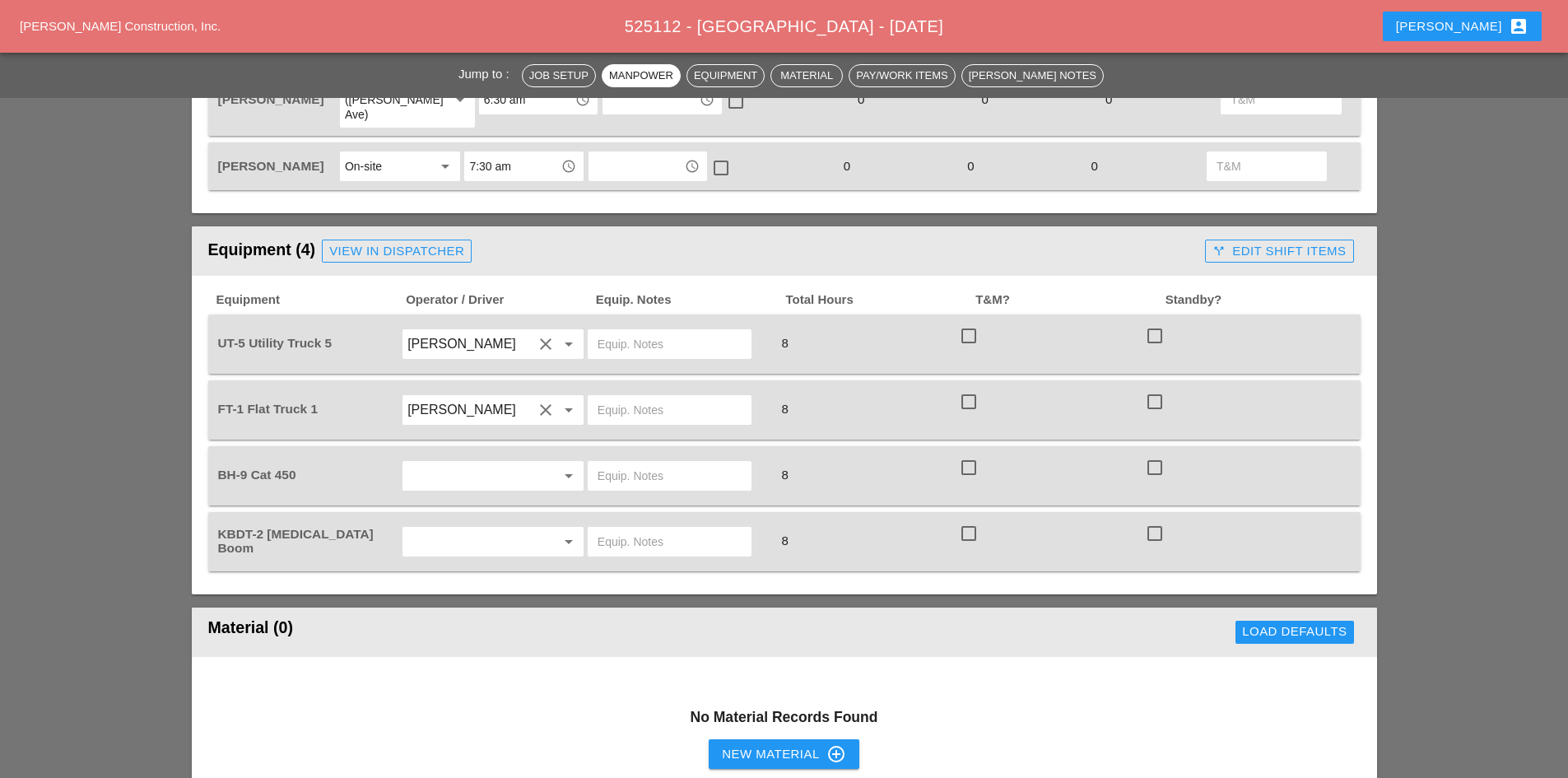
click at [454, 529] on input "text" at bounding box center [470, 541] width 125 height 26
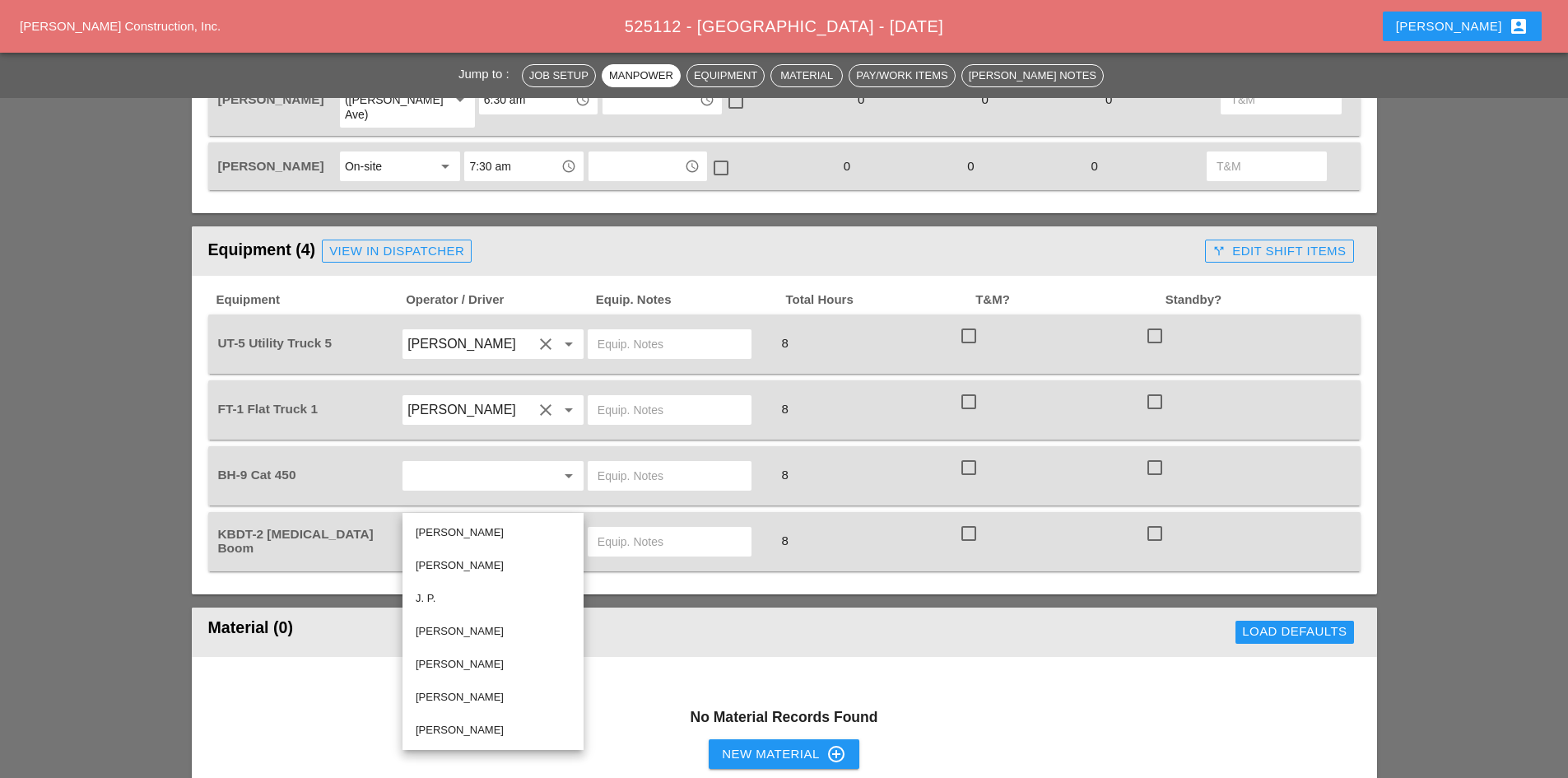
click at [469, 664] on div "[PERSON_NAME]" at bounding box center [492, 664] width 155 height 19
type input "[PERSON_NAME]"
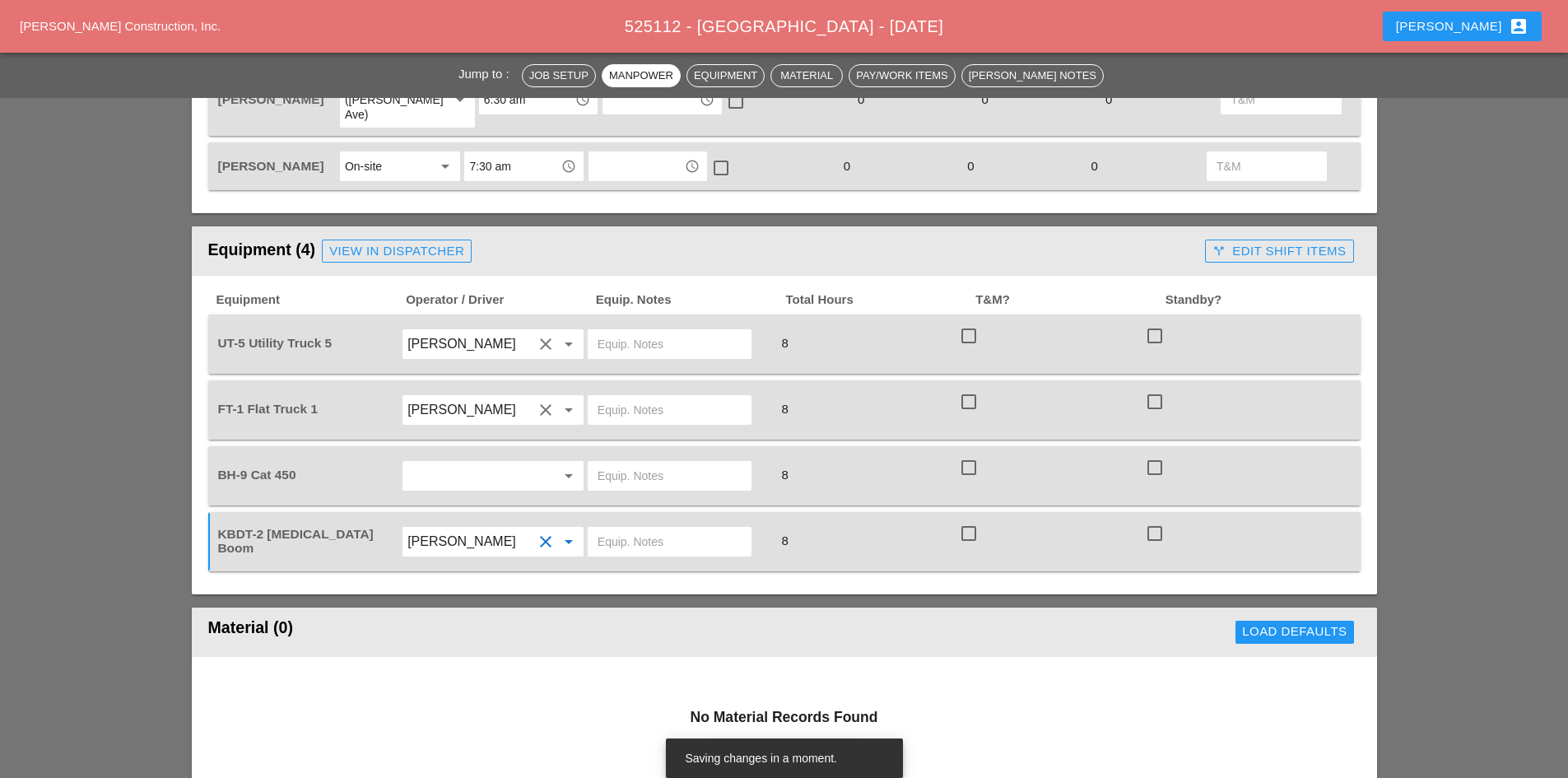
click at [457, 461] on div "arrow_drop_down" at bounding box center [493, 475] width 181 height 30
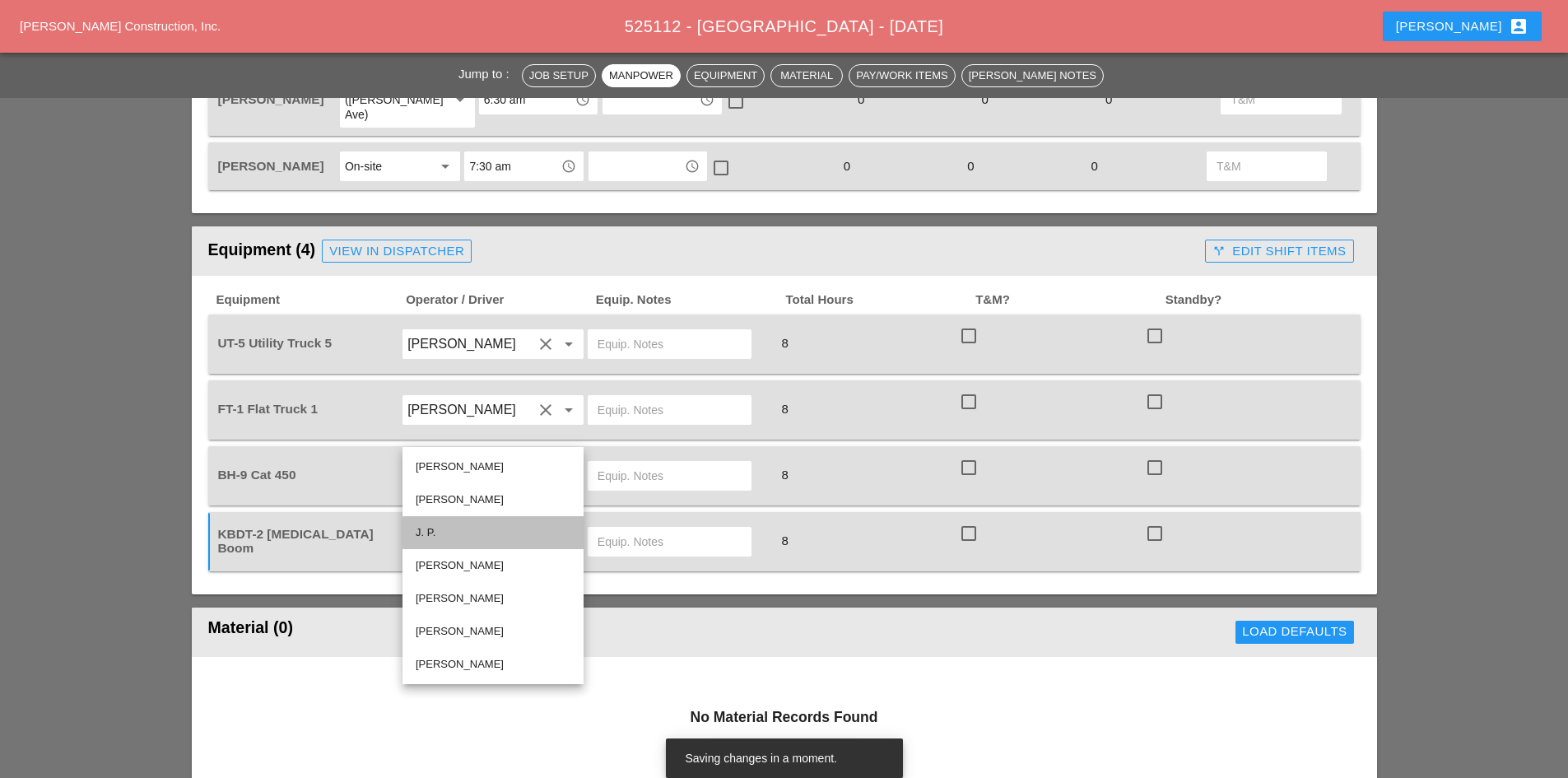
click at [467, 527] on div "J. P." at bounding box center [492, 532] width 155 height 19
type input "J. P."
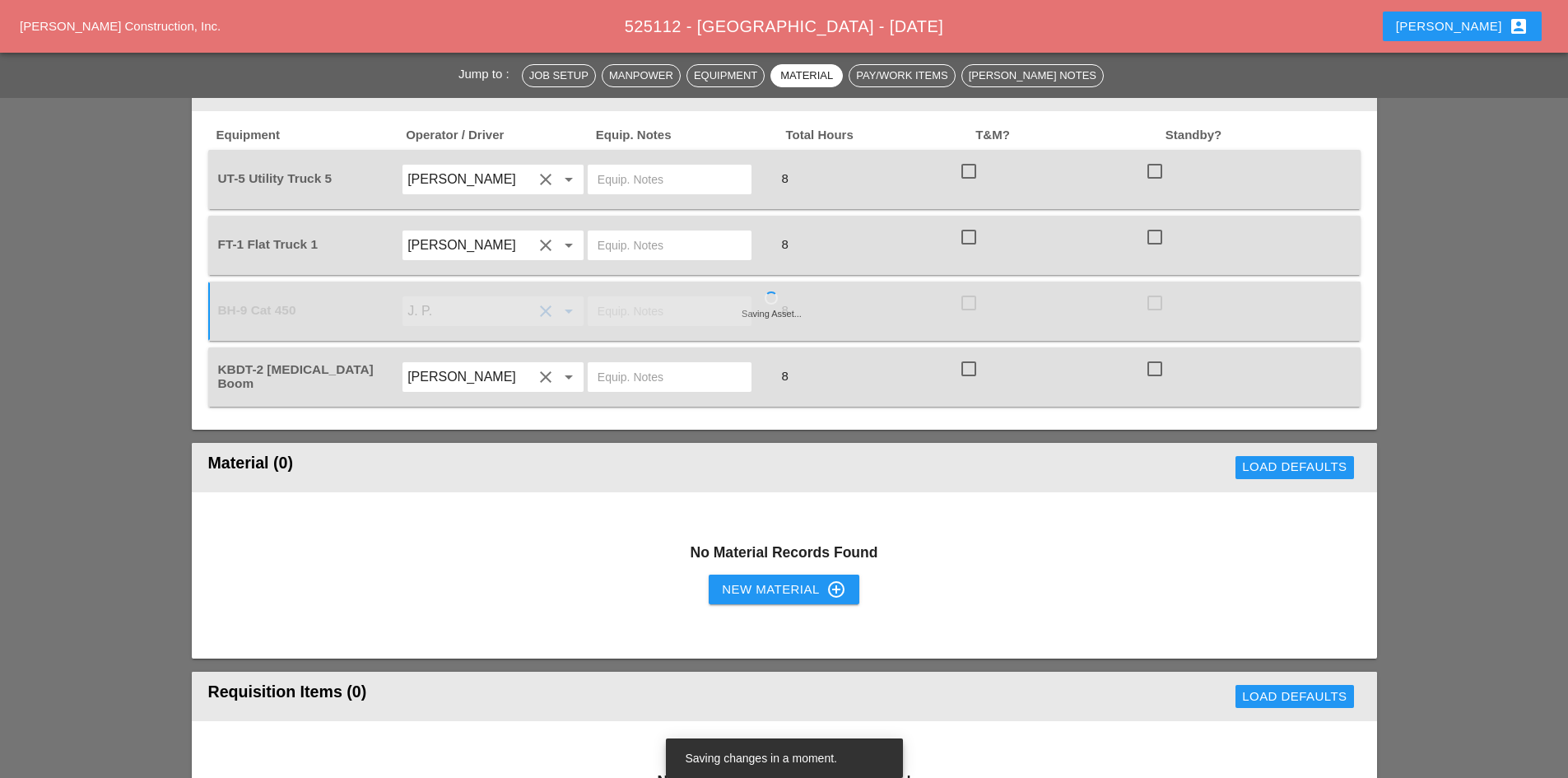
scroll to position [1482, 0]
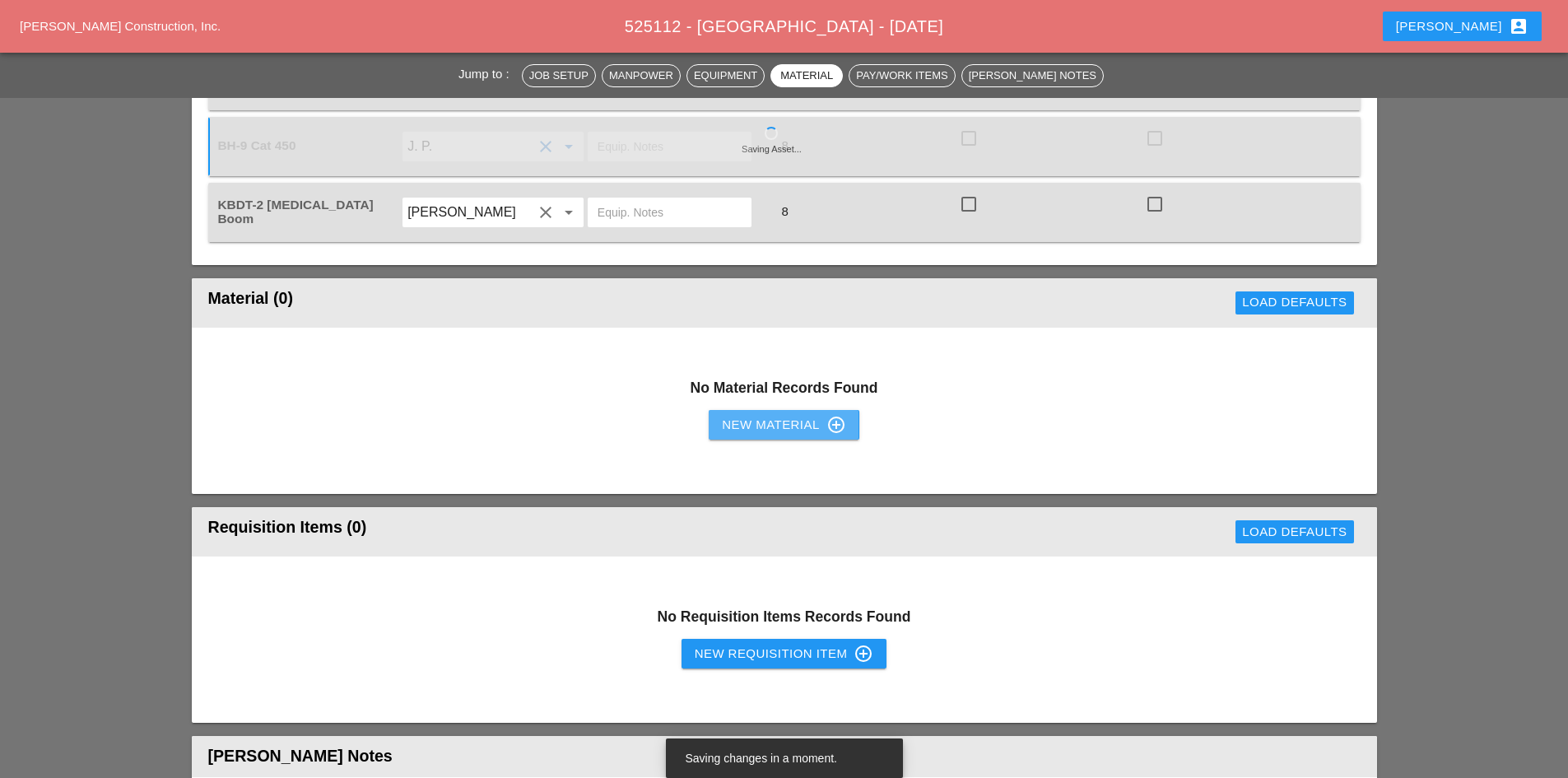
click at [809, 414] on div "New Material control_point" at bounding box center [783, 424] width 123 height 19
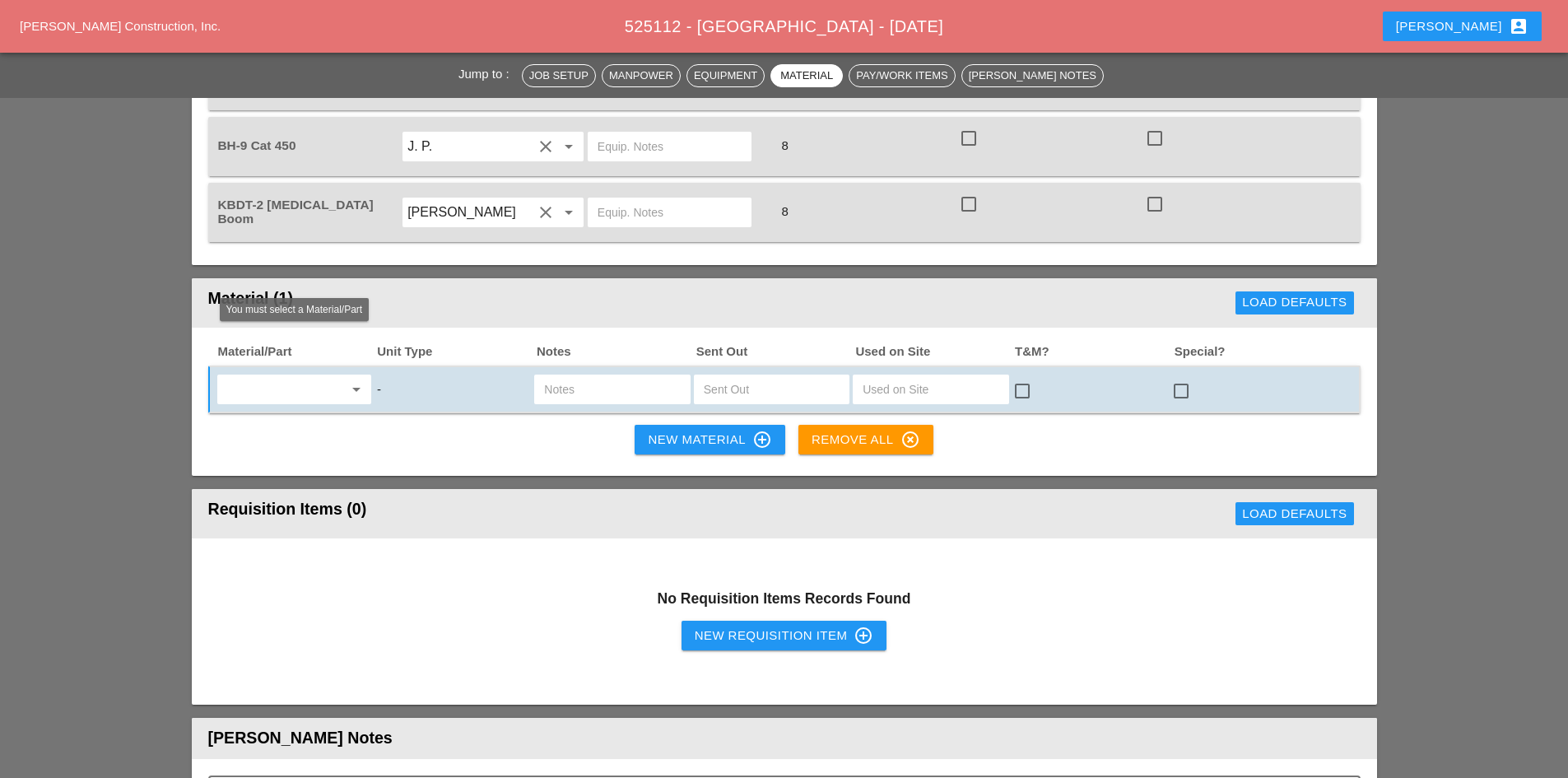
click at [343, 376] on input "text" at bounding box center [282, 389] width 121 height 26
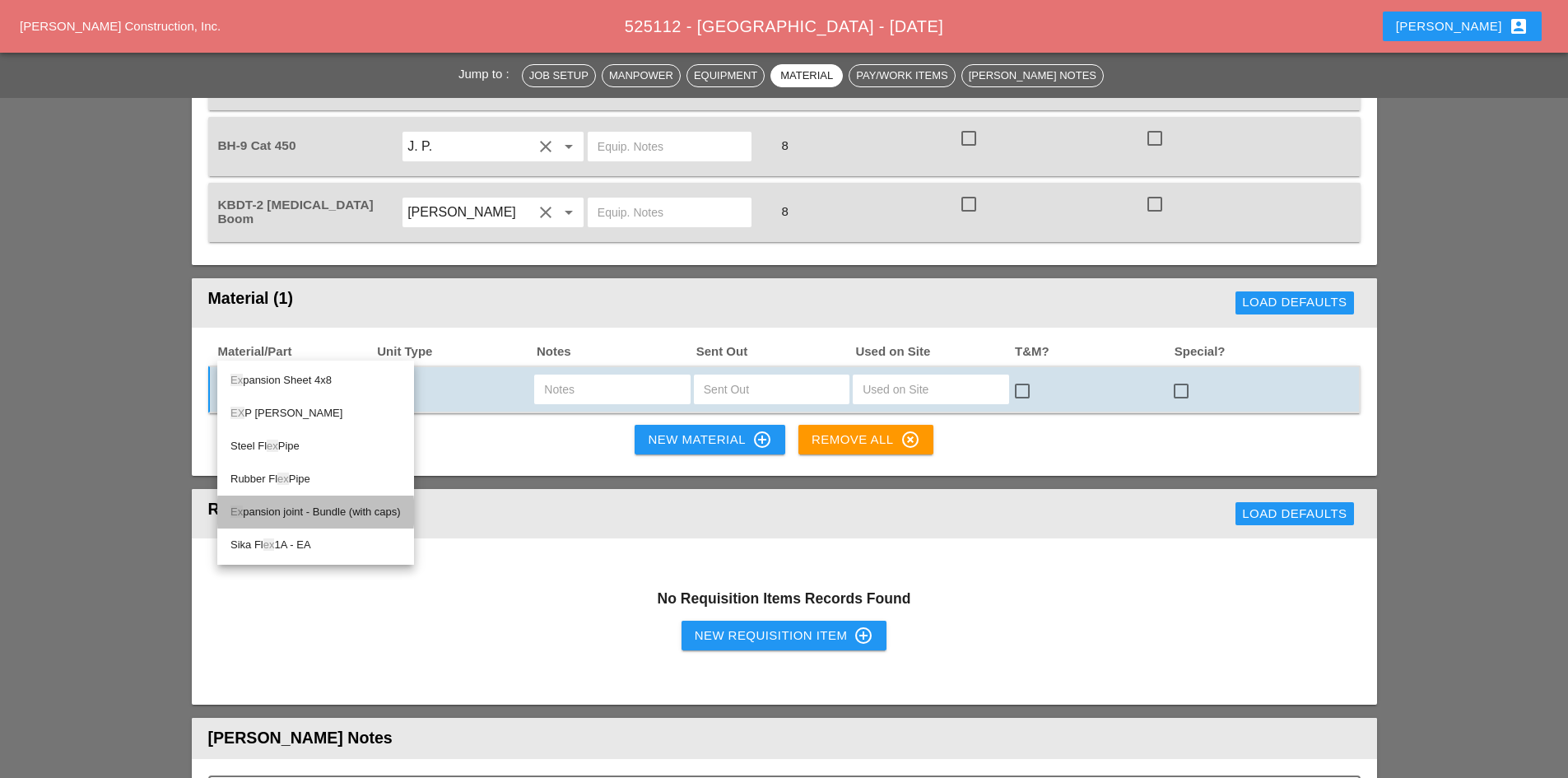
click at [357, 513] on div "Ex pansion joint - Bundle (with caps)" at bounding box center [315, 512] width 170 height 19
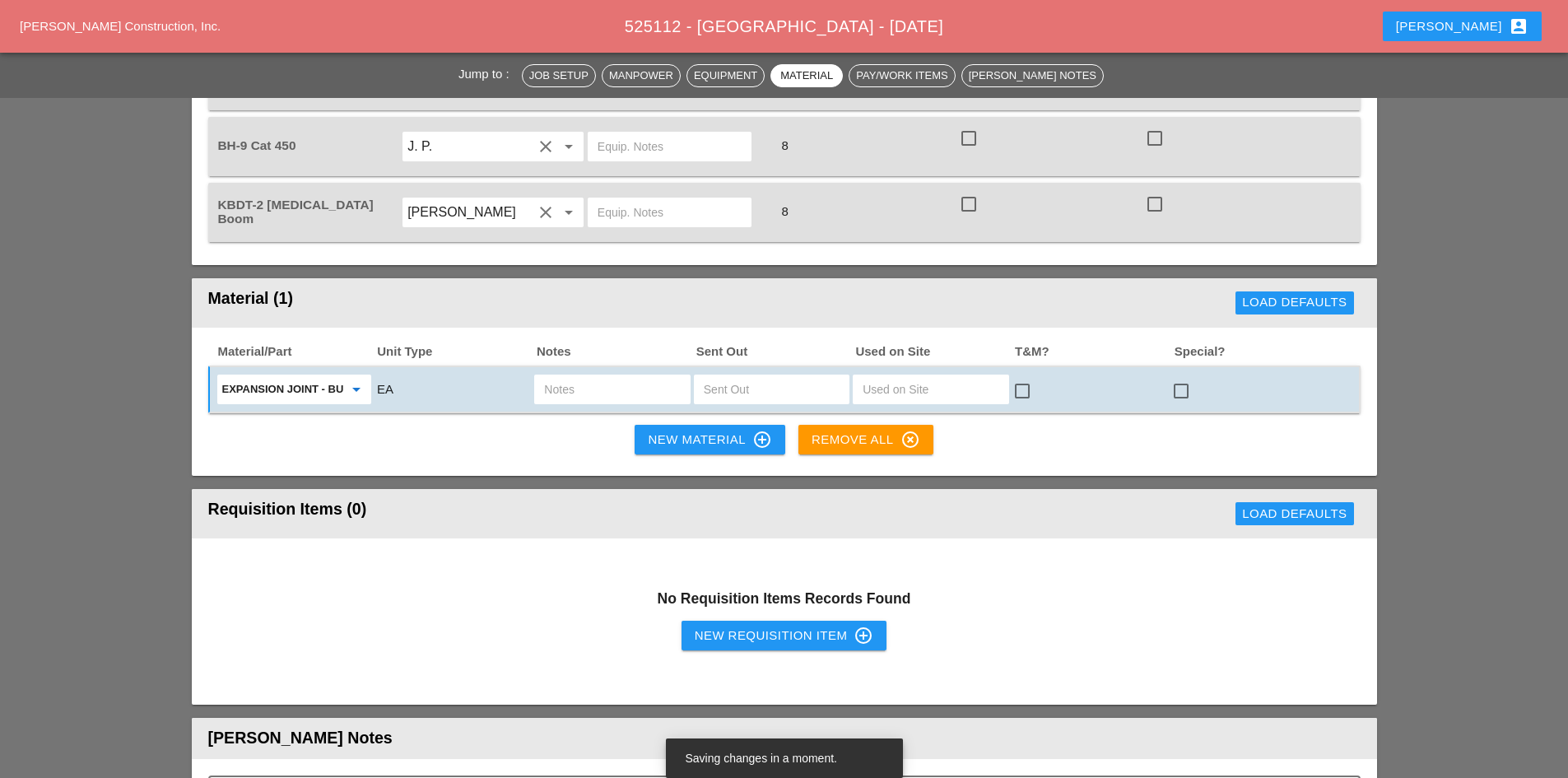
type input "Expansion joint - Bundle (with caps)"
click at [408, 379] on div "EA" at bounding box center [453, 390] width 156 height 22
click at [555, 376] on input "text" at bounding box center [611, 389] width 136 height 26
click at [734, 376] on input "text" at bounding box center [771, 389] width 136 height 26
click at [646, 376] on input "2 BOUNDLE" at bounding box center [611, 389] width 136 height 26
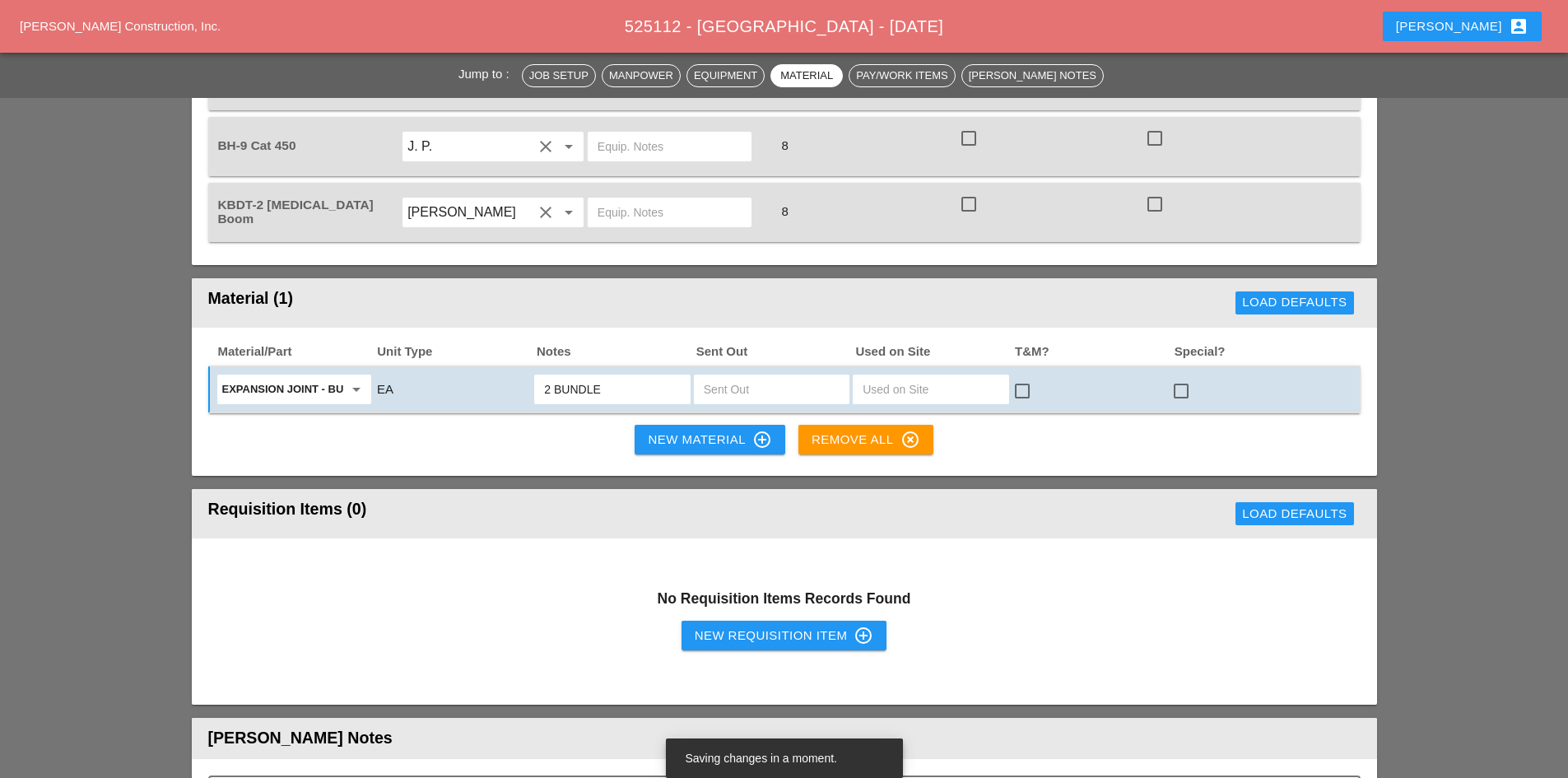
type input "2 BUNDLE"
click at [750, 376] on input "text" at bounding box center [771, 389] width 136 height 26
click at [623, 376] on input "2 BUNDLE" at bounding box center [611, 389] width 136 height 26
click at [736, 376] on input "text" at bounding box center [771, 389] width 136 height 26
type input "2"
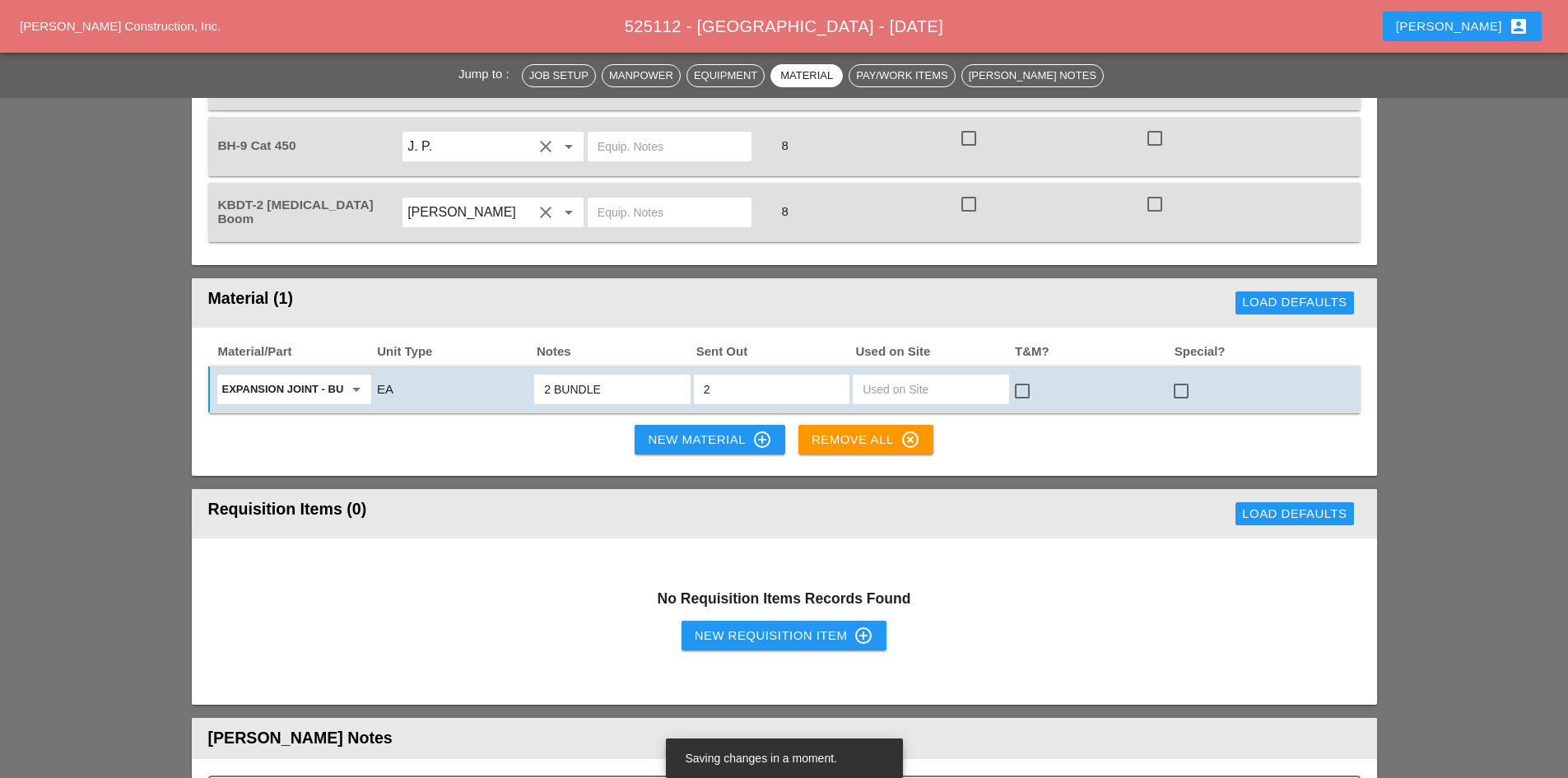
click at [902, 376] on input "text" at bounding box center [930, 389] width 136 height 26
type input "2"
click at [1186, 377] on div at bounding box center [1181, 391] width 28 height 28
checkbox input "true"
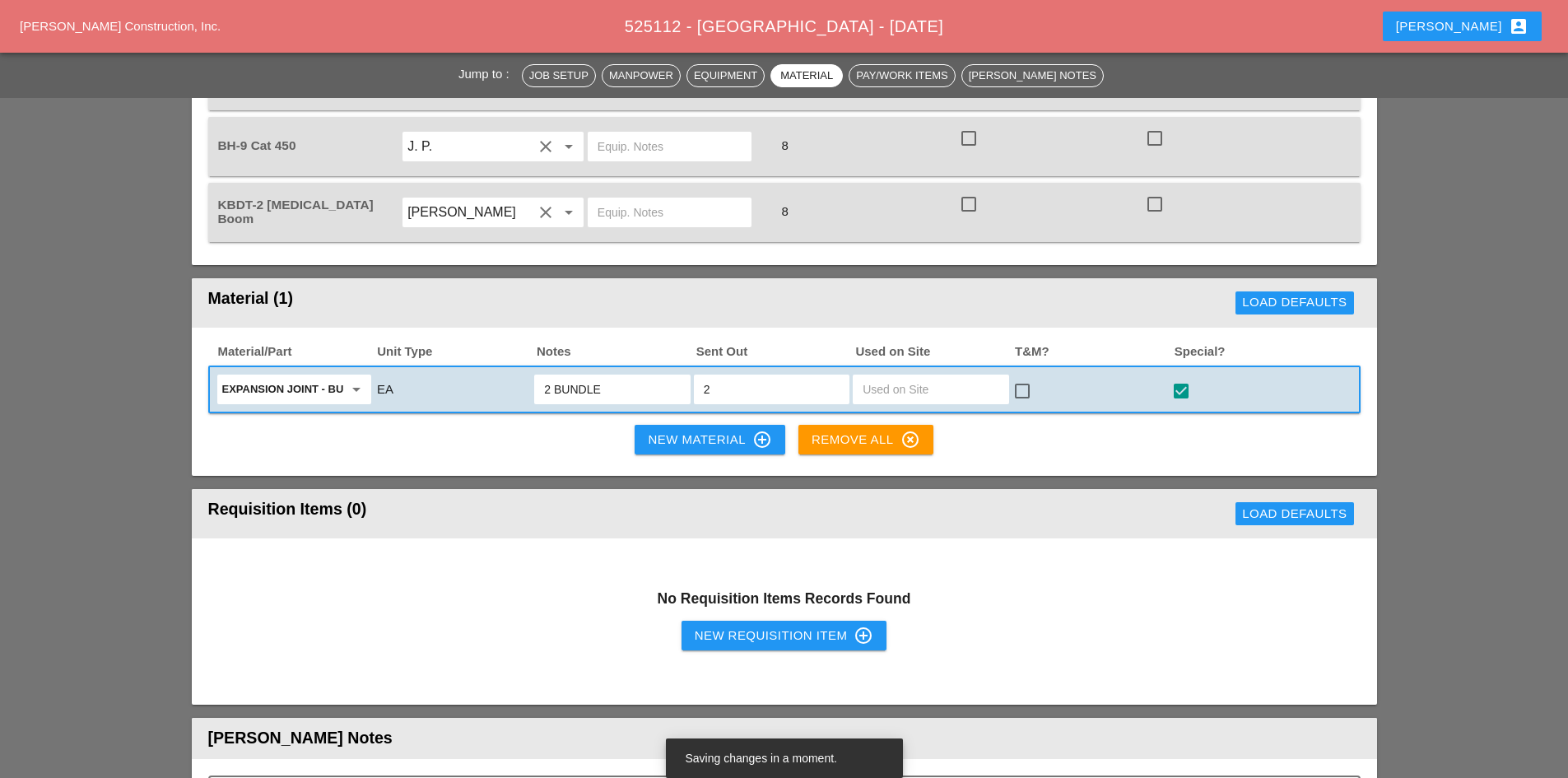
click at [701, 430] on div "New Material control_point" at bounding box center [710, 439] width 123 height 19
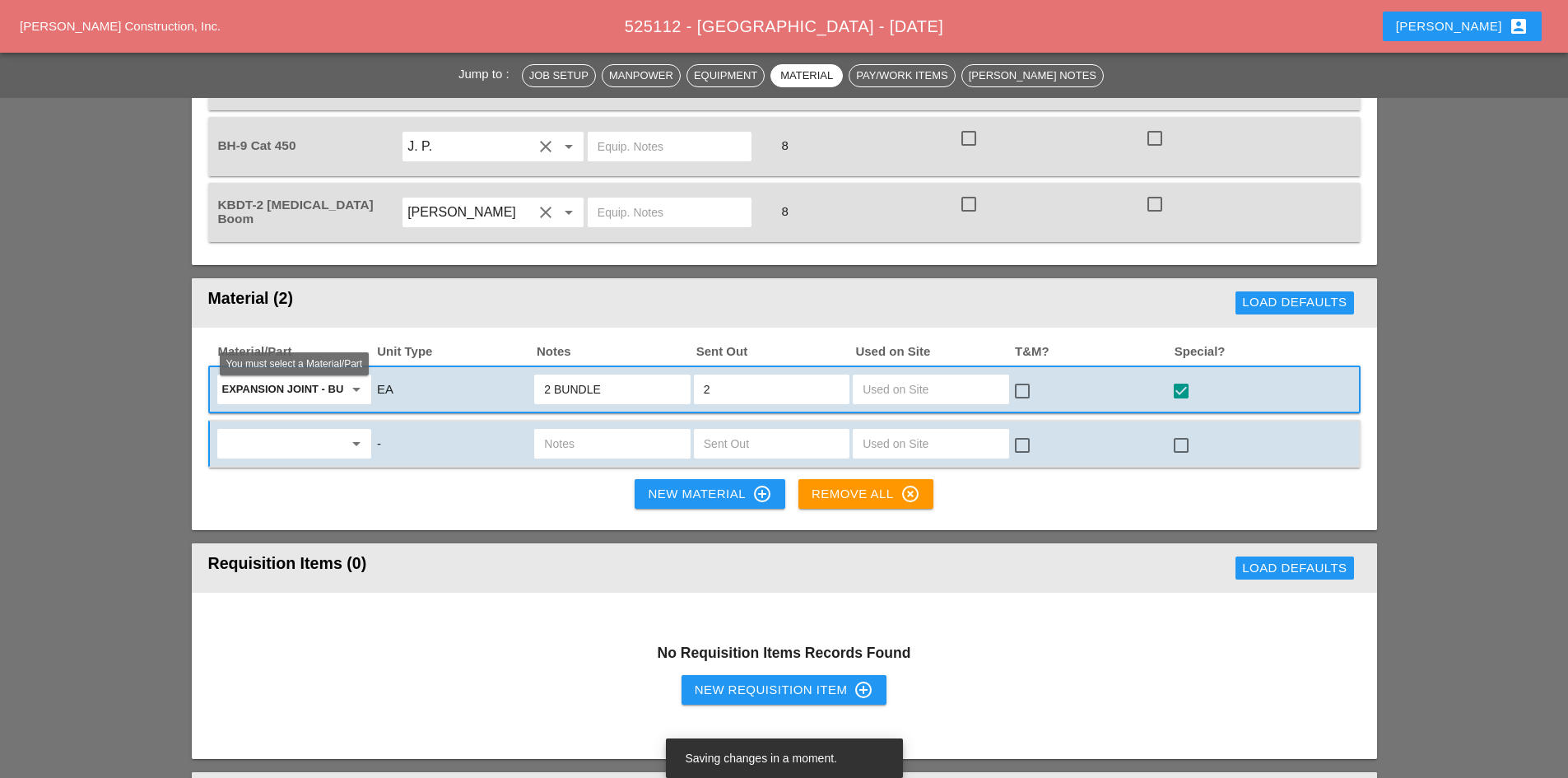
click at [353, 428] on div "arrow_drop_down" at bounding box center [294, 443] width 156 height 31
click at [350, 430] on div "arrow_drop_down" at bounding box center [294, 443] width 144 height 26
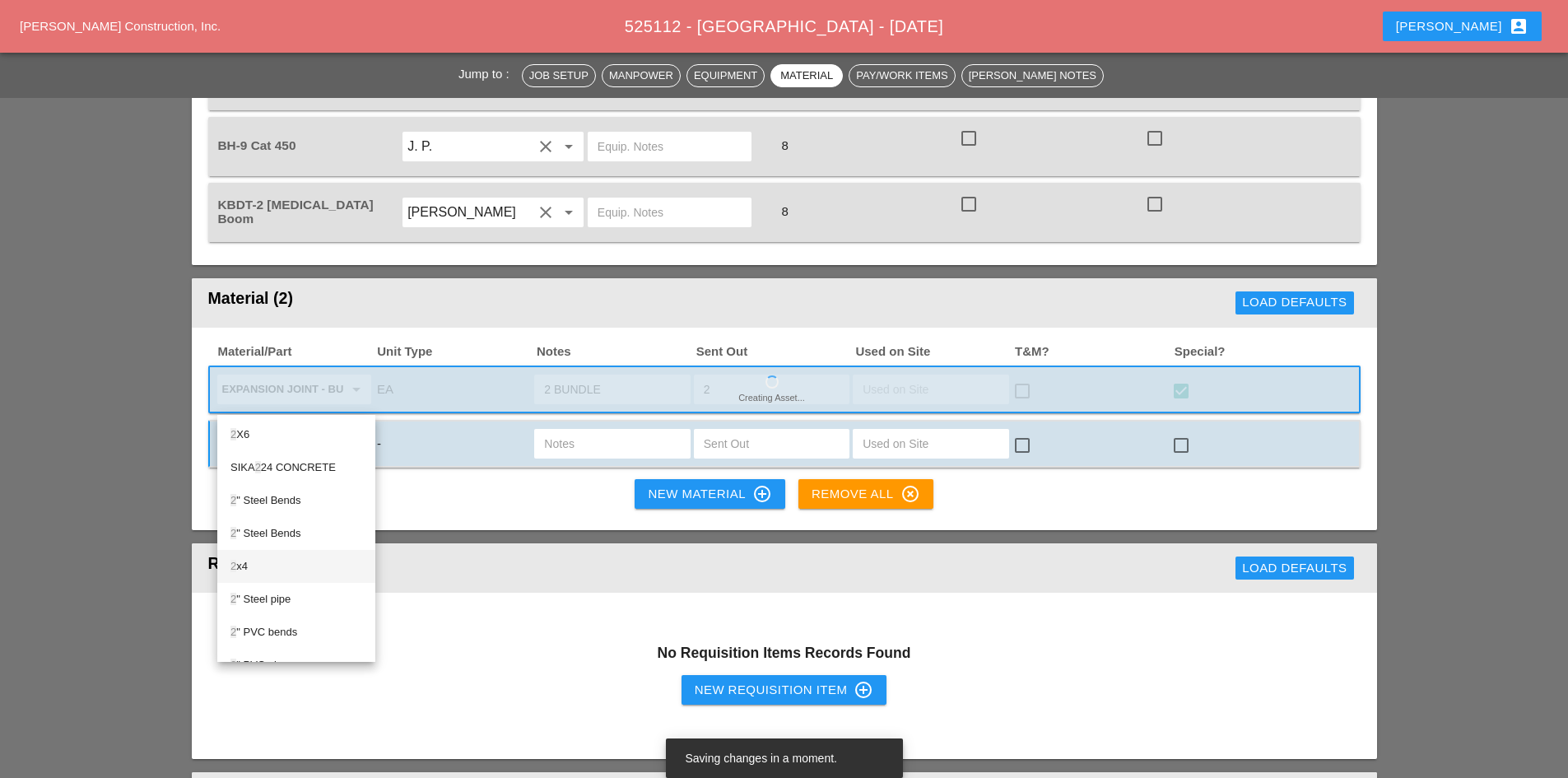
click at [284, 562] on div "2 x4" at bounding box center [296, 566] width 132 height 19
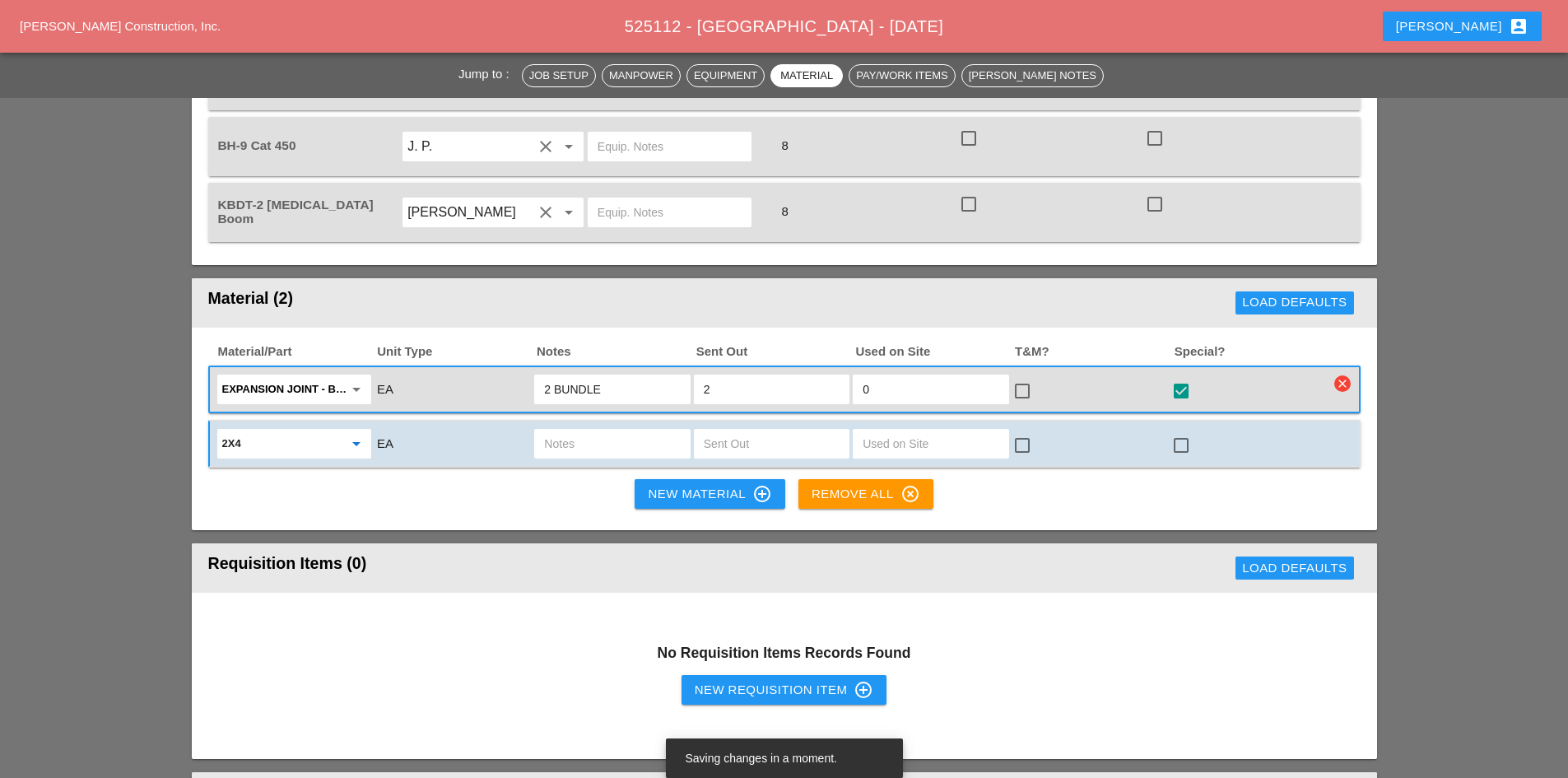
type input "2x4"
click at [573, 430] on input "text" at bounding box center [611, 443] width 136 height 26
click at [721, 430] on input "text" at bounding box center [771, 443] width 136 height 26
type input "20"
click at [1176, 431] on div at bounding box center [1181, 445] width 28 height 28
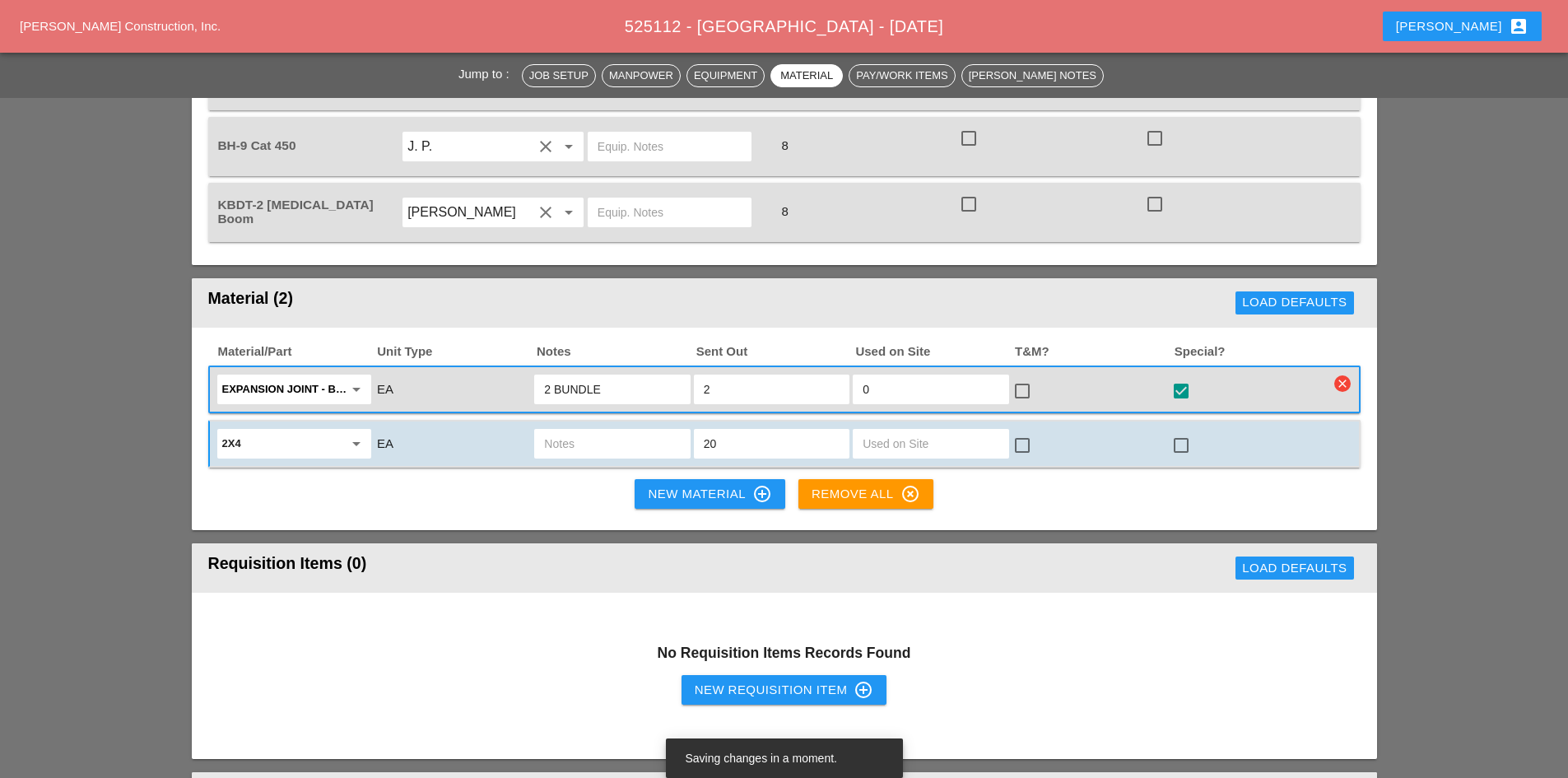
checkbox input "true"
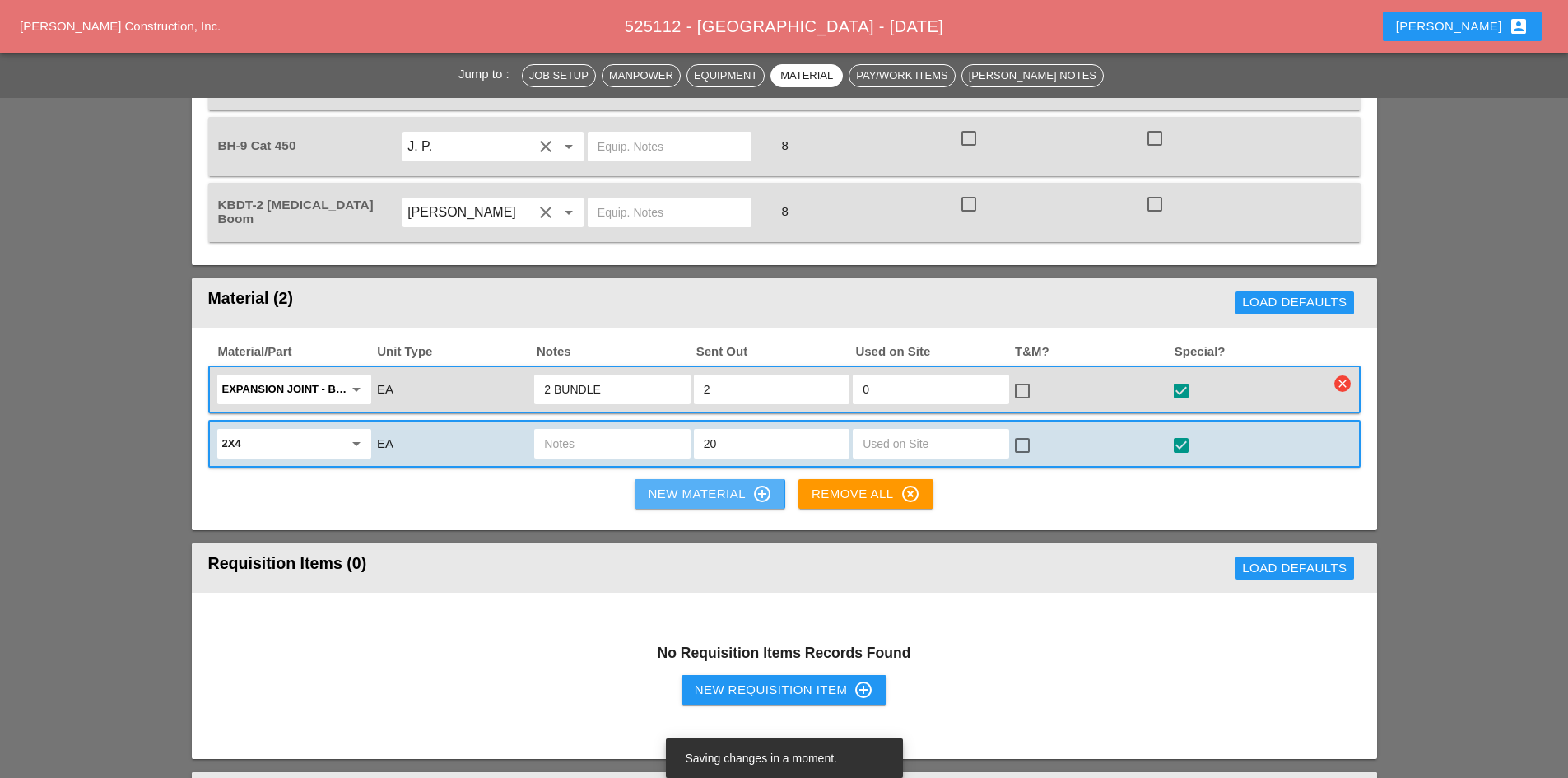
click at [717, 484] on div "New Material control_point" at bounding box center [710, 493] width 123 height 19
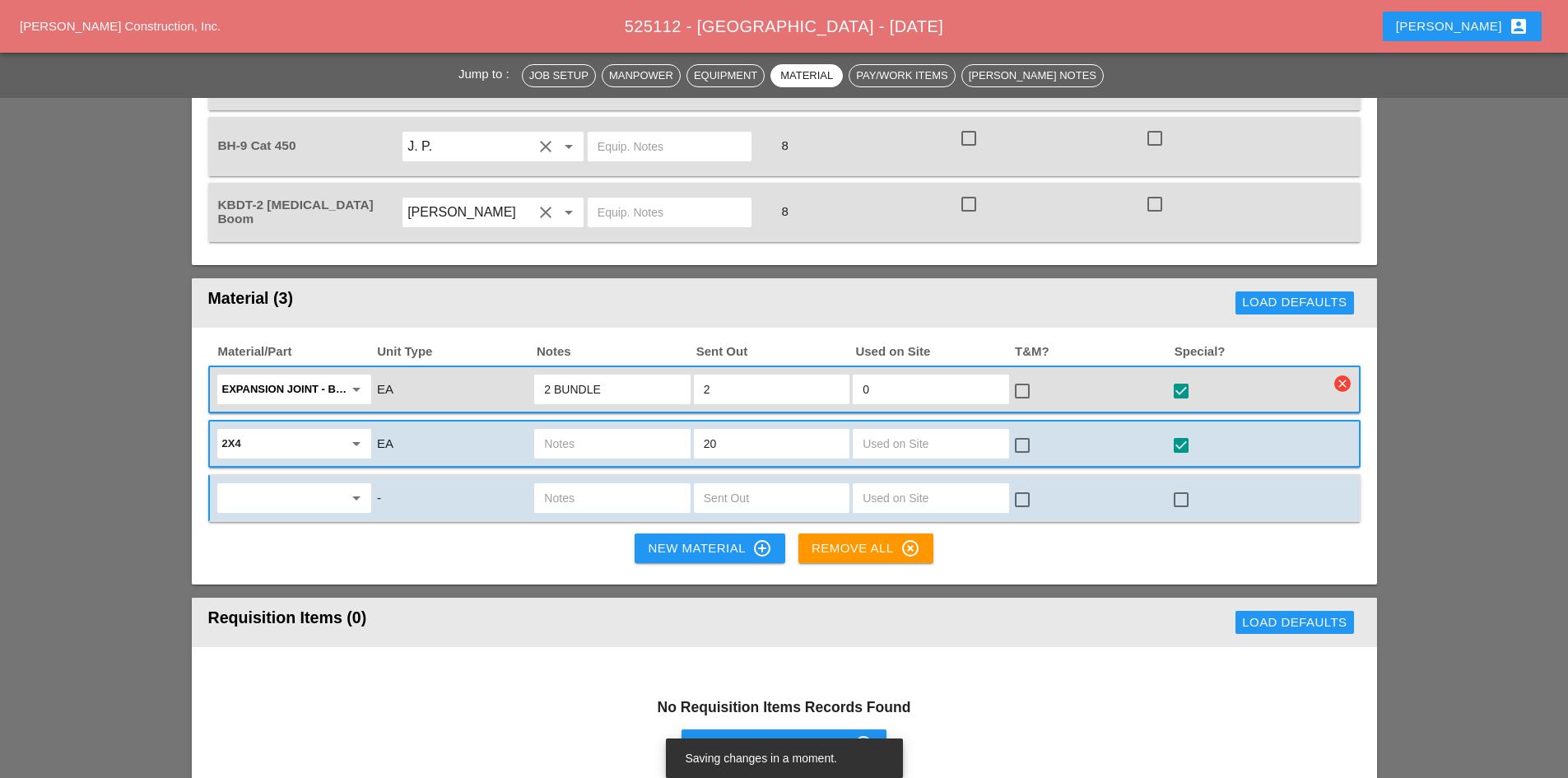
click at [361, 488] on icon "arrow_drop_down" at bounding box center [356, 497] width 19 height 19
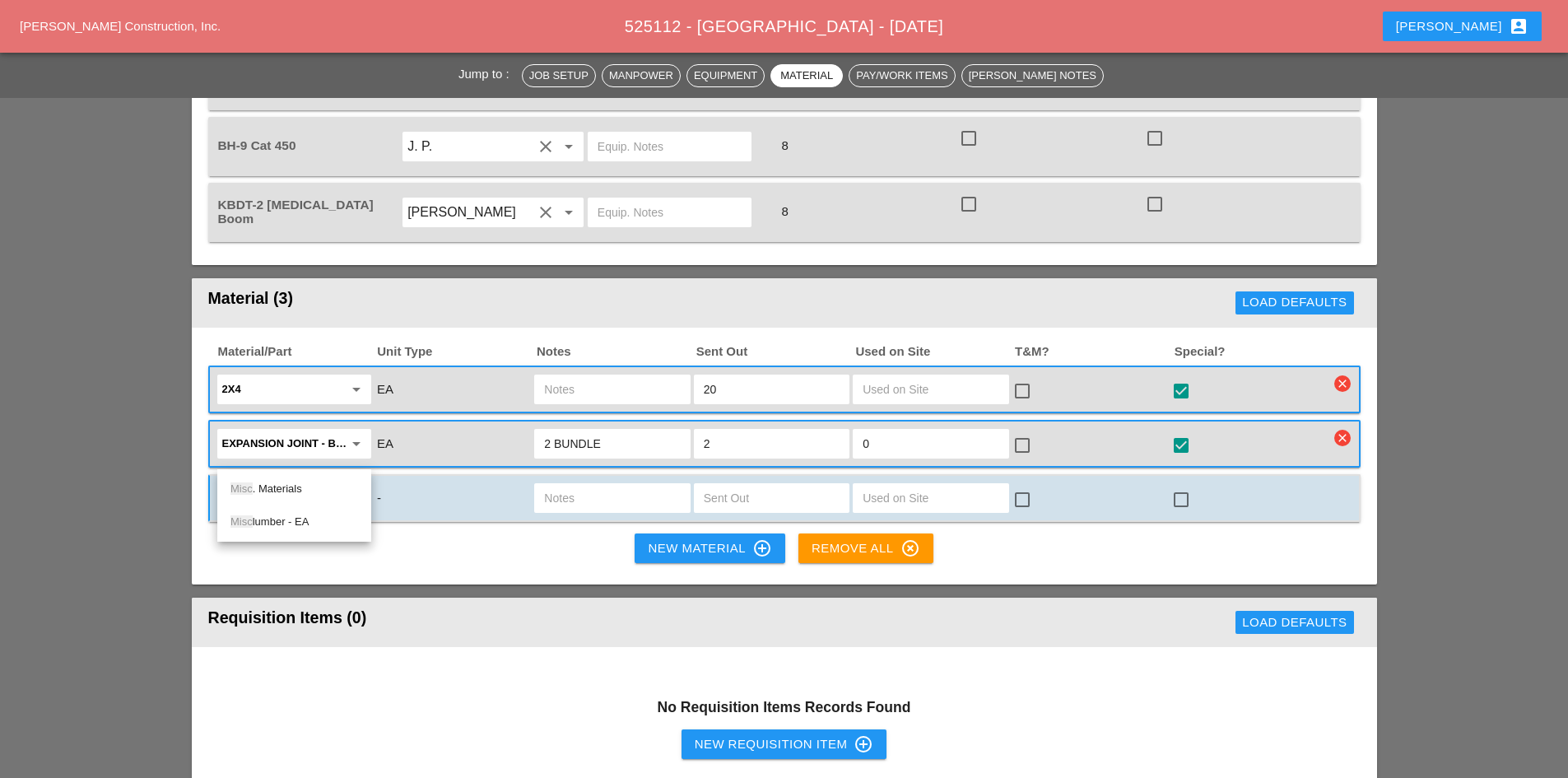
click at [311, 496] on div "Misc . Materials" at bounding box center [293, 488] width 128 height 19
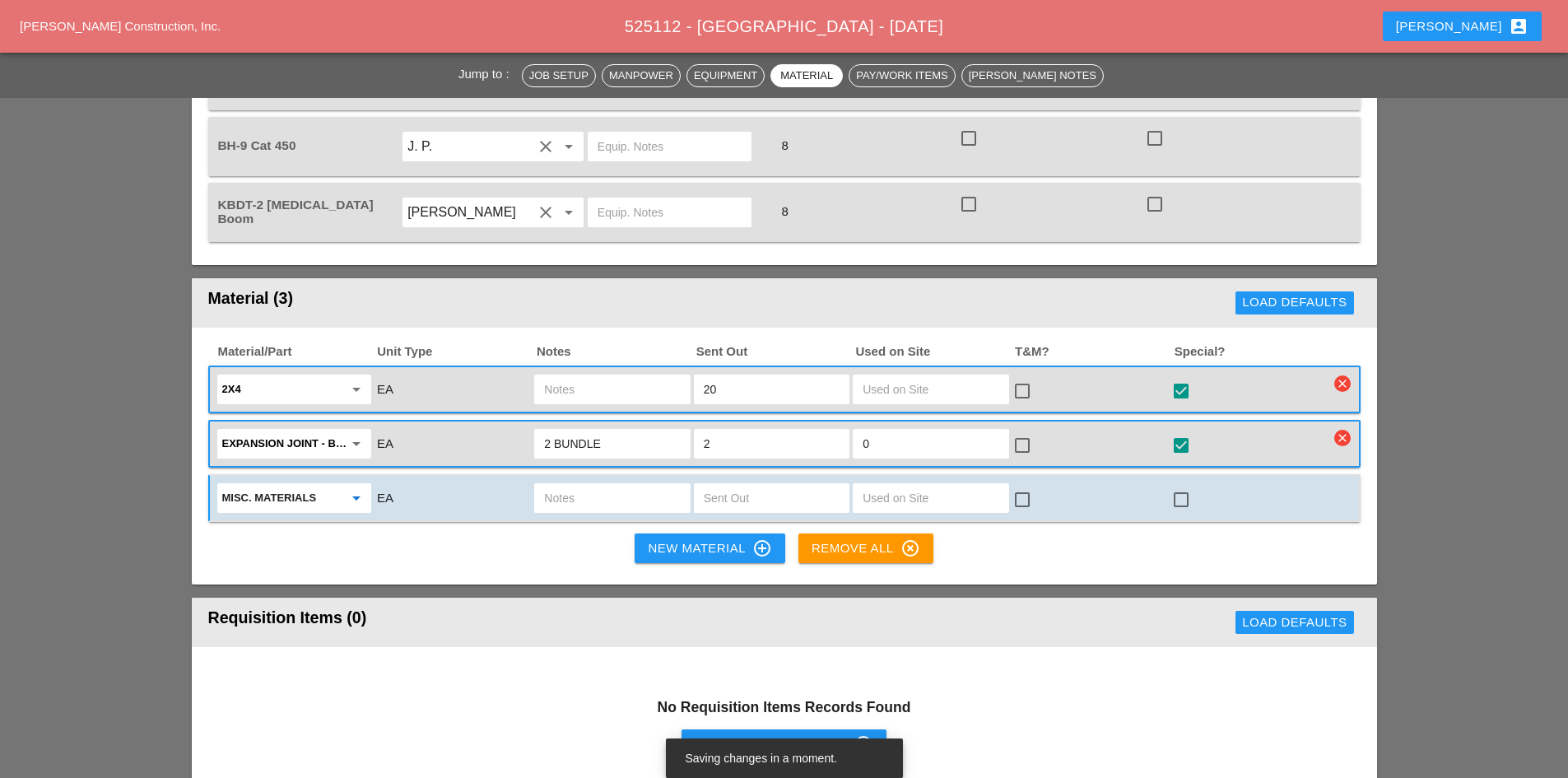
type input "Misc. Materials"
click at [557, 485] on input "text" at bounding box center [611, 497] width 136 height 26
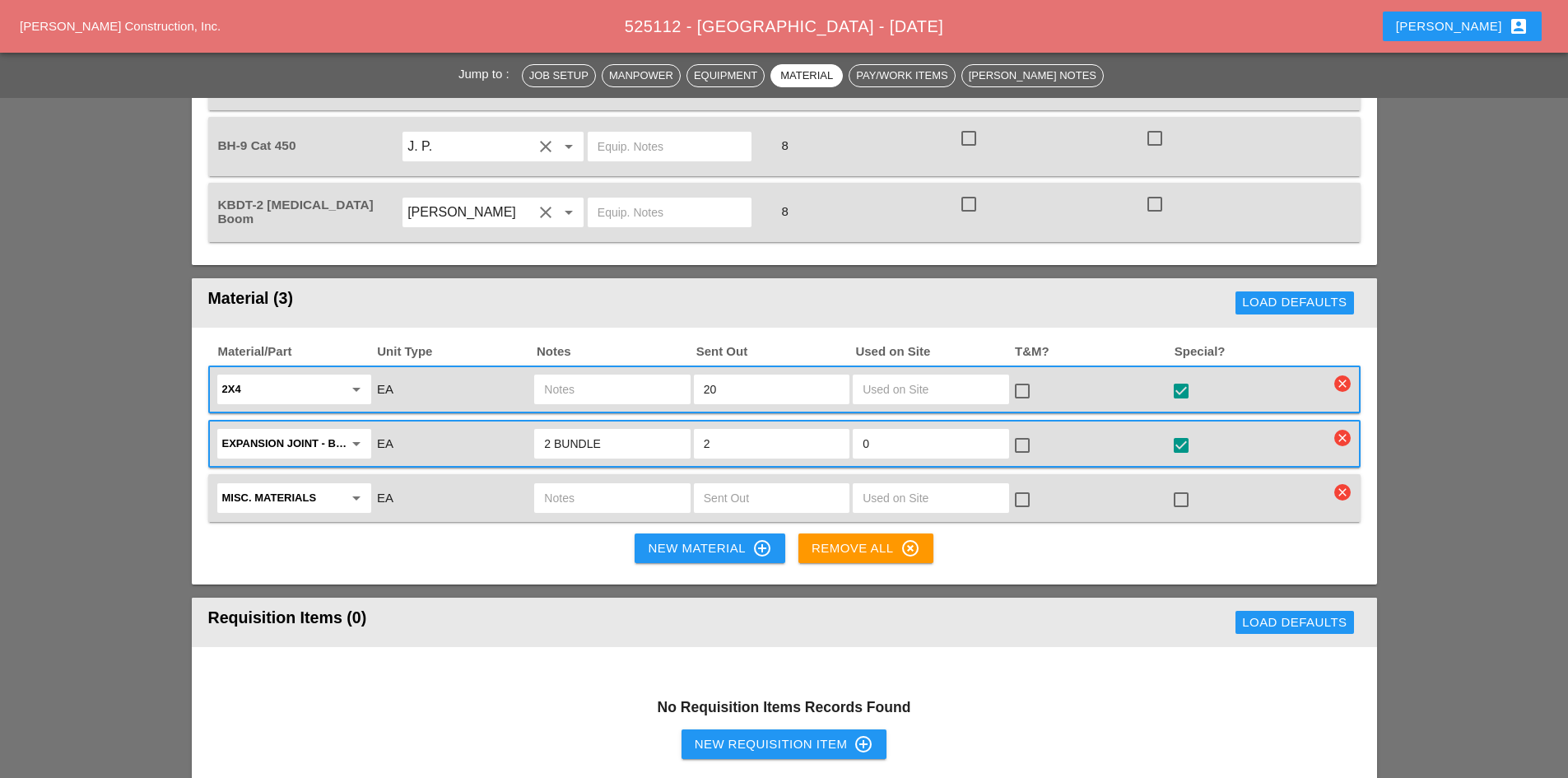
click at [557, 485] on input "text" at bounding box center [611, 497] width 136 height 26
click at [767, 483] on div at bounding box center [771, 497] width 156 height 30
click at [650, 485] on input "GRADE PIN" at bounding box center [611, 497] width 136 height 26
click at [742, 485] on input "text" at bounding box center [771, 497] width 136 height 26
click at [658, 485] on input "GRADE PIN 1 PALE" at bounding box center [611, 497] width 136 height 26
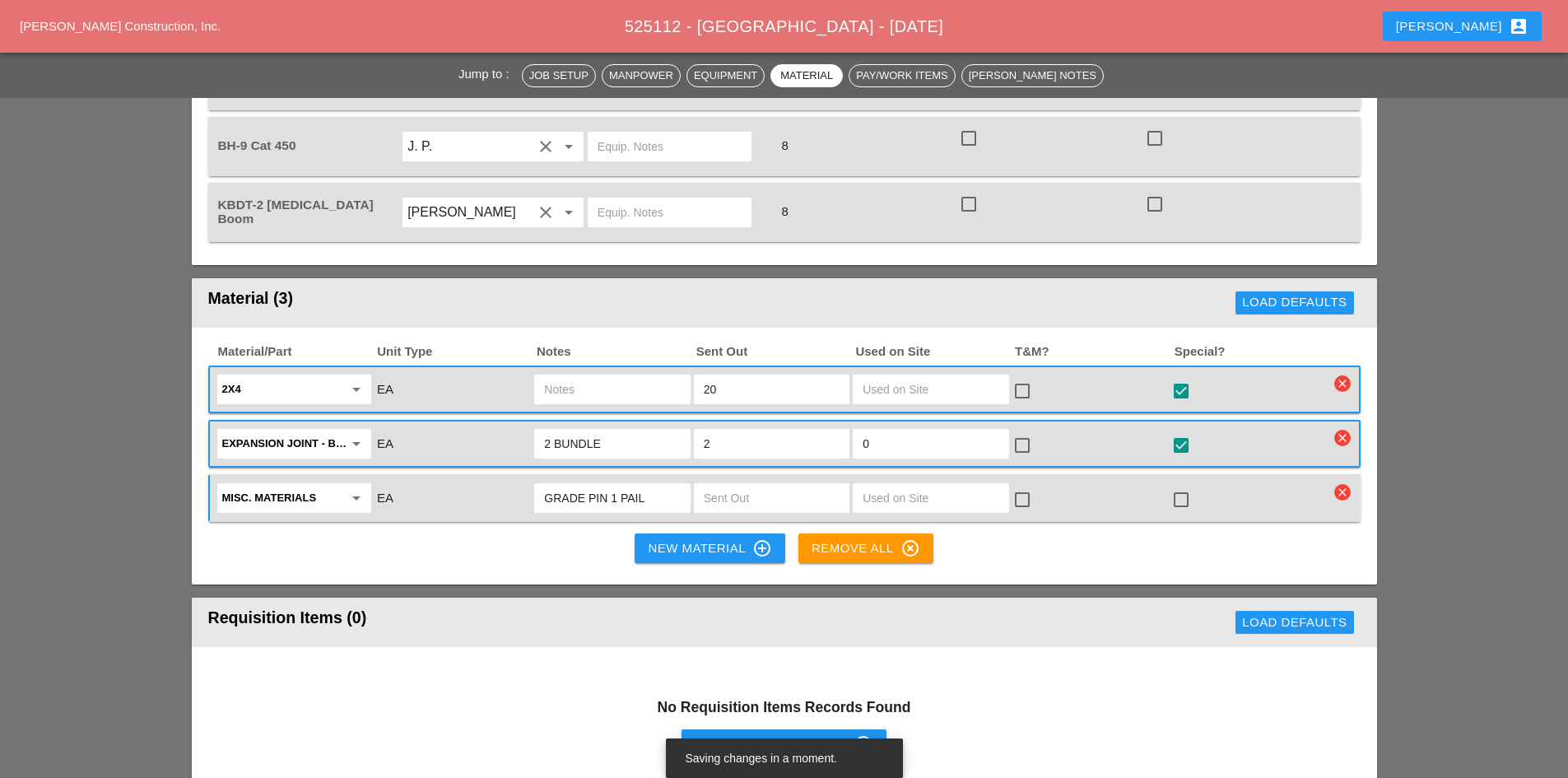
type input "GRADE PIN 1 PAIL"
click at [733, 485] on input "text" at bounding box center [771, 497] width 136 height 26
type input "1"
click at [1180, 485] on div at bounding box center [1181, 499] width 28 height 28
checkbox input "true"
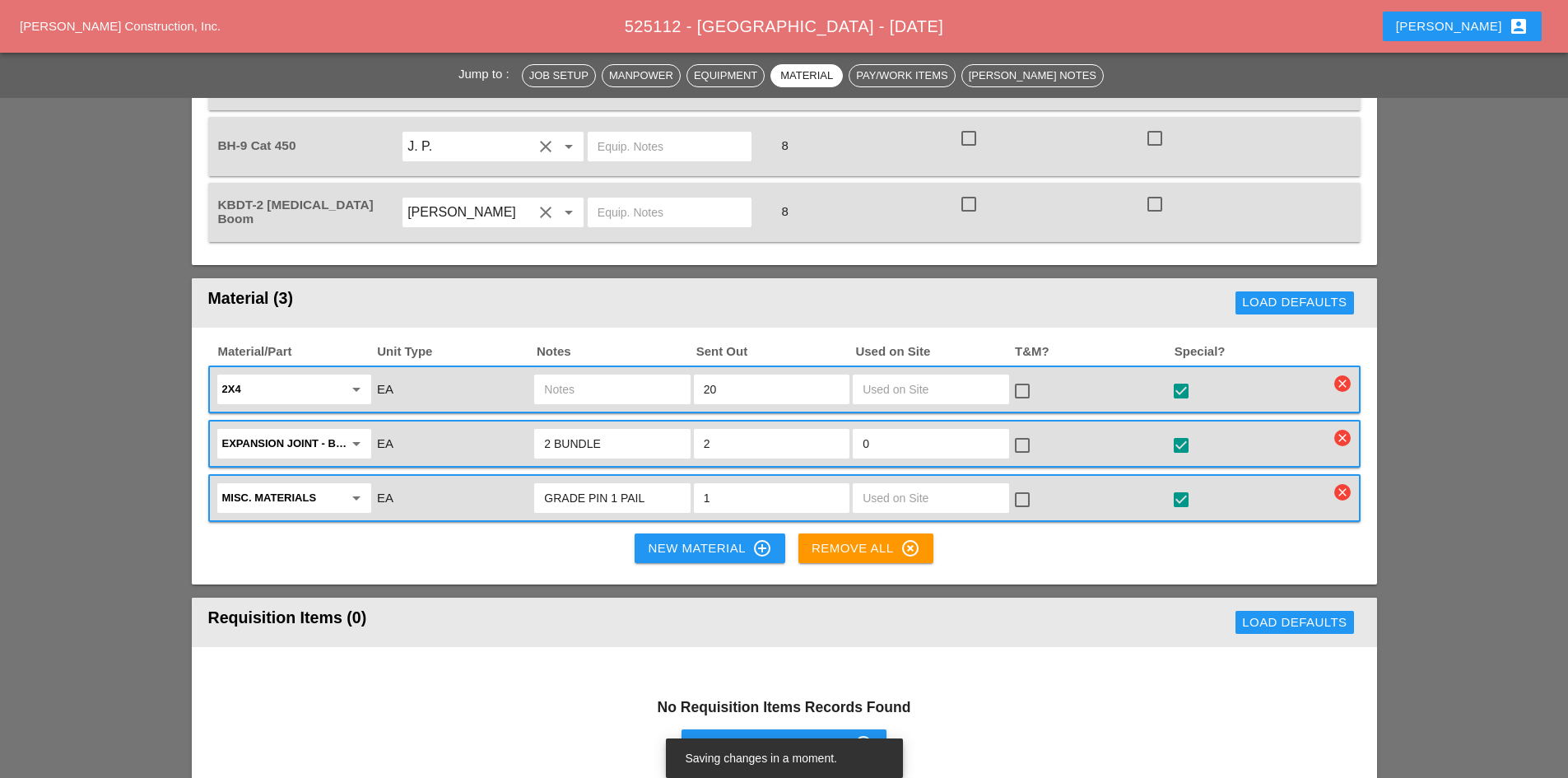
click at [756, 538] on icon "control_point" at bounding box center [761, 547] width 19 height 19
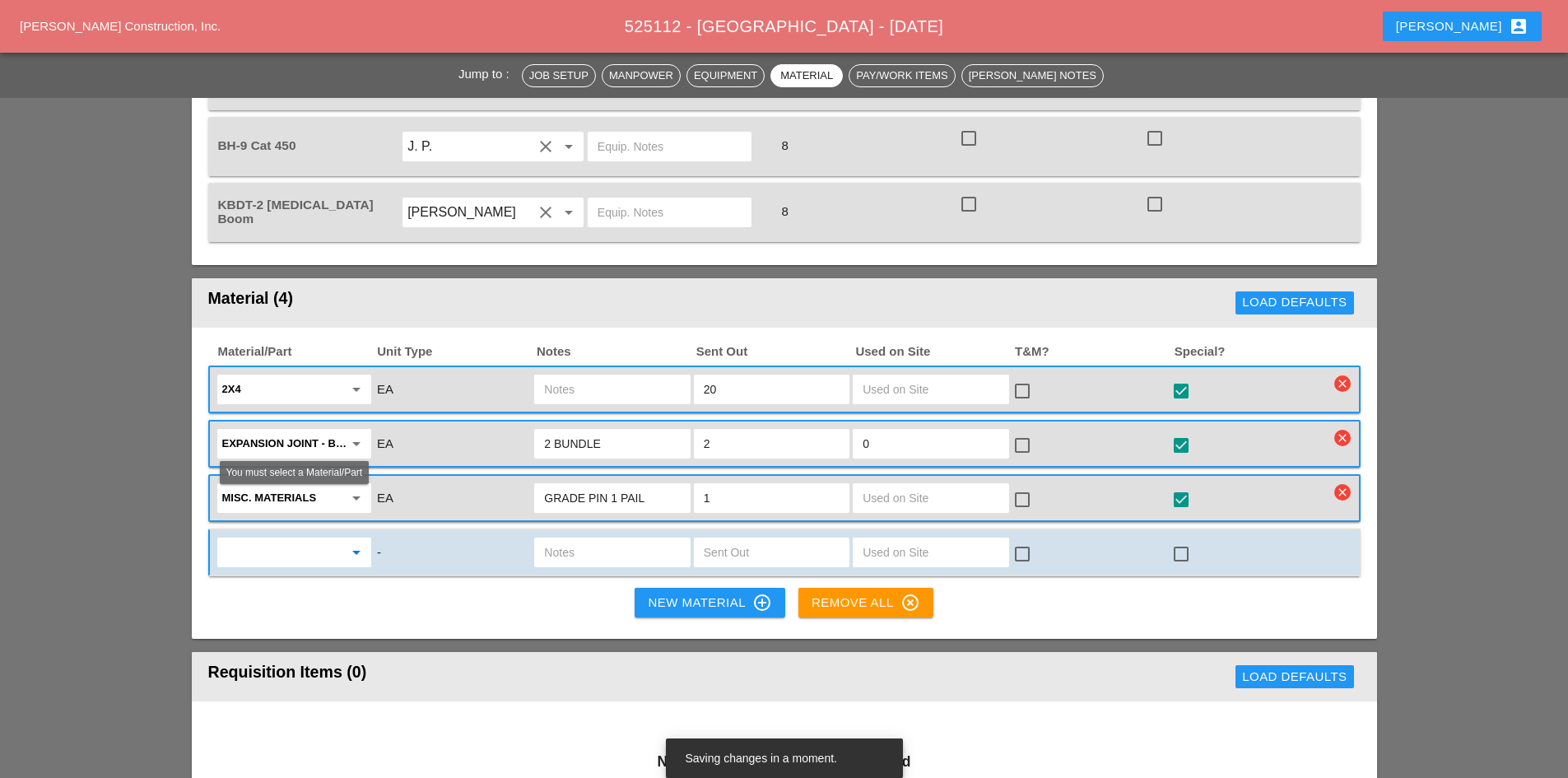
click at [330, 539] on input "text" at bounding box center [282, 551] width 121 height 26
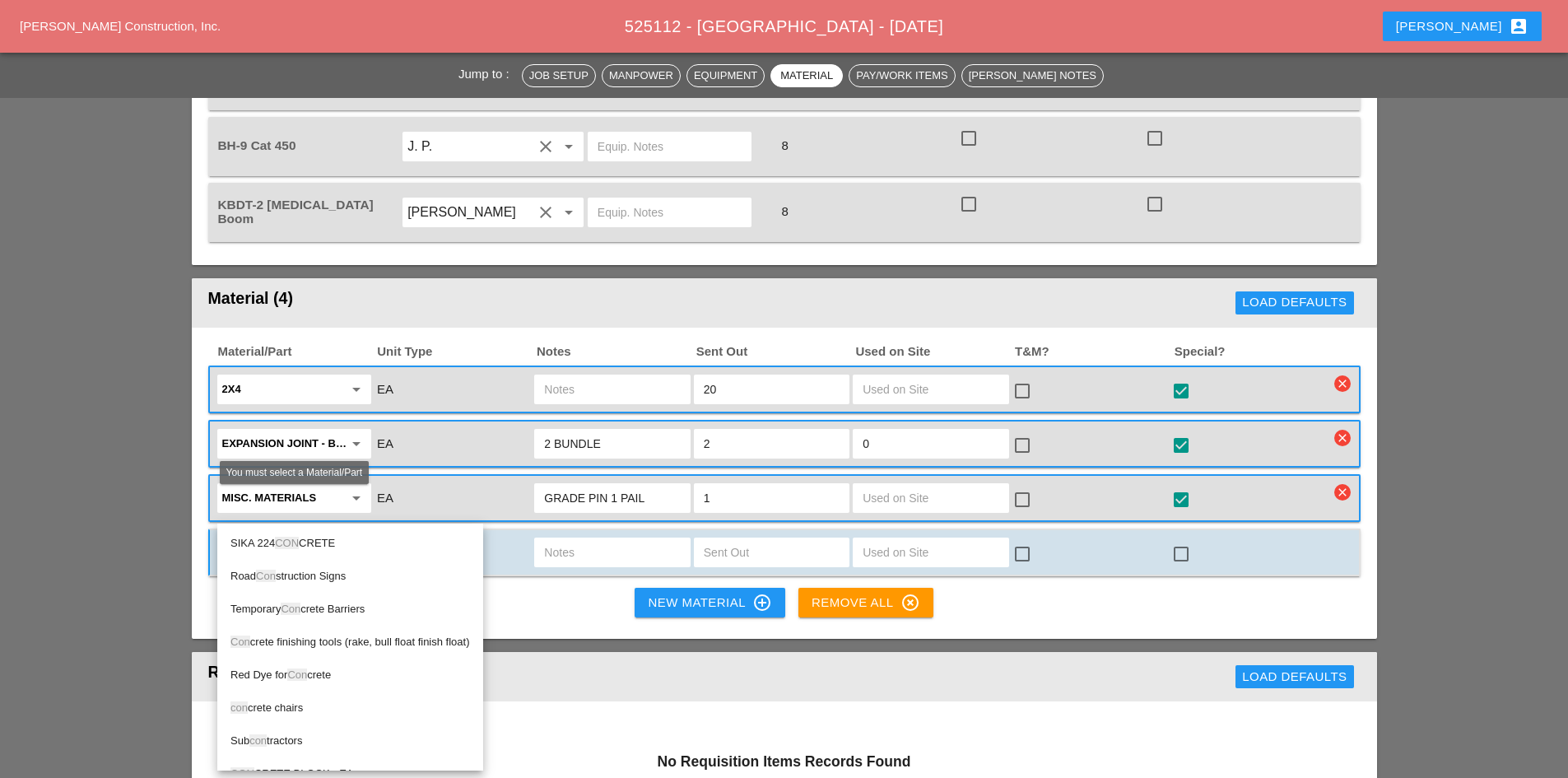
type input "C"
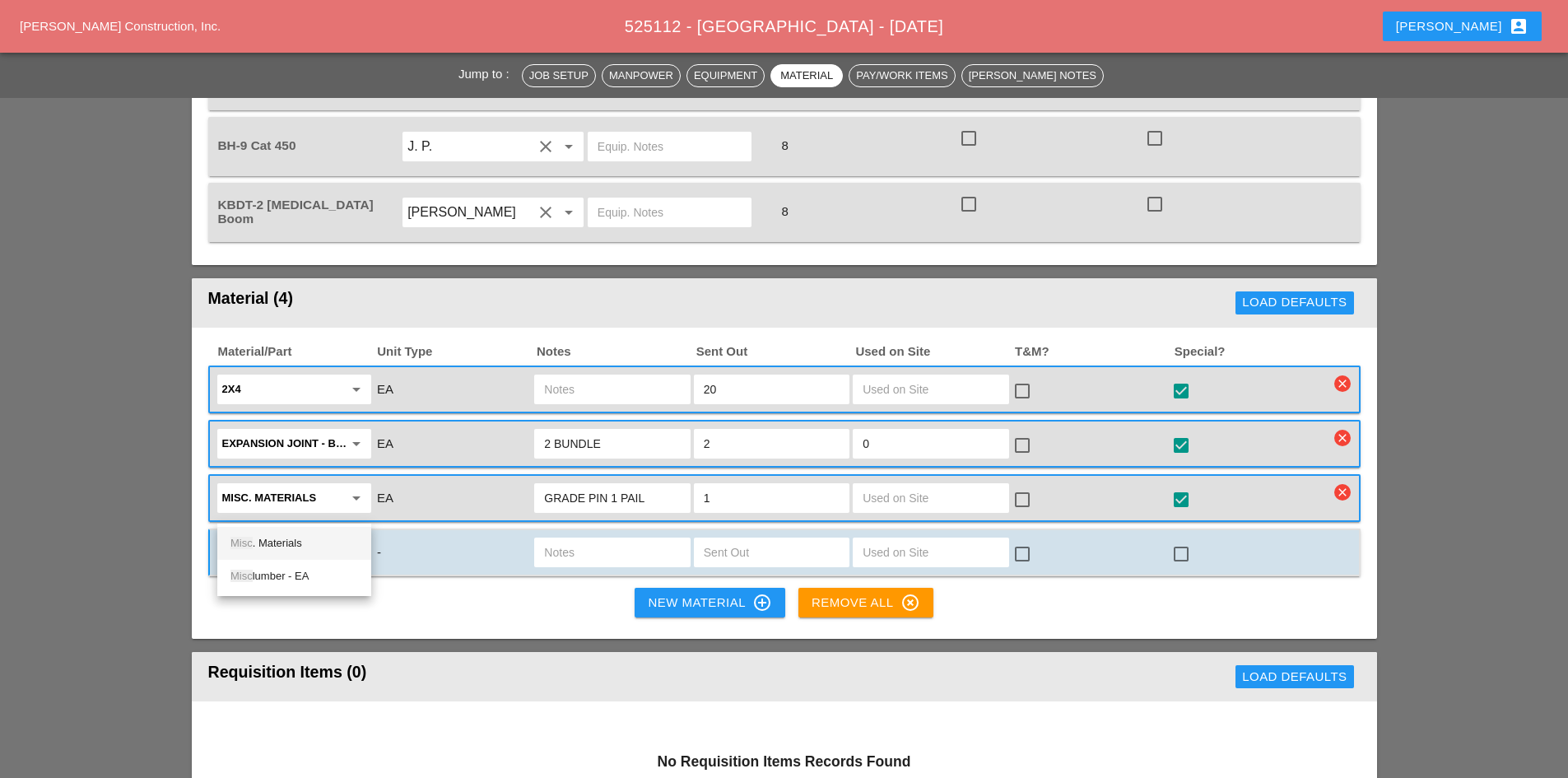
click at [312, 537] on div "Misc . Materials" at bounding box center [293, 543] width 128 height 19
type input "Misc. Materials"
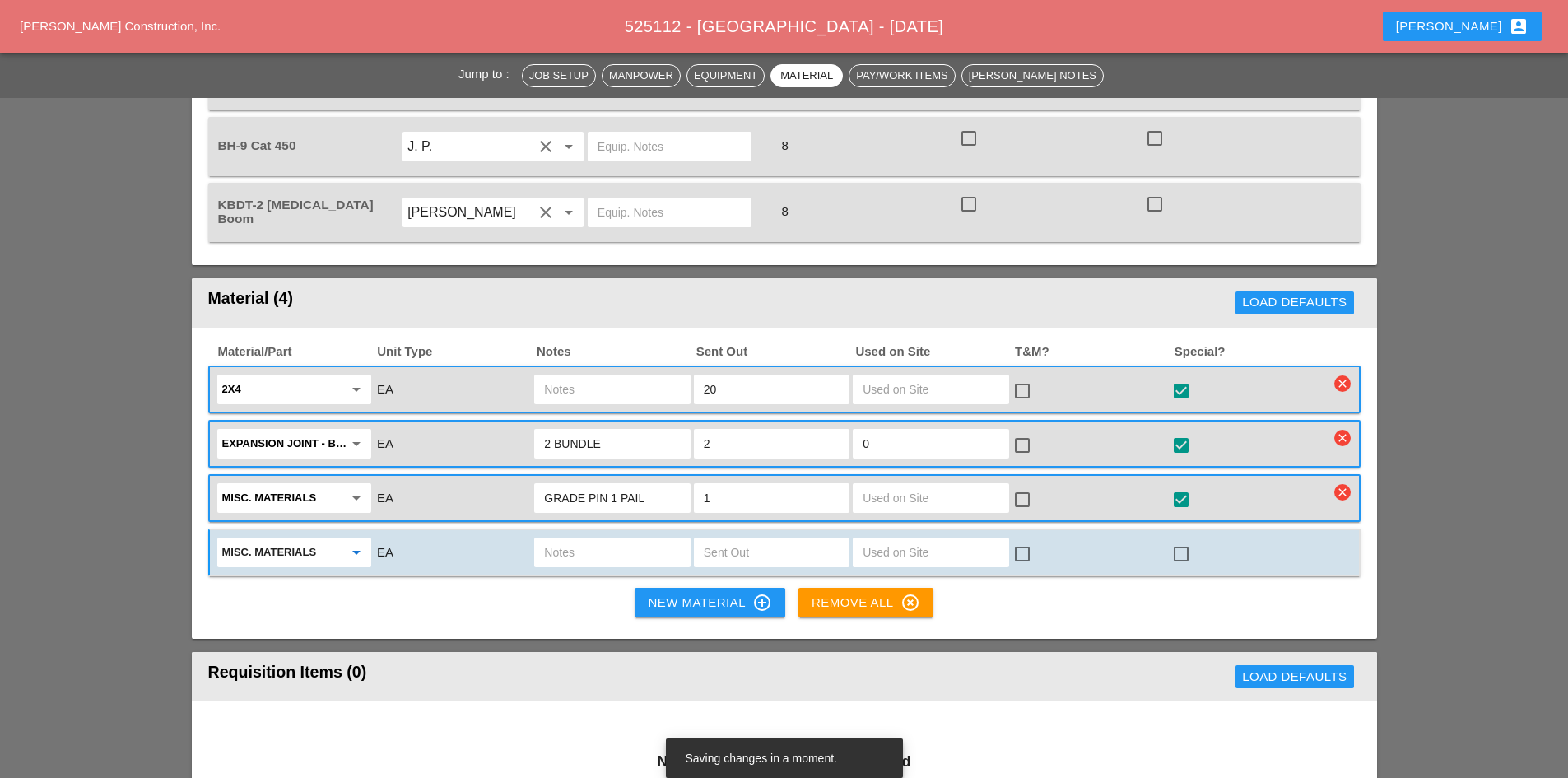
click at [551, 539] on input "text" at bounding box center [611, 551] width 136 height 26
type input "CONCRETE CURE COMPRESSOR"
click at [731, 539] on input "text" at bounding box center [771, 551] width 136 height 26
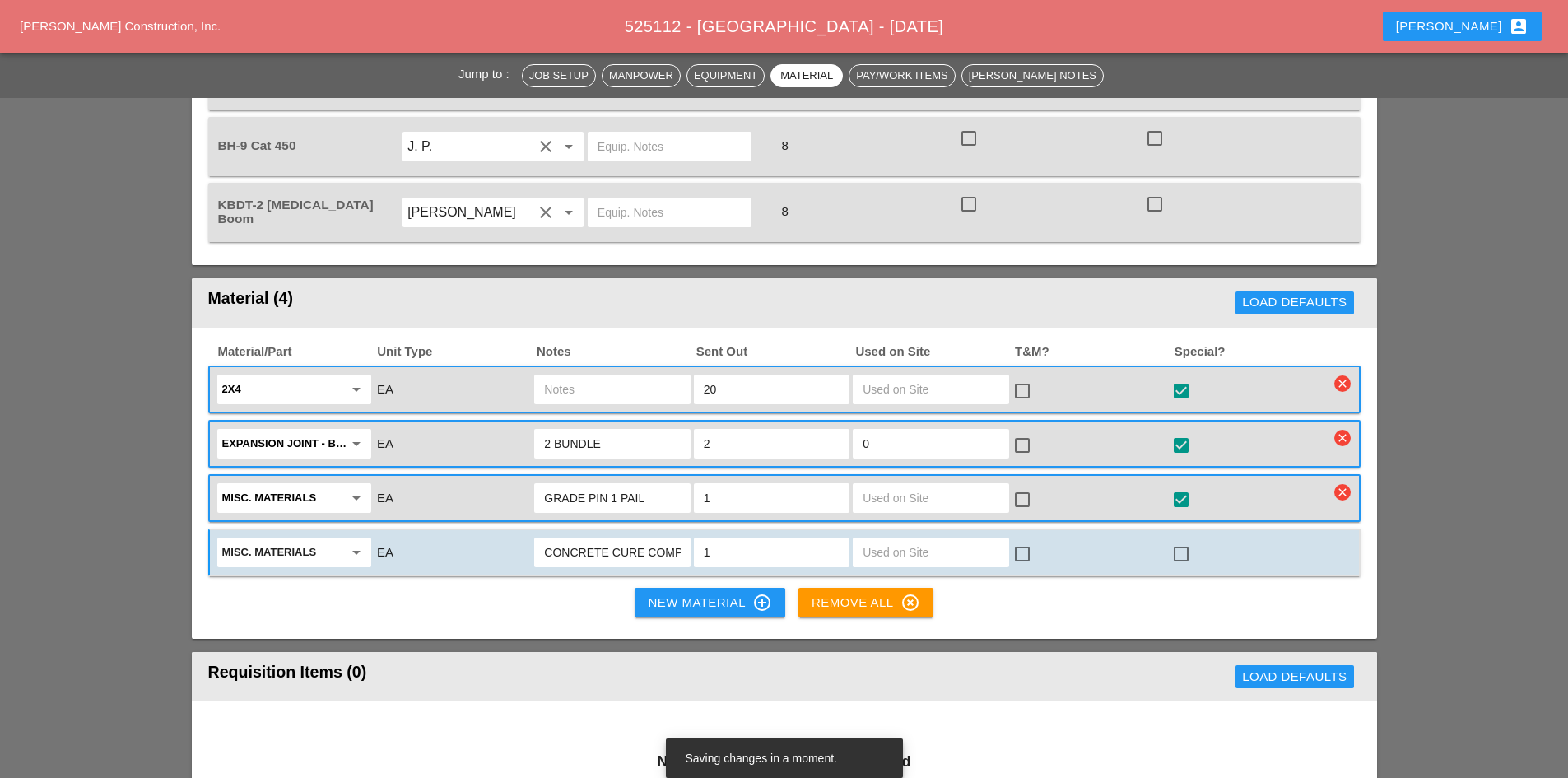
type input "1"
click at [1177, 540] on div at bounding box center [1181, 553] width 28 height 28
checkbox input "true"
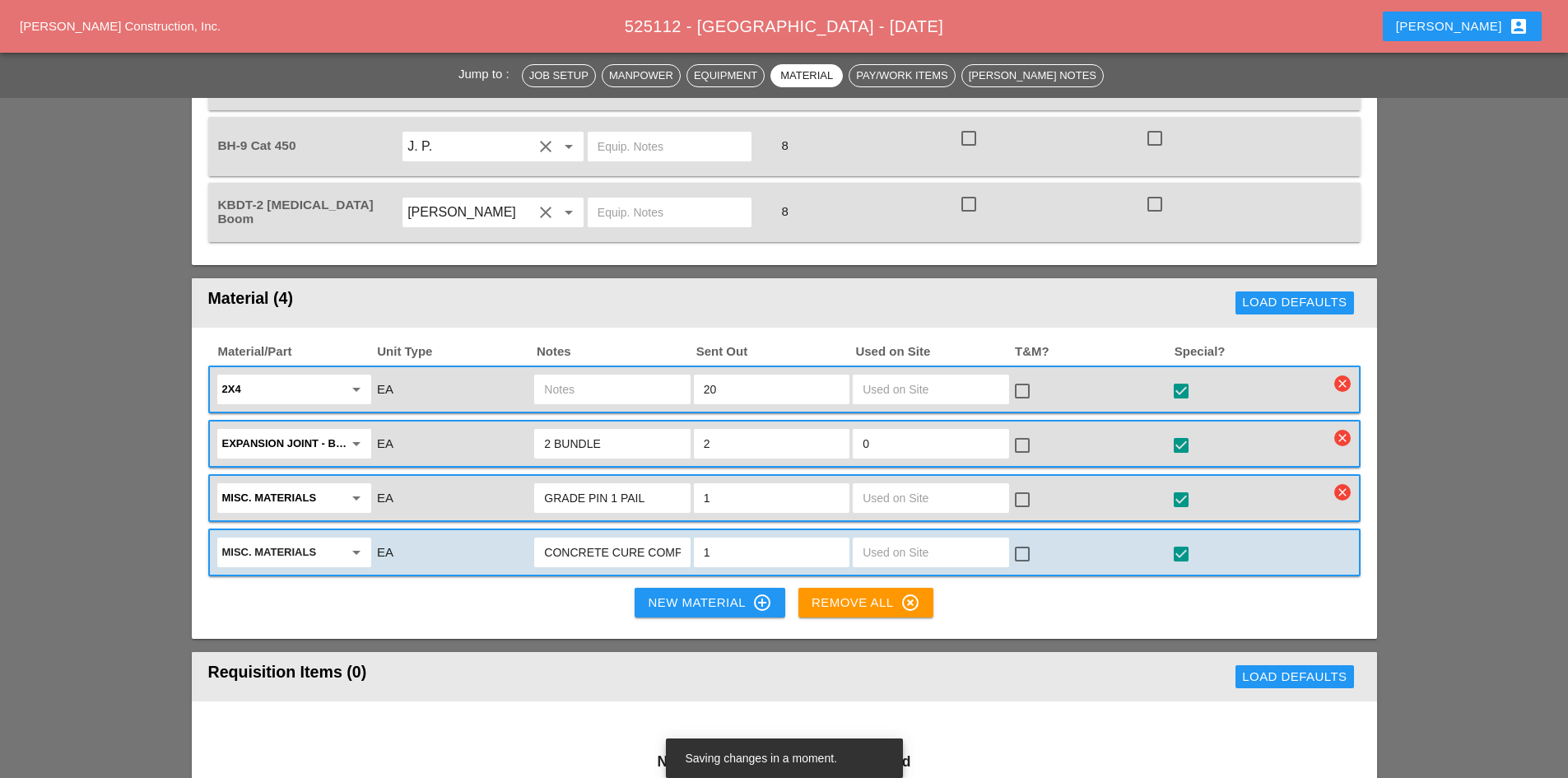
click at [673, 593] on div "New Material control_point" at bounding box center [710, 602] width 123 height 19
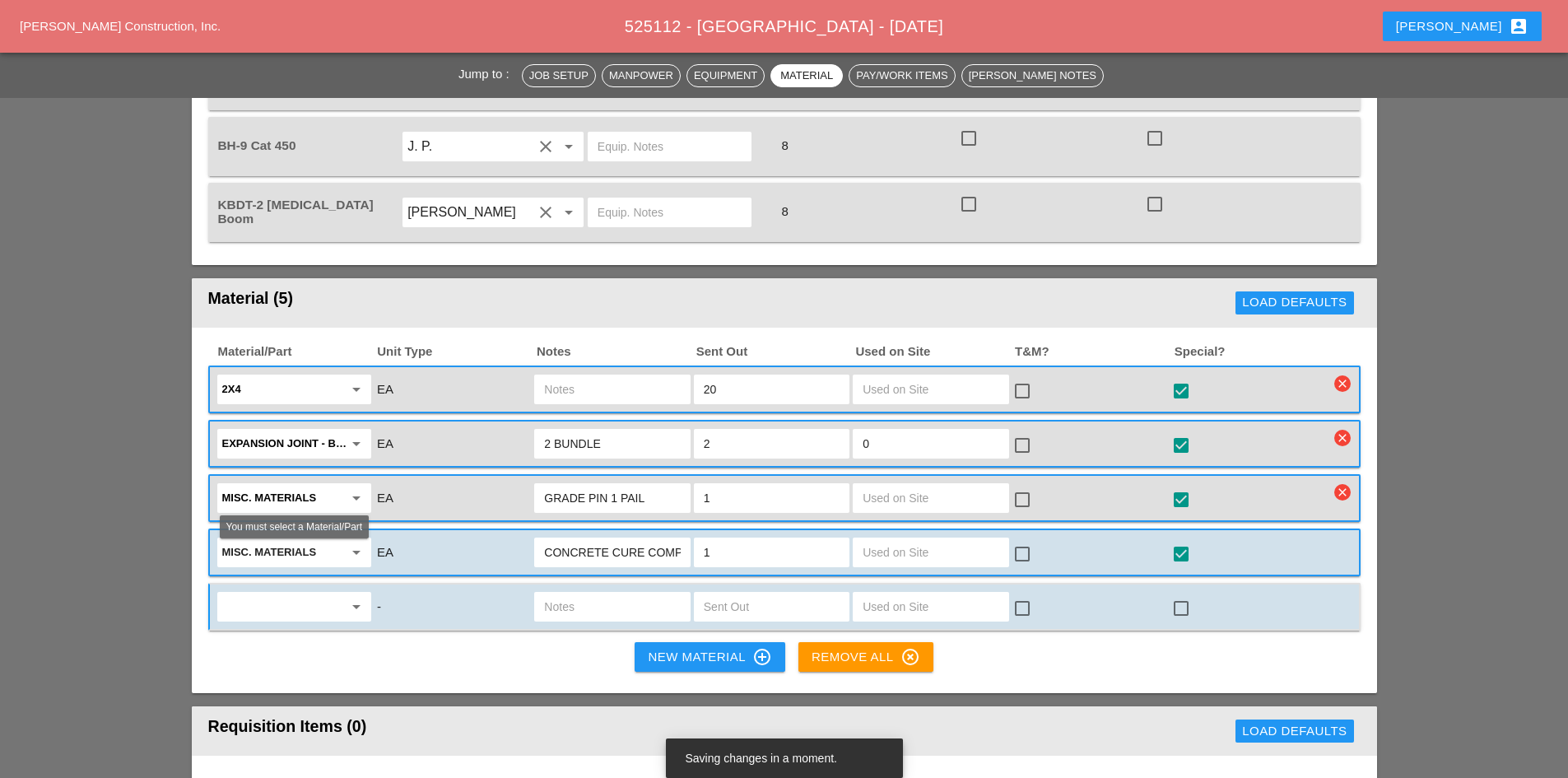
click at [321, 592] on div "arrow_drop_down" at bounding box center [294, 606] width 154 height 30
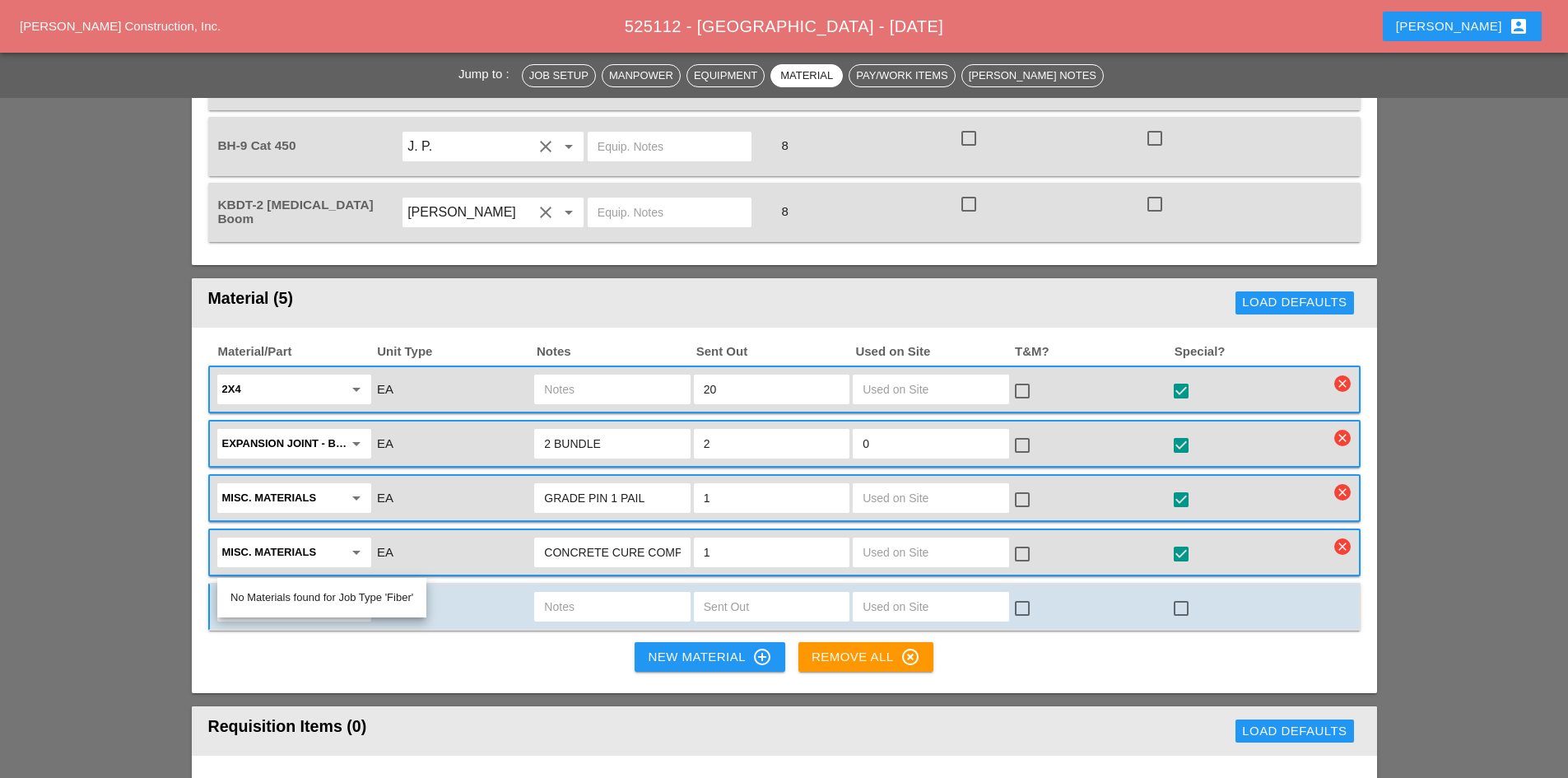
type input "5"
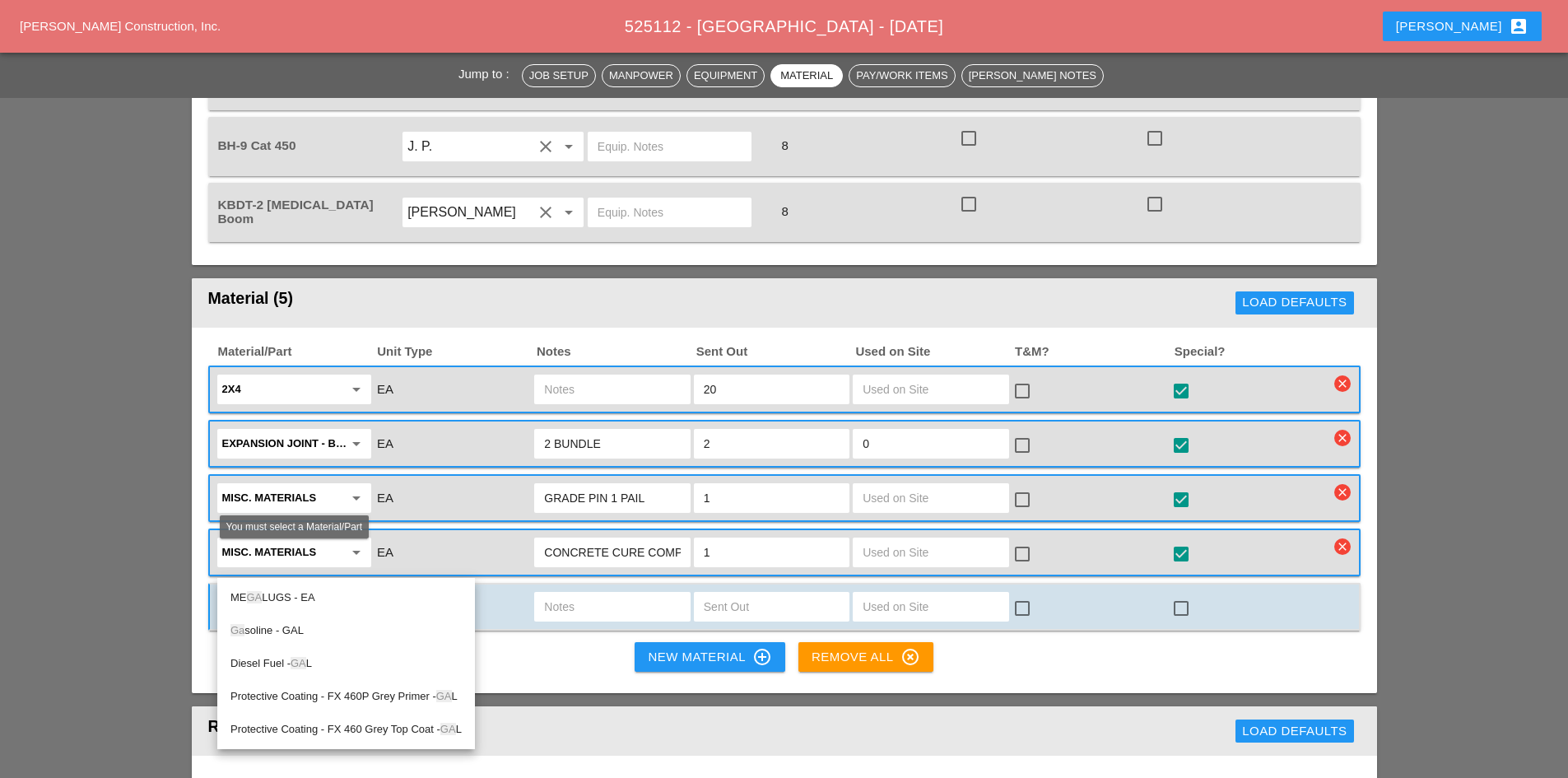
type input "G"
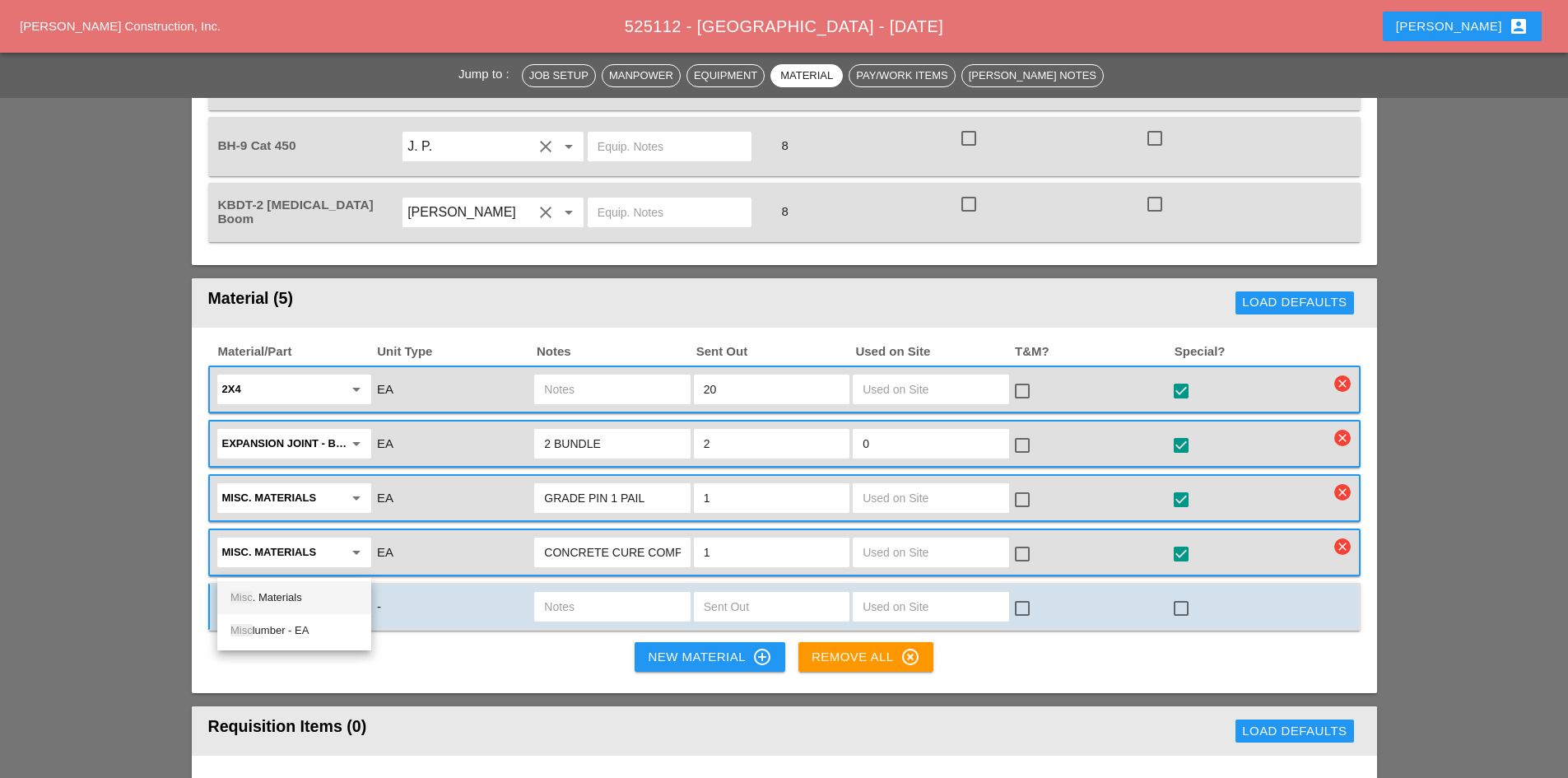
click at [304, 595] on div "Misc . Materials" at bounding box center [293, 597] width 128 height 19
type input "Misc. Materials"
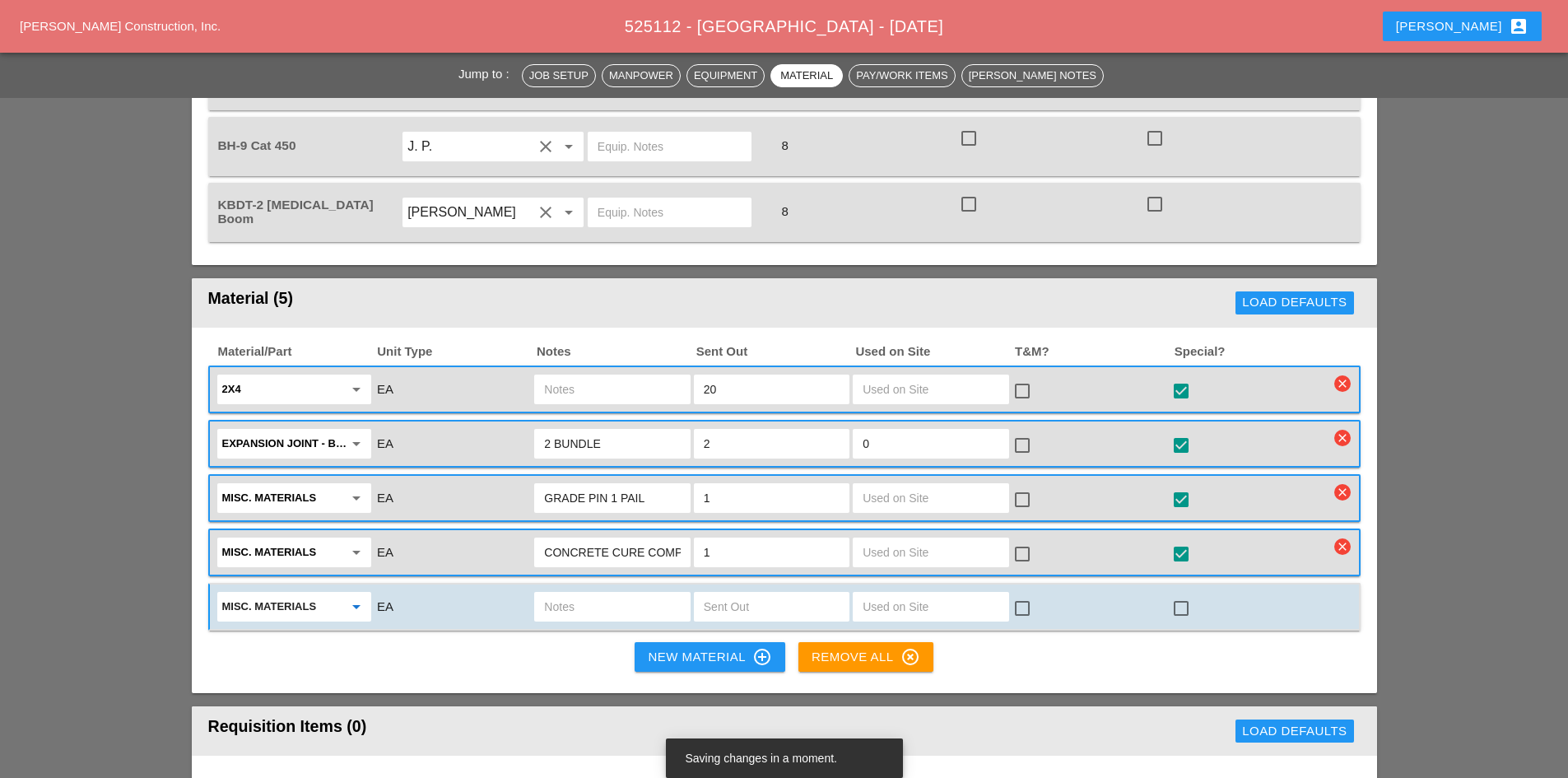
click at [595, 594] on input "text" at bounding box center [611, 606] width 136 height 26
click at [772, 594] on input "text" at bounding box center [771, 606] width 136 height 26
drag, startPoint x: 608, startPoint y: 538, endPoint x: 608, endPoint y: 548, distance: 10.0
click at [608, 583] on div "Misc. Materials arrow_drop_down EA check_box_outline_blank check_box_outline_bl…" at bounding box center [784, 606] width 1152 height 47
click at [608, 594] on input "text" at bounding box center [611, 606] width 136 height 26
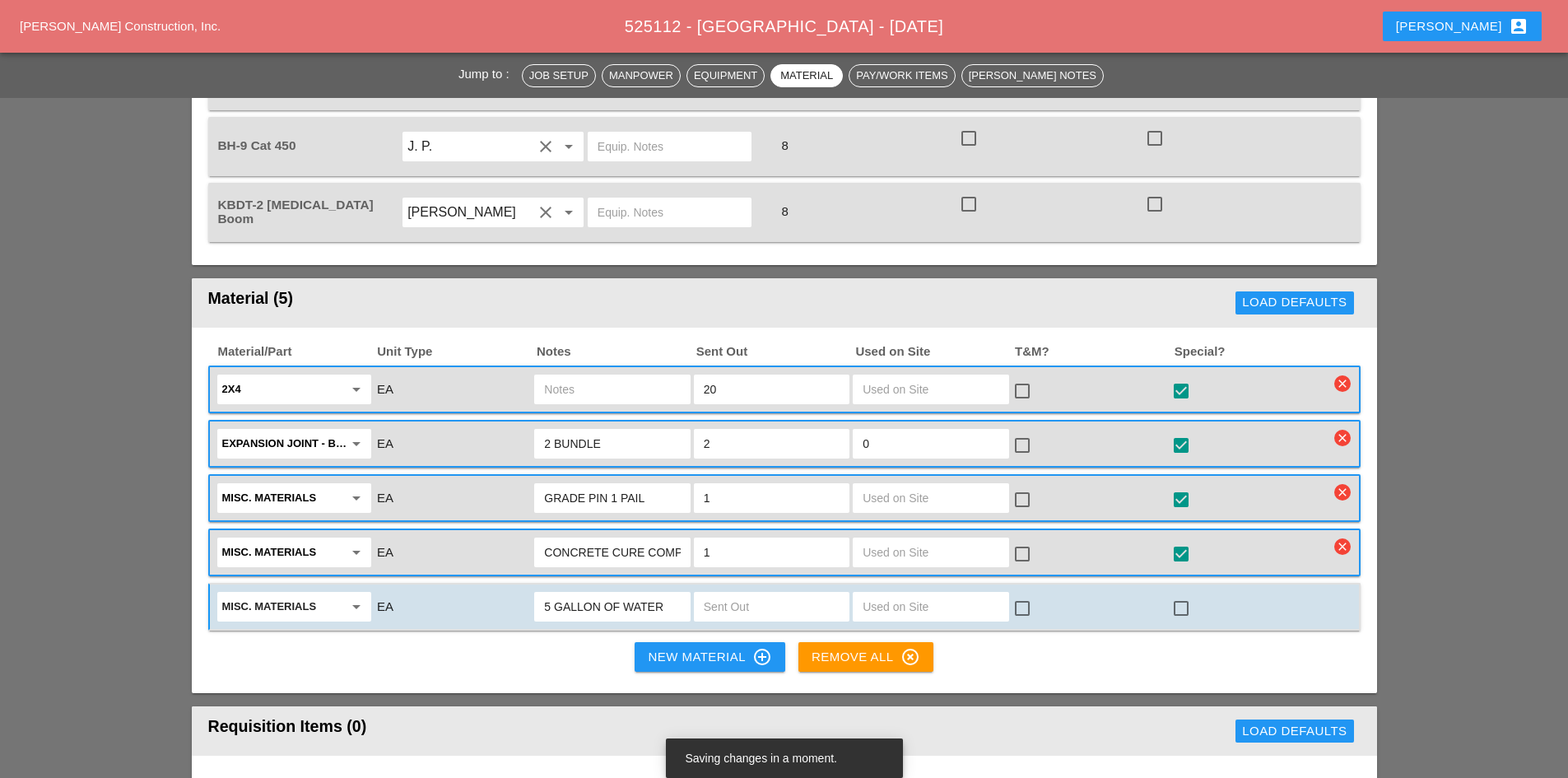
click at [730, 592] on div at bounding box center [771, 606] width 156 height 30
click at [618, 594] on input "5 GALLON OF WATER" at bounding box center [611, 606] width 136 height 26
type input "5 GALLON JUG WATER"
click at [775, 594] on input "text" at bounding box center [771, 606] width 136 height 26
type input "5"
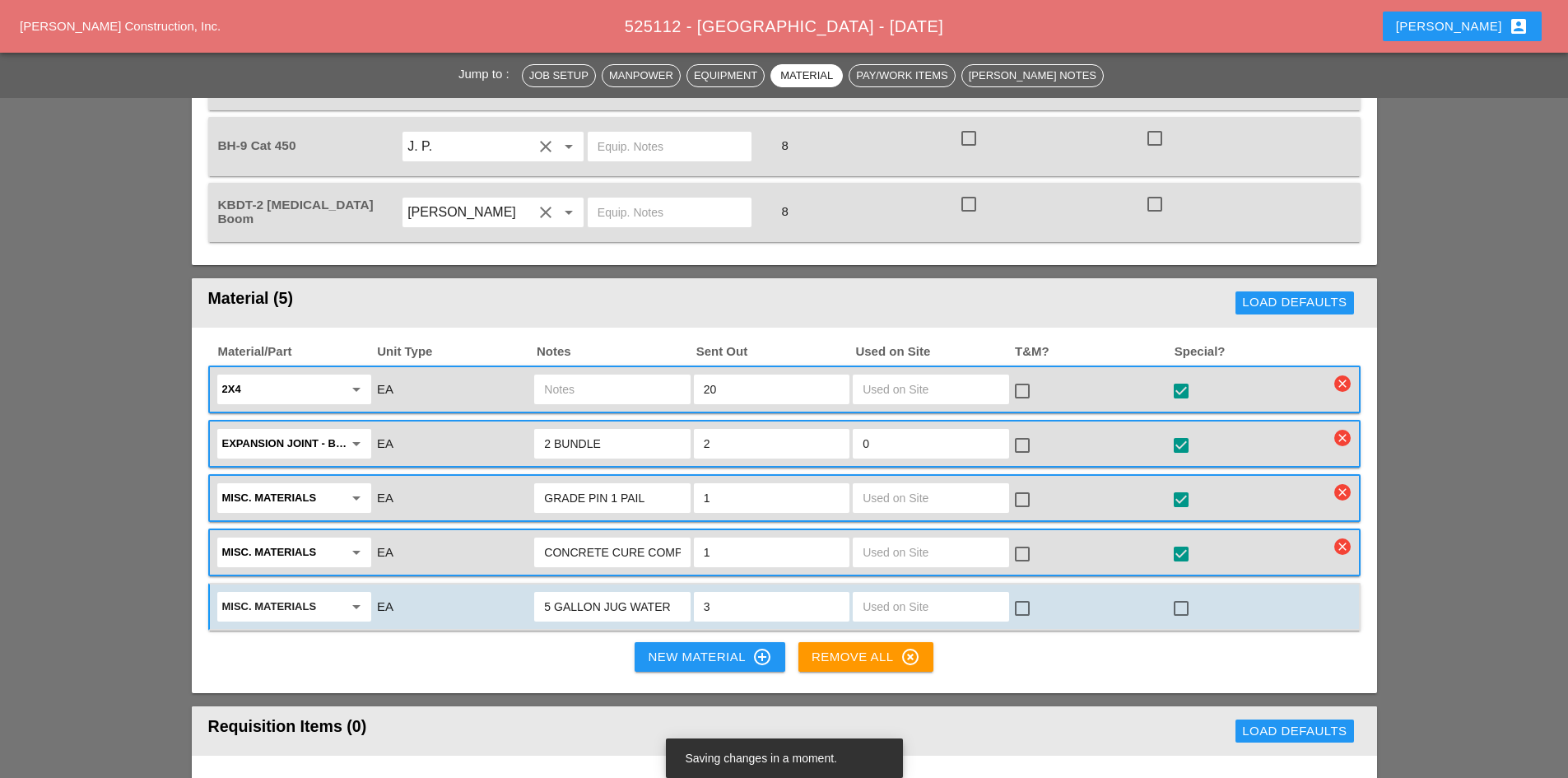
type input "3"
click at [867, 594] on input "text" at bounding box center [930, 606] width 136 height 26
click at [715, 594] on input "3" at bounding box center [771, 606] width 136 height 26
click at [932, 594] on input "text" at bounding box center [930, 606] width 136 height 26
click at [1188, 594] on div at bounding box center [1181, 608] width 28 height 28
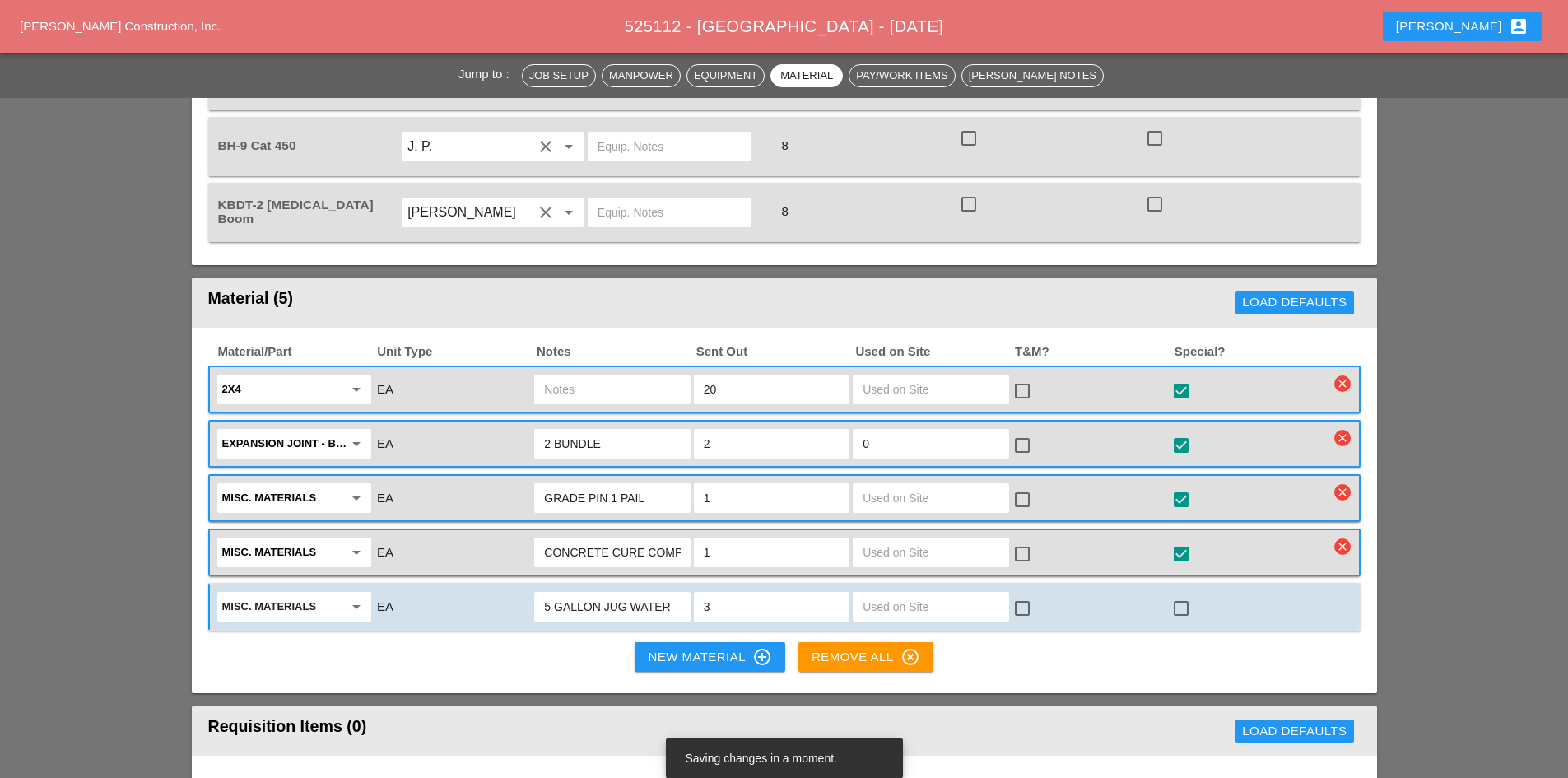
checkbox input "true"
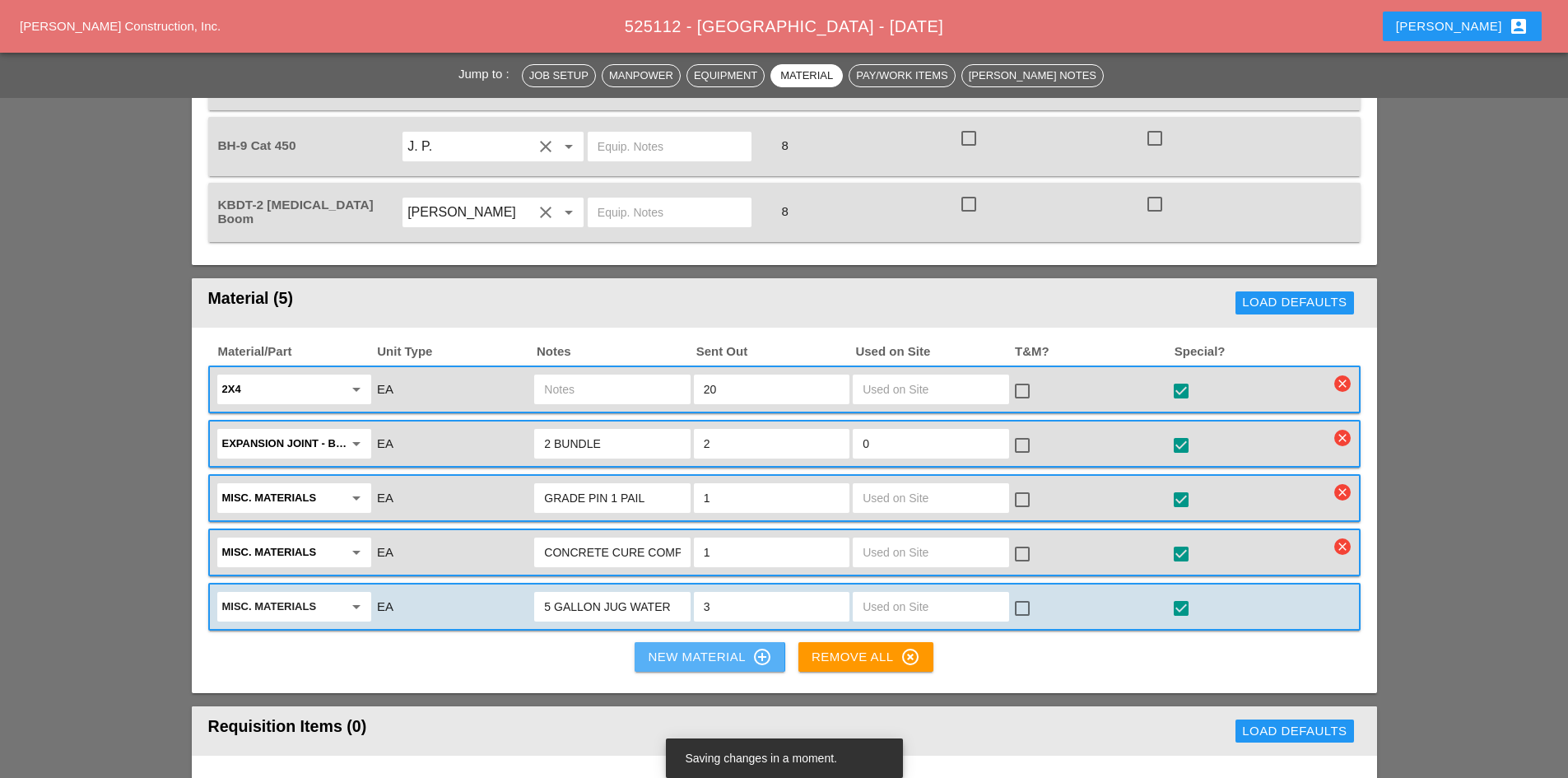
click at [702, 647] on div "New Material control_point" at bounding box center [710, 656] width 123 height 19
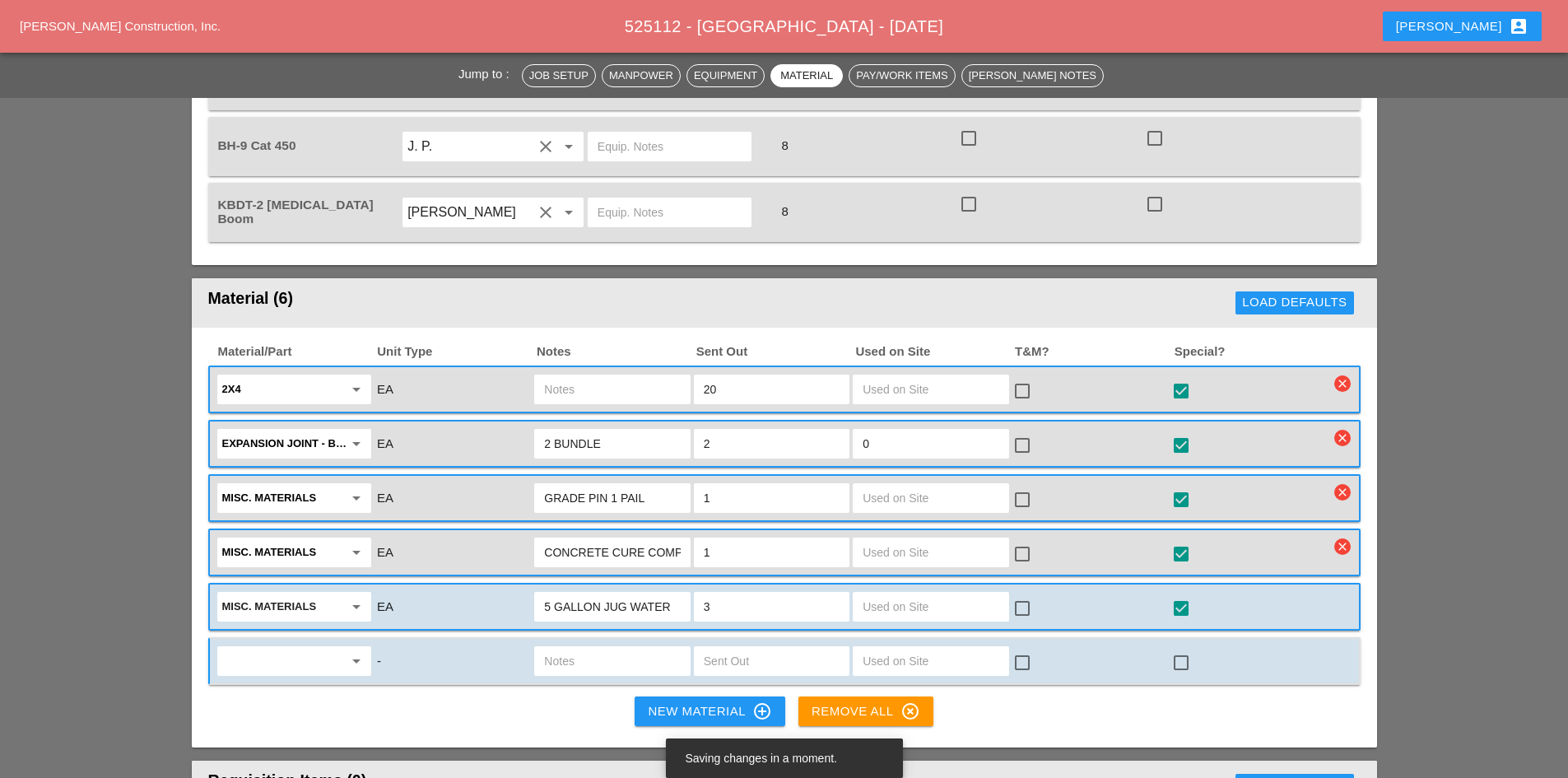
click at [341, 648] on input "text" at bounding box center [282, 660] width 121 height 26
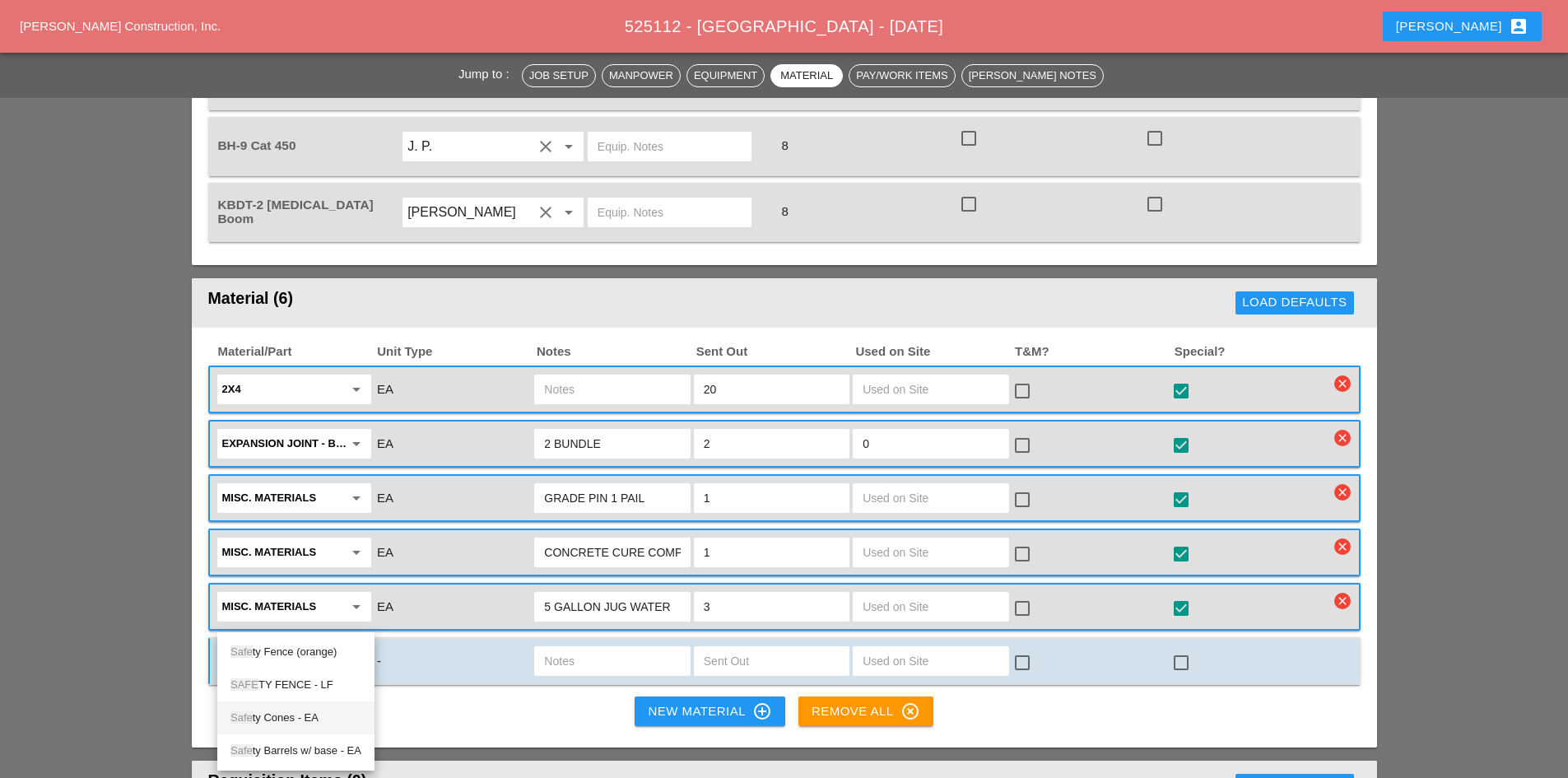
click at [332, 712] on div "Safe ty Cones - EA" at bounding box center [295, 717] width 131 height 19
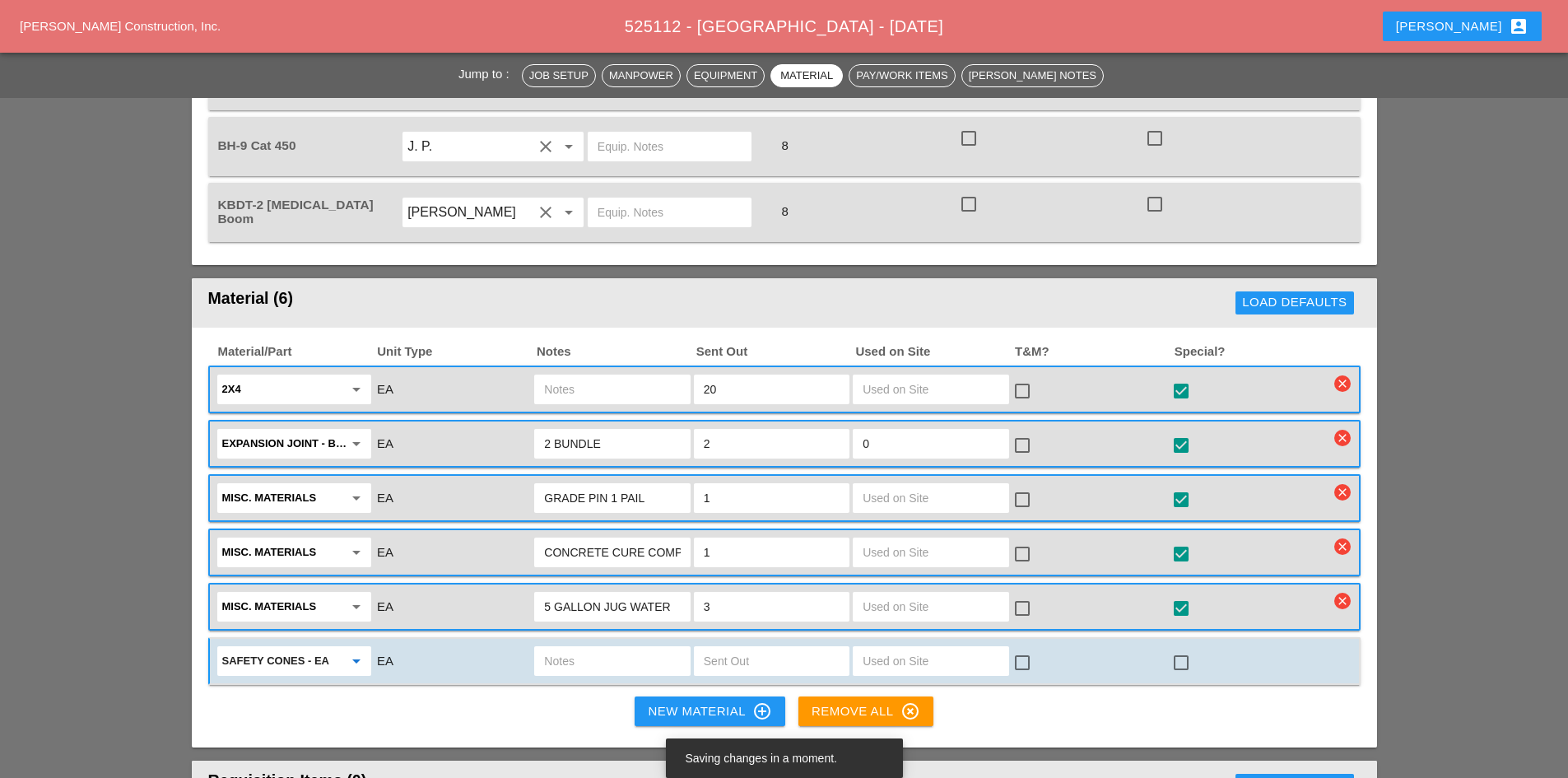
type input "Safety Cones - EA"
click at [614, 646] on div at bounding box center [612, 660] width 156 height 30
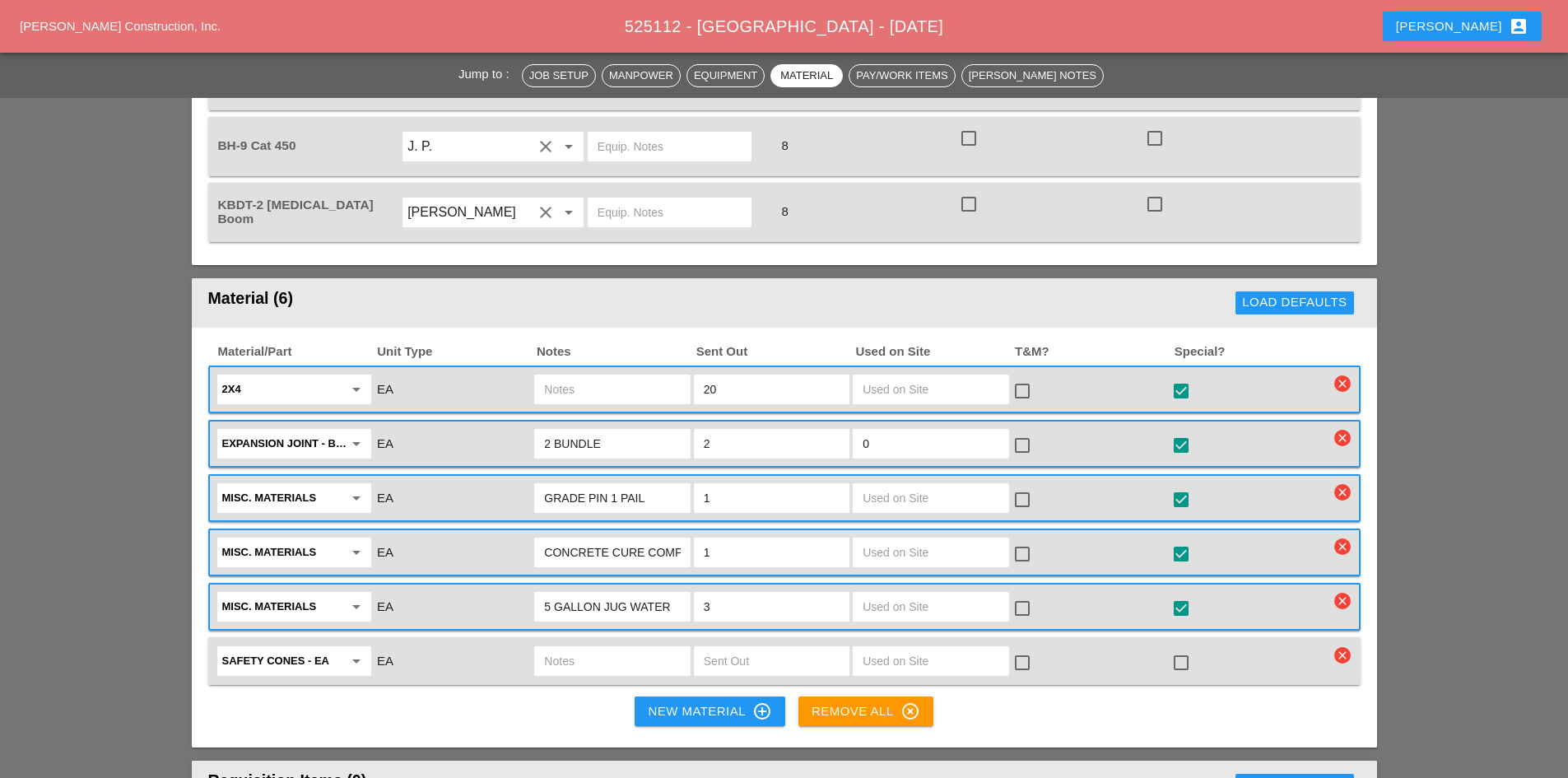
click at [727, 648] on input "text" at bounding box center [771, 660] width 136 height 26
type input "10"
click at [1177, 649] on div at bounding box center [1181, 662] width 28 height 28
checkbox input "true"
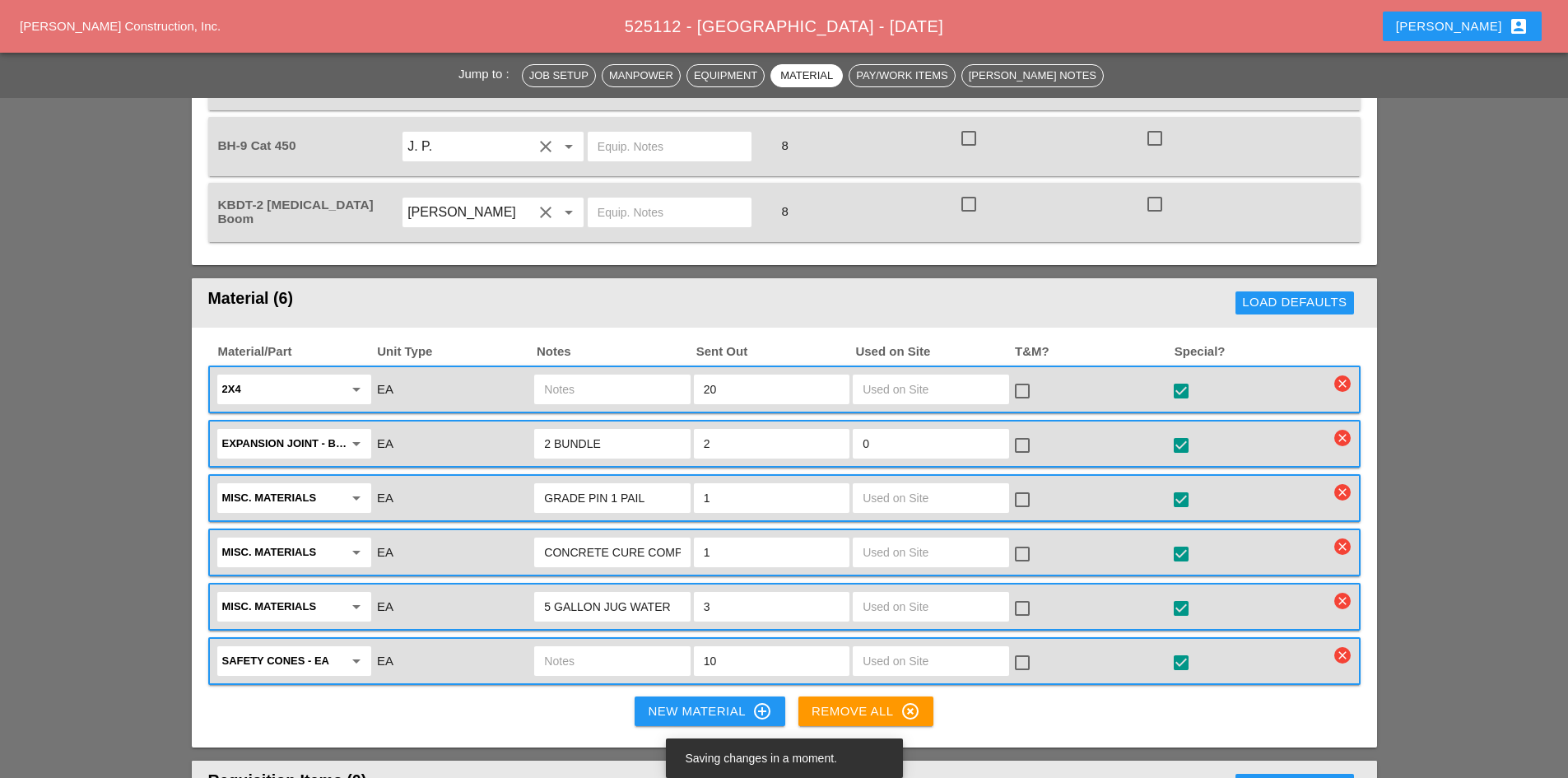
click at [682, 701] on div "New Material control_point" at bounding box center [710, 710] width 123 height 19
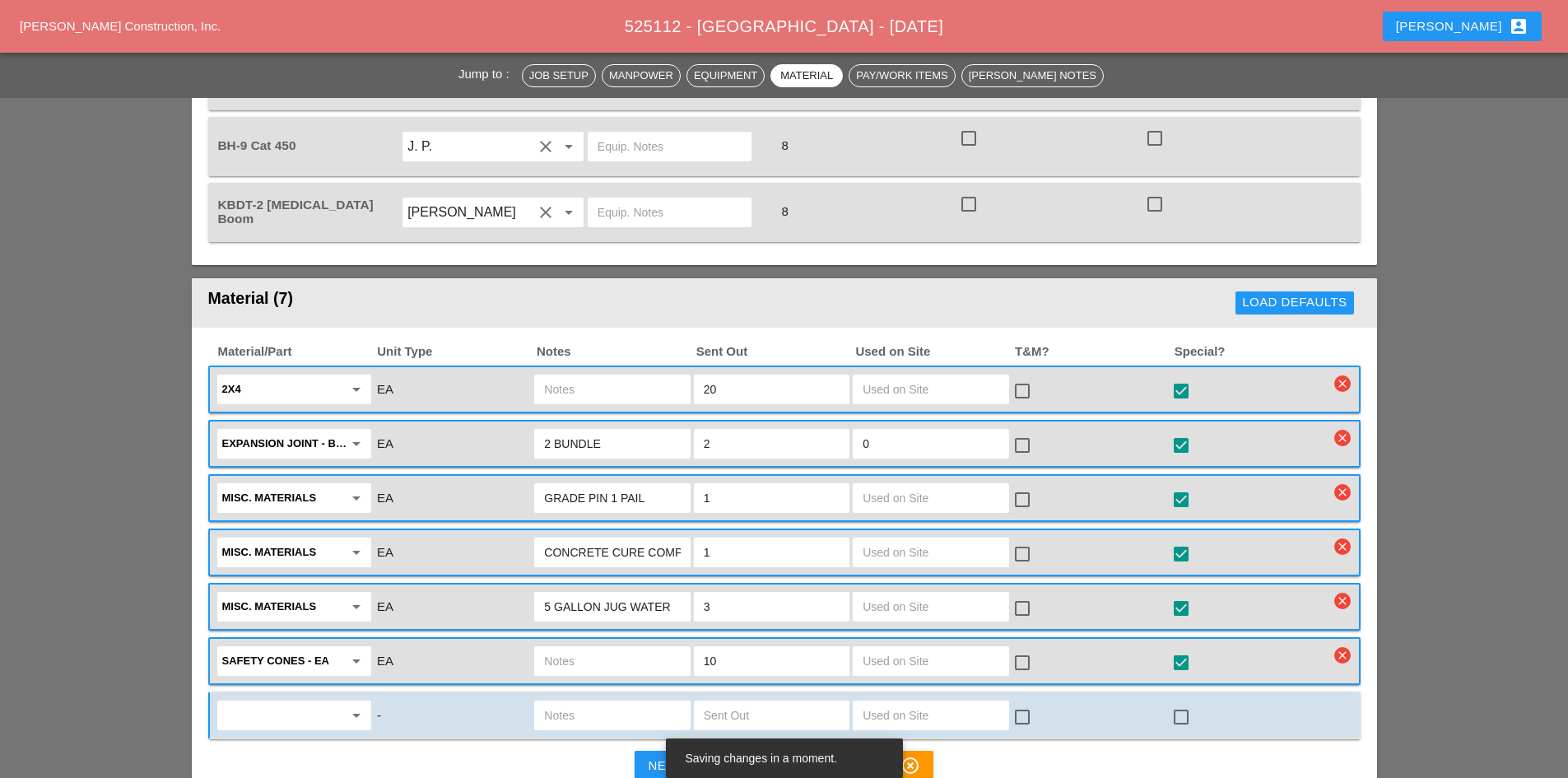
scroll to position [1729, 0]
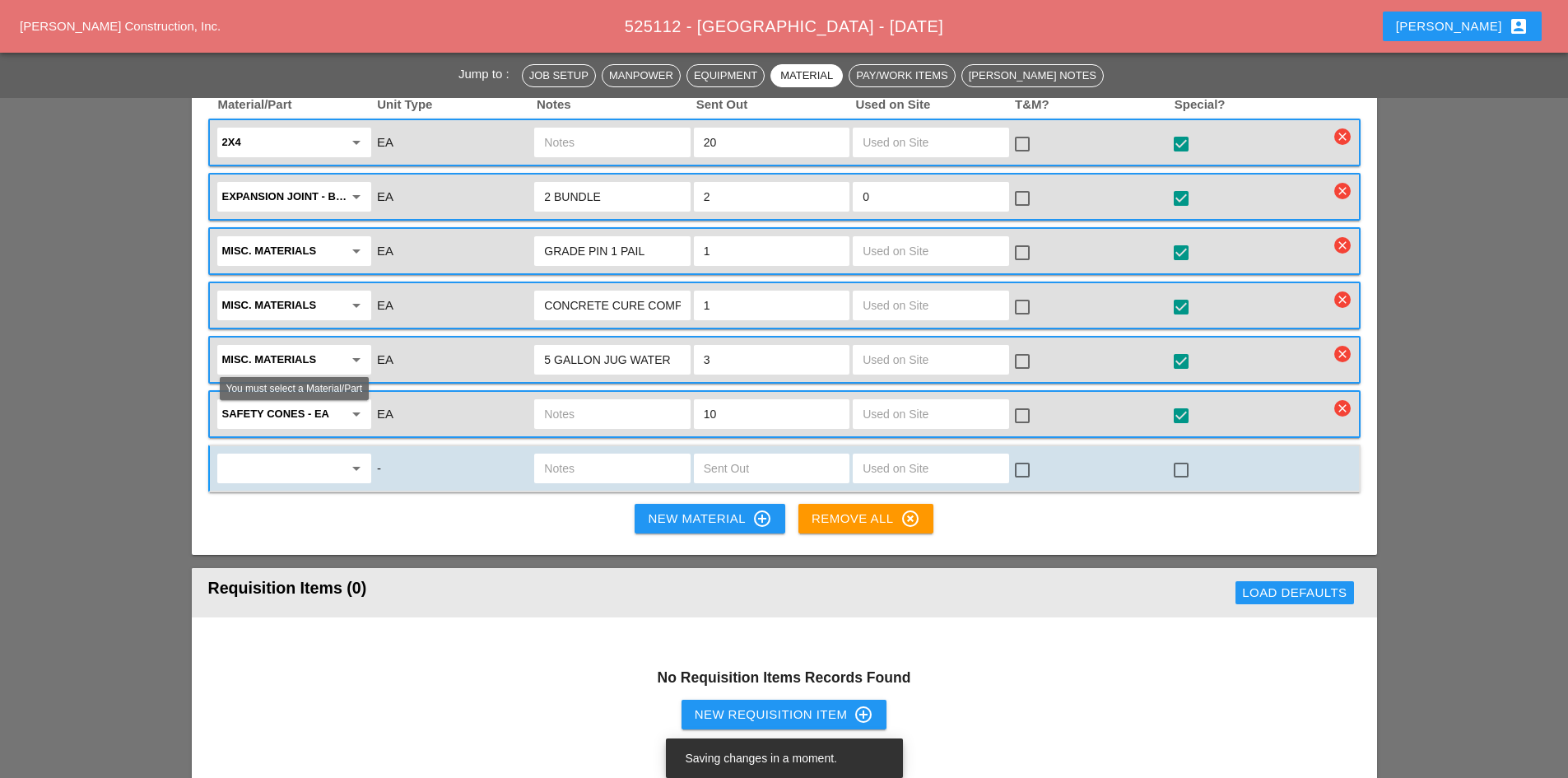
click at [328, 455] on input "text" at bounding box center [282, 468] width 121 height 26
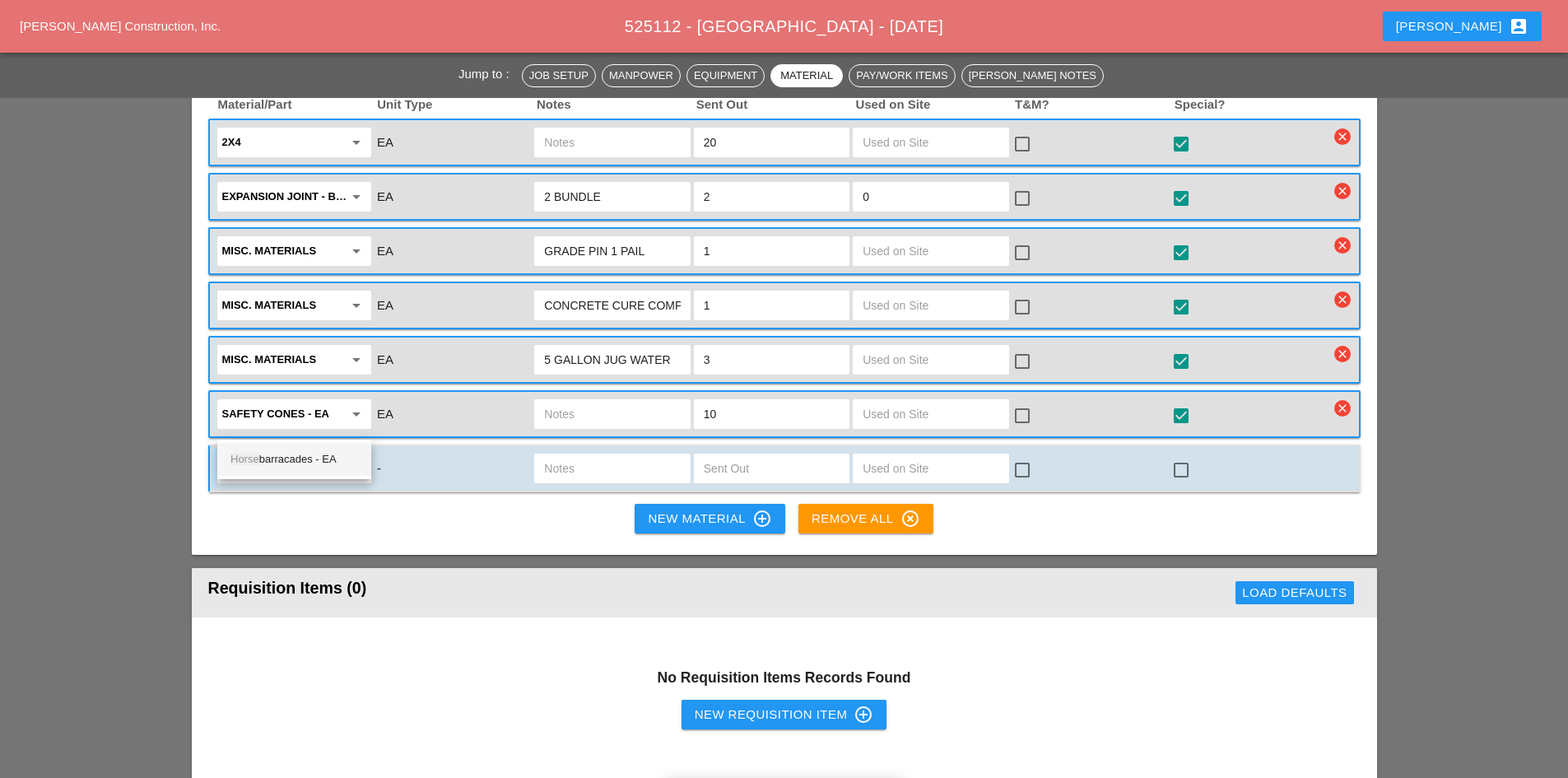
click at [322, 465] on div "Horse barracades - EA" at bounding box center [293, 458] width 128 height 19
type input "Horse barracades - EA"
click at [581, 455] on input "text" at bounding box center [611, 468] width 136 height 26
click at [722, 455] on input "text" at bounding box center [771, 468] width 136 height 26
type input "6"
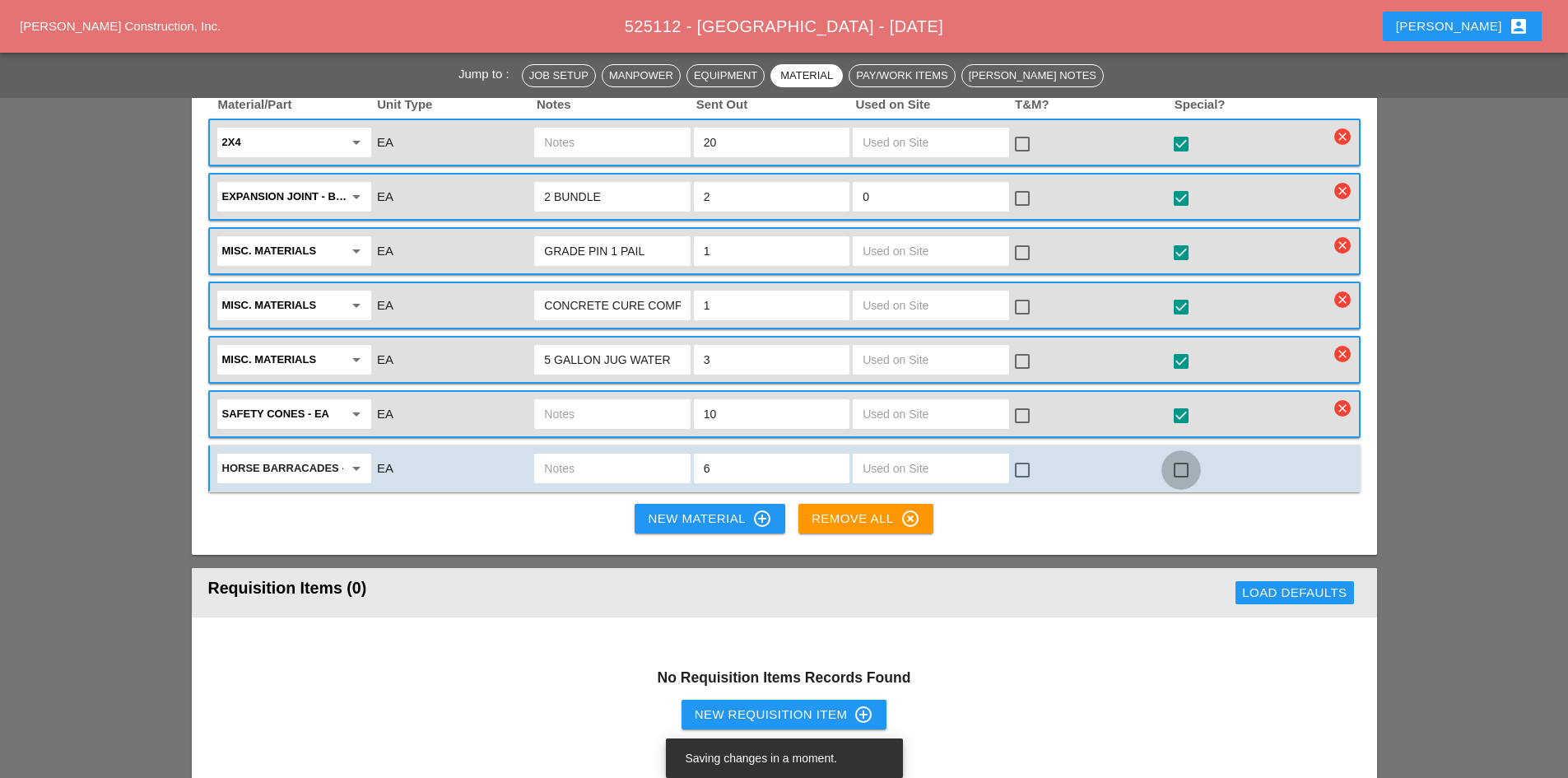
click at [1183, 456] on div at bounding box center [1181, 469] width 28 height 28
checkbox input "true"
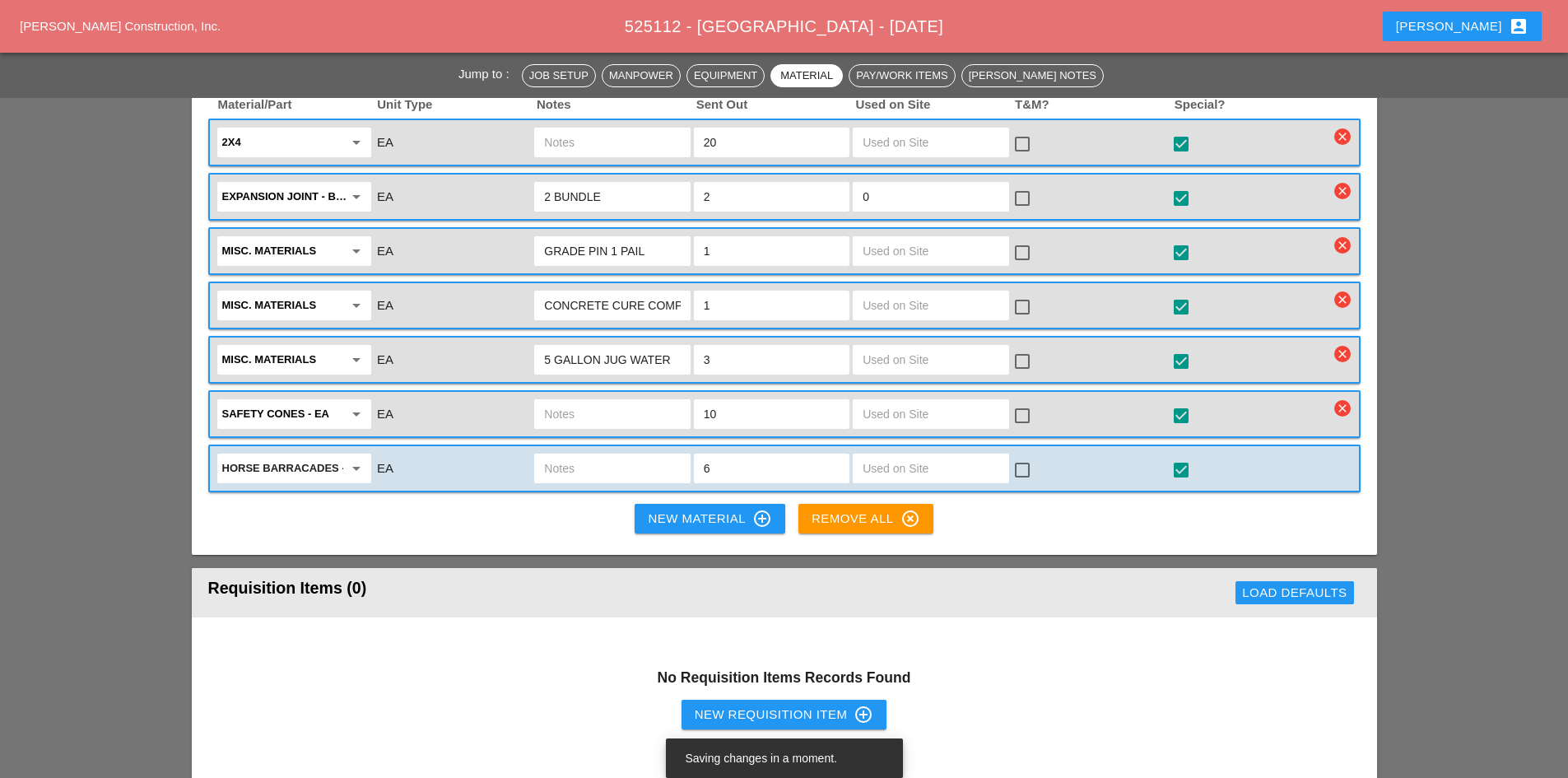
click at [706, 508] on div "New Material control_point" at bounding box center [710, 518] width 123 height 19
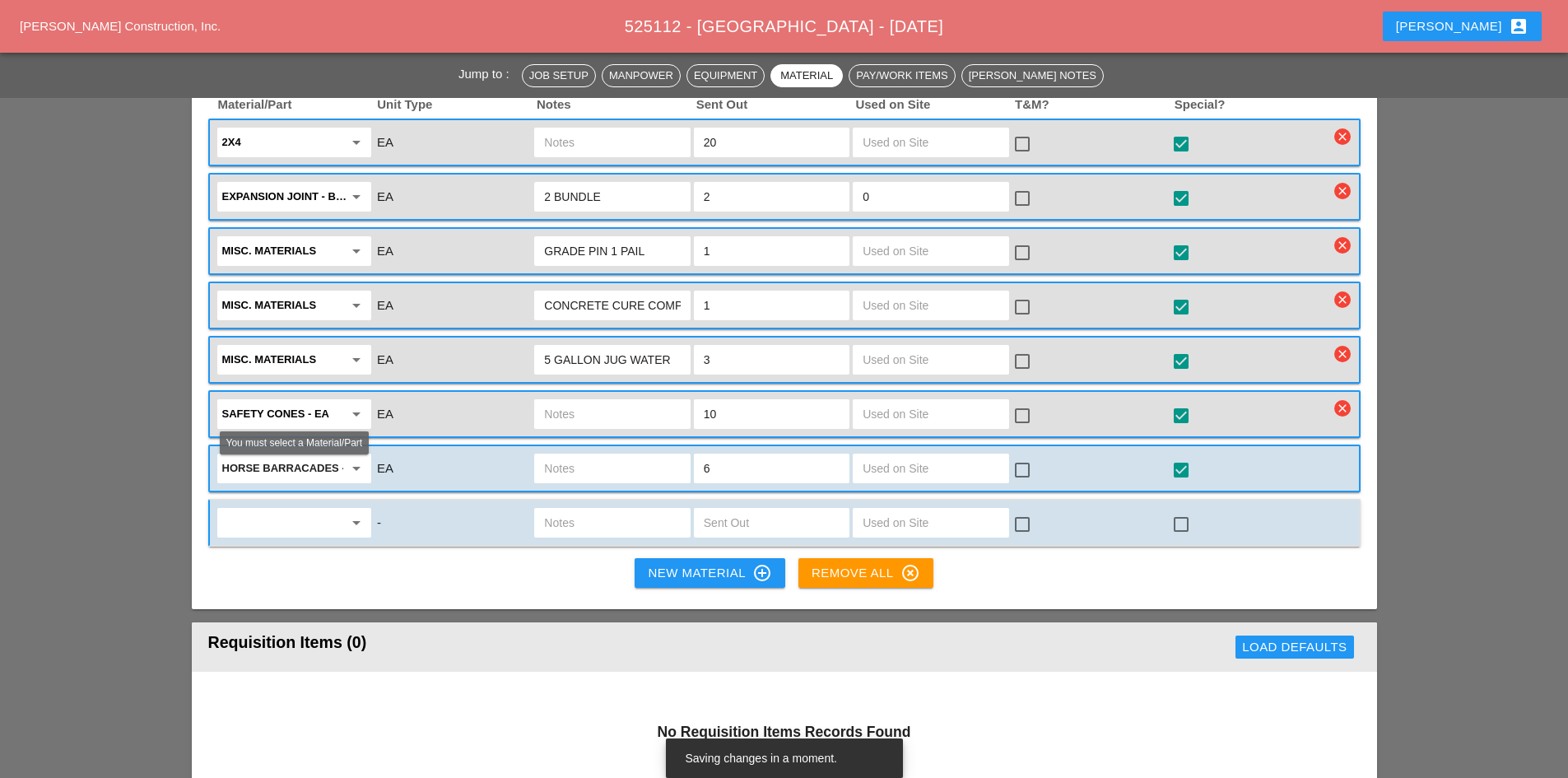
click at [359, 512] on icon "arrow_drop_down" at bounding box center [356, 522] width 19 height 19
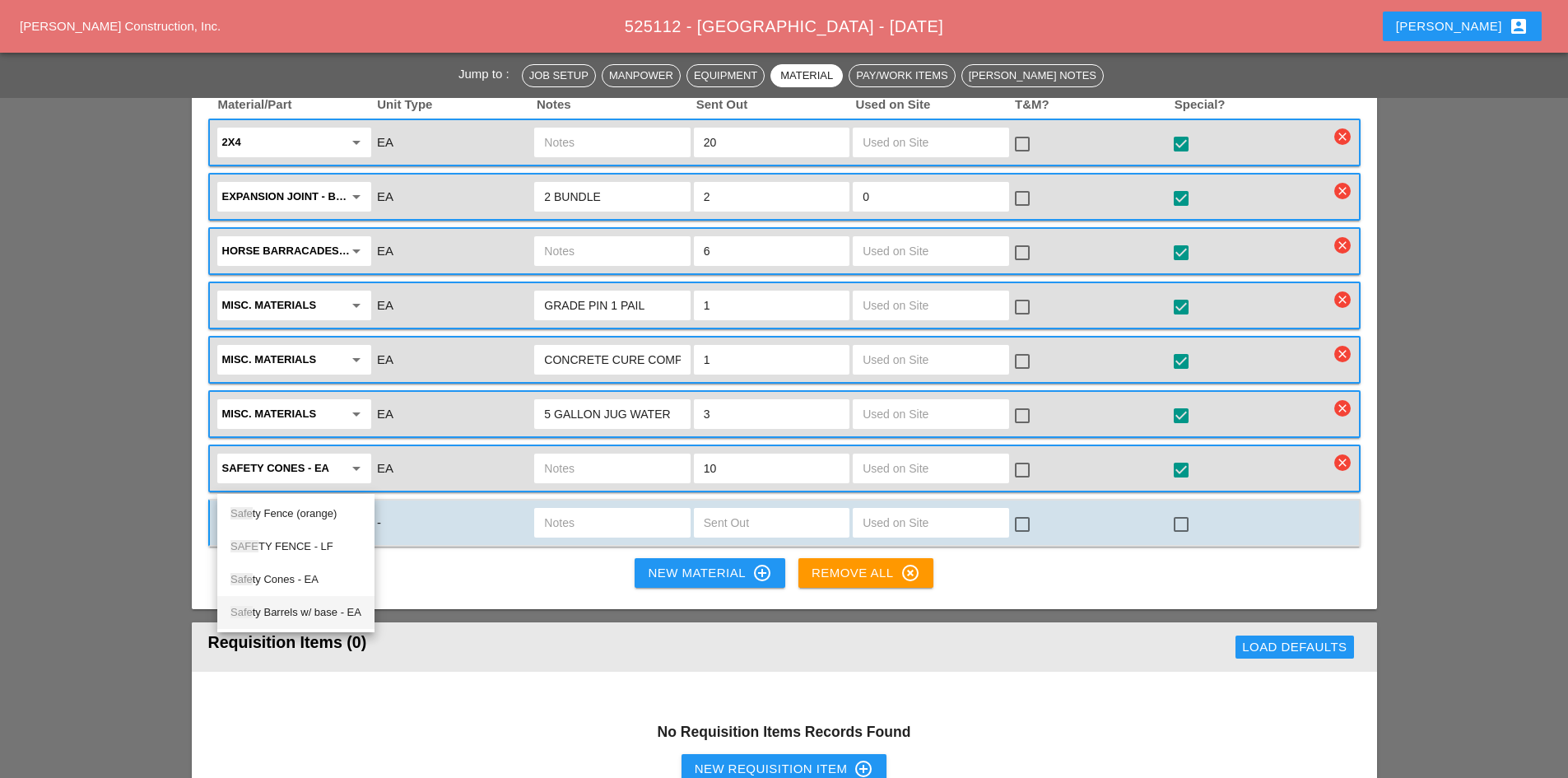
click at [300, 619] on div "Safe ty Barrels w/ base - EA" at bounding box center [295, 611] width 131 height 19
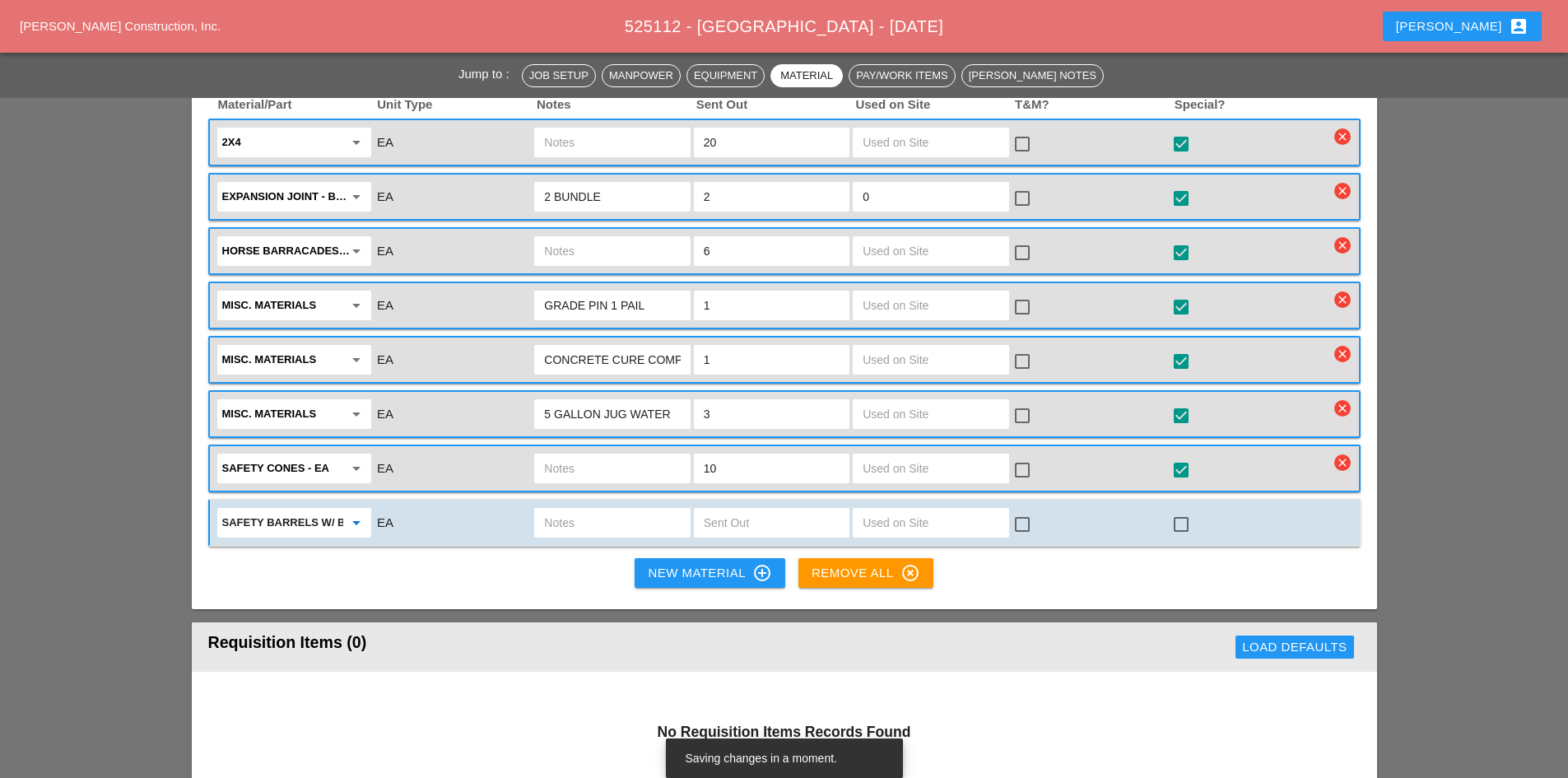
type input "Safety Barrels w/ base - EA"
click at [573, 509] on input "text" at bounding box center [611, 522] width 136 height 26
click at [686, 507] on div at bounding box center [612, 522] width 156 height 30
click at [715, 509] on input "text" at bounding box center [771, 522] width 136 height 26
type input "0"
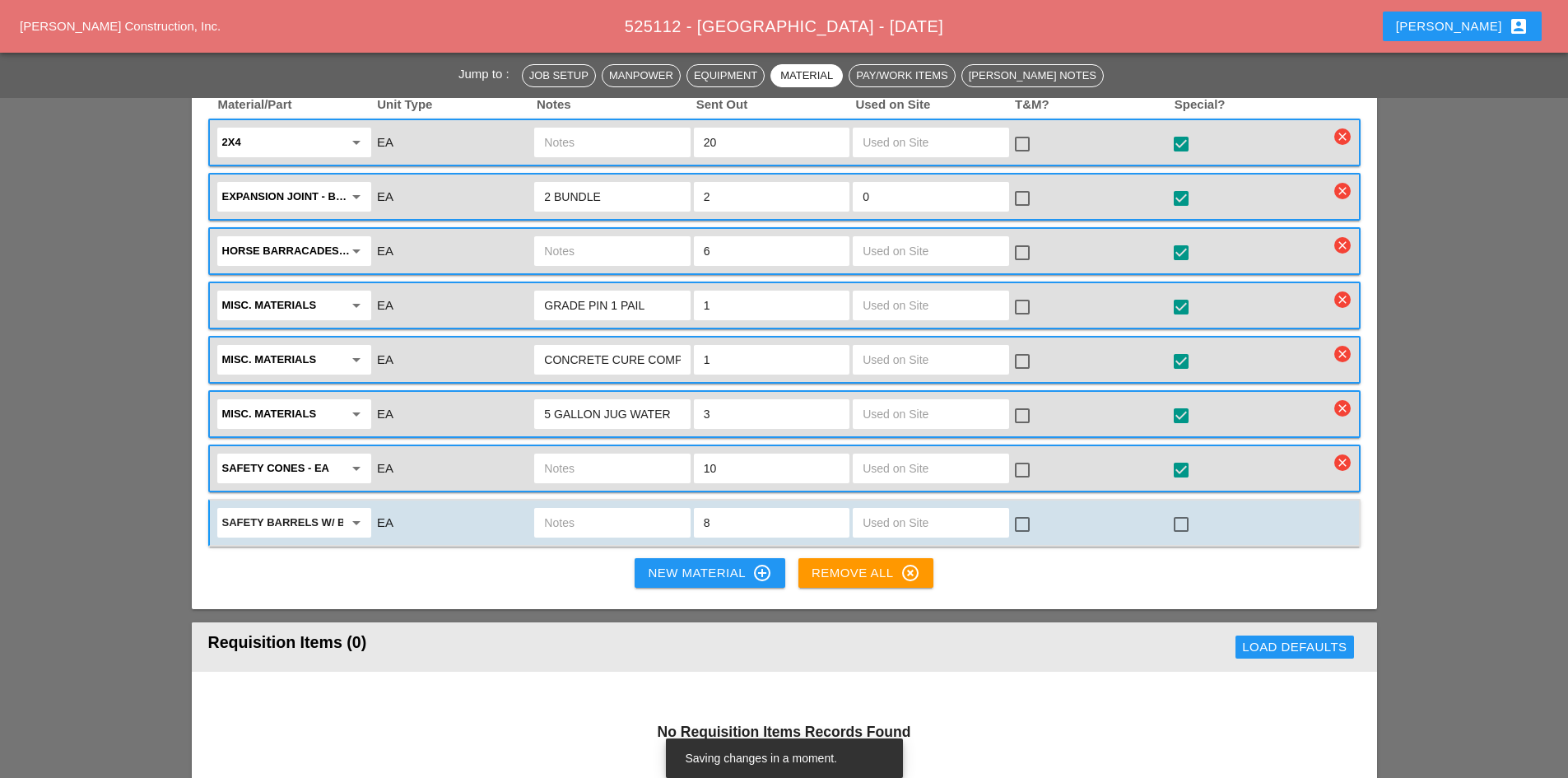
type input "8"
click at [1194, 510] on div at bounding box center [1181, 523] width 28 height 28
checkbox input "true"
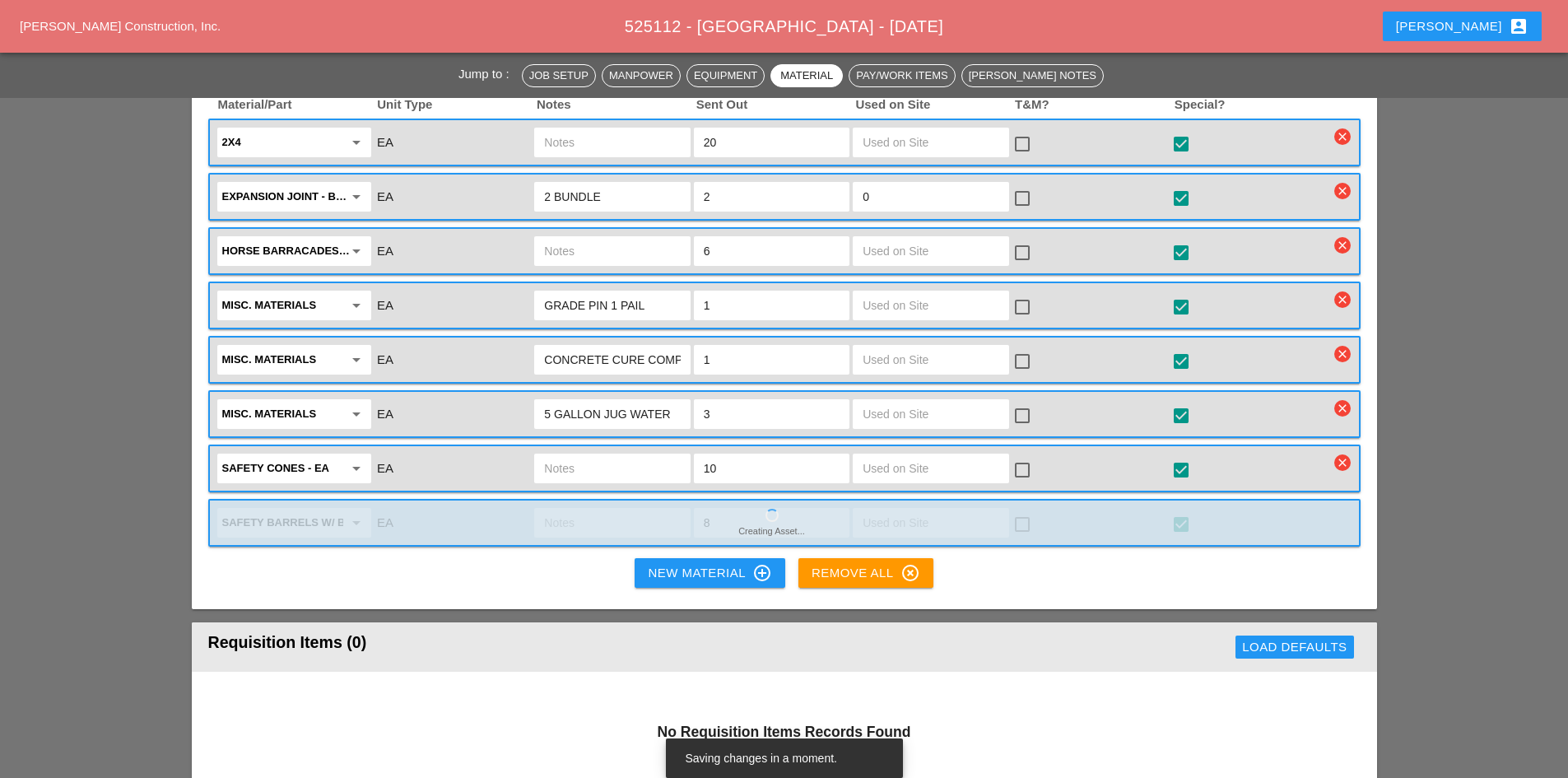
click at [692, 558] on button "New Material control_point" at bounding box center [709, 573] width 150 height 30
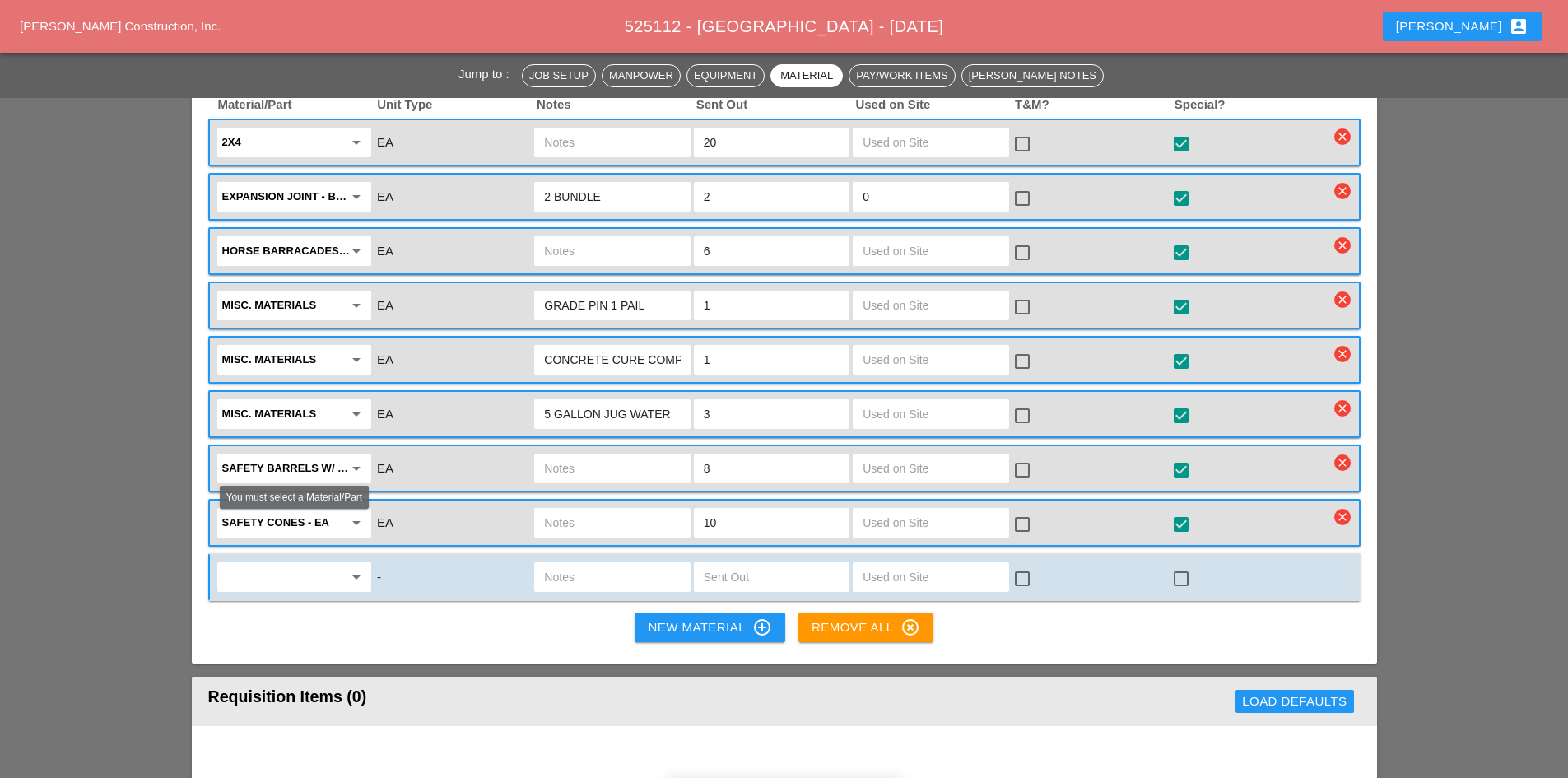
click at [358, 567] on icon "arrow_drop_down" at bounding box center [356, 577] width 19 height 19
click at [320, 562] on div "Misc . Materials" at bounding box center [293, 567] width 128 height 19
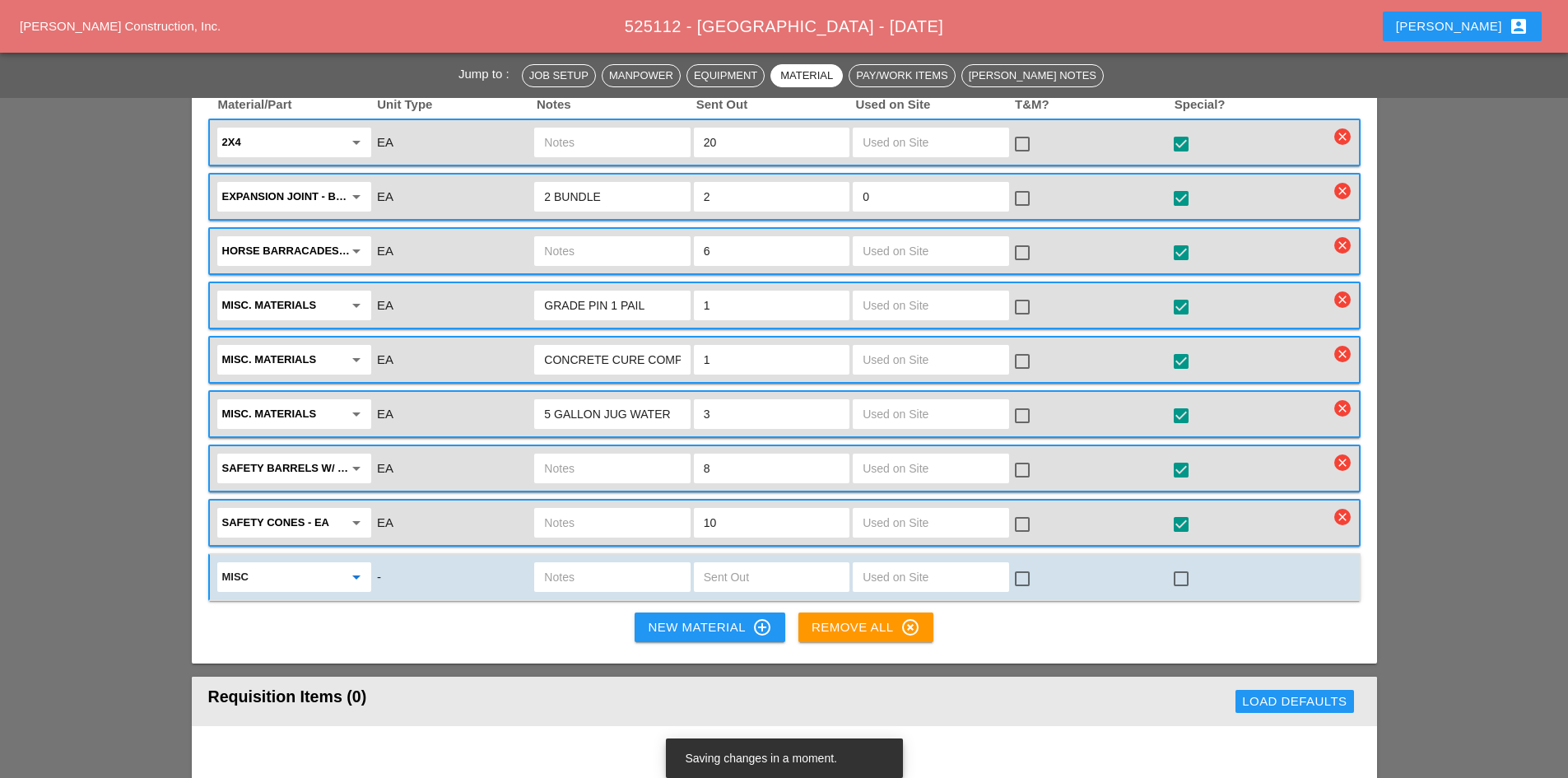
type input "Misc. Materials"
click at [729, 564] on input "text" at bounding box center [771, 577] width 136 height 26
type input "4"
click at [1171, 565] on div at bounding box center [1181, 578] width 28 height 28
click at [560, 564] on input "text" at bounding box center [611, 577] width 136 height 26
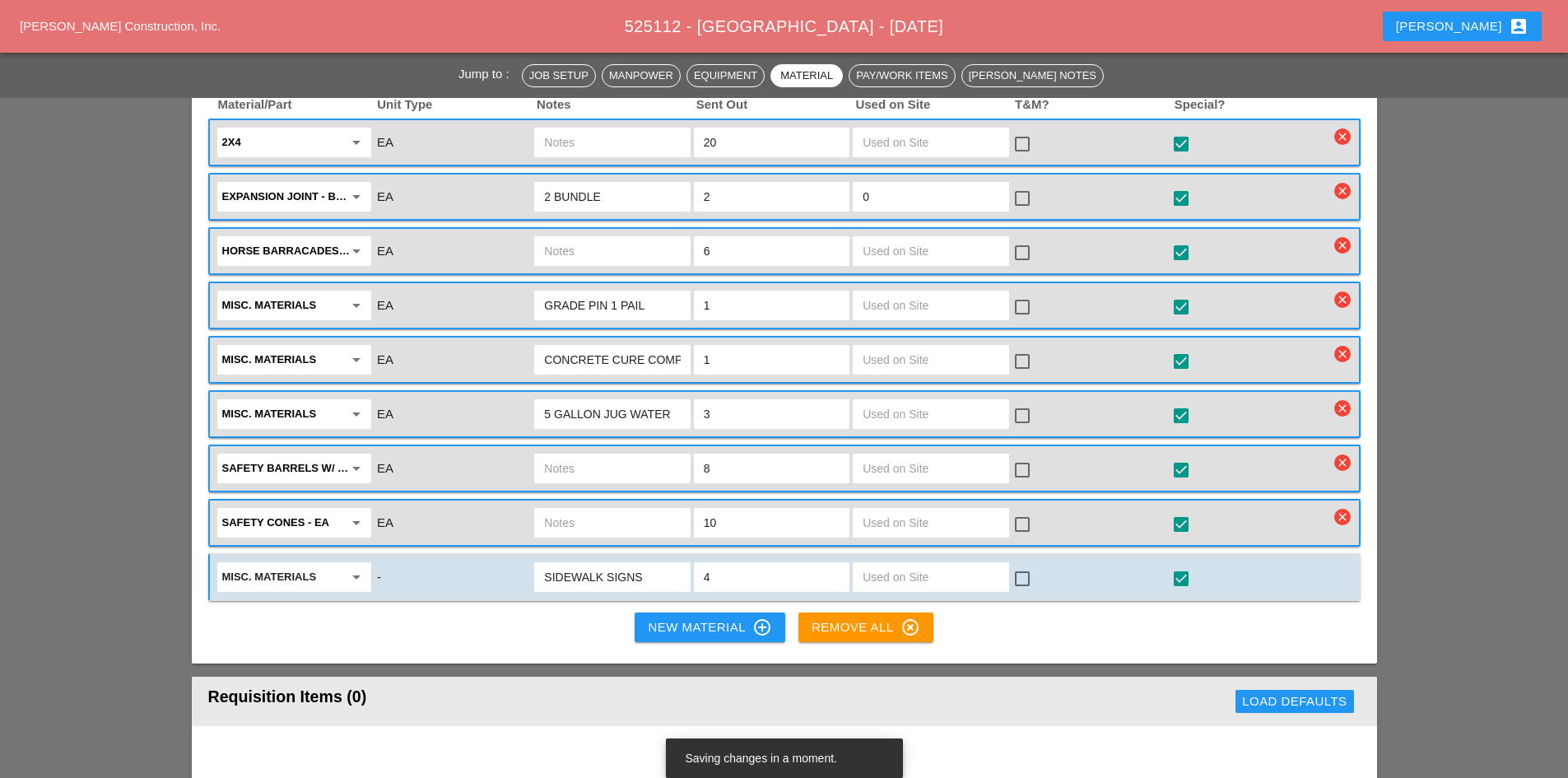
click at [740, 564] on input "4" at bounding box center [771, 577] width 136 height 26
drag, startPoint x: 605, startPoint y: 529, endPoint x: 616, endPoint y: 537, distance: 13.6
click at [606, 564] on input "SIDEWALK SIGNS" at bounding box center [611, 577] width 136 height 26
click at [633, 564] on input "SIDEWALK CLOSSURE SIGNS" at bounding box center [611, 577] width 136 height 26
type input "SIDEWALK CLOSURE SIGNS"
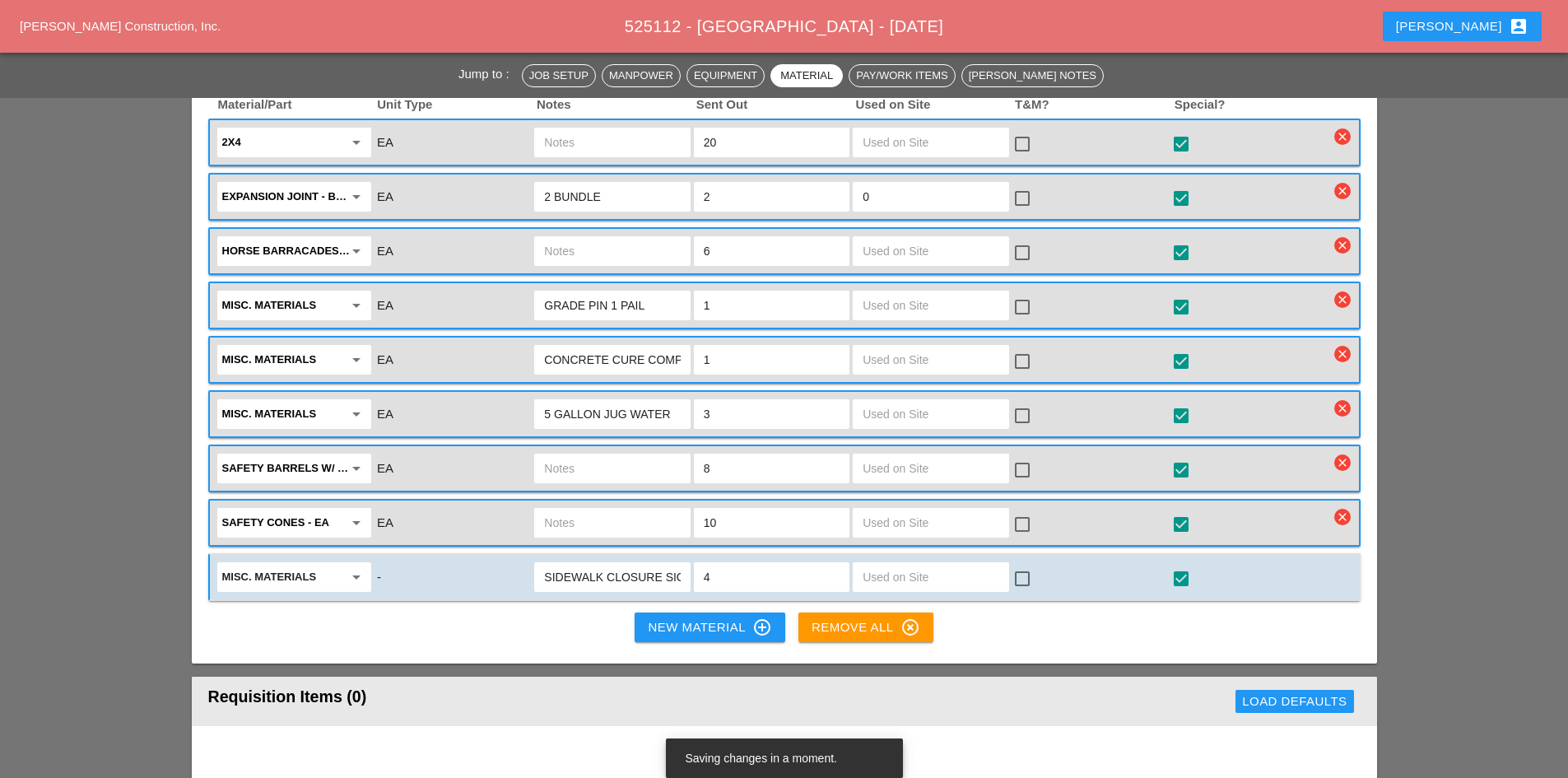
click at [737, 564] on input "4" at bounding box center [771, 577] width 136 height 26
click at [663, 617] on div "New Material control_point" at bounding box center [710, 627] width 123 height 19
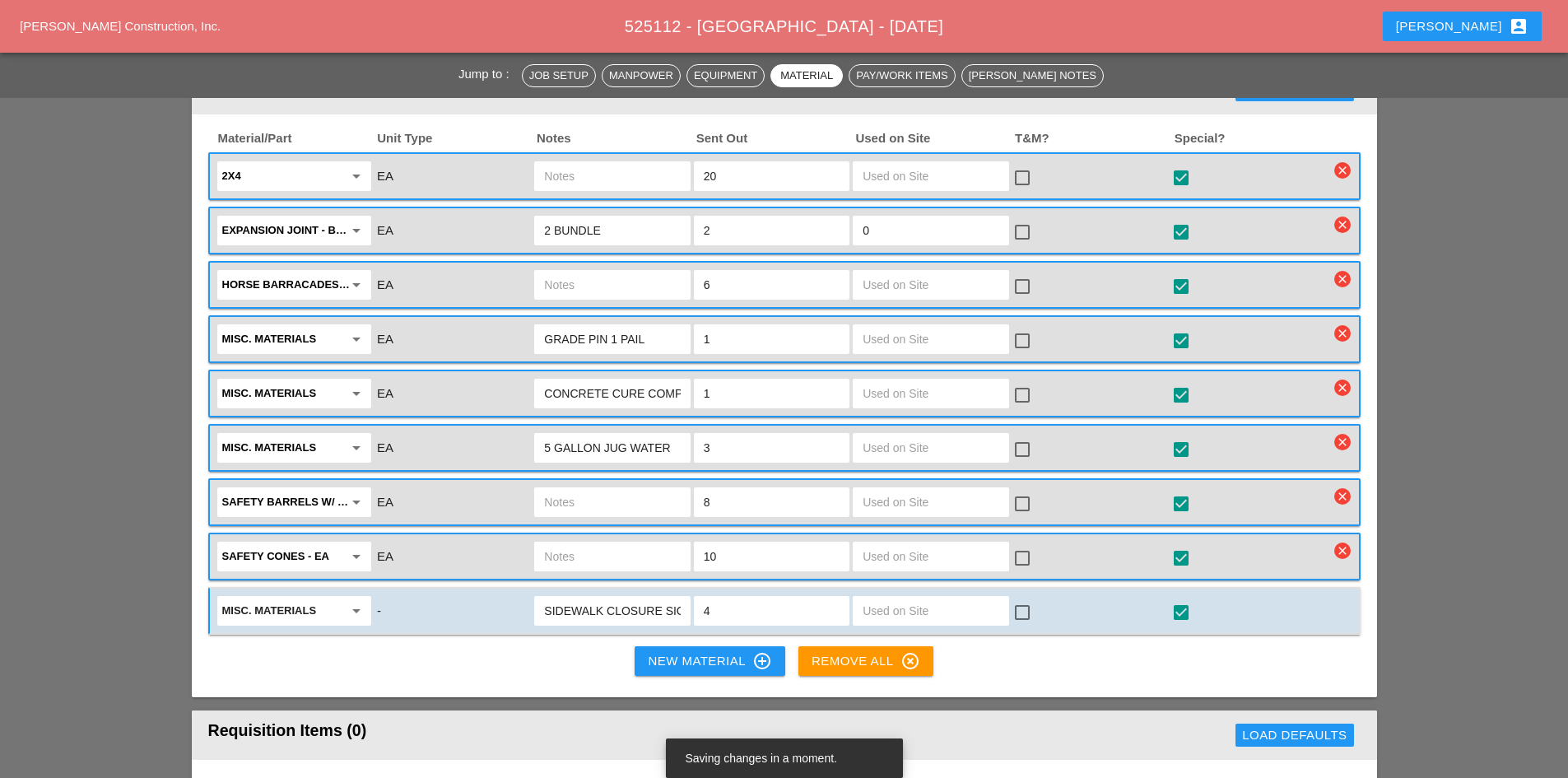
scroll to position [1646, 0]
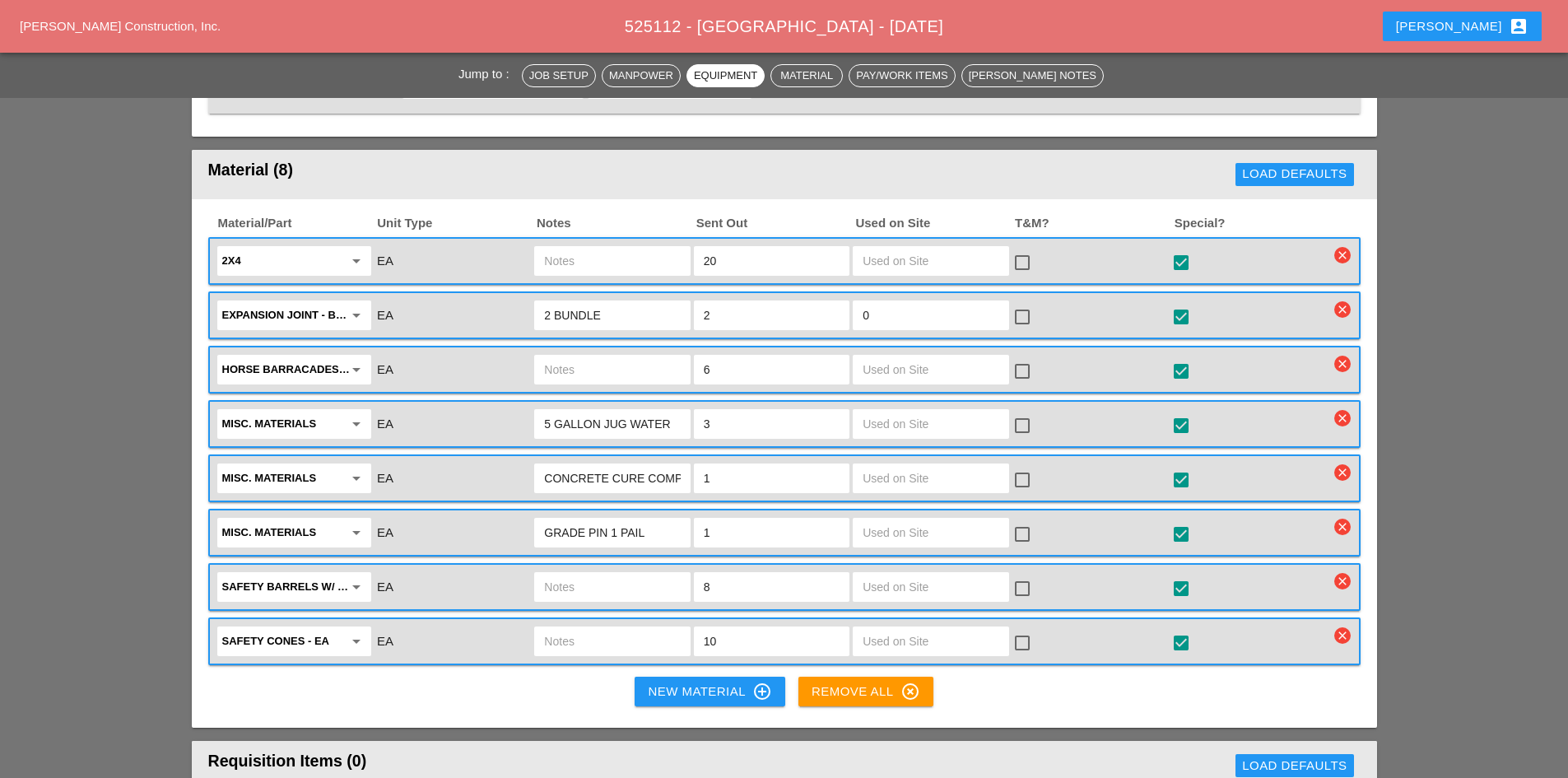
scroll to position [1646, 0]
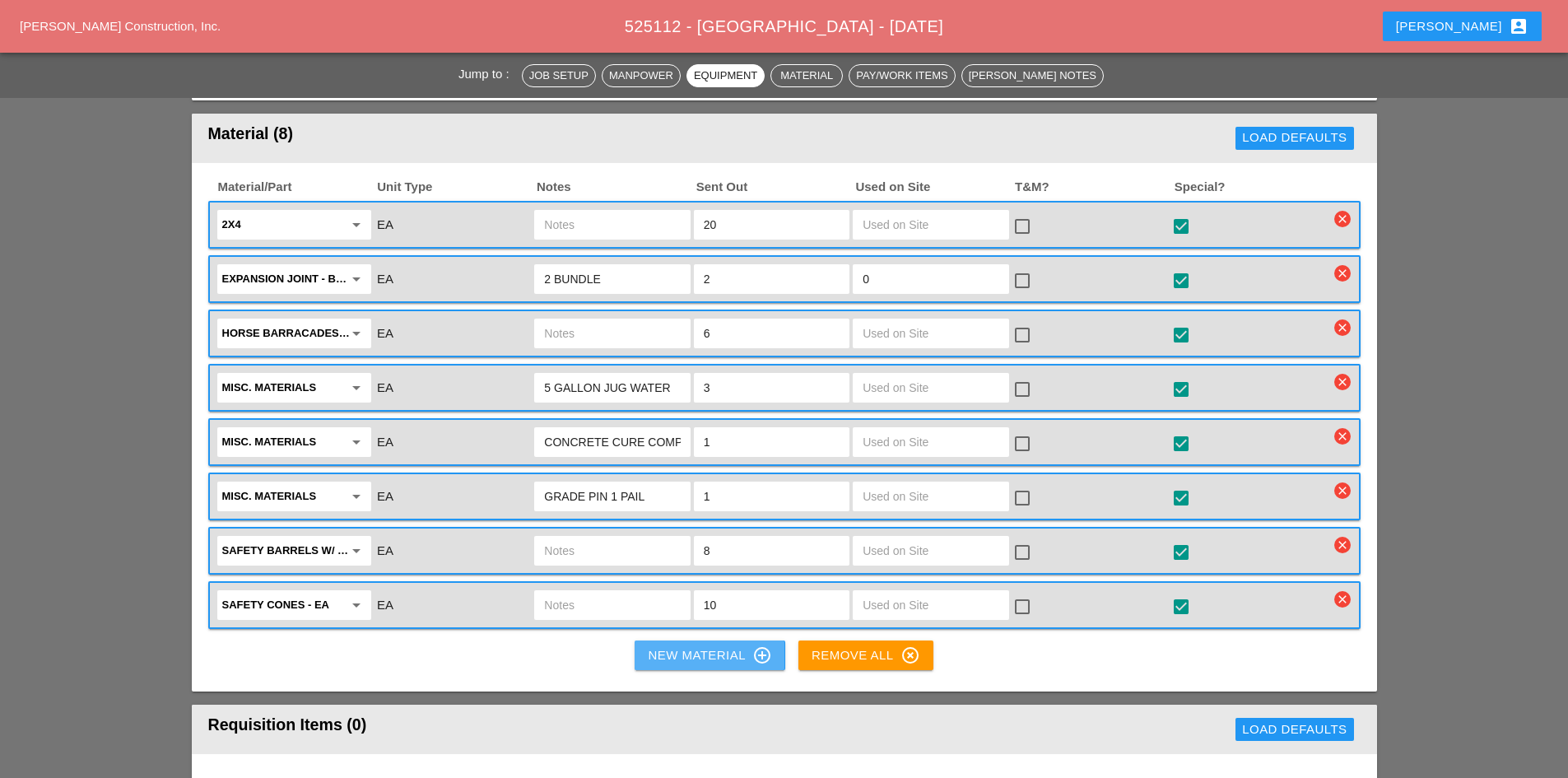
click at [688, 645] on div "New Material control_point" at bounding box center [710, 655] width 123 height 19
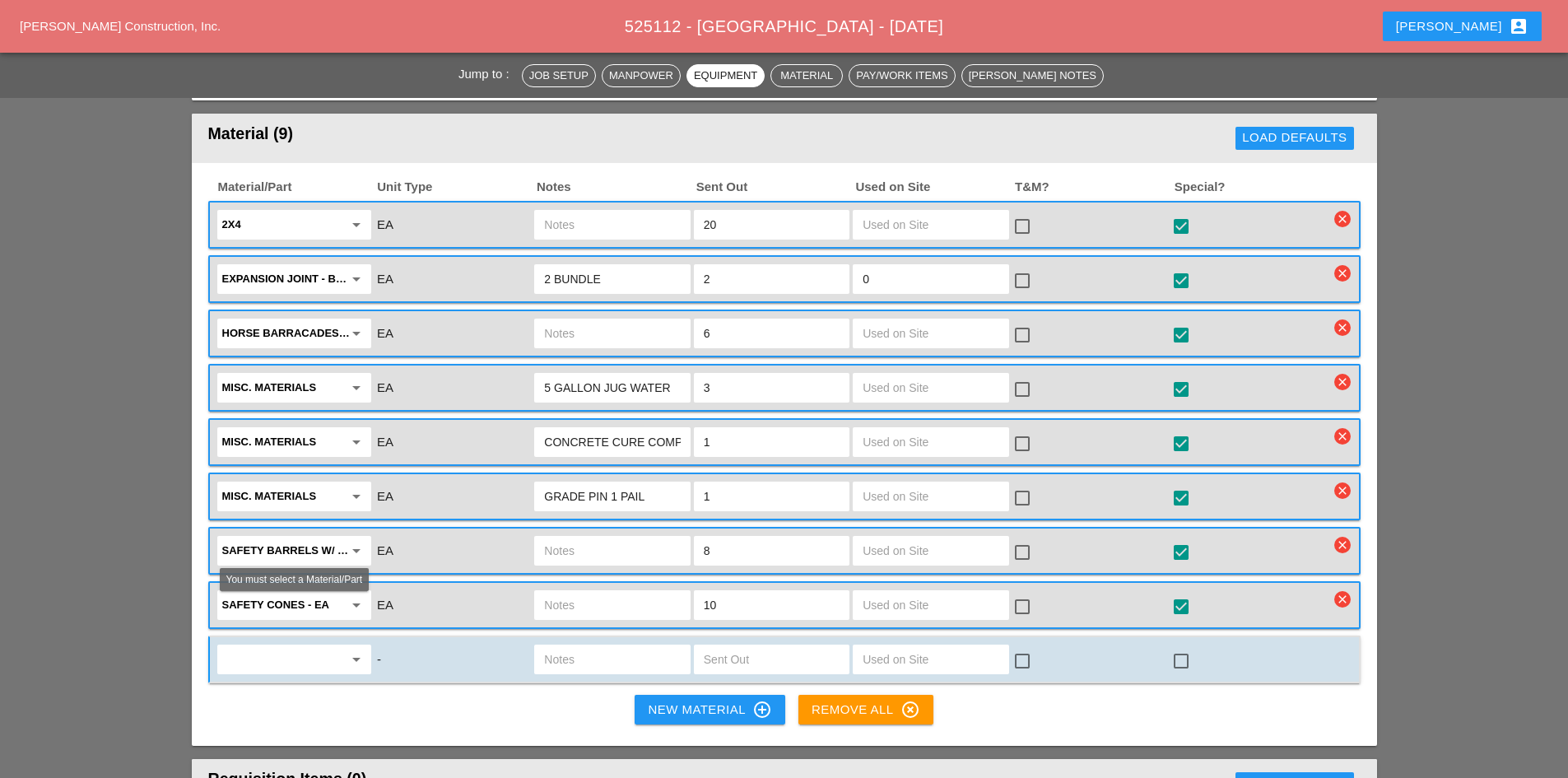
click at [328, 646] on input "text" at bounding box center [282, 659] width 121 height 26
type input "A"
click at [307, 652] on div "Mis c. Materials" at bounding box center [293, 649] width 128 height 19
type input "Misc. Materials"
click at [565, 646] on input "text" at bounding box center [611, 659] width 136 height 26
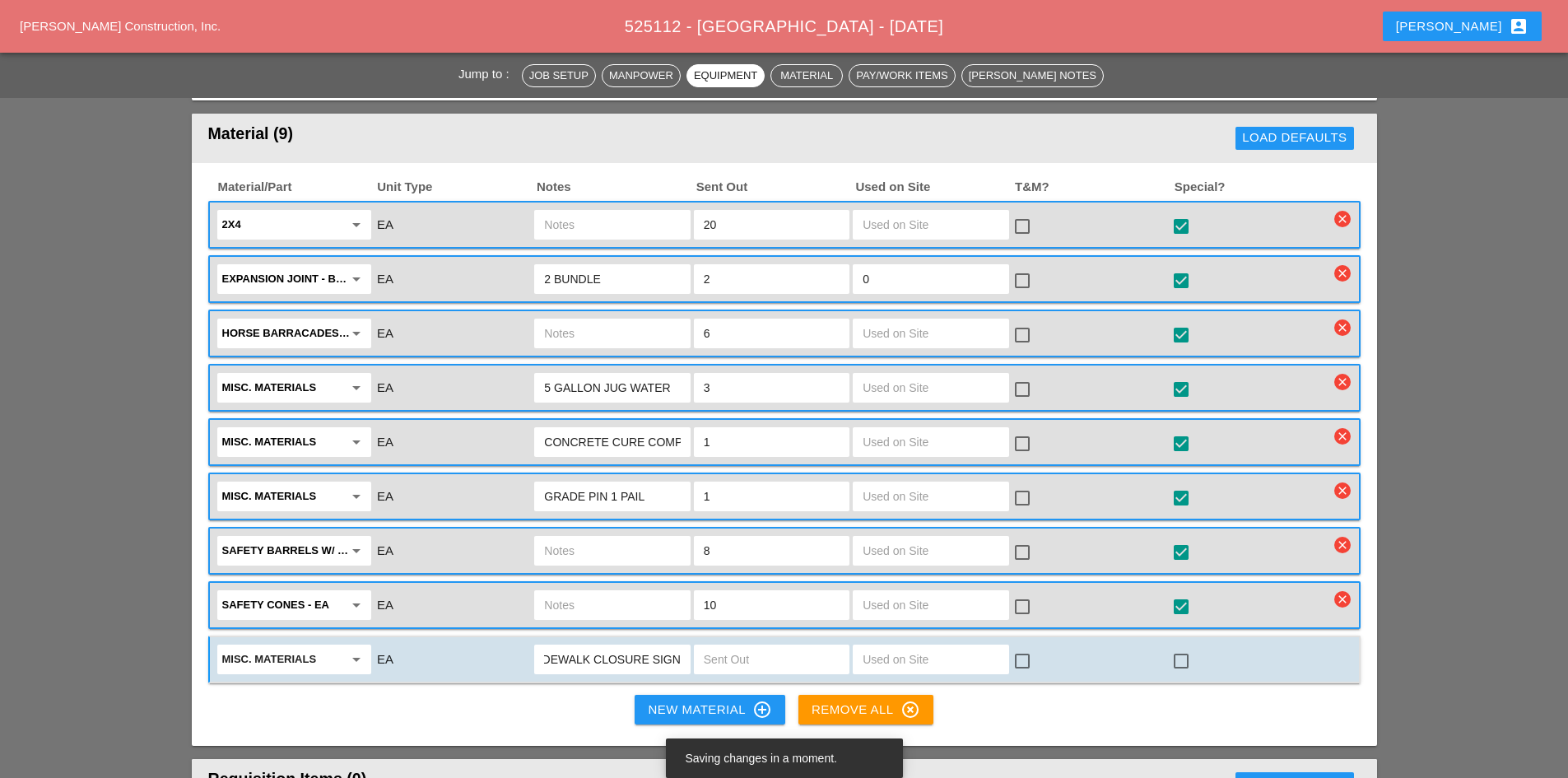
scroll to position [0, 24]
type input "SIDEWALK CLOSURE SIGNS"
click at [757, 646] on input "text" at bounding box center [771, 659] width 136 height 26
type input "4"
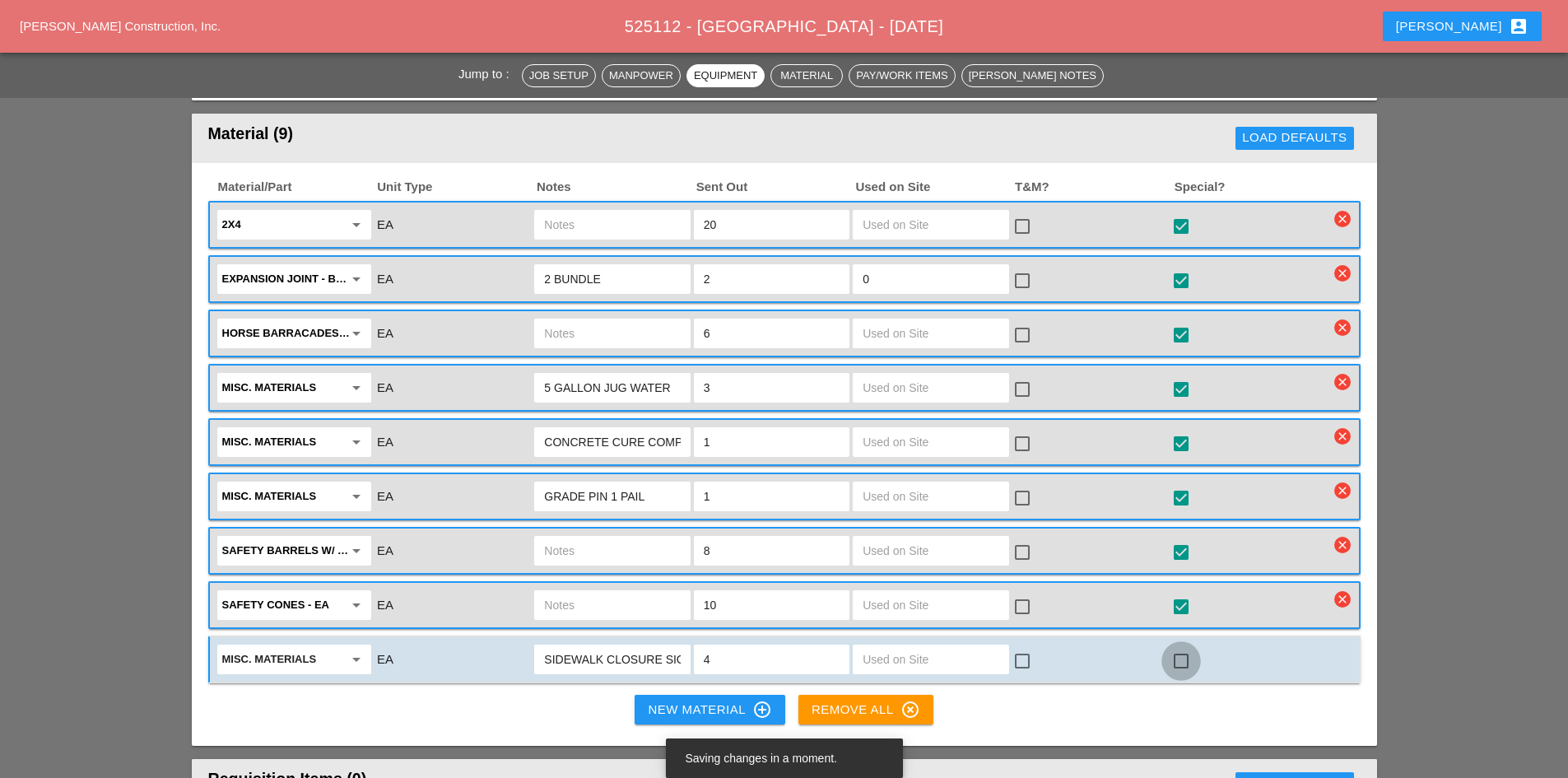
click at [1181, 647] on div at bounding box center [1181, 660] width 28 height 28
checkbox input "true"
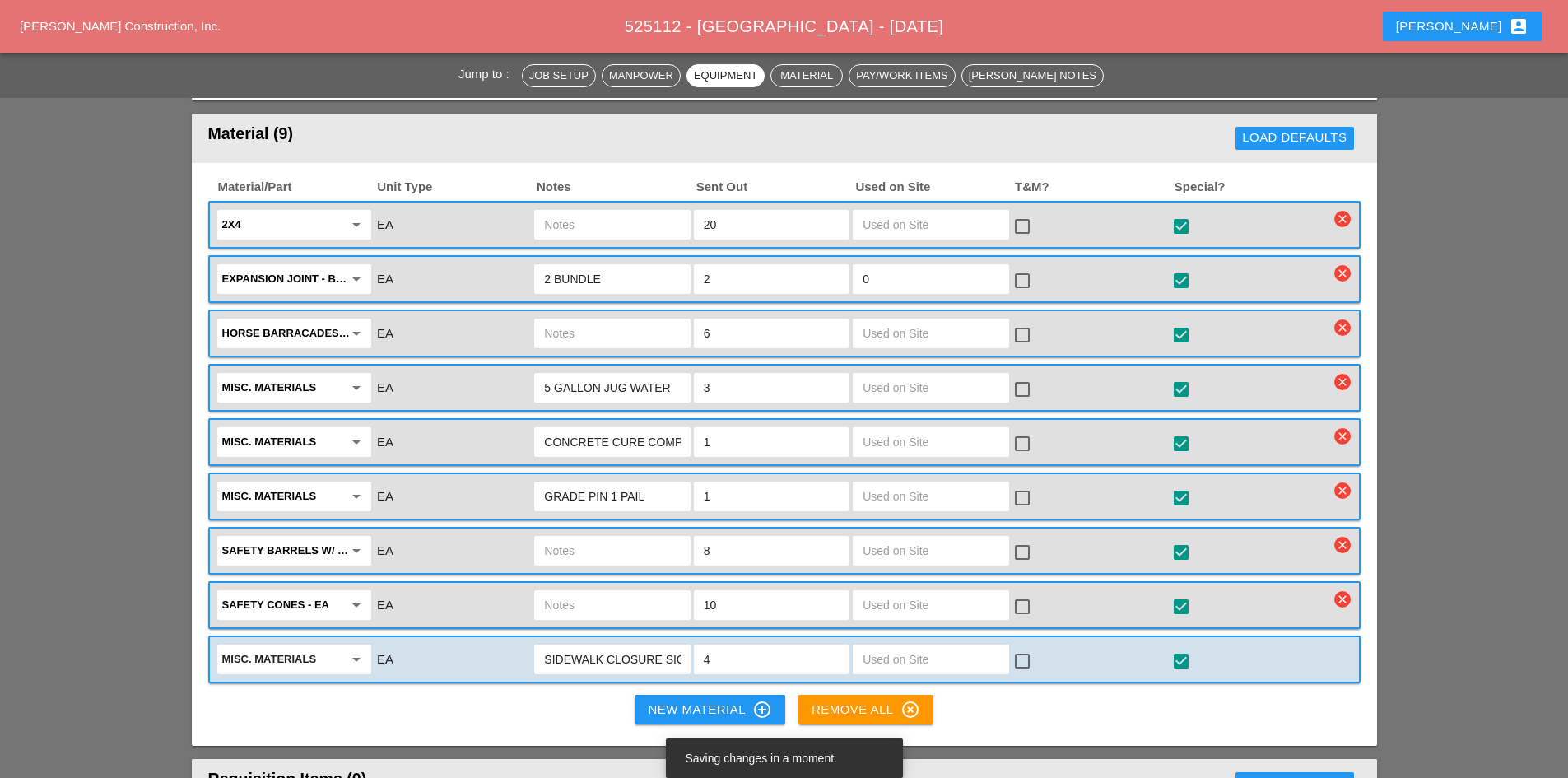
click at [1001, 683] on div "Material/Part Unit Type Notes Sent Out Used on Site T&M? Special? 2x4 arrow_dro…" at bounding box center [784, 455] width 1185 height 584
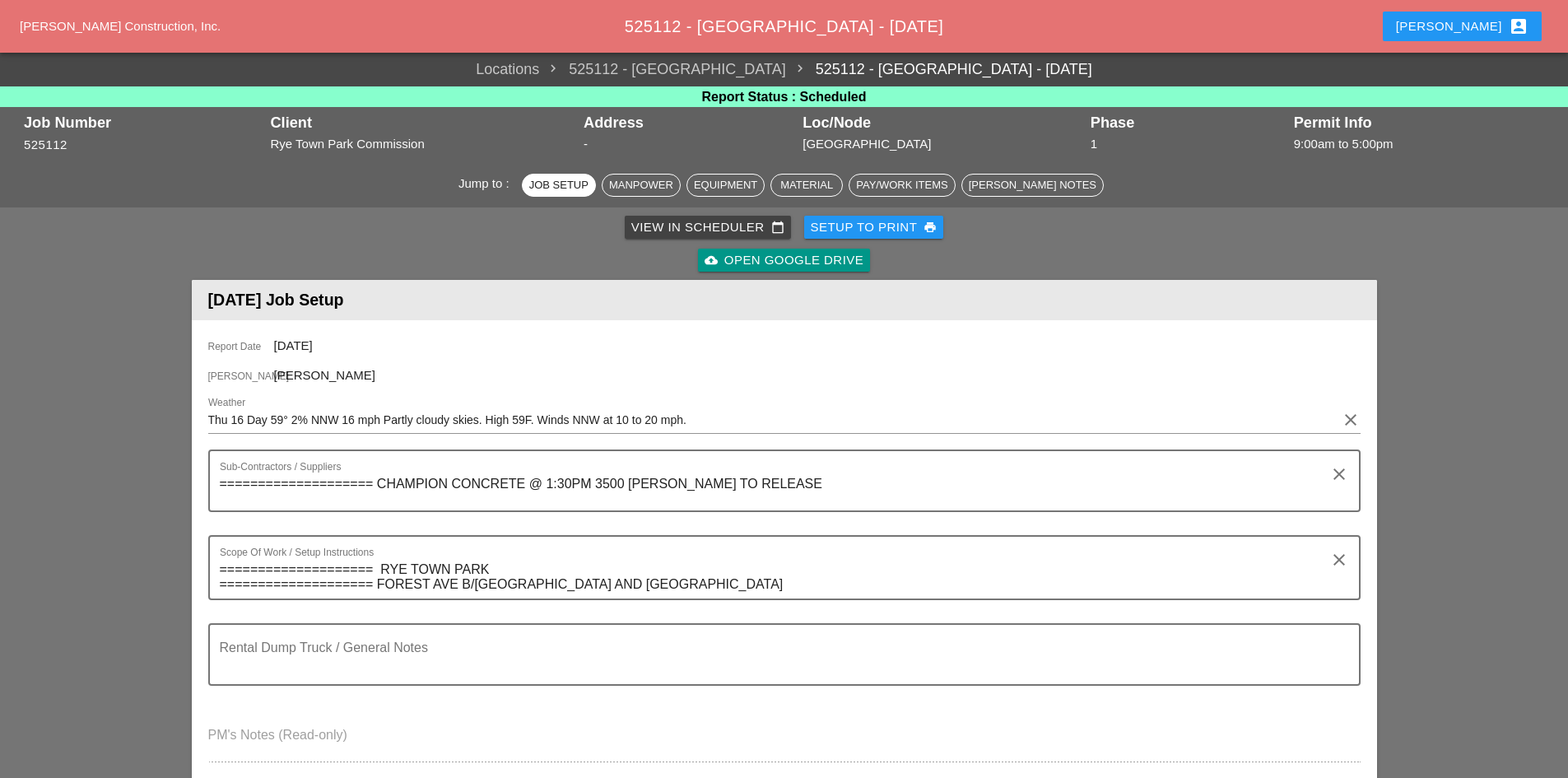
click at [1485, 19] on div "Abigail account_box" at bounding box center [1462, 25] width 133 height 19
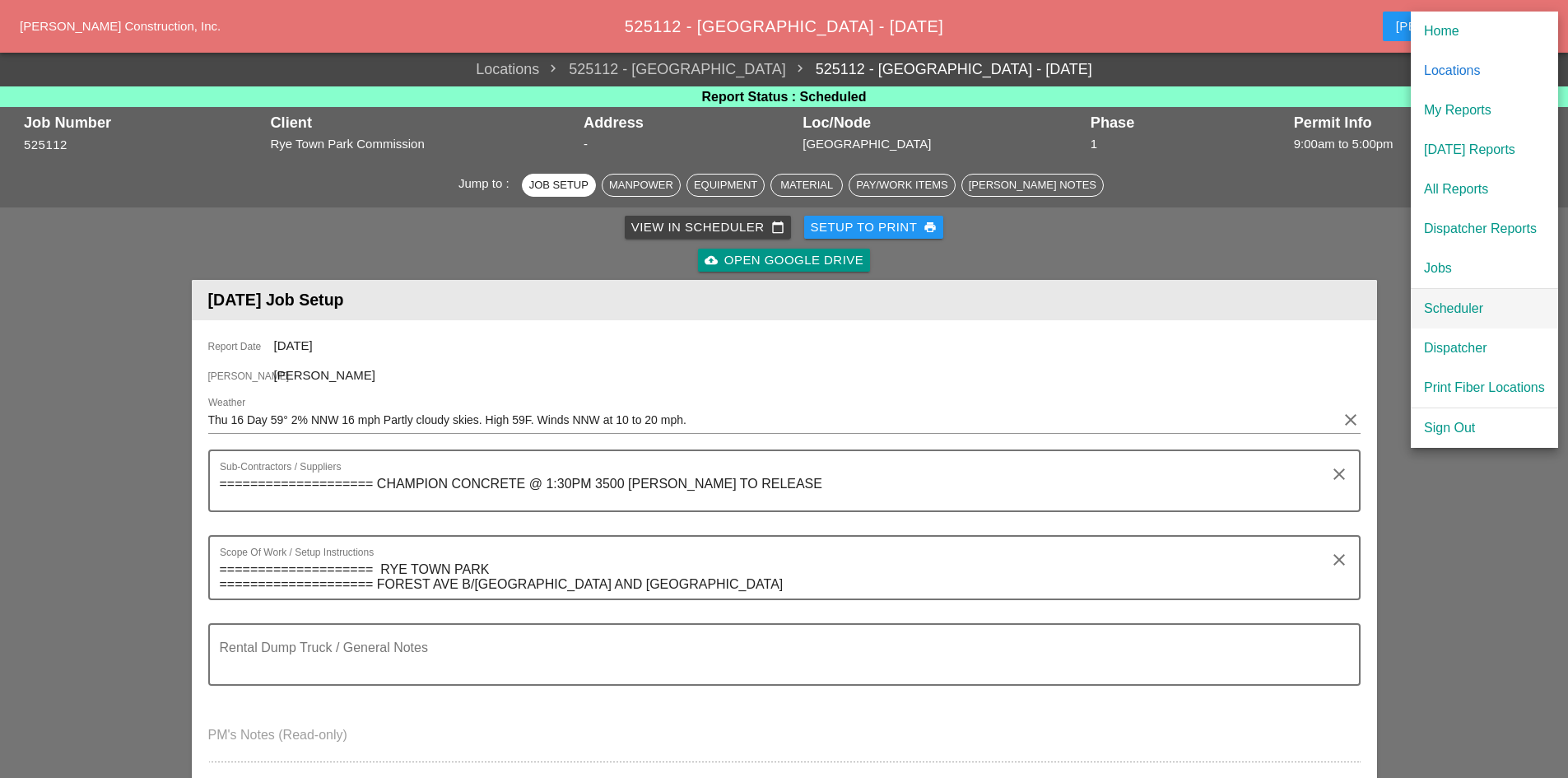
click at [1439, 305] on div "Scheduler" at bounding box center [1484, 308] width 121 height 19
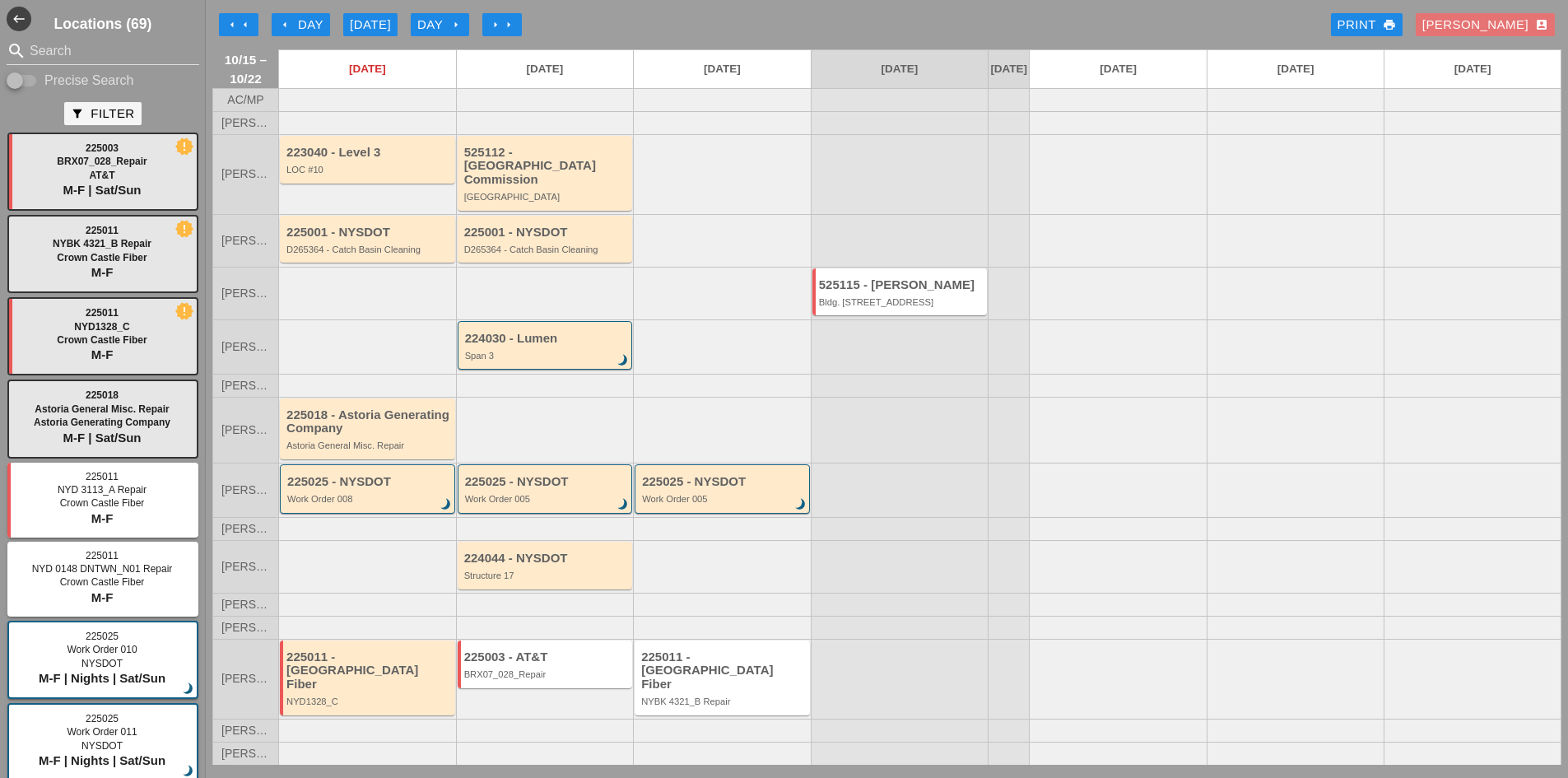
click at [664, 581] on div at bounding box center [721, 566] width 178 height 52
click at [550, 581] on div "224044 - NYSDOT Structure 17" at bounding box center [546, 566] width 165 height 30
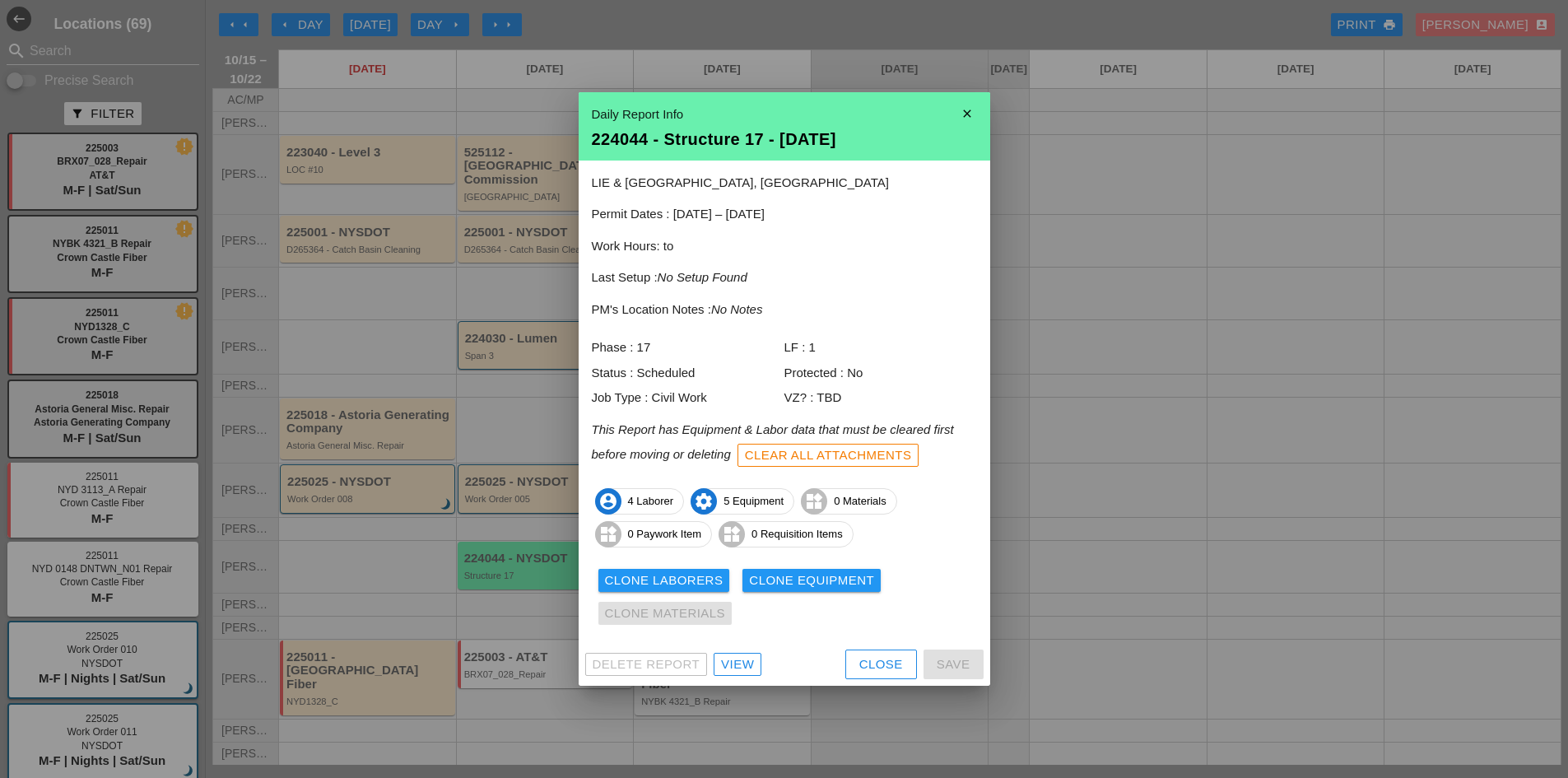
click at [743, 668] on div "View" at bounding box center [737, 665] width 33 height 19
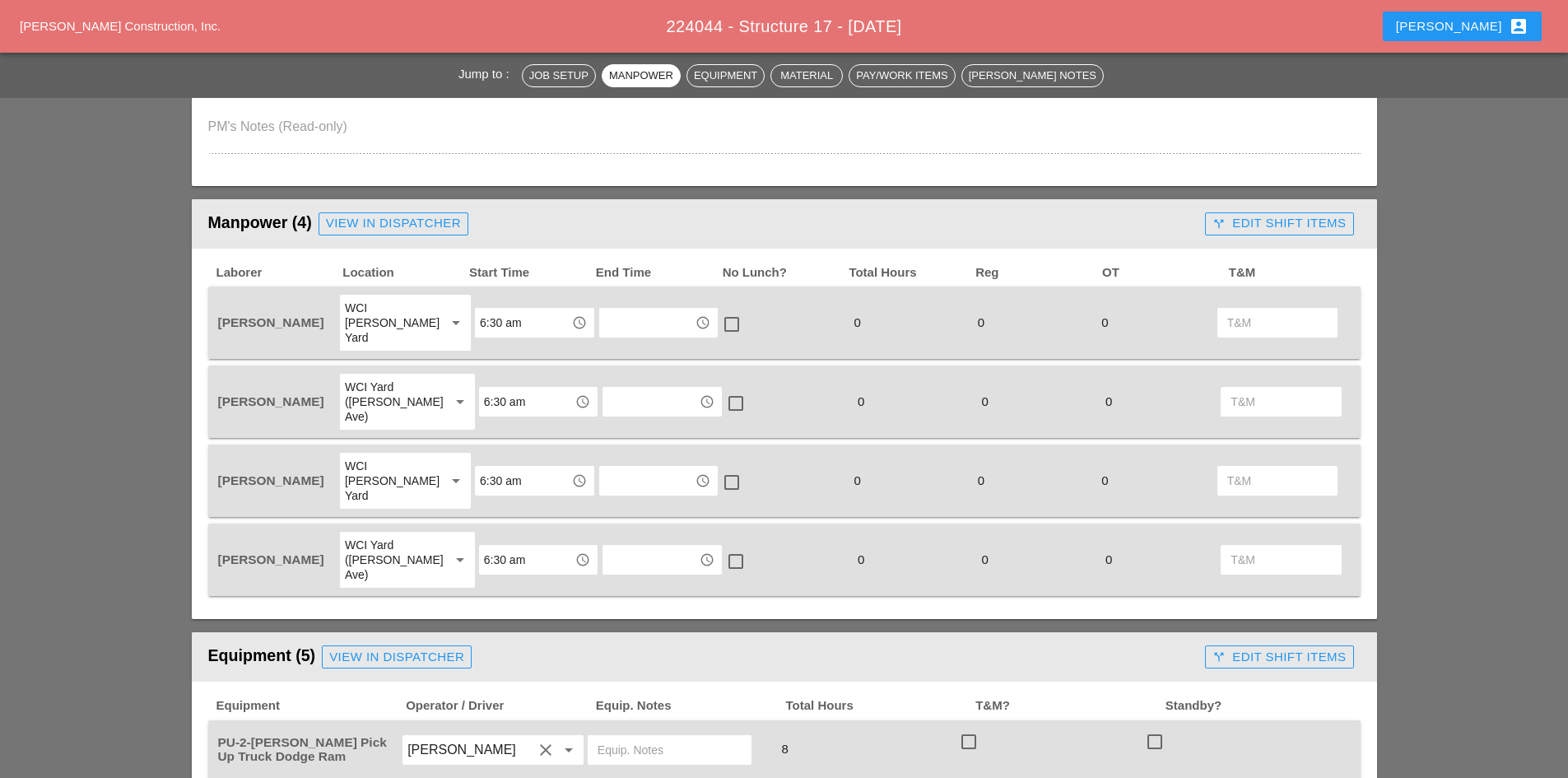
scroll to position [906, 0]
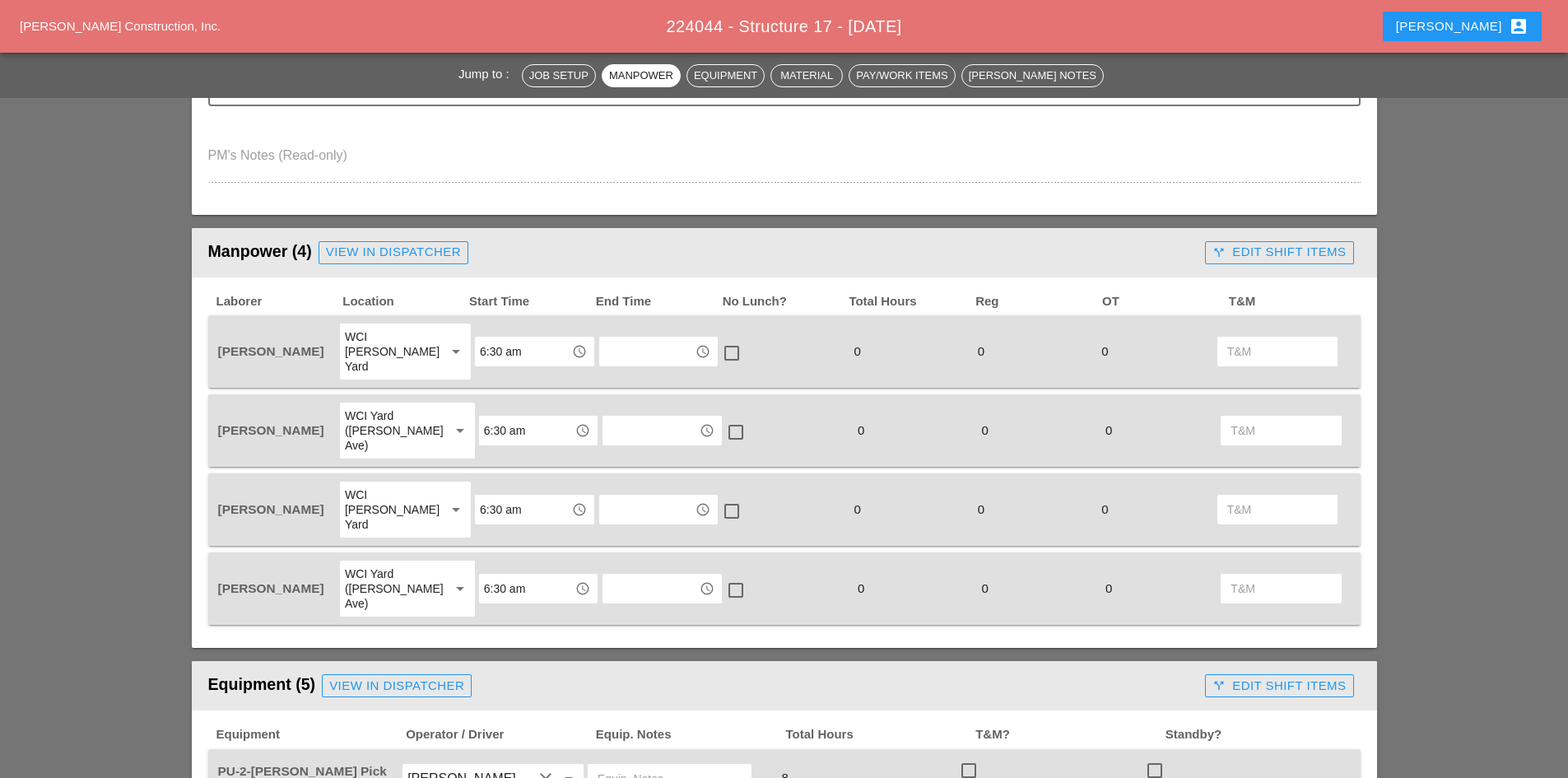
click at [1319, 248] on div "call_split Edit Shift Items" at bounding box center [1280, 252] width 134 height 19
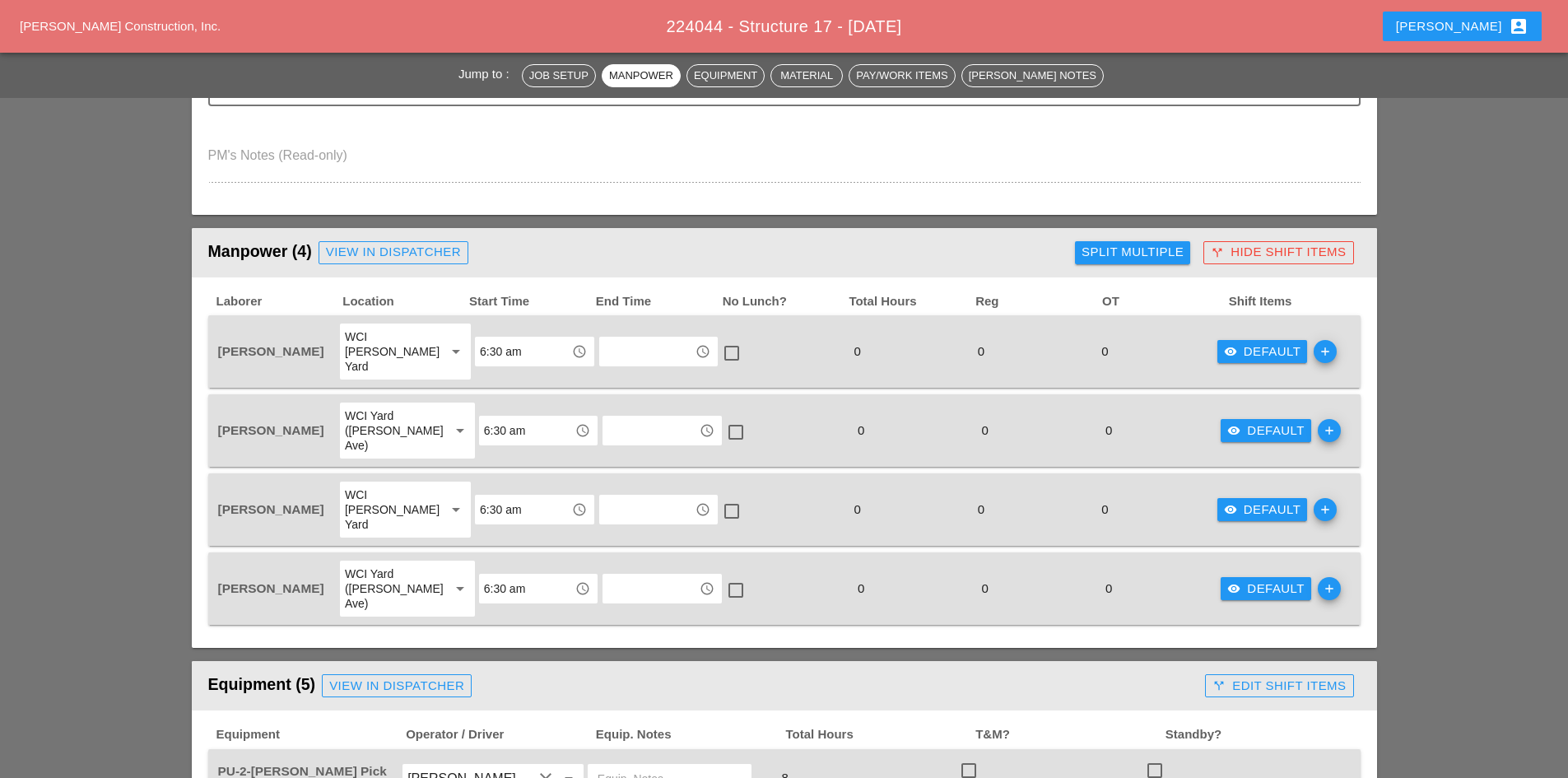
click at [1313, 498] on icon "add" at bounding box center [1324, 509] width 23 height 23
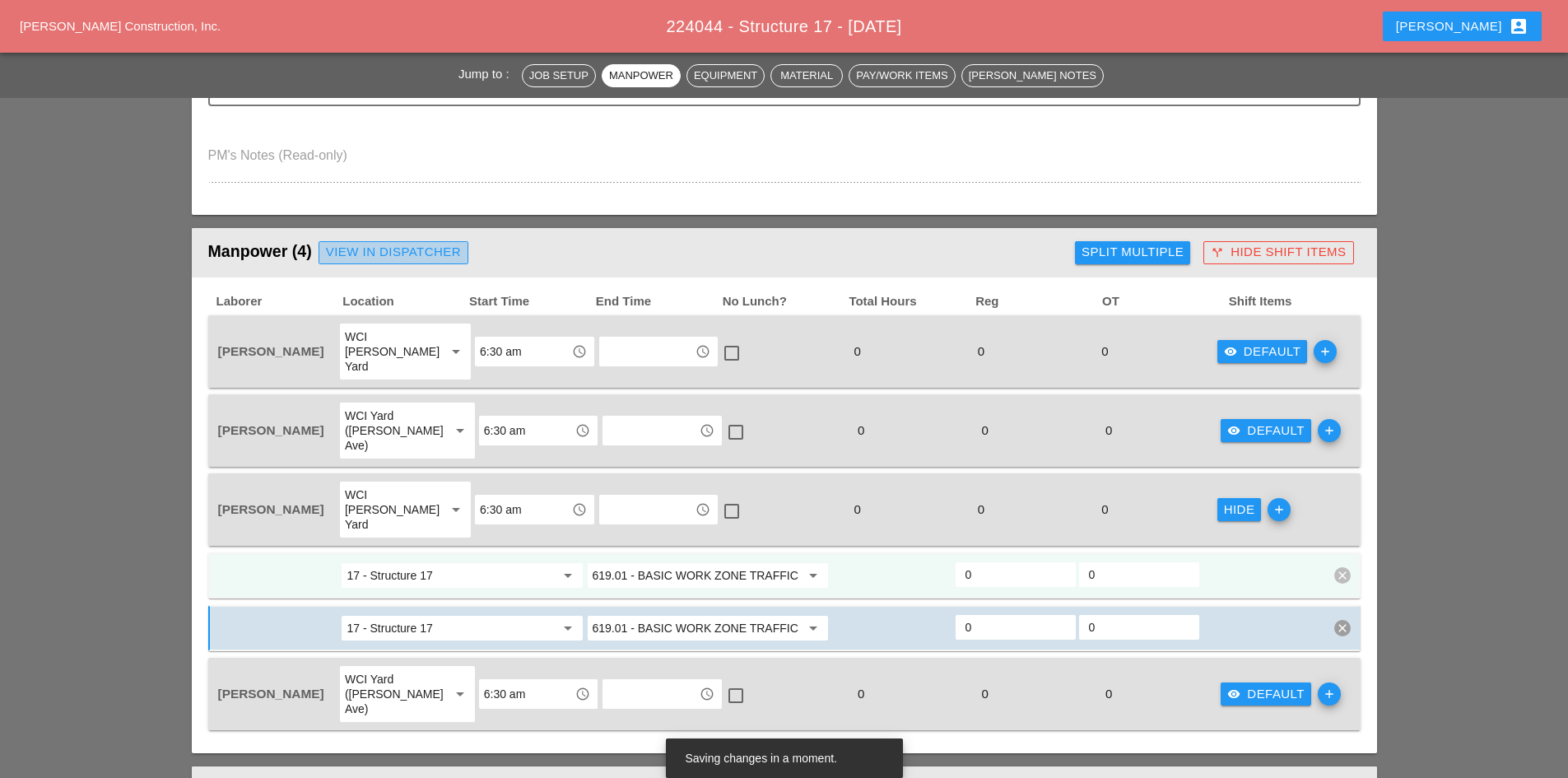
click at [367, 259] on div "View in Dispatcher" at bounding box center [393, 252] width 135 height 19
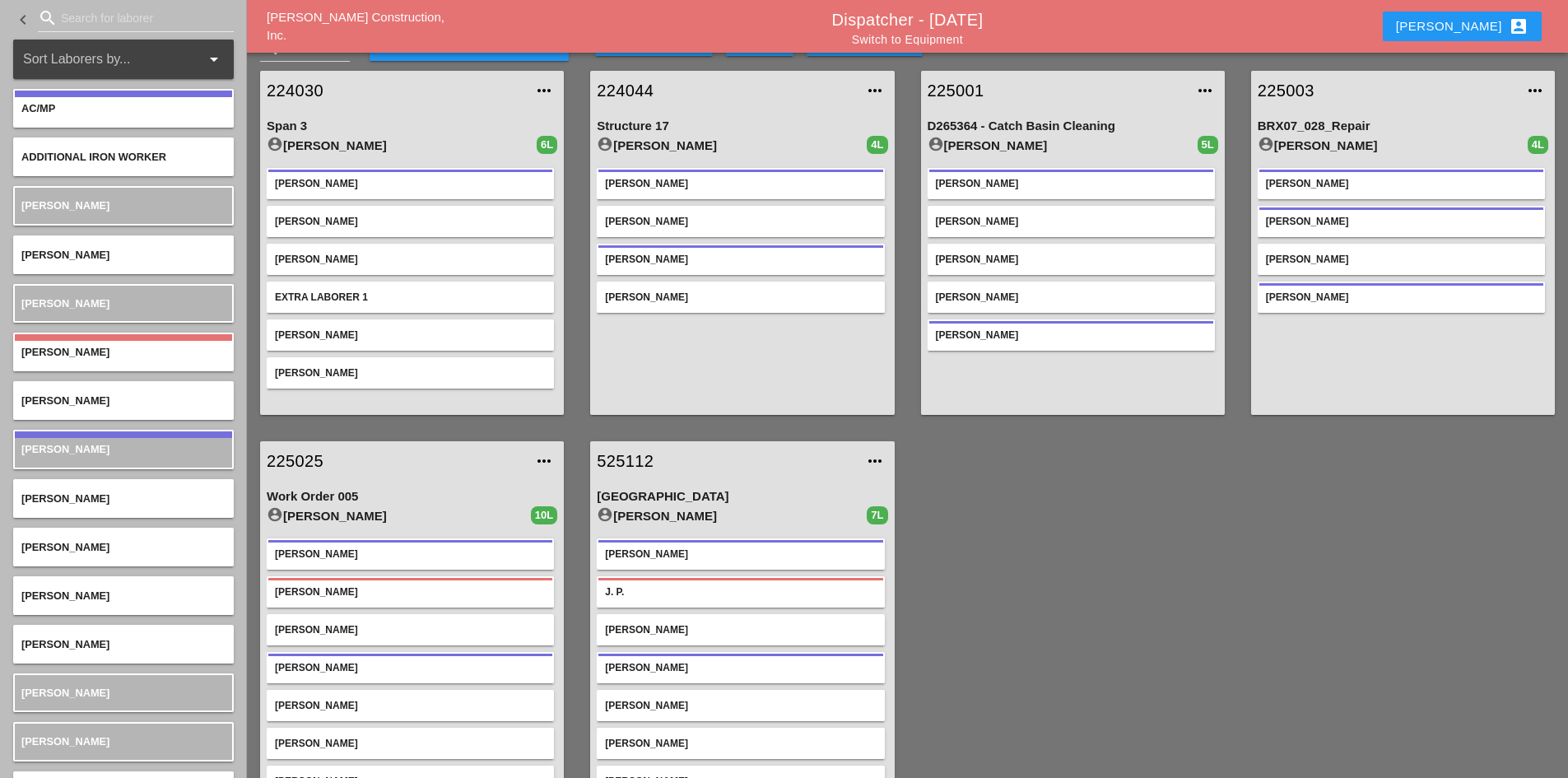
scroll to position [58, 0]
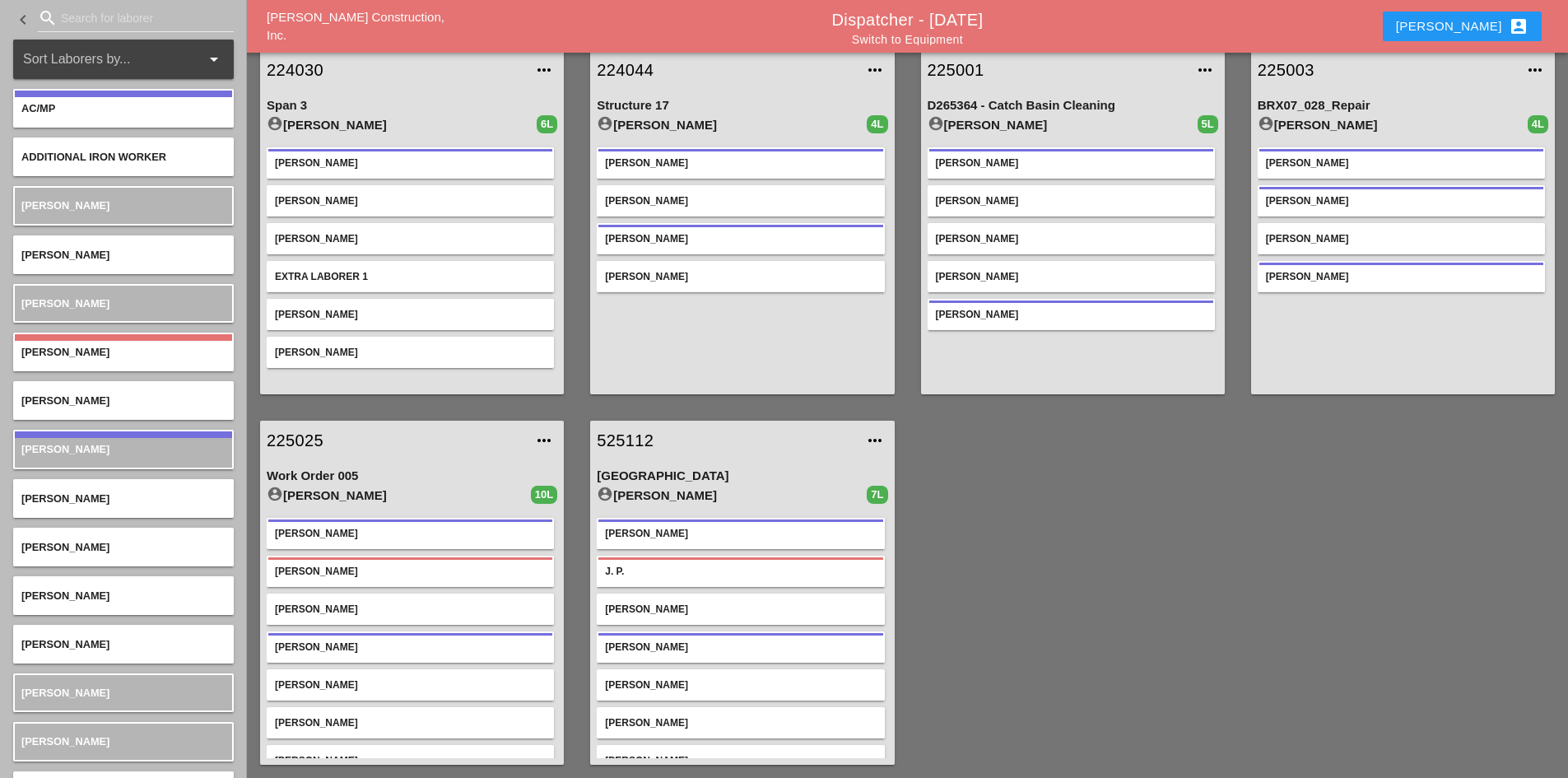
click at [741, 190] on div "Jessica Godoy" at bounding box center [741, 200] width 288 height 31
click at [867, 192] on button "more_horiz" at bounding box center [864, 201] width 23 height 23
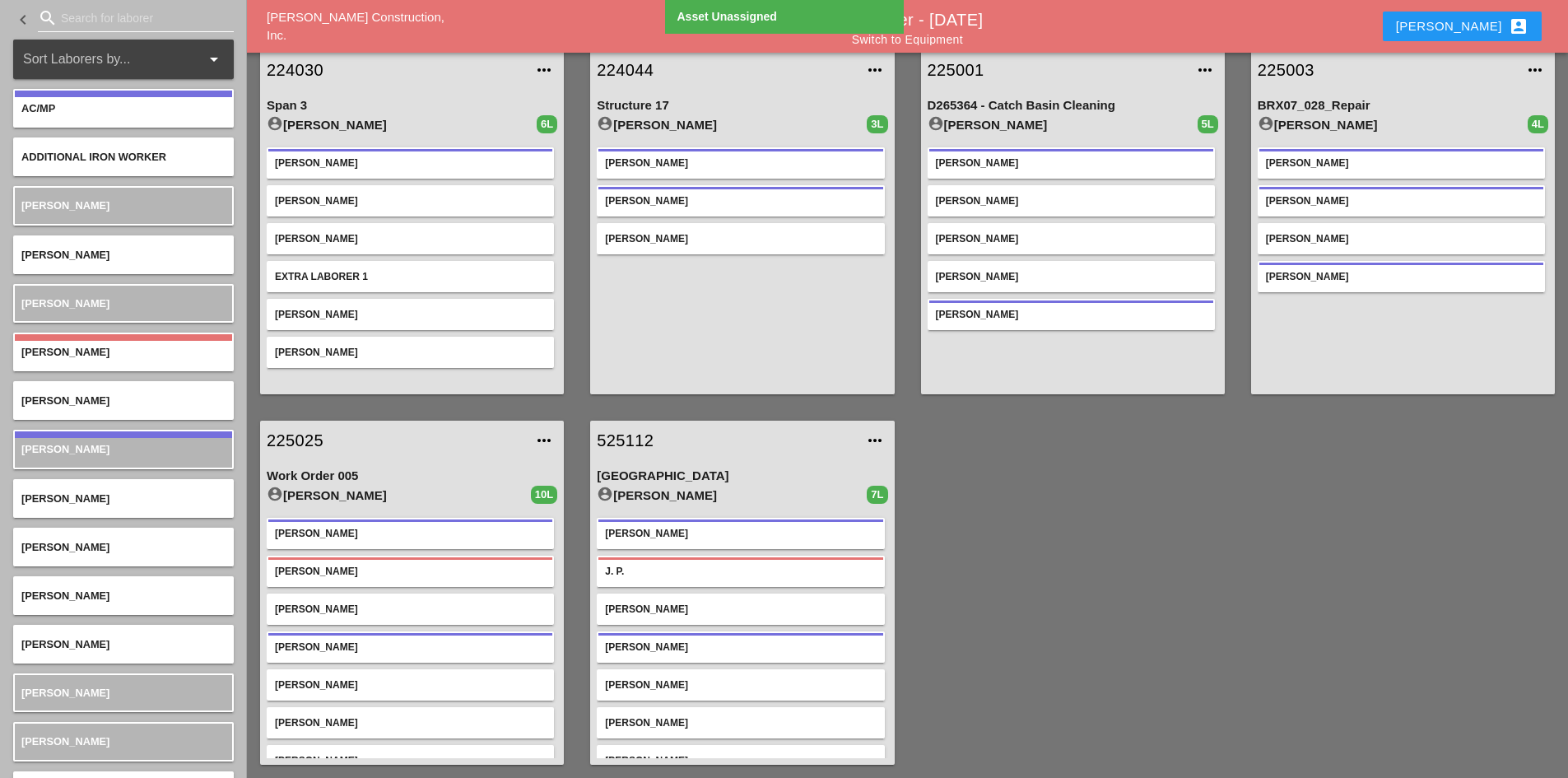
click at [82, 16] on input "Search for laborer" at bounding box center [135, 18] width 150 height 26
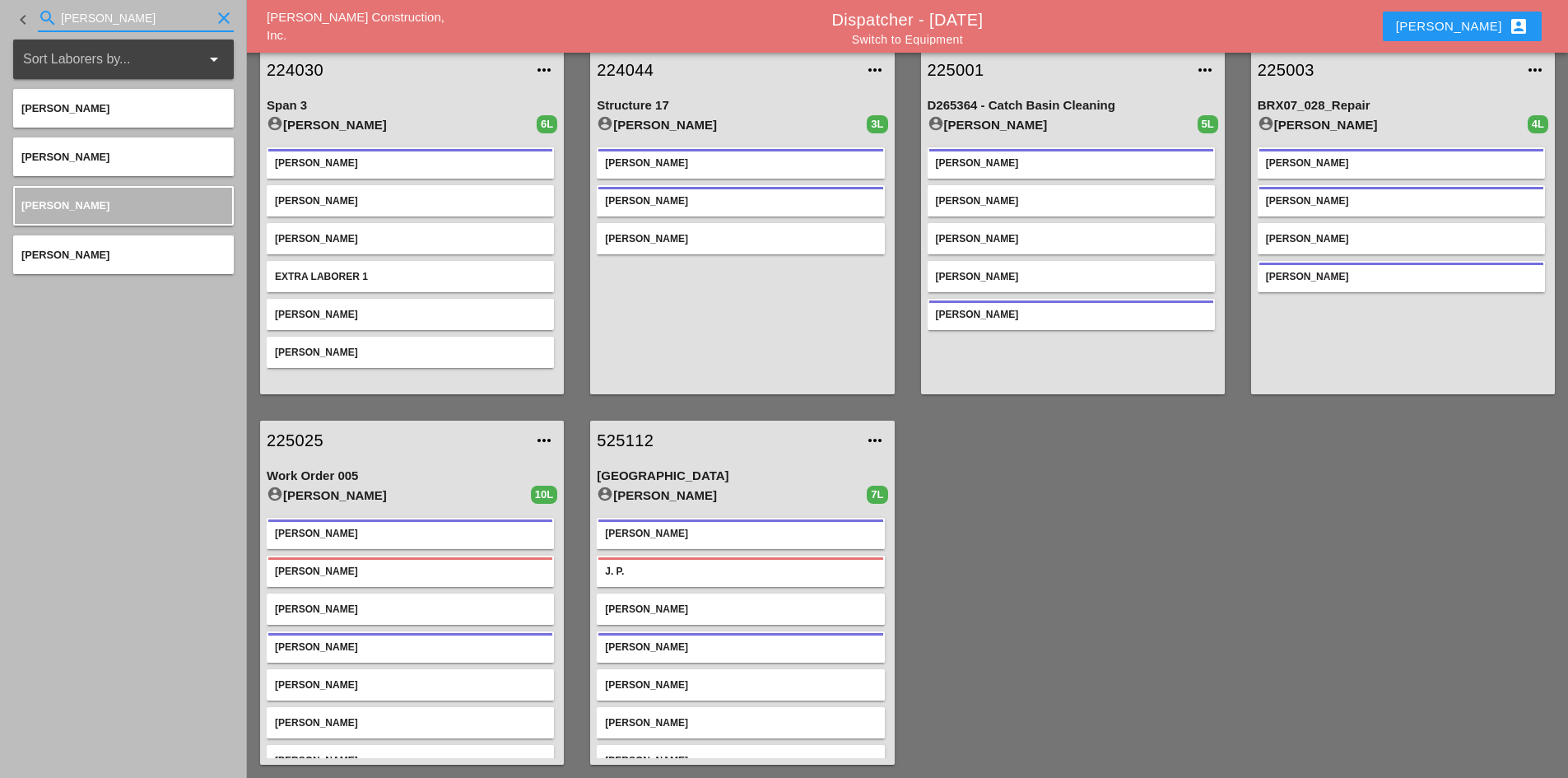
type input "JOSH"
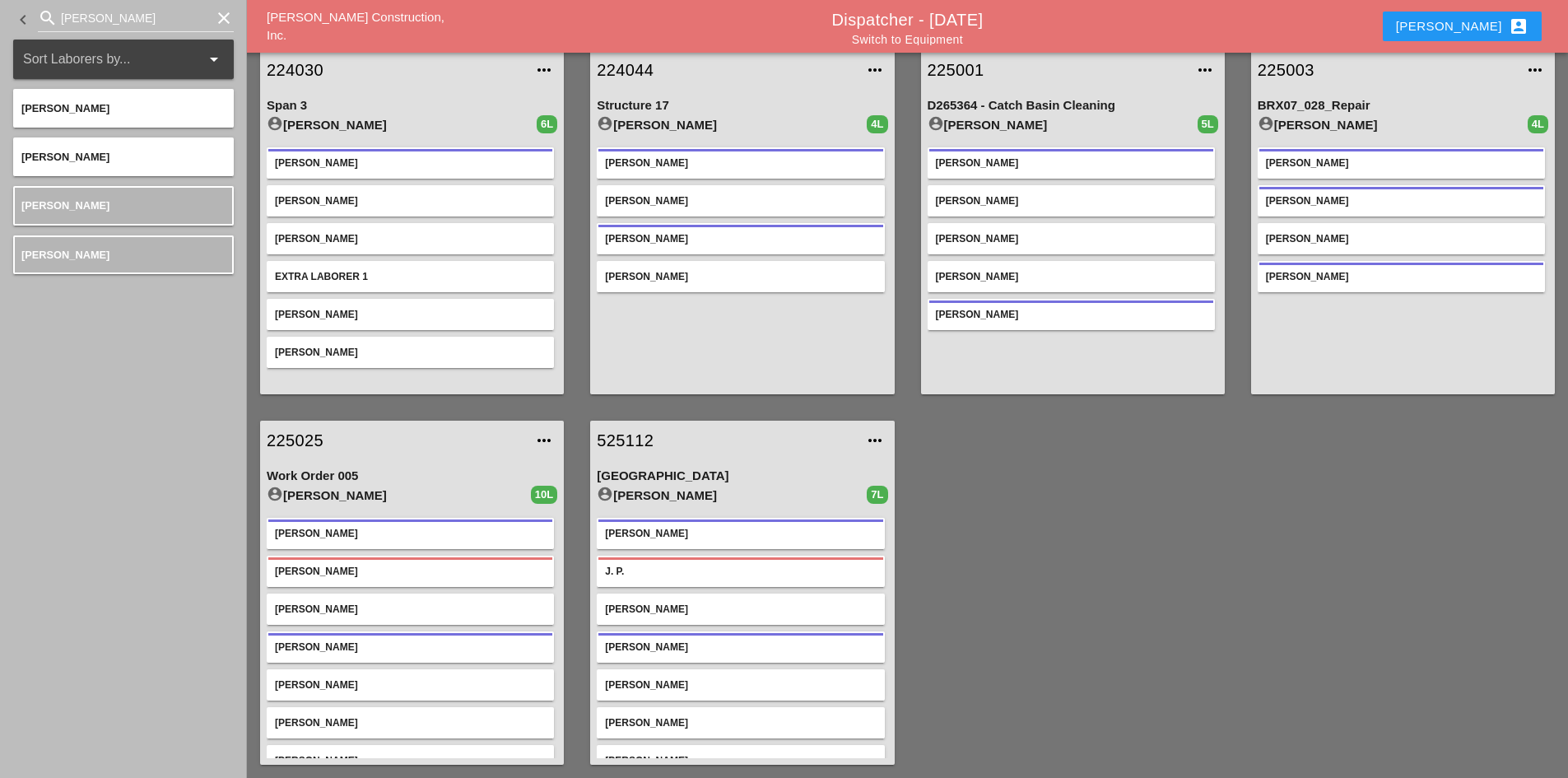
scroll to position [0, 0]
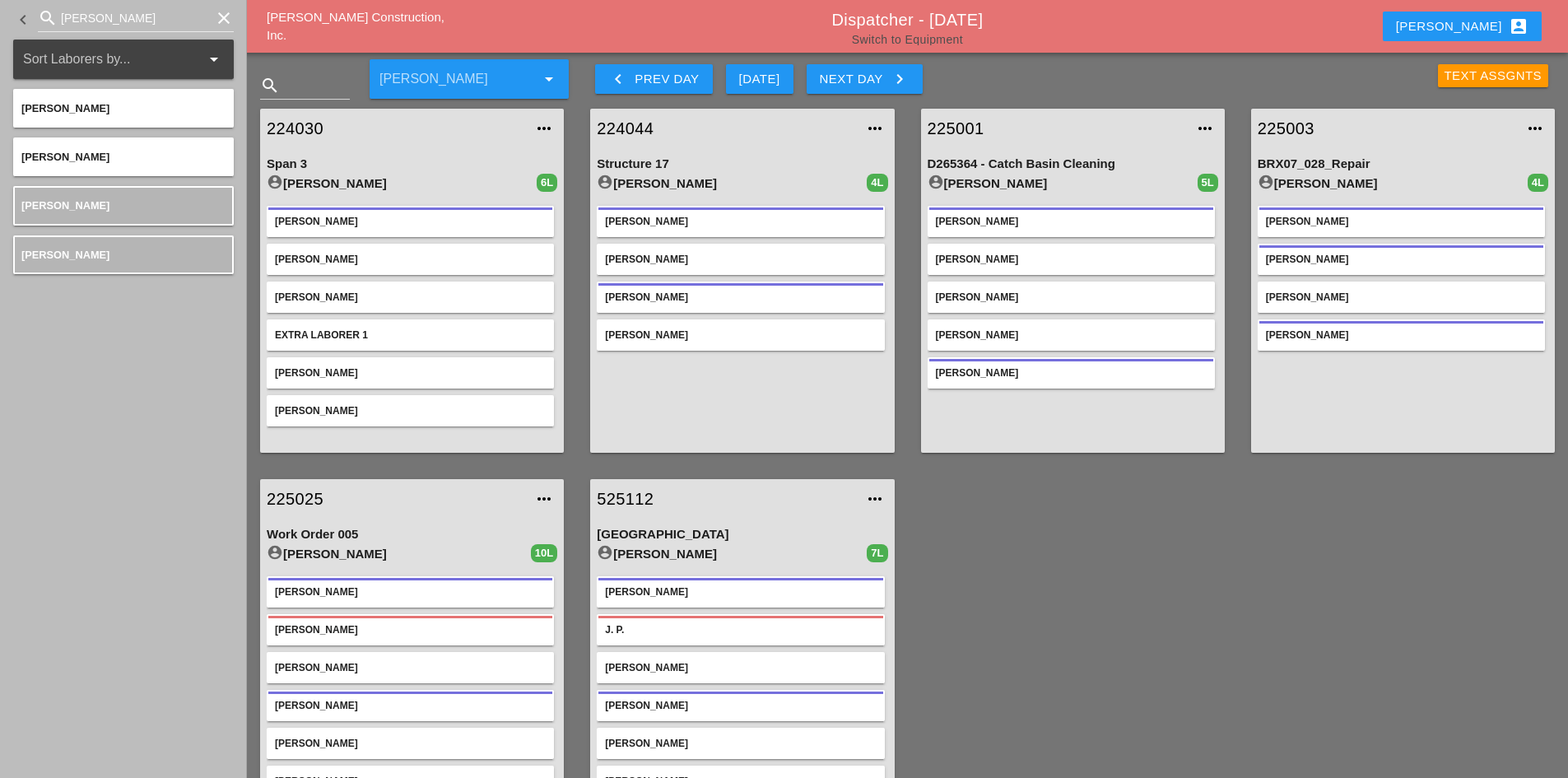
click at [936, 35] on link "Switch to Equipment" at bounding box center [907, 40] width 111 height 14
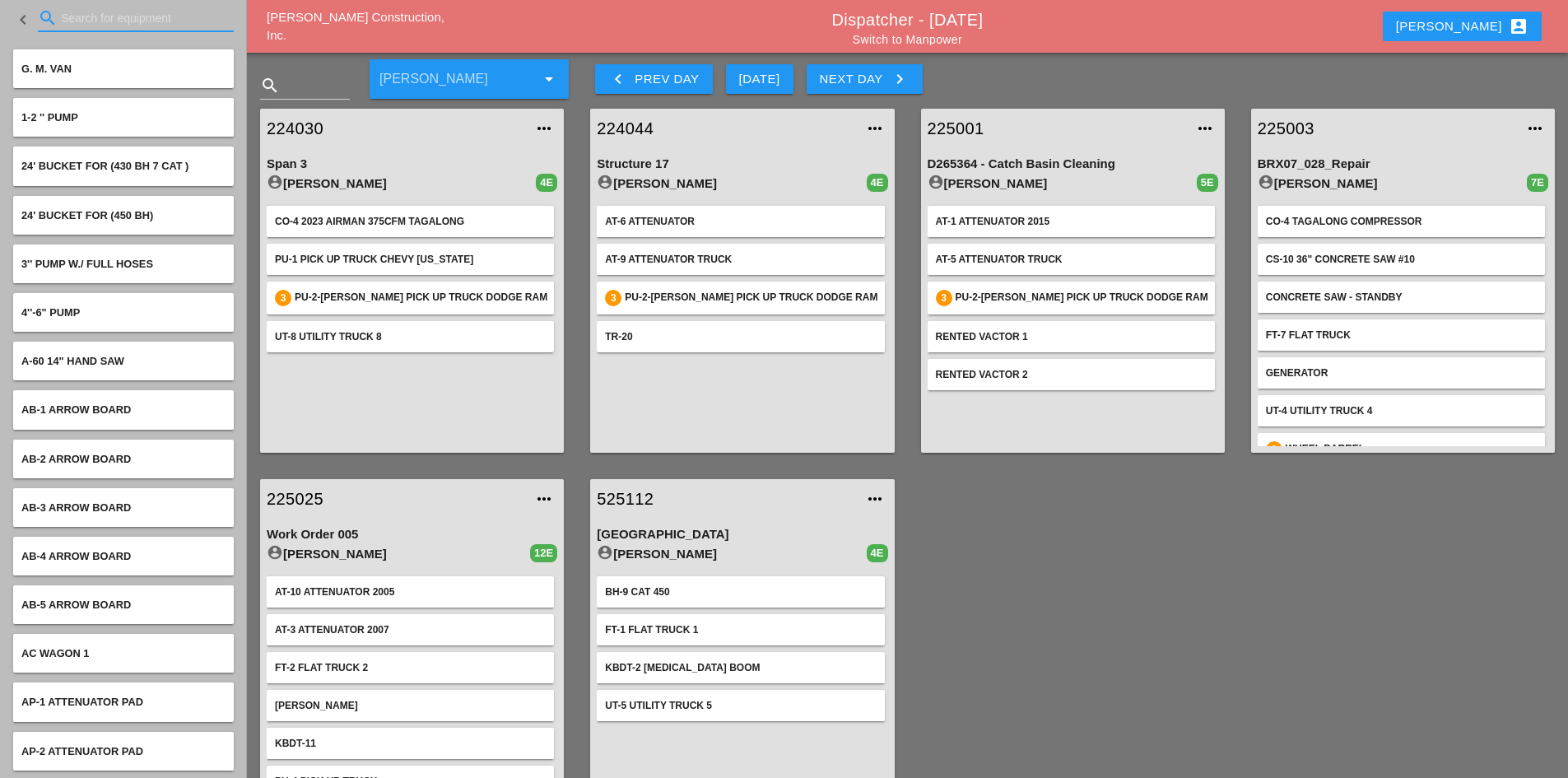
click at [136, 21] on input "Search for equipment" at bounding box center [135, 18] width 150 height 26
type input "J"
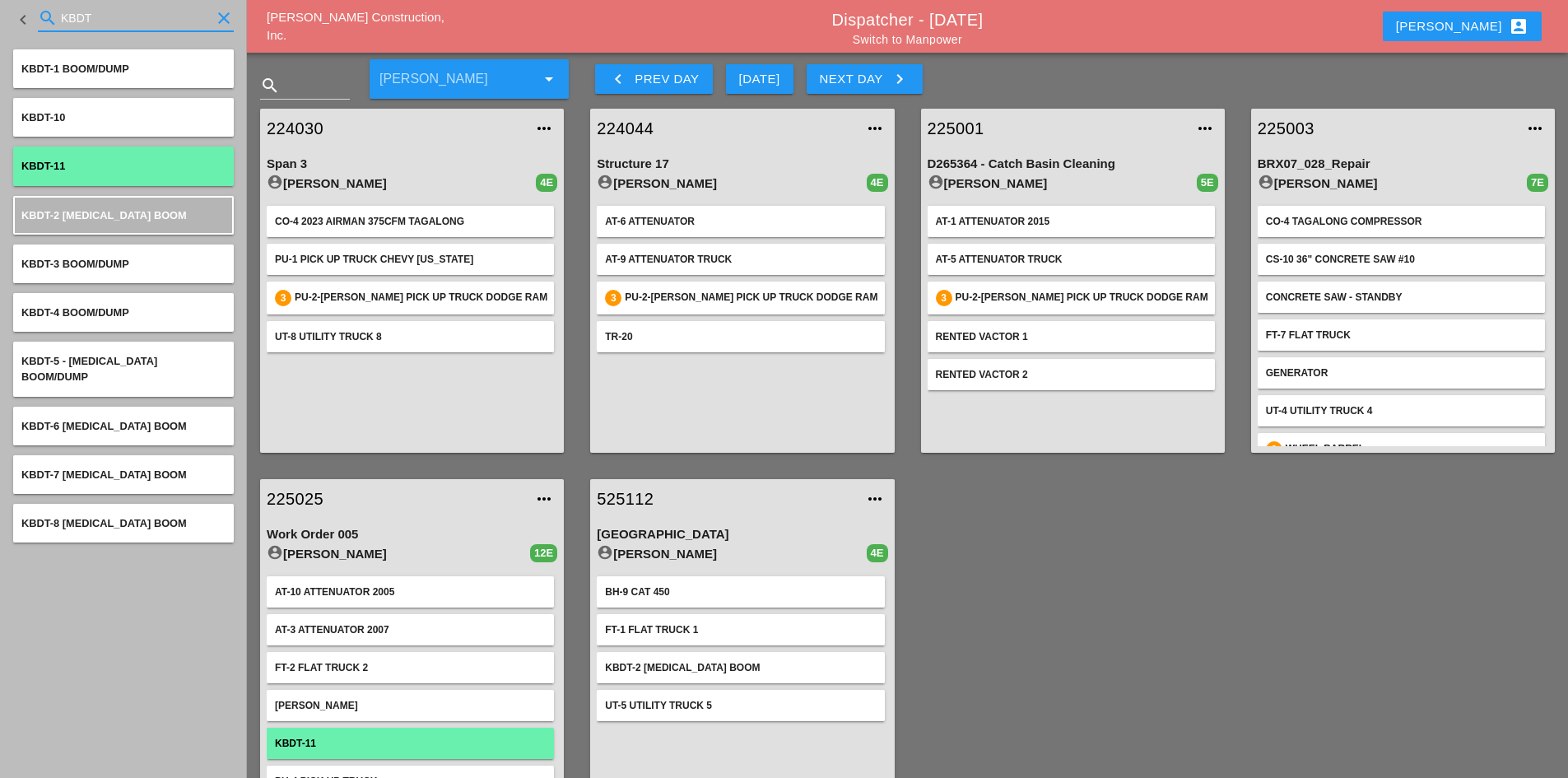
type input "KBDT"
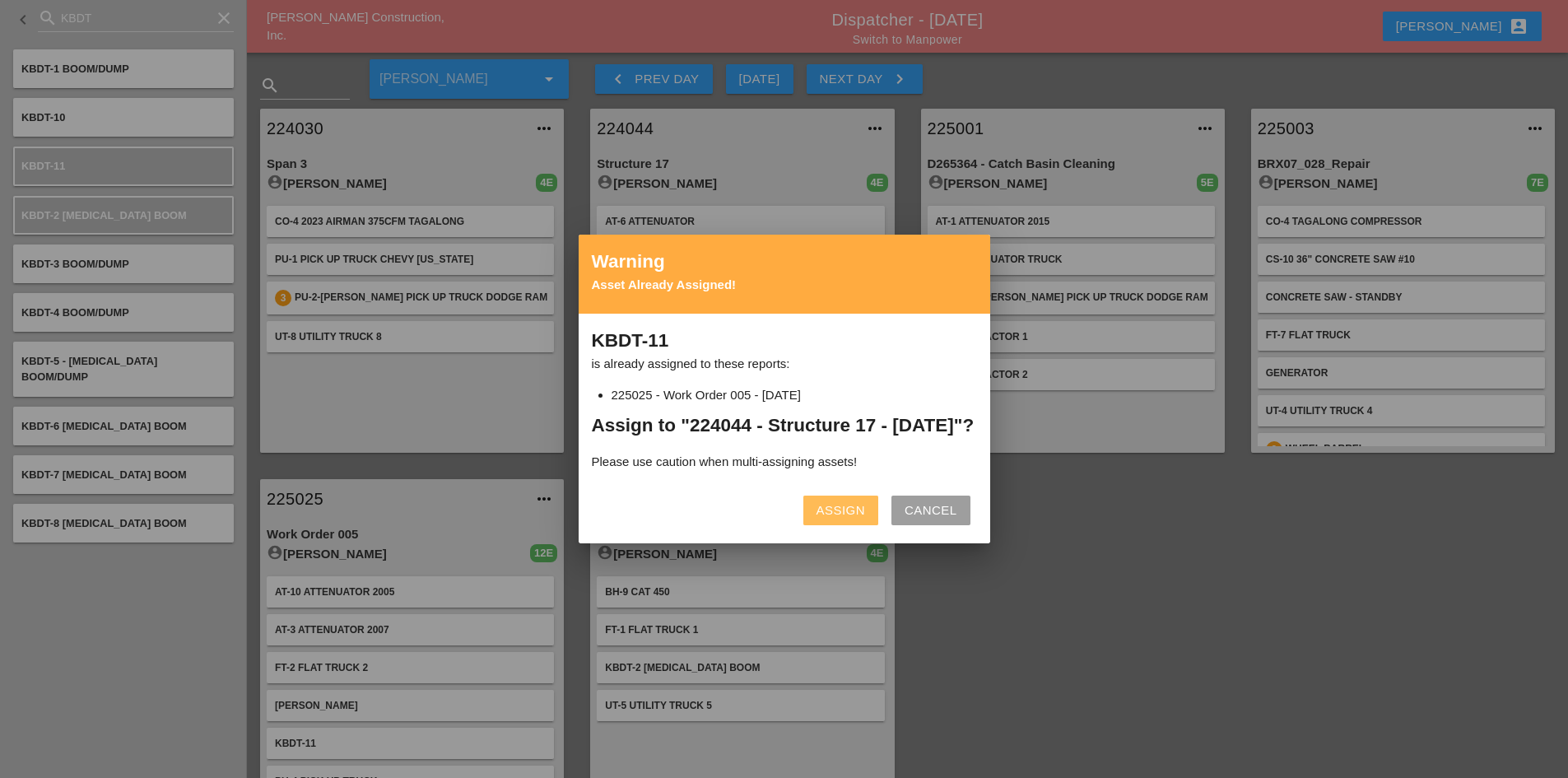
click at [840, 520] on div "Assign" at bounding box center [840, 511] width 48 height 19
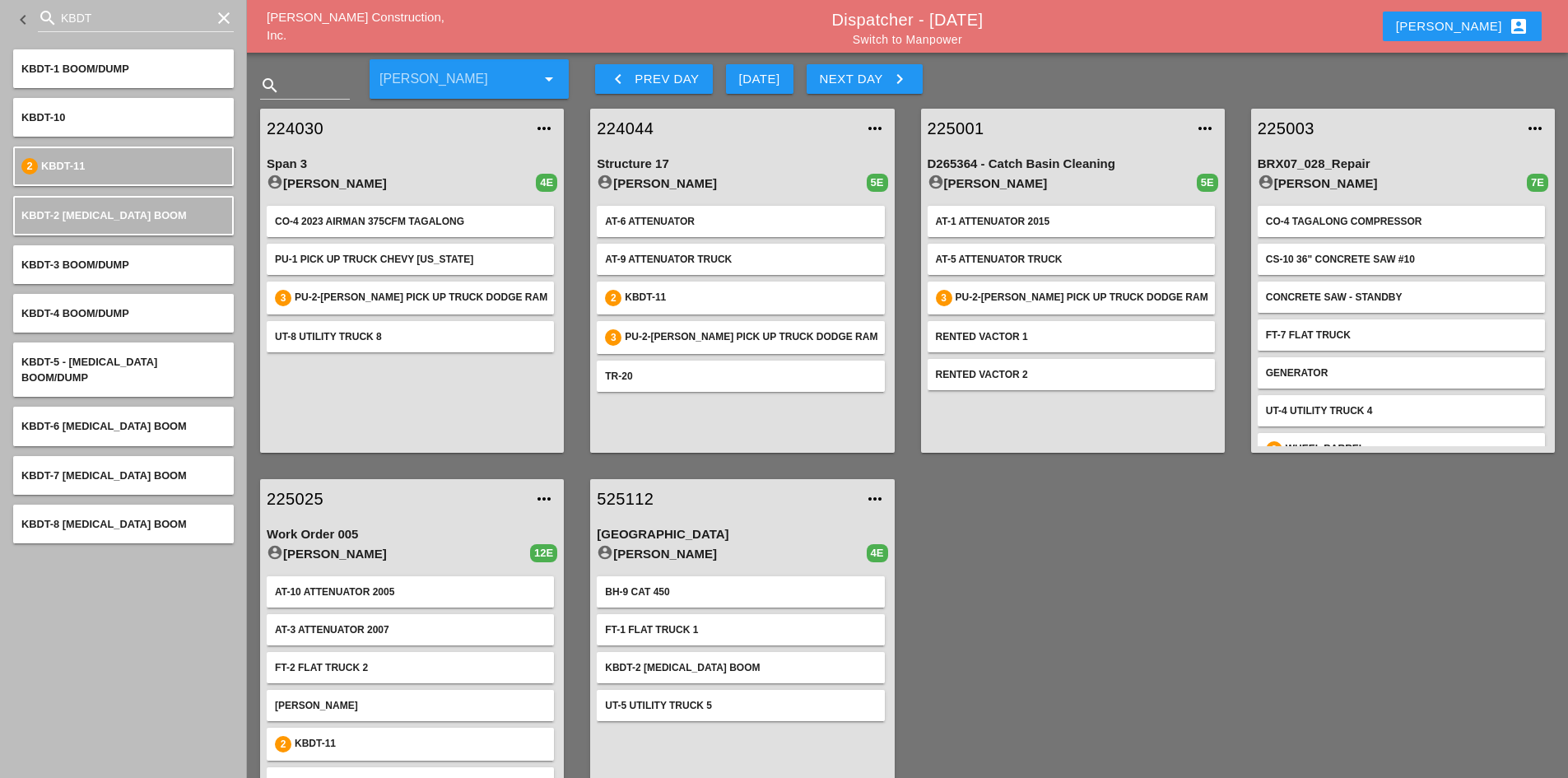
click at [755, 412] on div "AT-6 Attenuator AT-9 Attenuator Truck 2 KBDT-11 3 PU-2-Foreman's Pick Up Truck …" at bounding box center [743, 323] width 291 height 247
click at [642, 131] on link "224044" at bounding box center [726, 128] width 258 height 25
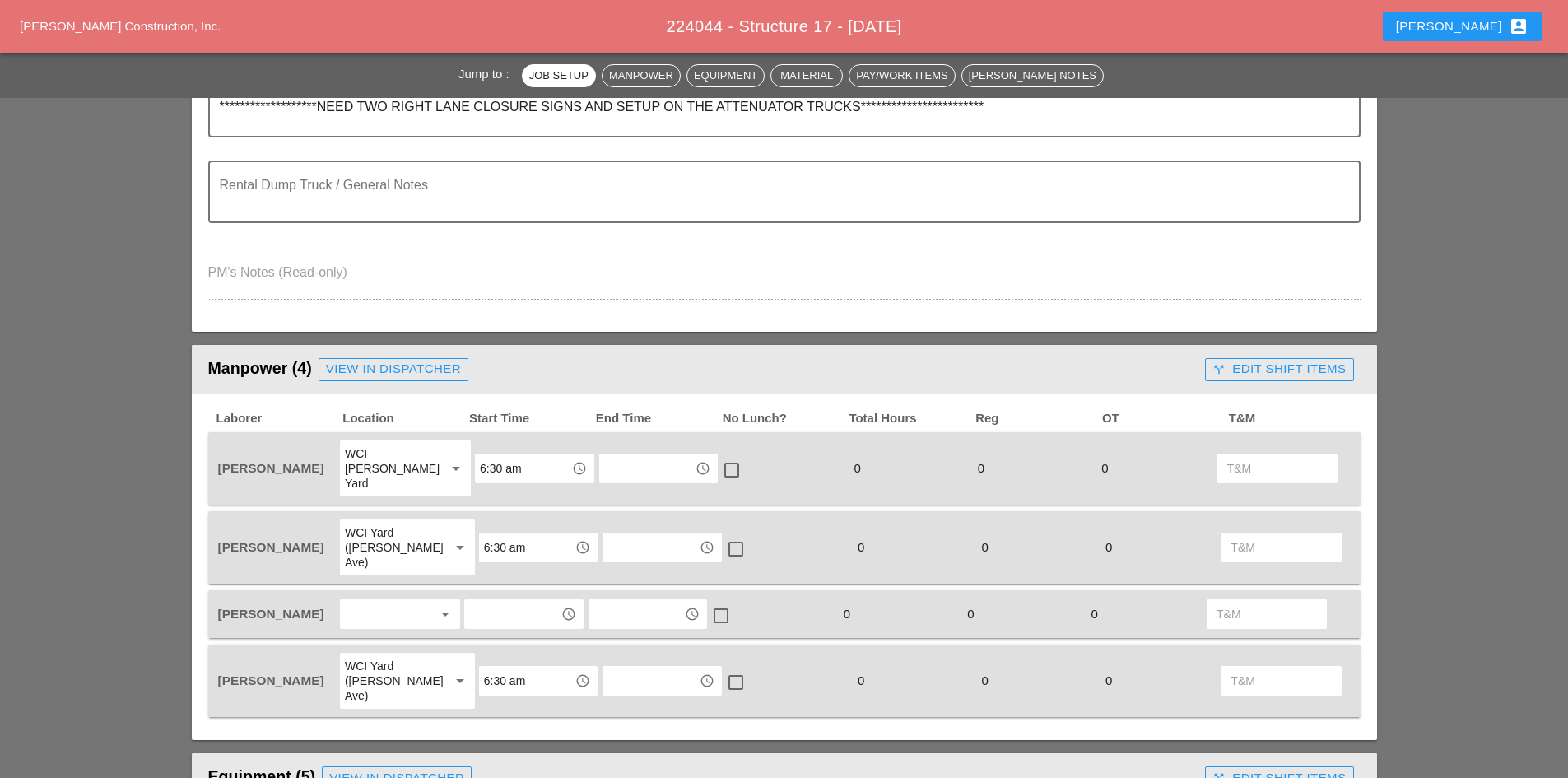
scroll to position [988, 0]
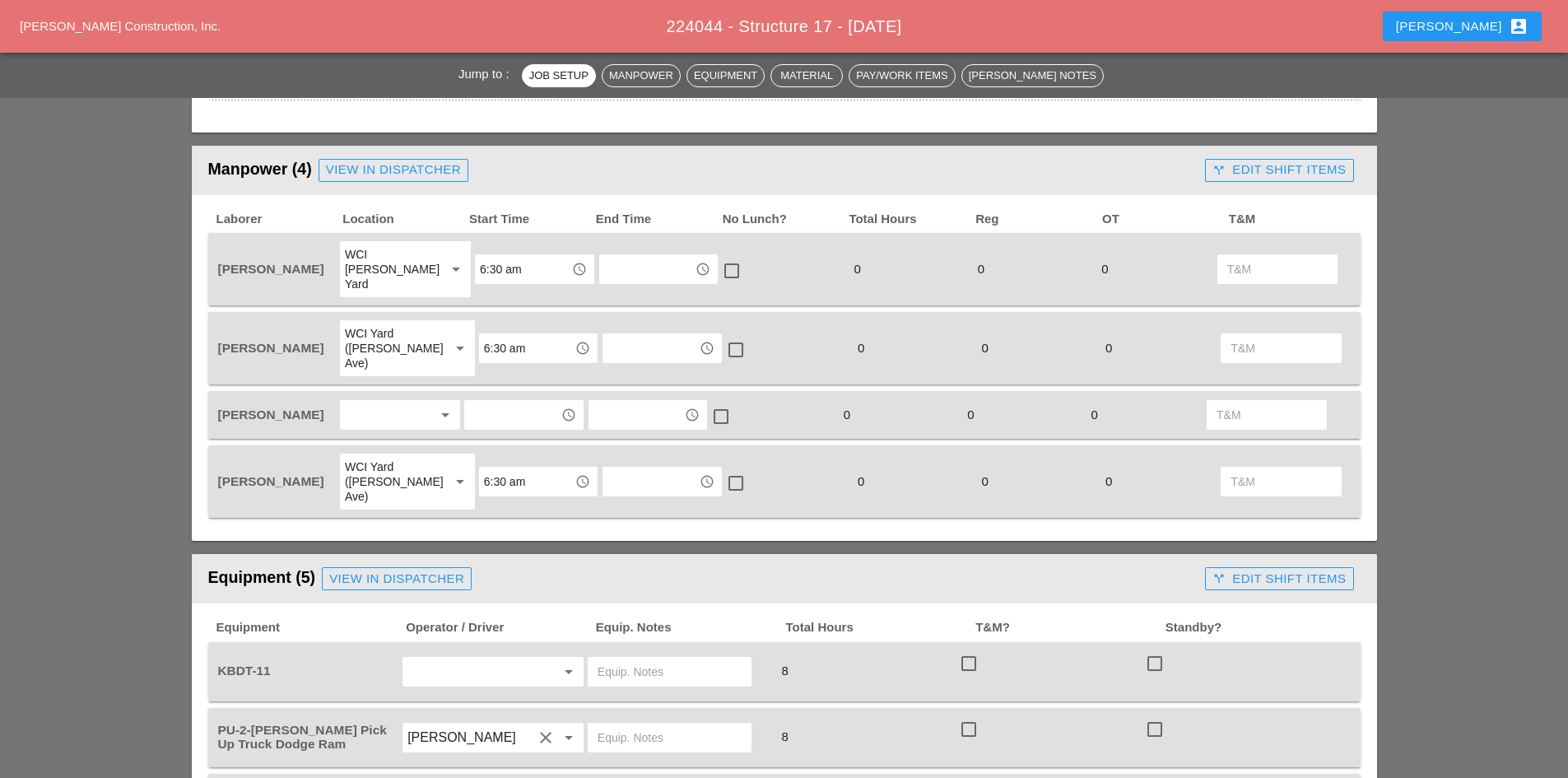
click at [507, 402] on input "text" at bounding box center [512, 414] width 85 height 26
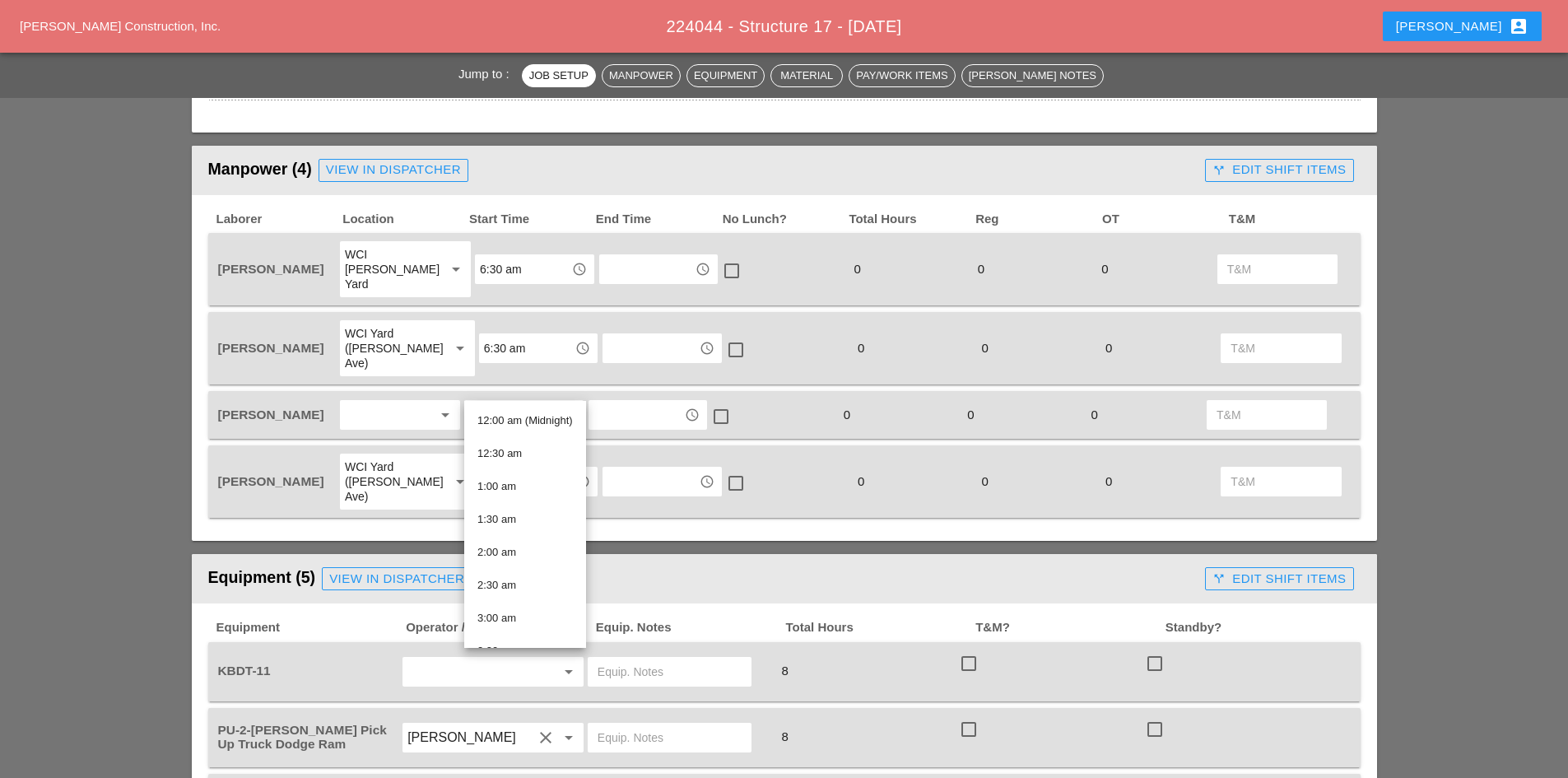
click at [456, 400] on div "arrow_drop_down" at bounding box center [400, 414] width 120 height 30
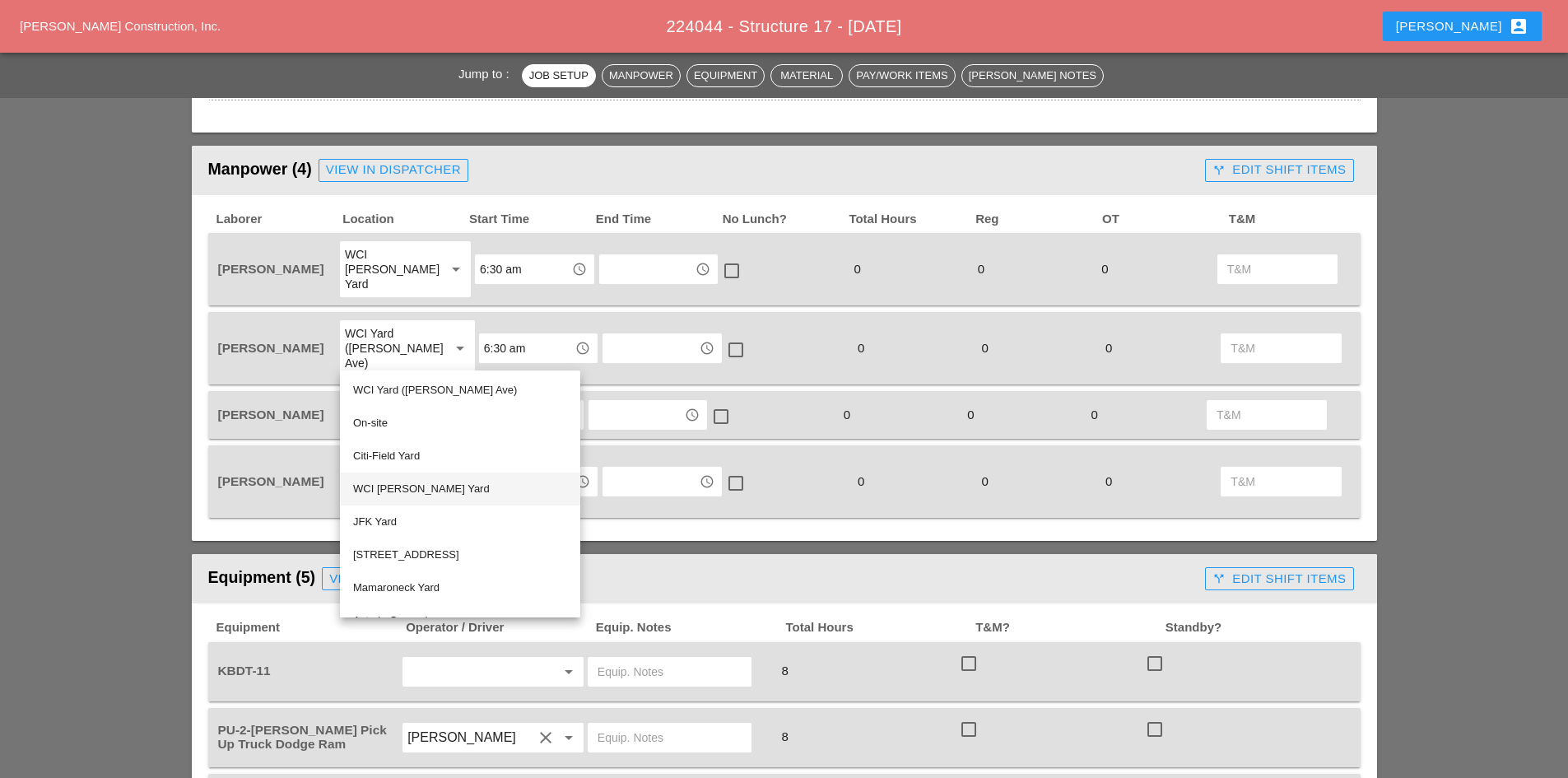
click at [439, 489] on div "WCI [PERSON_NAME] Yard" at bounding box center [459, 488] width 214 height 19
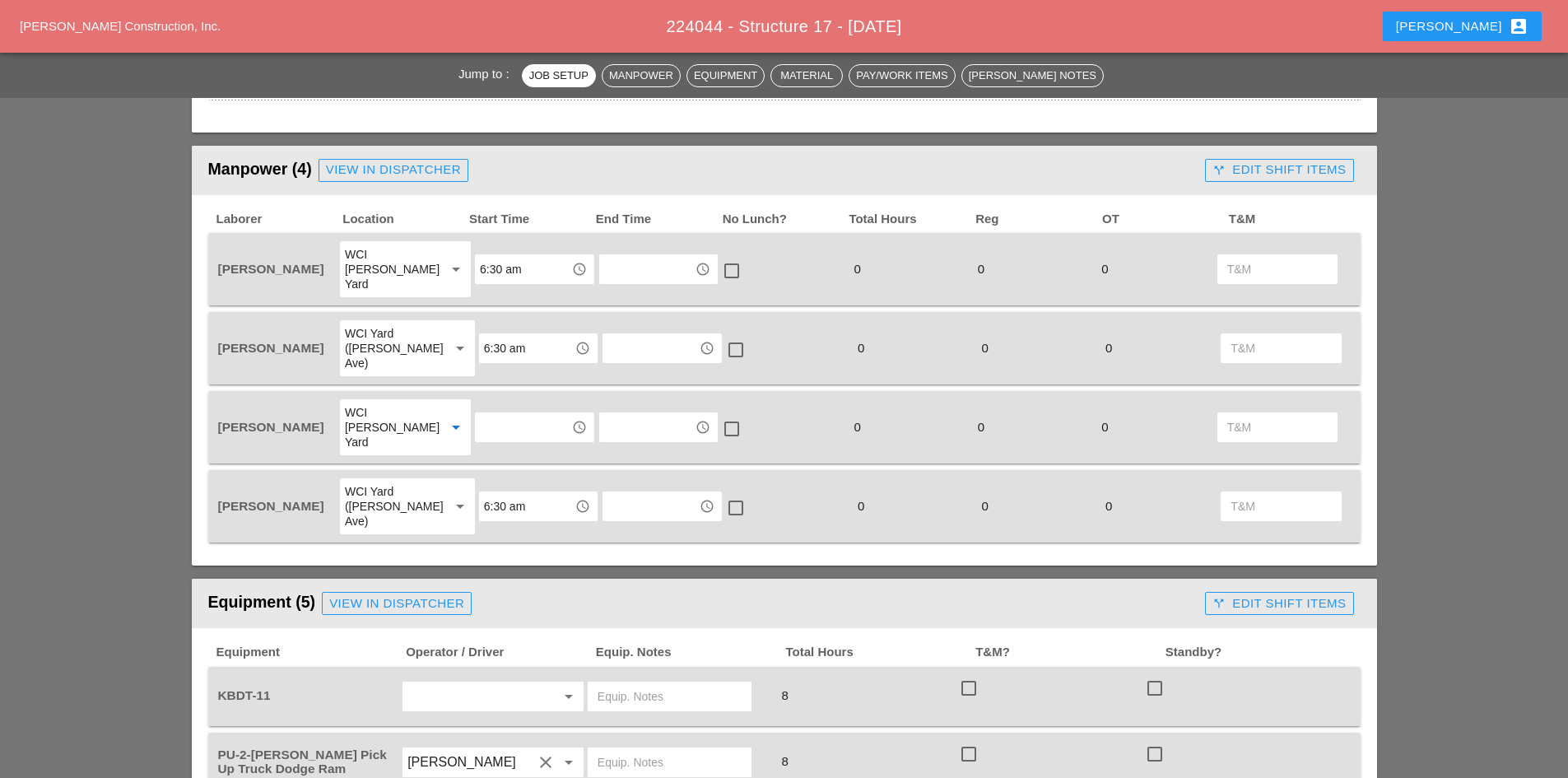
drag, startPoint x: 491, startPoint y: 365, endPoint x: 496, endPoint y: 380, distance: 15.8
click at [492, 391] on div "Joshua Baker WCI Bruckner Yard arrow_drop_down access_time access_time check_bo…" at bounding box center [784, 427] width 1152 height 73
click at [502, 414] on input "text" at bounding box center [522, 427] width 85 height 26
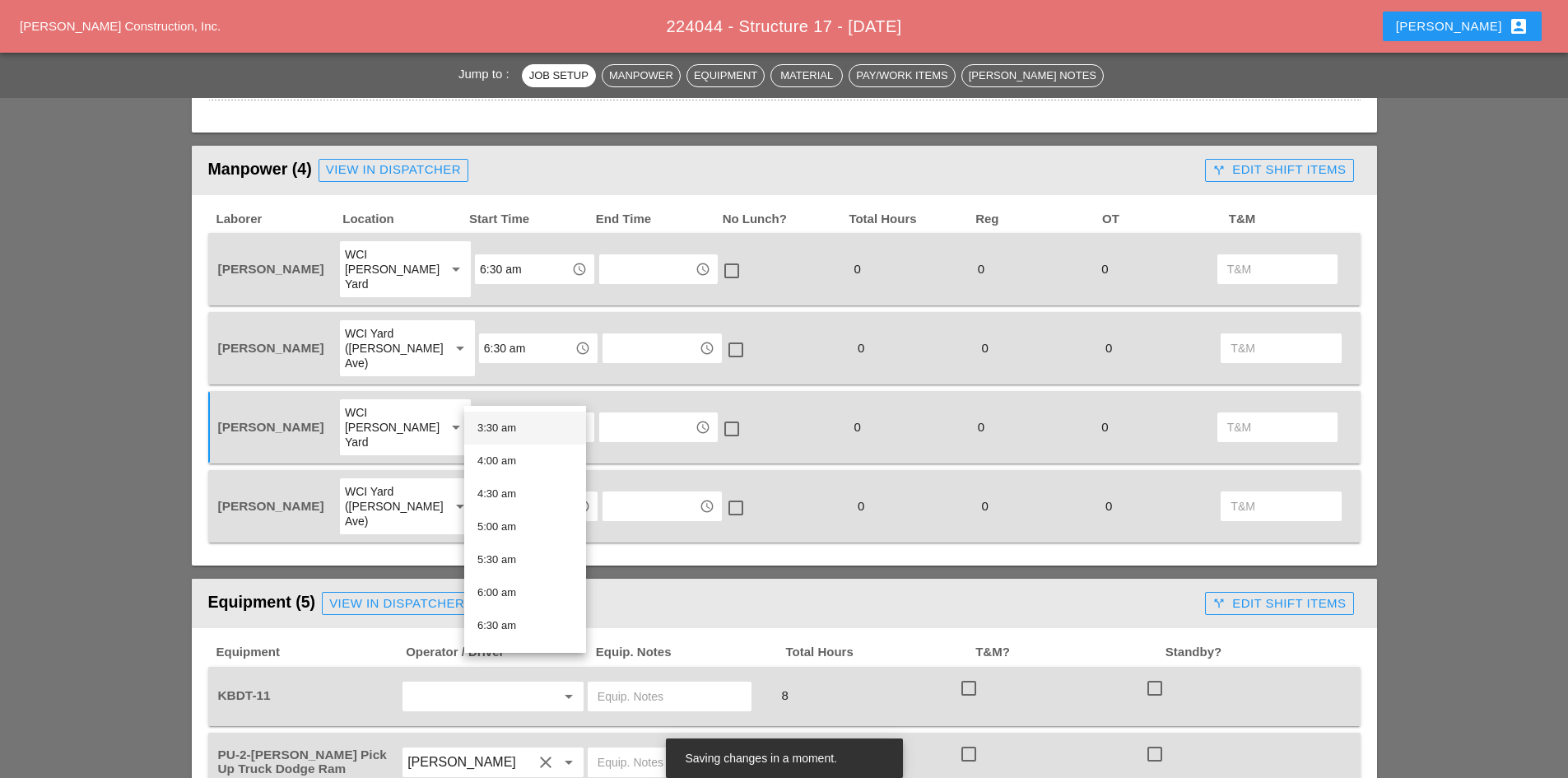
scroll to position [329, 0]
click at [498, 516] on div "6:30 am" at bounding box center [524, 523] width 96 height 19
type input "6:30 am"
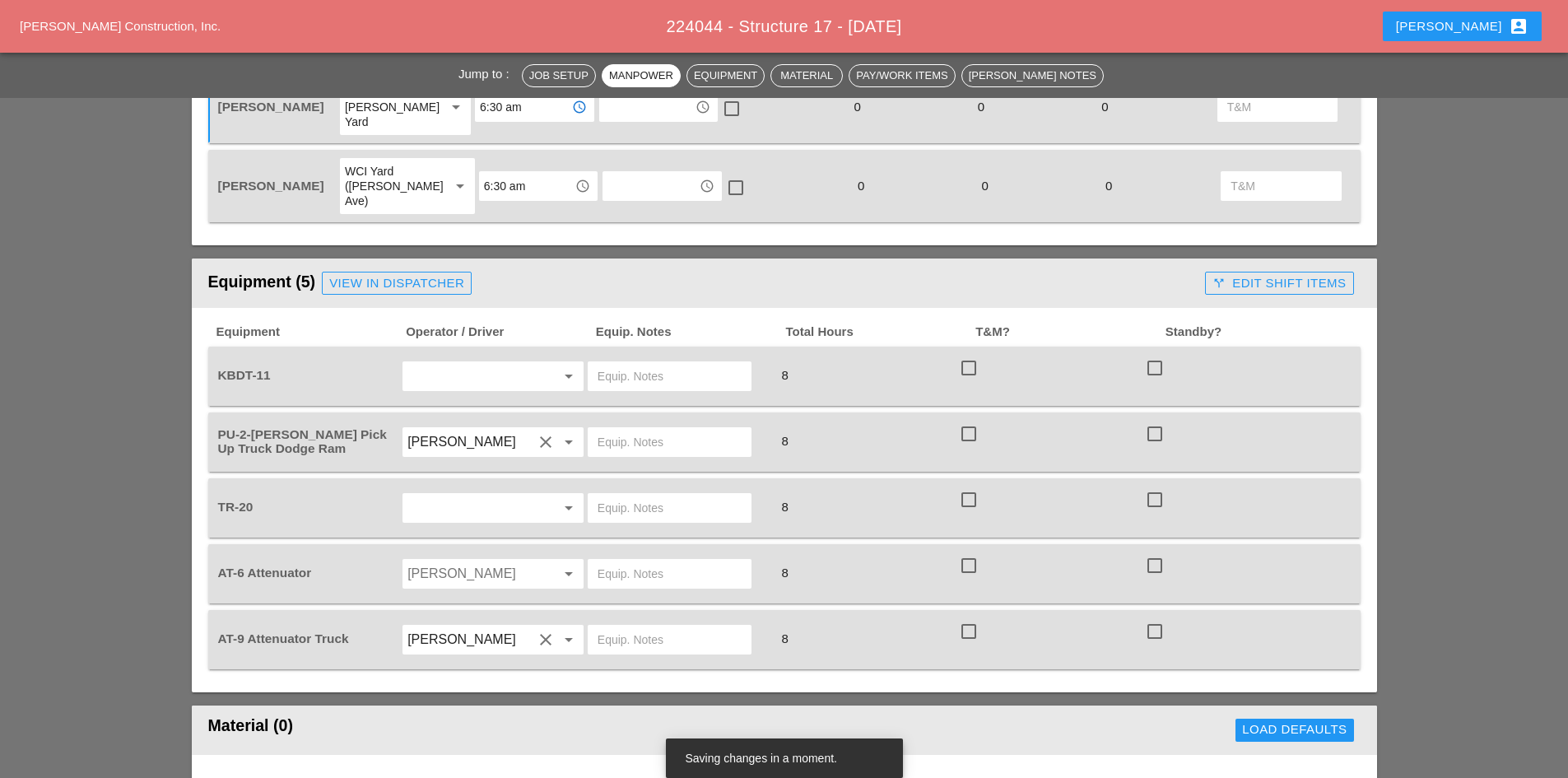
scroll to position [1317, 0]
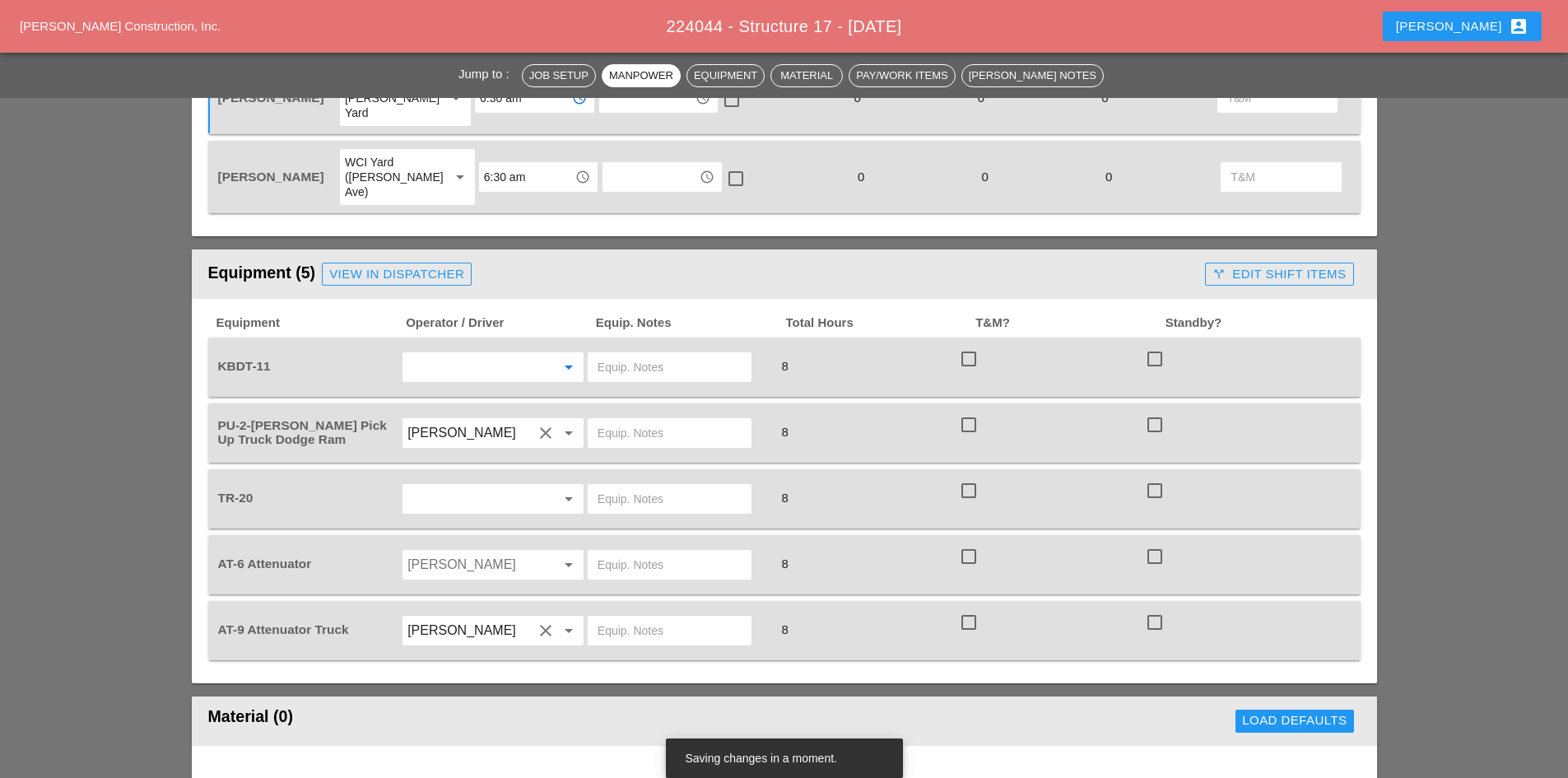
click at [468, 353] on input "text" at bounding box center [470, 366] width 125 height 26
click at [561, 249] on header "Equipment (5) View in Dispatcher call_split Edit Shift Items" at bounding box center [784, 274] width 1185 height 49
drag, startPoint x: 493, startPoint y: 308, endPoint x: 498, endPoint y: 322, distance: 14.9
click at [498, 353] on div "arrow_drop_down" at bounding box center [493, 367] width 181 height 30
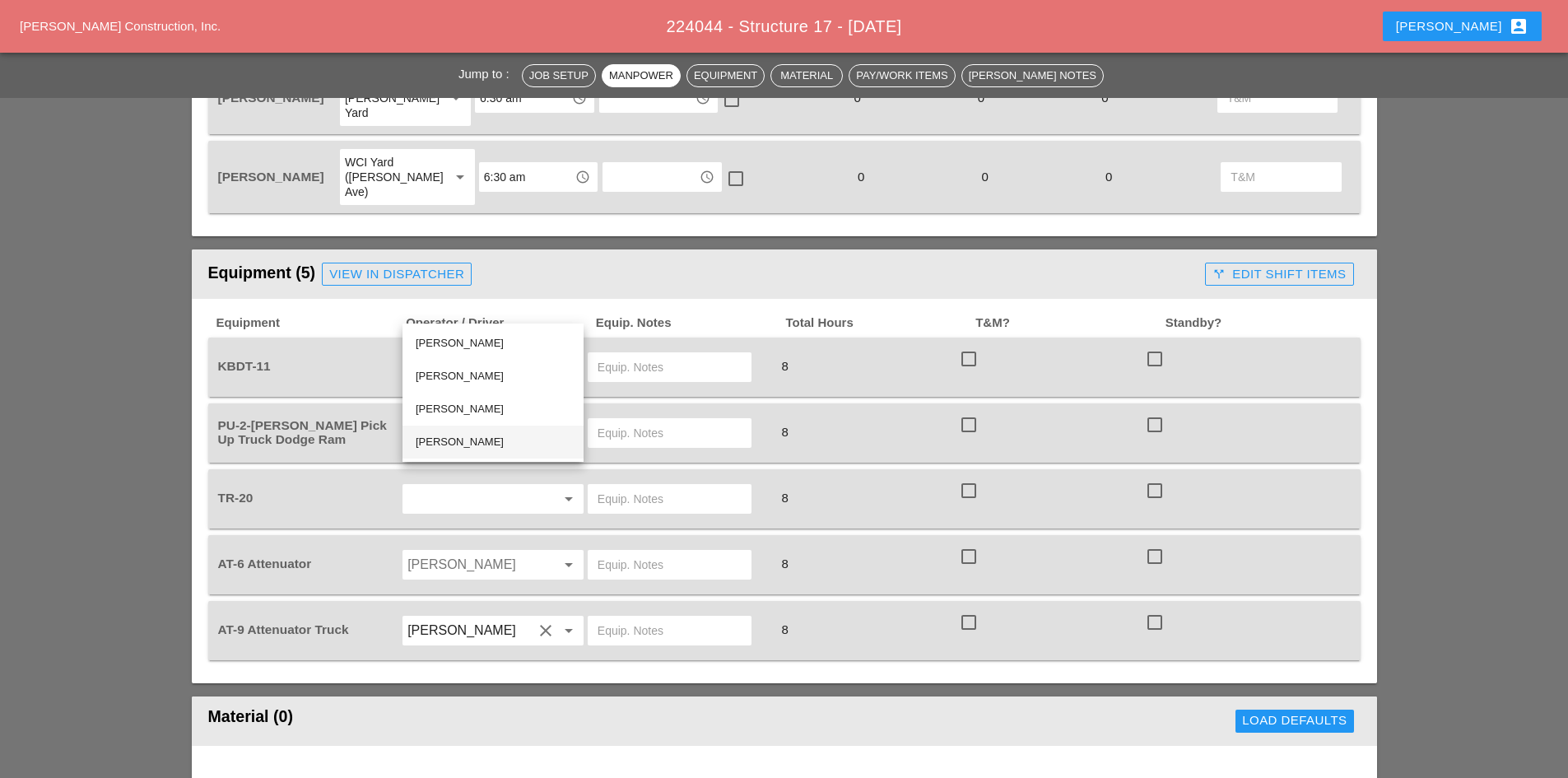
click at [470, 442] on div "[PERSON_NAME]" at bounding box center [492, 441] width 155 height 19
type input "[PERSON_NAME]"
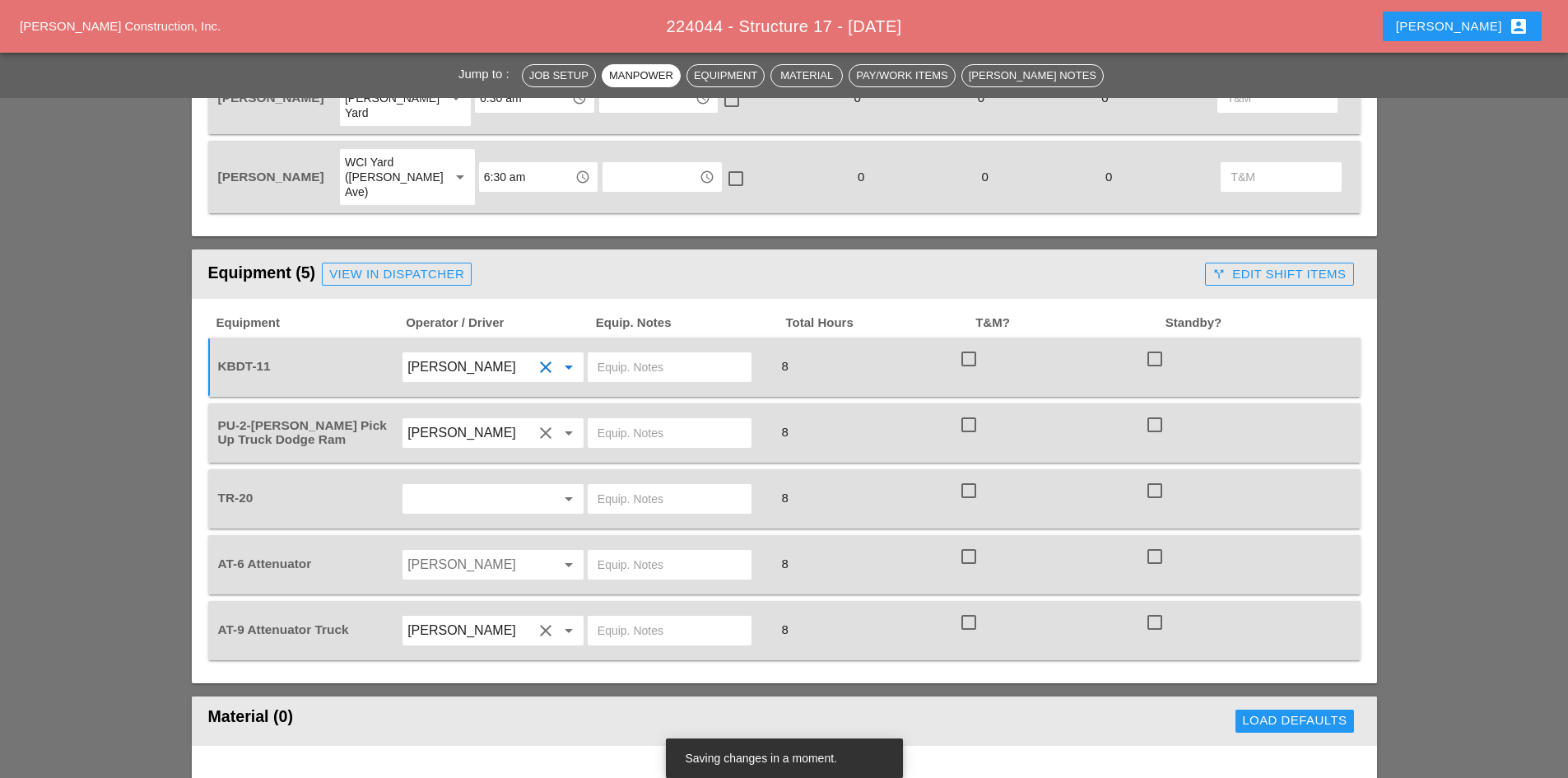
click at [476, 476] on div "arrow_drop_down" at bounding box center [493, 499] width 186 height 46
click at [476, 485] on input "text" at bounding box center [470, 498] width 125 height 26
click at [505, 353] on input "[PERSON_NAME]" at bounding box center [470, 366] width 125 height 26
click at [621, 353] on input "text" at bounding box center [670, 366] width 144 height 26
type input "/ TR"
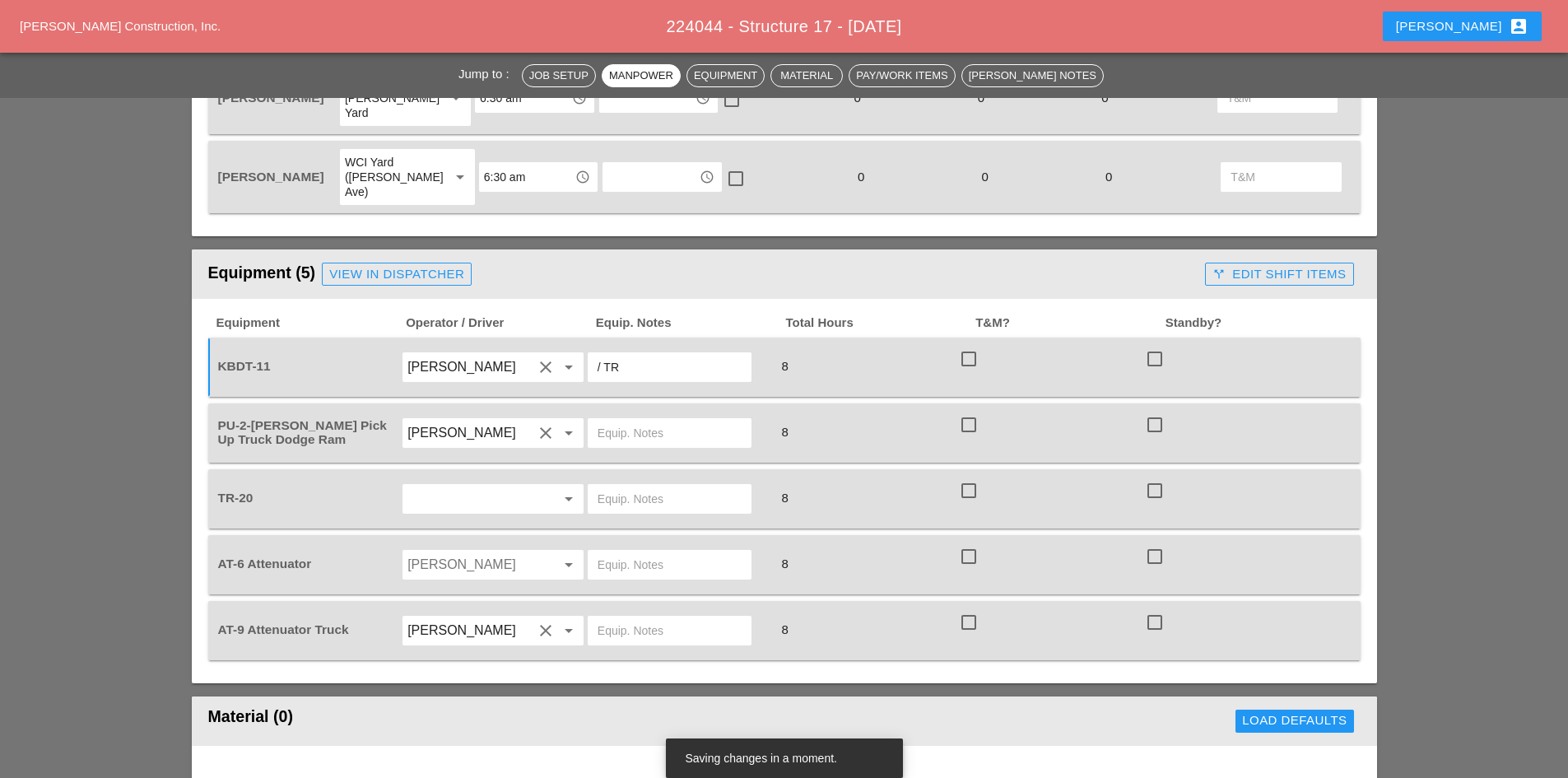
click at [655, 410] on div at bounding box center [679, 433] width 186 height 46
click at [656, 418] on div at bounding box center [670, 432] width 164 height 30
click at [447, 485] on input "text" at bounding box center [470, 498] width 125 height 26
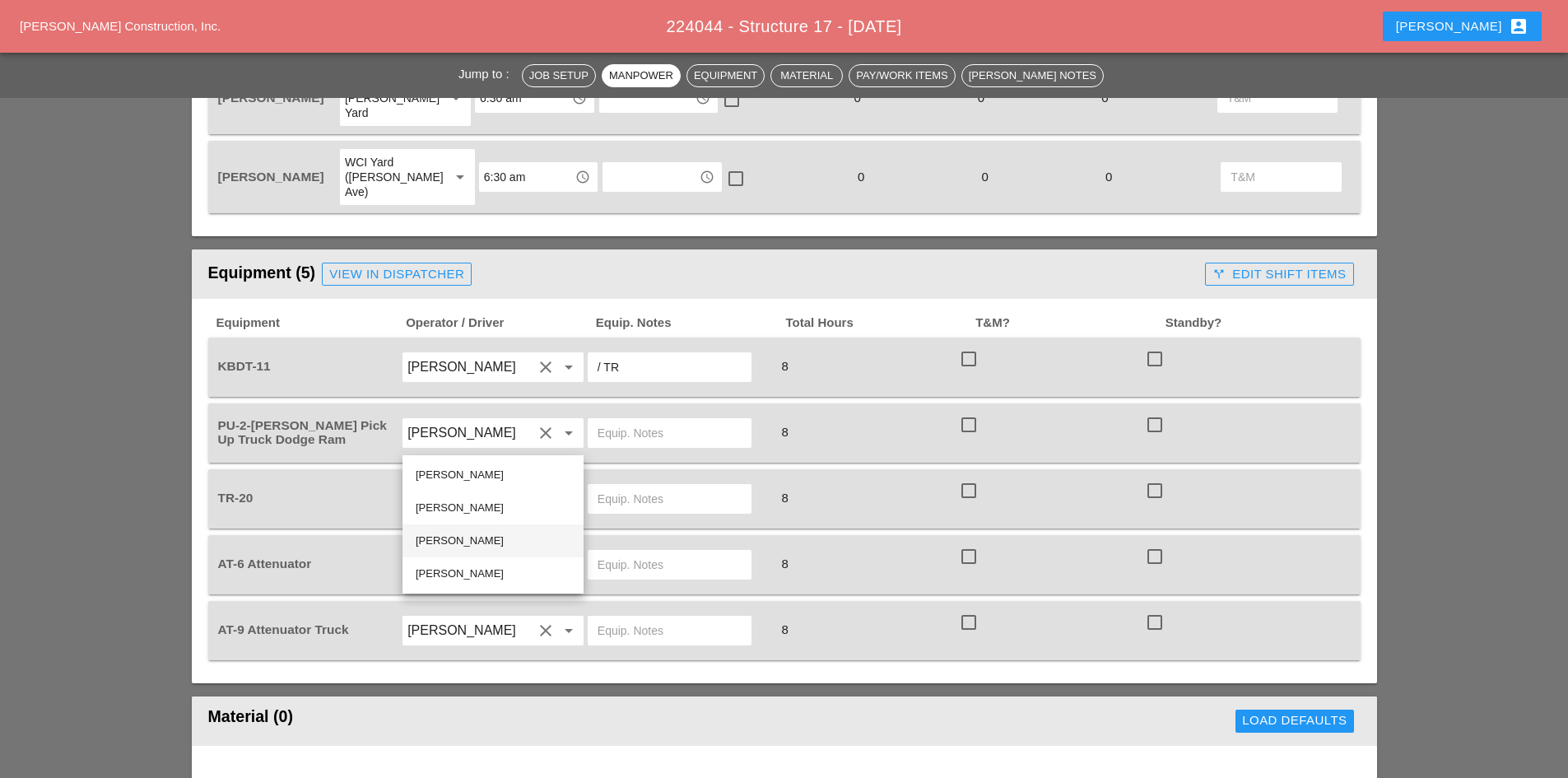
click at [442, 542] on div "[PERSON_NAME]" at bounding box center [492, 540] width 155 height 19
type input "[PERSON_NAME]"
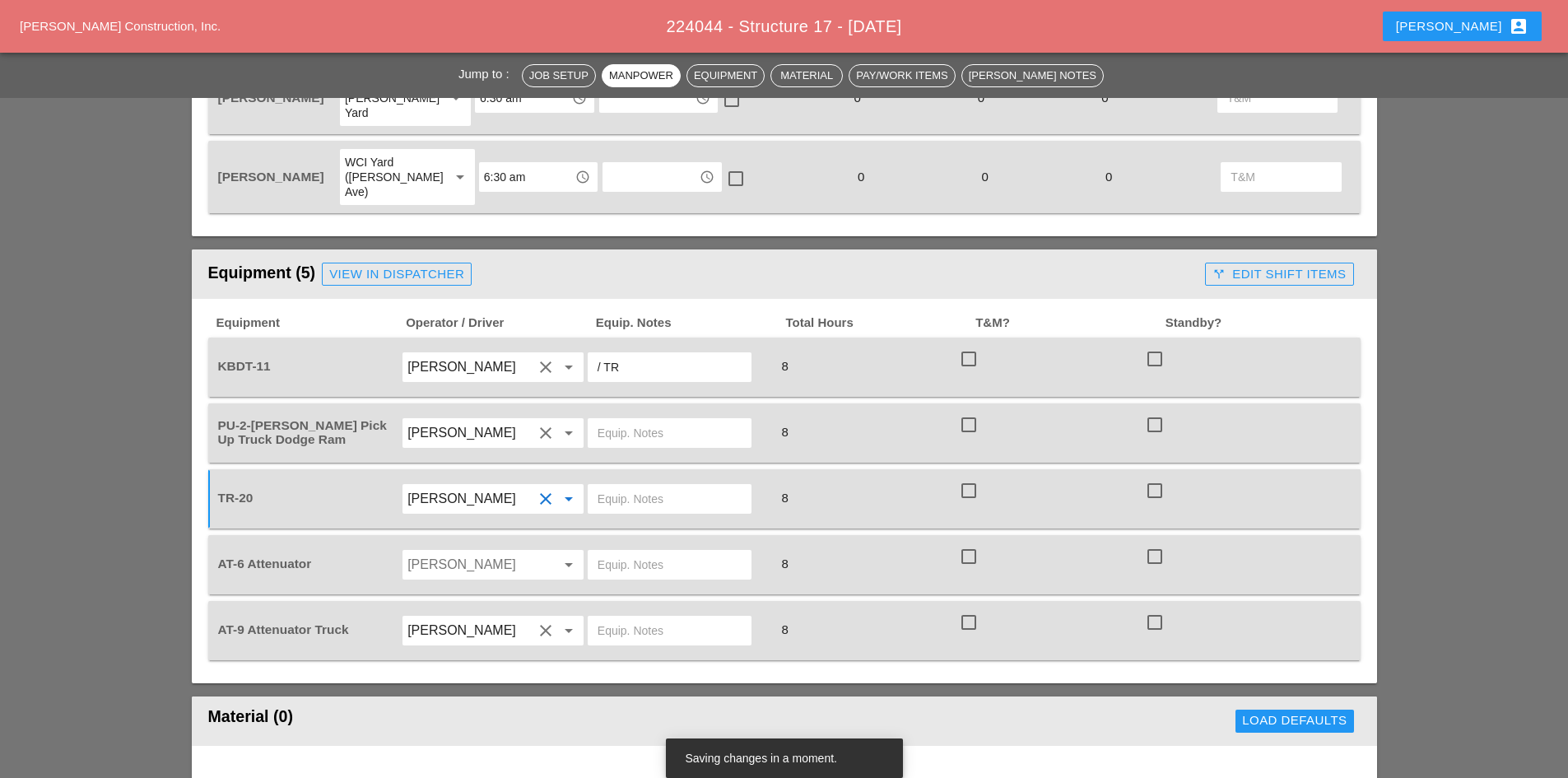
click at [543, 489] on icon "clear" at bounding box center [546, 498] width 19 height 19
click at [530, 419] on input "Tommy Igoe" at bounding box center [470, 432] width 125 height 26
click at [482, 464] on div "[PERSON_NAME]" at bounding box center [492, 474] width 155 height 33
click at [483, 485] on input "text" at bounding box center [470, 498] width 125 height 26
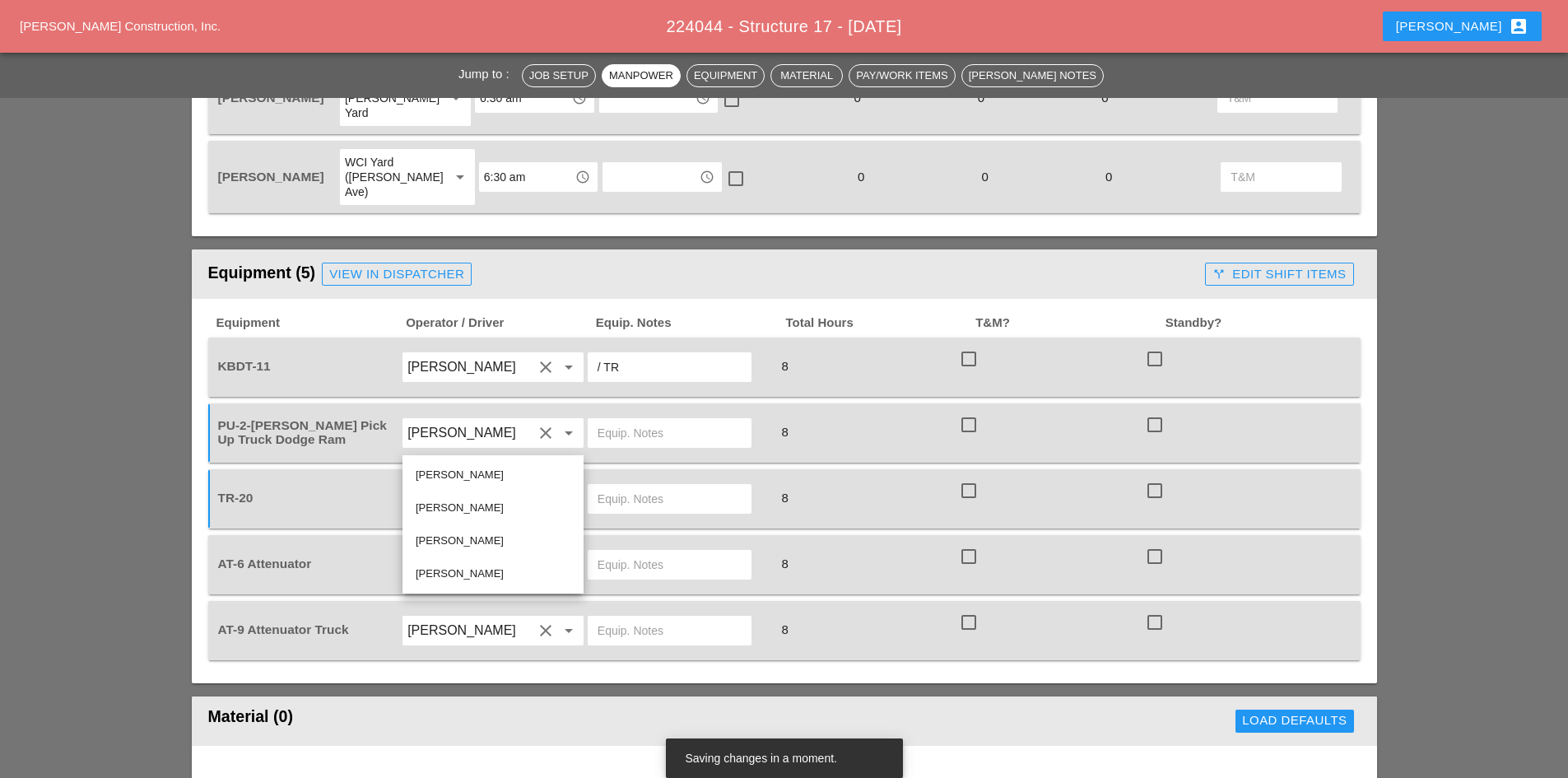
click at [639, 419] on input "text" at bounding box center [670, 432] width 144 height 26
type input "/"
click at [467, 485] on input "text" at bounding box center [470, 498] width 125 height 26
click at [456, 574] on div "[PERSON_NAME]" at bounding box center [492, 573] width 155 height 19
click at [614, 485] on input "text" at bounding box center [670, 498] width 144 height 26
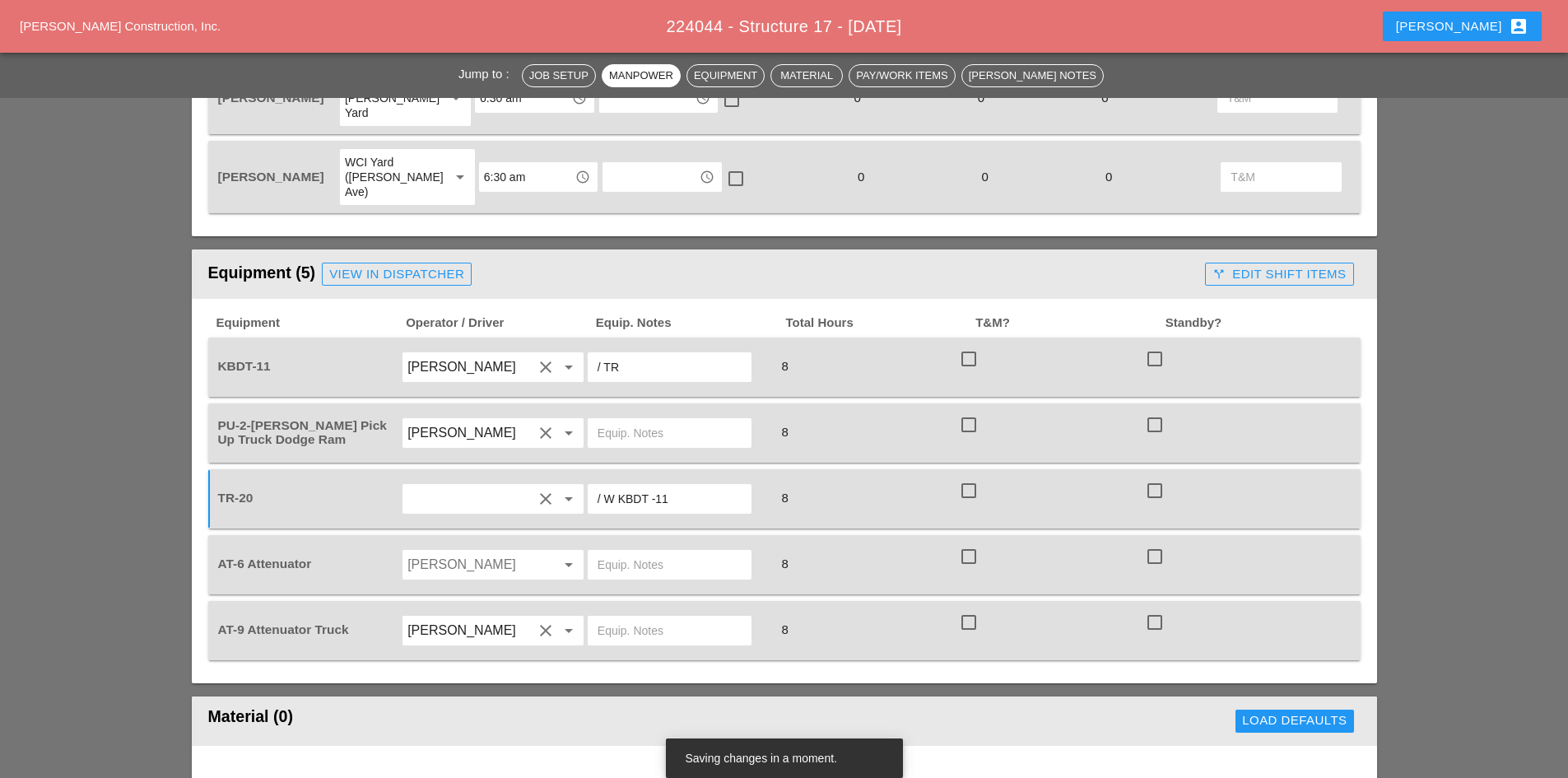
click at [657, 485] on input "/ W KBDT -11" at bounding box center [670, 498] width 144 height 26
click at [647, 551] on input "text" at bounding box center [670, 564] width 144 height 26
click at [481, 551] on input "Jessica Godoy" at bounding box center [470, 564] width 125 height 26
click at [656, 485] on input "/ W KBDT 11" at bounding box center [670, 498] width 144 height 26
click at [650, 485] on input "/ W KBDT 11" at bounding box center [670, 498] width 144 height 26
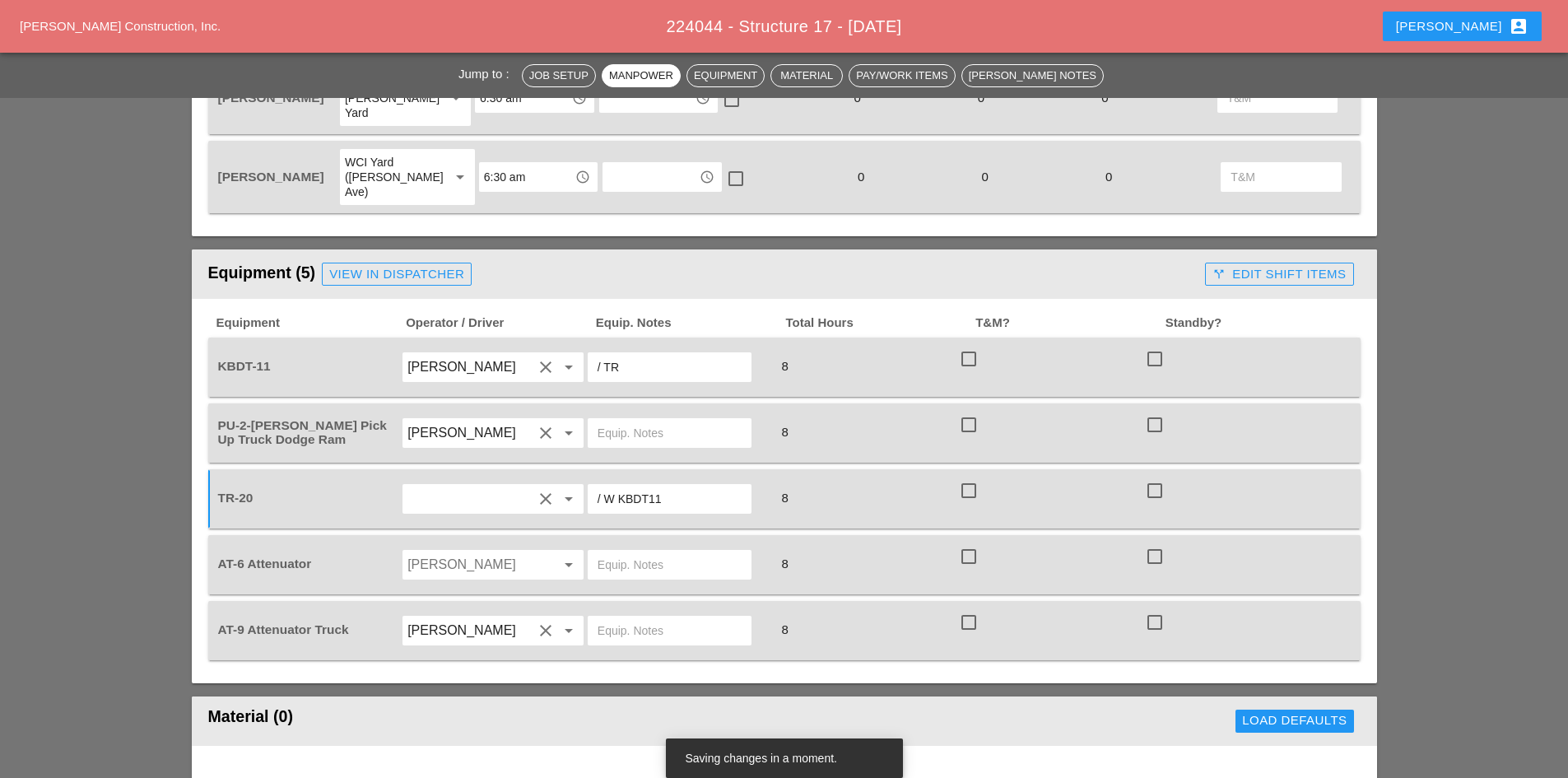
type input "/ W KBDT11"
click at [647, 551] on input "text" at bounding box center [670, 564] width 144 height 26
click at [571, 555] on icon "arrow_drop_down" at bounding box center [568, 564] width 19 height 19
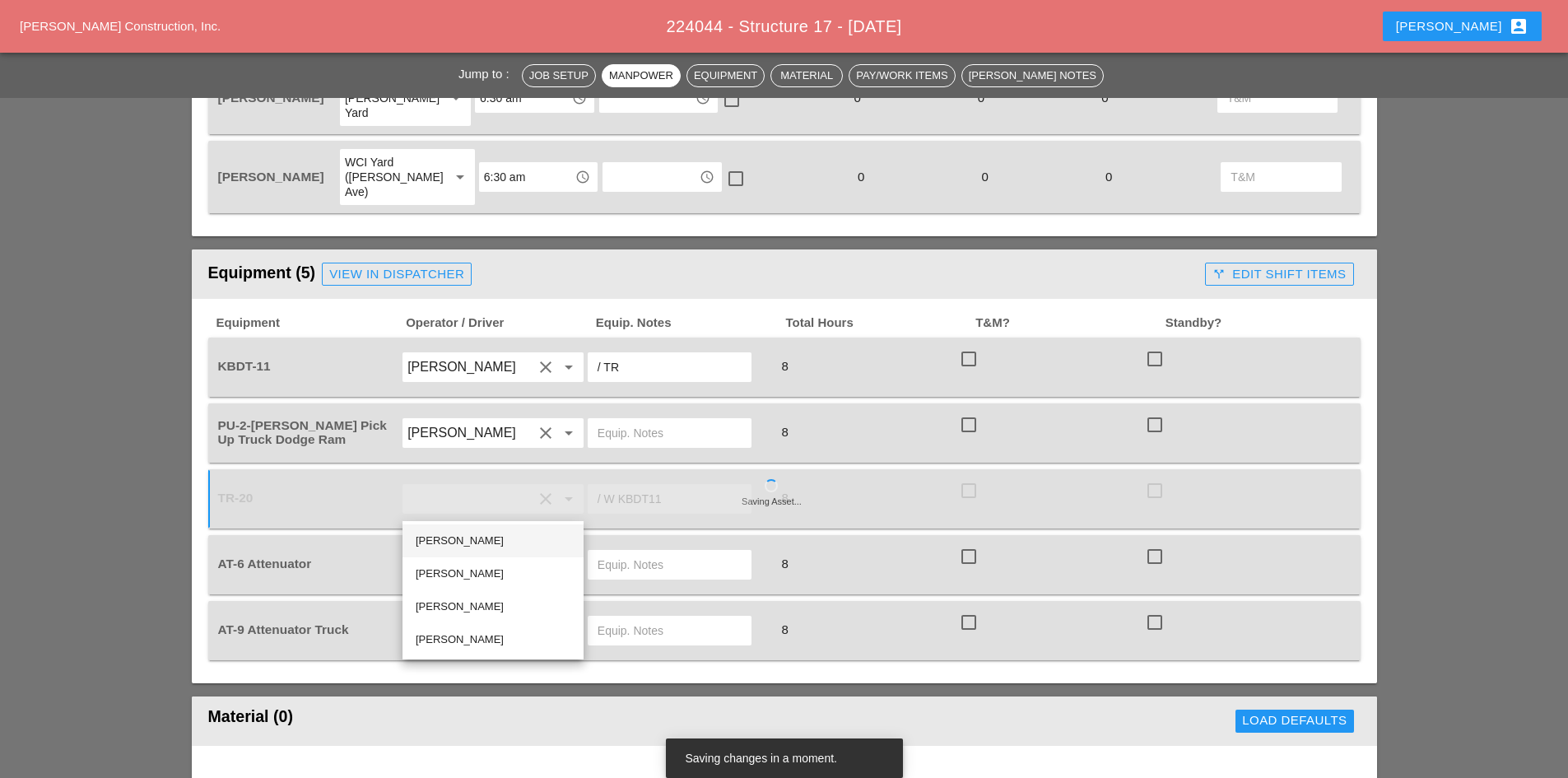
click at [509, 538] on div "Joshua Baker" at bounding box center [492, 540] width 155 height 19
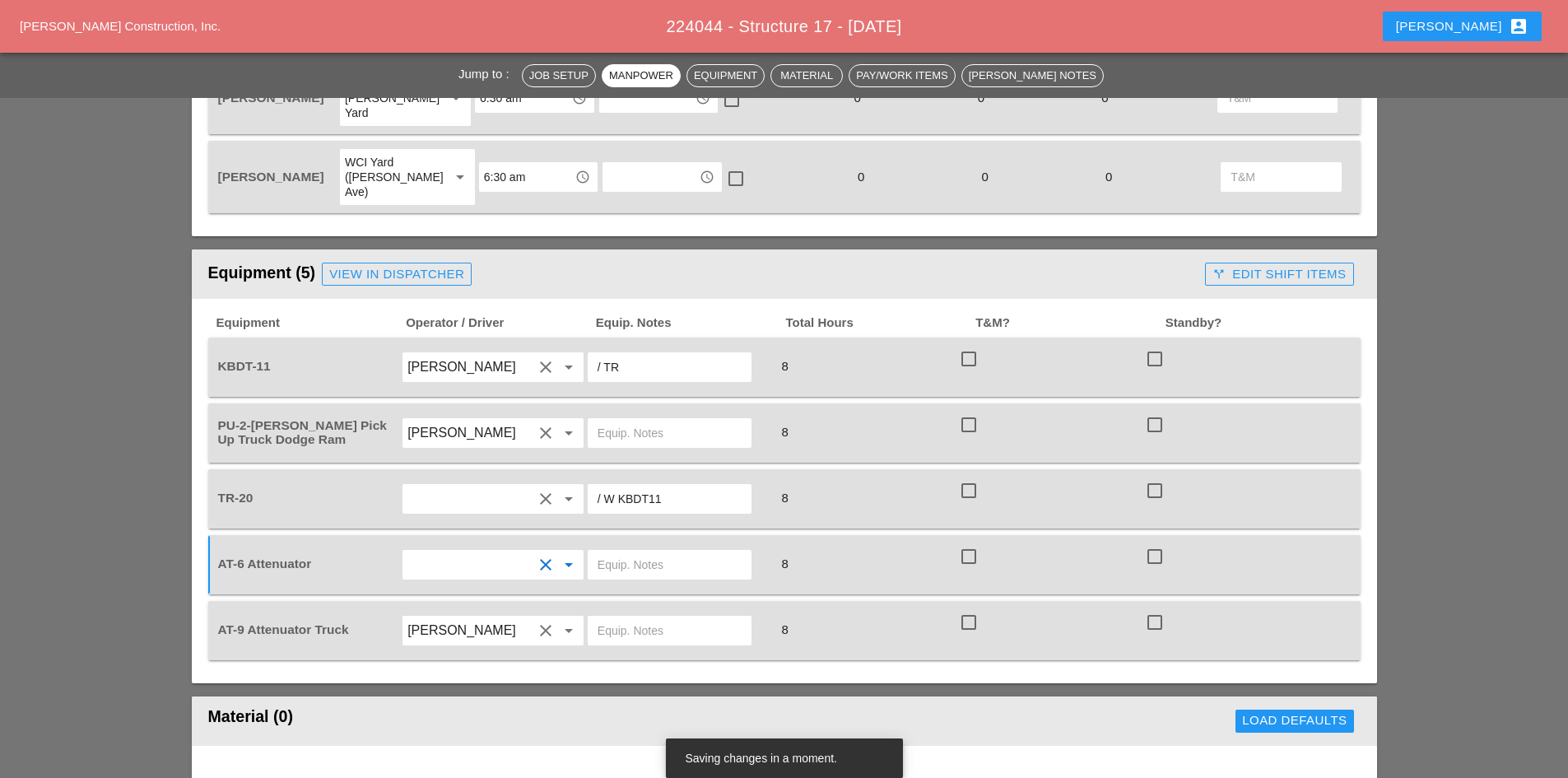
click at [629, 551] on input "text" at bounding box center [670, 564] width 144 height 26
click at [658, 617] on input "text" at bounding box center [670, 630] width 144 height 26
click at [656, 535] on div "AT-6 Attenuator clear arrow_drop_down 8 check_box_outline_blank check_box_outli…" at bounding box center [784, 565] width 1152 height 59
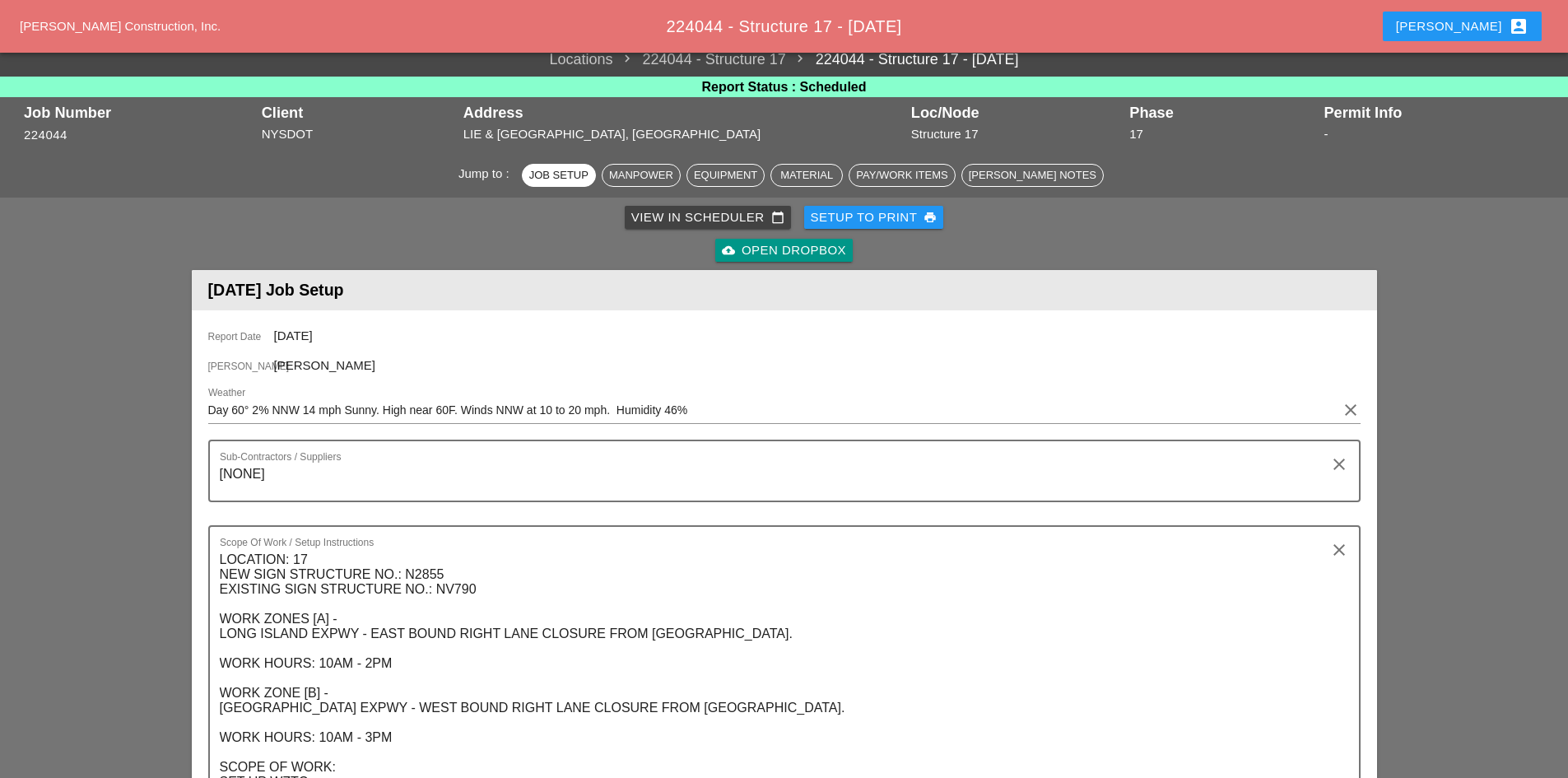
scroll to position [0, 0]
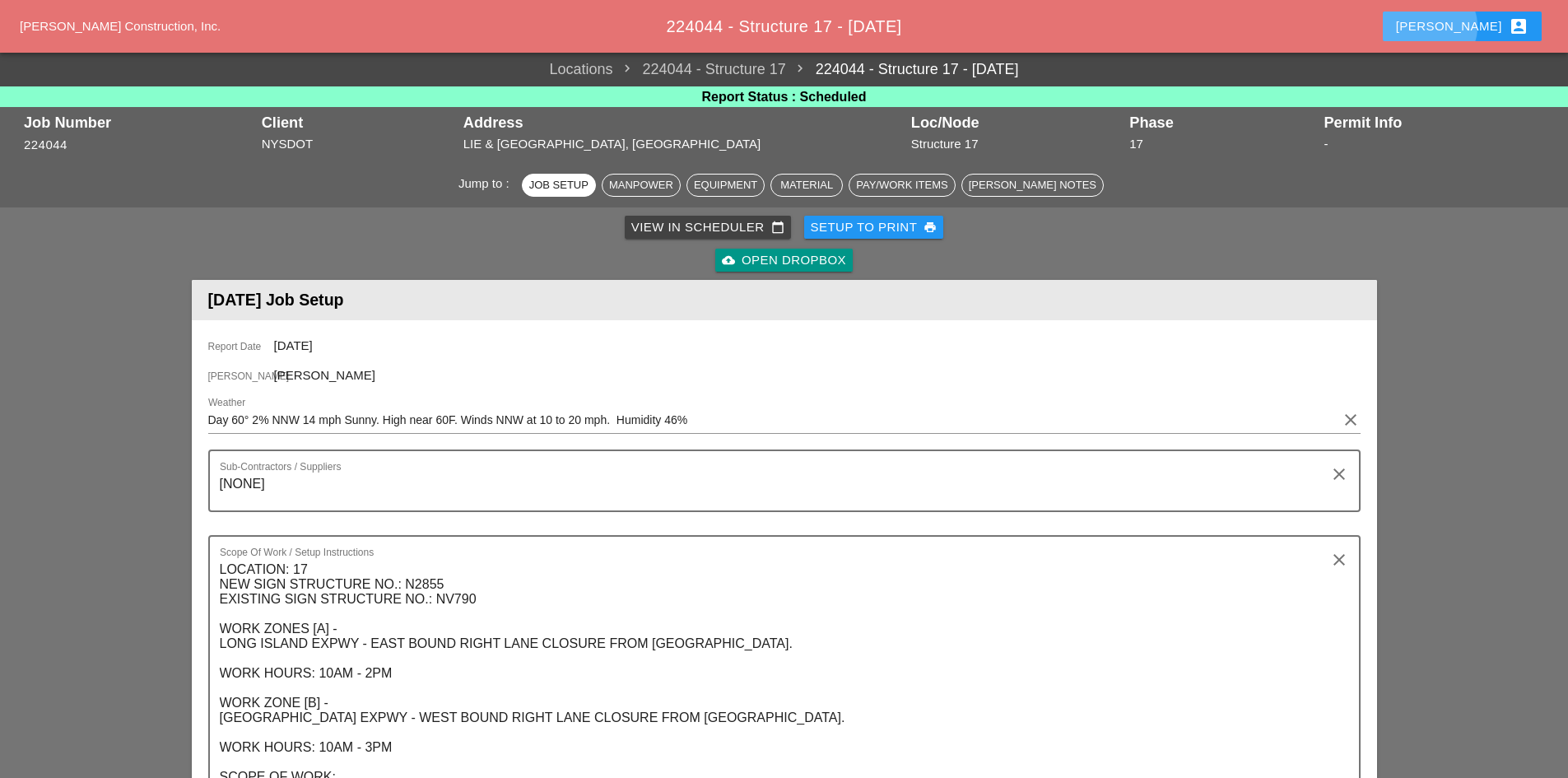
click at [1458, 32] on button "Abigail account_box" at bounding box center [1462, 26] width 159 height 30
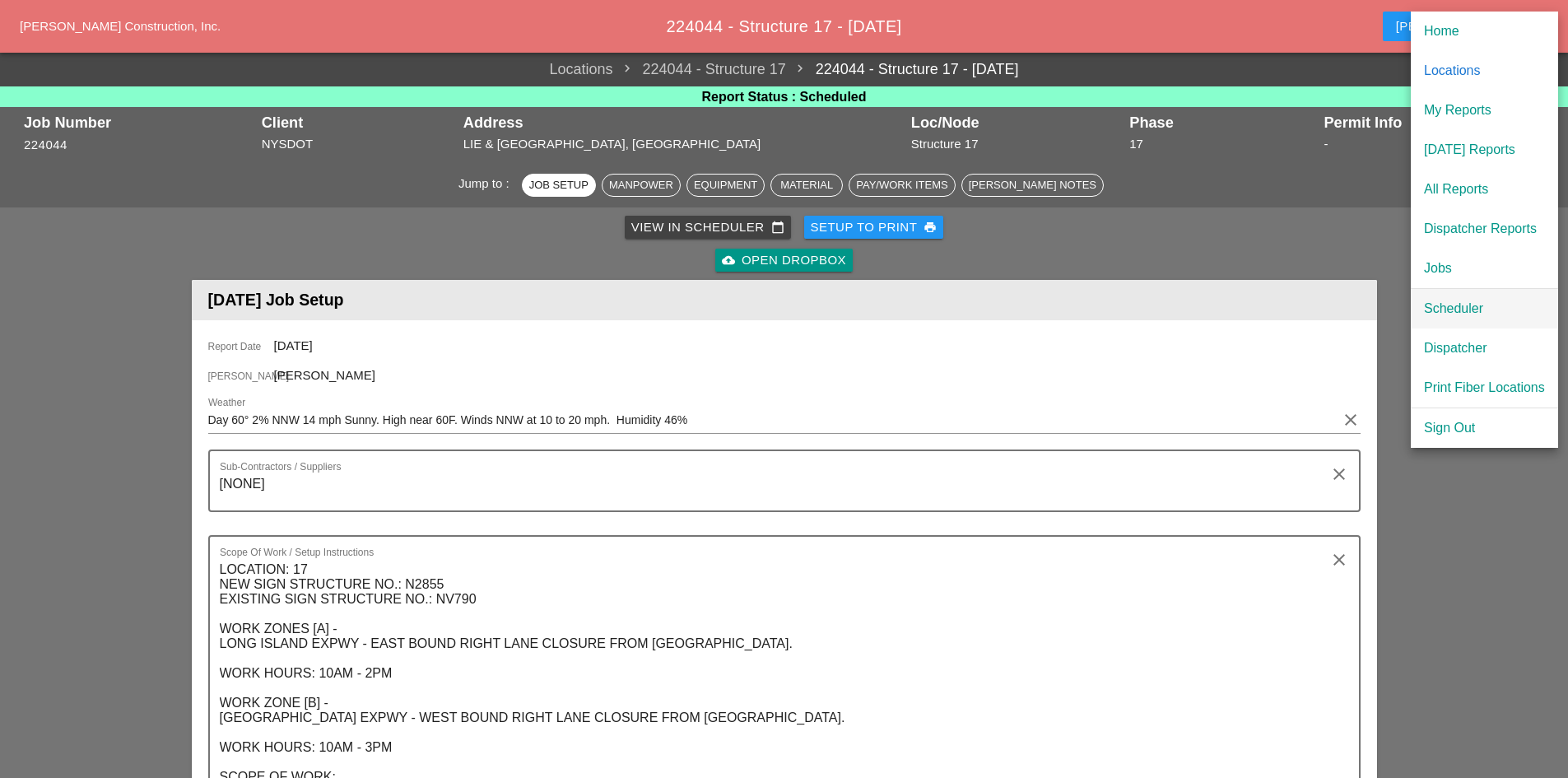
click at [1460, 315] on div "Scheduler" at bounding box center [1484, 308] width 121 height 19
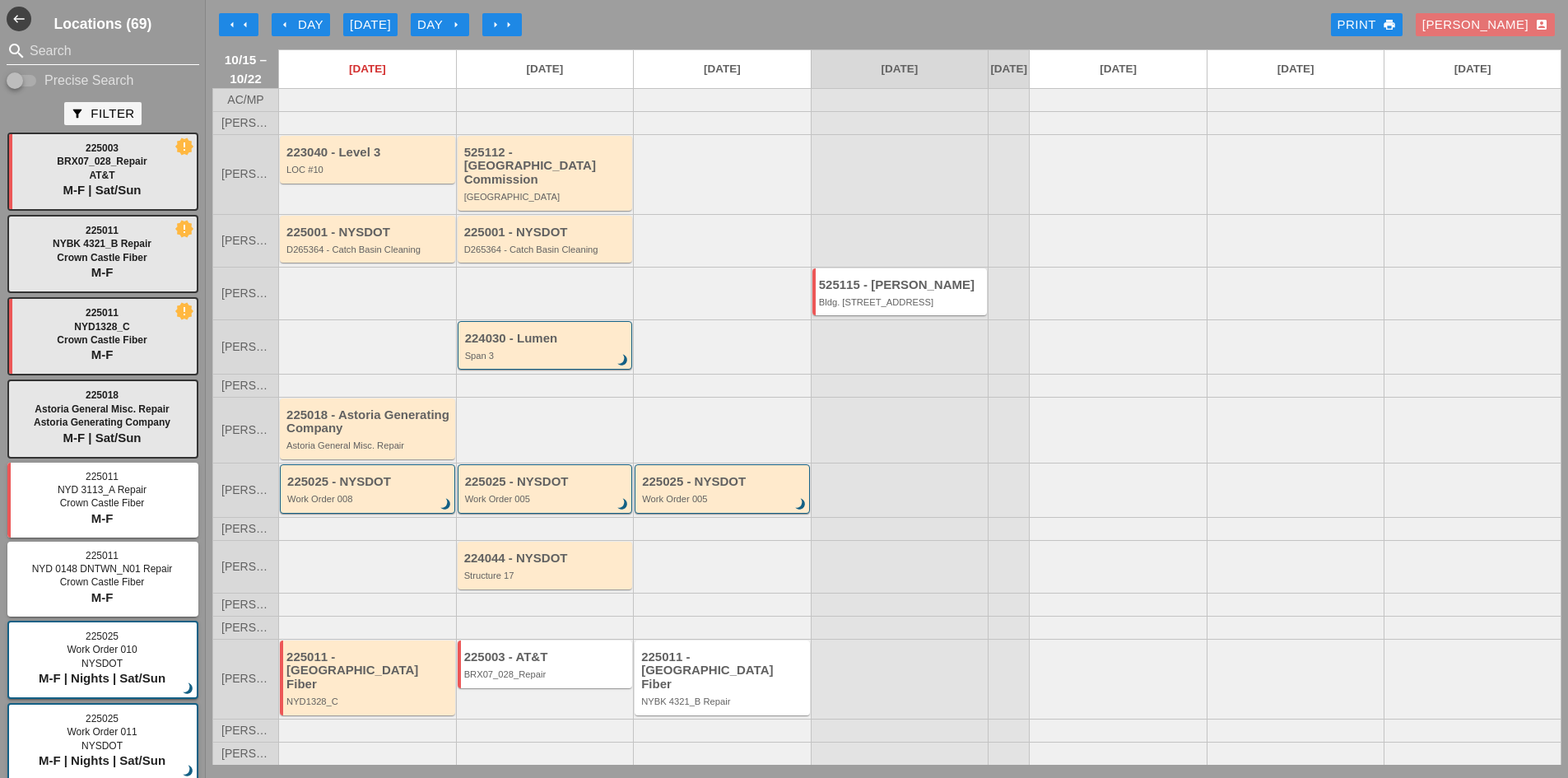
click at [97, 56] on input "Search" at bounding box center [102, 51] width 146 height 26
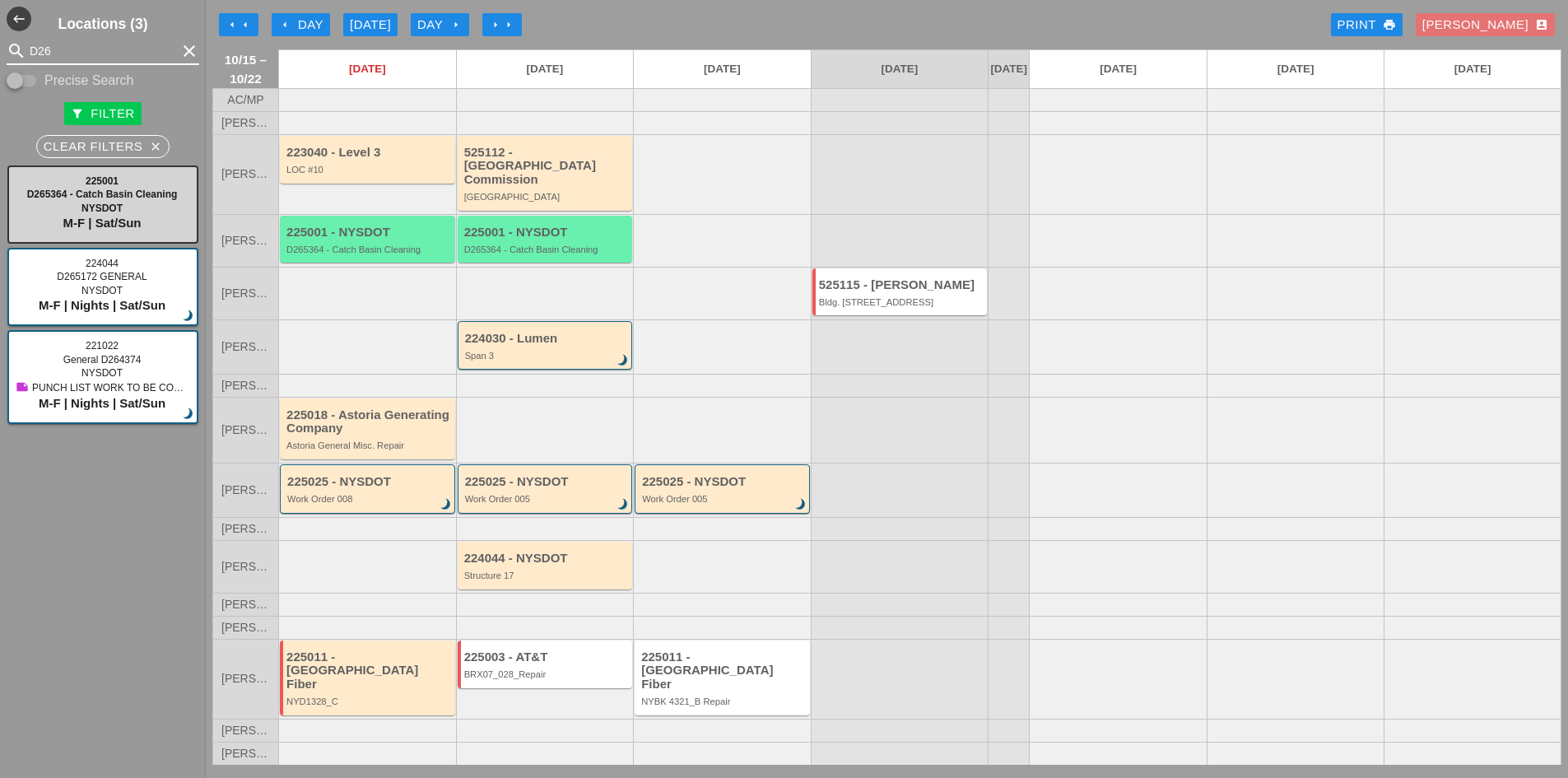
type input "D26"
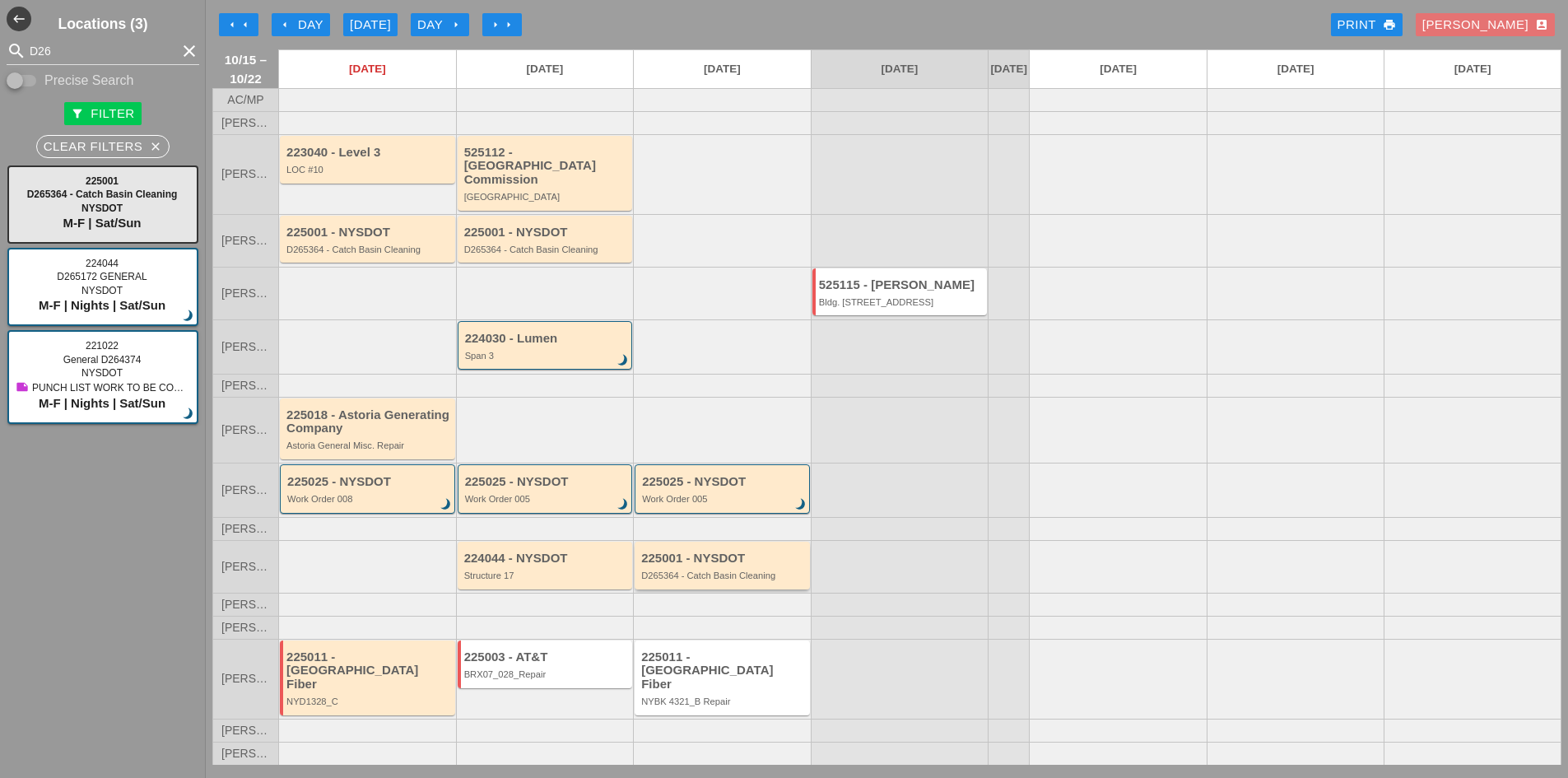
click at [697, 580] on div "D265364 - Catch Basin Cleaning" at bounding box center [723, 575] width 165 height 10
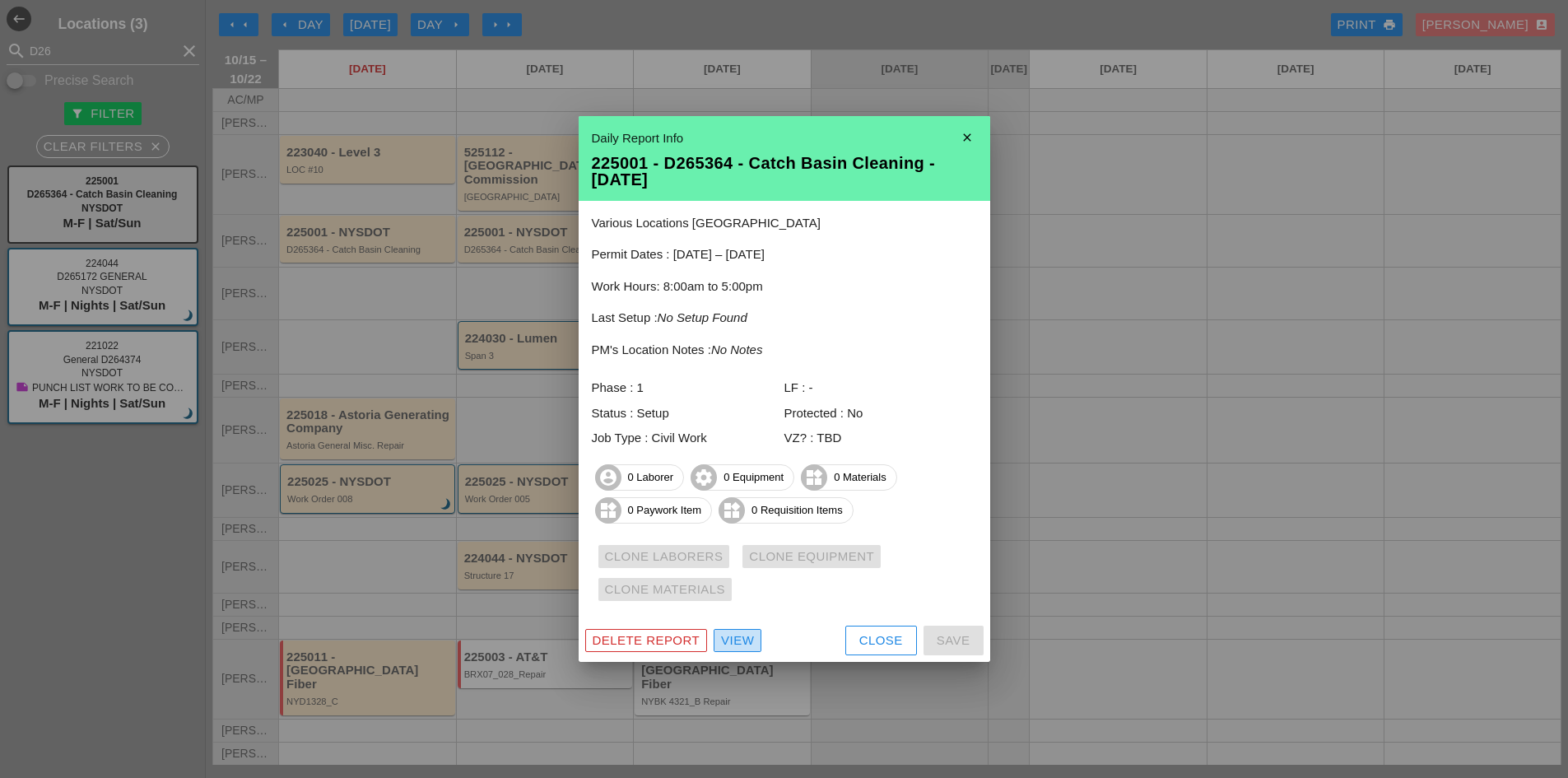
click at [726, 643] on div "View" at bounding box center [737, 640] width 33 height 19
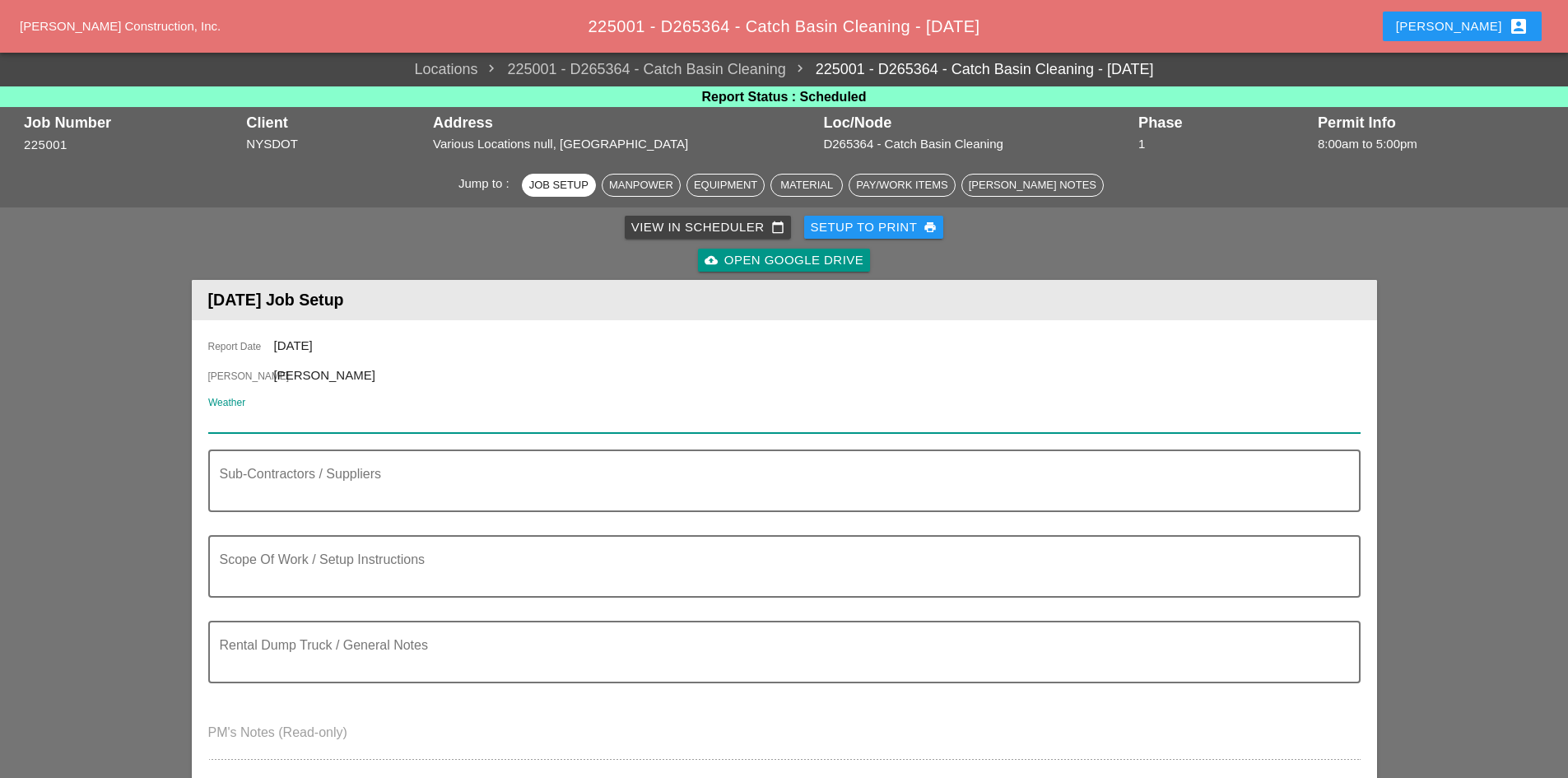
click at [432, 420] on input "Weather" at bounding box center [772, 419] width 1129 height 26
paste input "Night 45° NNW 13 mph Clear skies. Low around 45F. Winds NNW at 10 to 15 mph."
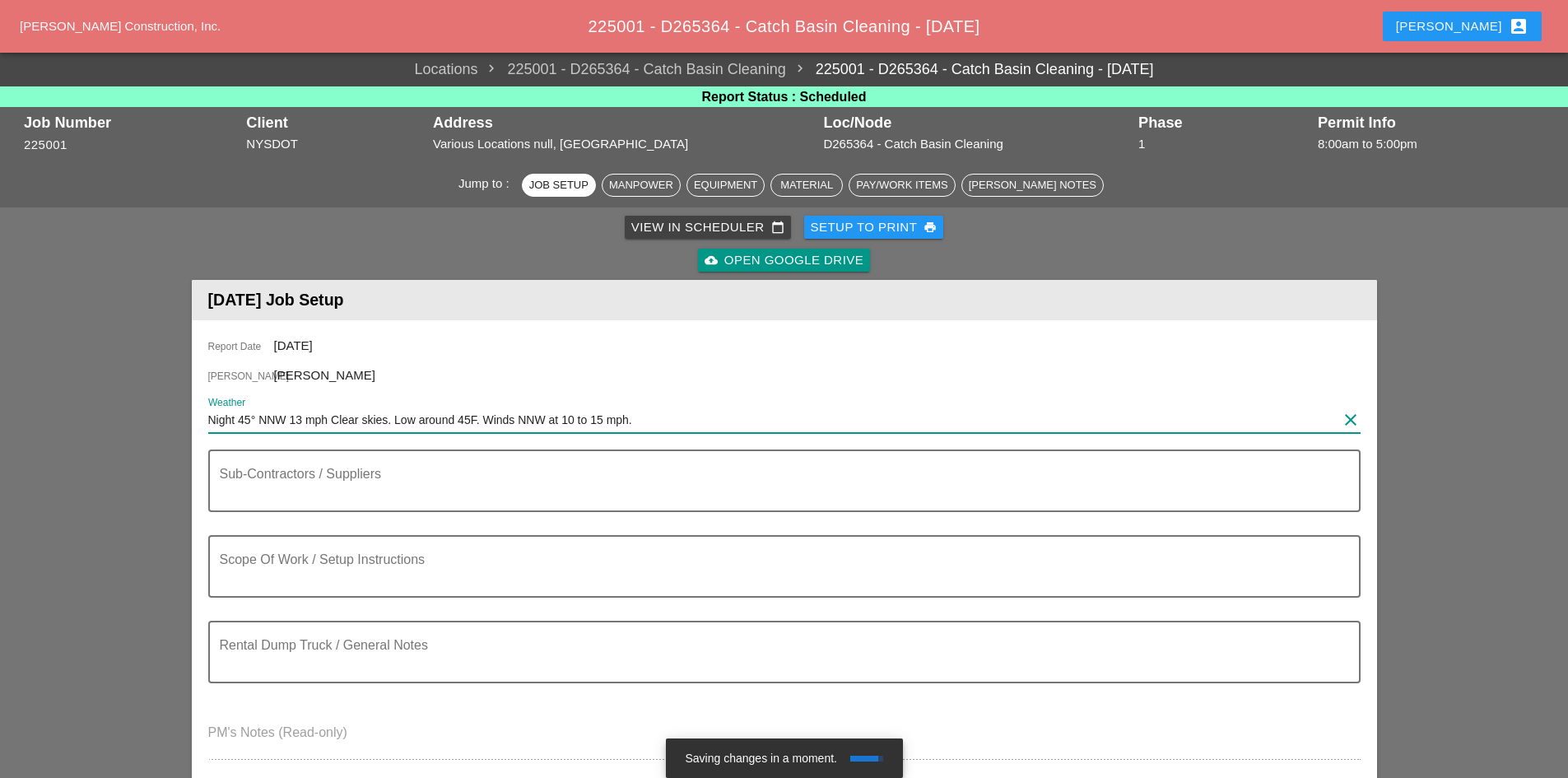
click at [208, 423] on input "Night 45° NNW 13 mph Clear skies. Low around 45F. Winds NNW at 10 to 15 mph." at bounding box center [772, 419] width 1129 height 26
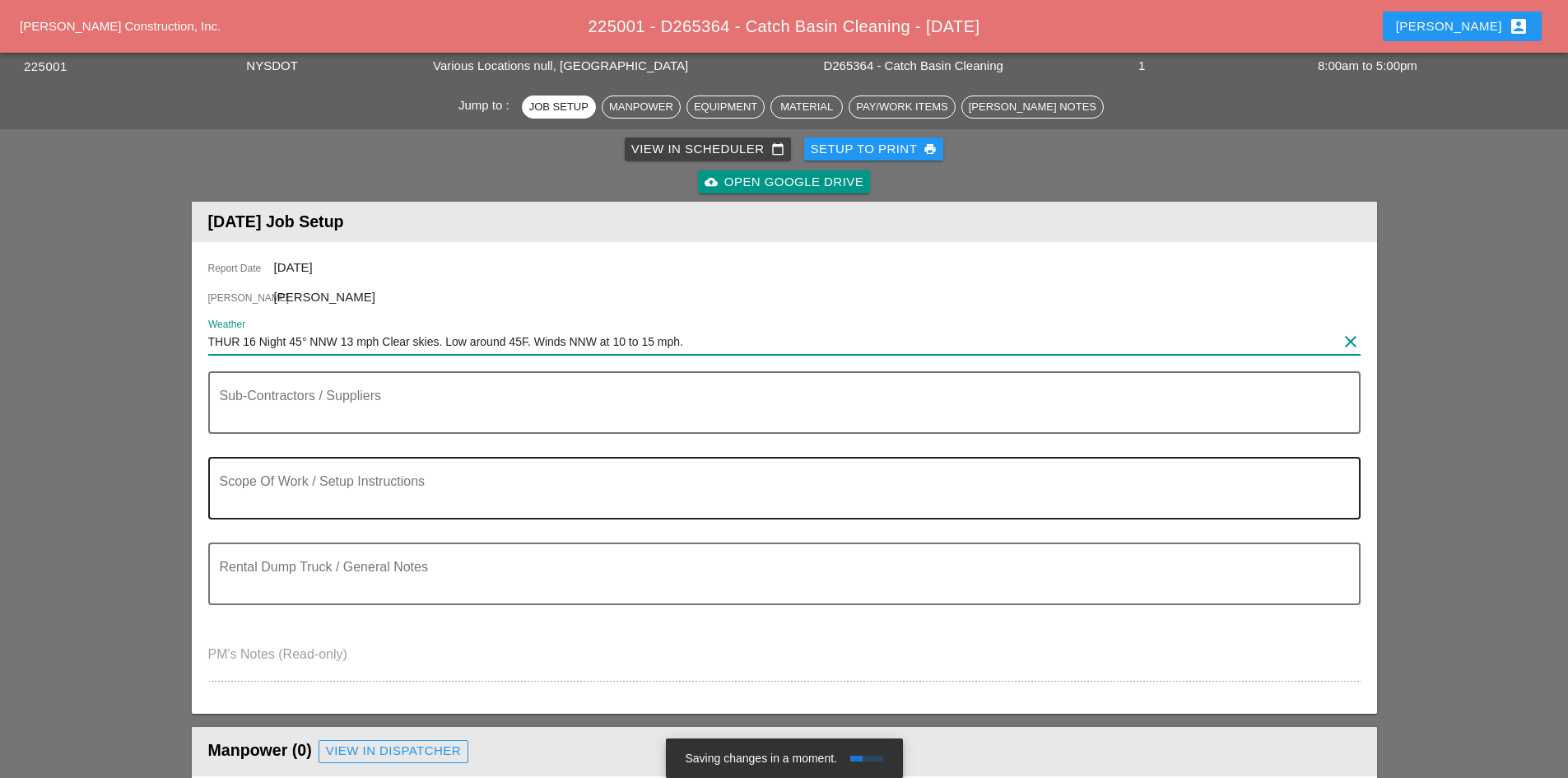
scroll to position [165, 0]
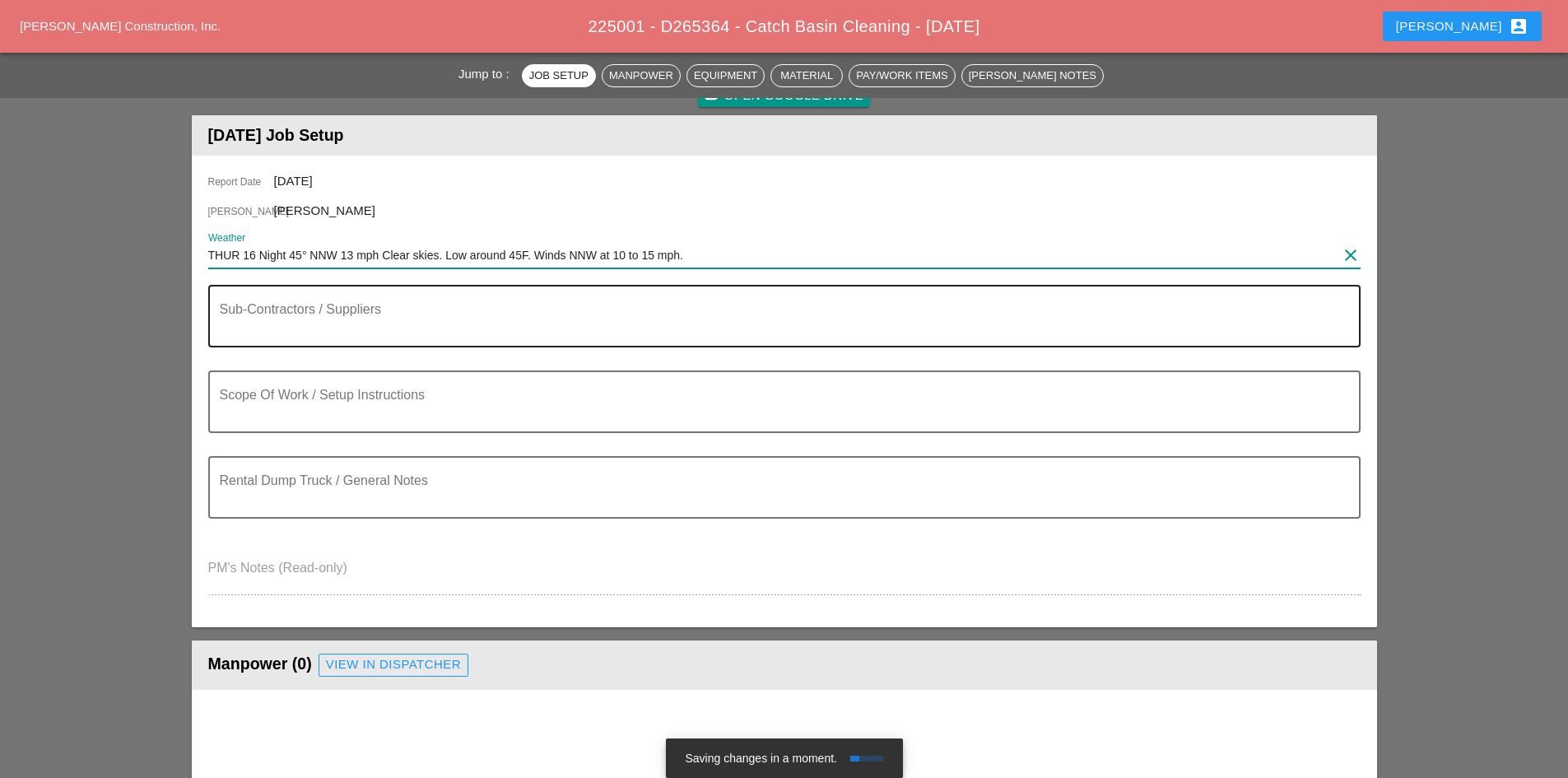
type input "THUR 16 Night 45° NNW 13 mph Clear skies. Low around 45F. Winds NNW at 10 to 15…"
click at [332, 333] on textarea "Sub-Contractors / Suppliers" at bounding box center [778, 326] width 1116 height 40
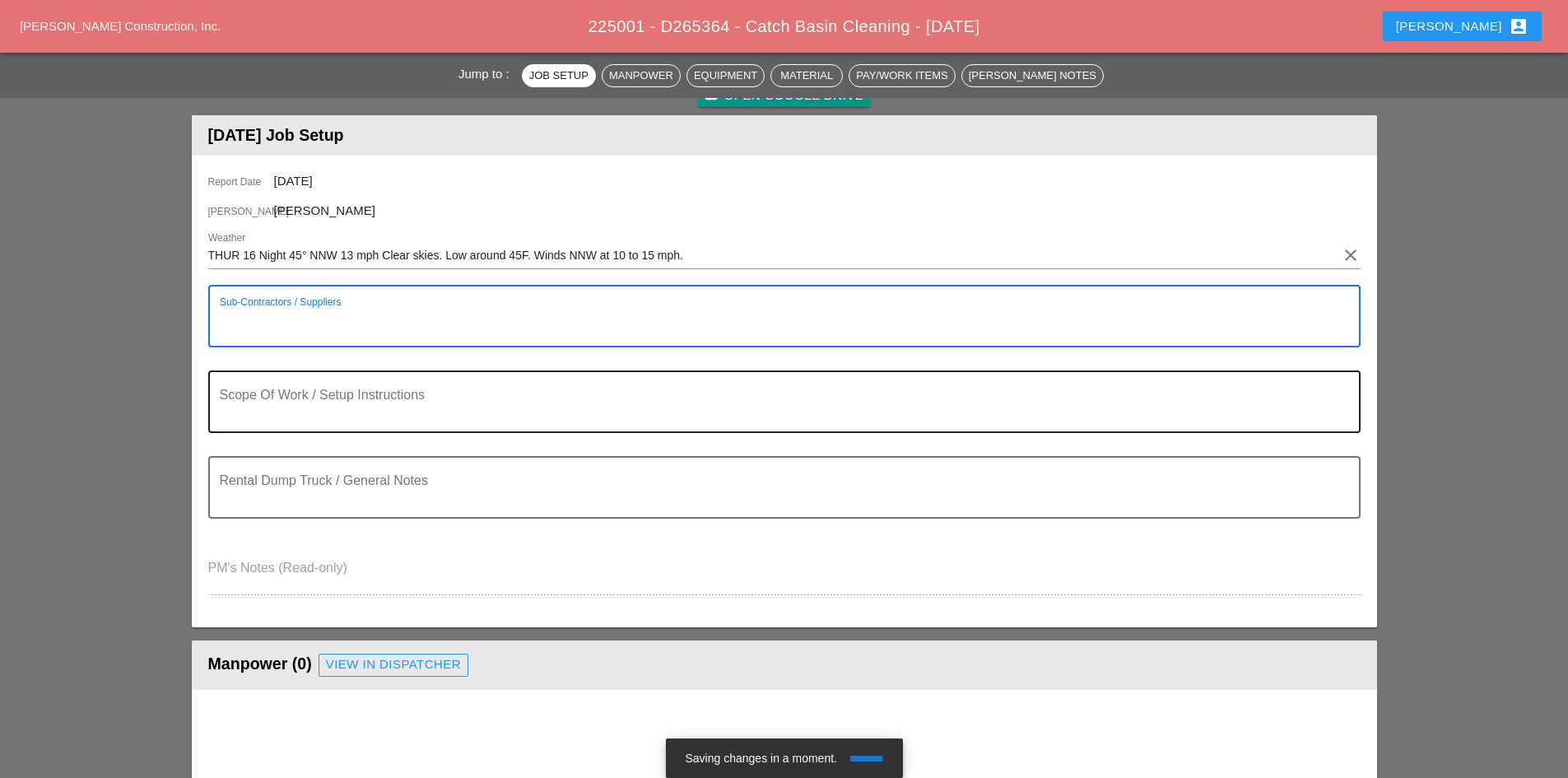
click at [317, 390] on div "Scope Of Work / Setup Instructions" at bounding box center [778, 402] width 1116 height 59
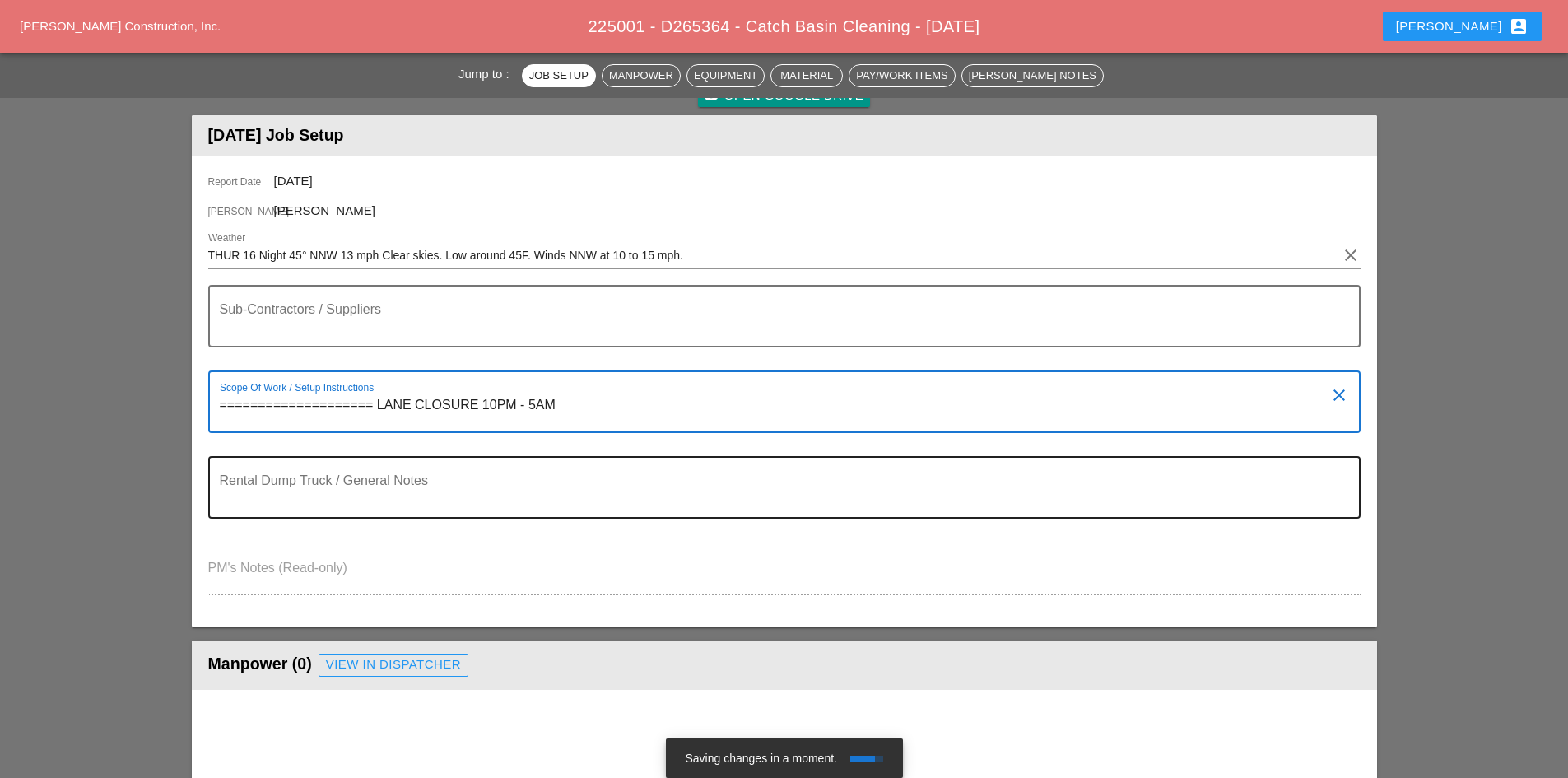
type textarea "==================== LANE CLOSURE 10PM - 5AM"
click at [348, 471] on div "Rental Dump Truck / General Notes" at bounding box center [778, 487] width 1116 height 59
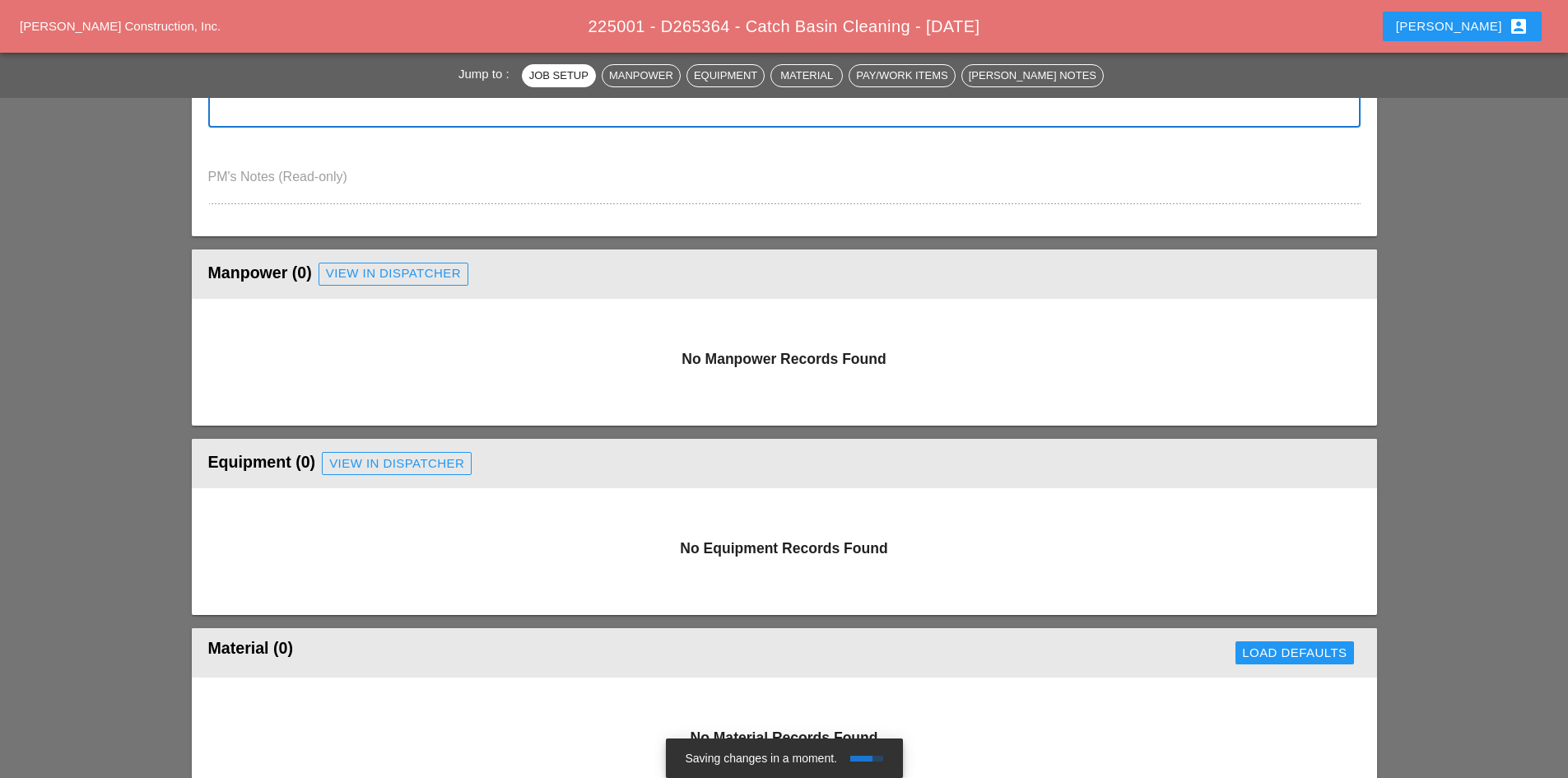
scroll to position [329, 0]
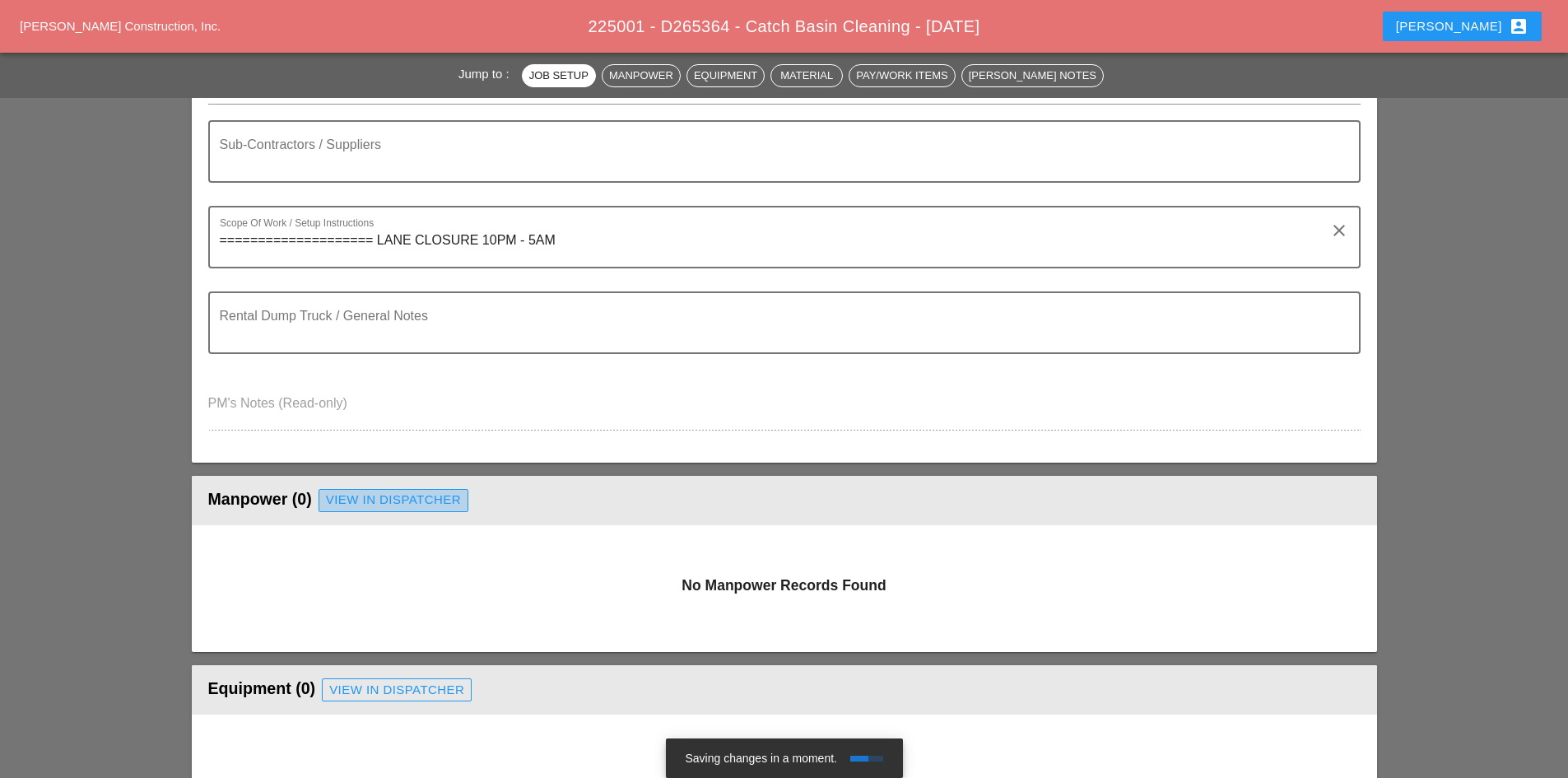
click at [413, 507] on div "View in Dispatcher" at bounding box center [393, 500] width 135 height 19
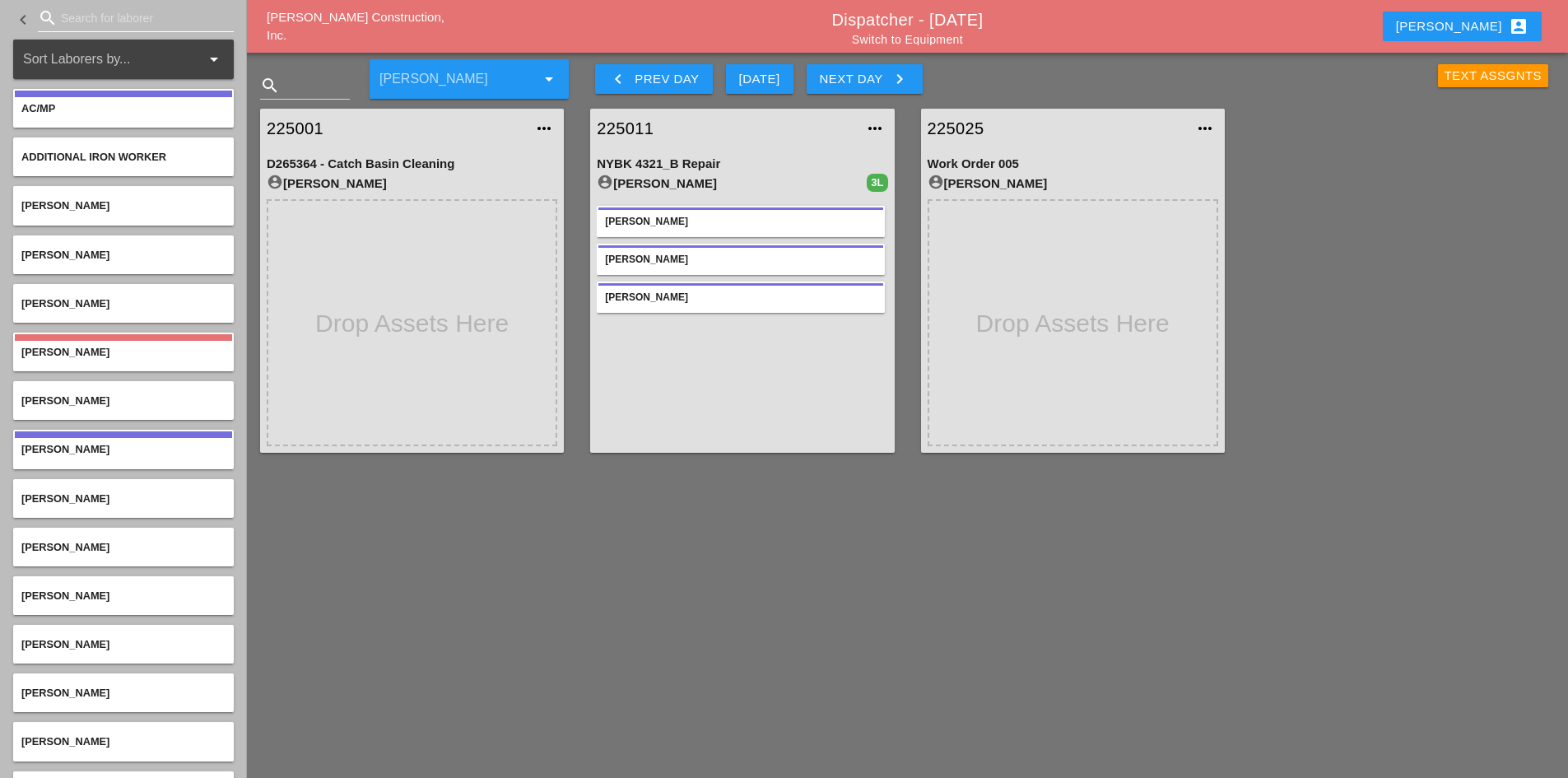
click at [94, 18] on input "Search for laborer" at bounding box center [135, 18] width 150 height 26
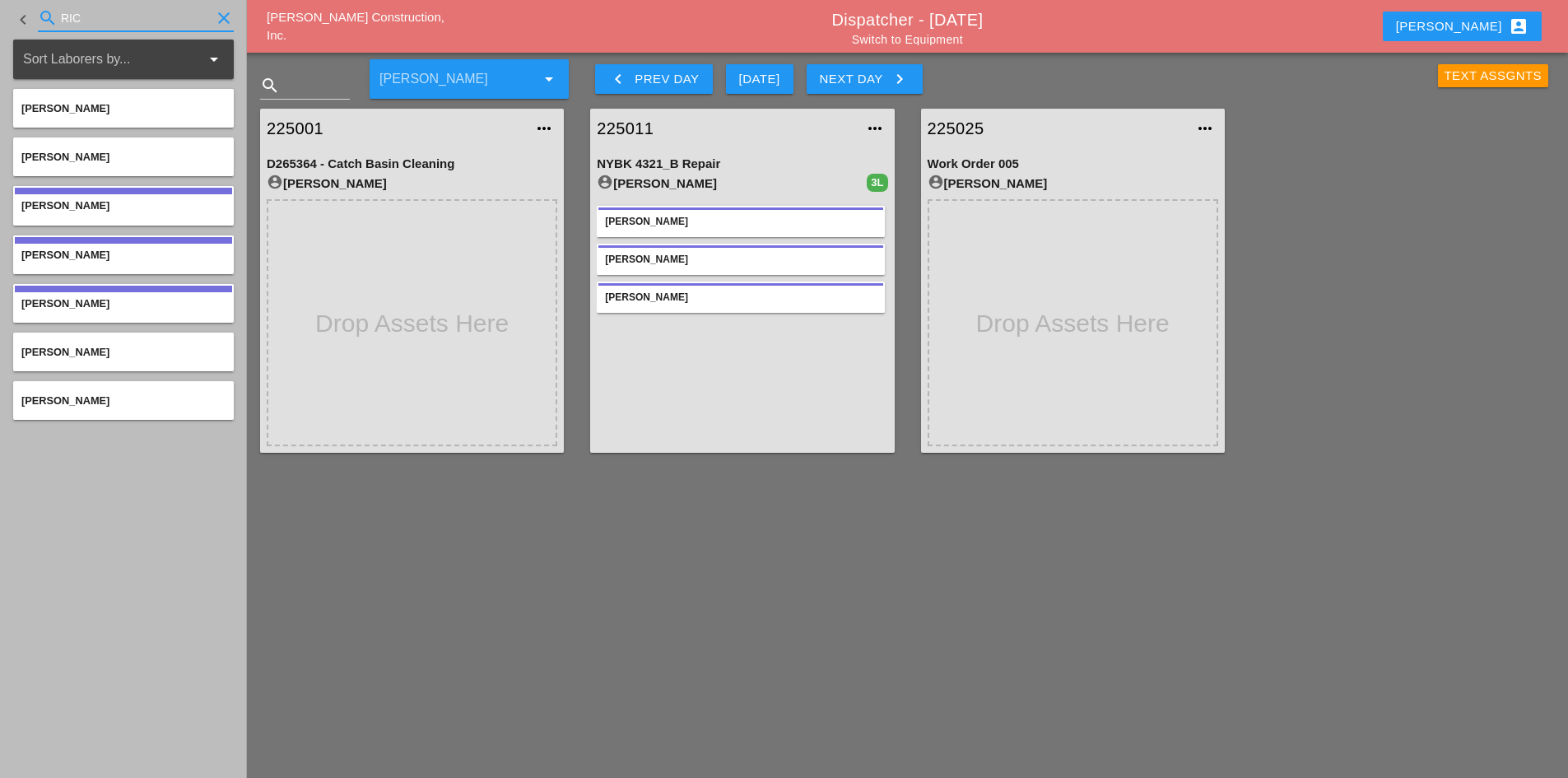
type input "RIC"
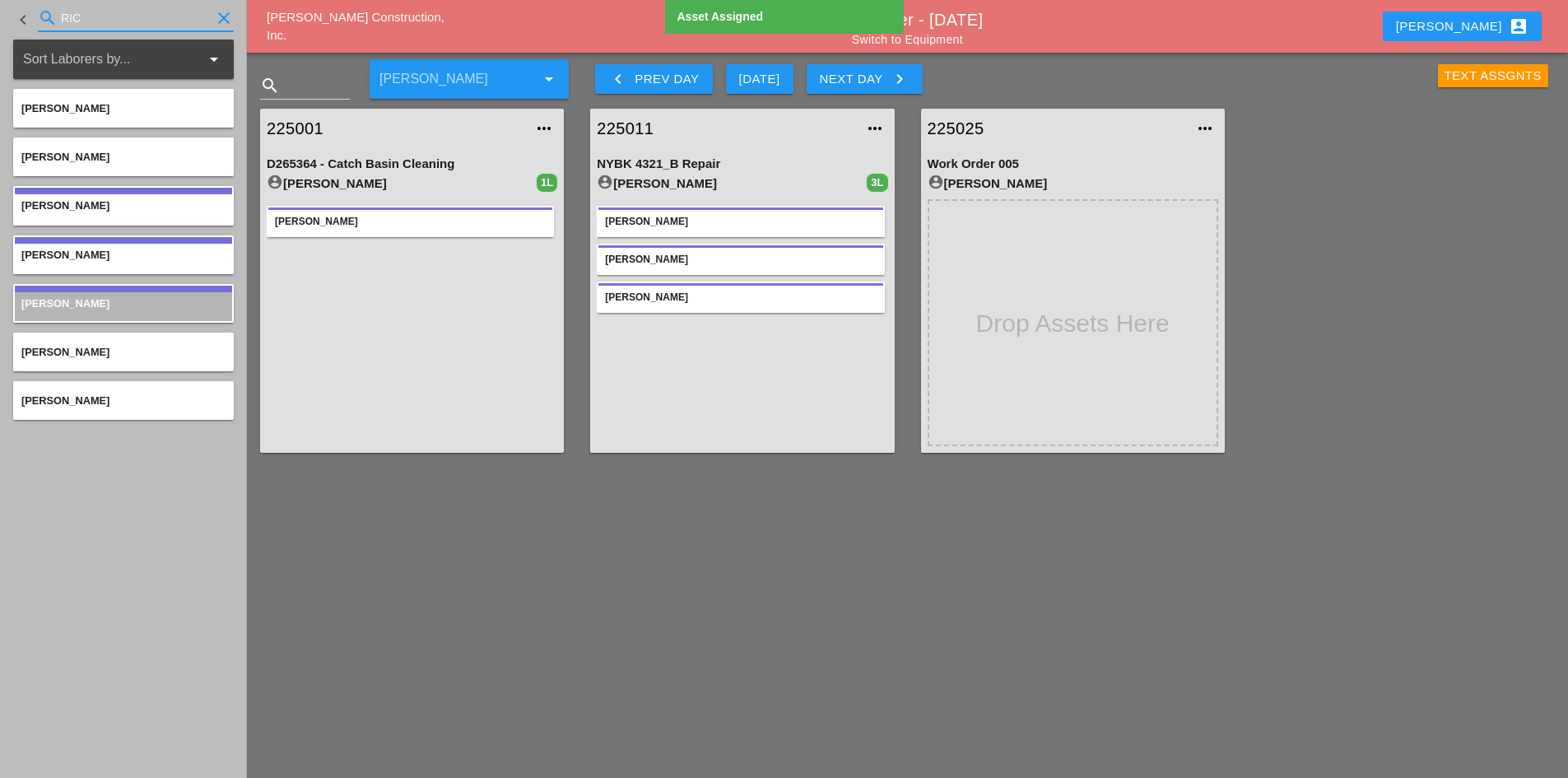
click at [122, 23] on input "RIC" at bounding box center [135, 18] width 150 height 26
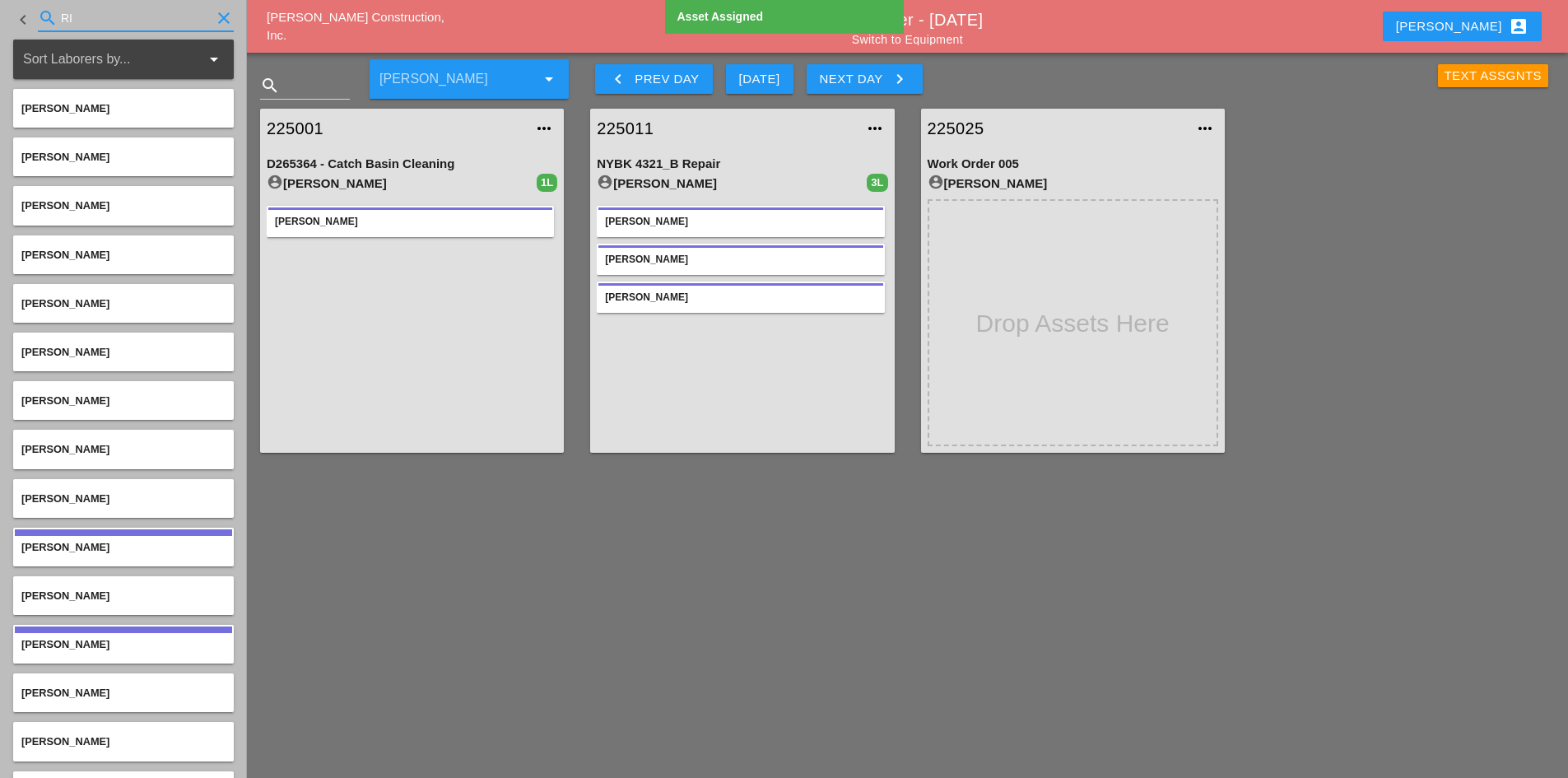
type input "R"
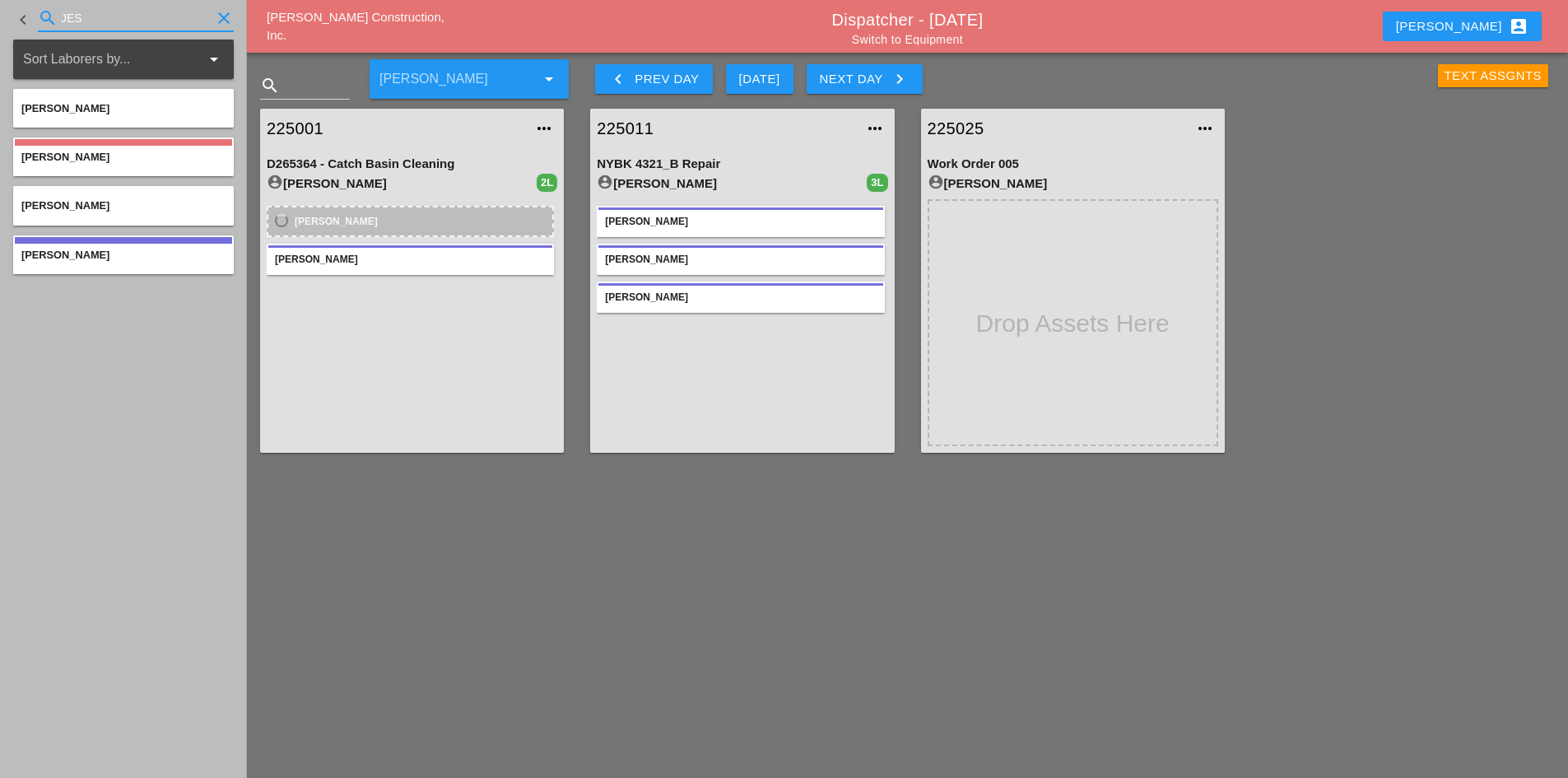
click at [89, 15] on input "JES" at bounding box center [135, 18] width 150 height 26
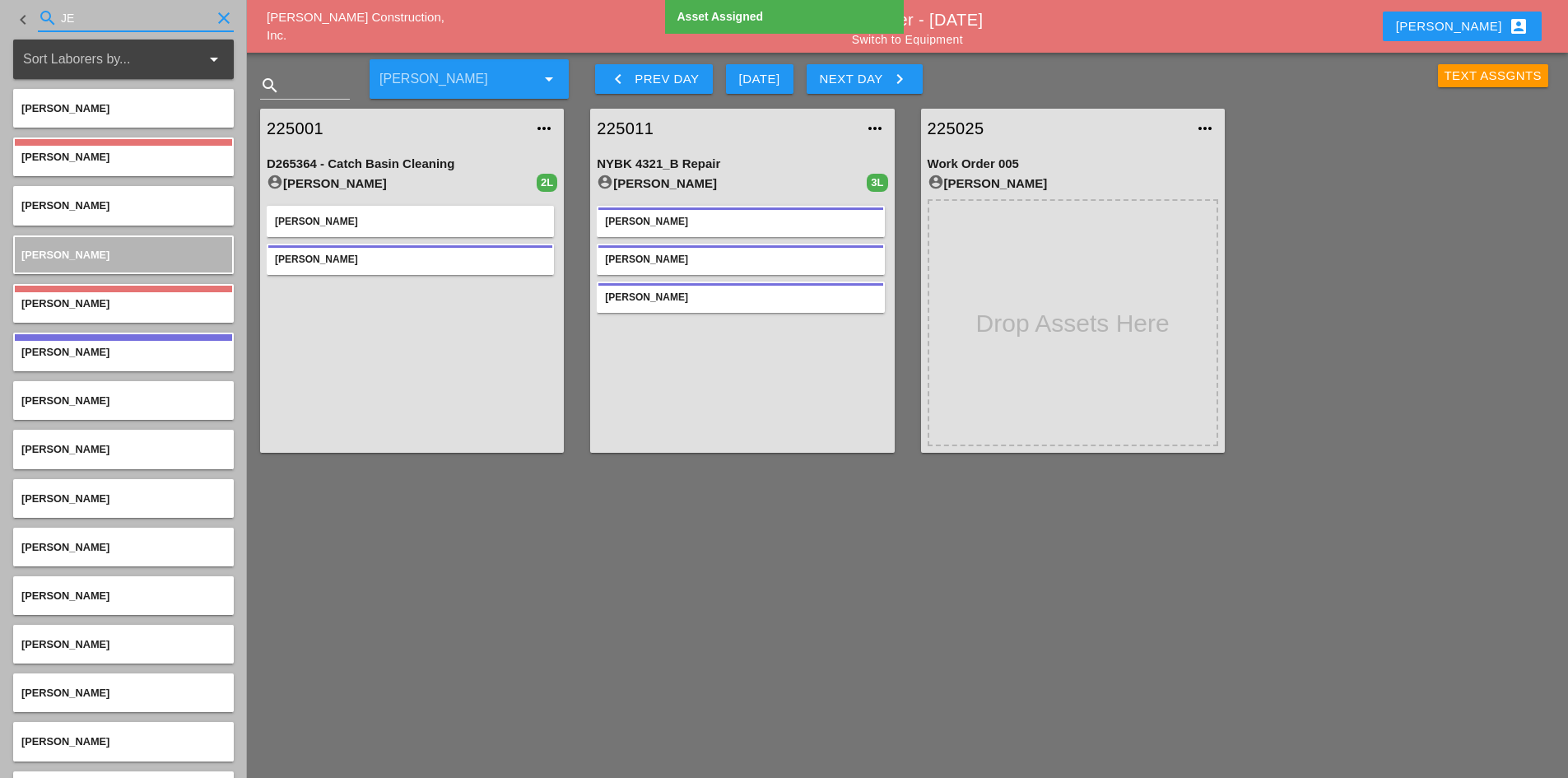
type input "J"
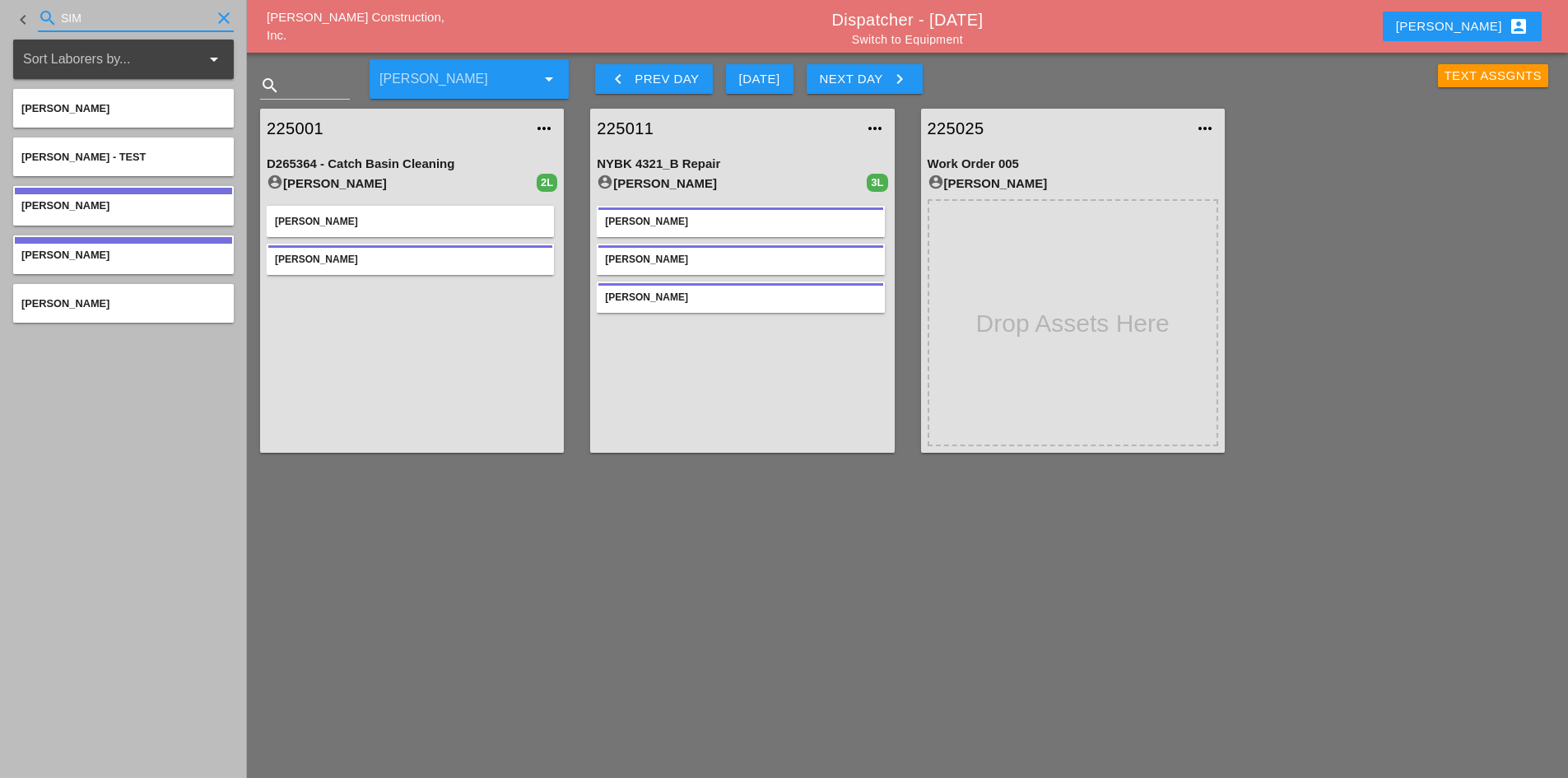
type input "SIM"
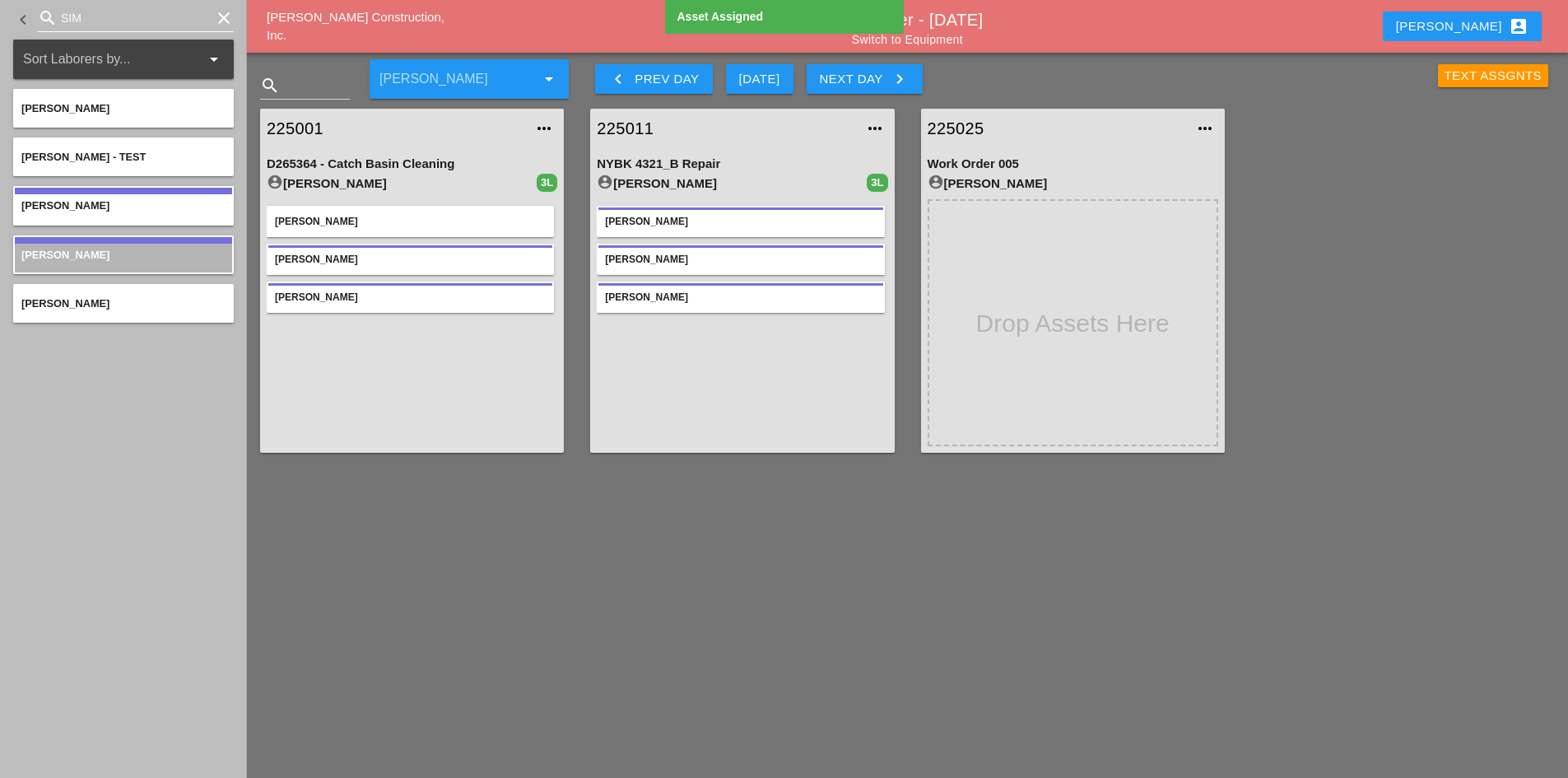
click at [217, 21] on icon "clear" at bounding box center [223, 18] width 19 height 19
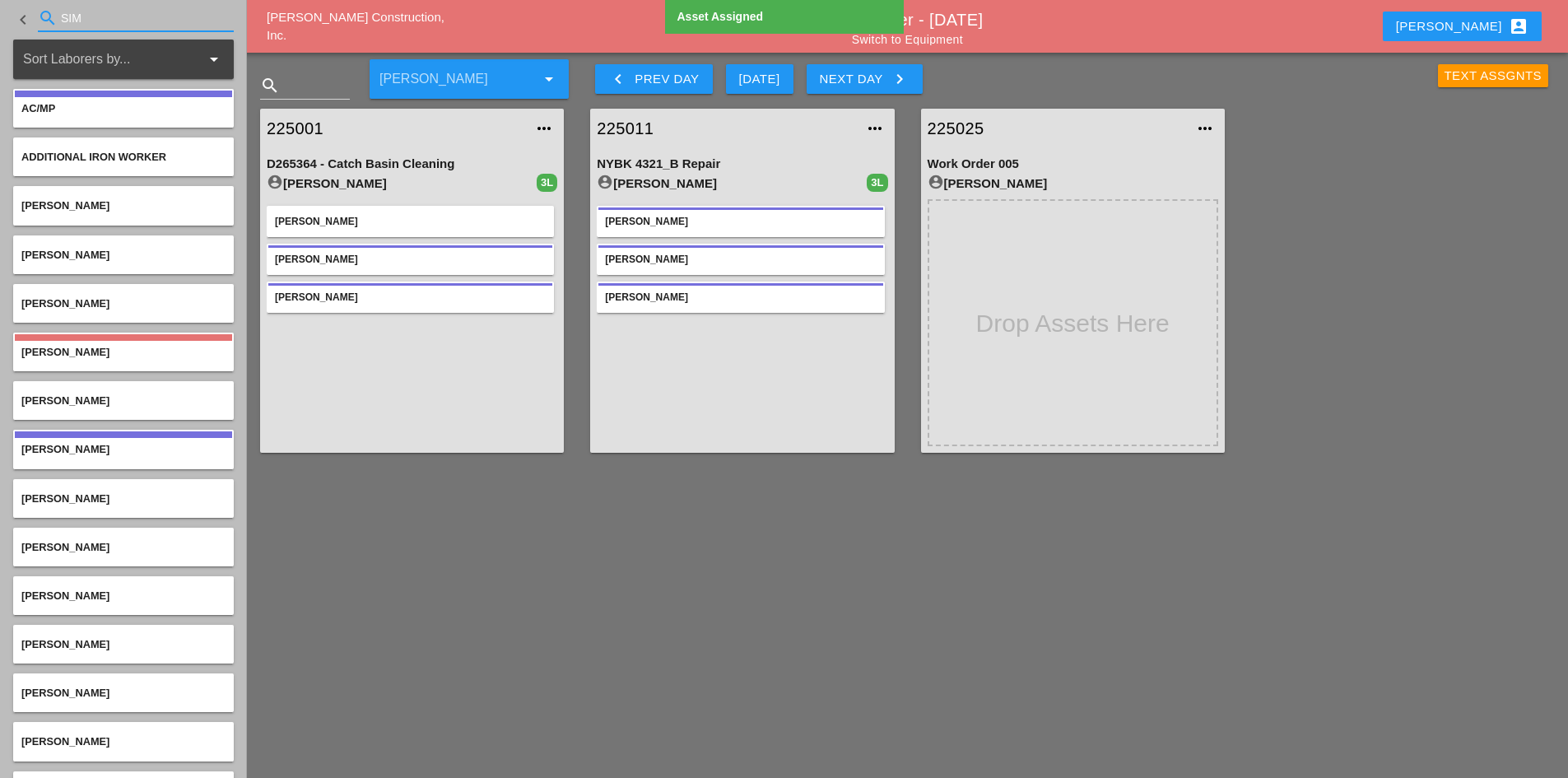
click at [131, 16] on input "SIM" at bounding box center [135, 18] width 150 height 26
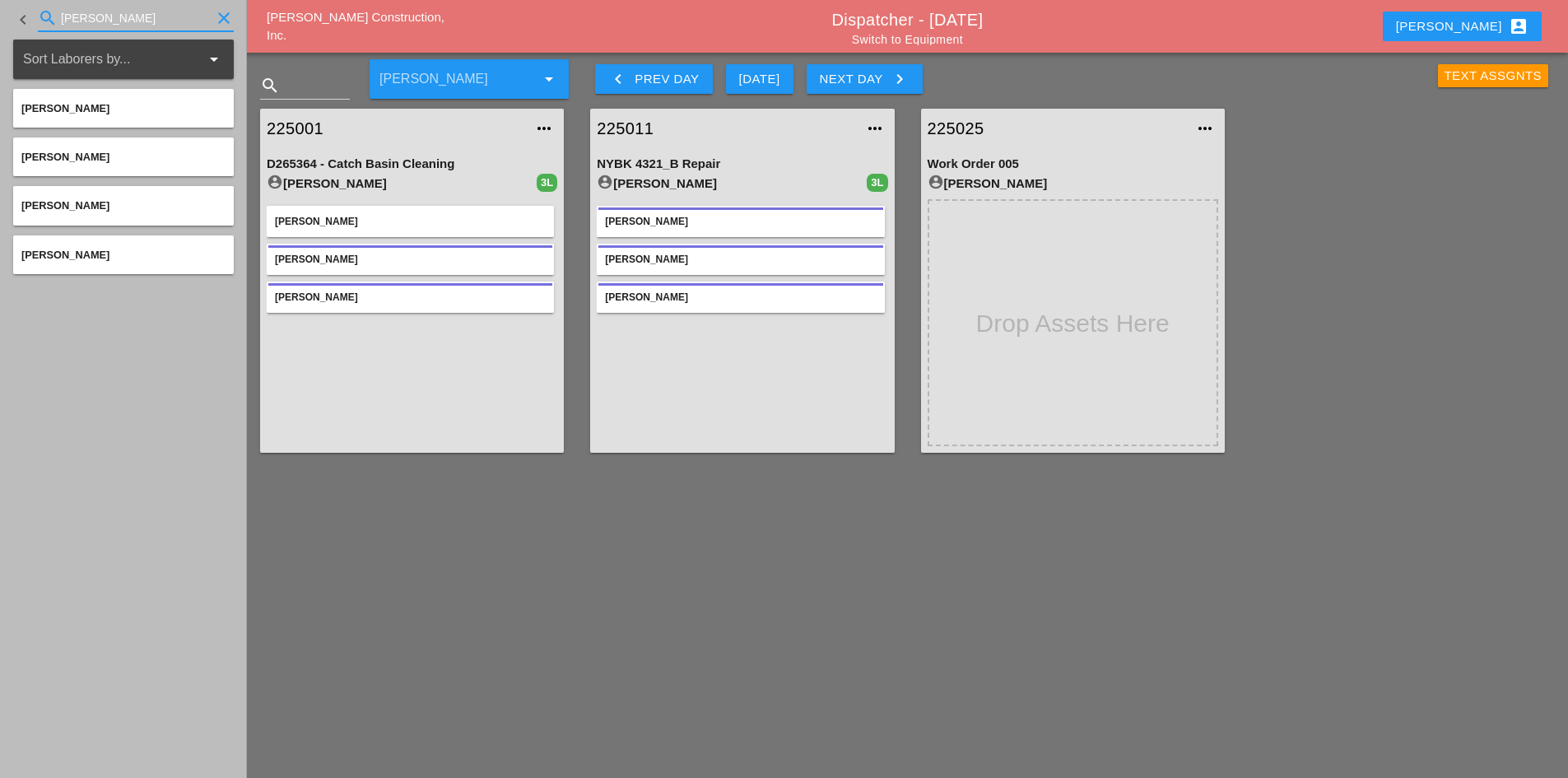
type input "JOSH"
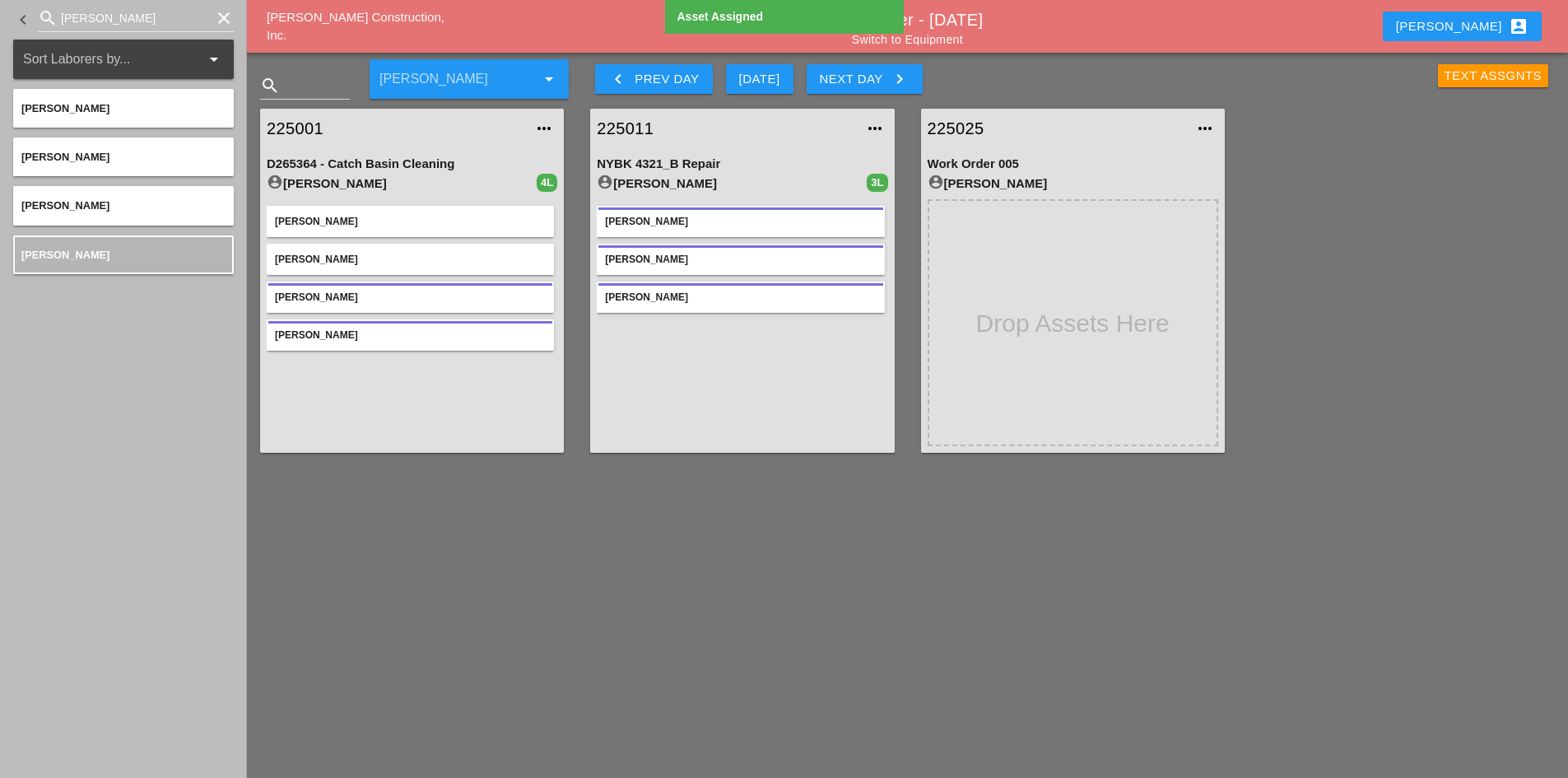
click at [222, 21] on icon "clear" at bounding box center [223, 18] width 19 height 19
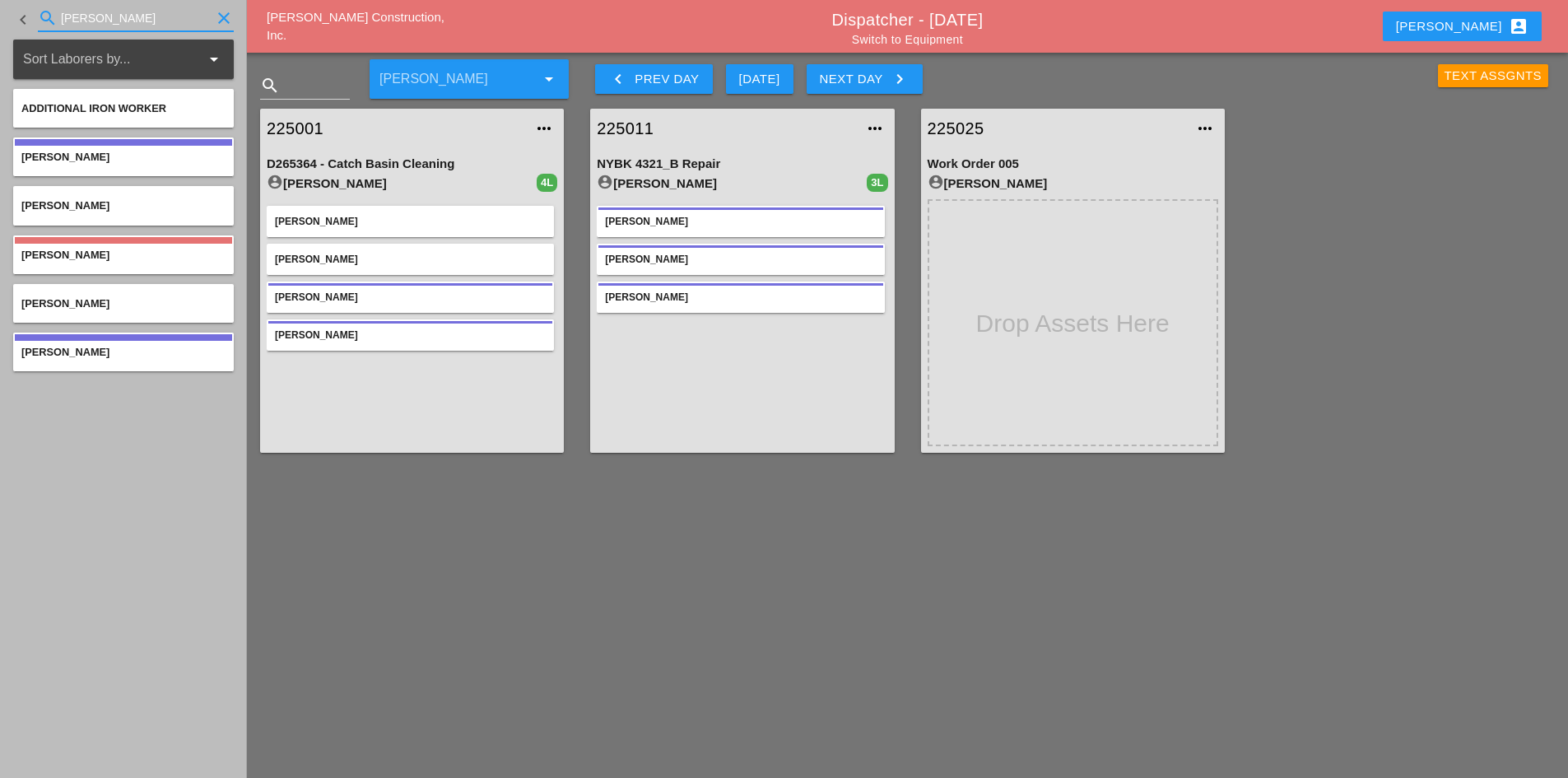
type input "DAN"
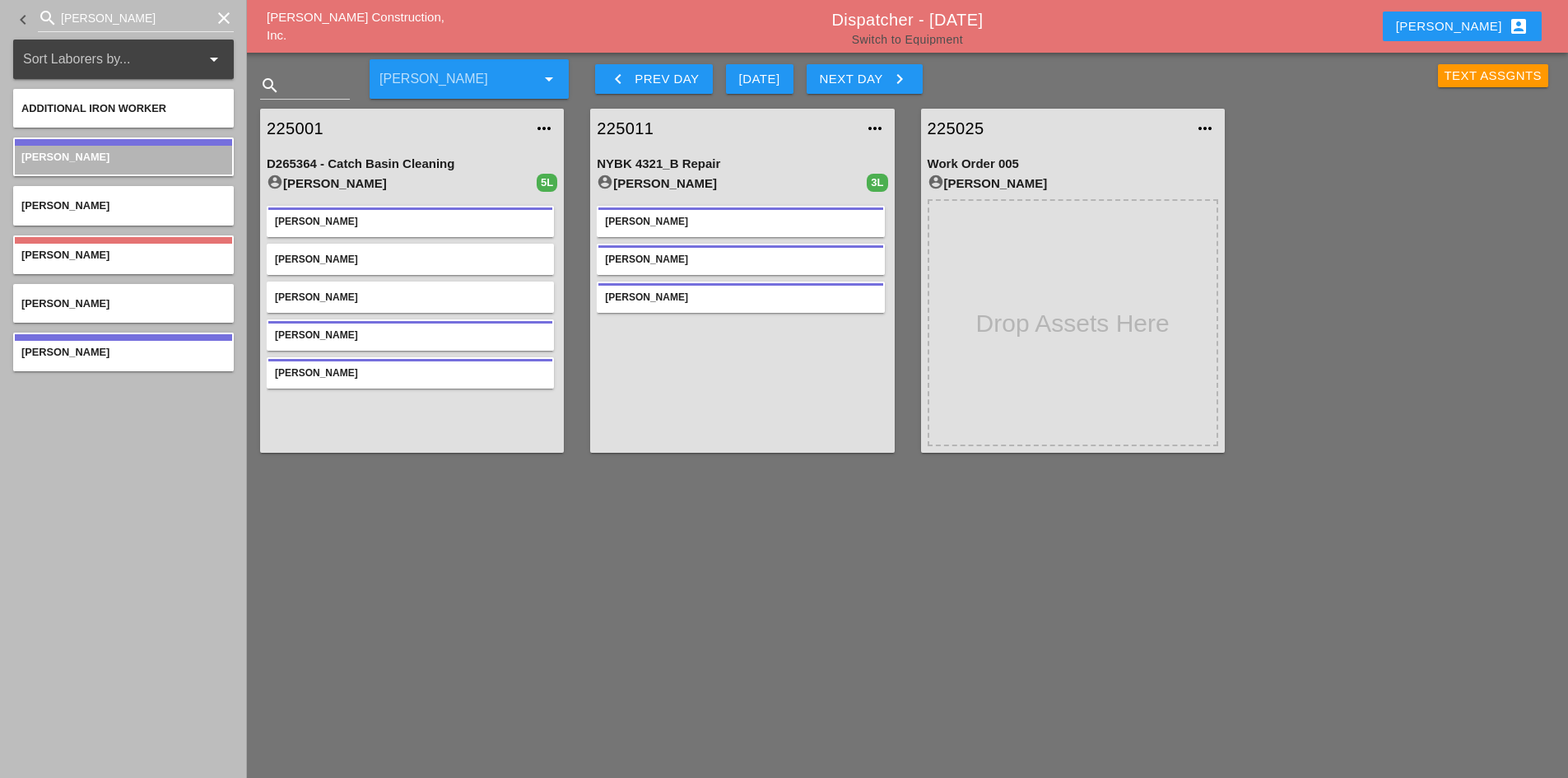
click at [869, 39] on link "Switch to Equipment" at bounding box center [907, 40] width 111 height 14
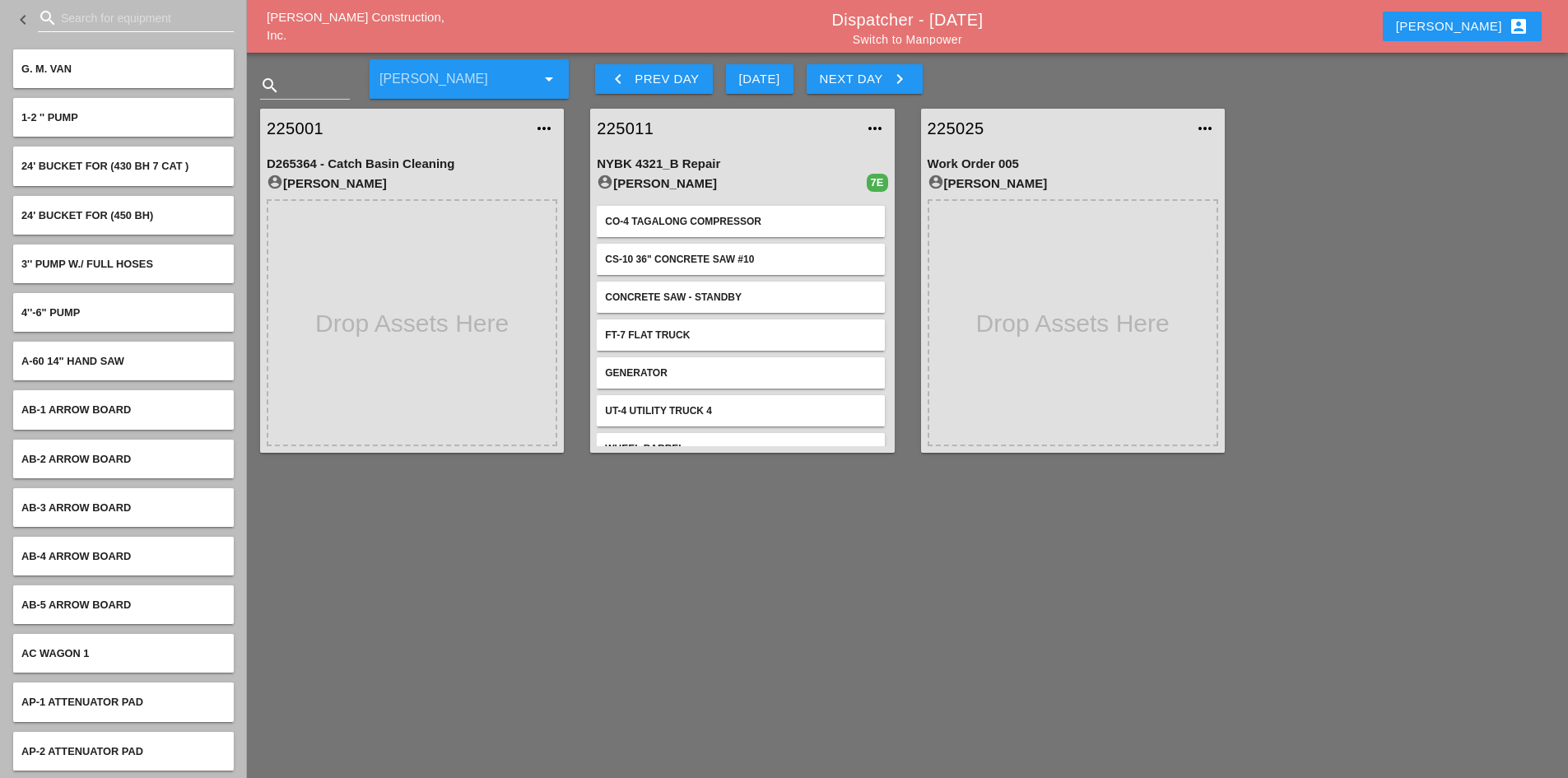
click at [157, 22] on input "Search for equipment" at bounding box center [135, 18] width 150 height 26
click at [107, 11] on input "Search for equipment" at bounding box center [135, 18] width 150 height 26
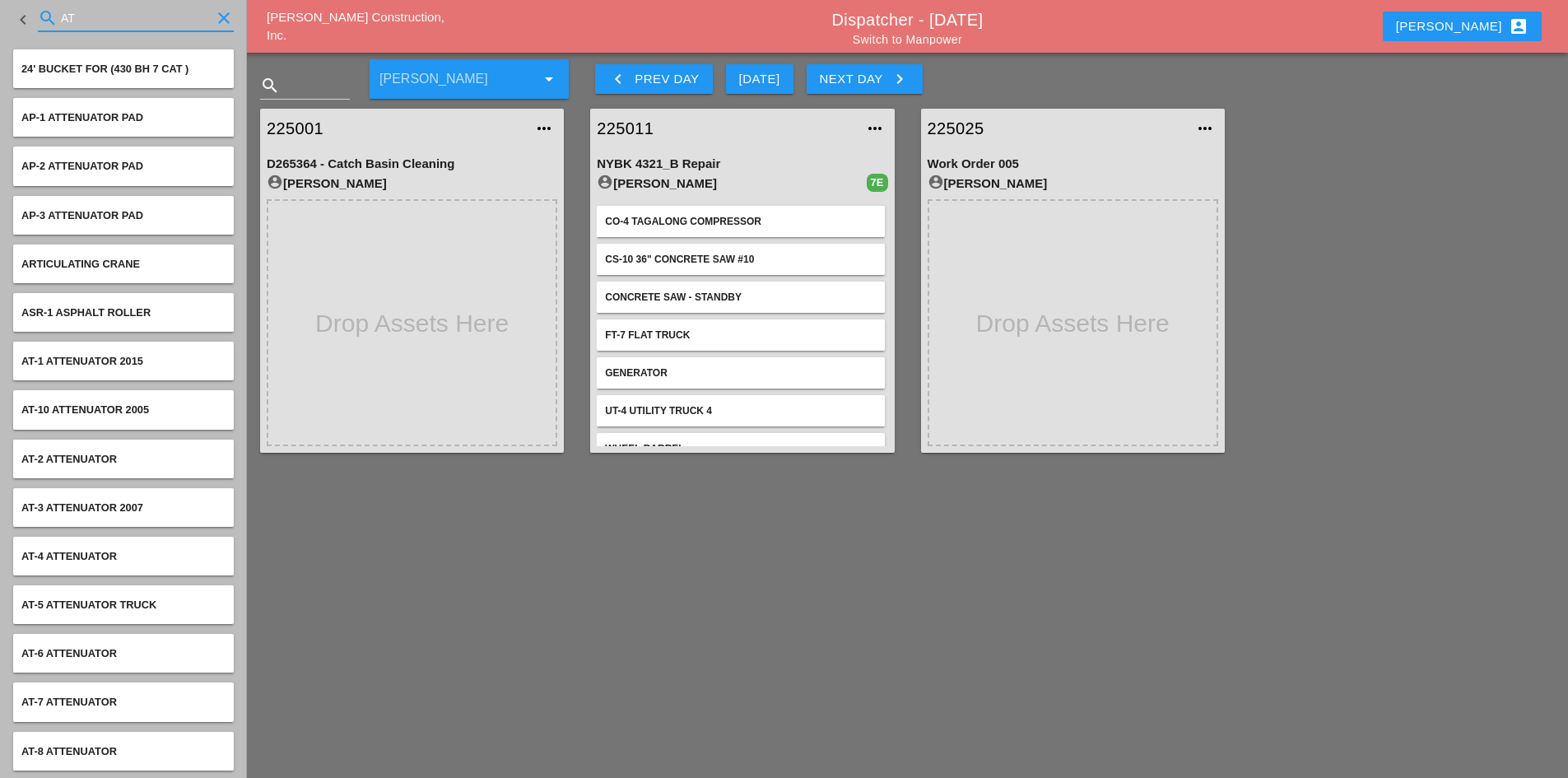
type input "AT"
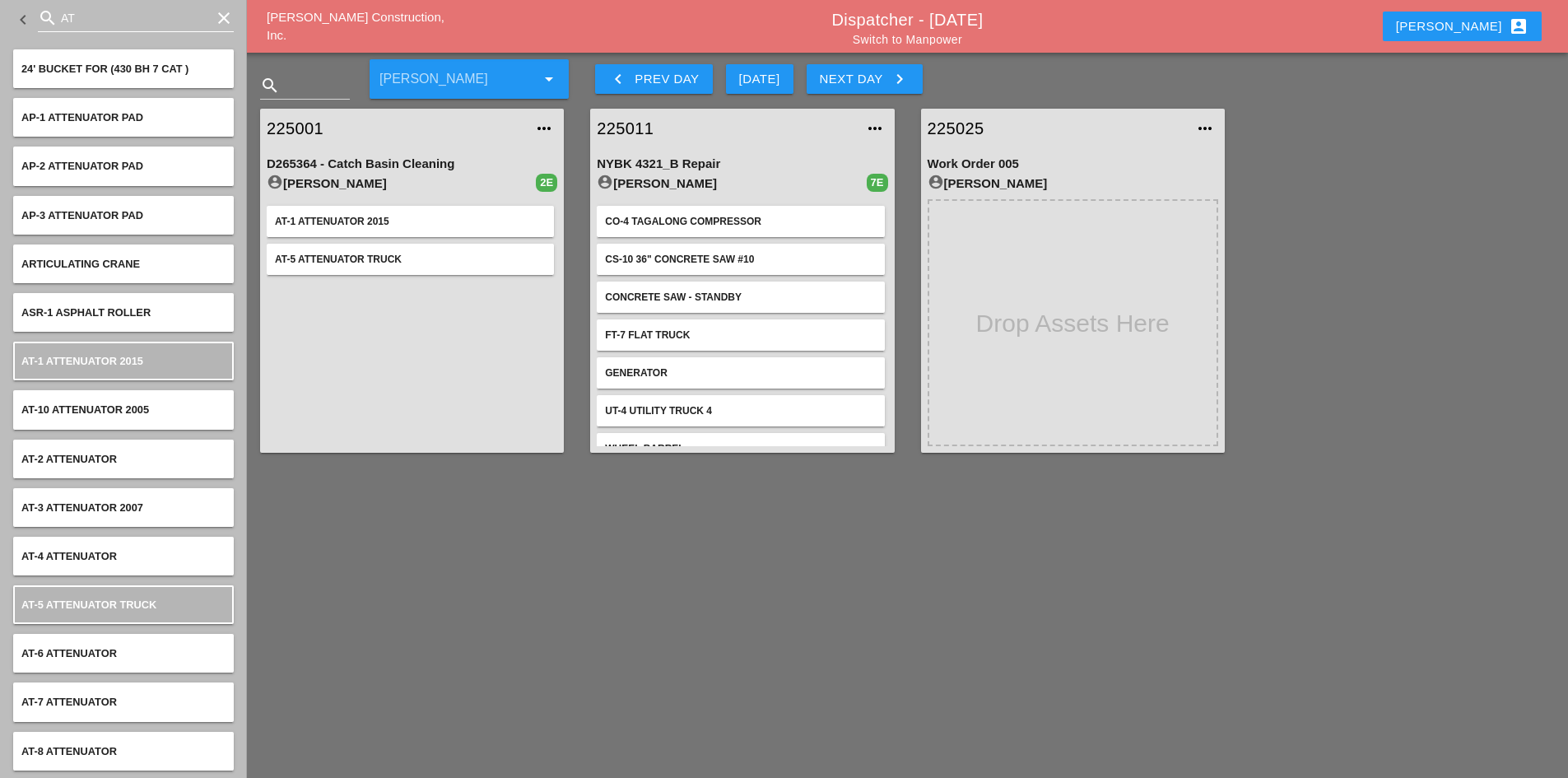
click at [222, 25] on icon "clear" at bounding box center [223, 18] width 19 height 19
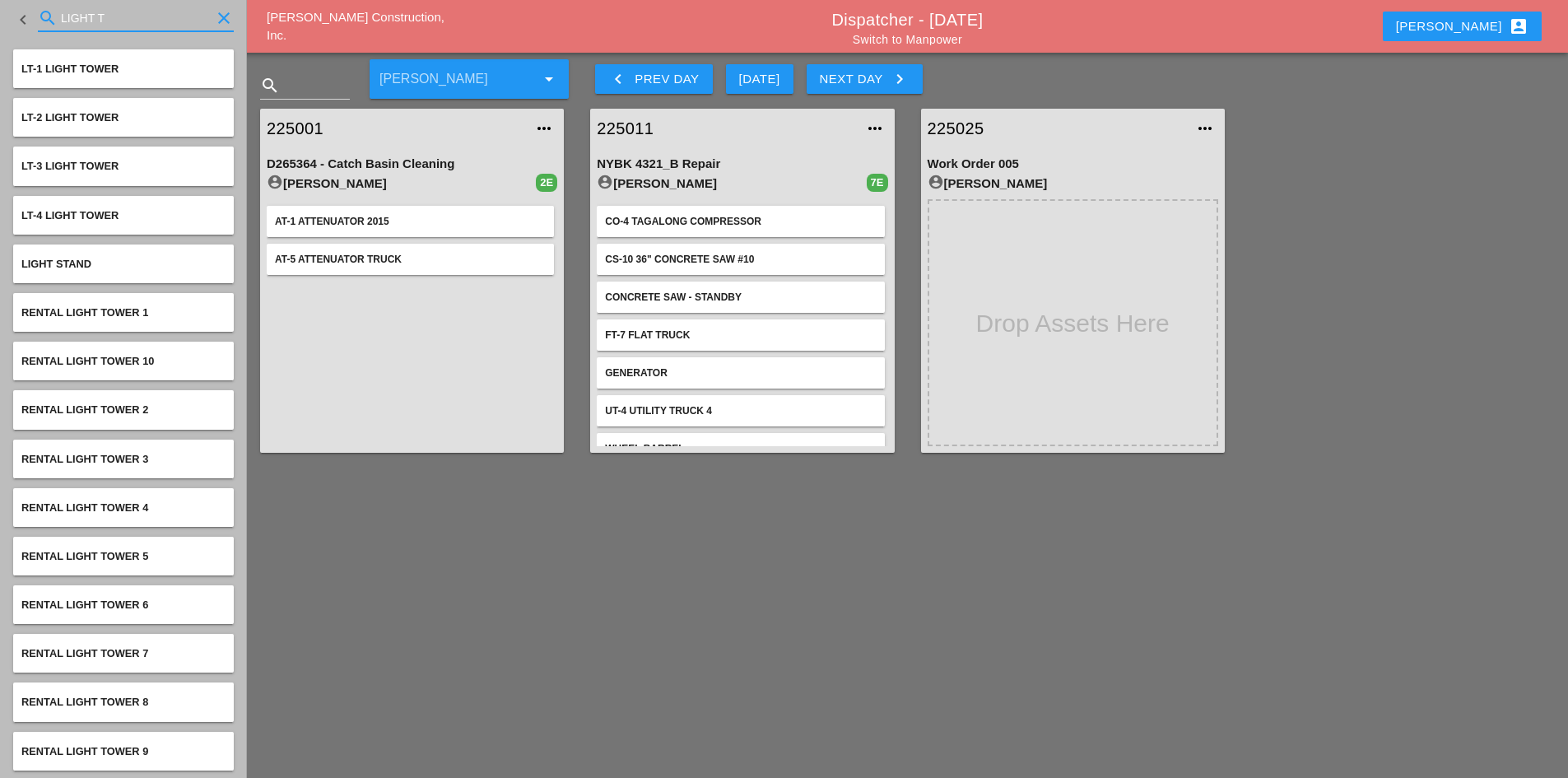
type input "LIGHT T"
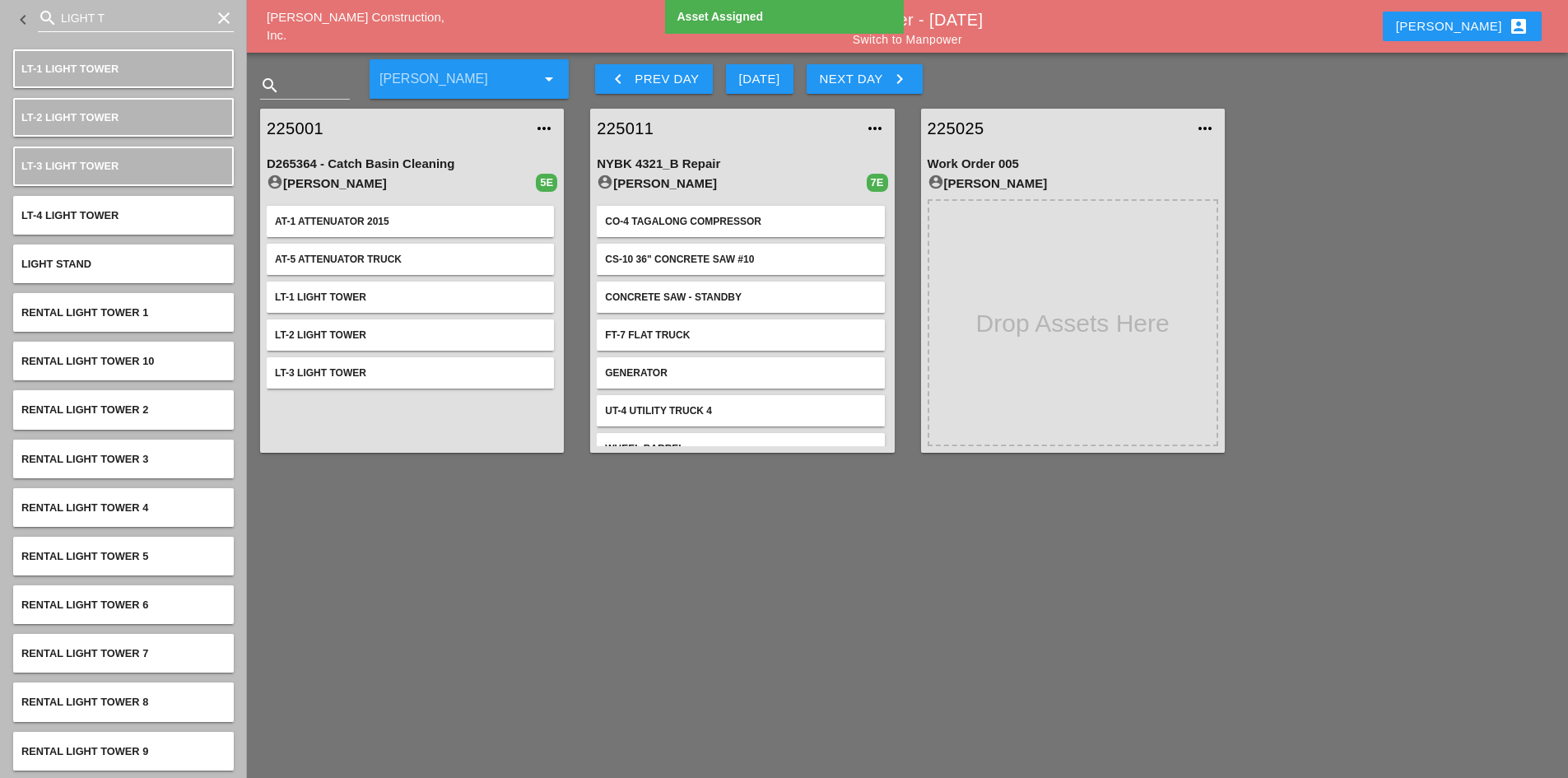
click at [215, 19] on icon "clear" at bounding box center [223, 18] width 19 height 19
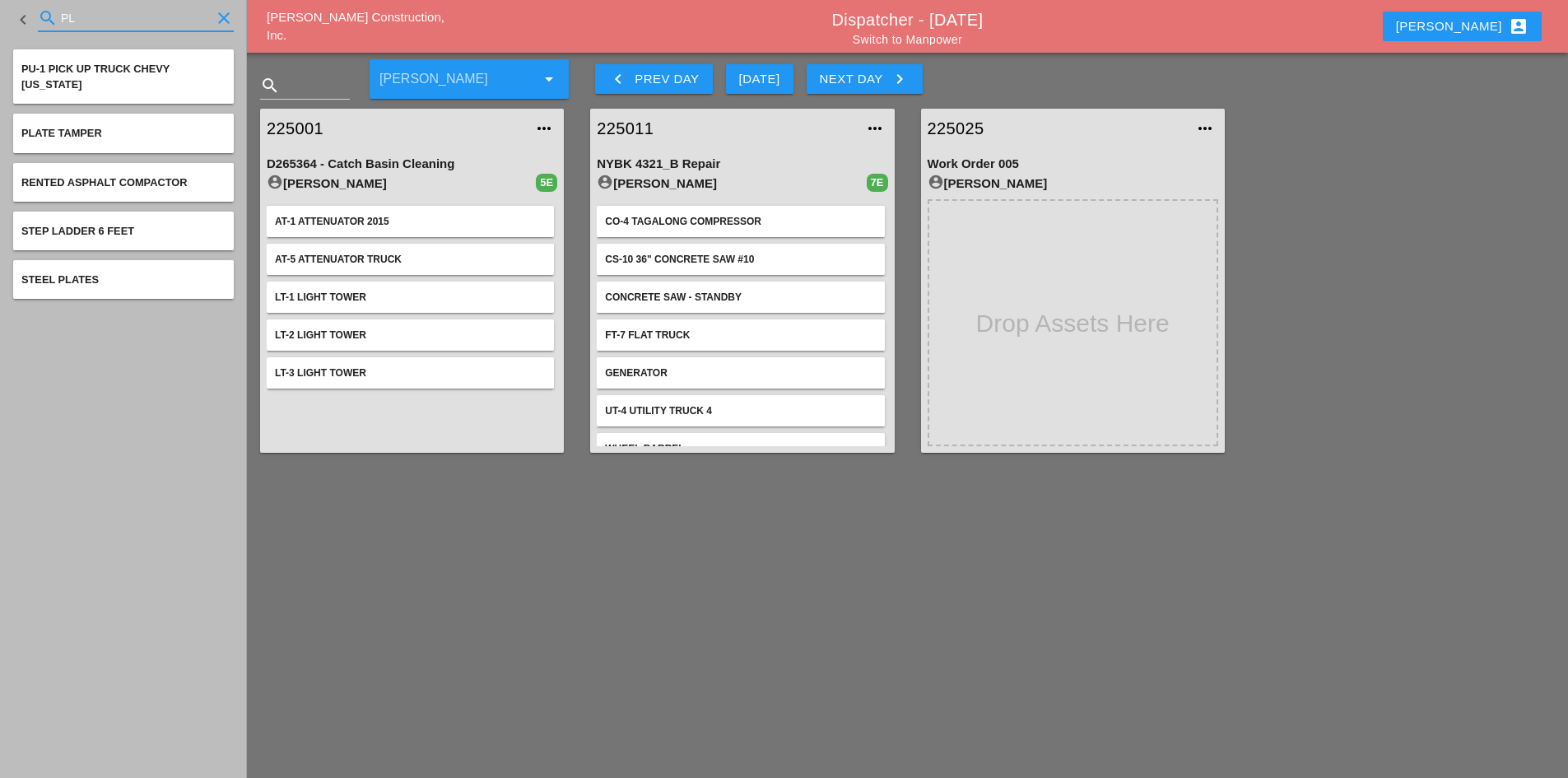
type input "P"
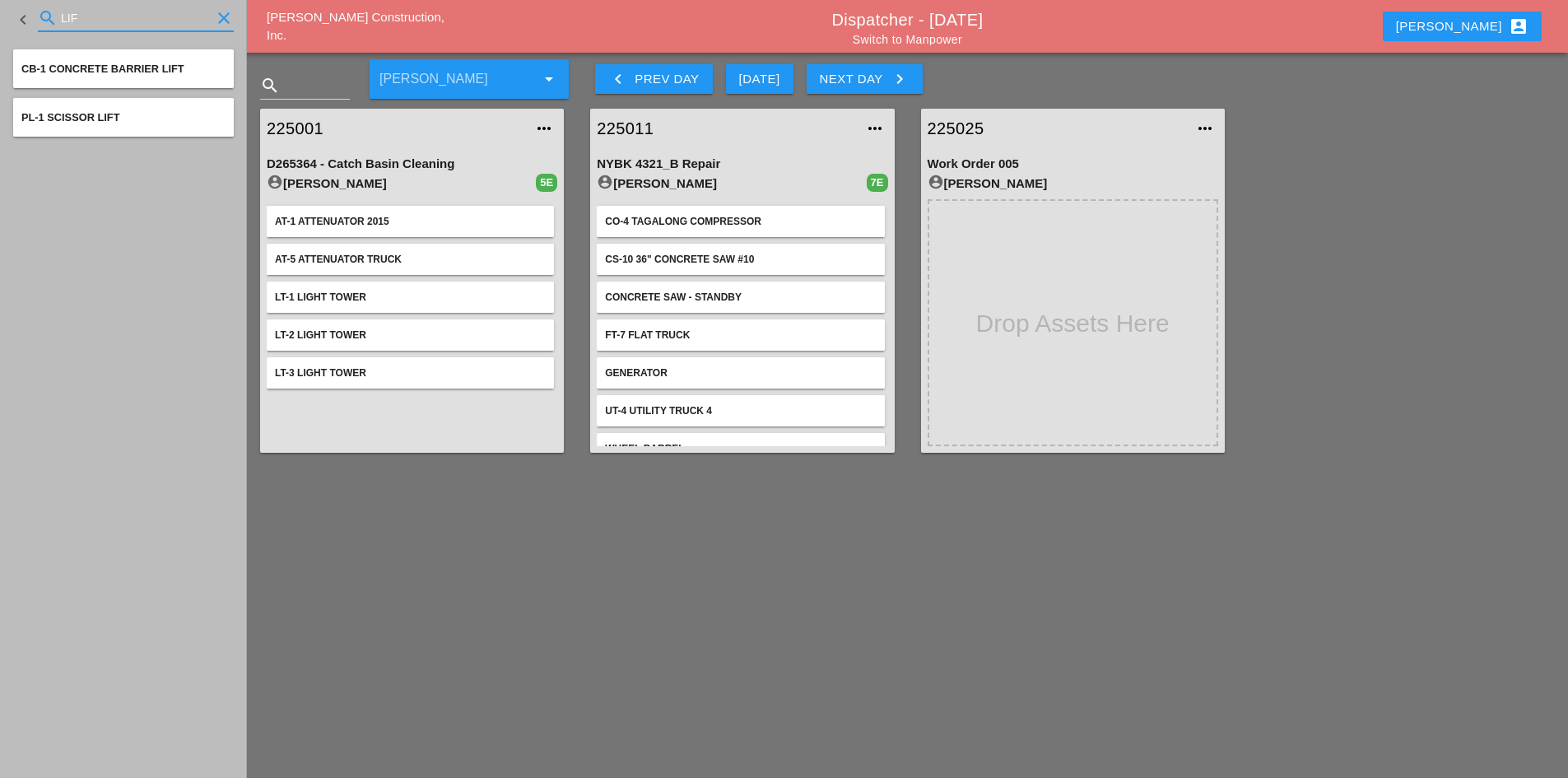
type input "LIF"
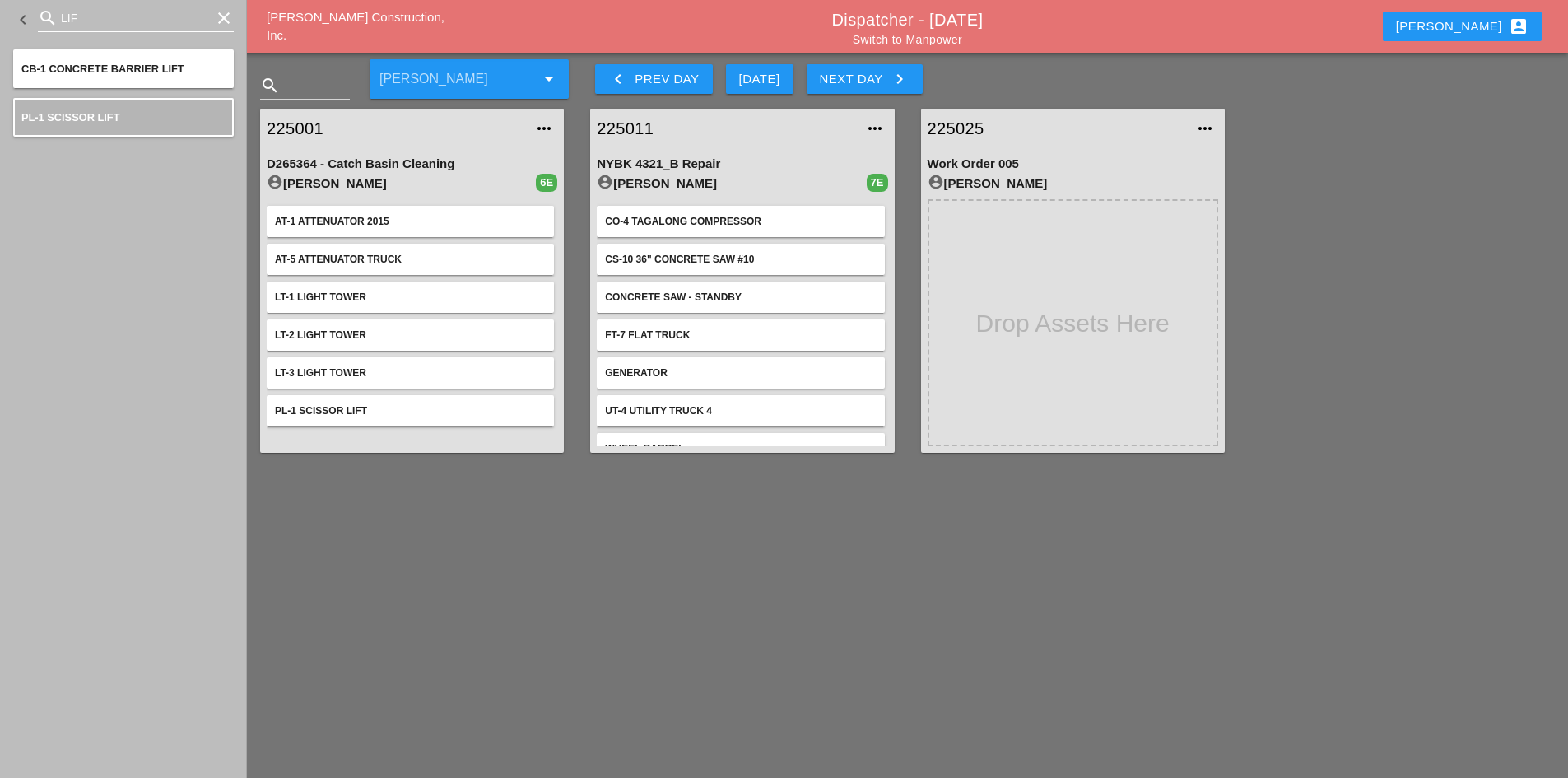
click at [219, 24] on icon "clear" at bounding box center [223, 18] width 19 height 19
type input "FORE"
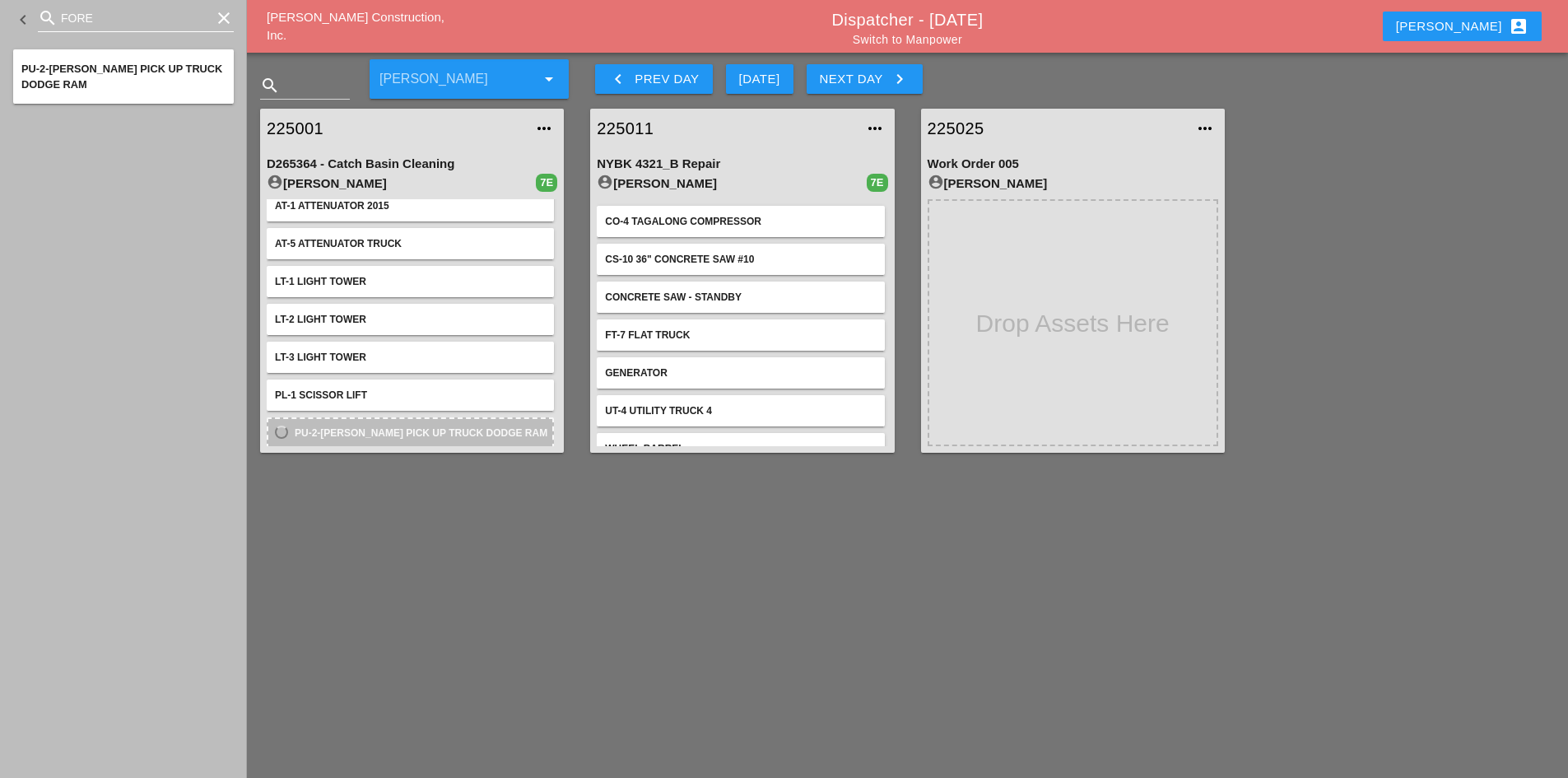
scroll to position [25, 0]
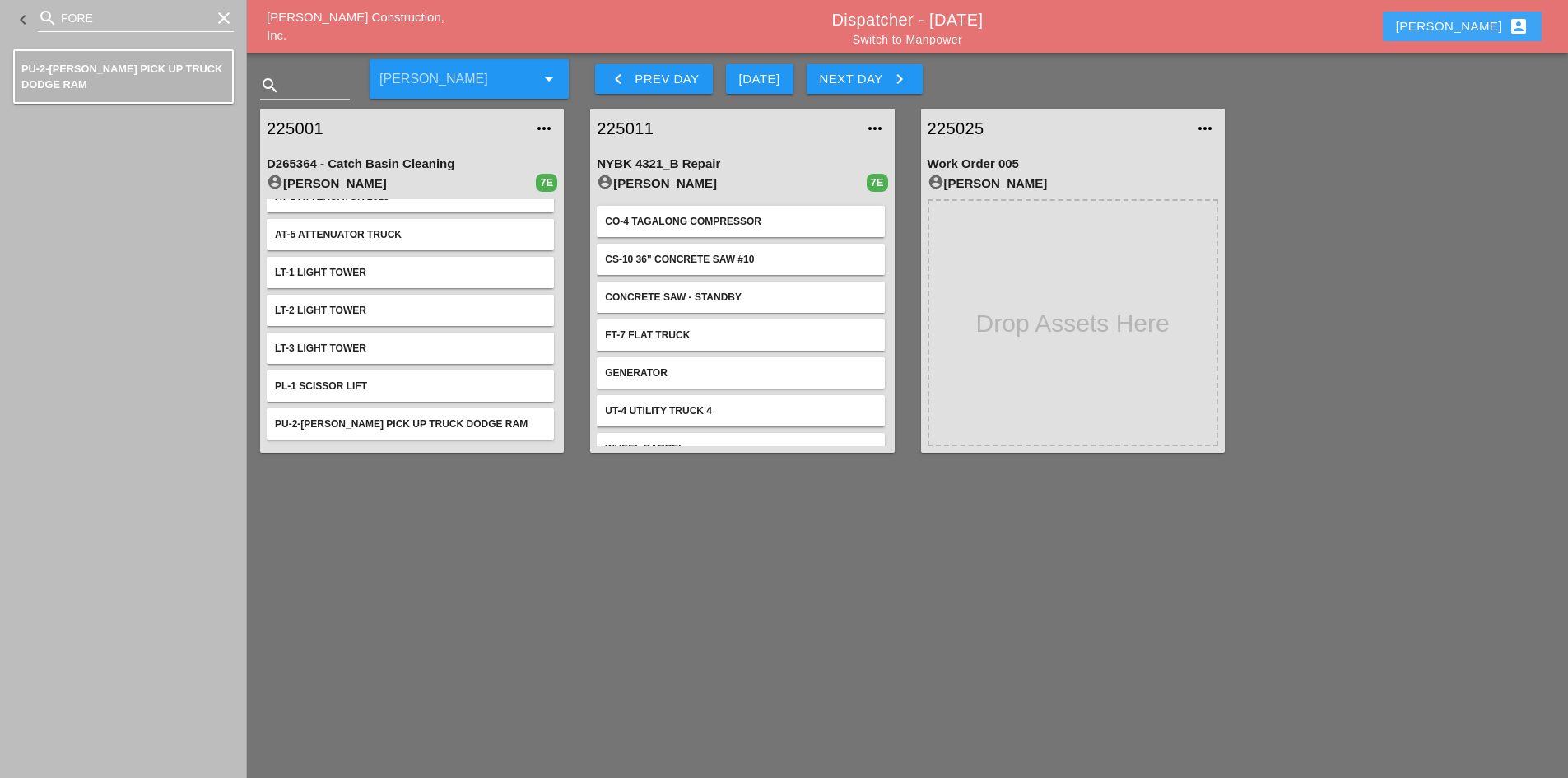
drag, startPoint x: 1509, startPoint y: 19, endPoint x: 1507, endPoint y: 27, distance: 8.2
click at [1509, 19] on icon "account_box" at bounding box center [1518, 25] width 19 height 19
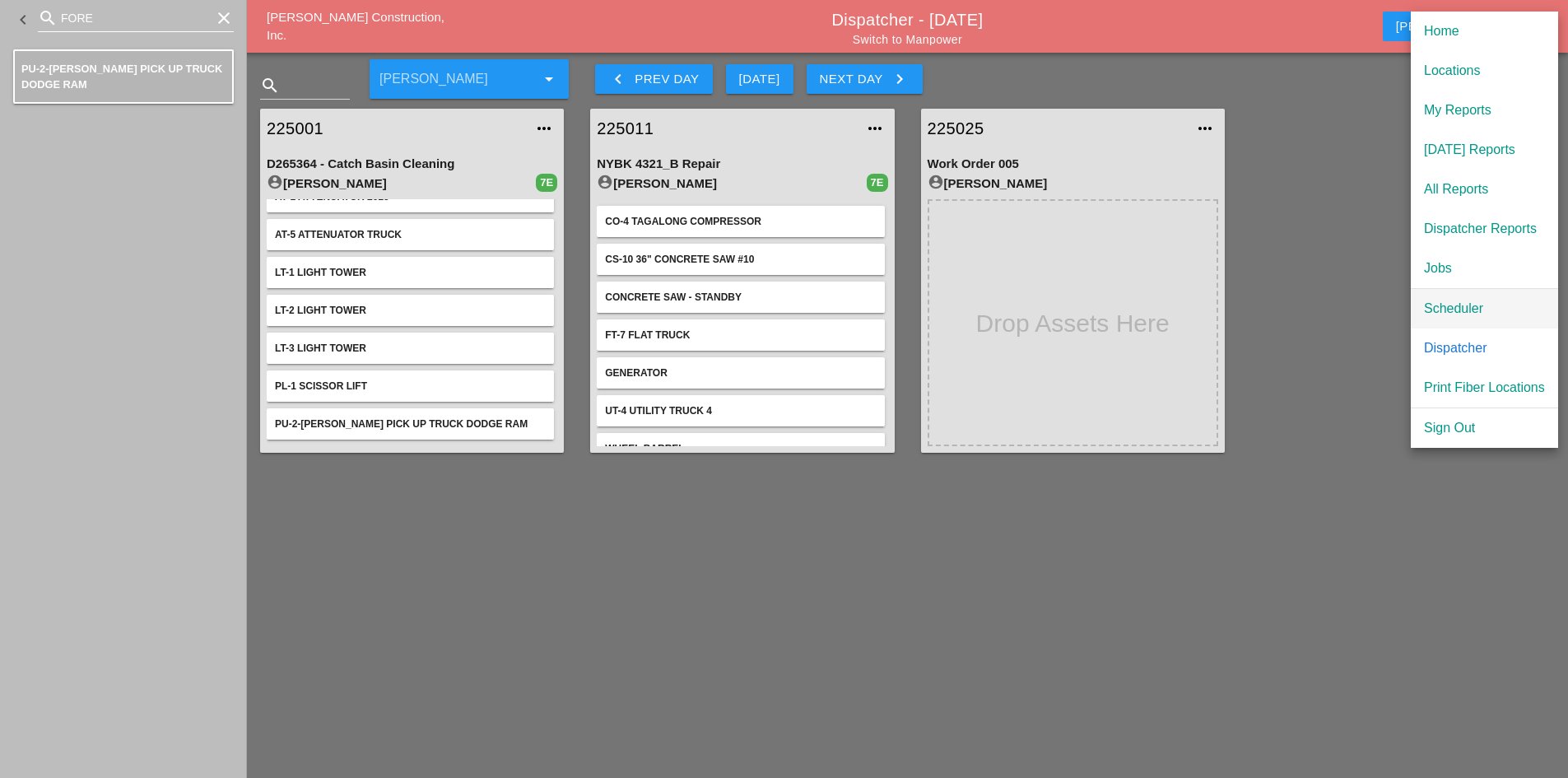
click at [1467, 307] on div "Scheduler" at bounding box center [1484, 308] width 121 height 19
